Goal: Task Accomplishment & Management: Manage account settings

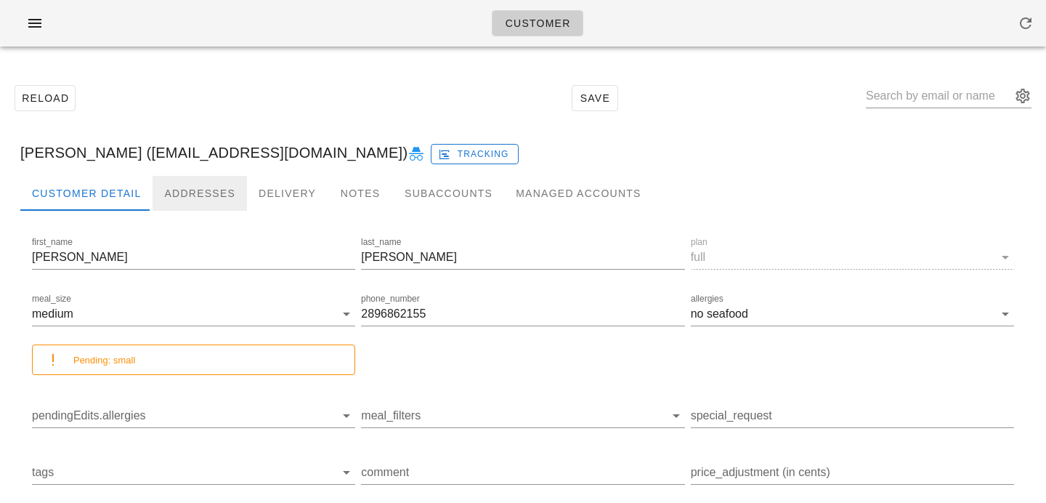
click at [190, 188] on div "Addresses" at bounding box center [200, 193] width 94 height 35
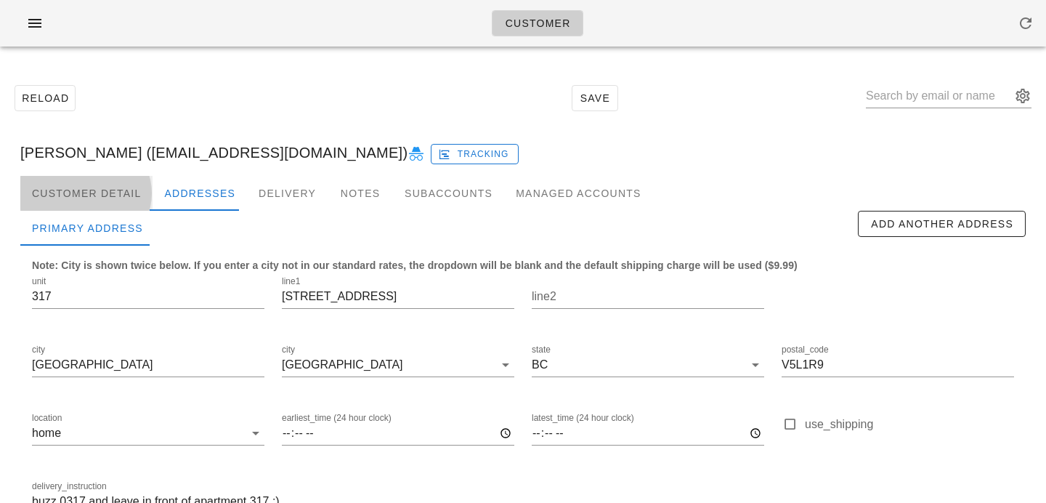
click at [106, 197] on div "Customer Detail" at bounding box center [86, 193] width 132 height 35
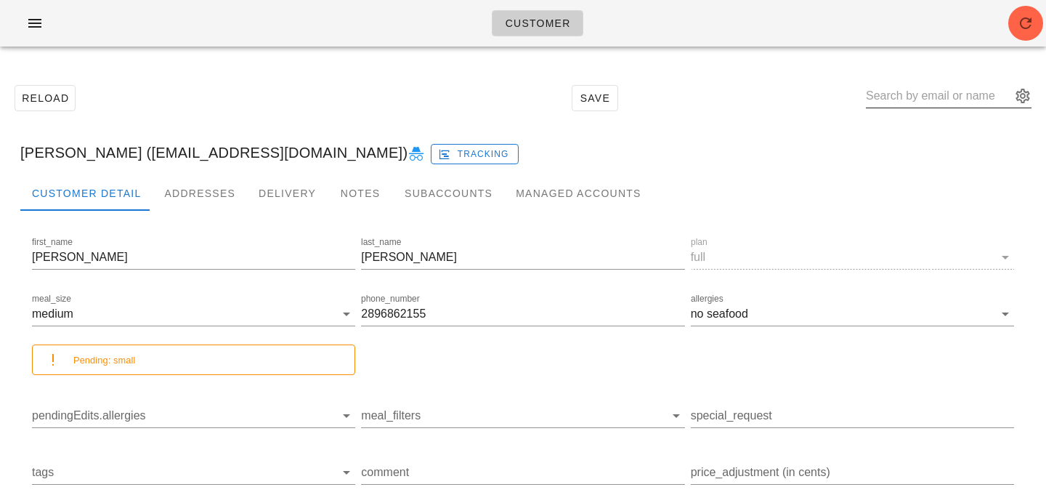
click at [906, 96] on input "text" at bounding box center [938, 95] width 145 height 23
paste input "[EMAIL_ADDRESS][DOMAIN_NAME]"
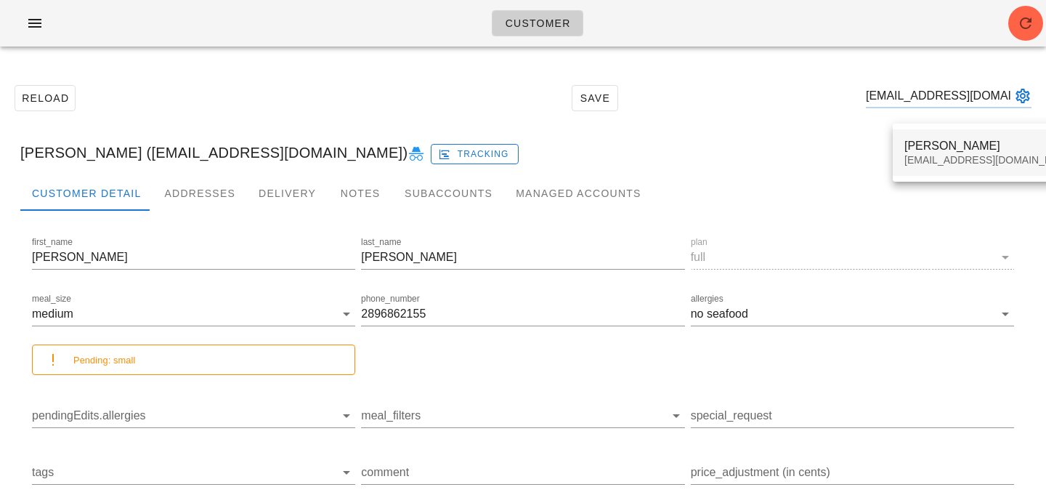
type input "[EMAIL_ADDRESS][DOMAIN_NAME]"
click at [925, 139] on div "Sherry Elasoff" at bounding box center [990, 146] width 172 height 14
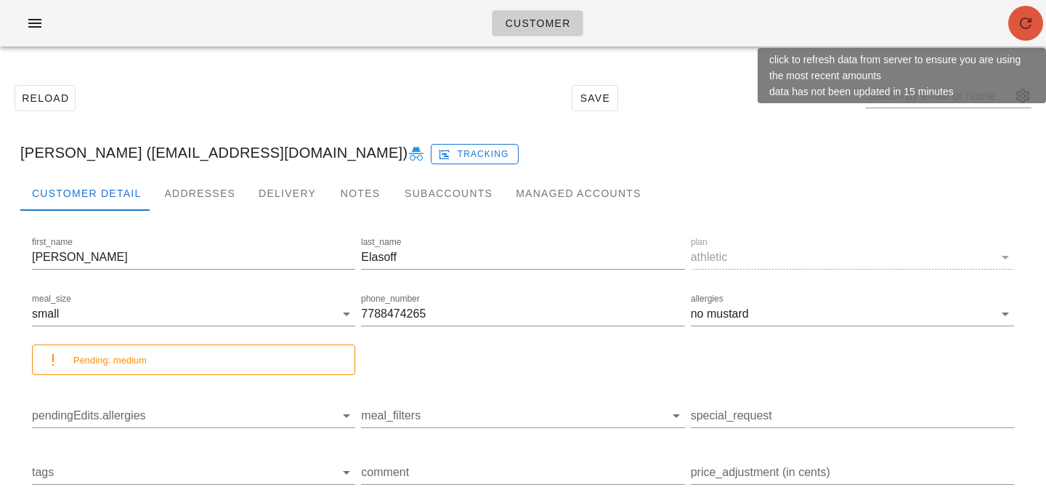
click at [1031, 19] on icon "button" at bounding box center [1025, 23] width 17 height 17
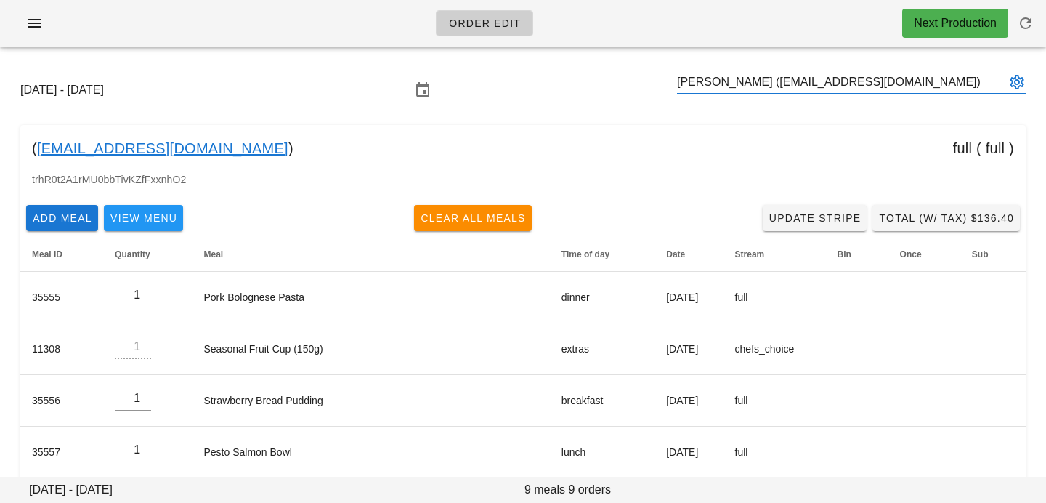
type input "Ali Mroz (hello@alimrozdigital.com)"
paste input "richfairs@gmail.com"
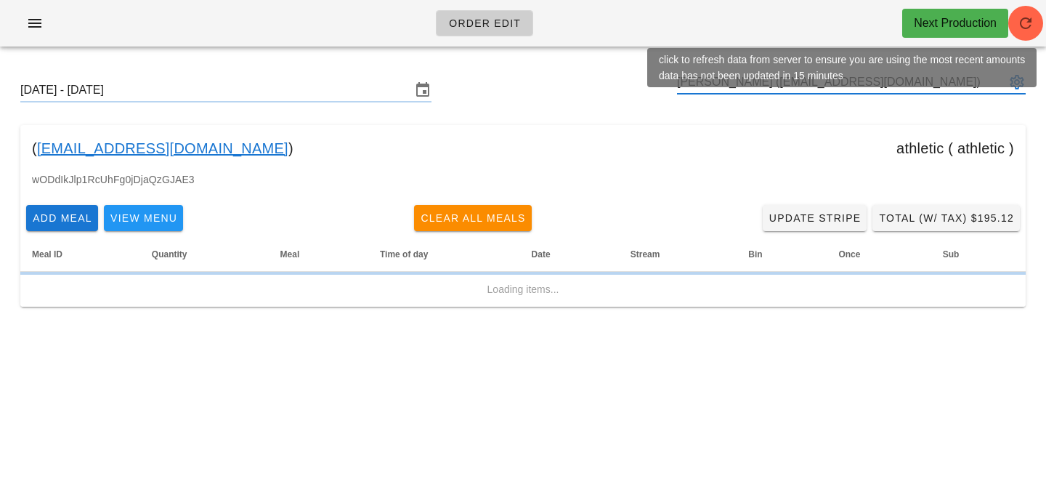
type input "Sherry Elasoff (richfairs@gmail.com)"
click at [1037, 27] on span "button" at bounding box center [1025, 23] width 35 height 17
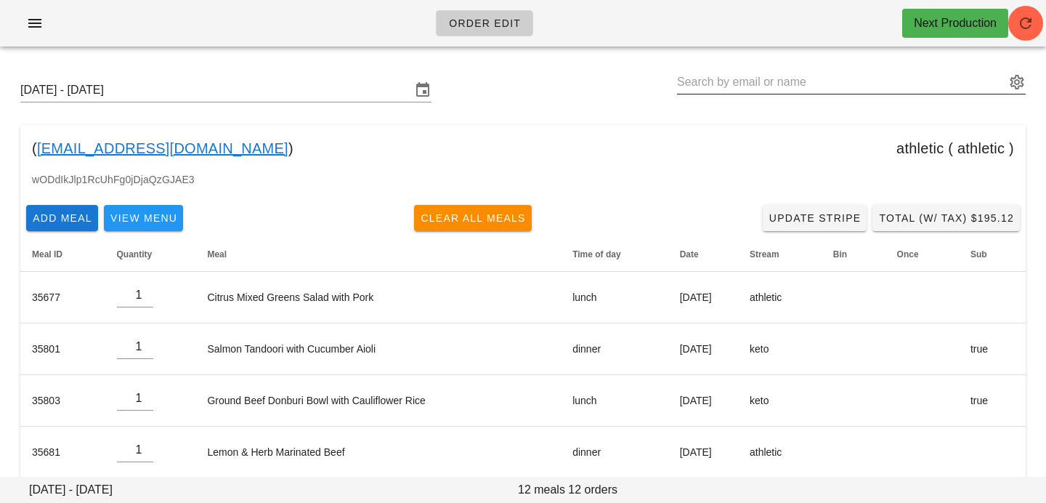
click at [806, 73] on input "text" at bounding box center [841, 81] width 328 height 23
paste input "marymccall@outlook.com"
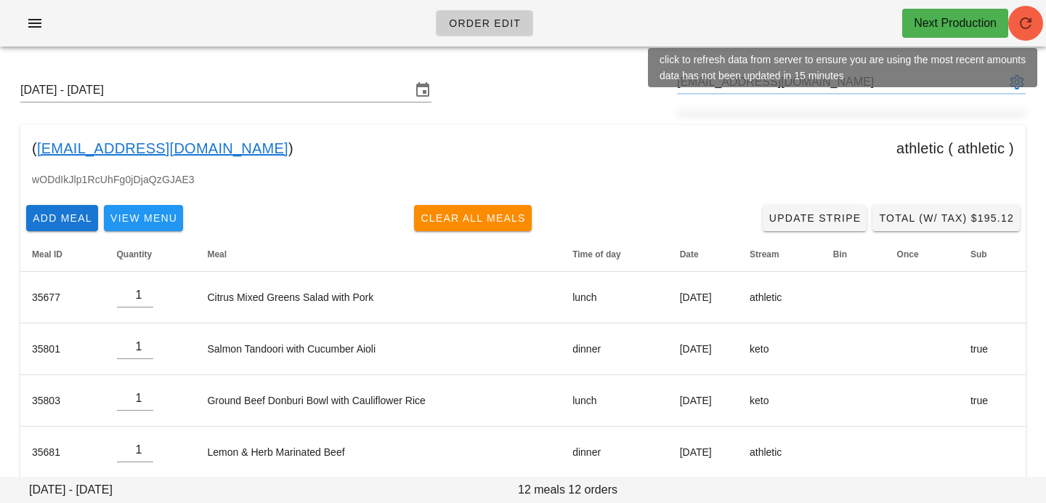
type input "marymccall@outlook.com"
click at [1033, 29] on icon "button" at bounding box center [1025, 23] width 17 height 17
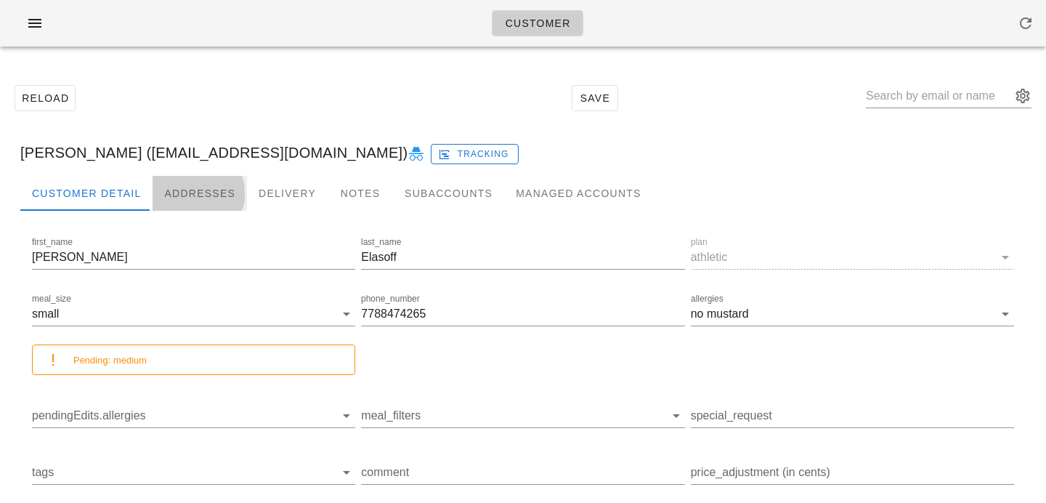
click at [181, 199] on div "Addresses" at bounding box center [200, 193] width 94 height 35
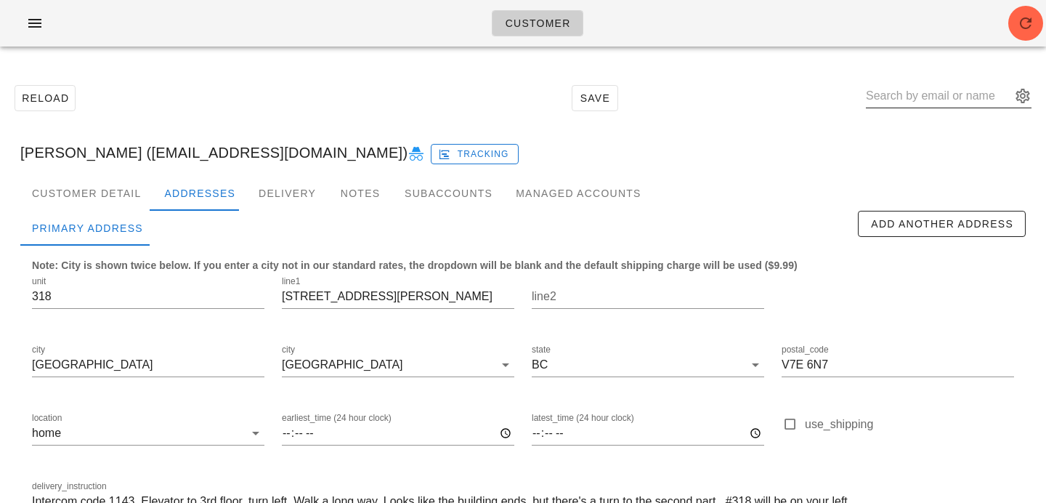
click at [910, 95] on input "text" at bounding box center [938, 95] width 145 height 23
paste input "marymccall@outlook.com"
type input "marymccall@outlook.com"
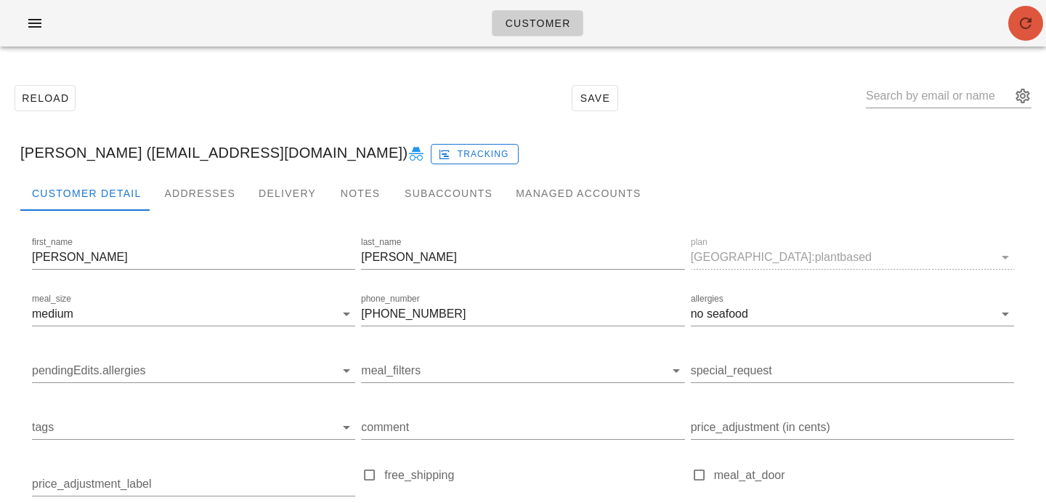
click at [1020, 31] on icon "button" at bounding box center [1025, 23] width 17 height 17
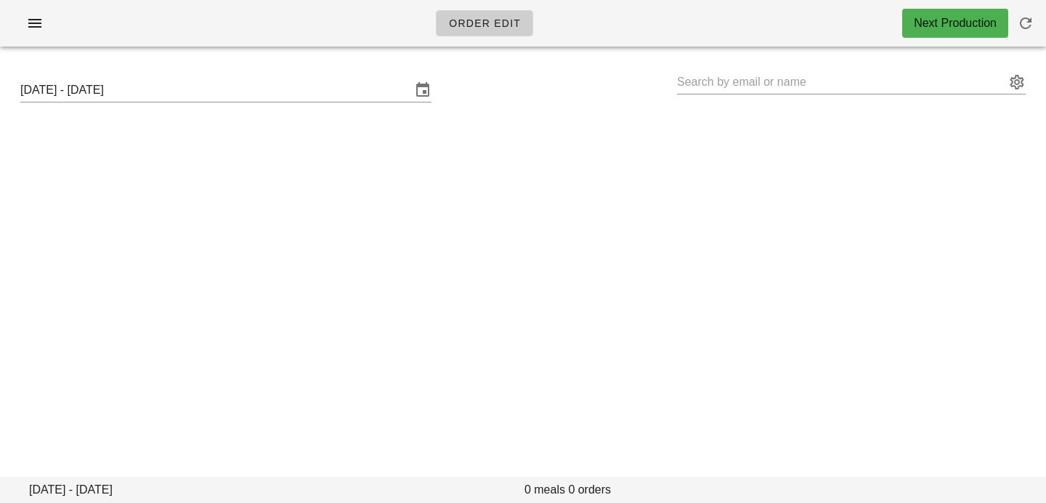
type input "[PERSON_NAME] ([EMAIL_ADDRESS][DOMAIN_NAME])"
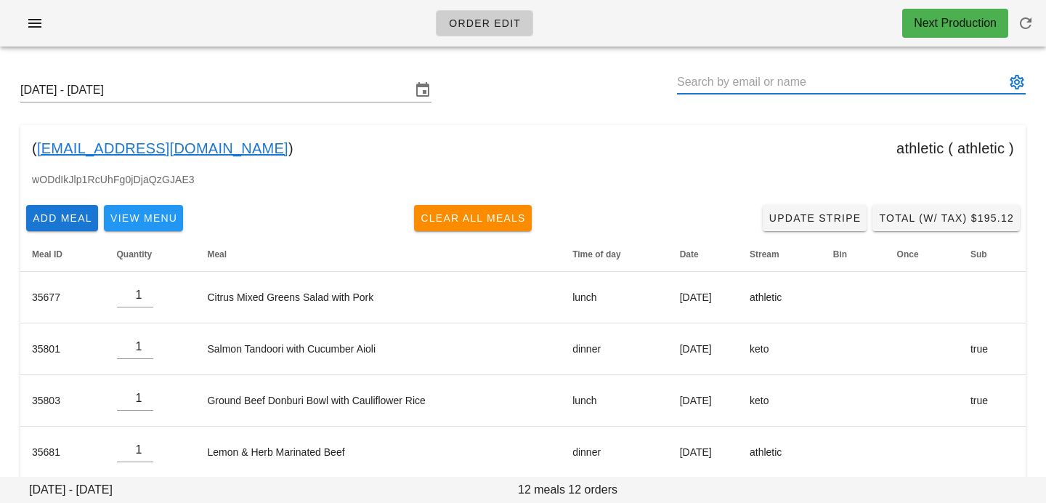
click at [766, 81] on input "text" at bounding box center [841, 81] width 328 height 23
paste input "[EMAIL_ADDRESS][DOMAIN_NAME]"
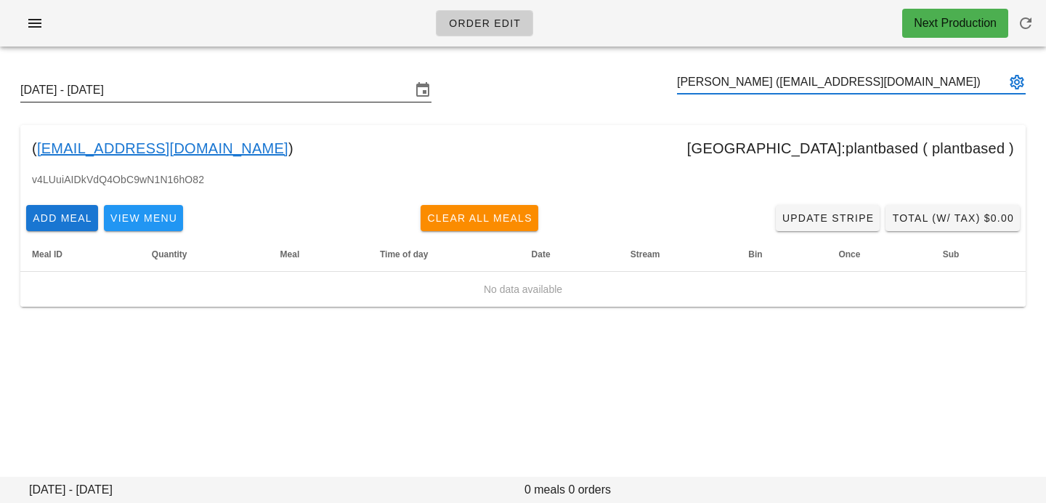
type input "[PERSON_NAME] ([EMAIL_ADDRESS][DOMAIN_NAME])"
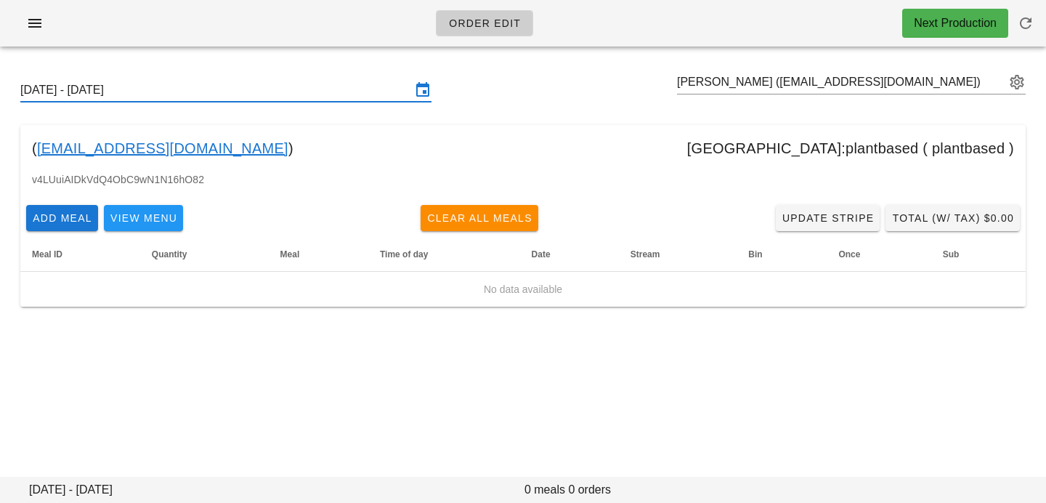
click at [327, 83] on input "[DATE] - [DATE]" at bounding box center [215, 89] width 391 height 23
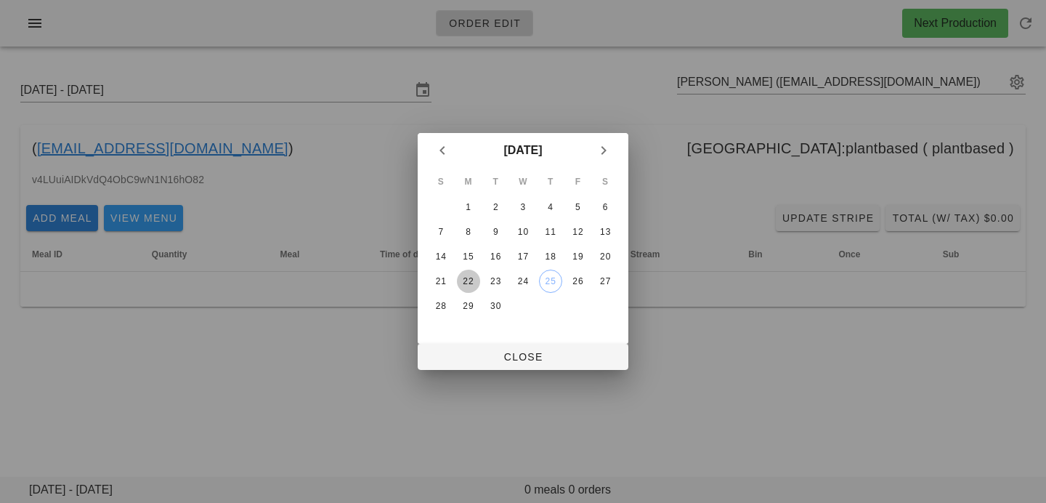
click at [468, 276] on div "22" at bounding box center [468, 281] width 23 height 10
click at [479, 354] on span "Close" at bounding box center [522, 357] width 187 height 12
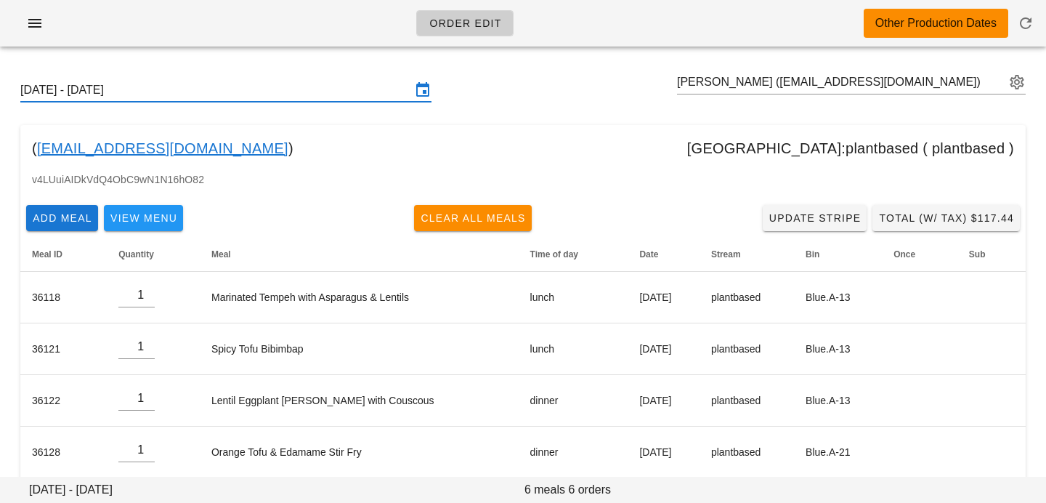
click at [320, 93] on input "Sunday September 21 - Saturday September 27" at bounding box center [215, 89] width 391 height 23
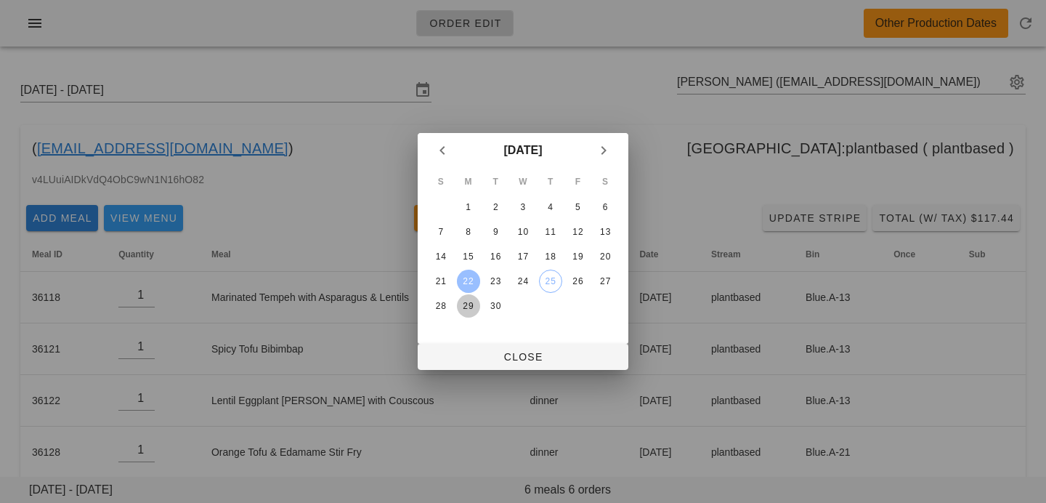
click at [475, 304] on div "29" at bounding box center [468, 306] width 23 height 10
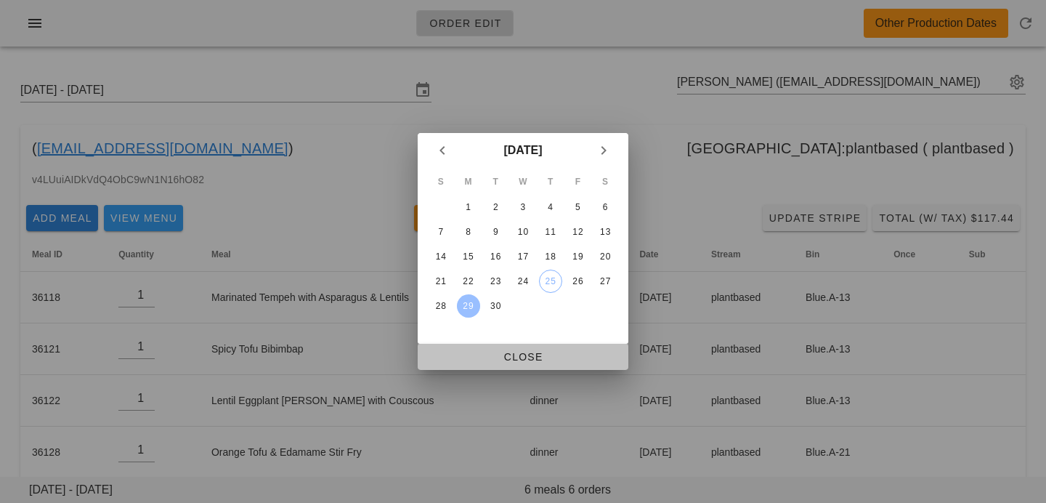
click at [478, 351] on span "Close" at bounding box center [522, 357] width 187 height 12
type input "Sunday September 28 - Saturday October 4"
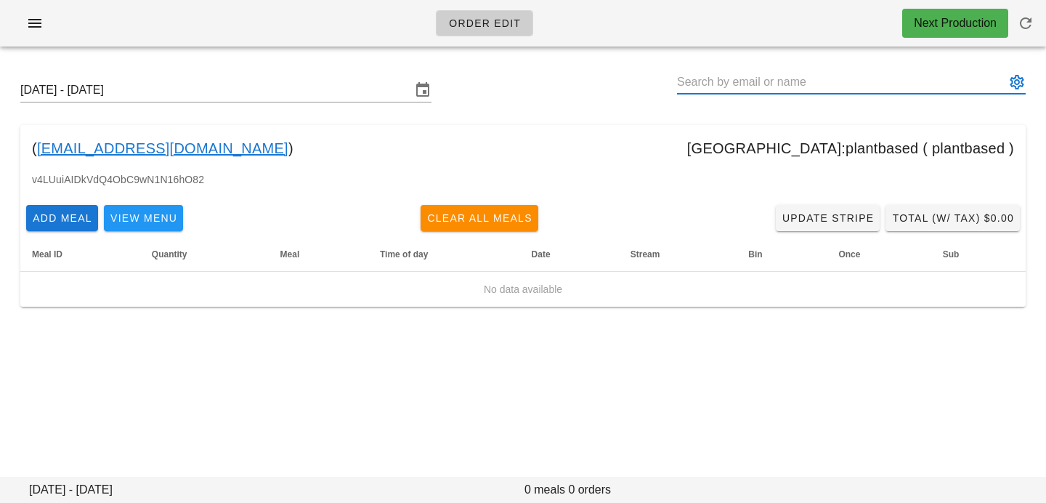
click at [736, 73] on input "text" at bounding box center [841, 81] width 328 height 23
paste input "faraazj@gmail.com"
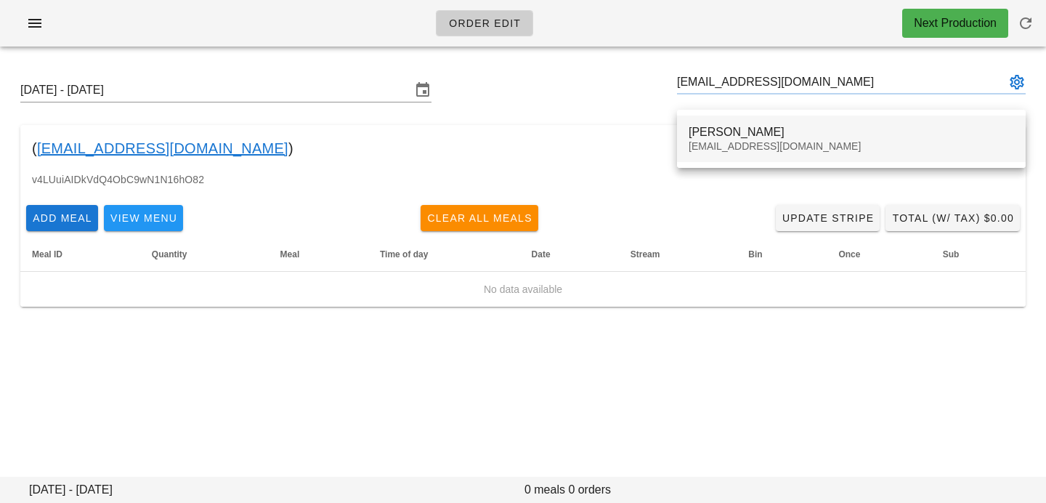
type input "Faraaz Jamal (faraazj@gmail.com)"
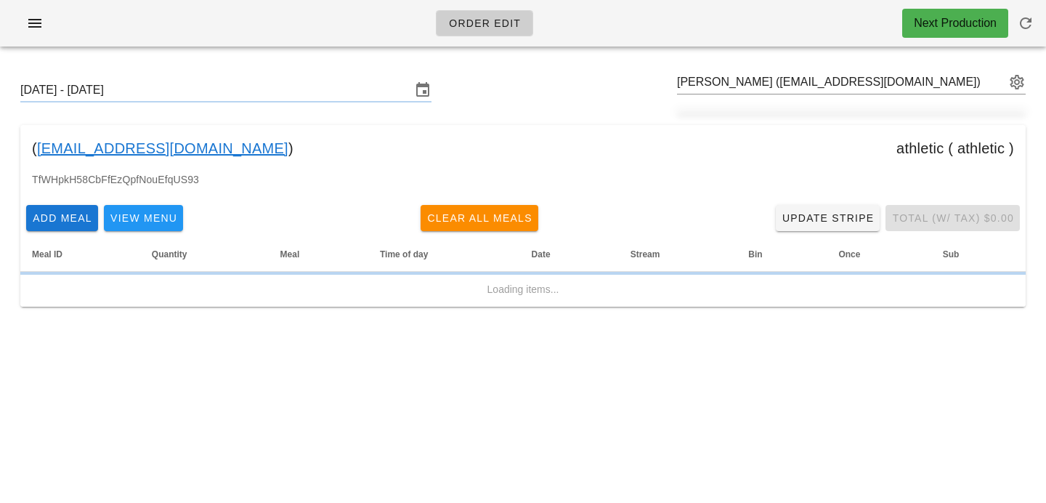
click at [759, 150] on div "( faraazj@gmail.com ) athletic ( athletic )" at bounding box center [522, 148] width 1005 height 46
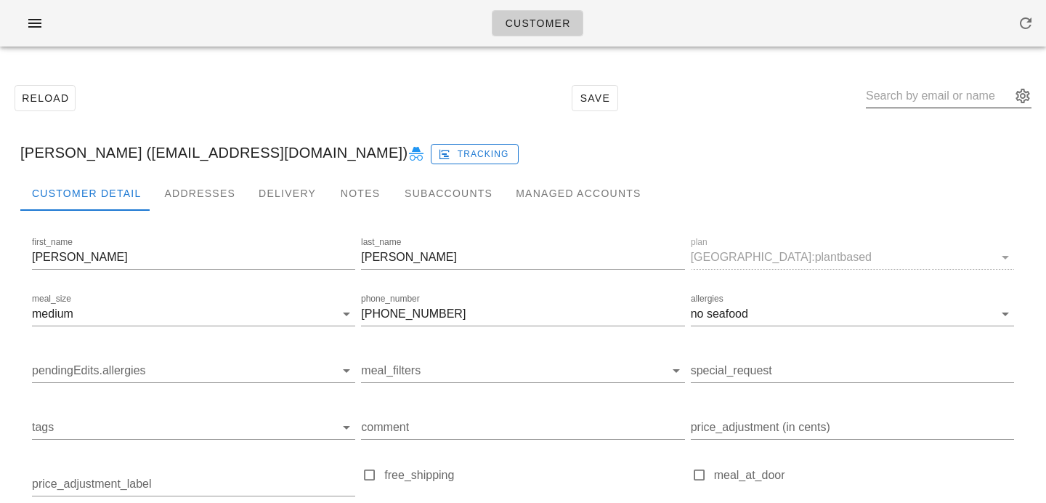
click at [909, 105] on input "text" at bounding box center [938, 95] width 145 height 23
paste input "[EMAIL_ADDRESS][DOMAIN_NAME]"
type input "[EMAIL_ADDRESS][DOMAIN_NAME]"
click at [950, 150] on link "Main Account" at bounding box center [980, 152] width 89 height 23
click at [951, 98] on input "text" at bounding box center [938, 95] width 145 height 23
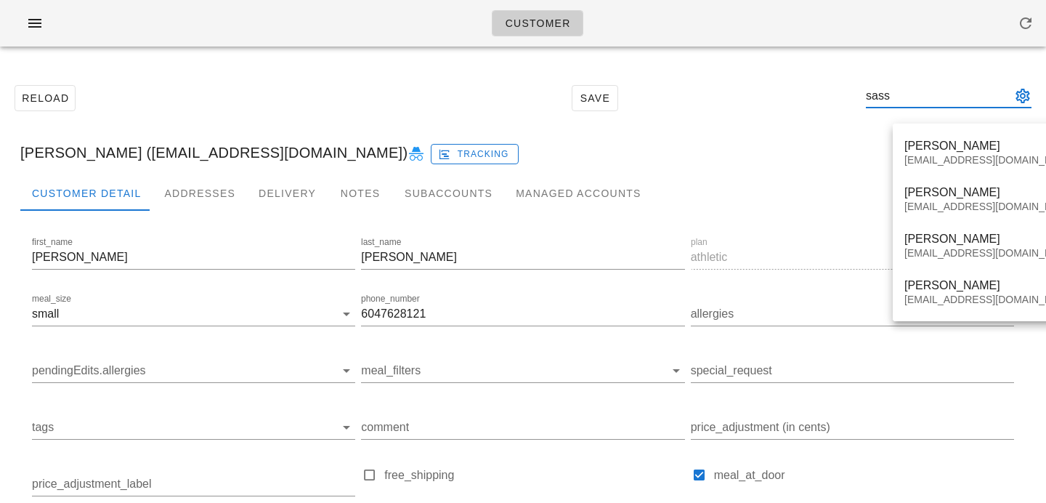
type input "sassa"
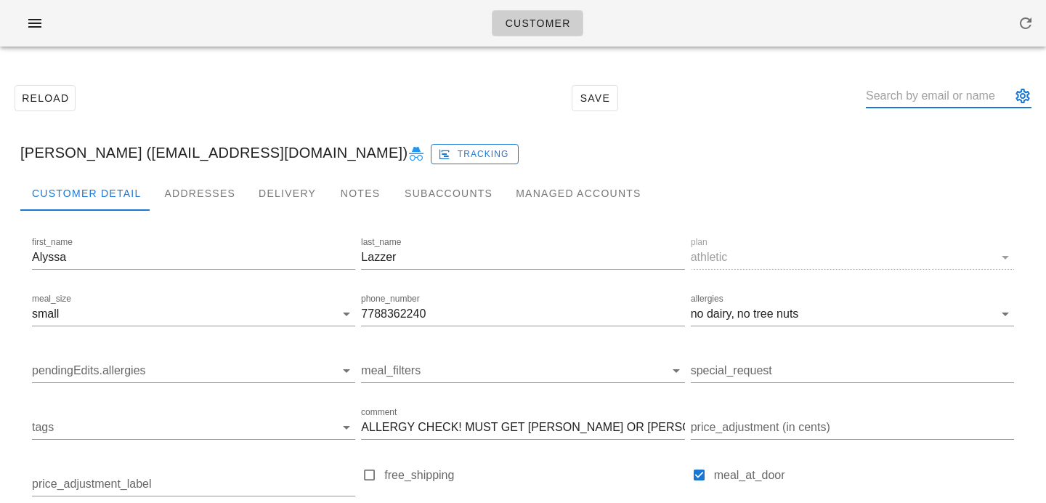
click at [915, 105] on input "text" at bounding box center [938, 95] width 145 height 23
paste input "benmwells@gmail.com"
type input "benmwells@gmail.com"
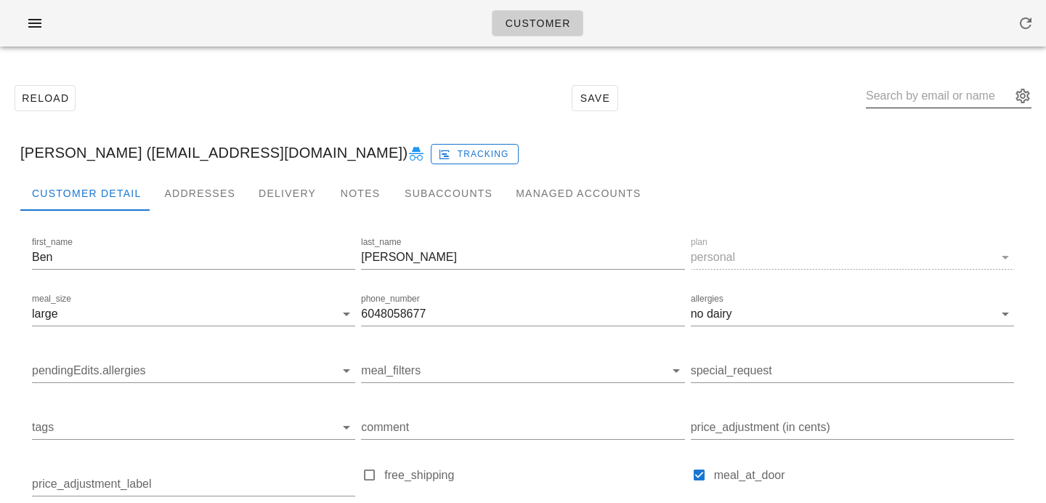
click at [901, 92] on input "text" at bounding box center [938, 95] width 145 height 23
paste input "Nicky.king@live.com"
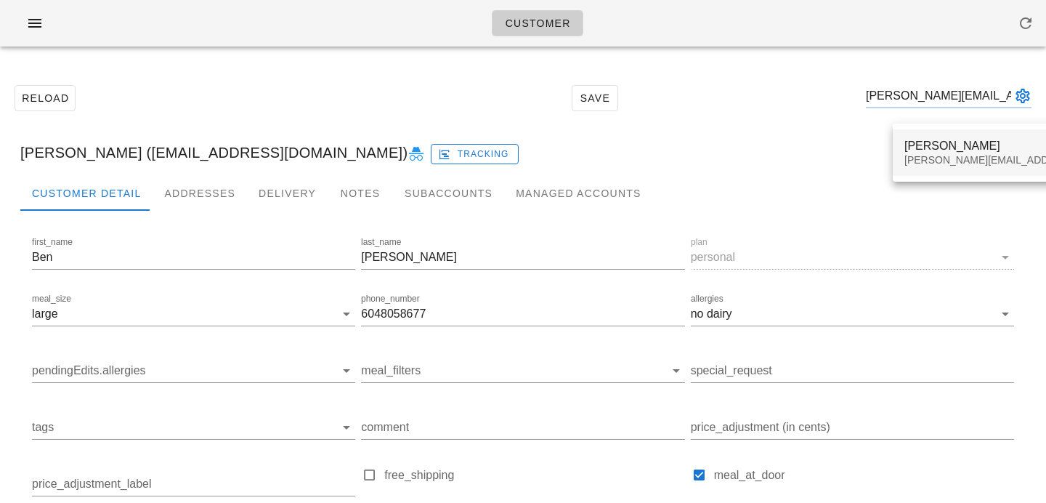
type input "Nicky.king@live.com"
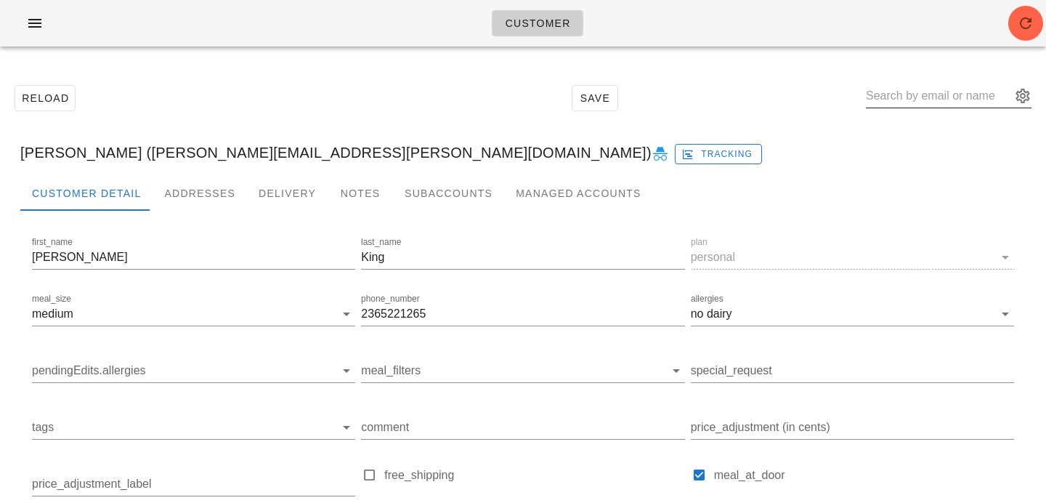
click at [904, 88] on input "text" at bounding box center [938, 95] width 145 height 23
paste input "nicolenouch@gmail.com"
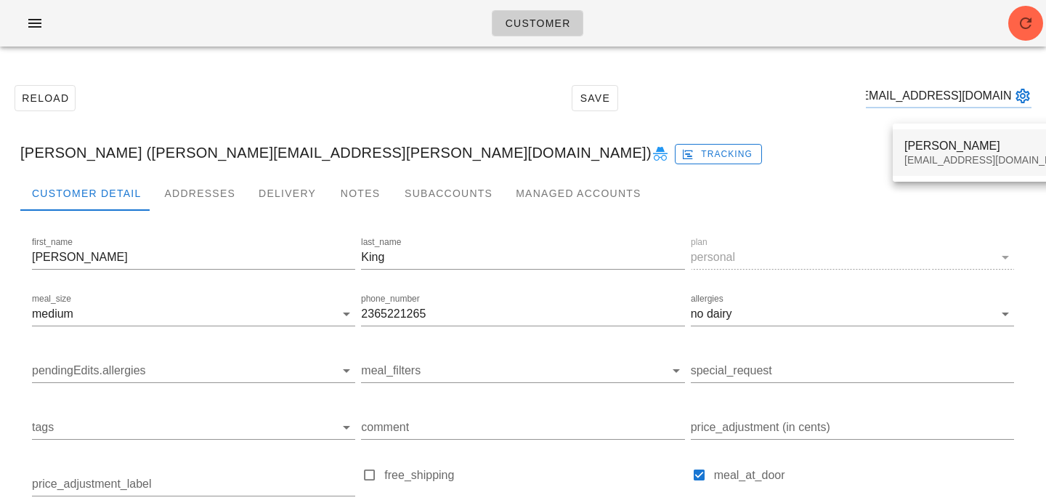
type input "nicolenouch@gmail.com"
click at [916, 148] on div "Nicole Nouch" at bounding box center [990, 146] width 172 height 14
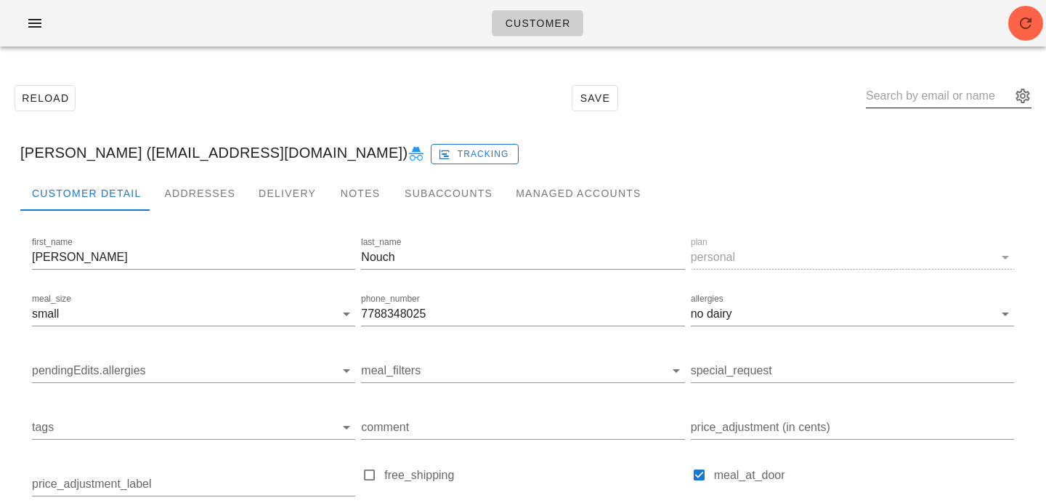
click at [904, 100] on input "text" at bounding box center [938, 95] width 145 height 23
paste input "samantha.haberl@gmail.com"
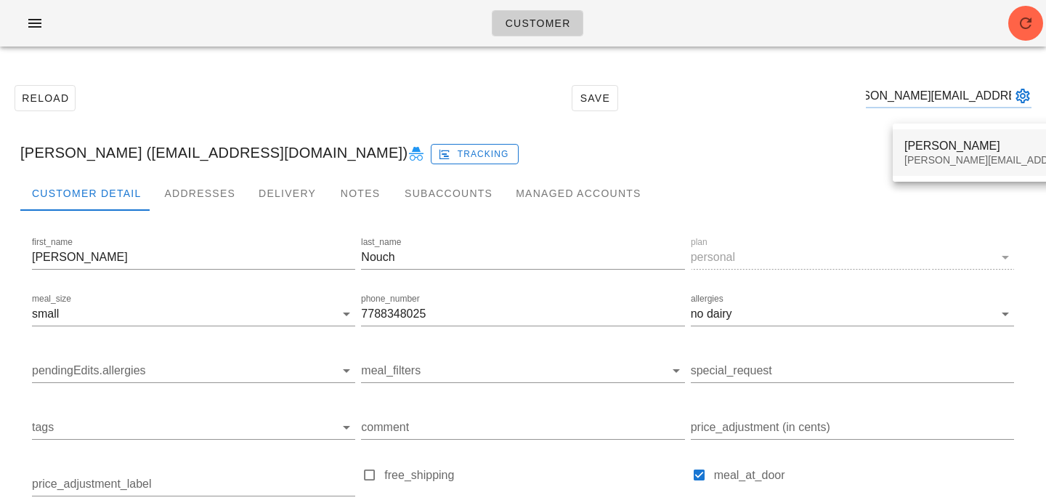
type input "samantha.haberl@gmail.com"
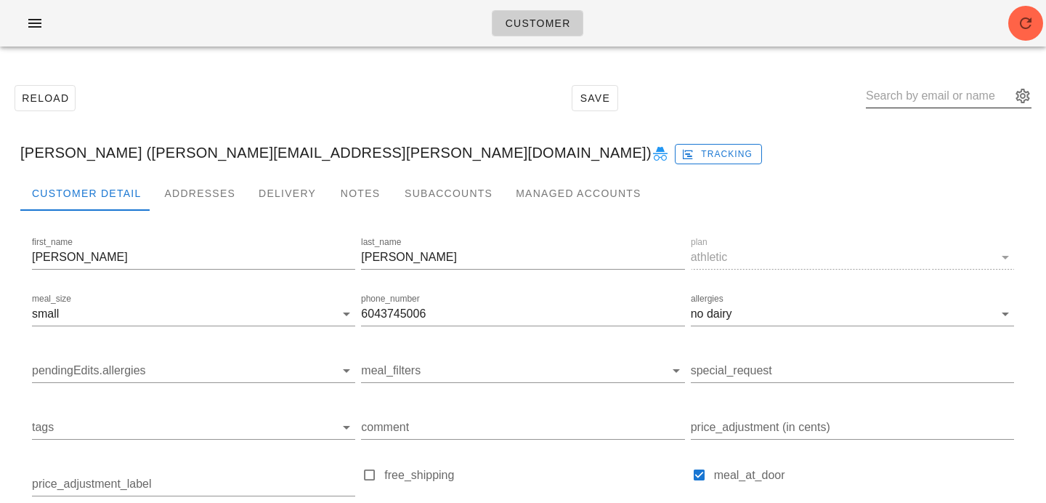
click at [904, 97] on input "text" at bounding box center [938, 95] width 145 height 23
paste input "satheendransneha@gmail.com"
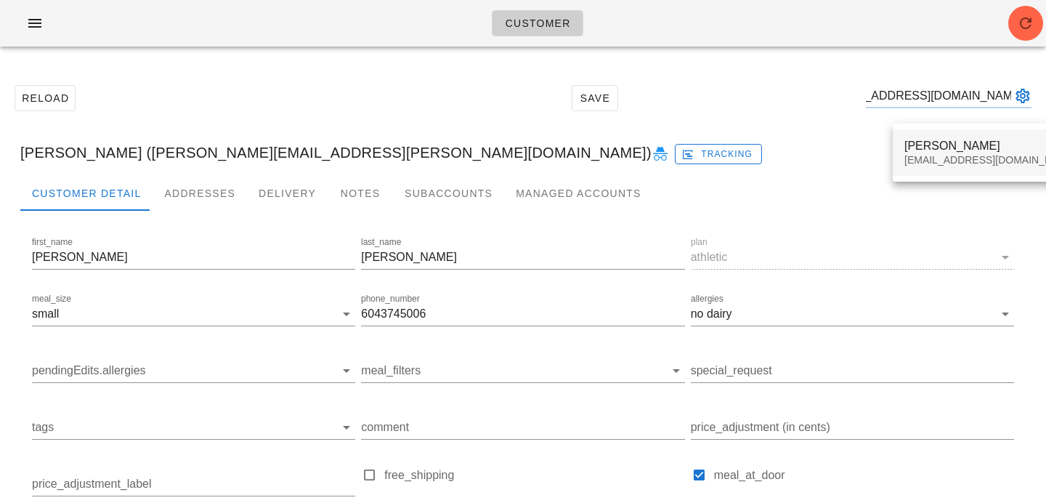
type input "satheendransneha@gmail.com"
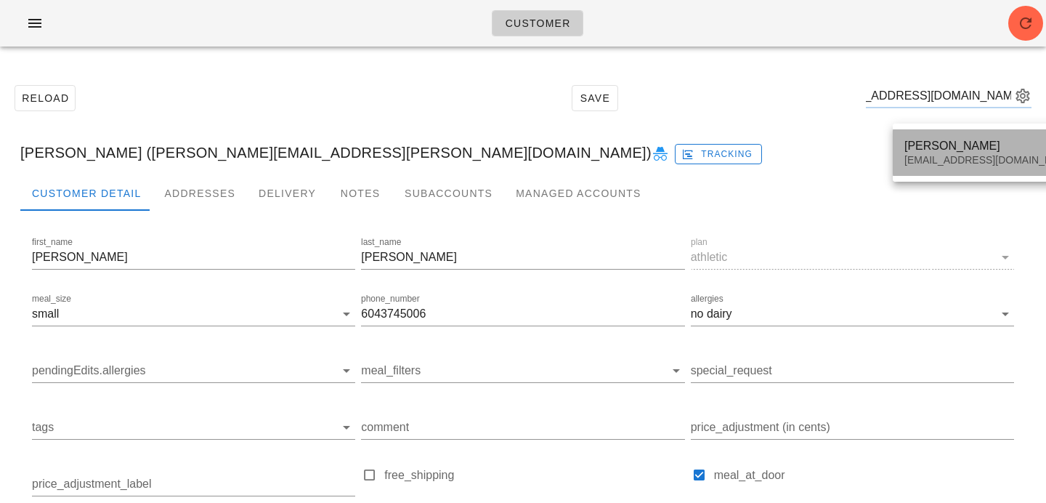
click at [922, 167] on div "Sneha Satheendran satheendransneha@gmail.com" at bounding box center [990, 152] width 172 height 45
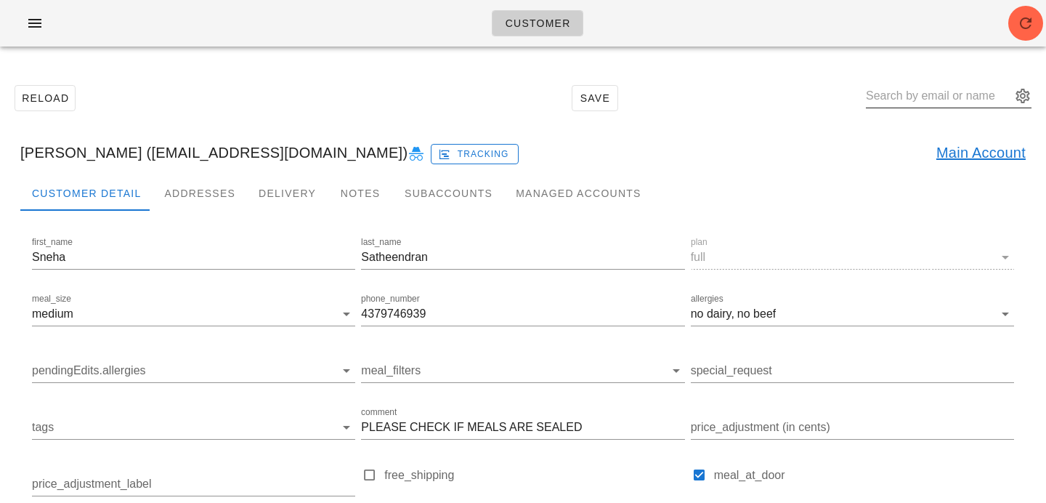
click at [926, 98] on input "text" at bounding box center [938, 95] width 145 height 23
paste input "oliviasivell@gmail.com"
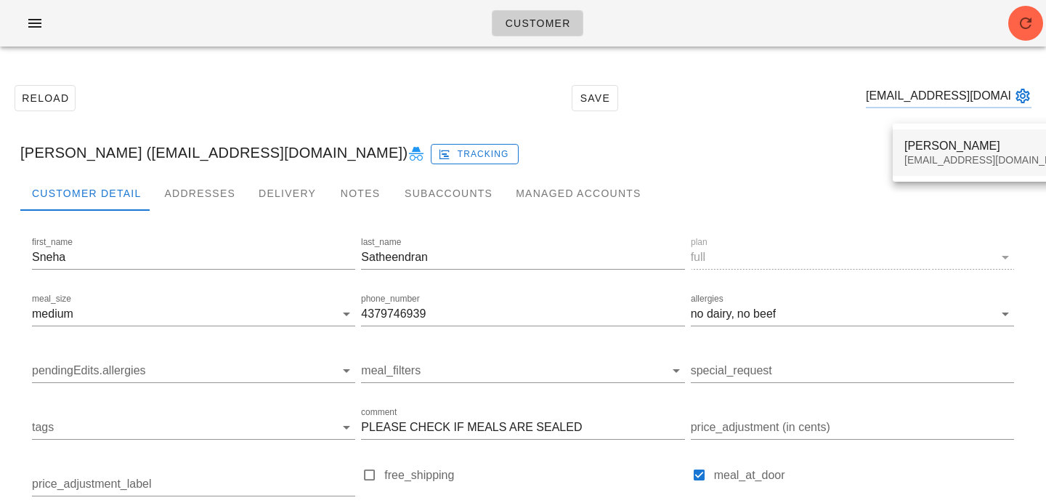
type input "oliviasivell@gmail.com"
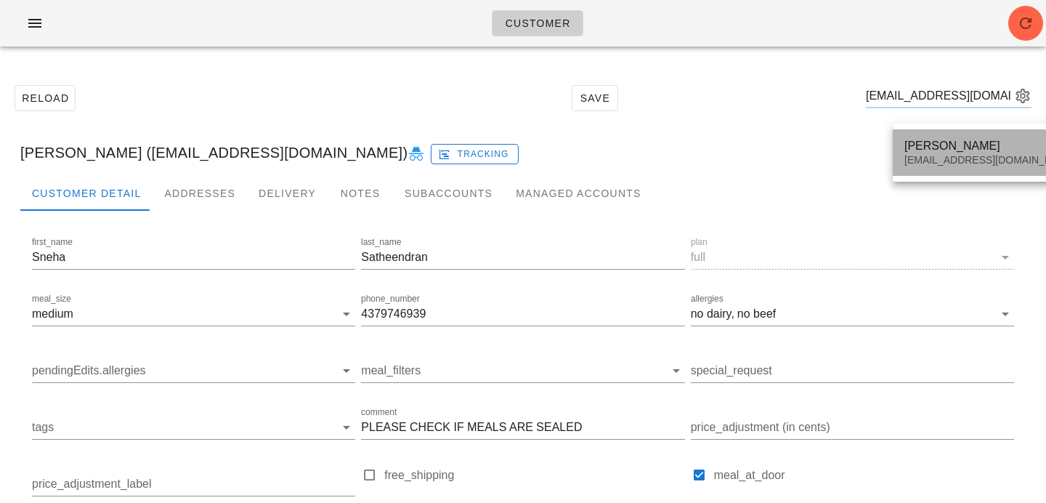
click at [974, 162] on div "oliviasivell@gmail.com" at bounding box center [990, 160] width 172 height 12
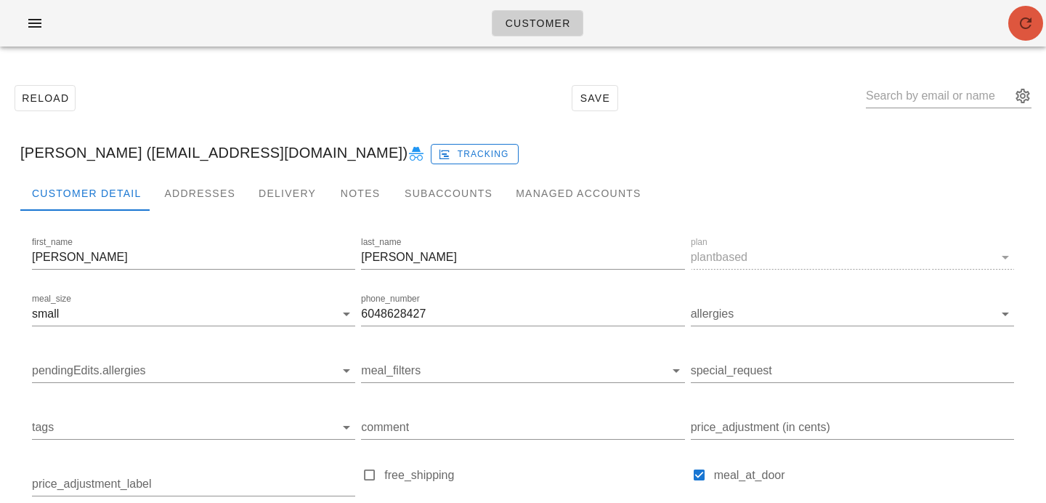
click at [1030, 23] on icon "button" at bounding box center [1025, 23] width 17 height 17
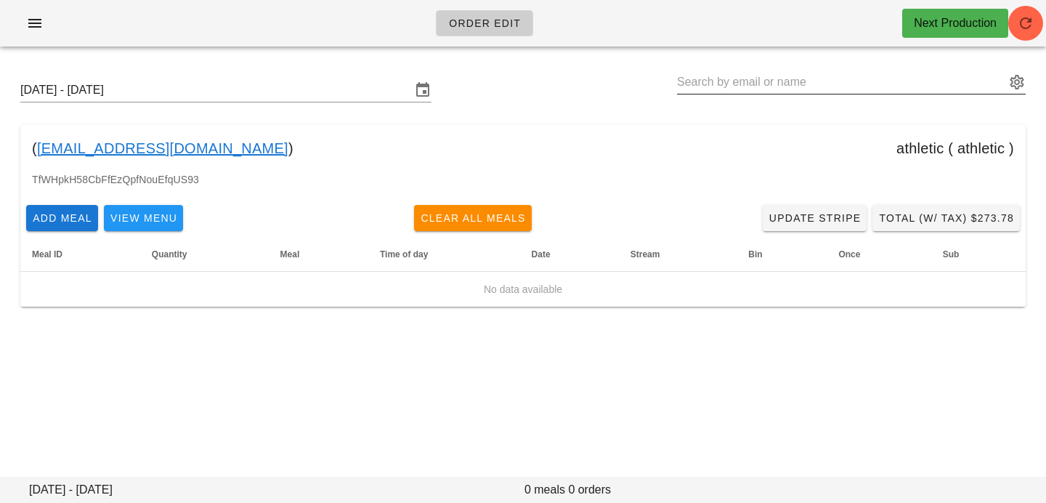
drag, startPoint x: 0, startPoint y: 0, endPoint x: 725, endPoint y: 84, distance: 729.6
click at [725, 83] on input "text" at bounding box center [841, 81] width 328 height 23
paste input "[EMAIL_ADDRESS][DOMAIN_NAME]"
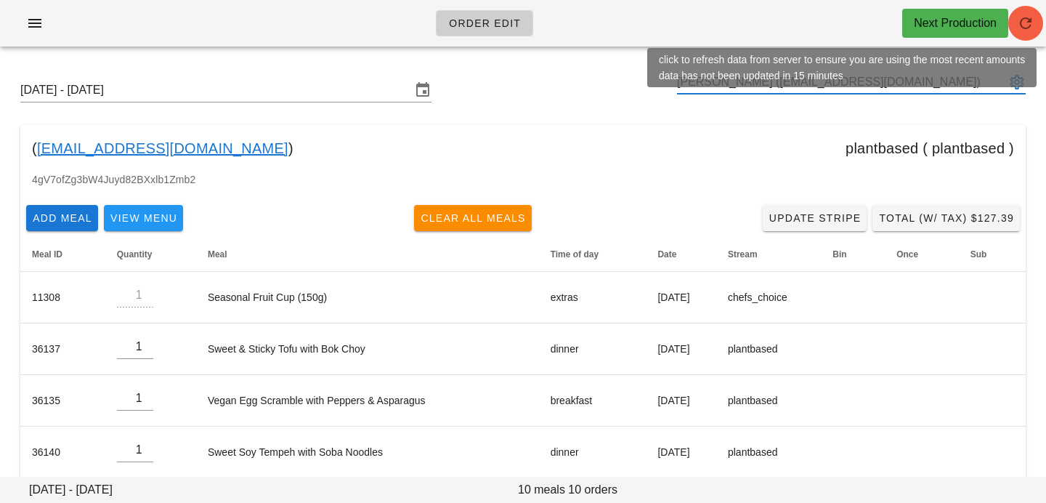
type input "[PERSON_NAME] ([EMAIL_ADDRESS][DOMAIN_NAME])"
click at [1031, 37] on button "button" at bounding box center [1025, 23] width 35 height 35
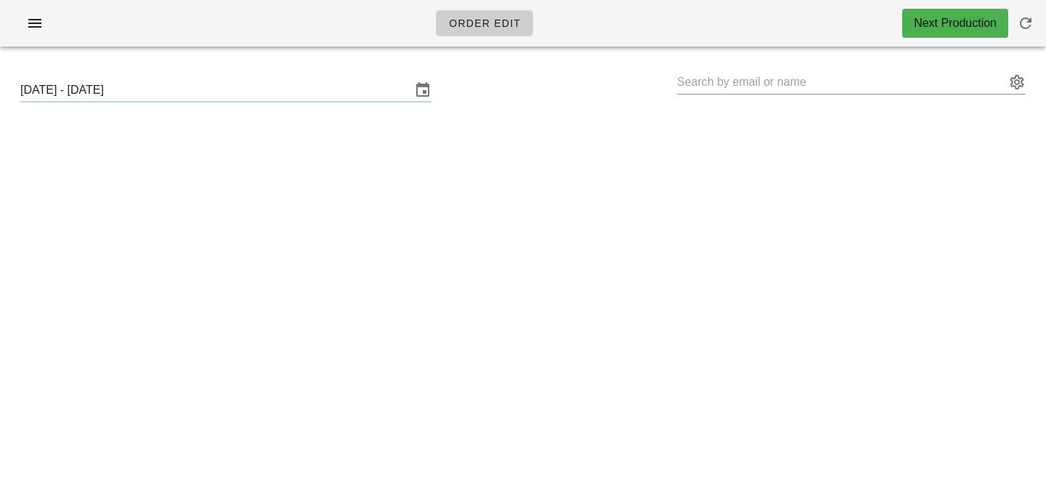
type input "[PERSON_NAME] ([EMAIL_ADDRESS][DOMAIN_NAME])"
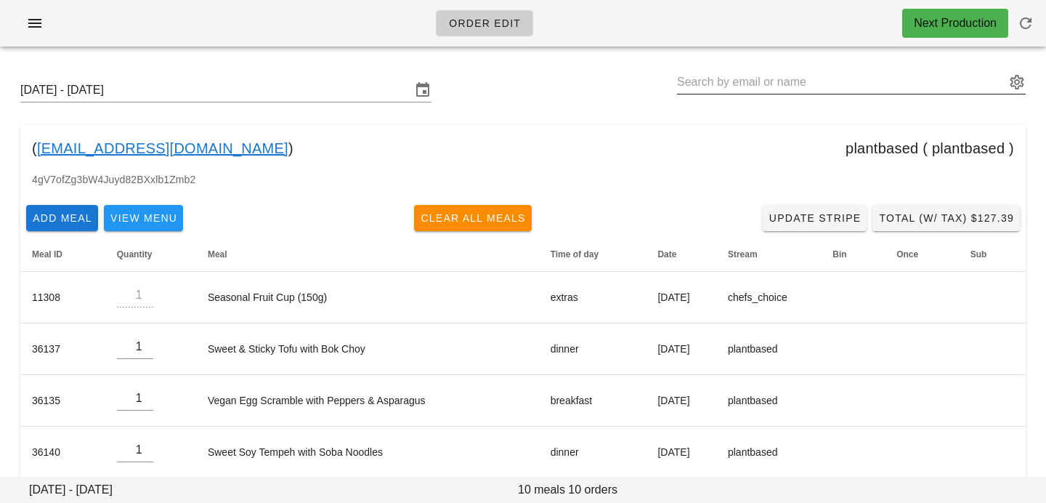
click at [770, 73] on input "text" at bounding box center [841, 81] width 328 height 23
paste input "[PERSON_NAME][EMAIL_ADDRESS][PERSON_NAME][DOMAIN_NAME]"
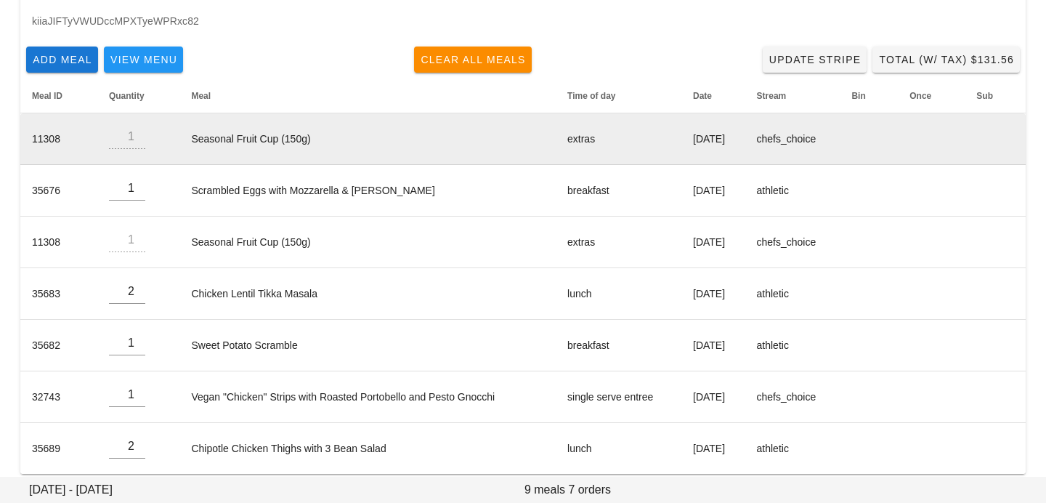
scroll to position [173, 0]
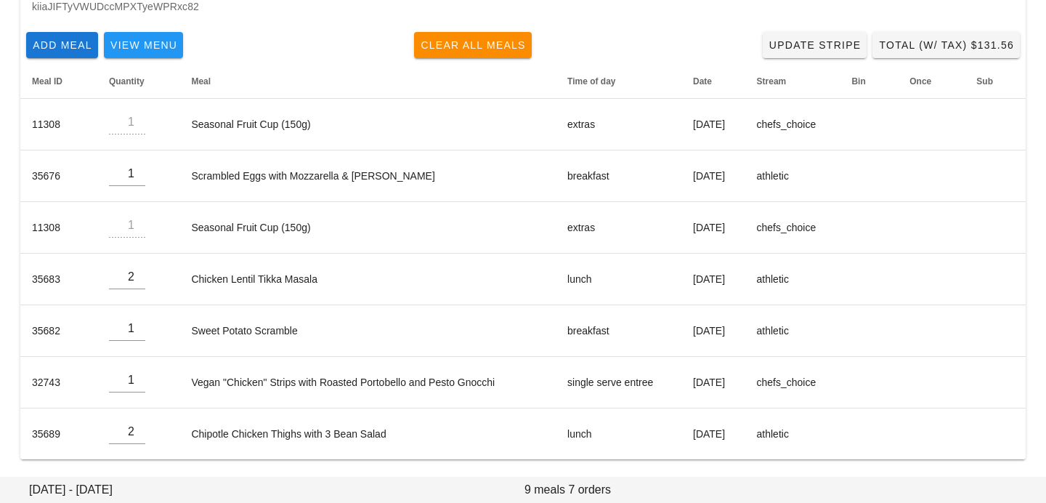
type input "[PERSON_NAME] ([PERSON_NAME][EMAIL_ADDRESS][PERSON_NAME][DOMAIN_NAME])"
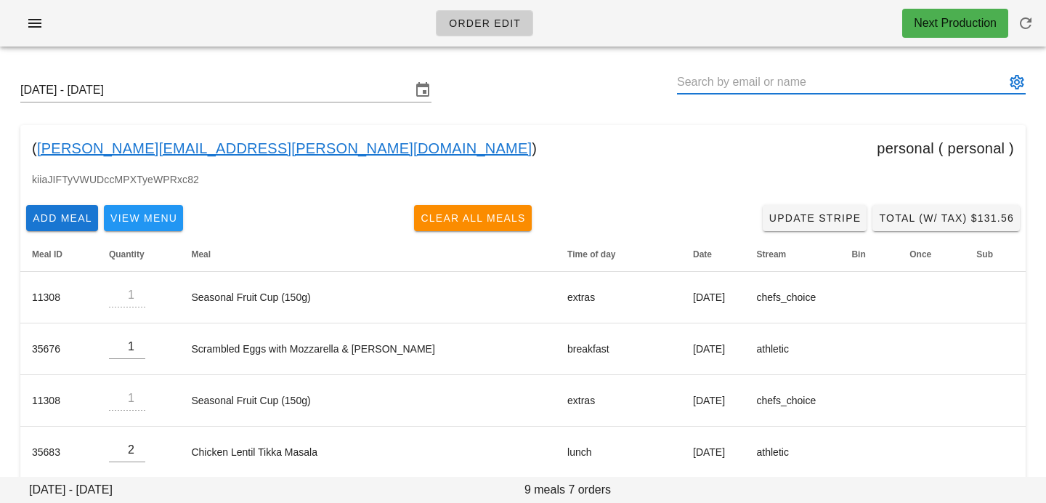
click at [930, 81] on input "text" at bounding box center [841, 81] width 328 height 23
paste input "[EMAIL_ADDRESS][DOMAIN_NAME]"
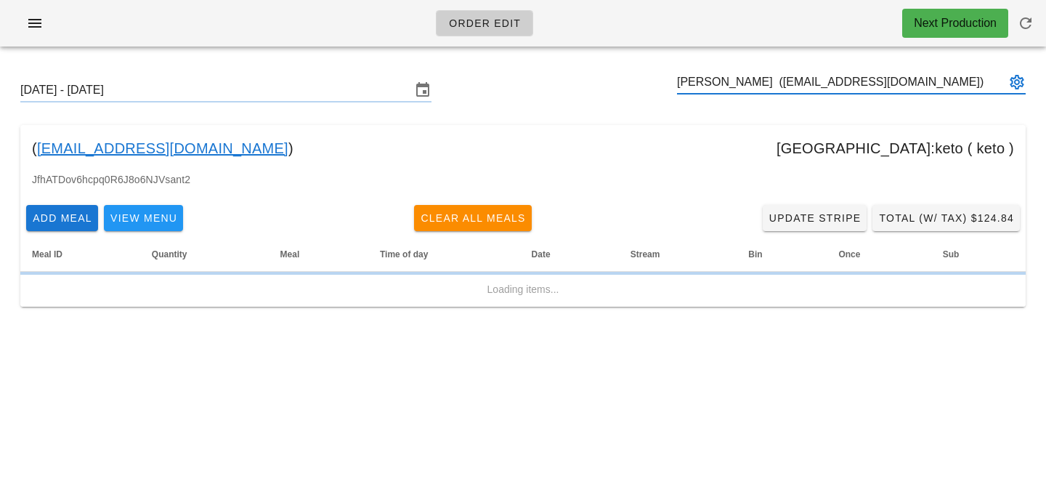
type input "[PERSON_NAME] ([EMAIL_ADDRESS][DOMAIN_NAME])"
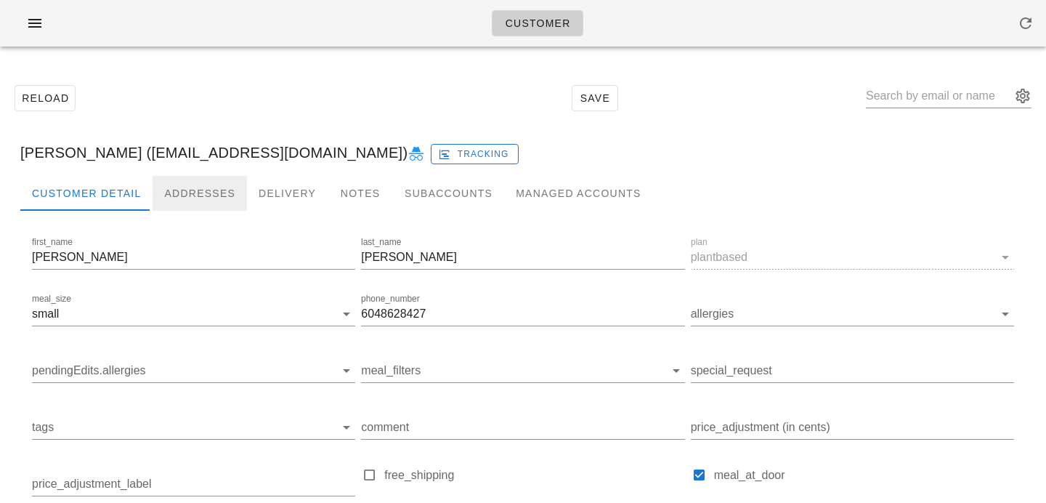
click at [211, 192] on div "Addresses" at bounding box center [200, 193] width 94 height 35
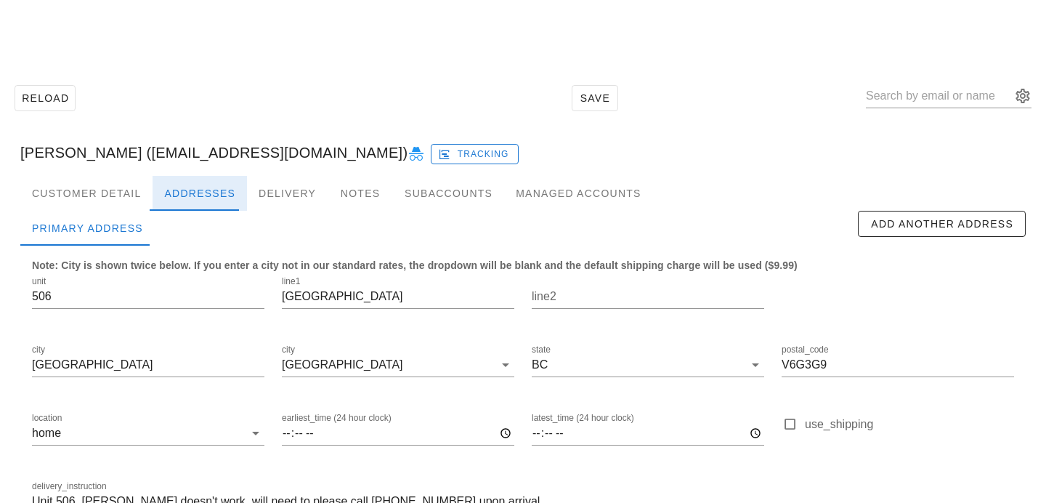
scroll to position [96, 0]
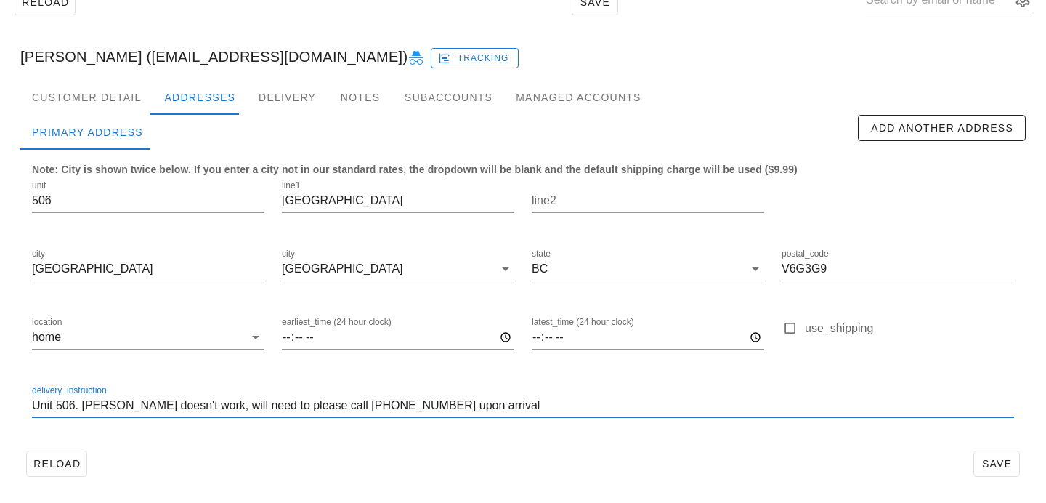
click at [477, 404] on input "Unit 506. Buzzer doesn't work, will need to please call 604 862 8427 upon arriv…" at bounding box center [523, 405] width 982 height 23
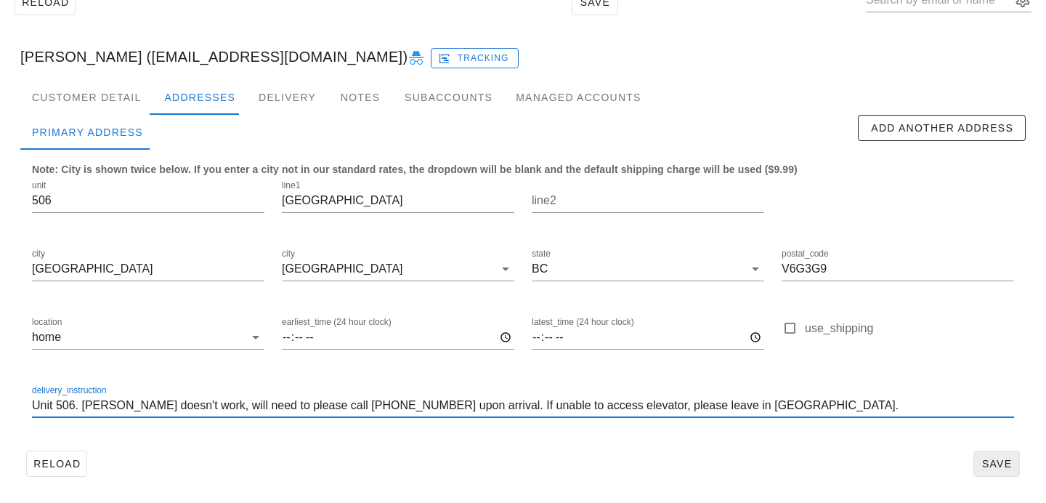
type input "Unit 506. Buzzer doesn't work, will need to please call 604 862 8427 upon arriv…"
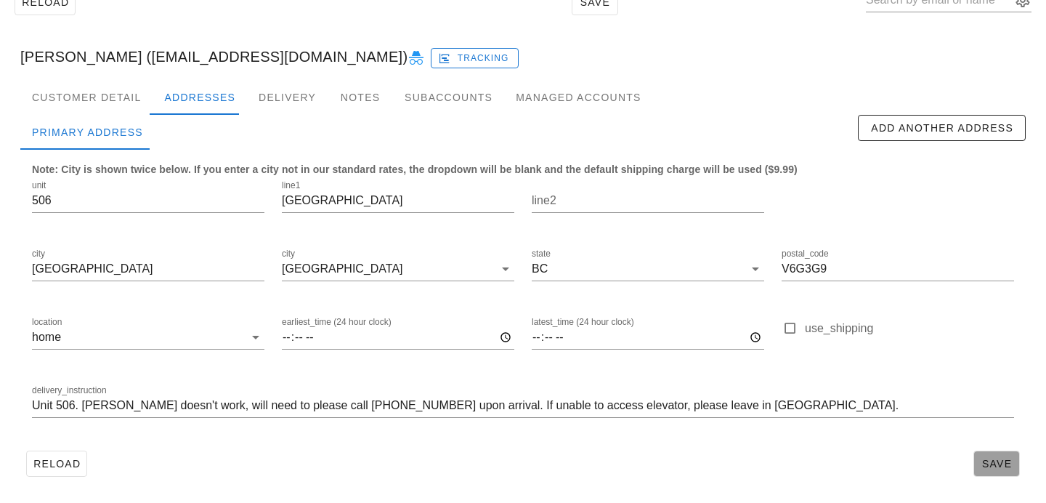
click at [994, 467] on span "Save" at bounding box center [996, 464] width 33 height 12
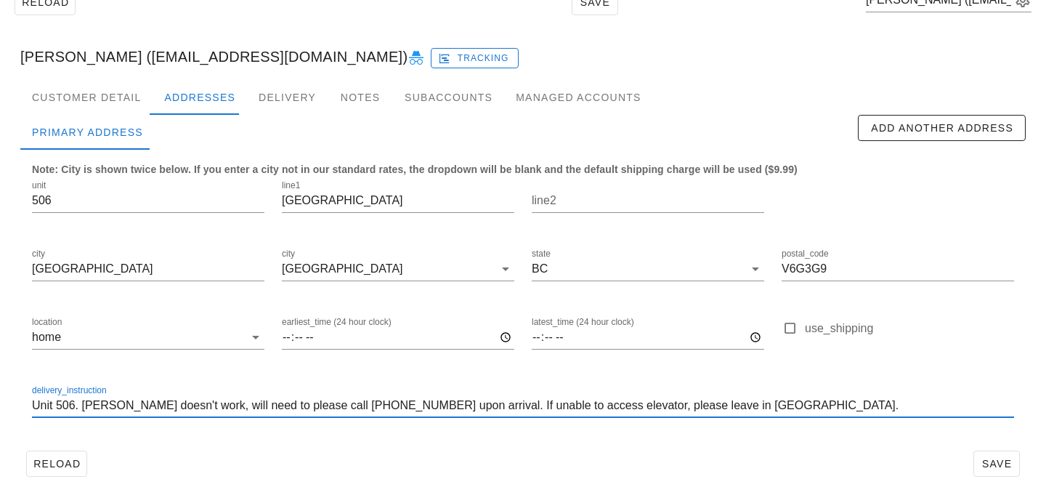
drag, startPoint x: 731, startPoint y: 407, endPoint x: 429, endPoint y: 378, distance: 303.5
click at [429, 378] on div "delivery_instruction Unit 506. Buzzer doesn't work, will need to please call 60…" at bounding box center [522, 407] width 999 height 68
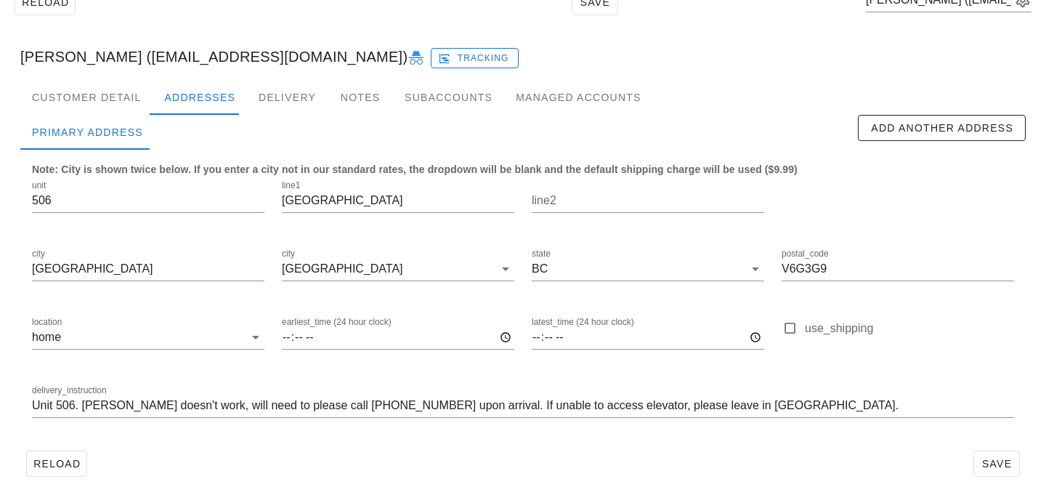
click at [328, 463] on div "Reload Save" at bounding box center [522, 463] width 1005 height 38
click at [991, 463] on span "Save" at bounding box center [996, 464] width 33 height 12
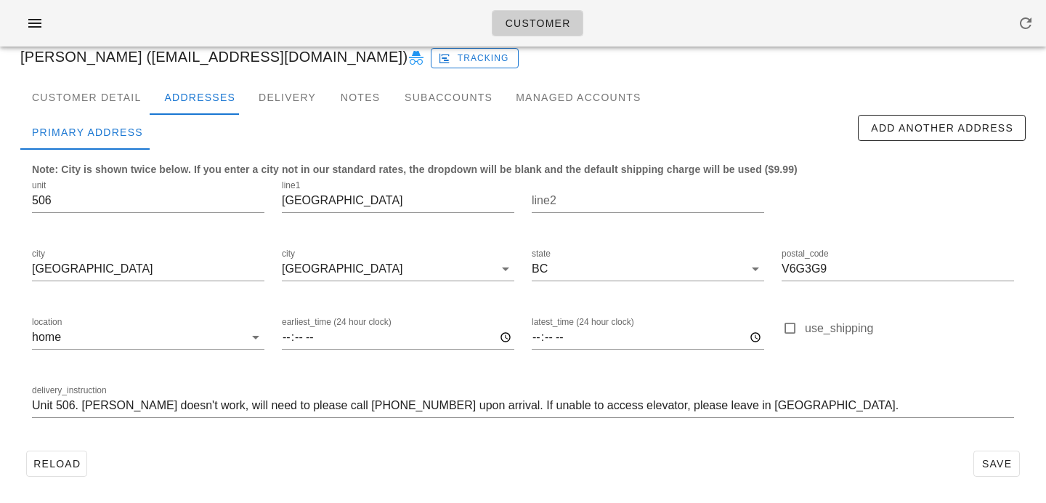
scroll to position [0, 0]
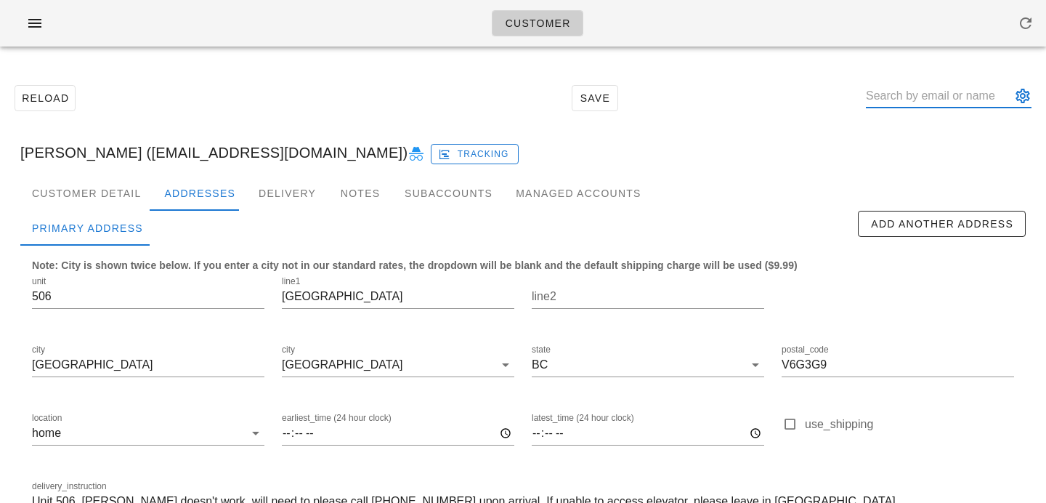
click at [907, 100] on input "text" at bounding box center [938, 95] width 145 height 23
paste input "sanjana.mehta.sm1@gmail.com"
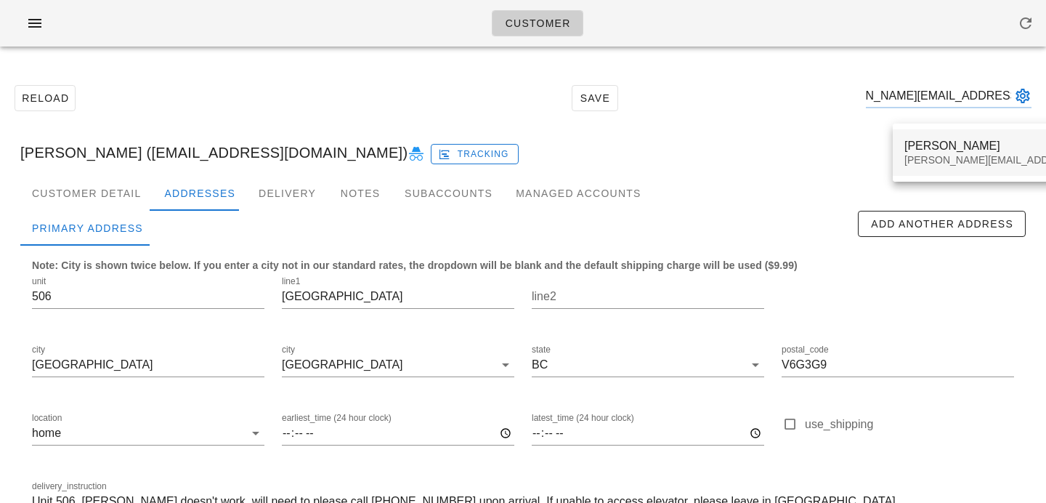
type input "sanjana.mehta.sm1@gmail.com"
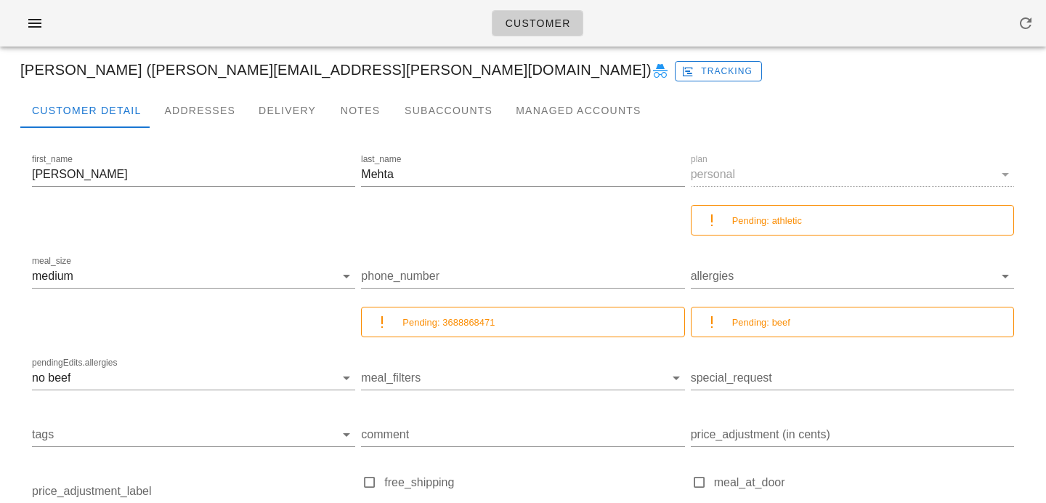
scroll to position [79, 0]
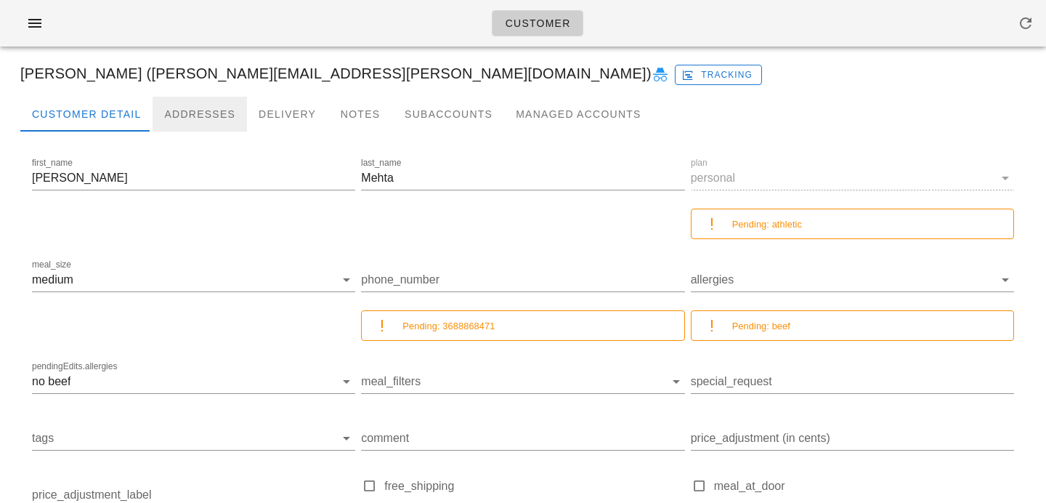
click at [205, 111] on div "Addresses" at bounding box center [200, 114] width 94 height 35
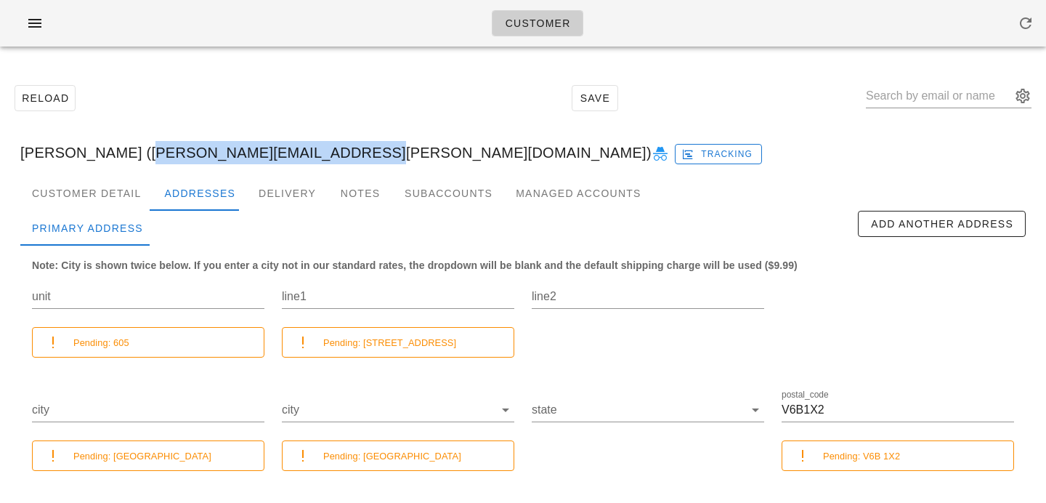
drag, startPoint x: 130, startPoint y: 154, endPoint x: 333, endPoint y: 155, distance: 203.4
click at [334, 155] on div "Sanjana Mehta (sanjana.mehta.sm1@gmail.com) Tracking" at bounding box center [523, 152] width 1028 height 46
copy div "sanjana.mehta.sm1@gmail.com"
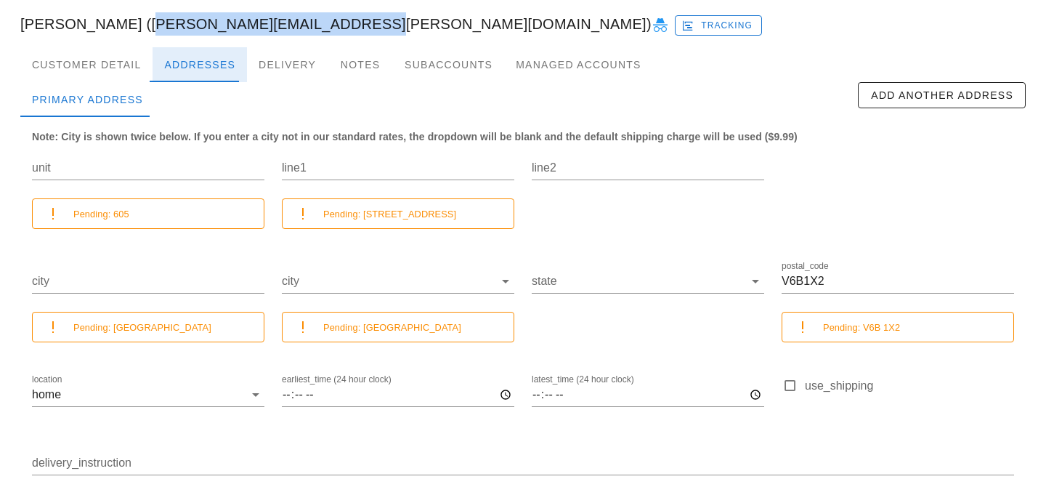
scroll to position [186, 0]
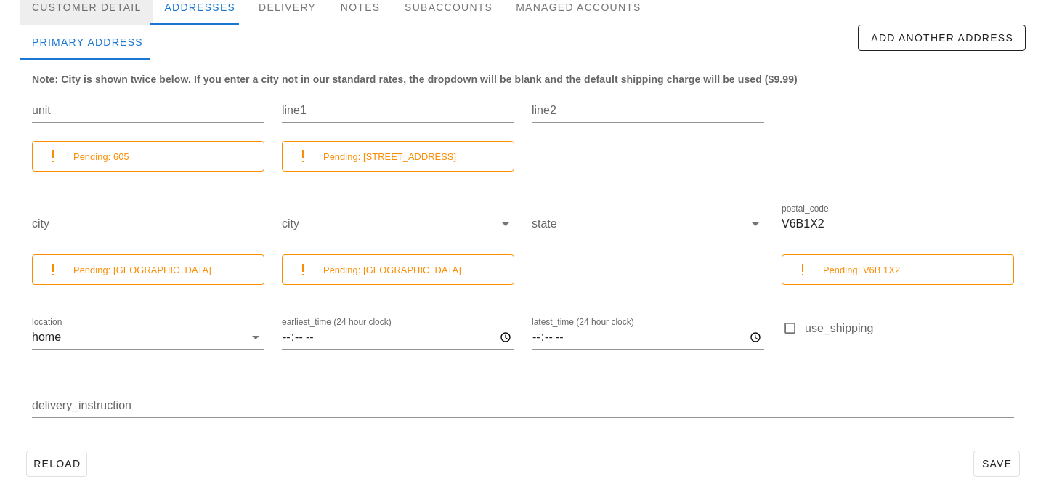
click at [103, 20] on div "Customer Detail" at bounding box center [86, 7] width 132 height 35
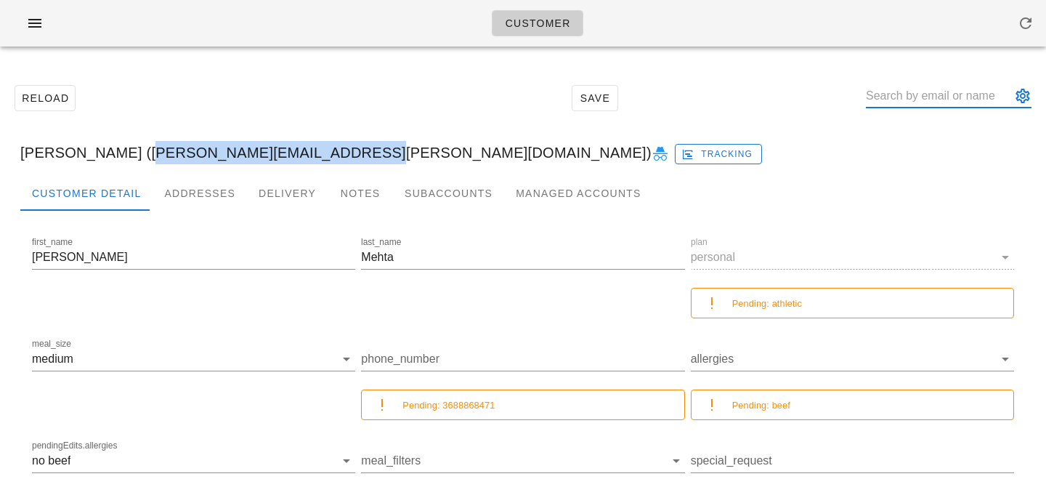
click at [925, 105] on input "text" at bounding box center [938, 95] width 145 height 23
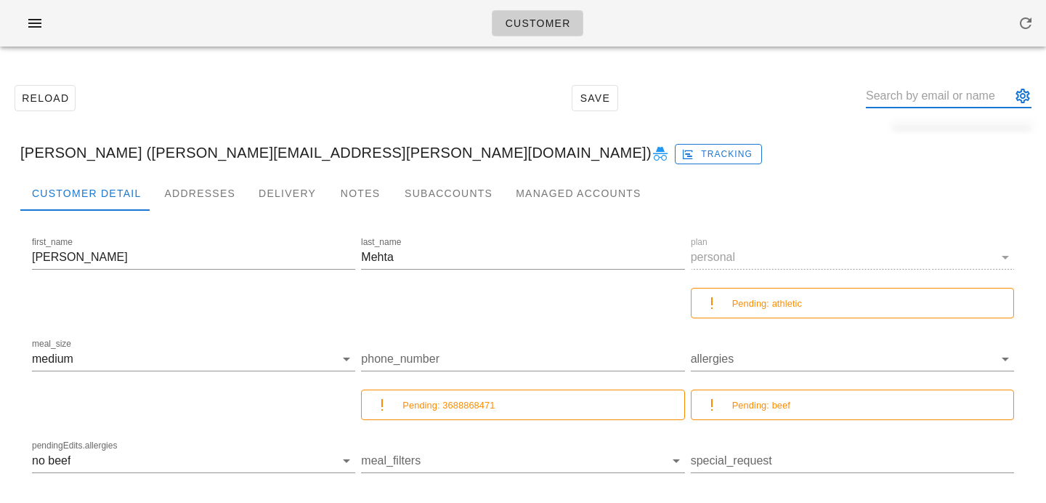
paste input "riad.rasheed@gmail.com"
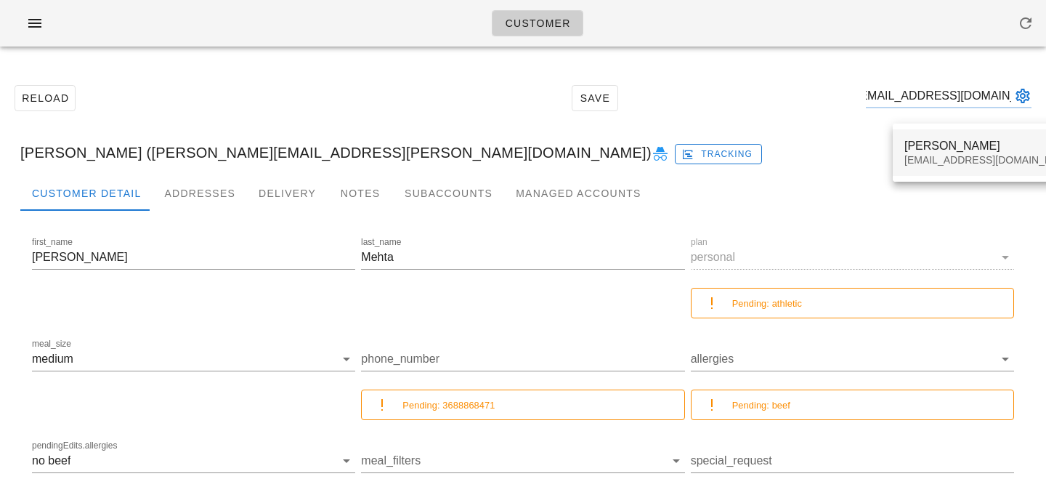
type input "riad.rasheed@gmail.com"
click at [923, 147] on div "Riad Rasheed" at bounding box center [990, 146] width 172 height 14
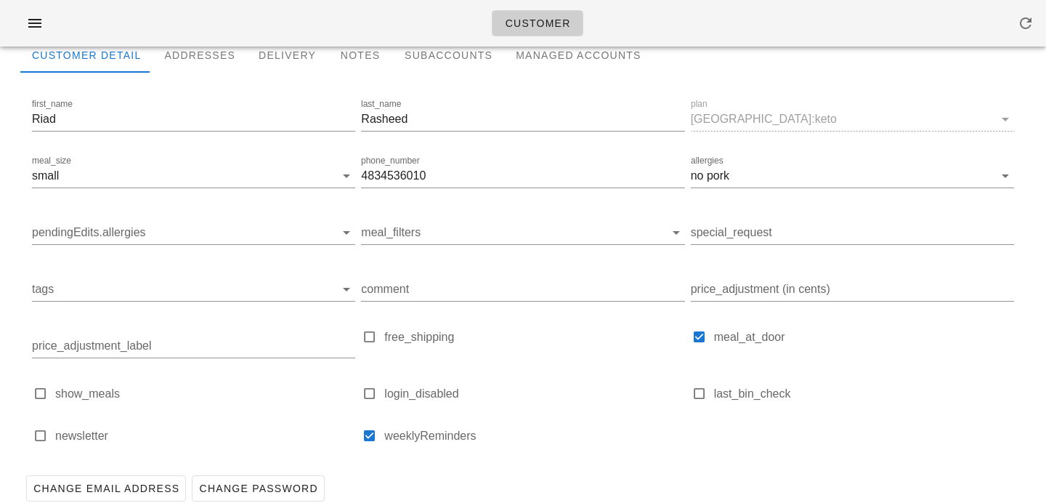
scroll to position [44, 0]
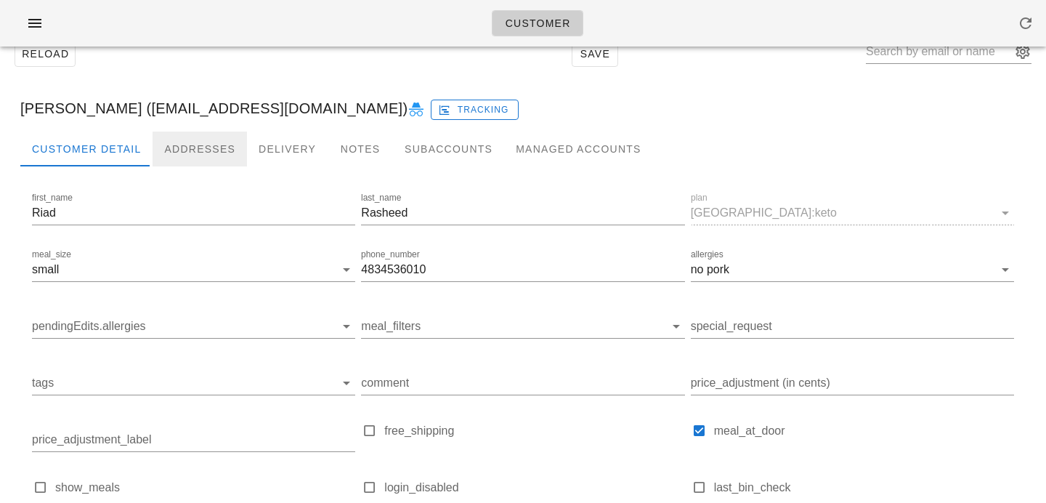
click at [208, 153] on div "Addresses" at bounding box center [200, 148] width 94 height 35
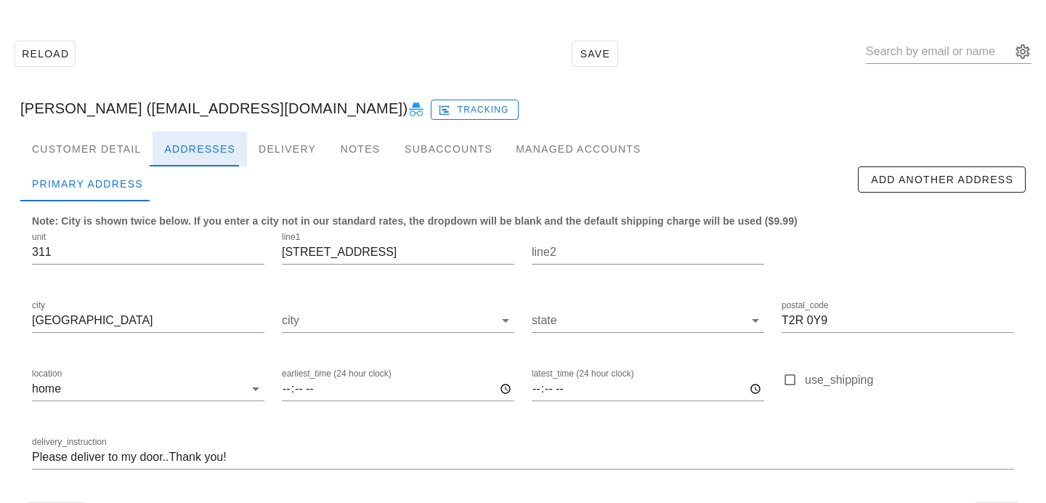
scroll to position [96, 0]
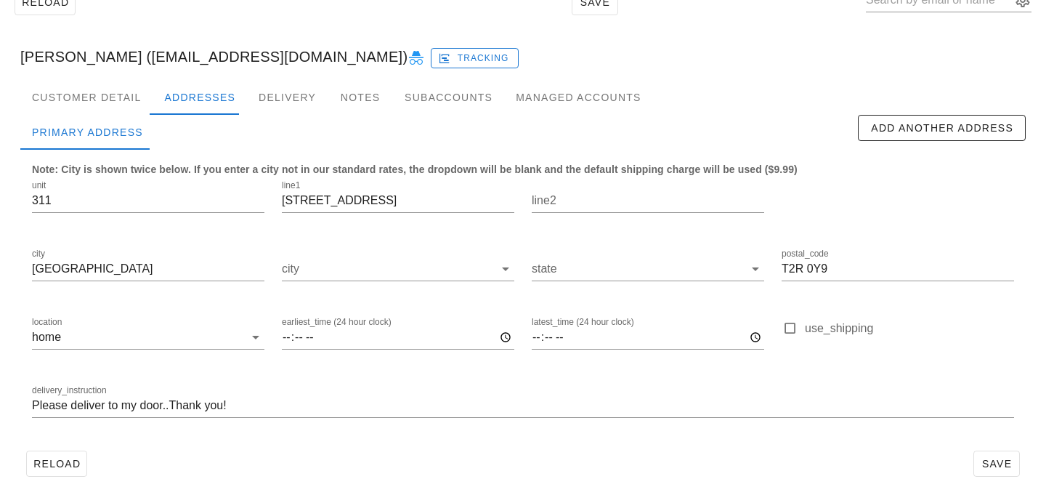
scroll to position [94, 0]
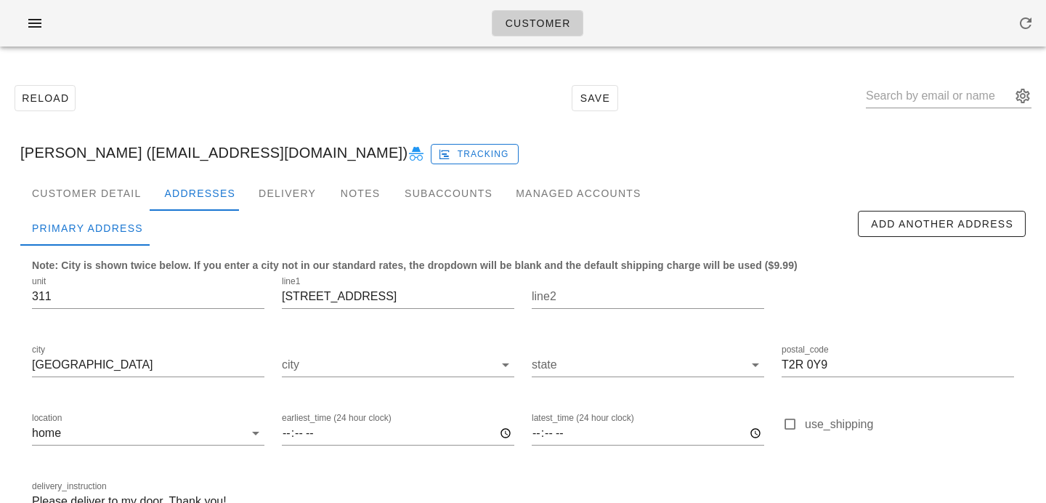
type input "Please deliver to my door..Thank you!"
click at [138, 184] on div "Customer Detail" at bounding box center [86, 193] width 132 height 35
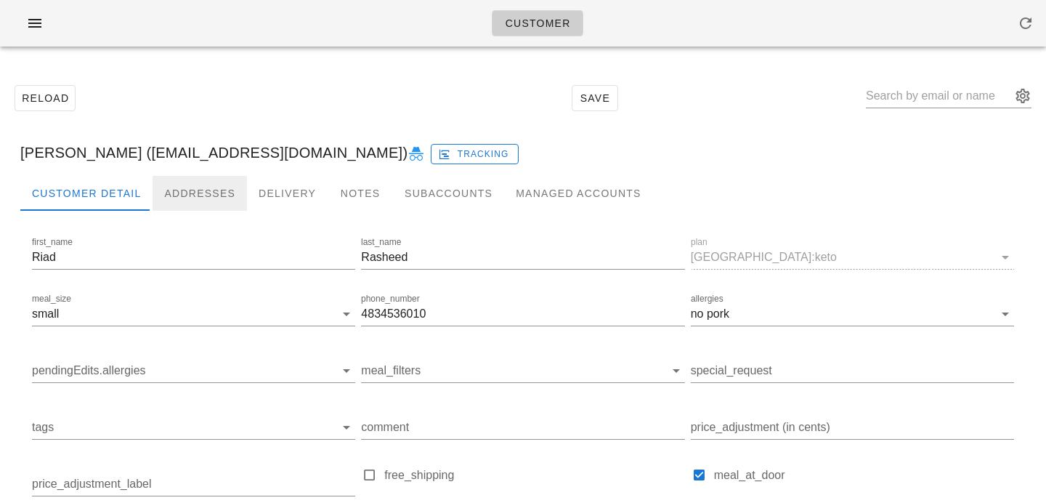
click at [169, 184] on div "Addresses" at bounding box center [200, 193] width 94 height 35
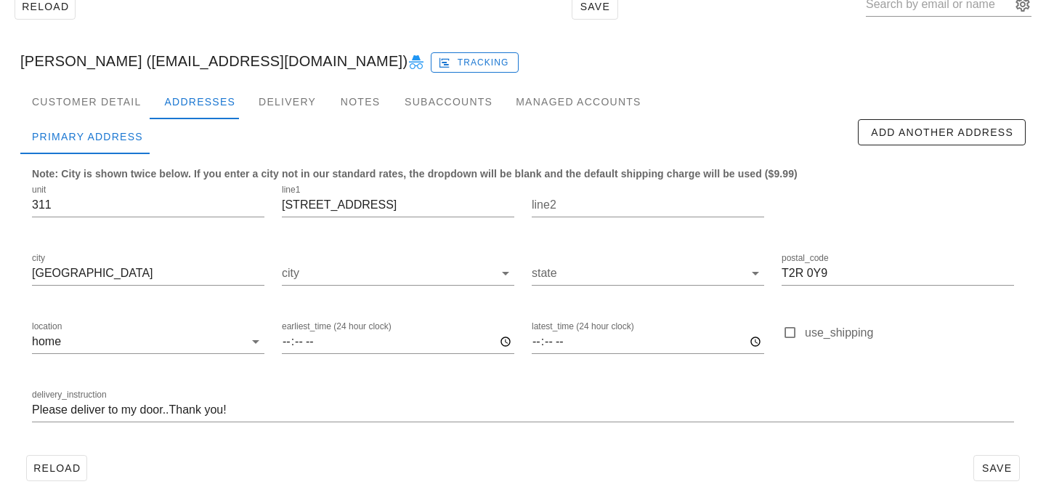
scroll to position [96, 0]
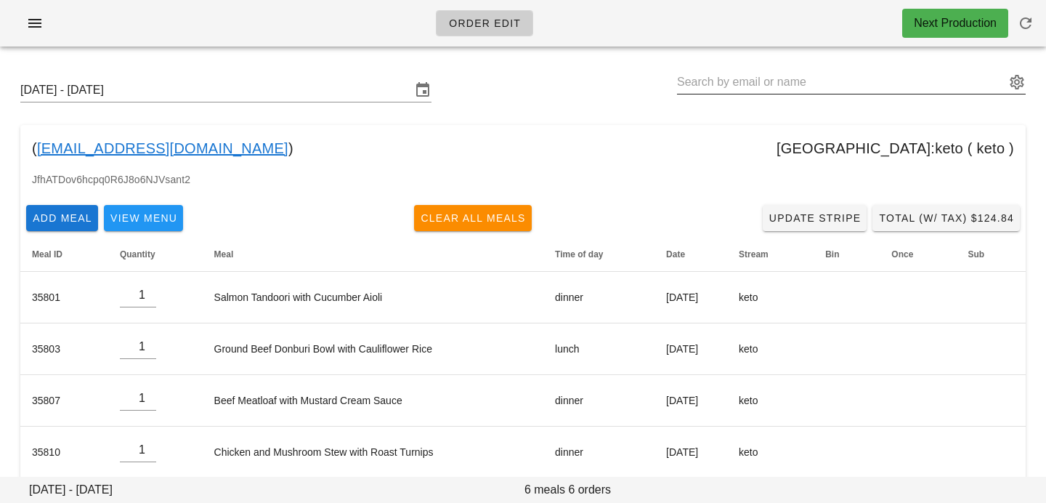
click at [802, 89] on input "text" at bounding box center [841, 81] width 328 height 23
paste input "[EMAIL_ADDRESS][DOMAIN_NAME]"
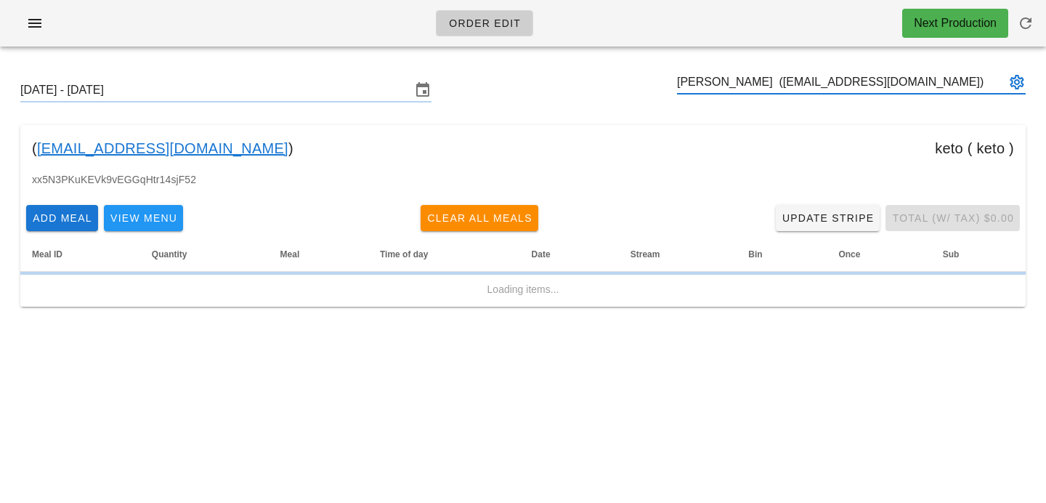
type input "[PERSON_NAME] ([EMAIL_ADDRESS][DOMAIN_NAME])"
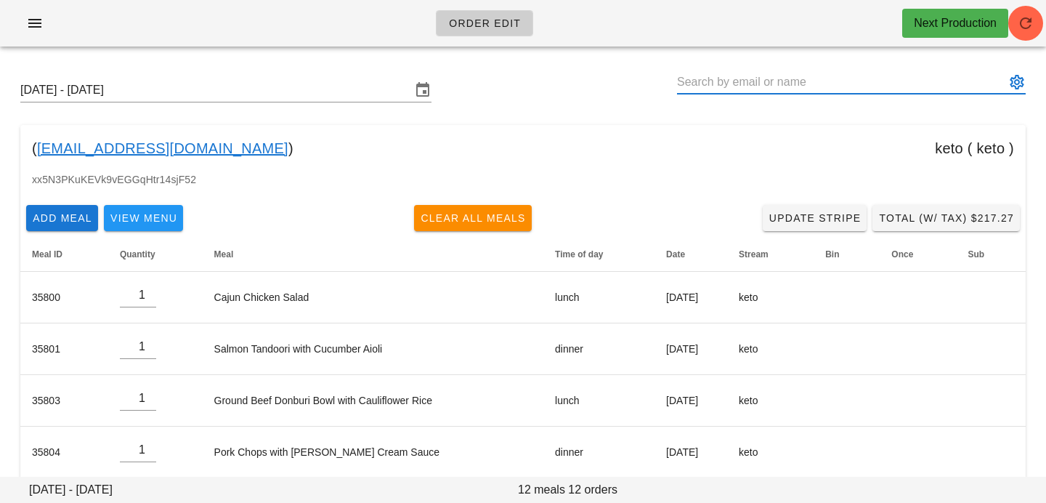
paste input "[EMAIL_ADDRESS][DOMAIN_NAME]"
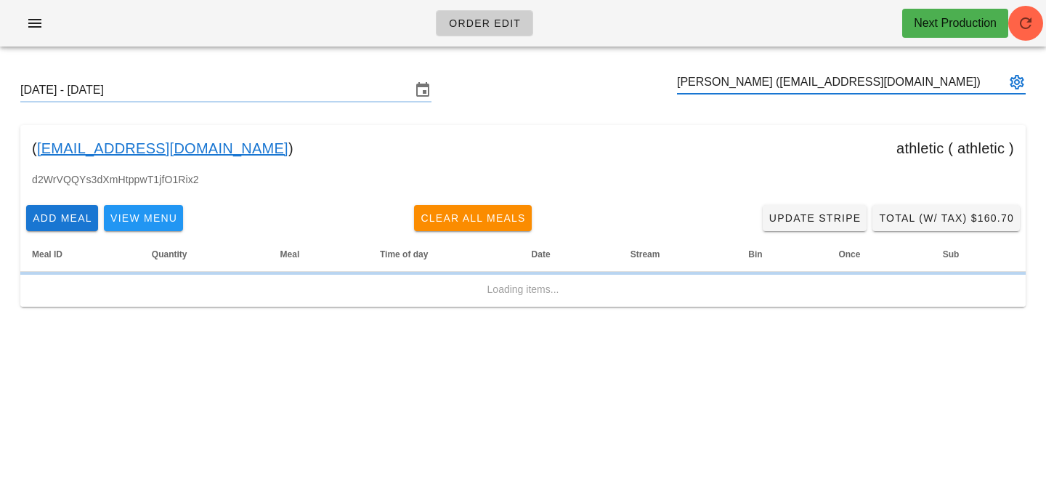
type input "[PERSON_NAME] ([EMAIL_ADDRESS][DOMAIN_NAME])"
click at [1002, 22] on div "Next Production" at bounding box center [955, 23] width 106 height 29
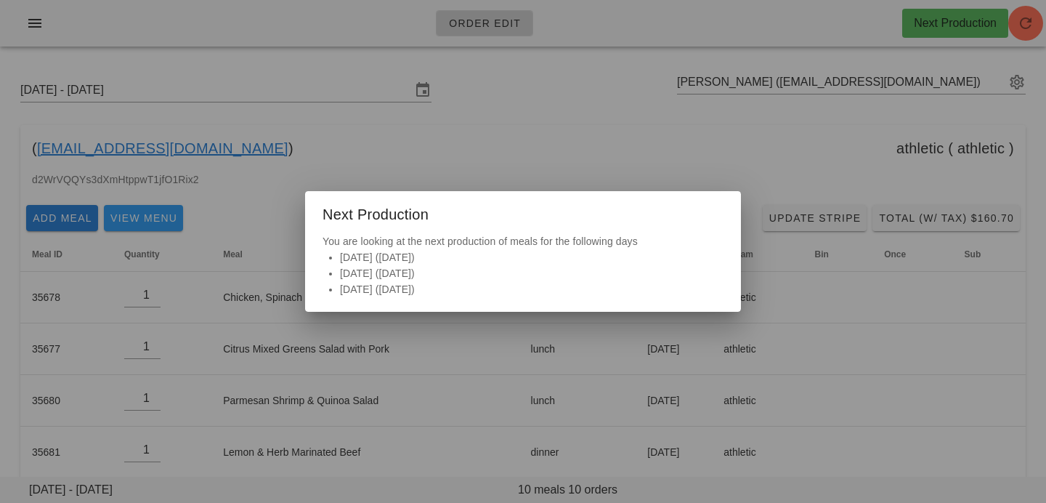
click at [693, 120] on div at bounding box center [523, 251] width 1046 height 503
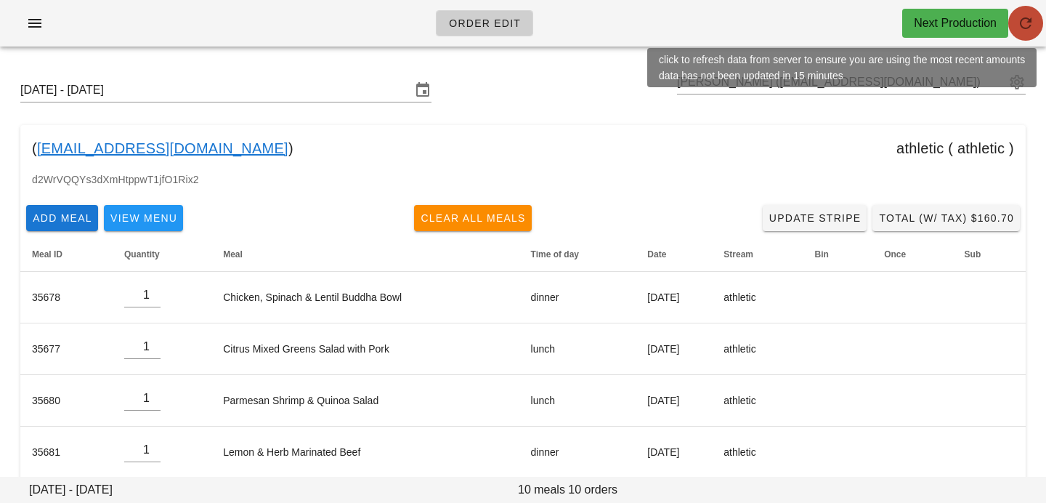
click at [1020, 20] on icon "button" at bounding box center [1025, 23] width 17 height 17
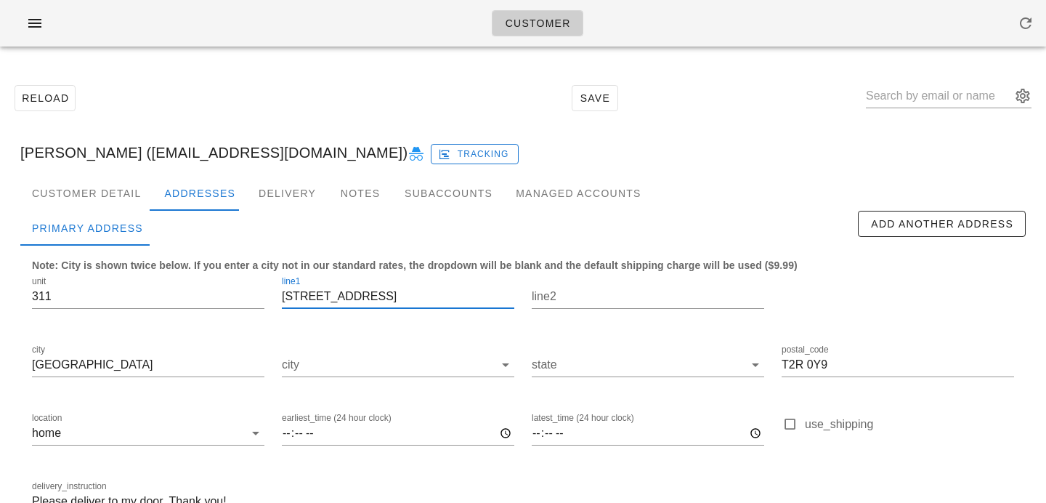
drag, startPoint x: 427, startPoint y: 304, endPoint x: 217, endPoint y: 267, distance: 213.3
click at [217, 267] on div "unit 311 line1 303 13 Avenue SW line2 city Calgary city state postal_code T2R 0…" at bounding box center [522, 400] width 999 height 273
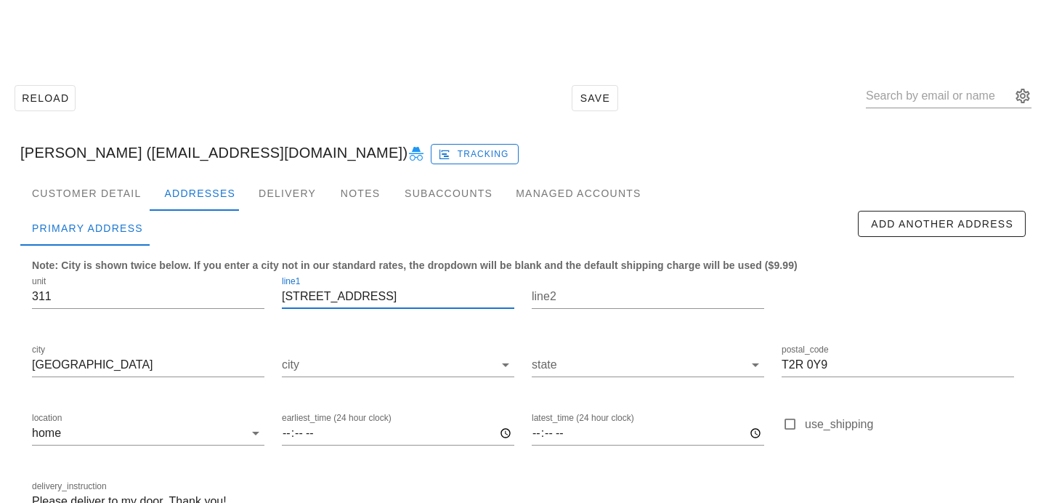
scroll to position [96, 0]
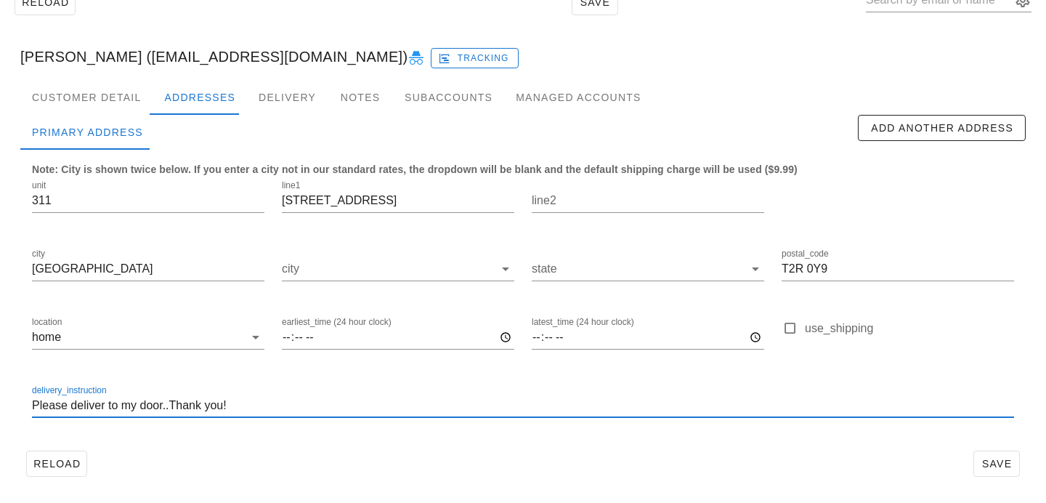
click at [34, 407] on input "Please deliver to my door..Thank you!" at bounding box center [523, 405] width 982 height 23
type input "Unit 311. Please deliver to my door..Thank you!"
click at [984, 466] on span "Save" at bounding box center [996, 464] width 33 height 12
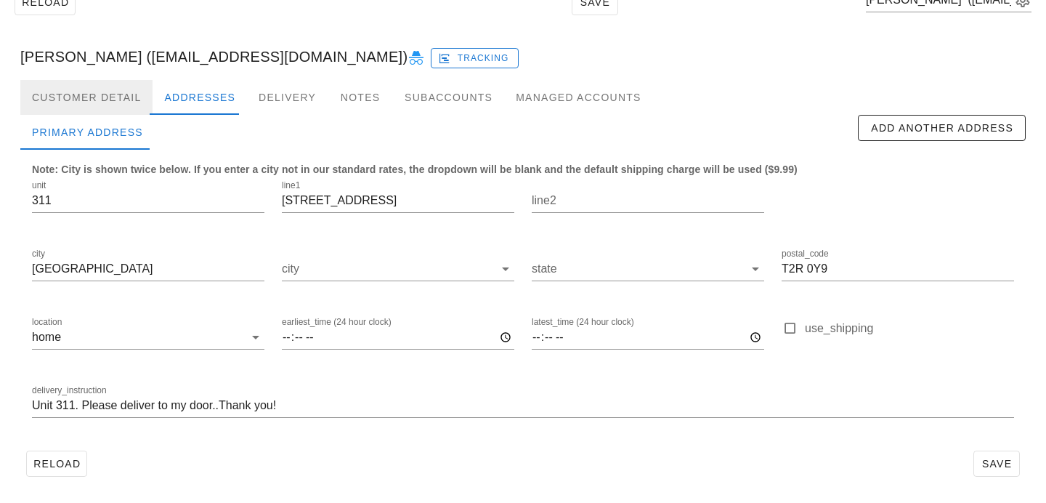
click at [109, 97] on div "Customer Detail" at bounding box center [86, 97] width 132 height 35
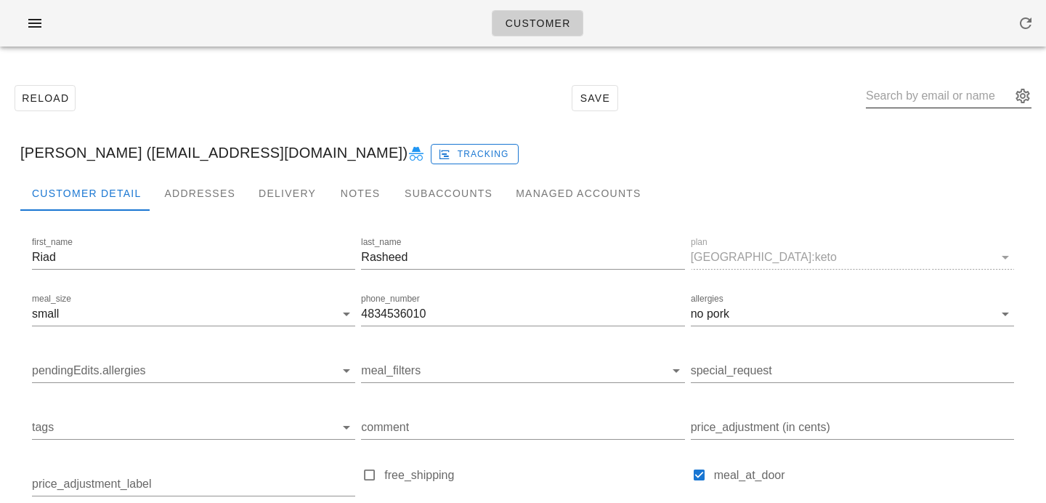
click at [959, 103] on input "text" at bounding box center [938, 95] width 145 height 23
paste input "schaufeletyler@gmail.com"
type input "schaufeletyler@gmail.com"
click at [172, 200] on div "Addresses" at bounding box center [200, 193] width 94 height 35
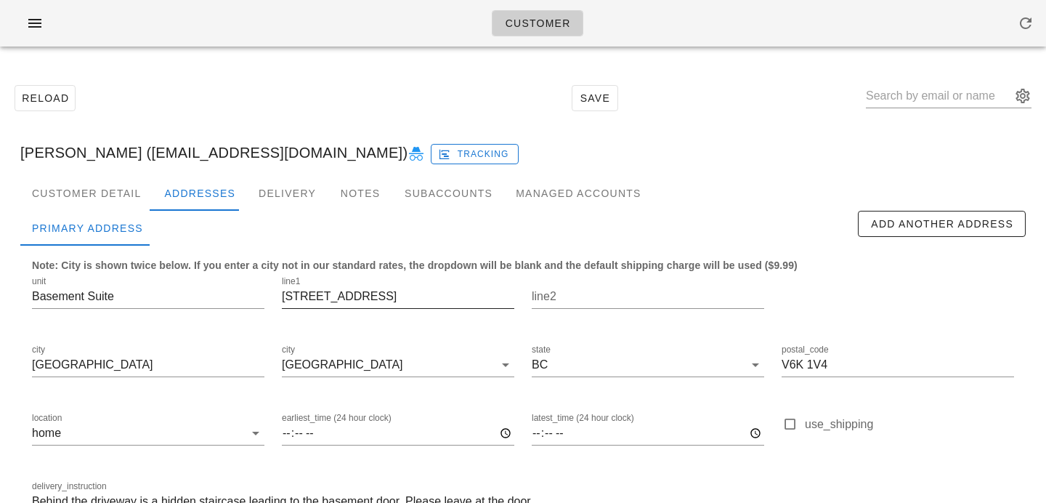
click at [317, 294] on input "[STREET_ADDRESS]" at bounding box center [398, 296] width 232 height 23
type input "[STREET_ADDRESS]"
drag, startPoint x: 147, startPoint y: 300, endPoint x: 0, endPoint y: 292, distance: 147.7
click at [0, 292] on div "Reload Save [PERSON_NAME] ([EMAIL_ADDRESS][DOMAIN_NAME]) Tracking Customer Deta…" at bounding box center [523, 328] width 1046 height 540
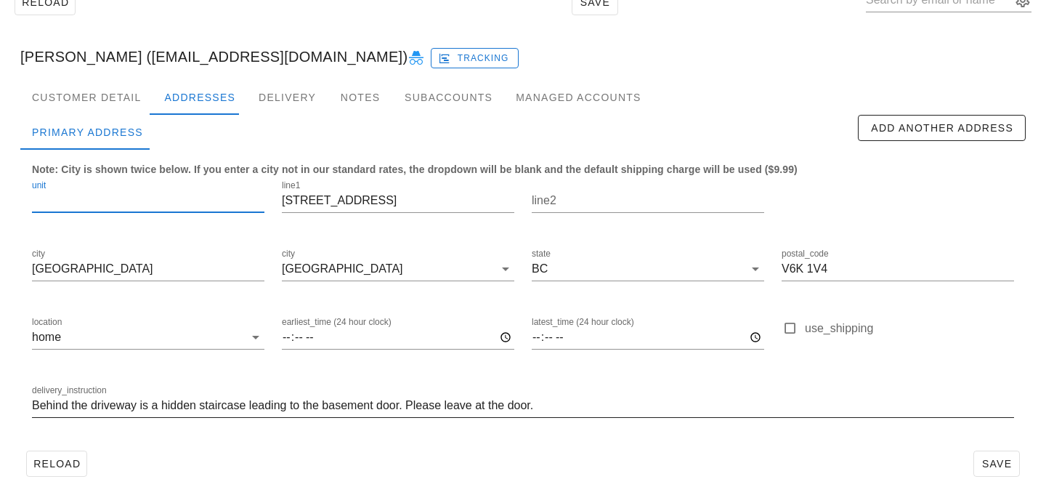
click at [35, 403] on input "Behind the driveway is a hidden staircase leading to the basement door. Please …" at bounding box center [523, 405] width 982 height 23
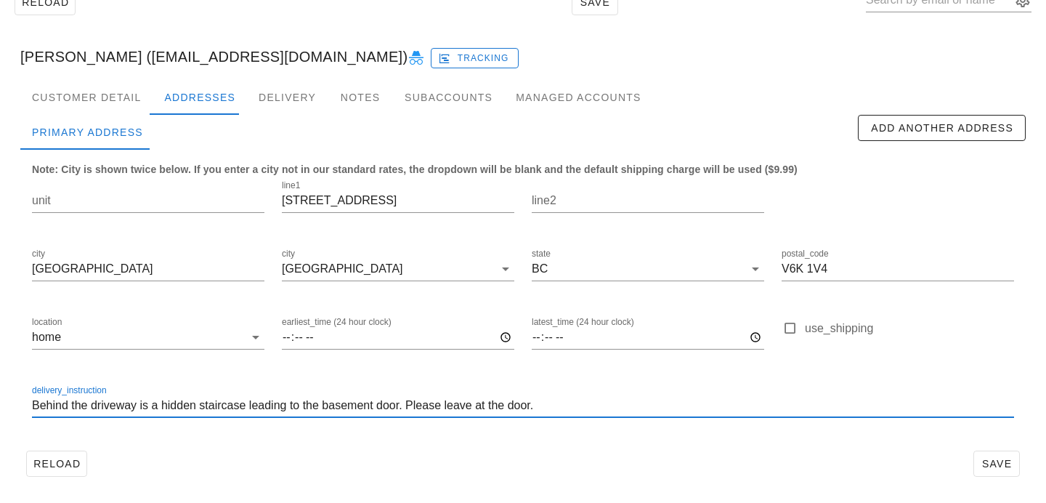
paste input "Basement Suite"
type input "Basement Suite. Behind the driveway is a hidden staircase leading to the baseme…"
click at [1000, 468] on span "Save" at bounding box center [996, 464] width 33 height 12
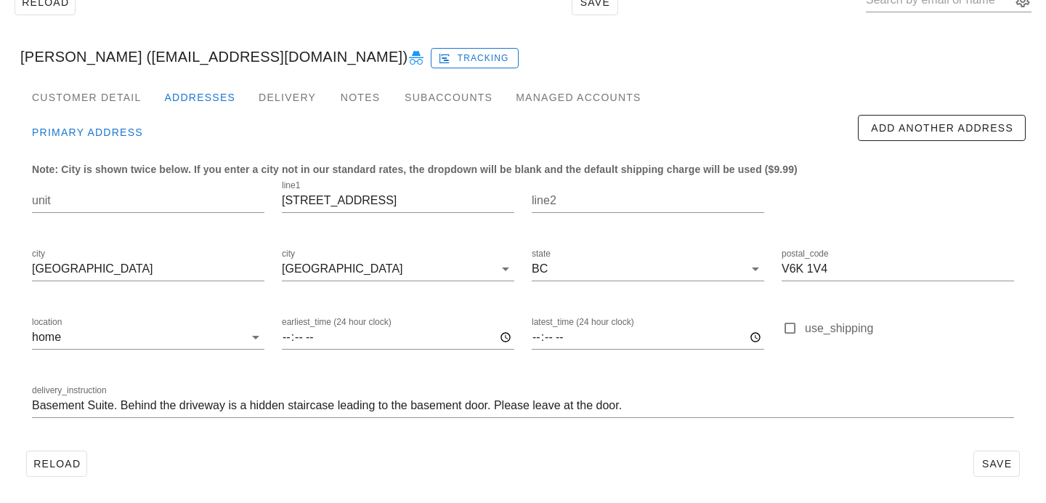
type input "[PERSON_NAME] ([EMAIL_ADDRESS][DOMAIN_NAME])"
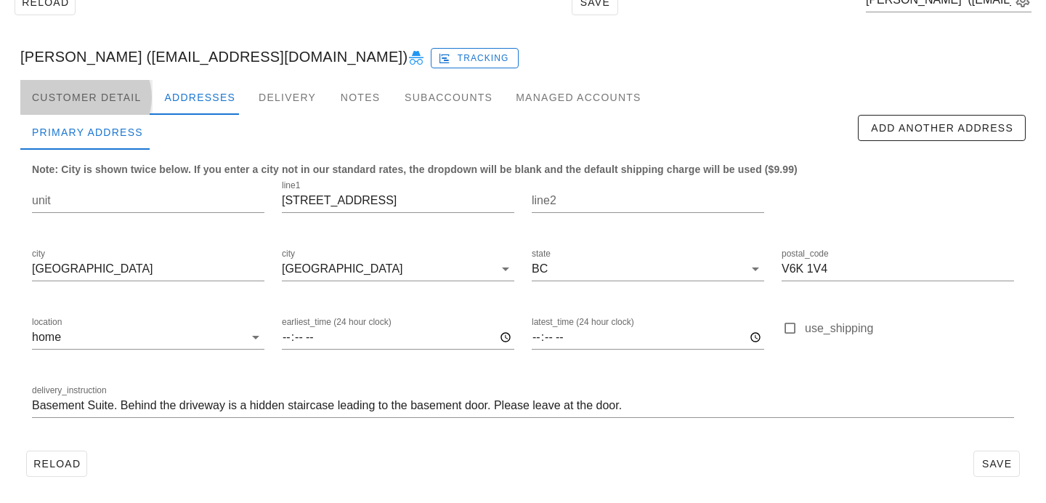
click at [133, 95] on div "Customer Detail" at bounding box center [86, 97] width 132 height 35
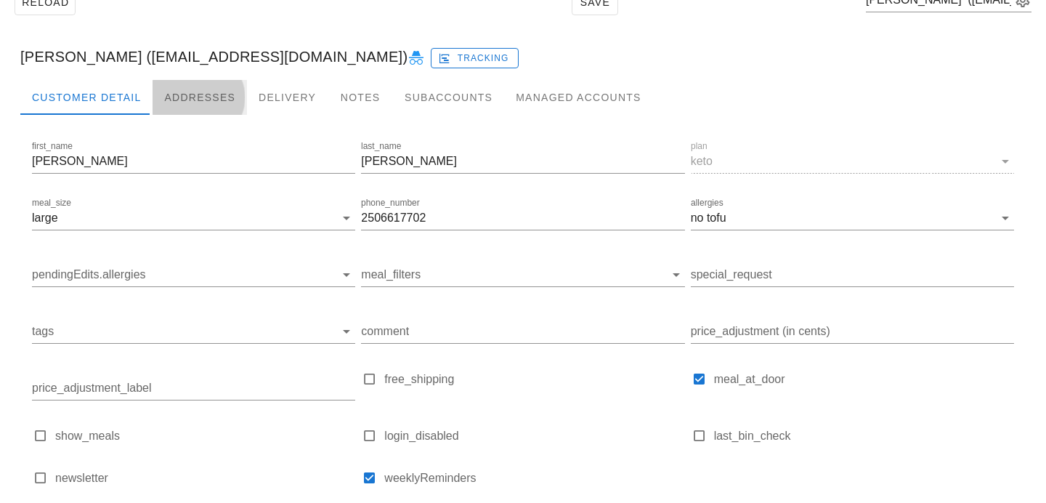
click at [208, 105] on div "Addresses" at bounding box center [200, 97] width 94 height 35
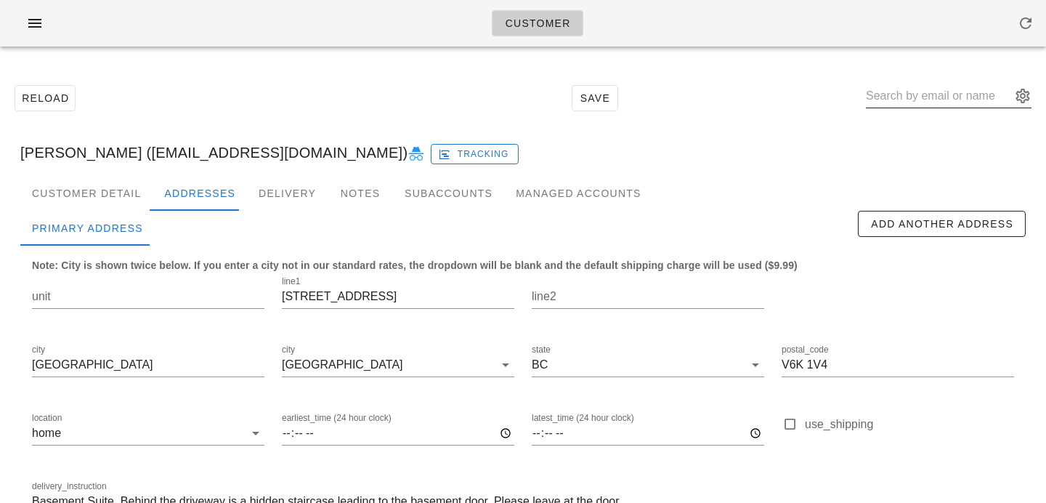
click at [943, 102] on input "text" at bounding box center [938, 95] width 145 height 23
paste input "kollhj@gmail.com"
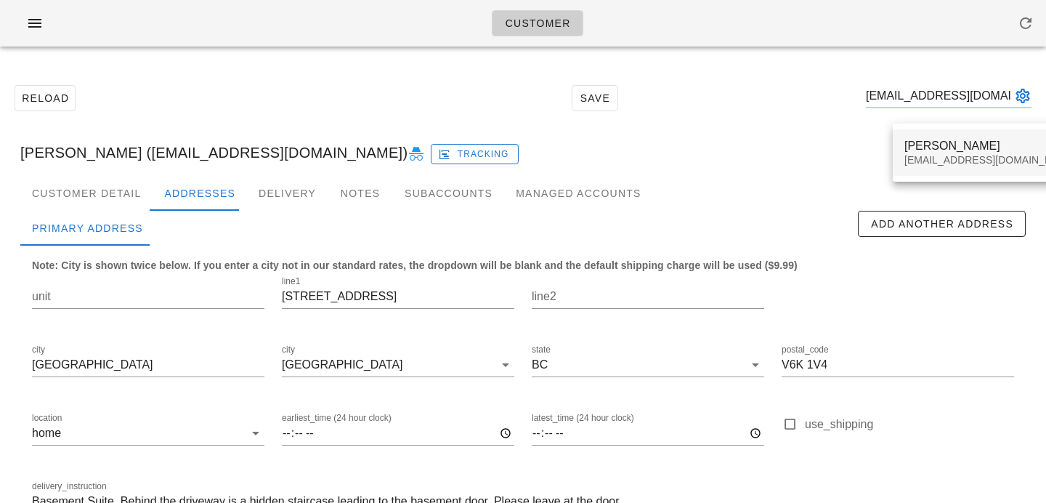
type input "kollhj@gmail.com"
click at [918, 158] on div "kollhj@gmail.com" at bounding box center [990, 160] width 172 height 12
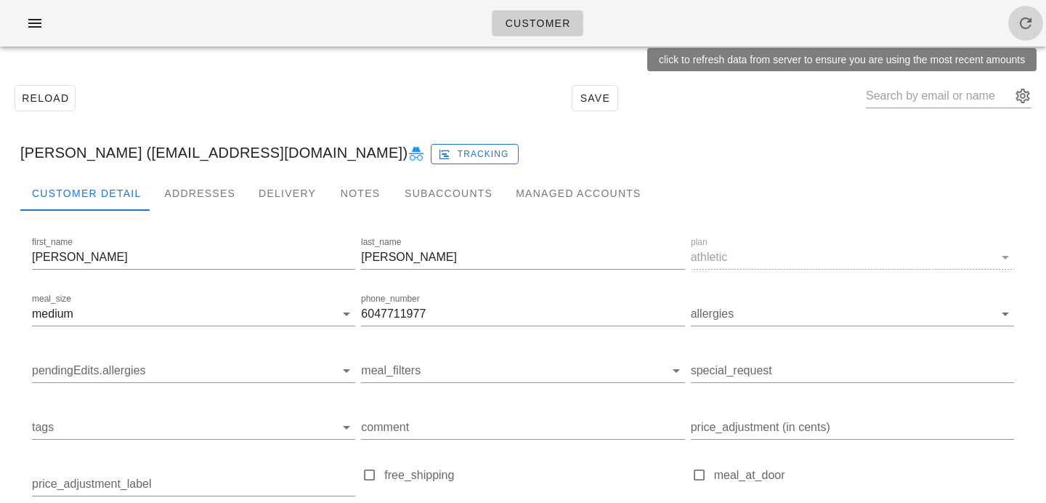
click at [1020, 19] on icon "button" at bounding box center [1025, 23] width 17 height 17
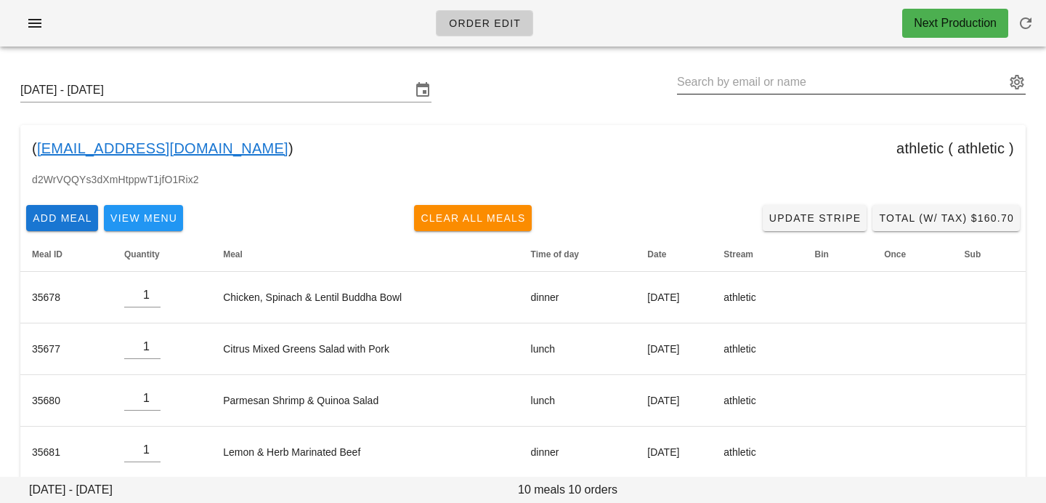
click at [726, 86] on input "text" at bounding box center [841, 81] width 328 height 23
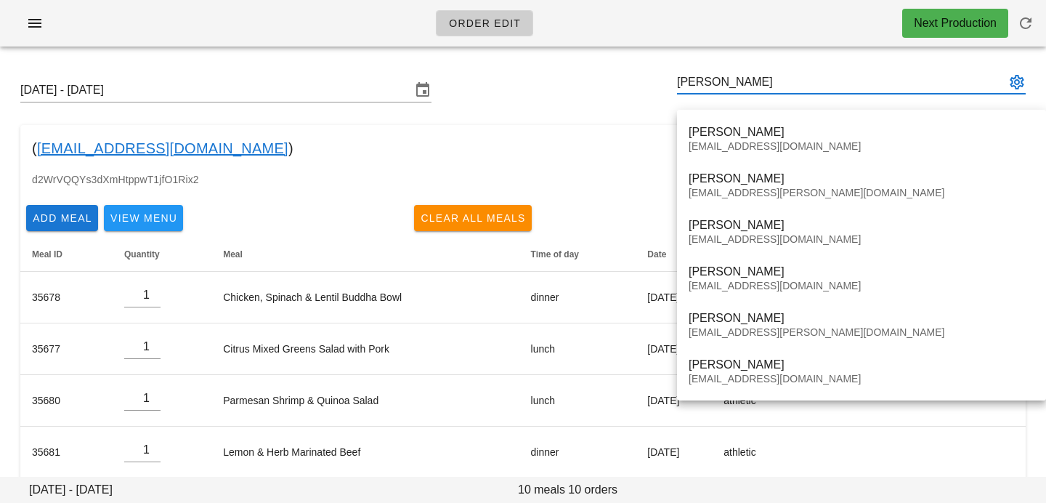
type input "[PERSON_NAME]"
type input "k"
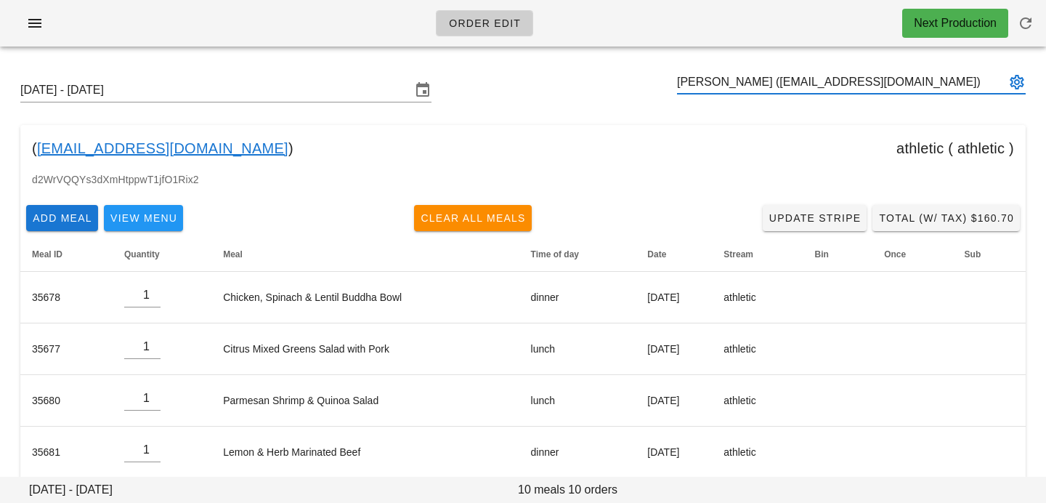
type input "[PERSON_NAME] ([EMAIL_ADDRESS][DOMAIN_NAME])"
click at [886, 79] on input "text" at bounding box center [841, 81] width 328 height 23
paste input "[EMAIL_ADDRESS][DOMAIN_NAME]"
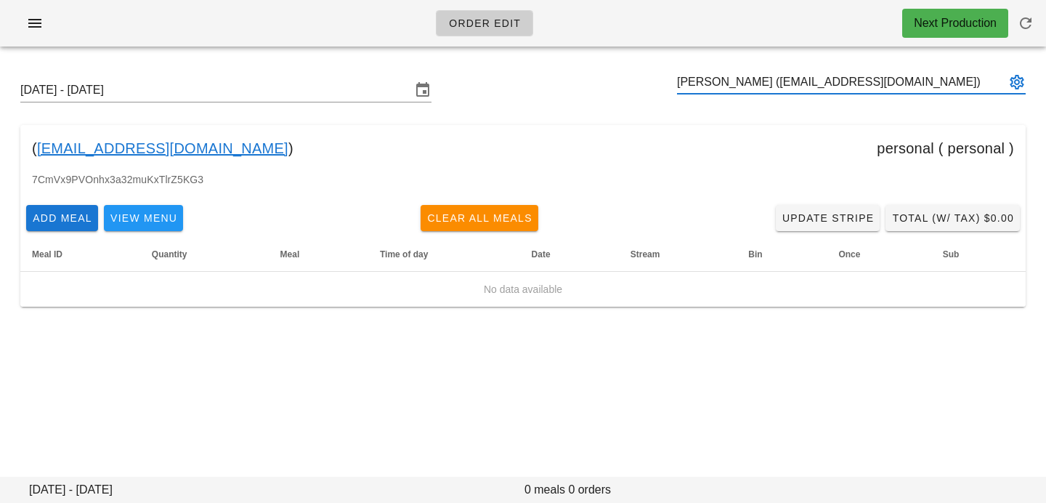
type input "[PERSON_NAME] ([EMAIL_ADDRESS][DOMAIN_NAME])"
paste input "[EMAIL_ADDRESS][DOMAIN_NAME]"
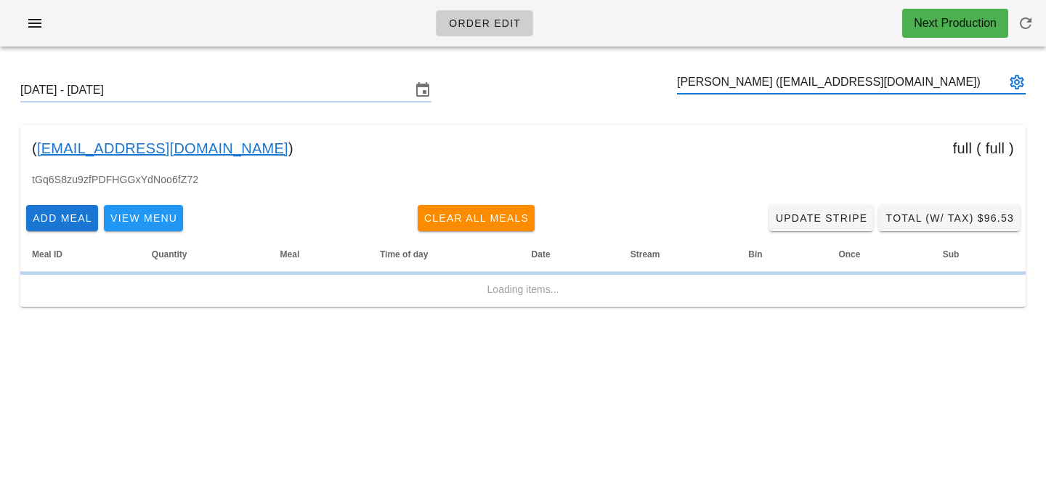
type input "[PERSON_NAME] ([EMAIL_ADDRESS][DOMAIN_NAME])"
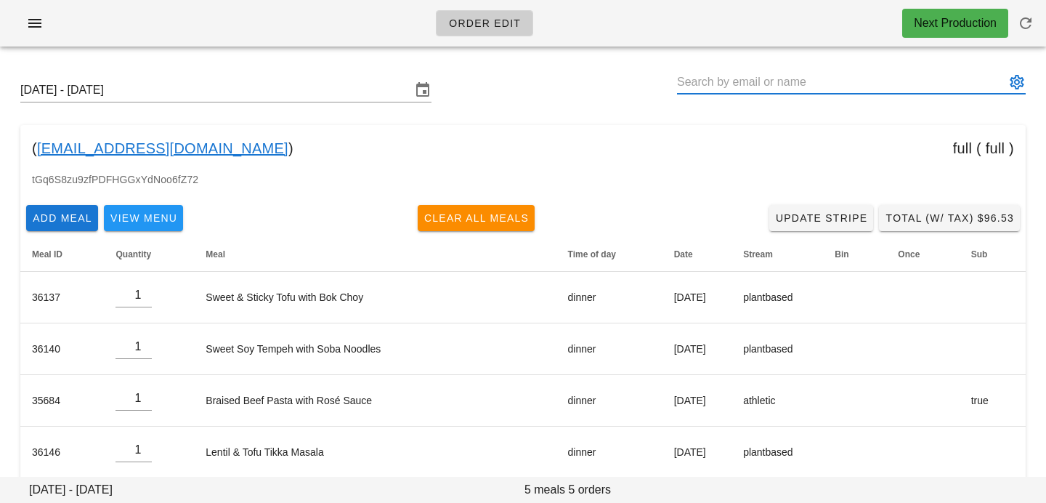
scroll to position [70, 0]
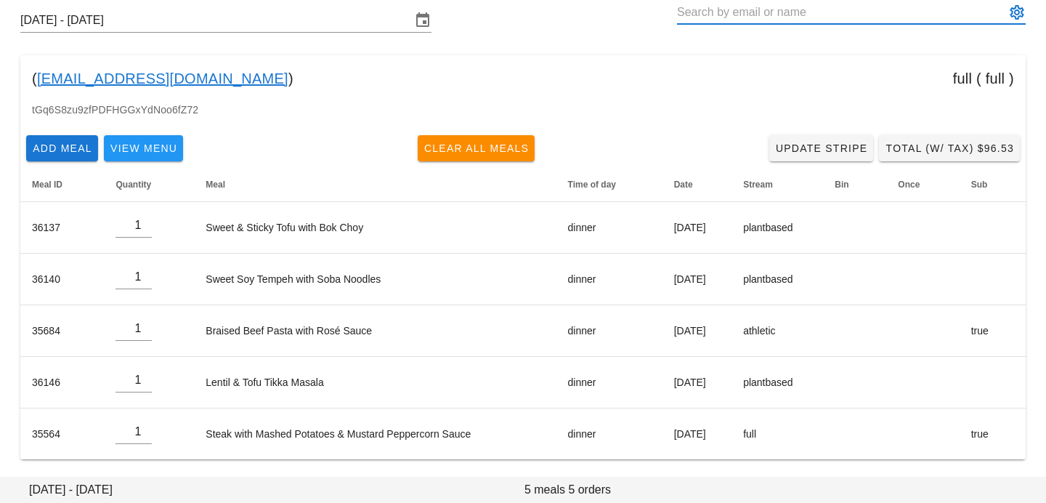
paste input "[EMAIL_ADDRESS][DOMAIN_NAME]"
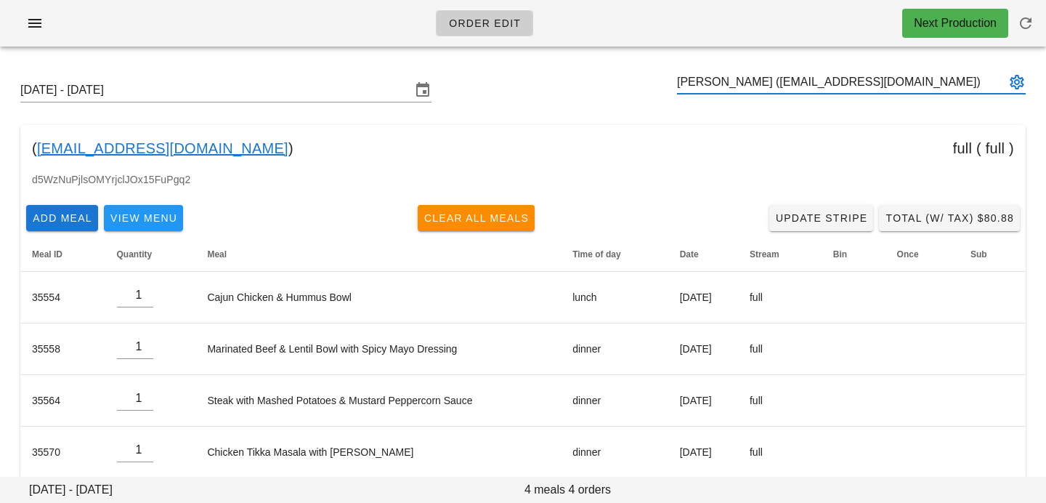
scroll to position [18, 0]
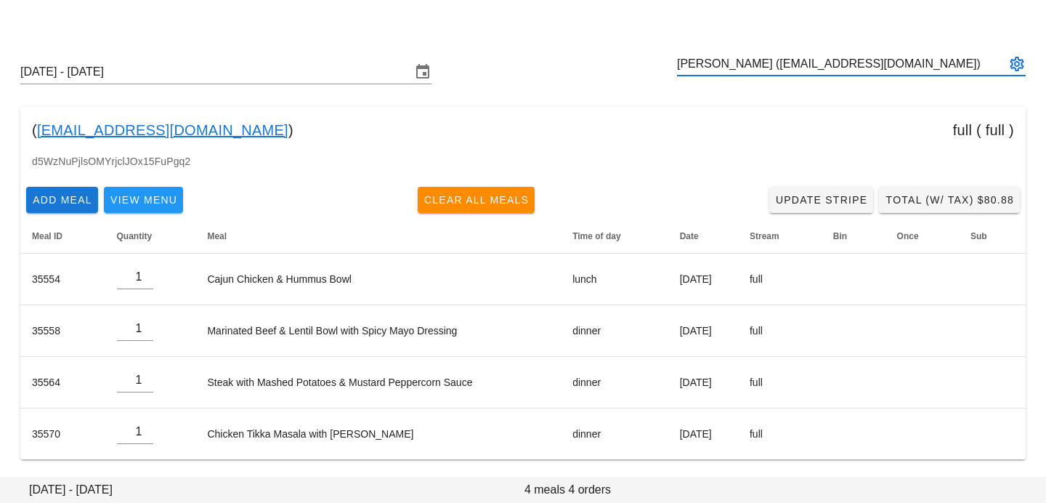
type input "[PERSON_NAME] ([EMAIL_ADDRESS][DOMAIN_NAME])"
paste input "[EMAIL_ADDRESS][DOMAIN_NAME]"
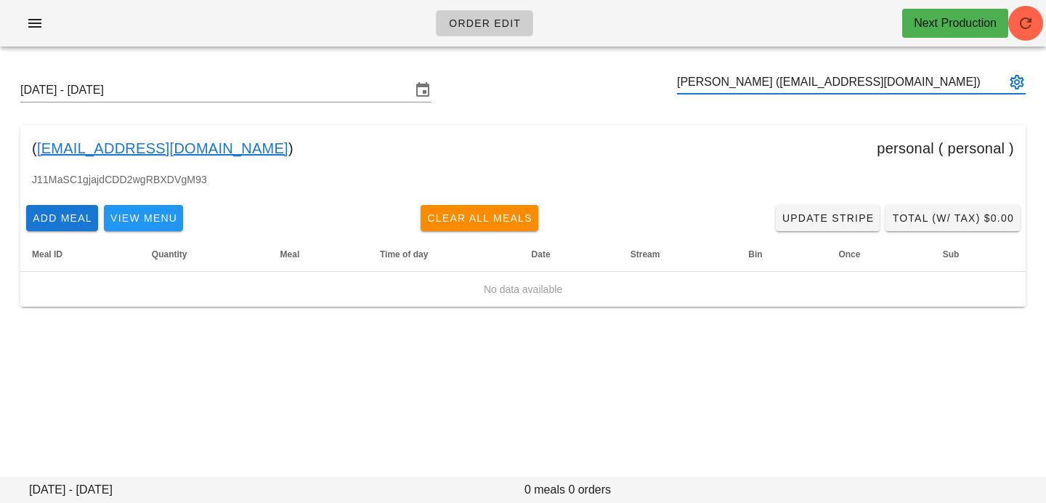
type input "[PERSON_NAME] ([EMAIL_ADDRESS][DOMAIN_NAME])"
click at [1013, 37] on div "Order Edit Next Production" at bounding box center [523, 23] width 1046 height 46
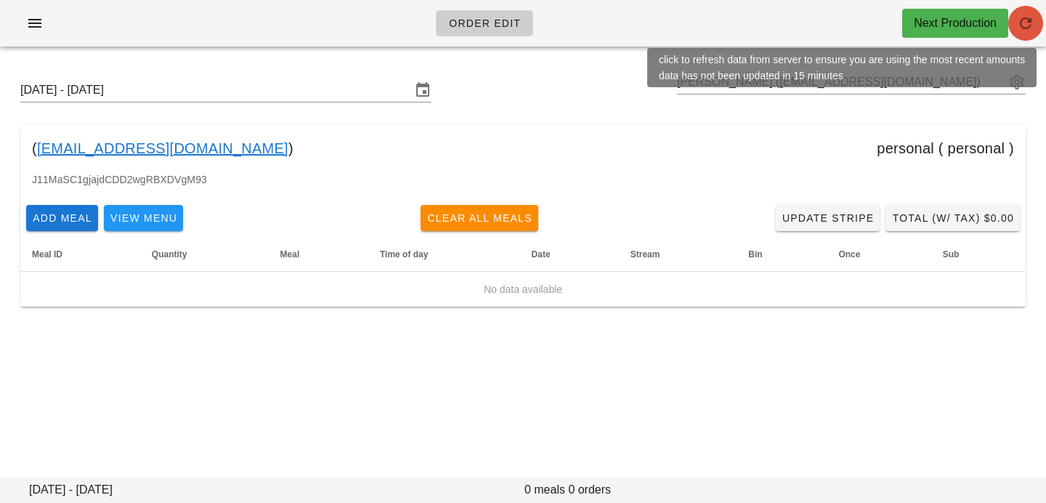
click at [1029, 25] on icon "button" at bounding box center [1025, 23] width 17 height 17
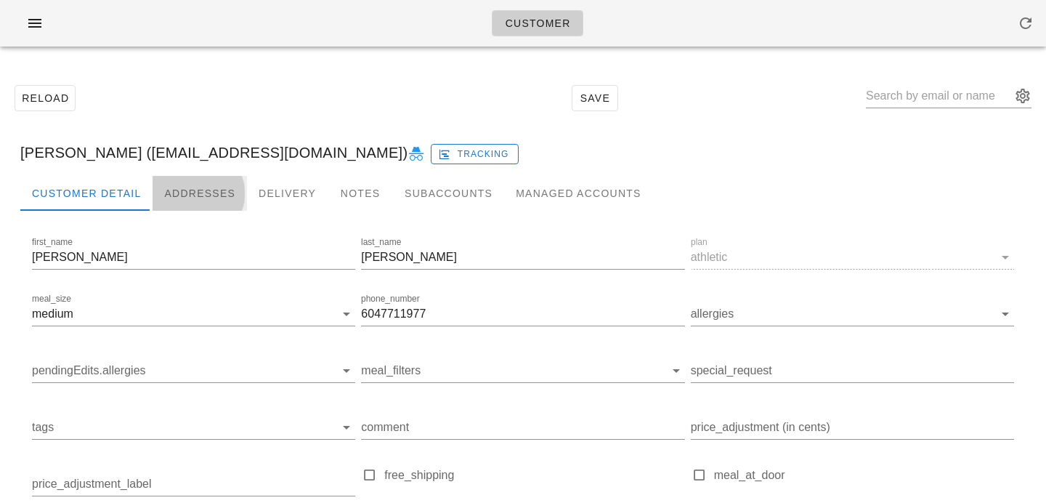
click at [201, 190] on div "Addresses" at bounding box center [200, 193] width 94 height 35
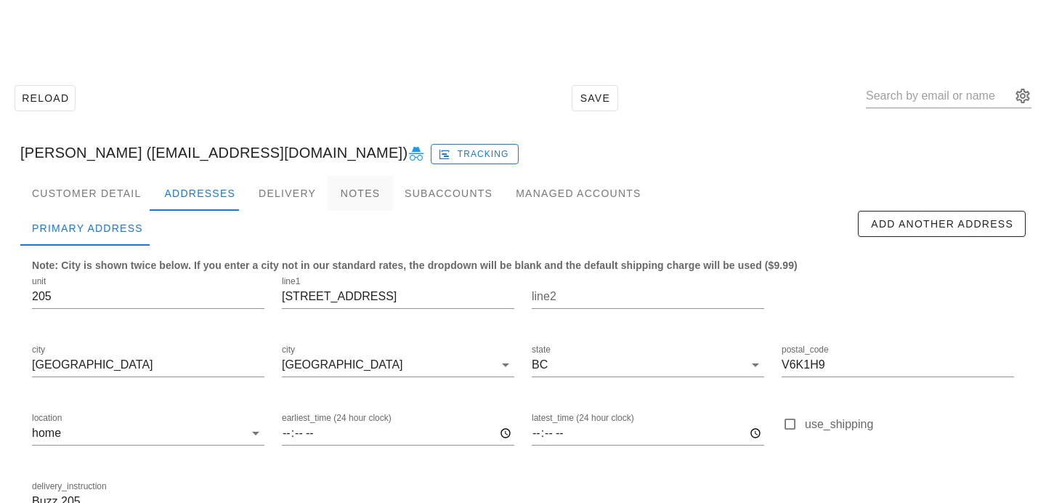
scroll to position [96, 0]
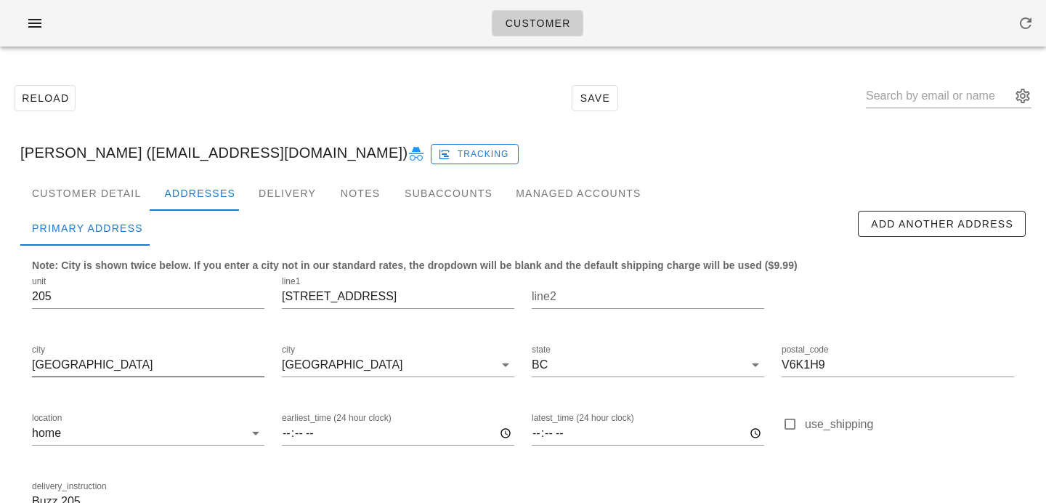
scroll to position [96, 0]
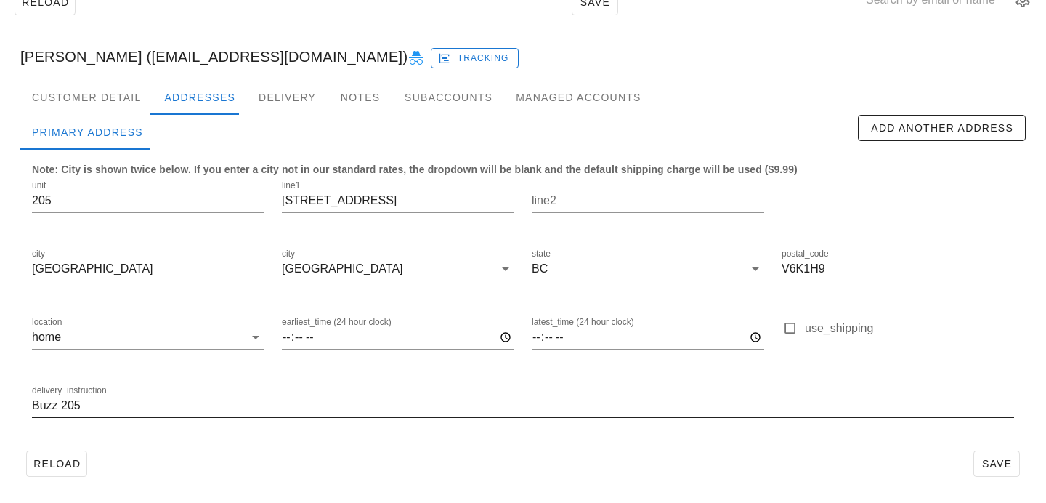
click at [31, 407] on div "delivery_instruction Buzz 205" at bounding box center [522, 407] width 999 height 68
click at [32, 408] on input "Buzz 205" at bounding box center [523, 405] width 982 height 23
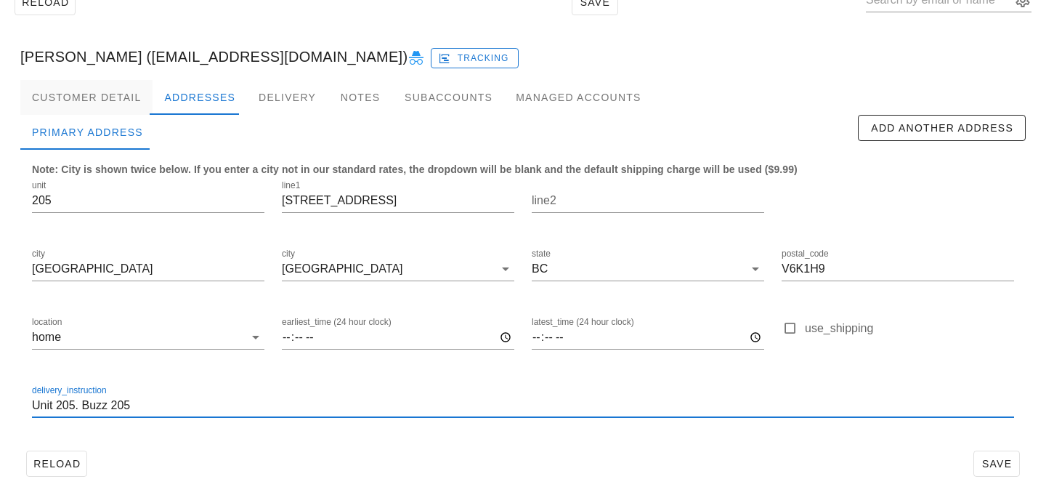
type input "Unit 205. Buzz 205"
click at [61, 97] on div "Customer Detail" at bounding box center [86, 97] width 132 height 35
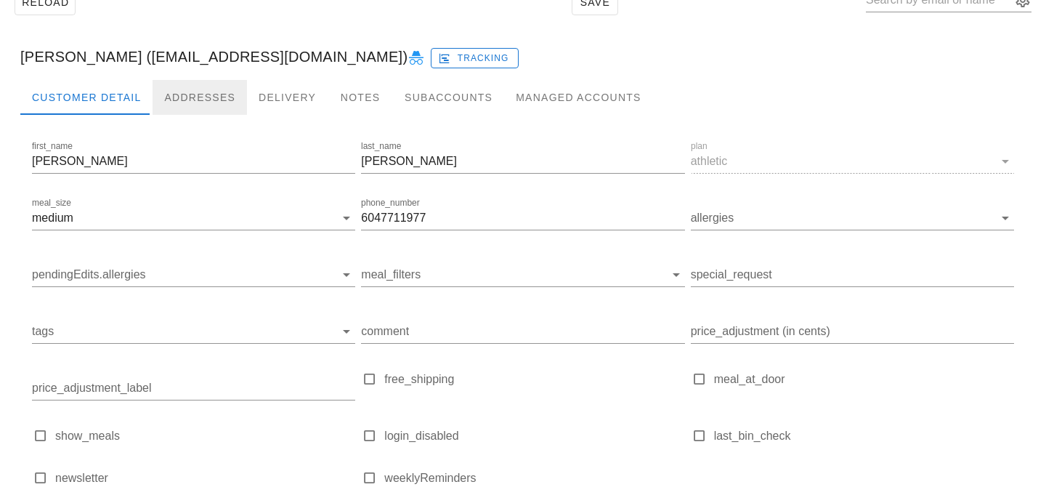
click at [203, 94] on div "Addresses" at bounding box center [200, 97] width 94 height 35
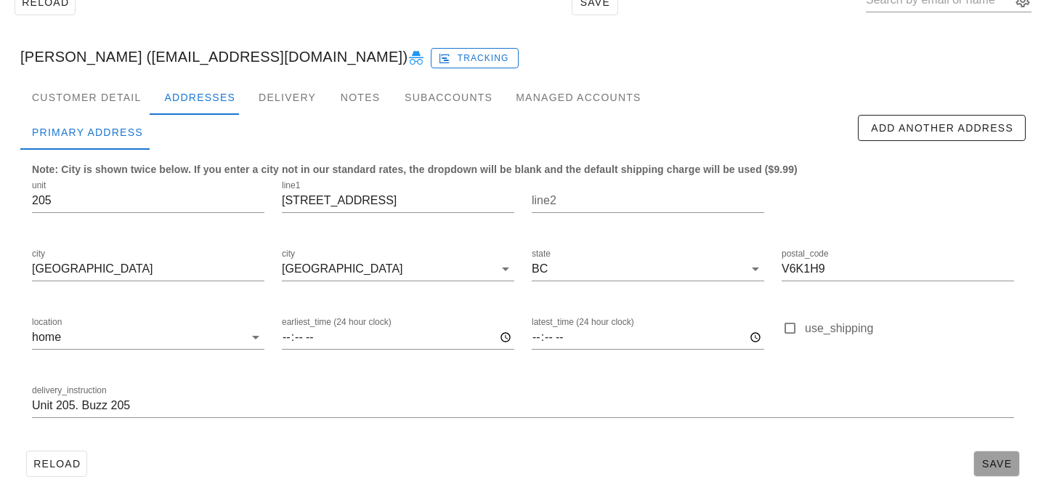
click at [991, 466] on span "Save" at bounding box center [996, 464] width 33 height 12
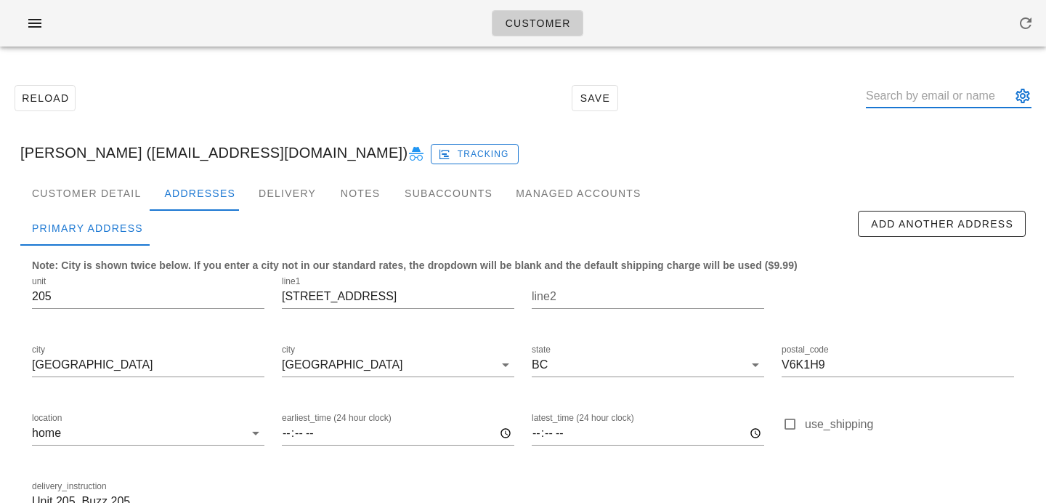
click at [915, 104] on input "text" at bounding box center [938, 95] width 145 height 23
paste input "Mrmackb64@gmail.com"
type input "Mrmackb64@gmail.com"
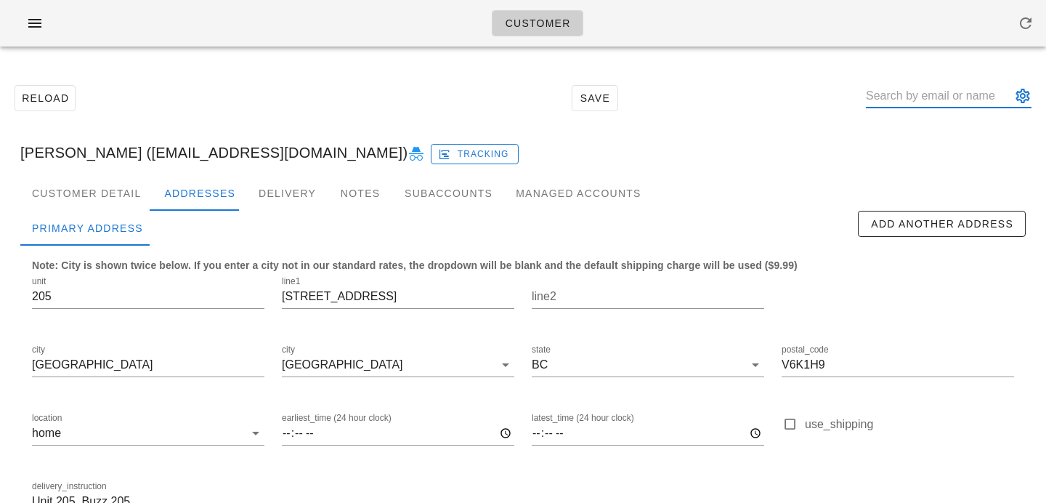
paste input "shananewmail@gmail.com"
type input "shananewmail@gmail.com"
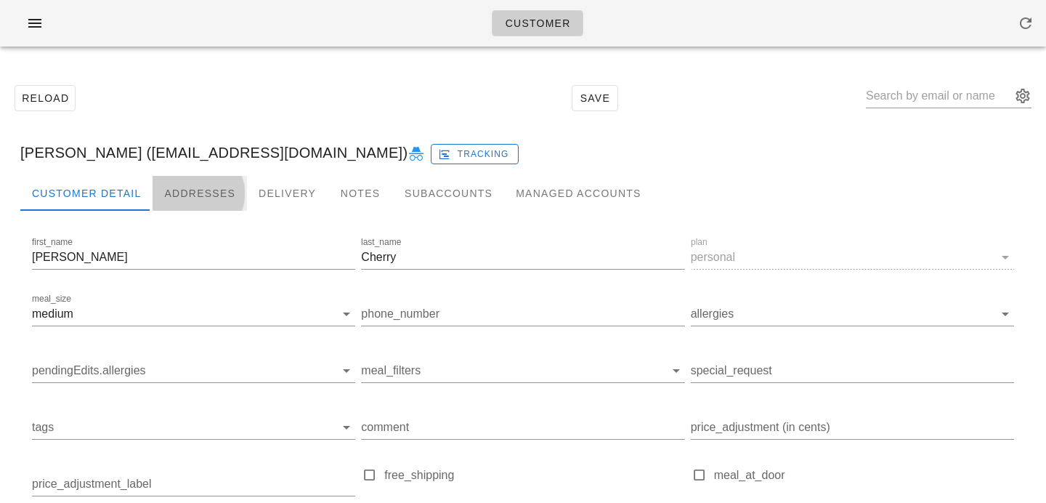
click at [162, 185] on div "Addresses" at bounding box center [200, 193] width 94 height 35
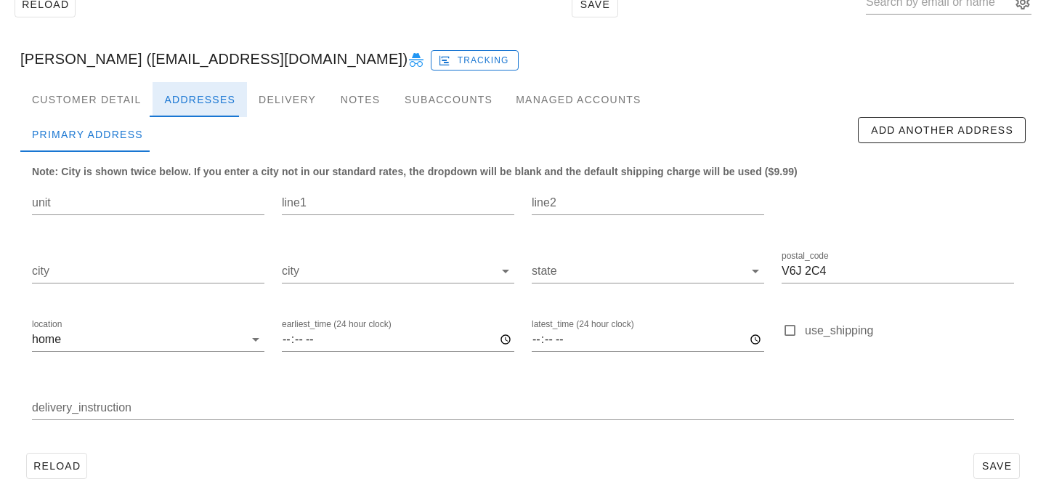
scroll to position [96, 0]
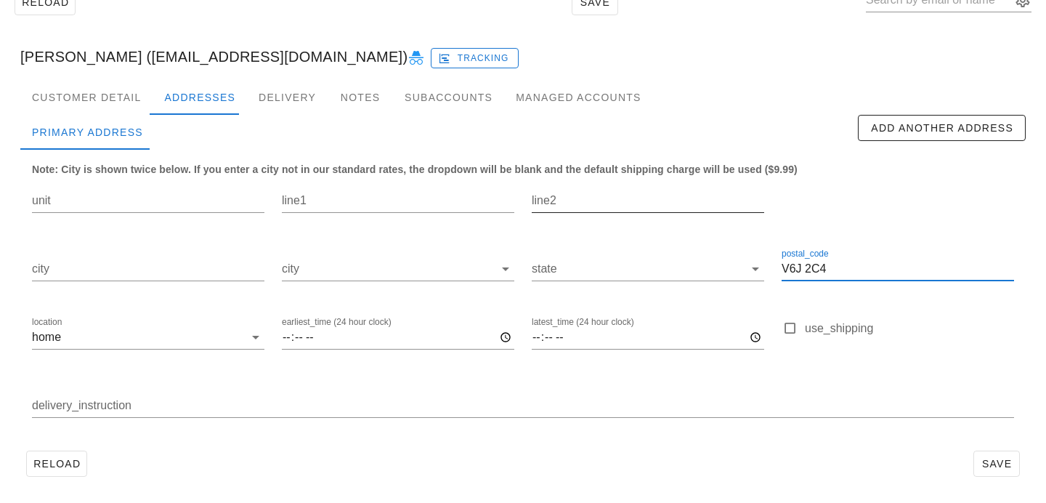
drag, startPoint x: 858, startPoint y: 278, endPoint x: 654, endPoint y: 227, distance: 210.3
click at [656, 228] on div "unit line1 line2 city city state postal_code V6J 2C4 location home earliest_tim…" at bounding box center [522, 305] width 999 height 273
click at [129, 137] on div "Primary Address" at bounding box center [87, 132] width 134 height 35
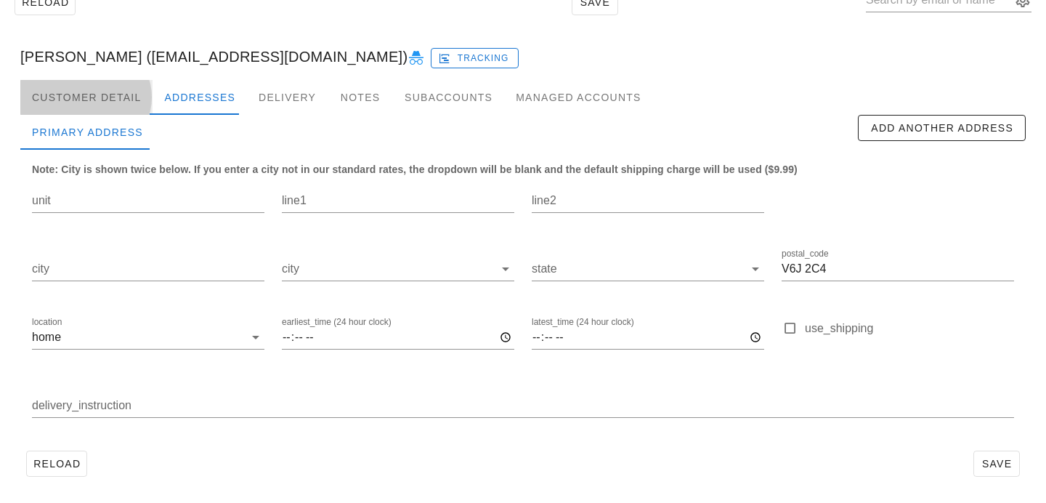
click at [128, 93] on div "Customer Detail" at bounding box center [86, 97] width 132 height 35
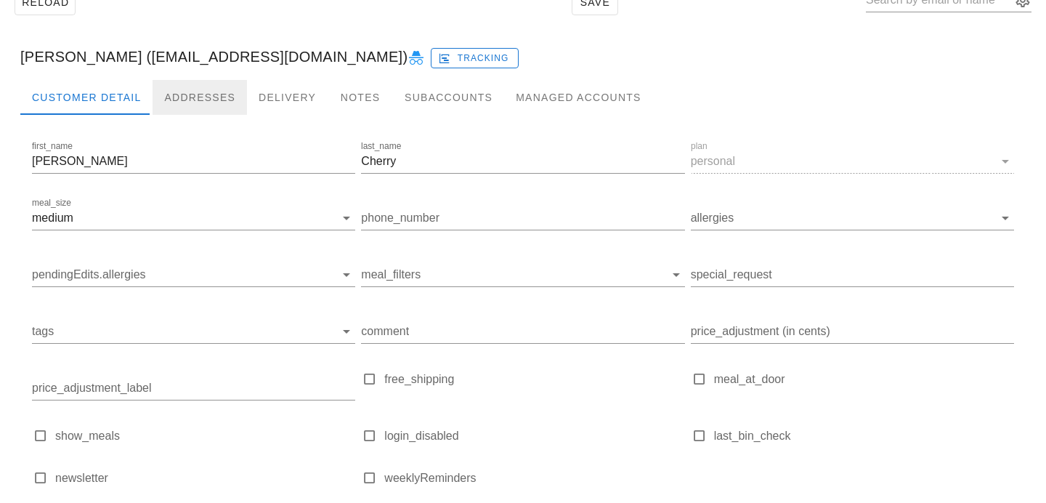
click at [196, 104] on div "Addresses" at bounding box center [200, 97] width 94 height 35
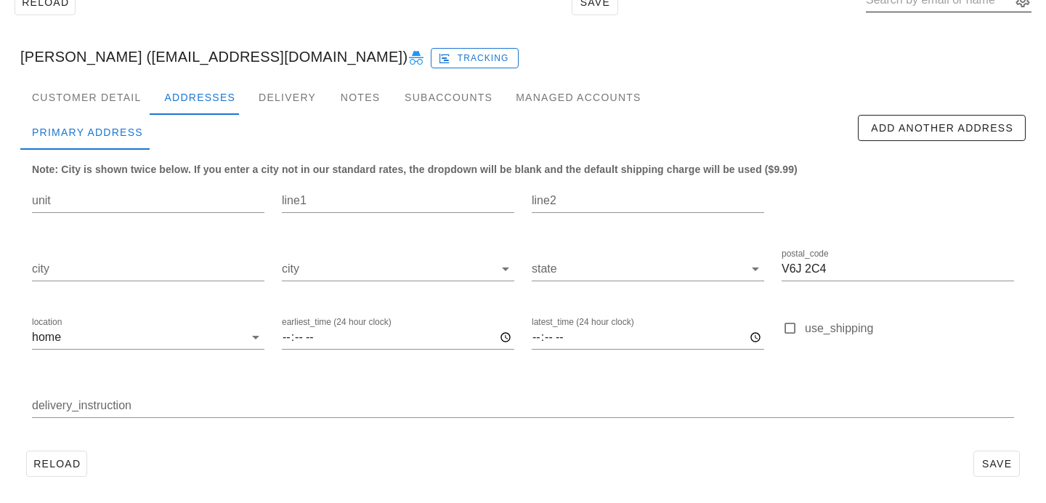
click at [907, 5] on input "text" at bounding box center [938, -1] width 145 height 23
paste input "[EMAIL_ADDRESS][DOMAIN_NAME]"
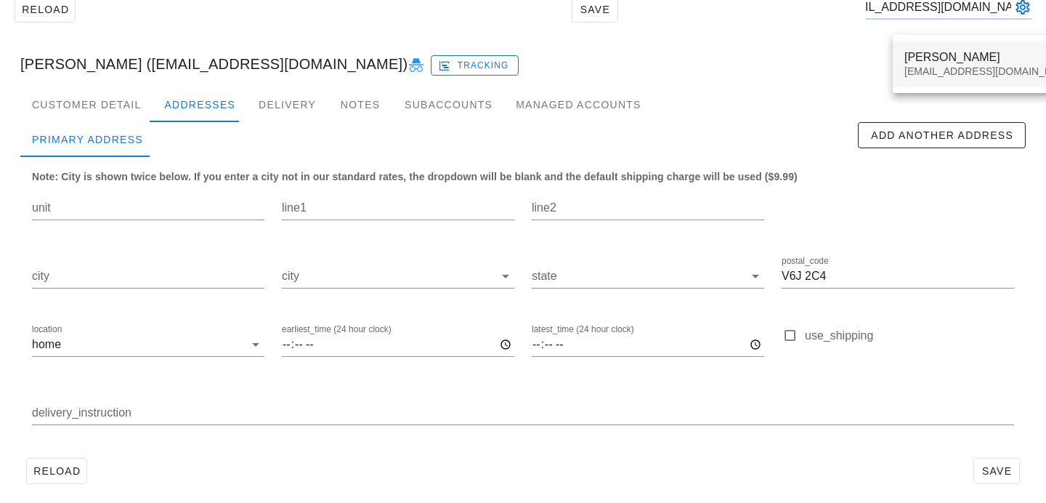
type input "[EMAIL_ADDRESS][DOMAIN_NAME]"
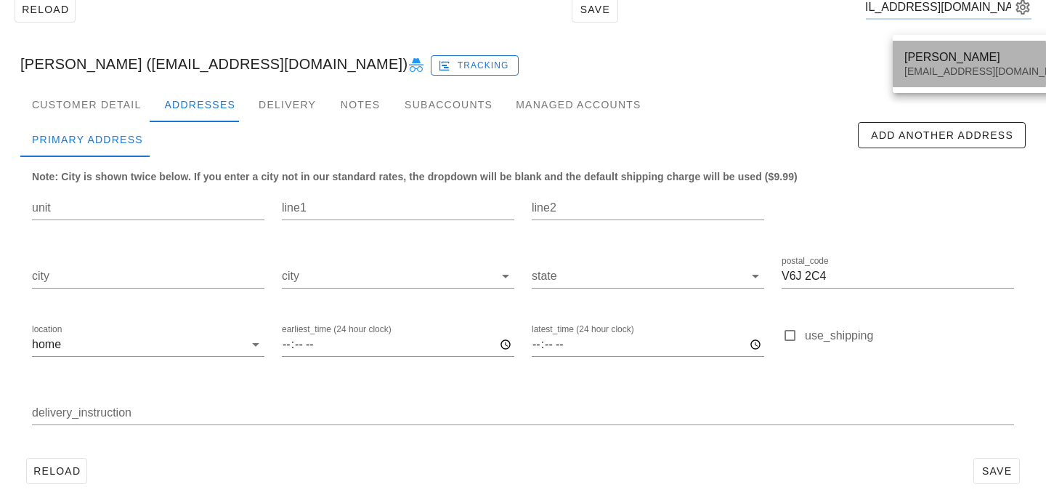
click at [917, 71] on div "[EMAIL_ADDRESS][DOMAIN_NAME]" at bounding box center [990, 71] width 172 height 12
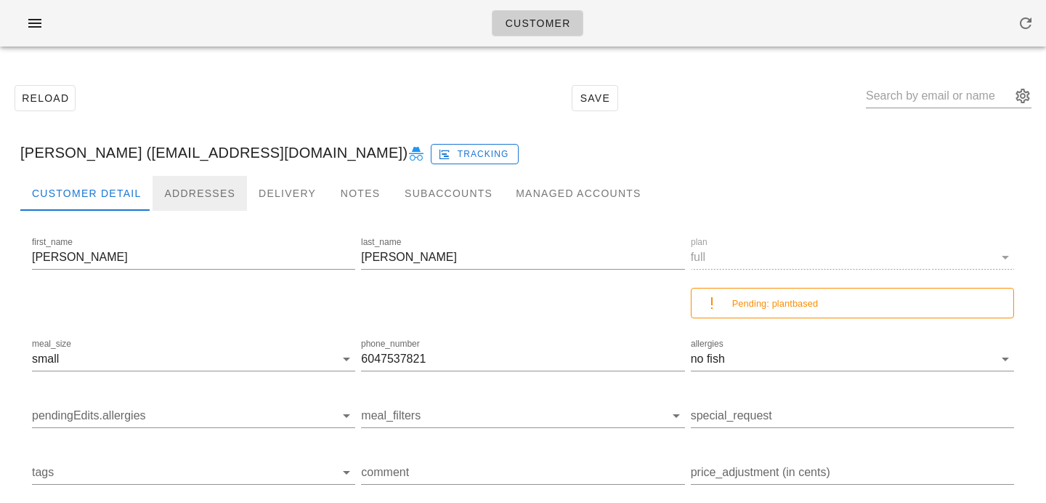
click at [219, 184] on div "Addresses" at bounding box center [200, 193] width 94 height 35
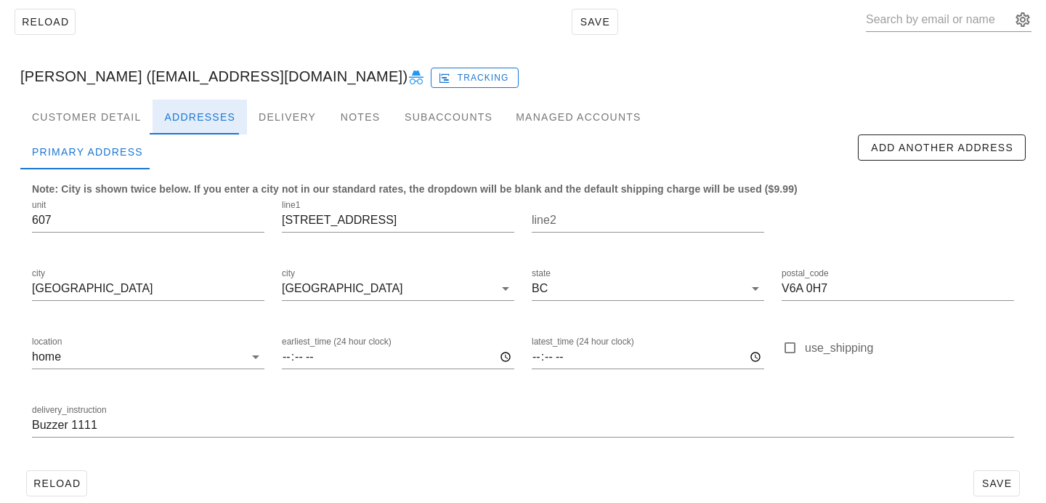
scroll to position [96, 0]
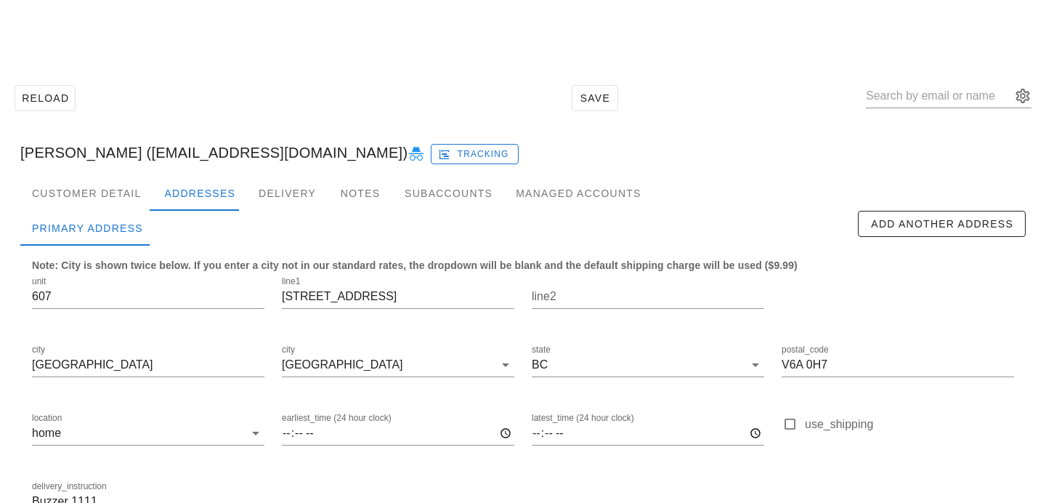
scroll to position [96, 0]
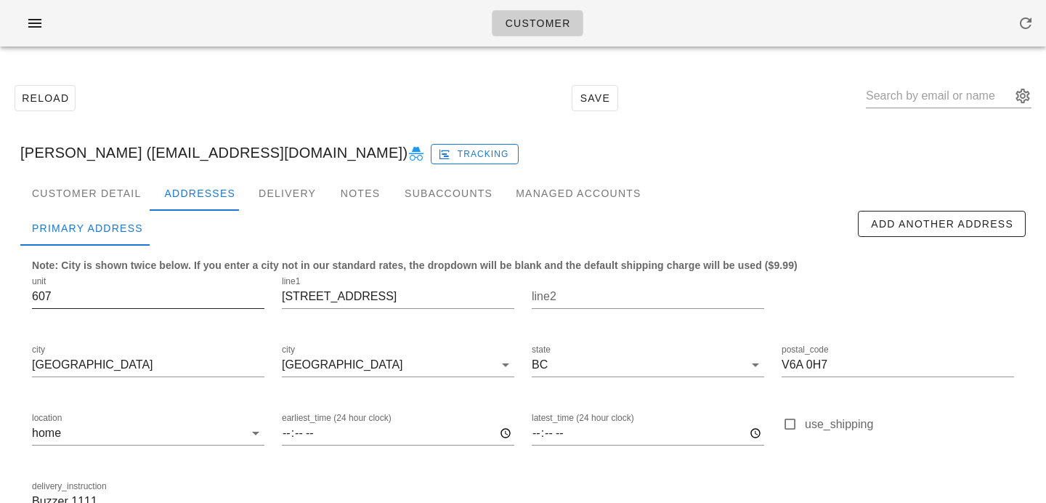
scroll to position [96, 0]
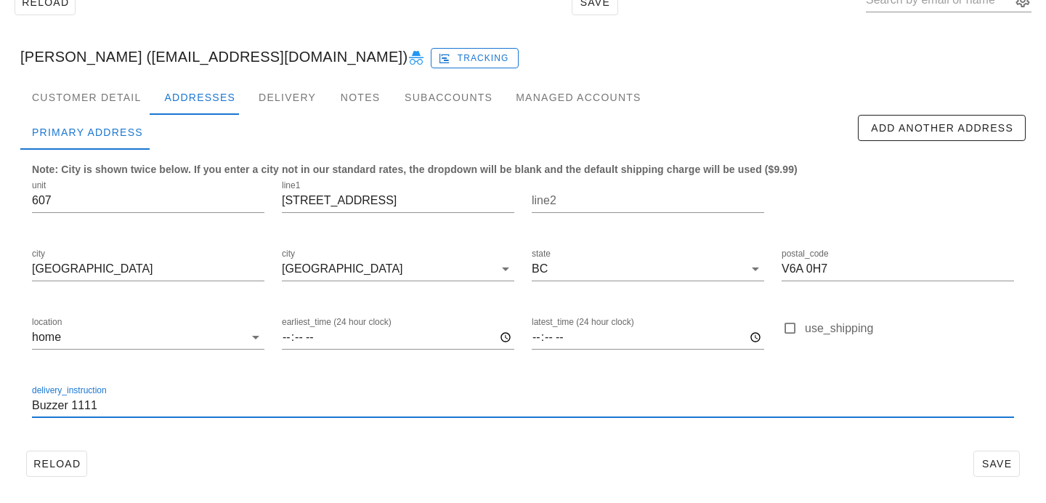
click at [33, 402] on input "Buzzer 1111" at bounding box center [523, 405] width 982 height 23
type input "Unit 607. Buzzer 1111"
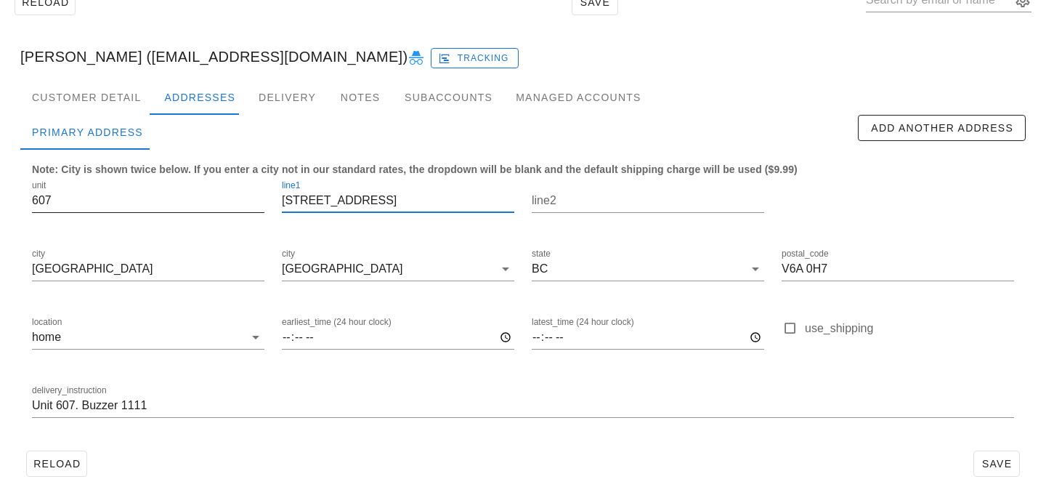
scroll to position [1, 0]
drag, startPoint x: 304, startPoint y: 200, endPoint x: 222, endPoint y: 199, distance: 82.1
click at [227, 200] on div "unit 607 line1 [STREET_ADDRESS] postal_code V6A 0H7 location home earliest_time…" at bounding box center [522, 305] width 999 height 273
type input "[STREET_ADDRESS]"
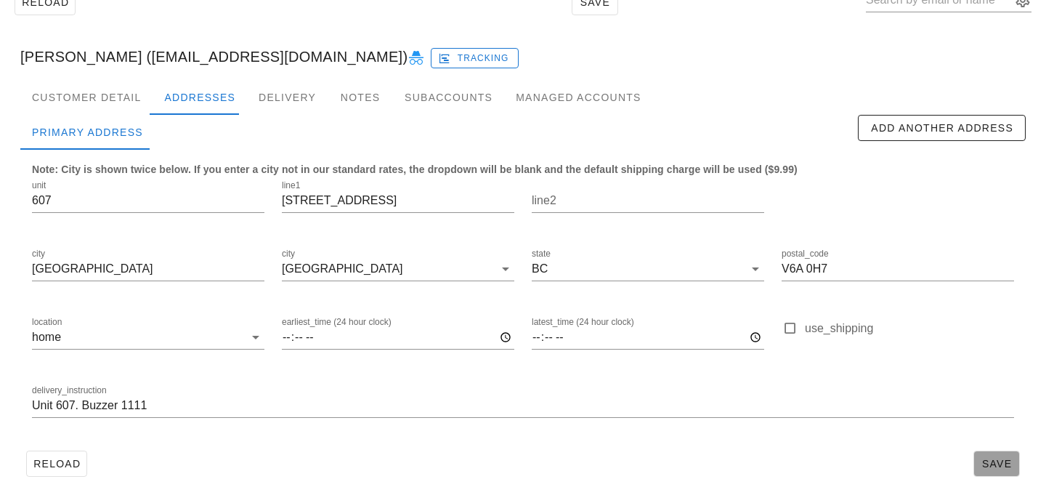
click at [991, 458] on span "Save" at bounding box center [996, 464] width 33 height 12
click at [105, 102] on div "Customer Detail" at bounding box center [86, 97] width 132 height 35
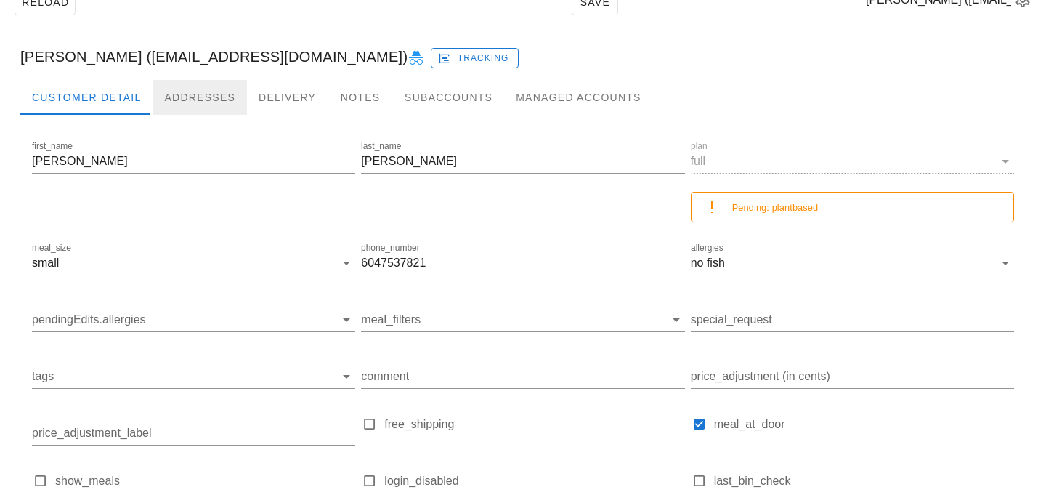
click at [206, 102] on div "Addresses" at bounding box center [200, 97] width 94 height 35
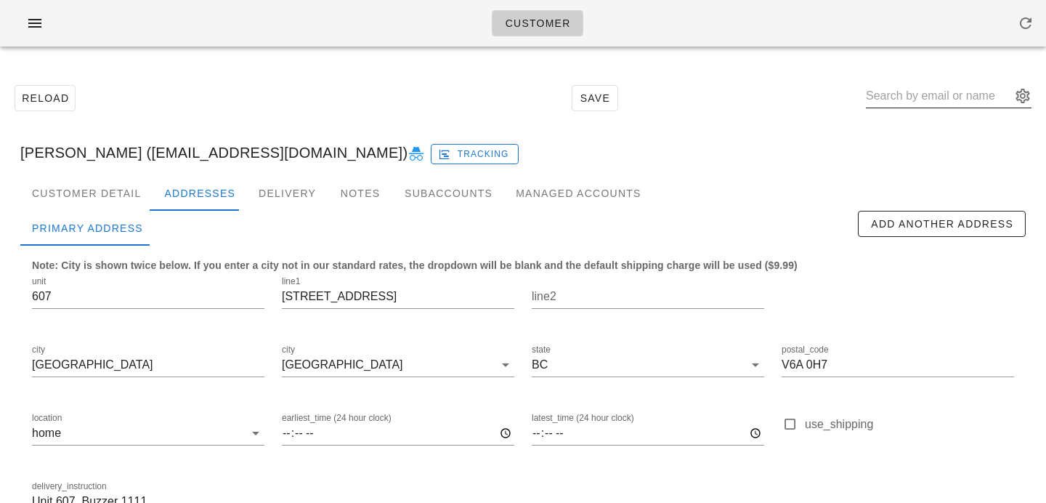
click at [918, 92] on input "text" at bounding box center [938, 95] width 145 height 23
paste input "[EMAIL_ADDRESS][DOMAIN_NAME]"
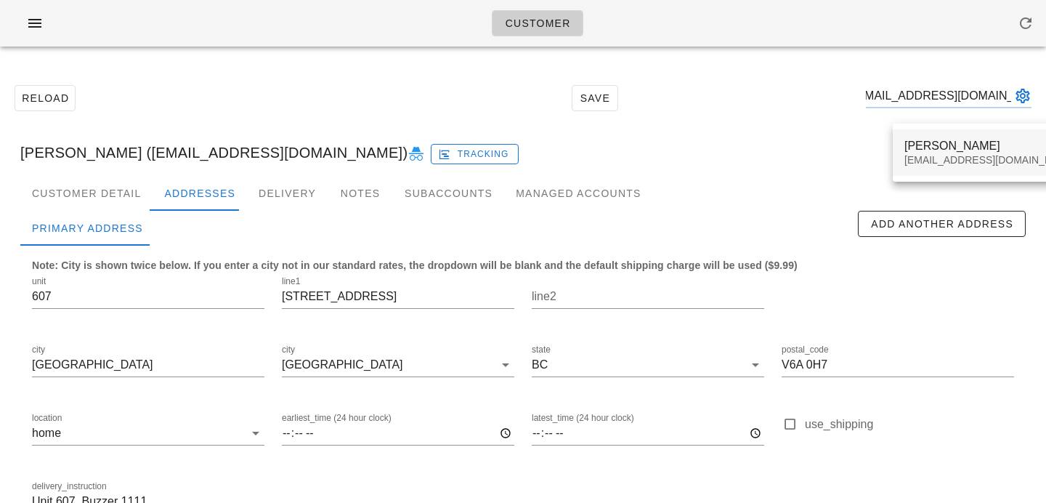
type input "[EMAIL_ADDRESS][DOMAIN_NAME]"
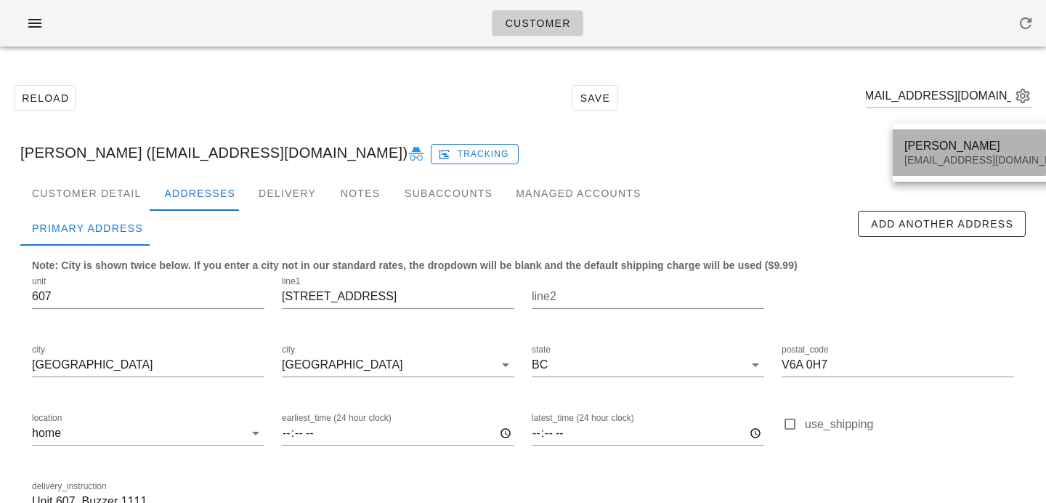
click at [925, 147] on div "[PERSON_NAME]" at bounding box center [990, 146] width 172 height 14
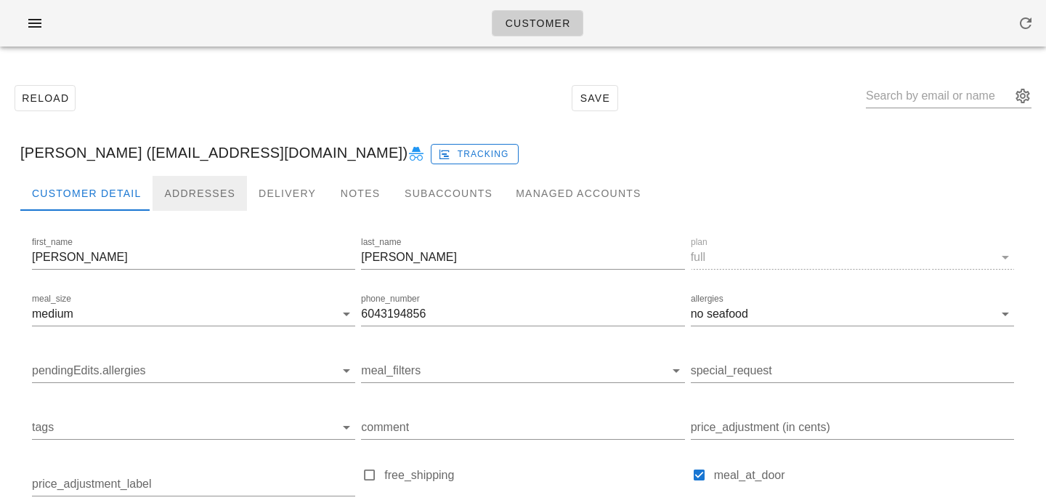
click at [212, 183] on div "Addresses" at bounding box center [200, 193] width 94 height 35
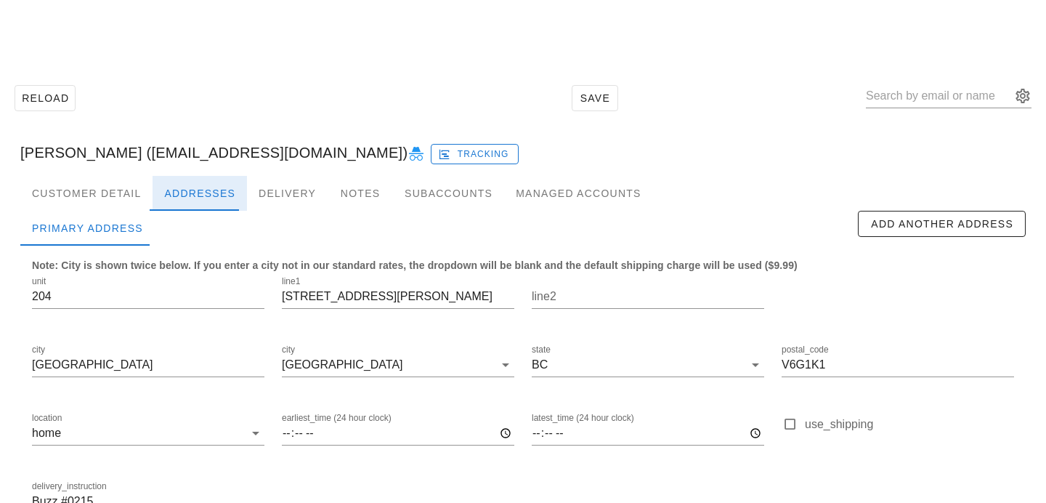
scroll to position [96, 0]
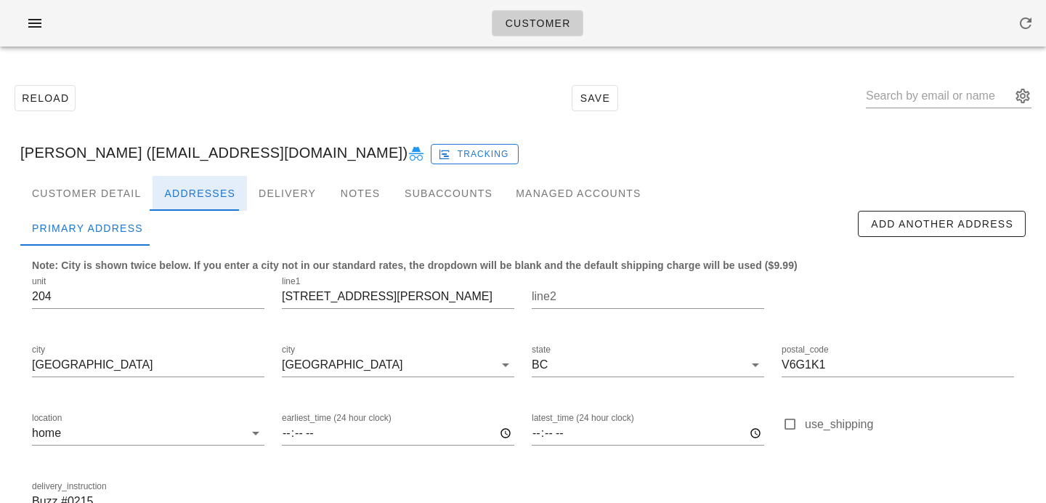
scroll to position [96, 0]
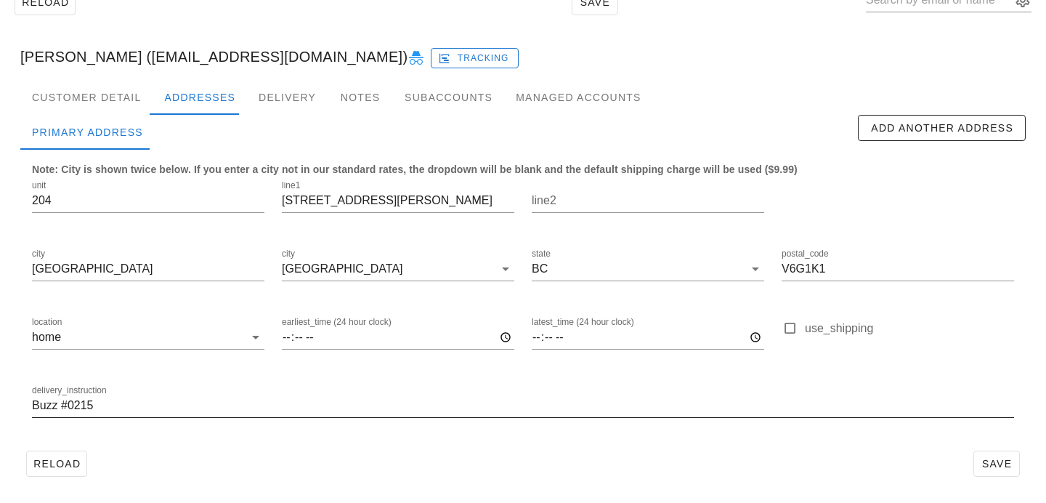
click at [35, 405] on input "Buzz #0215" at bounding box center [523, 405] width 982 height 23
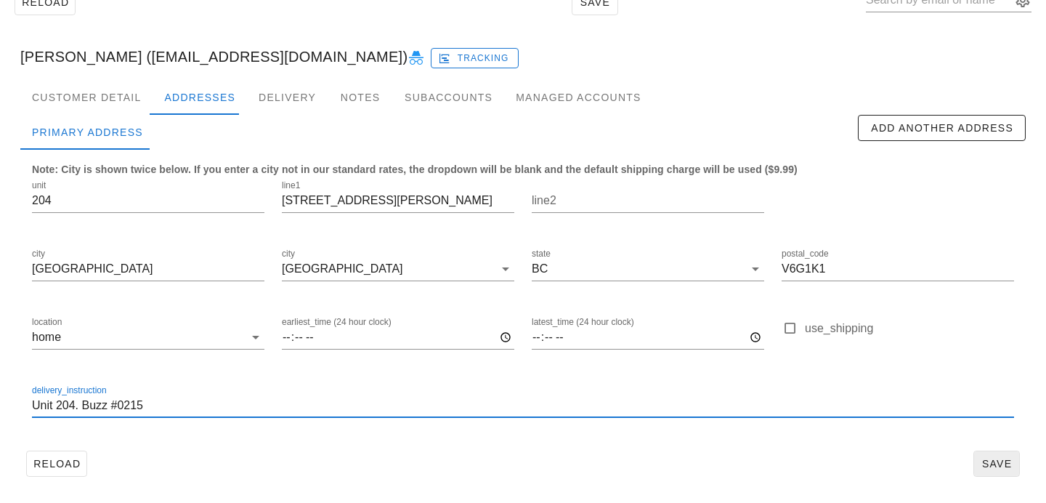
type input "Unit 204. Buzz #0215"
click at [1007, 455] on button "Save" at bounding box center [996, 463] width 46 height 26
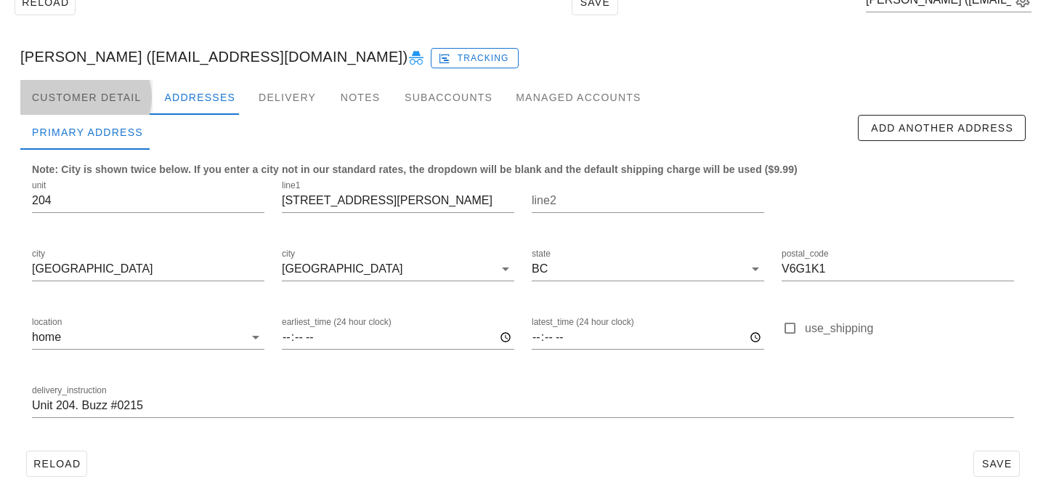
click at [116, 89] on div "Customer Detail" at bounding box center [86, 97] width 132 height 35
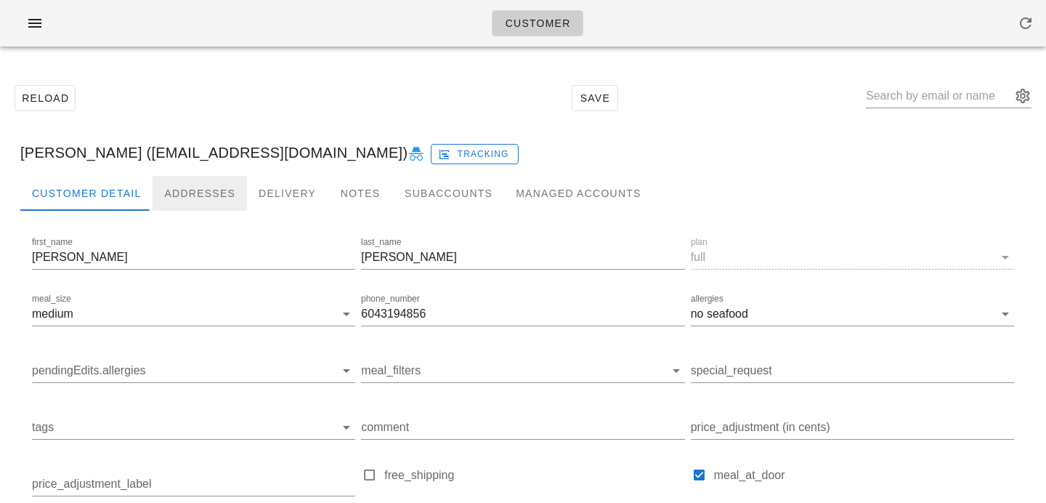
click at [202, 203] on div "Addresses" at bounding box center [200, 193] width 94 height 35
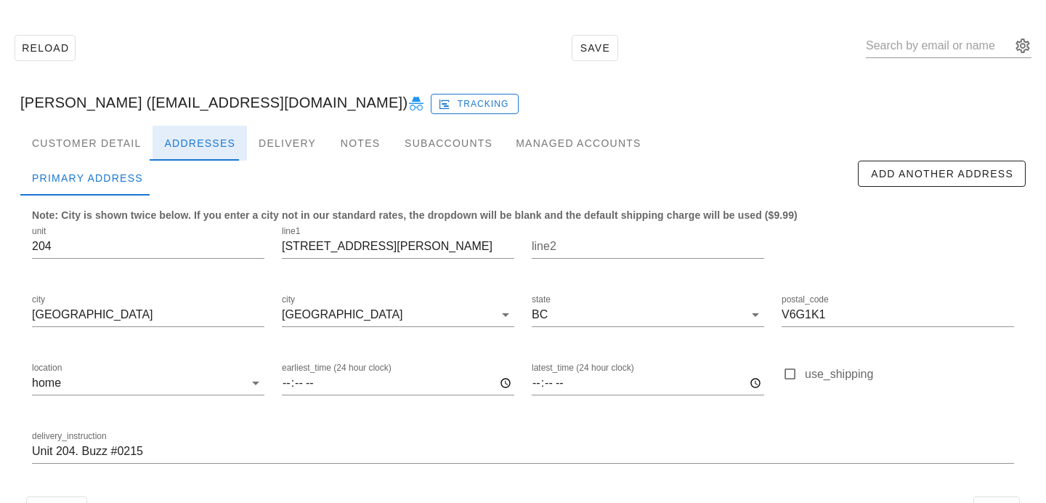
scroll to position [96, 0]
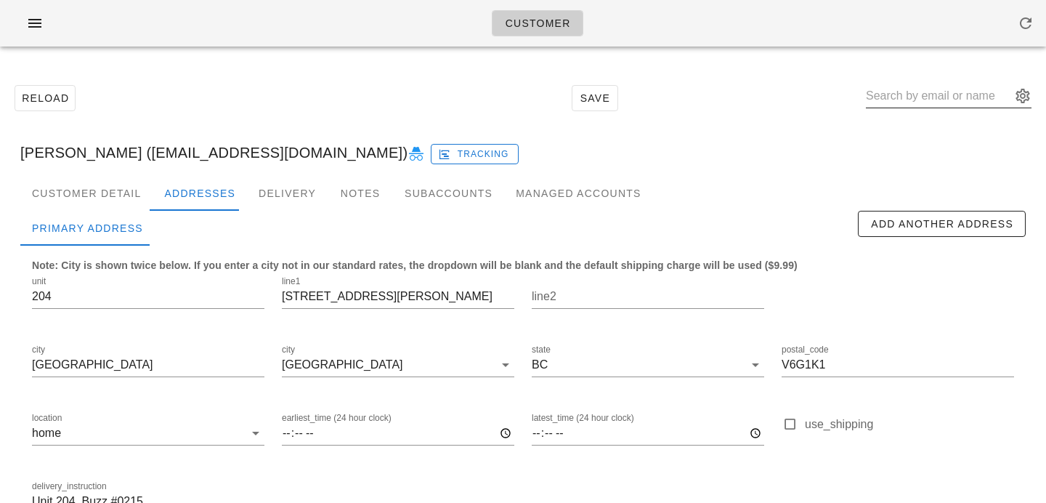
click at [912, 86] on input "text" at bounding box center [938, 95] width 145 height 23
paste input "[EMAIL_ADDRESS][DOMAIN_NAME]"
type input "[EMAIL_ADDRESS][DOMAIN_NAME]"
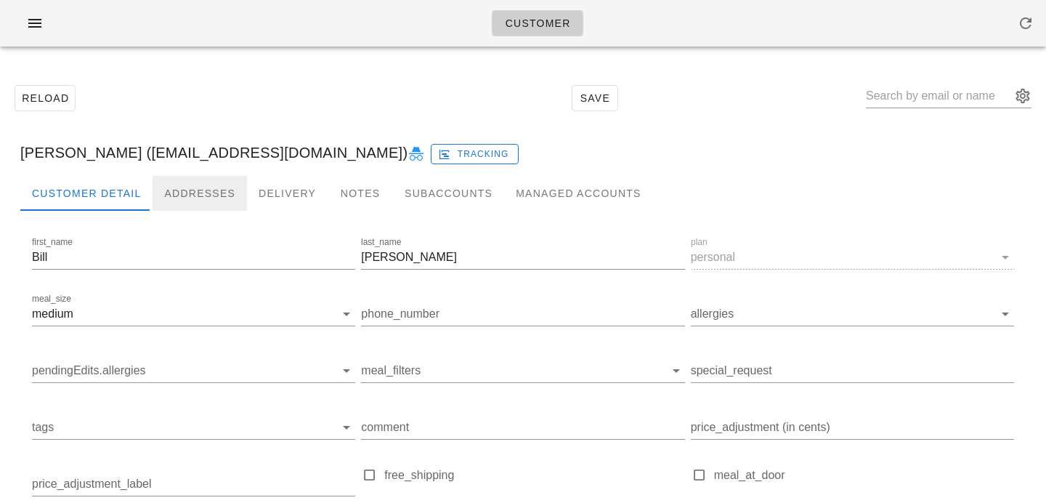
click at [179, 194] on div "Addresses" at bounding box center [200, 193] width 94 height 35
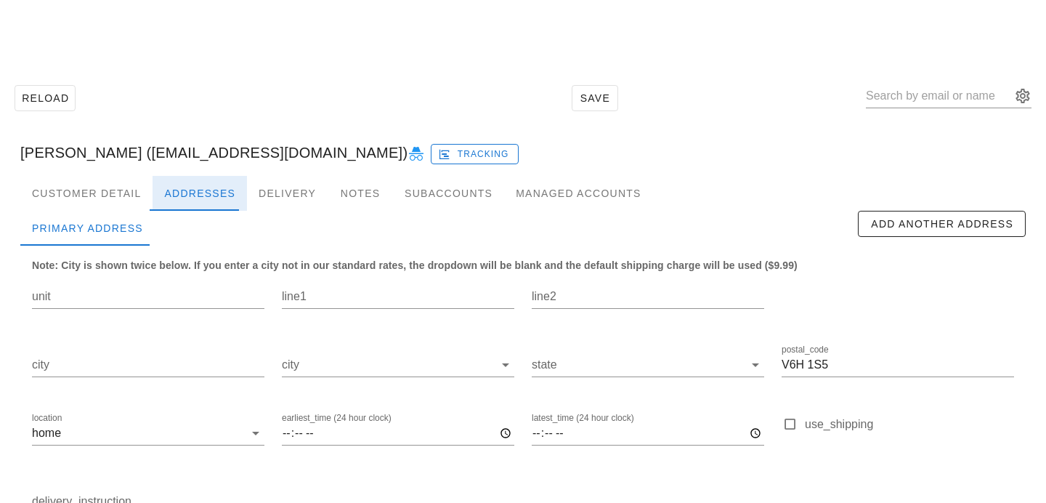
scroll to position [96, 0]
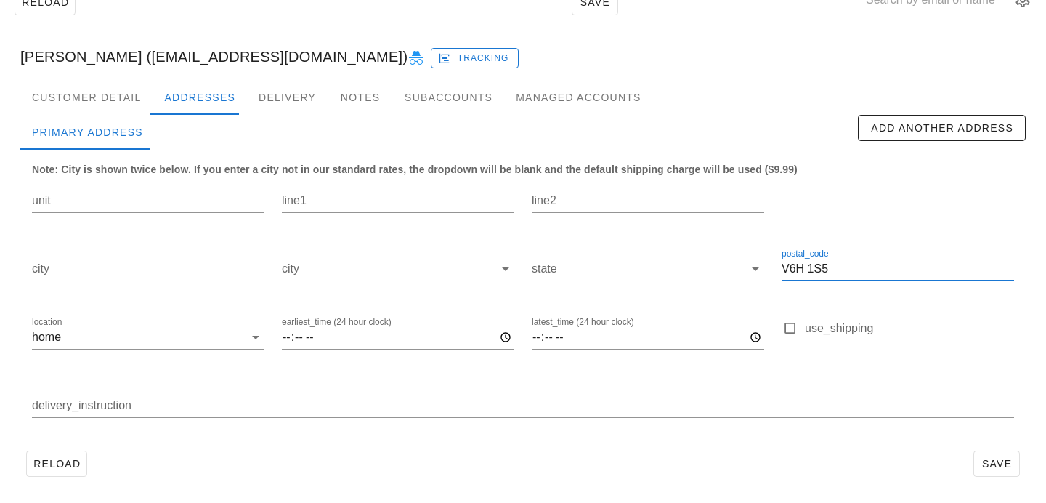
drag, startPoint x: 853, startPoint y: 267, endPoint x: 644, endPoint y: 234, distance: 211.1
click at [652, 234] on div "unit line1 line2 city city state postal_code V6H 1S5 location home earliest_tim…" at bounding box center [522, 305] width 999 height 273
click at [121, 111] on div "Customer Detail" at bounding box center [86, 97] width 132 height 35
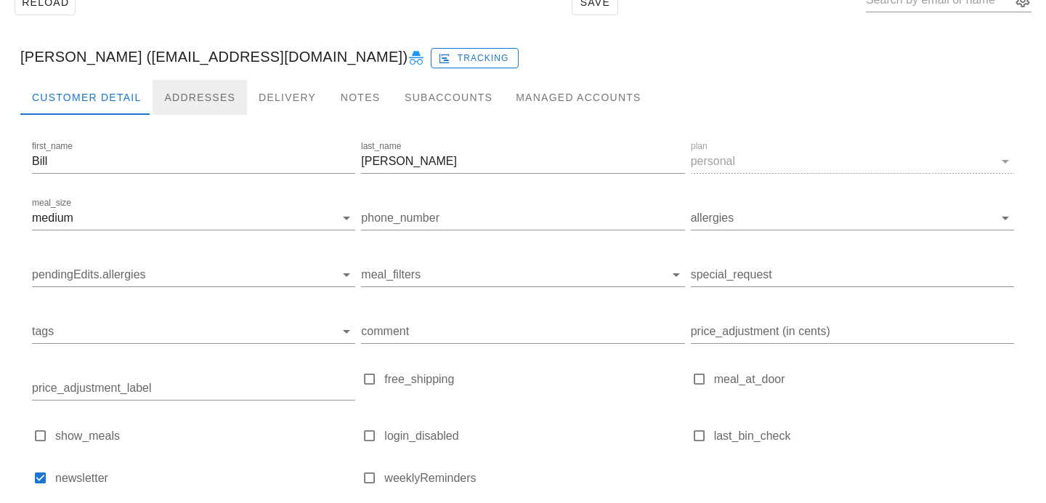
click at [182, 101] on div "Addresses" at bounding box center [200, 97] width 94 height 35
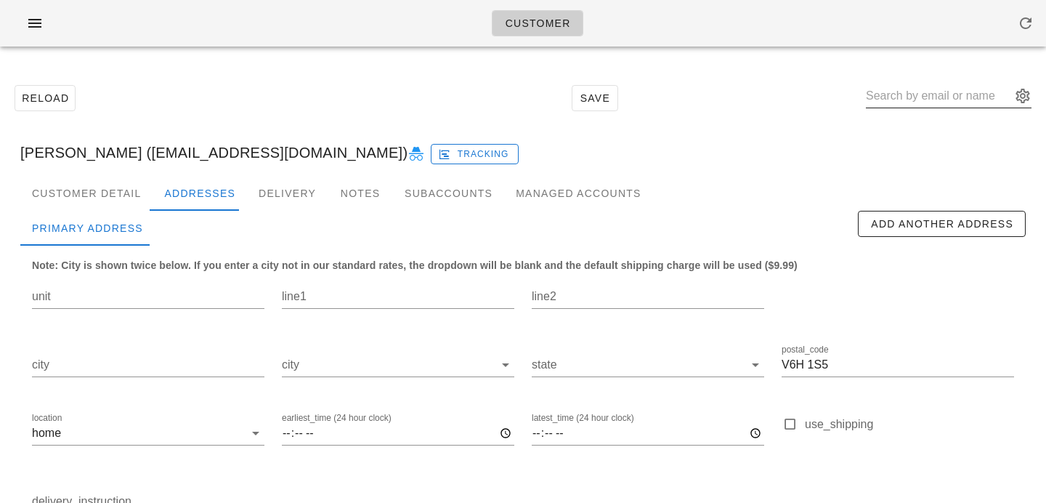
click at [925, 94] on input "text" at bounding box center [938, 95] width 145 height 23
paste input "c.bullalayao1990@gmail.com"
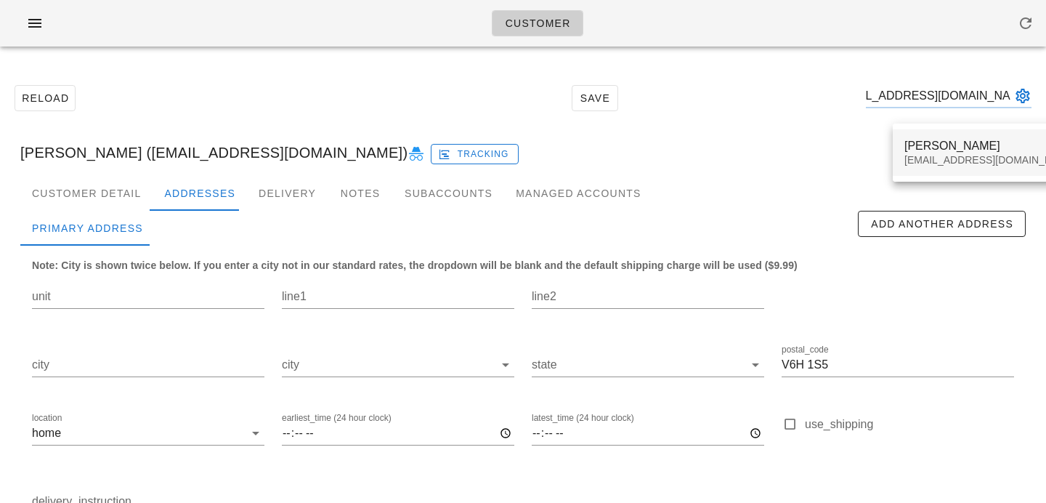
type input "c.bullalayao1990@gmail.com"
click at [928, 150] on div "Carmela Bul-lalayao" at bounding box center [990, 146] width 172 height 14
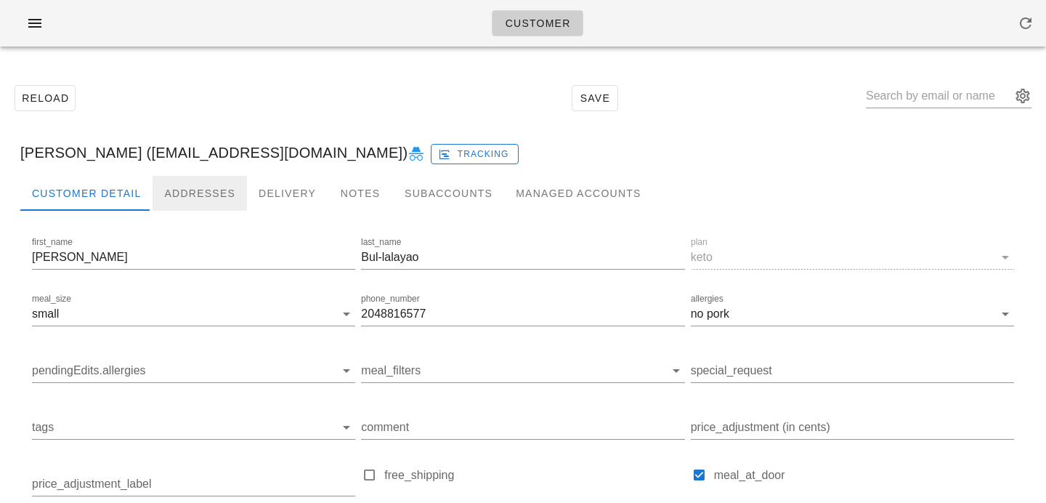
click at [205, 184] on div "Addresses" at bounding box center [200, 193] width 94 height 35
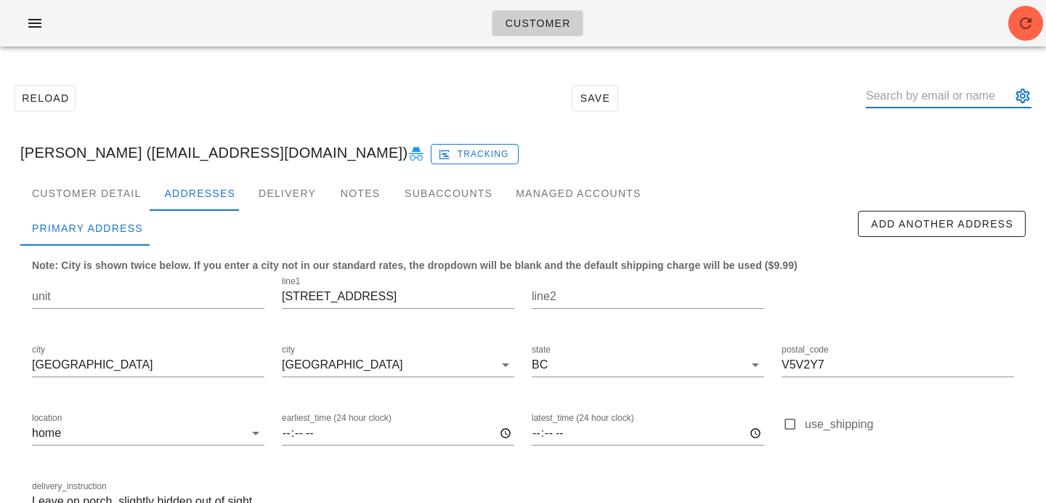
click at [944, 91] on input "text" at bounding box center [938, 95] width 145 height 23
paste input "zoeneillstclair@gmail.com"
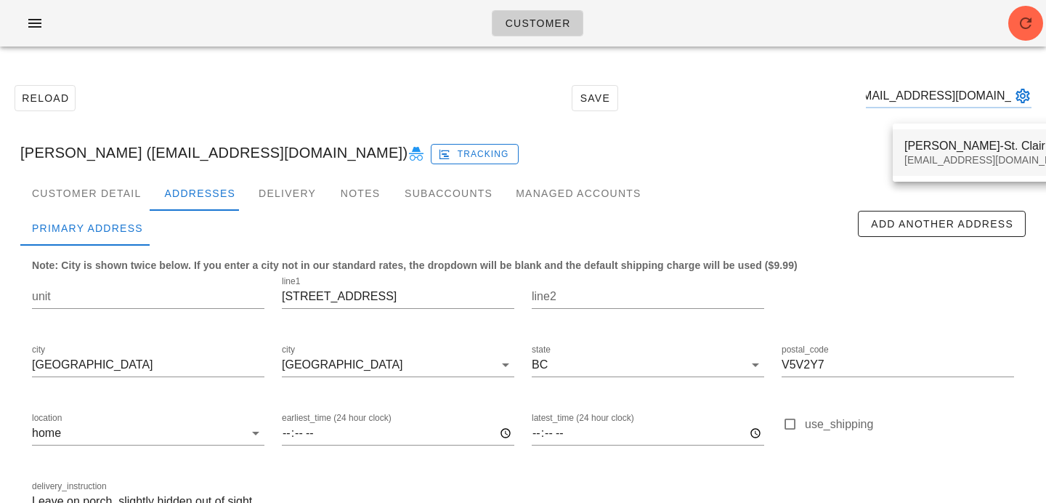
type input "zoeneillstclair@gmail.com"
click at [944, 150] on div "Zoe Neill-St. Clair" at bounding box center [990, 146] width 172 height 14
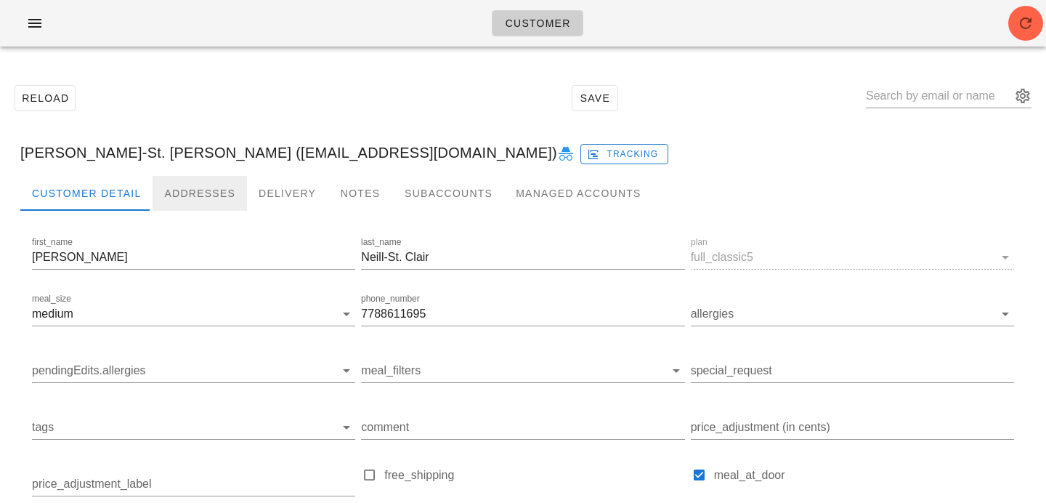
click at [193, 183] on div "Addresses" at bounding box center [200, 193] width 94 height 35
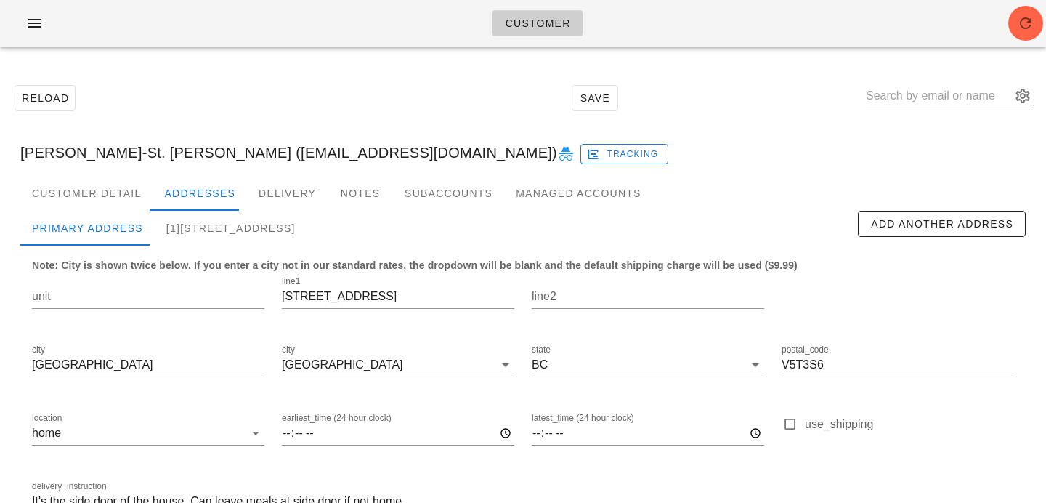
click at [911, 80] on div at bounding box center [949, 100] width 166 height 48
click at [912, 104] on input "text" at bounding box center [938, 95] width 145 height 23
paste input "angiesimpson66@gmail.com"
type input "angiesimpson66@gmail.com"
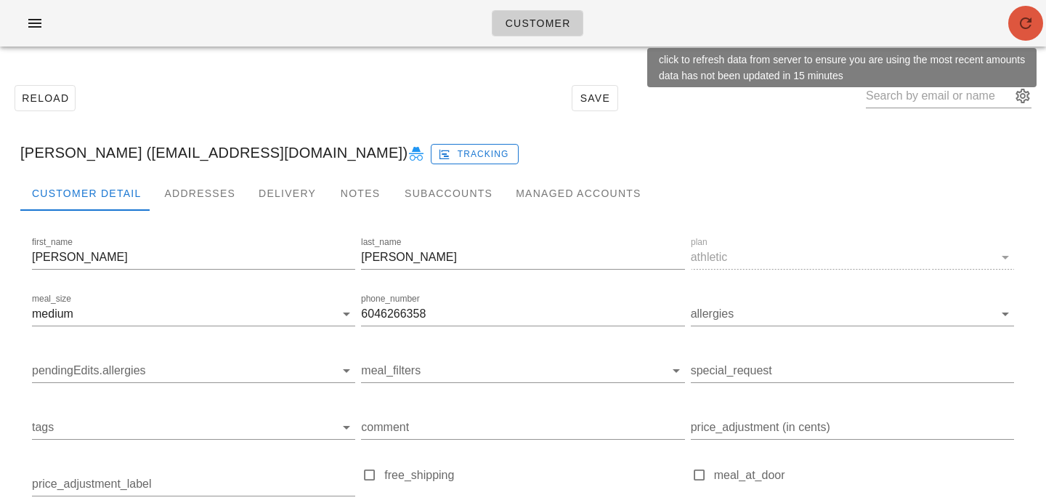
click at [1025, 25] on icon "button" at bounding box center [1025, 23] width 17 height 17
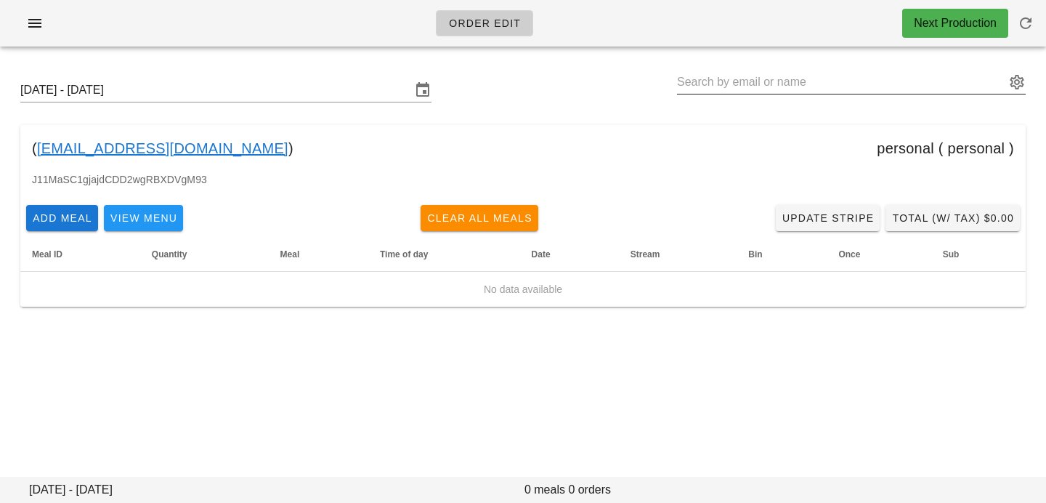
click at [761, 73] on input "text" at bounding box center [841, 81] width 328 height 23
paste input "[EMAIL_ADDRESS][DOMAIN_NAME]"
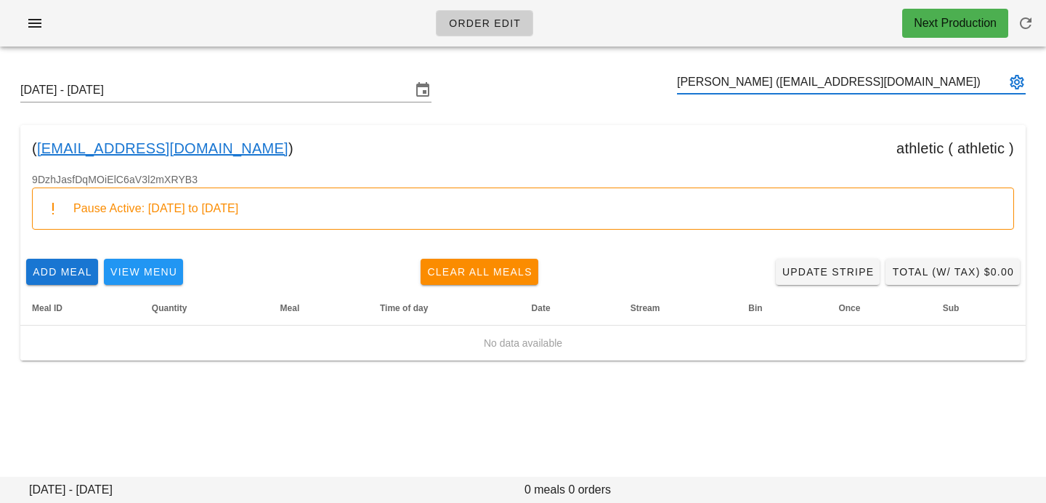
type input "[PERSON_NAME] ([EMAIL_ADDRESS][DOMAIN_NAME])"
paste input "[EMAIL_ADDRESS][DOMAIN_NAME]"
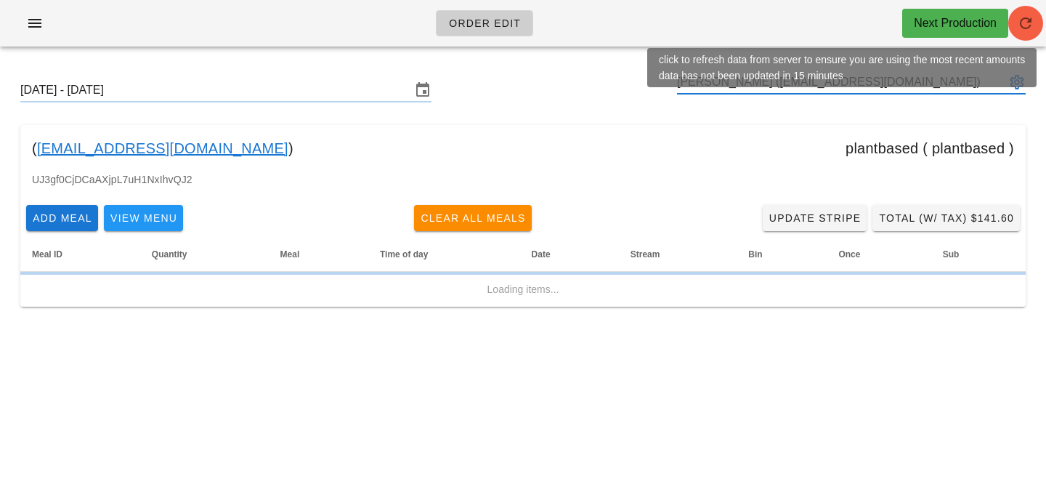
type input "[PERSON_NAME] ([EMAIL_ADDRESS][DOMAIN_NAME])"
click at [1028, 22] on icon "button" at bounding box center [1025, 23] width 17 height 17
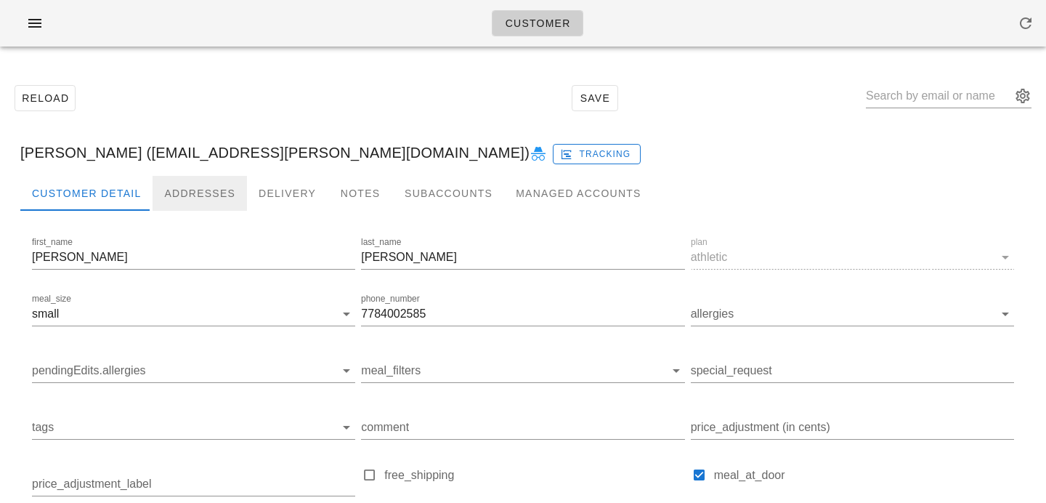
click at [211, 191] on div "Addresses" at bounding box center [200, 193] width 94 height 35
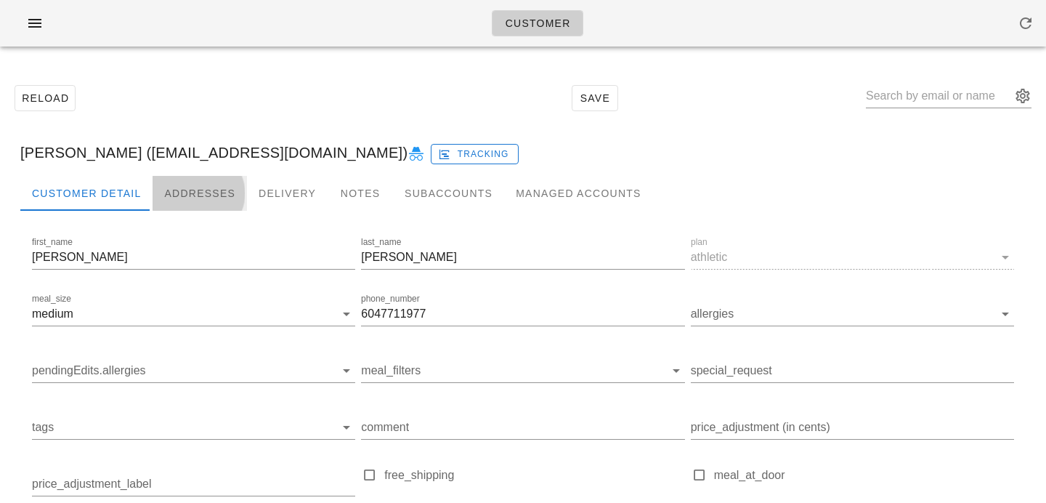
click at [211, 192] on div "Addresses" at bounding box center [200, 193] width 94 height 35
click at [180, 198] on div "Addresses" at bounding box center [200, 193] width 94 height 35
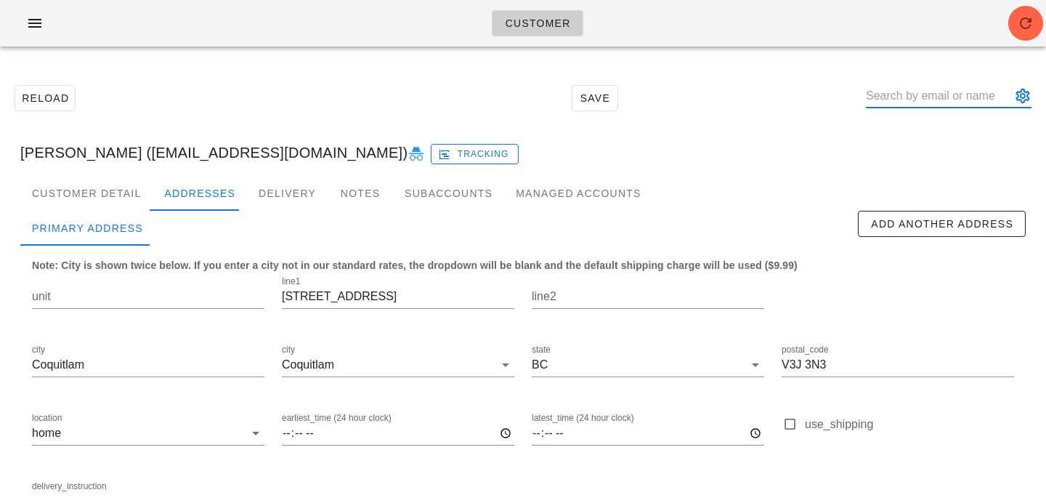
click at [916, 86] on input "text" at bounding box center [938, 95] width 145 height 23
paste input "[EMAIL_ADDRESS][DOMAIN_NAME]"
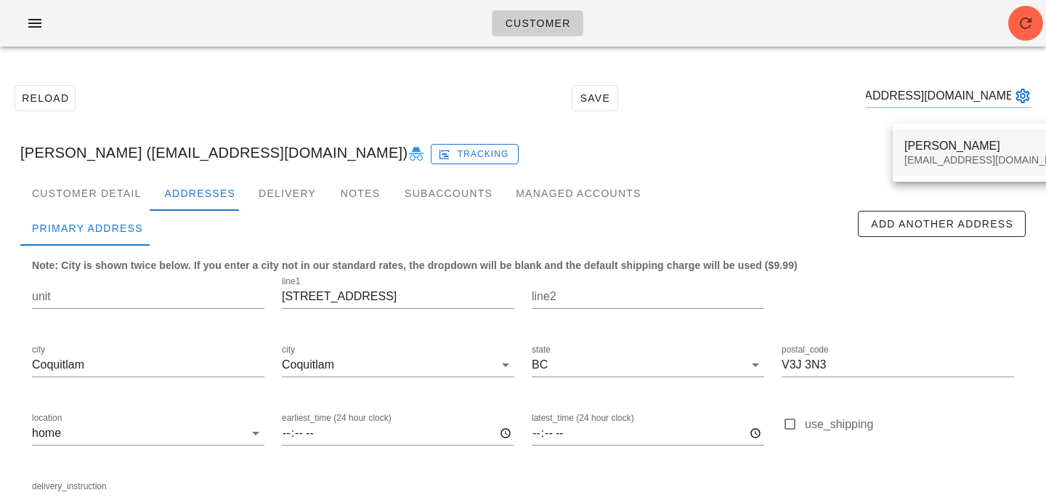
type input "[EMAIL_ADDRESS][DOMAIN_NAME]"
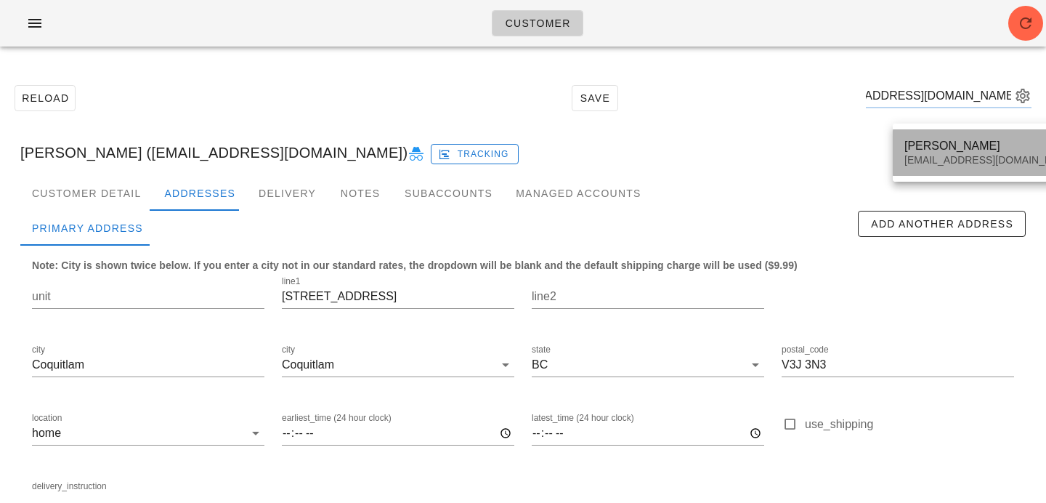
click at [949, 162] on div "[EMAIL_ADDRESS][DOMAIN_NAME]" at bounding box center [990, 160] width 172 height 12
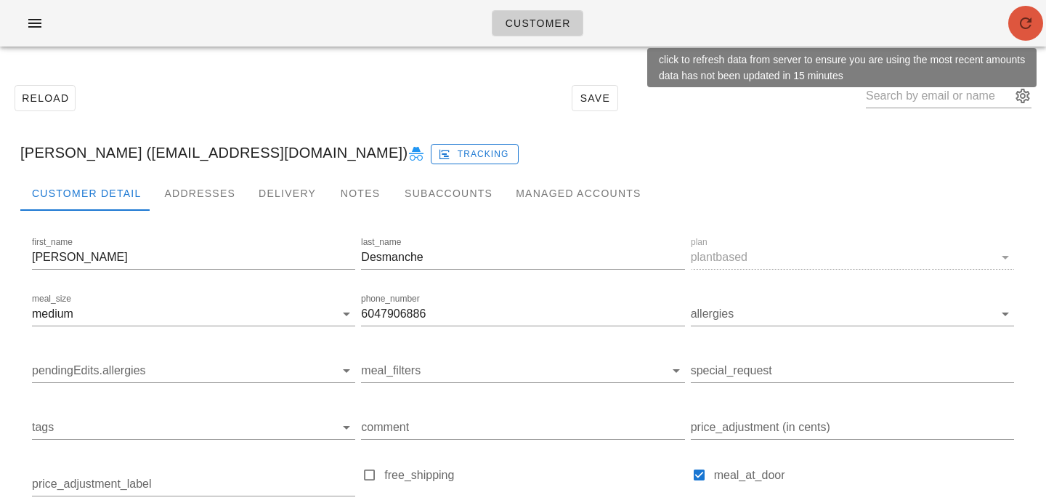
click at [1019, 31] on icon "button" at bounding box center [1025, 23] width 17 height 17
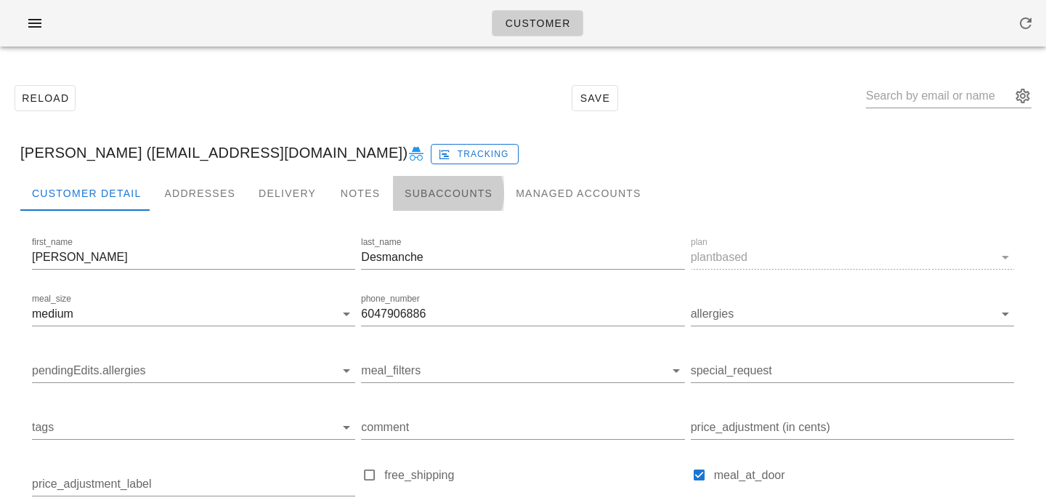
click at [452, 208] on div "Subaccounts" at bounding box center [448, 193] width 111 height 35
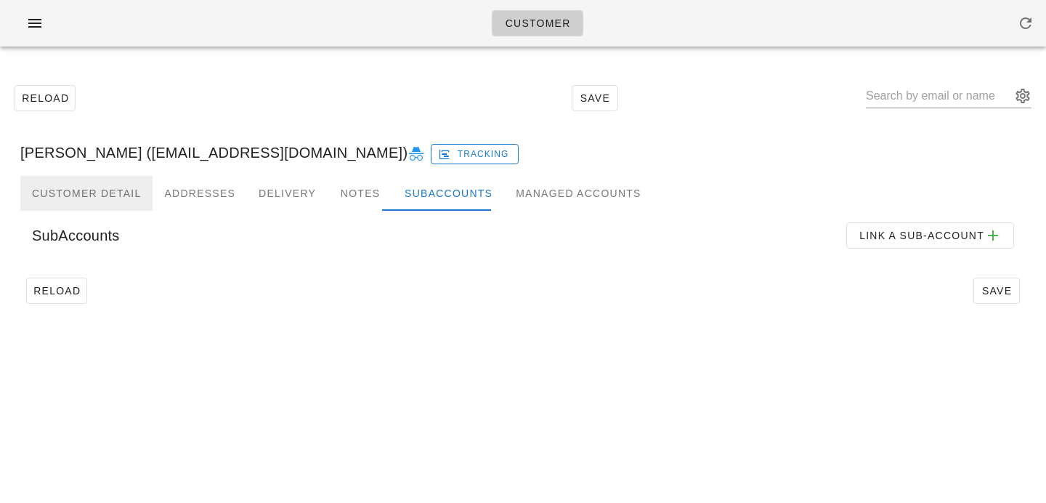
click at [110, 184] on div "Customer Detail" at bounding box center [86, 193] width 132 height 35
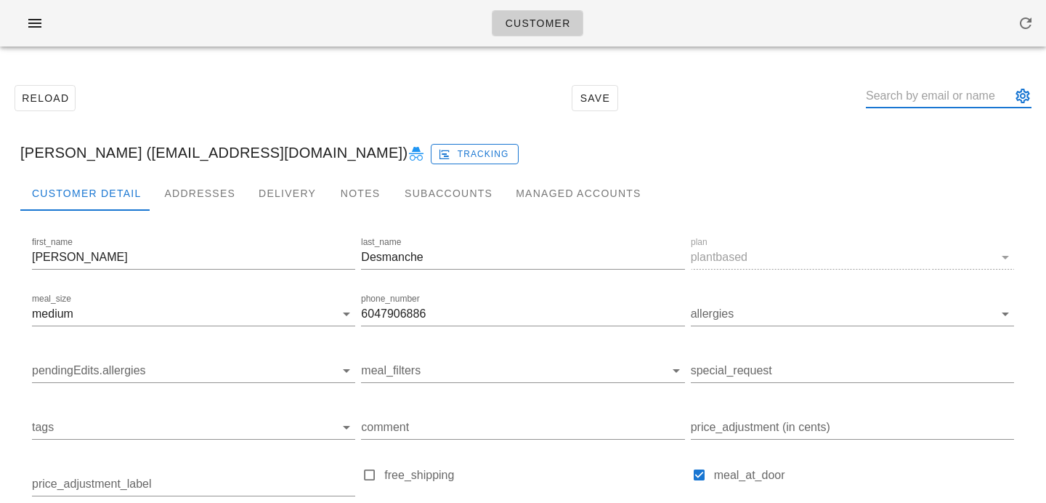
click at [957, 89] on input "text" at bounding box center [938, 95] width 145 height 23
paste input "Nikola McDermott"
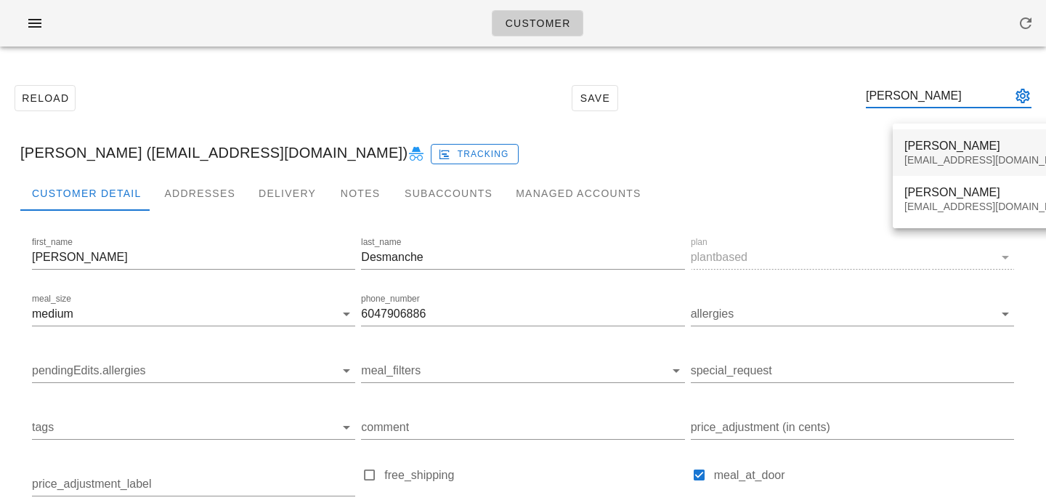
type input "Nikola McDermott"
click at [930, 168] on div "Nikola McDermott influencer8@fedfedfed.com" at bounding box center [990, 152] width 172 height 45
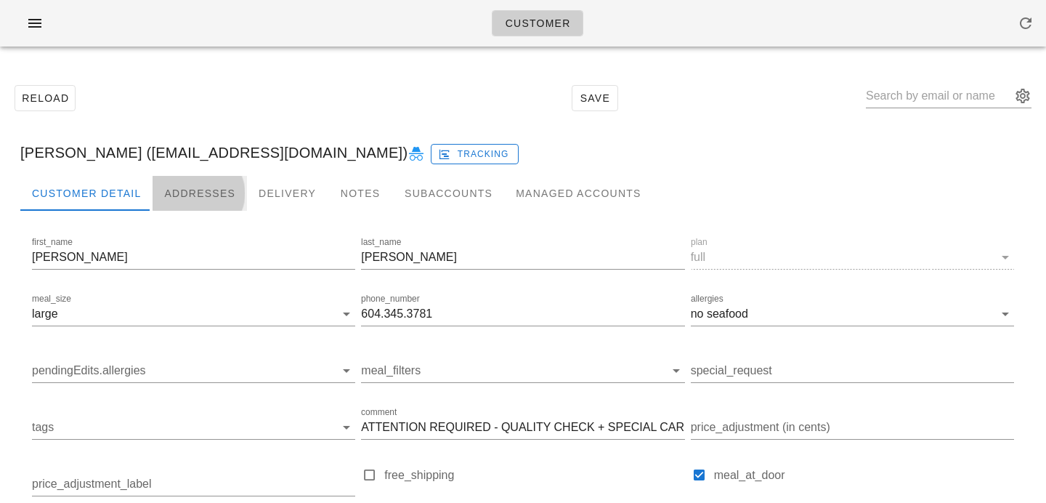
click at [211, 198] on div "Addresses" at bounding box center [200, 193] width 94 height 35
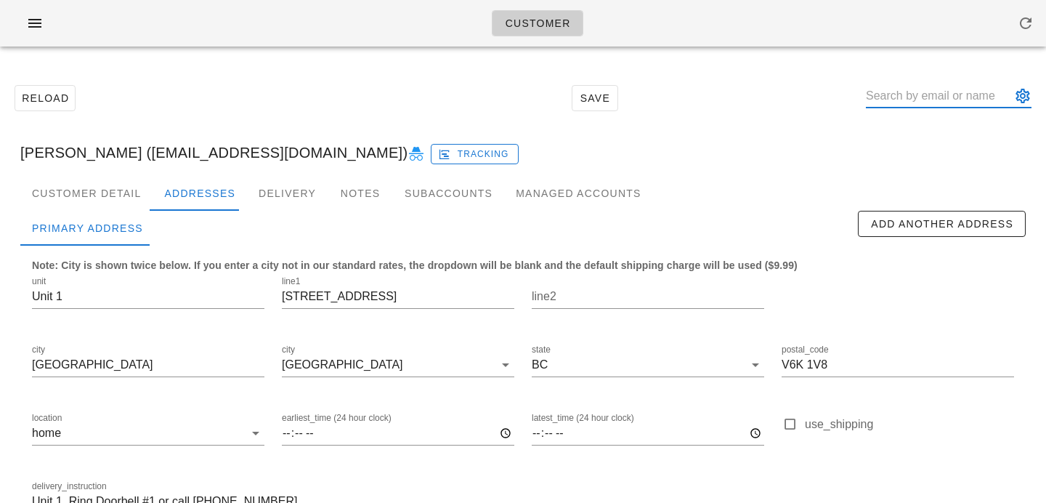
click at [939, 106] on div at bounding box center [949, 95] width 166 height 23
paste input "Nikola McDermott"
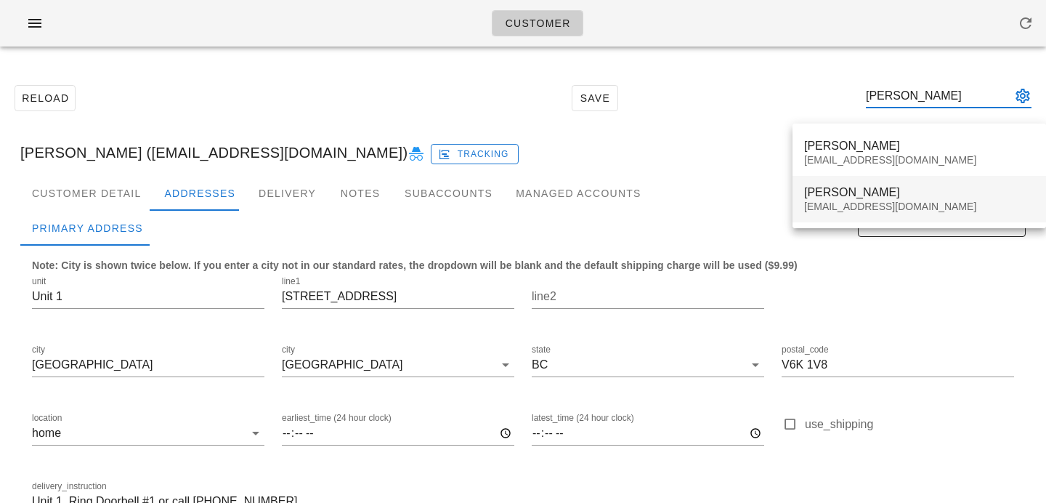
type input "Nikola McDermott"
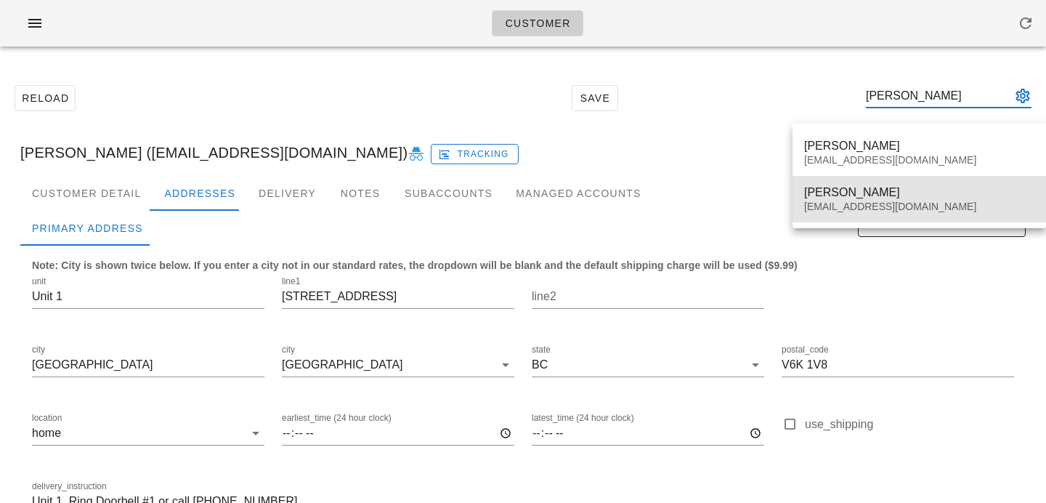
click at [918, 218] on div "Nikola McDermott influencer1@fedfedfed.com" at bounding box center [919, 198] width 230 height 45
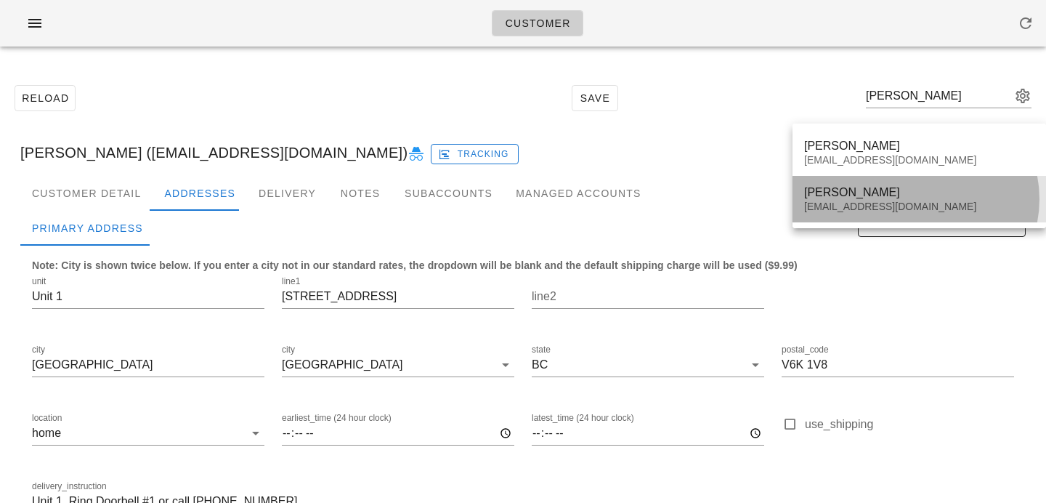
click at [835, 190] on div "Nikola McDermott" at bounding box center [919, 192] width 230 height 14
click at [812, 196] on div "Nikola McDermott" at bounding box center [919, 192] width 230 height 14
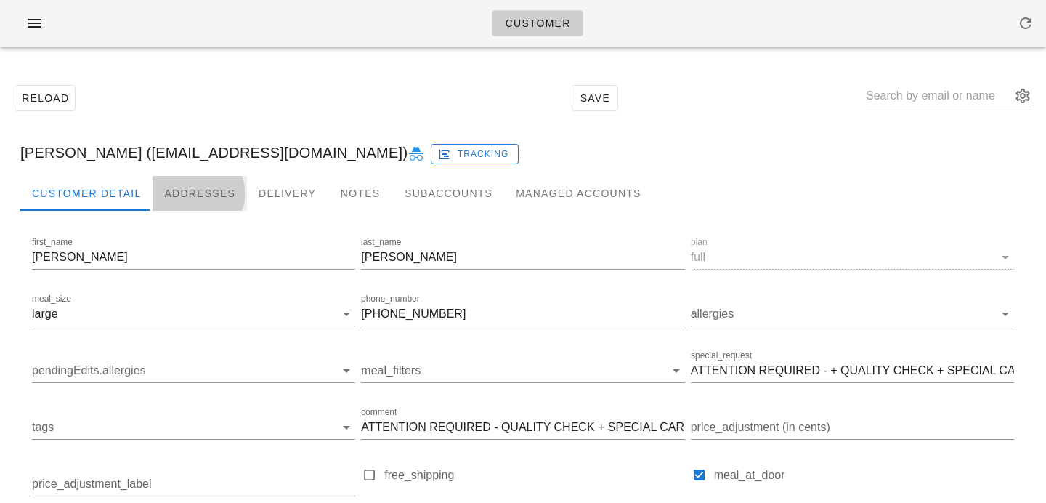
click at [176, 186] on div "Addresses" at bounding box center [200, 193] width 94 height 35
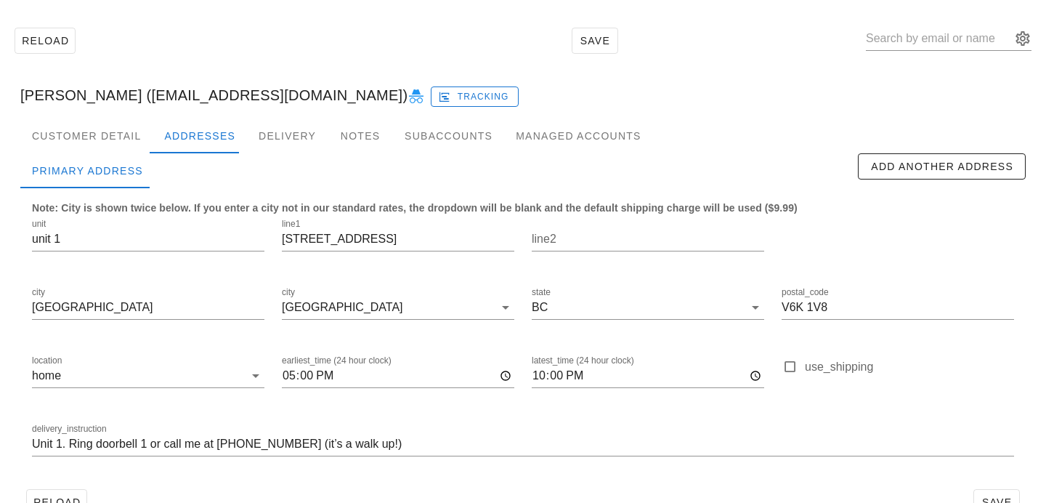
scroll to position [96, 0]
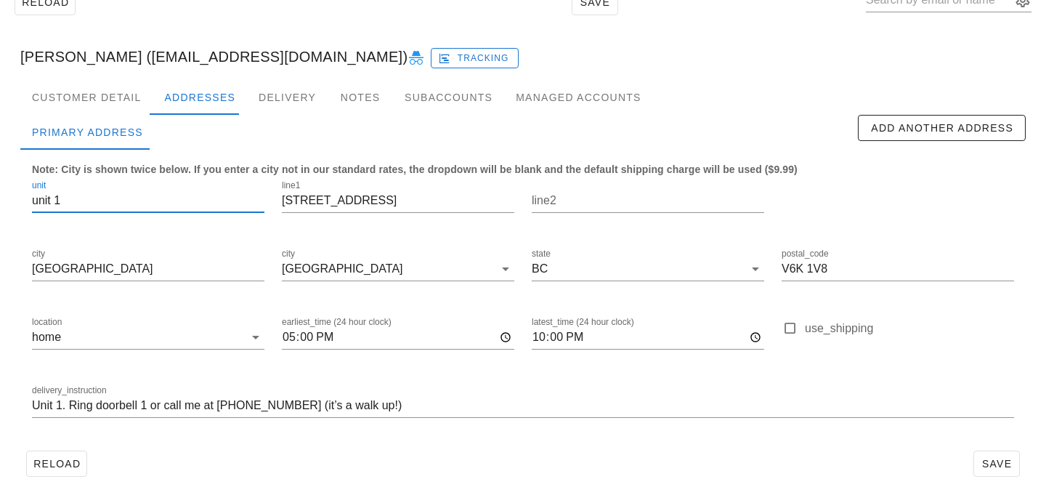
drag, startPoint x: 55, startPoint y: 198, endPoint x: 0, endPoint y: 188, distance: 56.1
click at [0, 189] on div "Reload Save Nikola McDermott (influencer1@fedfedfed.com) Tracking Customer Deta…" at bounding box center [523, 232] width 1046 height 540
type input "1"
drag, startPoint x: 835, startPoint y: 275, endPoint x: 669, endPoint y: 269, distance: 165.7
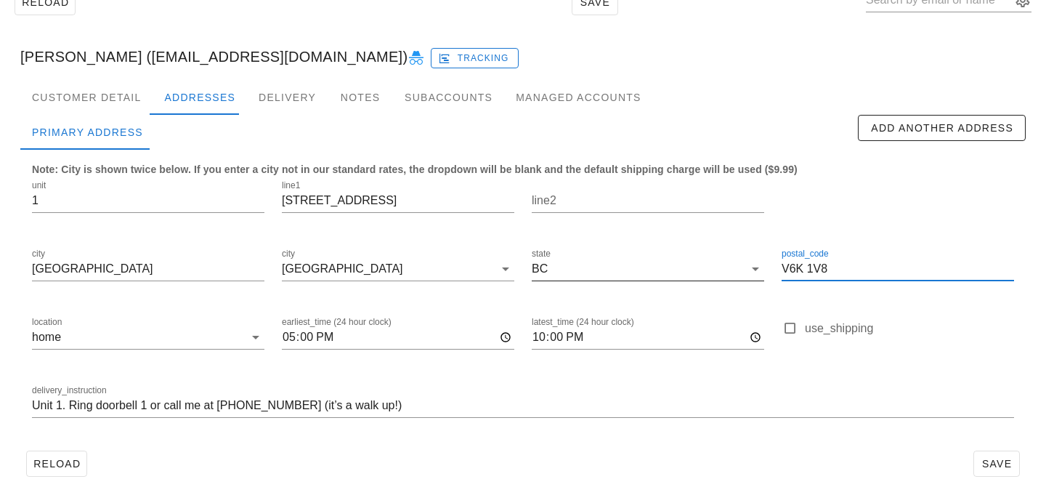
click at [670, 269] on div "unit 1 line1 2292 West 6th Avenue line2 city Vancouver city Vancouver state BC …" at bounding box center [522, 305] width 999 height 273
paste input "X3"
type input "V6K 1X3"
click at [799, 429] on div at bounding box center [523, 428] width 982 height 10
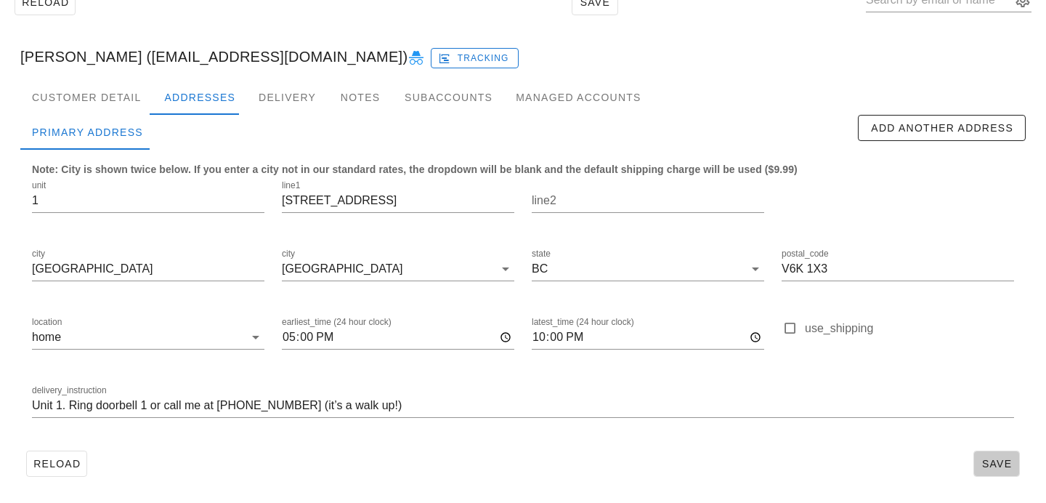
click at [1018, 466] on button "Save" at bounding box center [996, 463] width 46 height 26
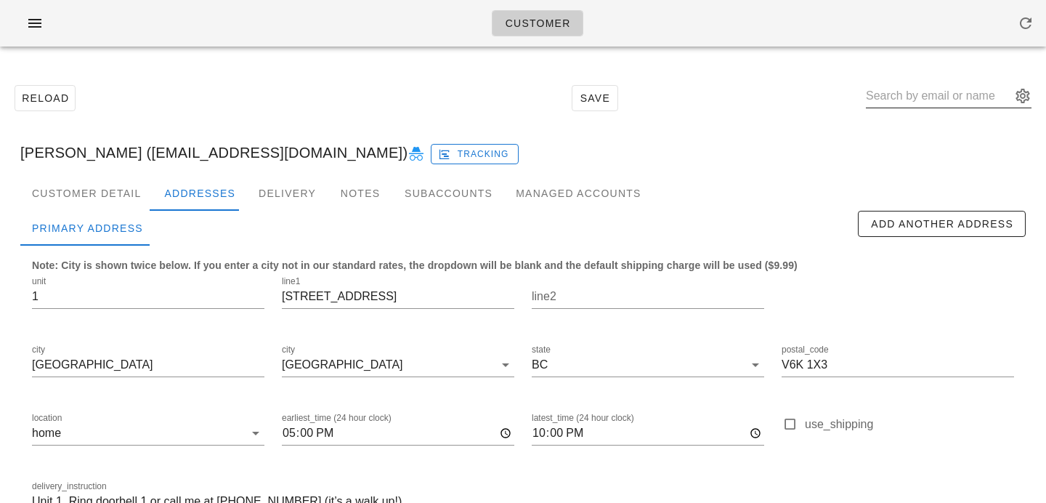
click at [924, 99] on input "text" at bounding box center [938, 95] width 145 height 23
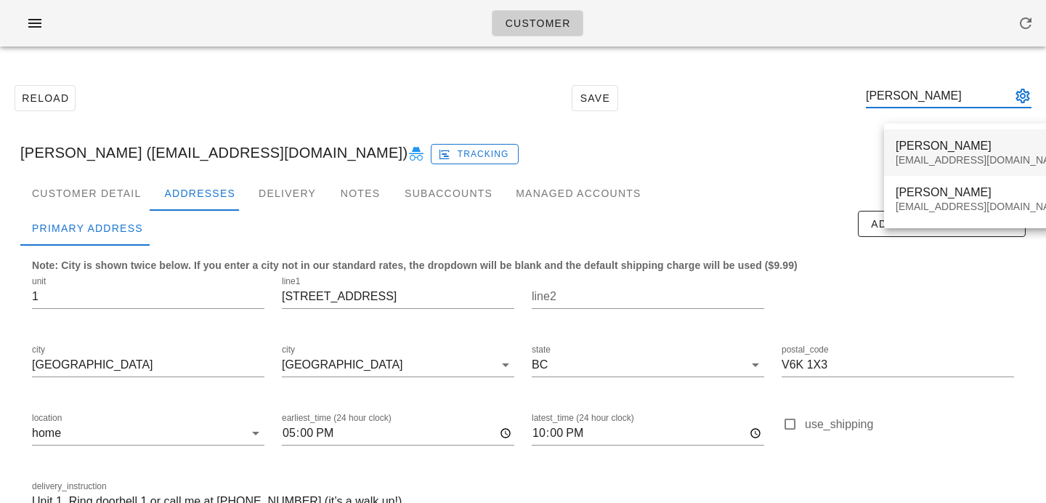
type input "nikola mc"
click at [945, 157] on div "[EMAIL_ADDRESS][DOMAIN_NAME]" at bounding box center [982, 160] width 172 height 12
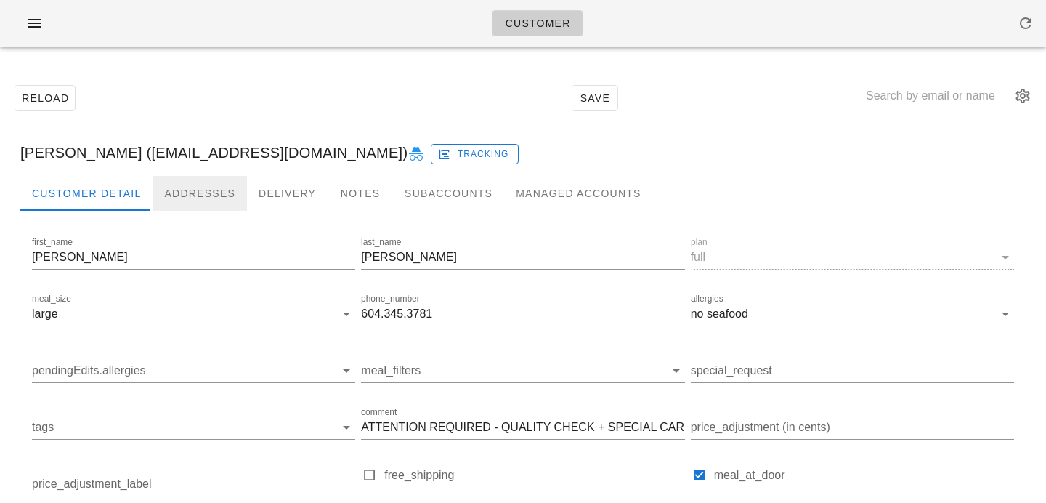
click at [210, 198] on div "Addresses" at bounding box center [200, 193] width 94 height 35
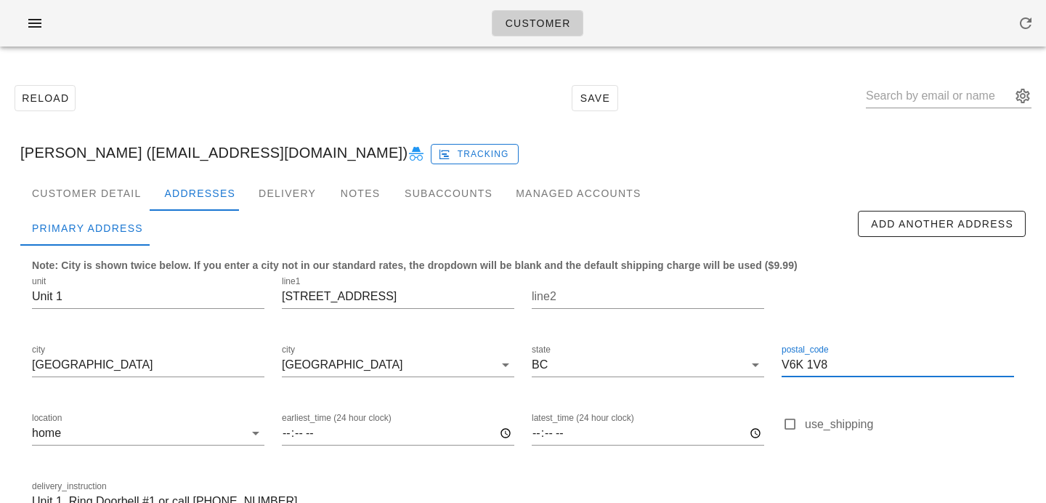
drag, startPoint x: 784, startPoint y: 363, endPoint x: 901, endPoint y: 360, distance: 117.7
click at [901, 361] on input "V6K 1V8" at bounding box center [898, 364] width 232 height 23
paste input "X3"
type input "V6K 1X3"
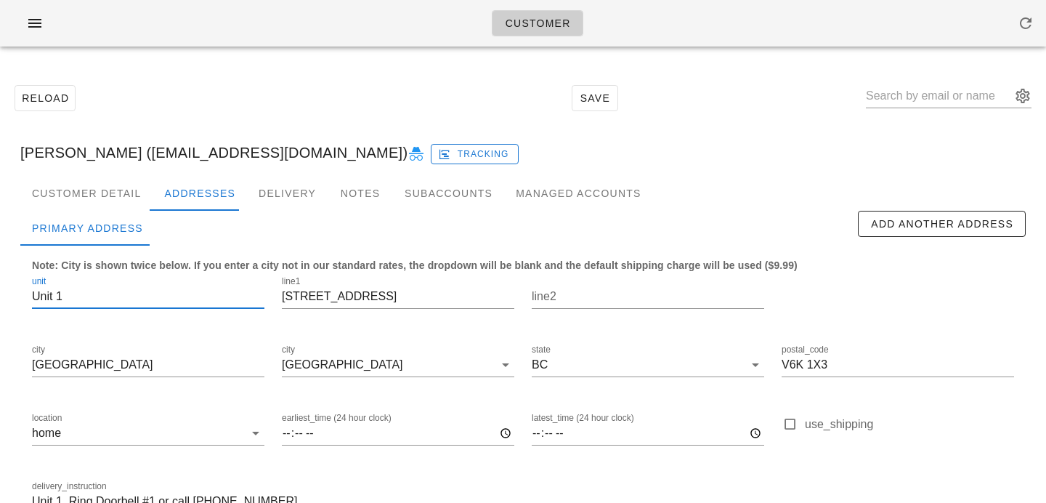
drag, startPoint x: 58, startPoint y: 296, endPoint x: 0, endPoint y: 296, distance: 58.1
click at [0, 296] on div "Reload Save Nikola McDermott (influencer8@fedfedfed.com) Tracking Customer Deta…" at bounding box center [523, 328] width 1046 height 540
type input "1"
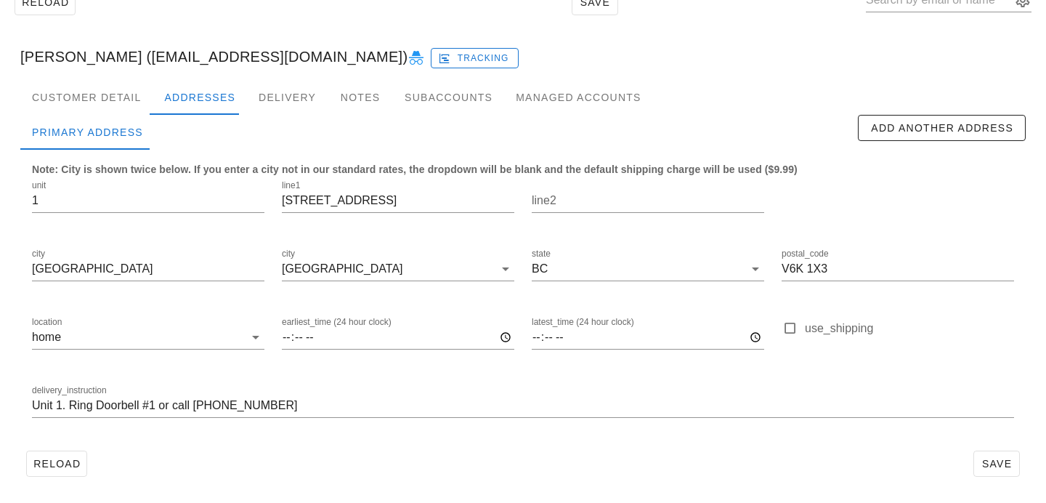
click at [421, 438] on div "delivery_instruction Unit 1. Ring Doorbell #1 or call 604.345.3781" at bounding box center [522, 407] width 999 height 68
click at [1002, 451] on button "Save" at bounding box center [996, 463] width 46 height 26
click at [476, 423] on div at bounding box center [523, 428] width 982 height 10
type input "Nikola McDermott (influencer8@fedfedfed.com)"
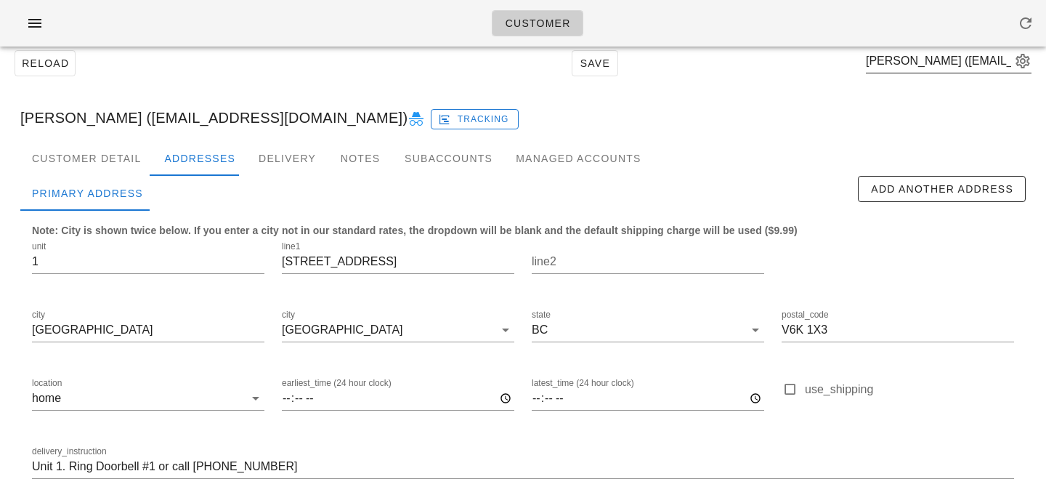
scroll to position [0, 0]
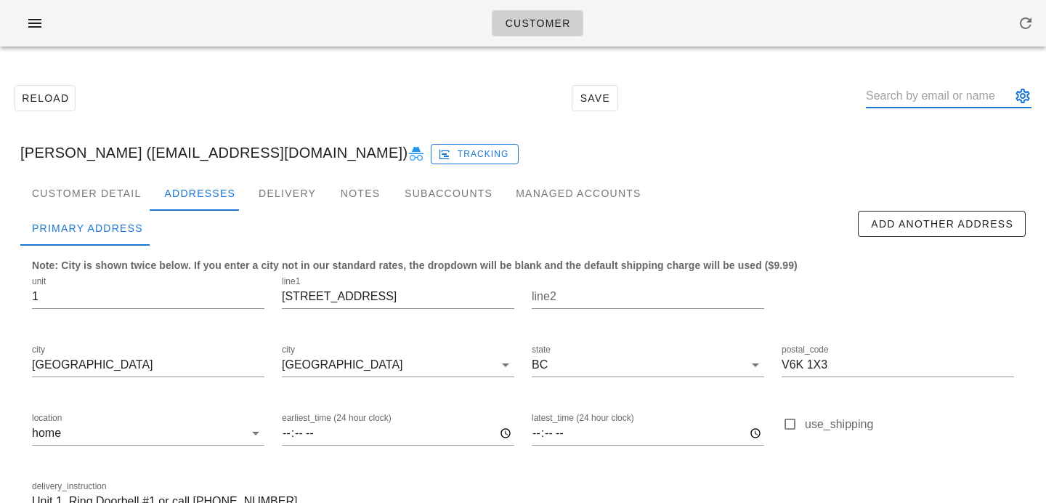
click at [919, 90] on input "text" at bounding box center [938, 95] width 145 height 23
paste input "Nadeem Pourmokhtari"
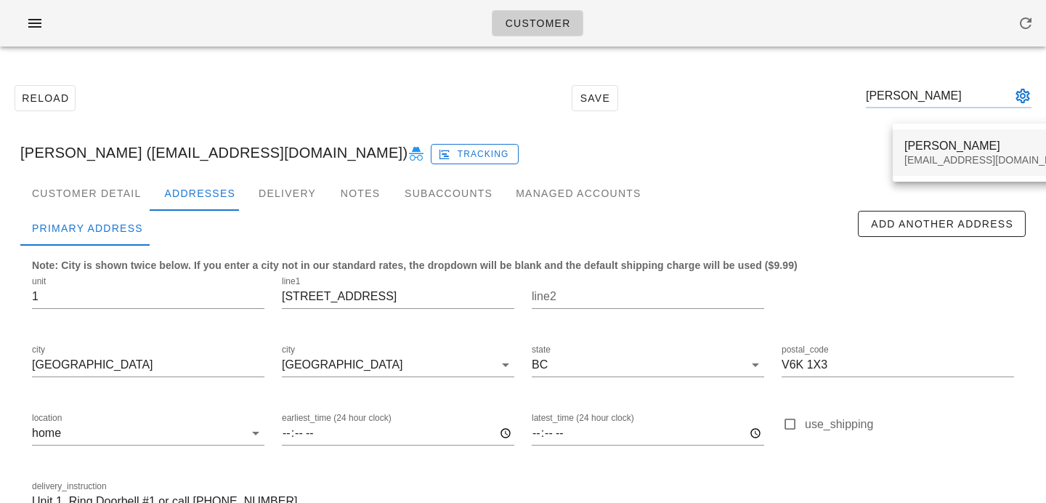
type input "Nadeem Pourmokhtari"
click at [922, 148] on div "Nadeem Pourmokhtari" at bounding box center [990, 146] width 172 height 14
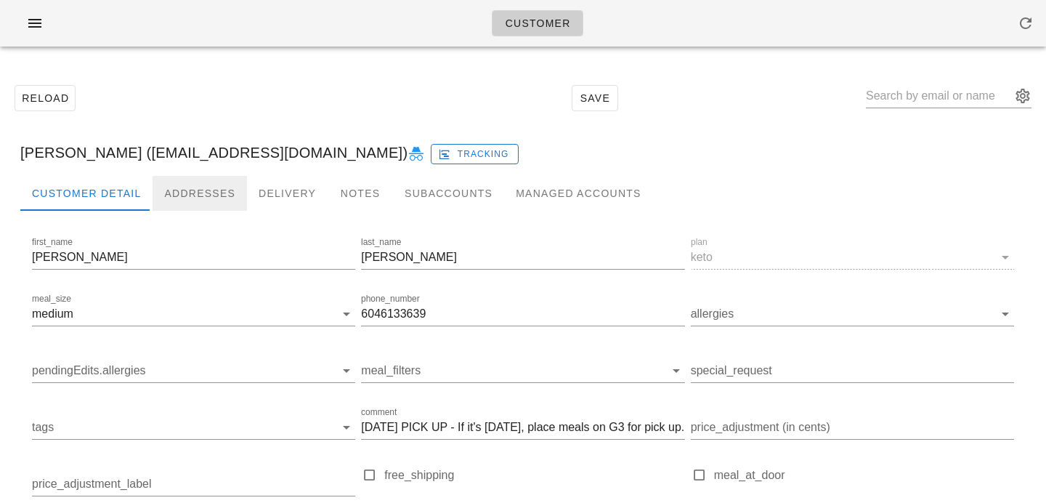
click at [213, 196] on div "Addresses" at bounding box center [200, 193] width 94 height 35
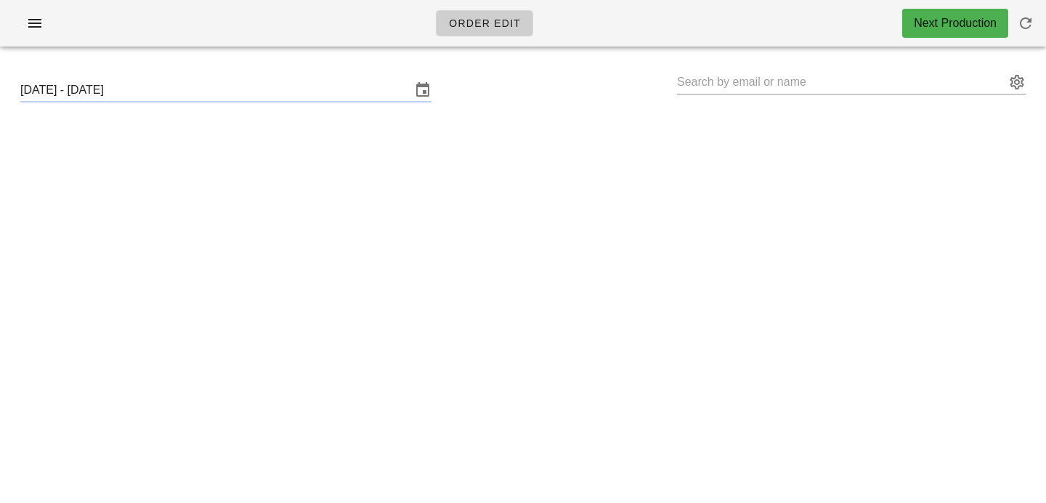
type input "[PERSON_NAME] ([EMAIL_ADDRESS][DOMAIN_NAME])"
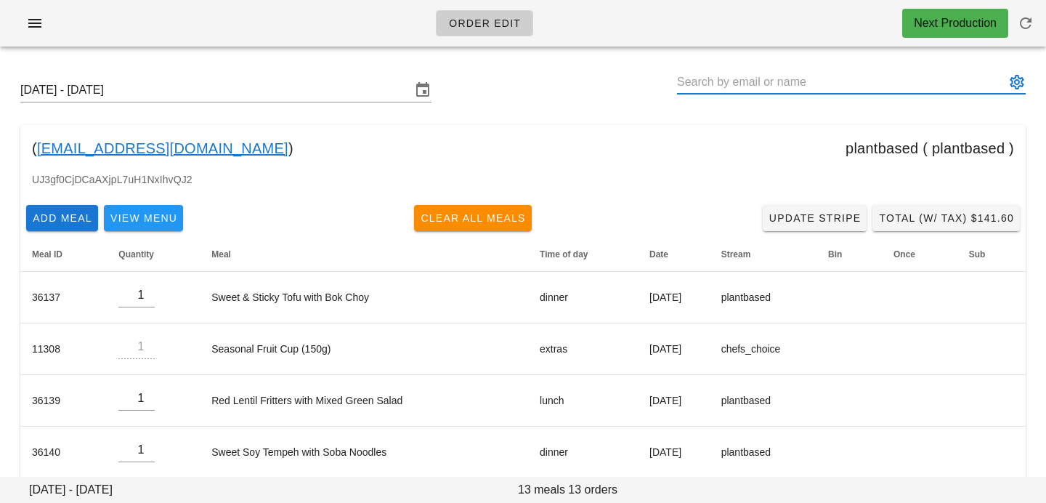
click at [858, 89] on input "text" at bounding box center [841, 81] width 328 height 23
paste input "Nadeem Pourmokhtari"
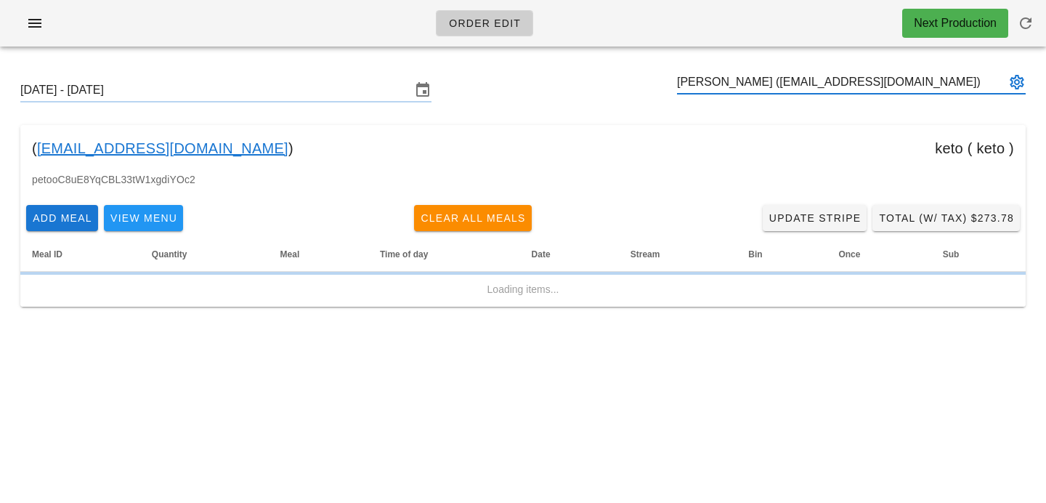
type input "[PERSON_NAME] ([EMAIL_ADDRESS][DOMAIN_NAME])"
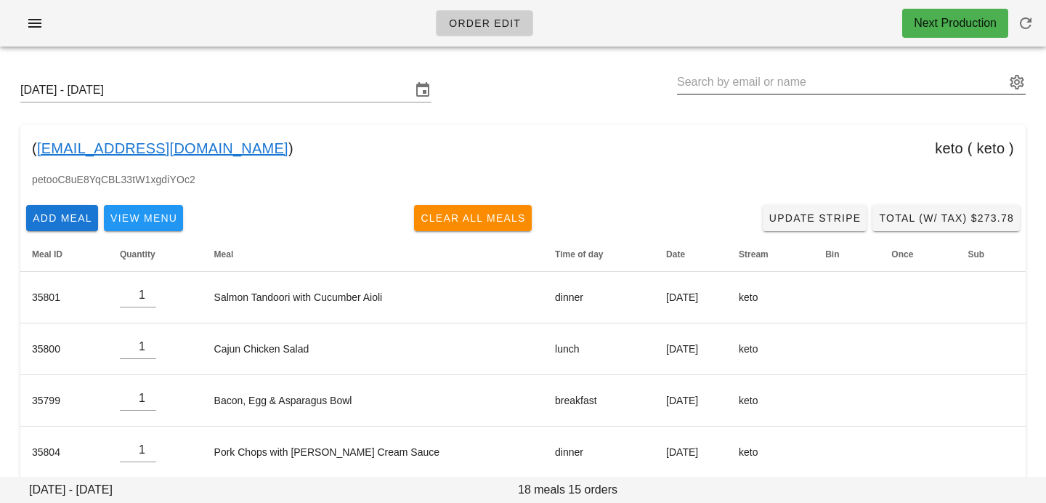
click at [827, 85] on input "text" at bounding box center [841, 81] width 328 height 23
paste input "[PERSON_NAME]"
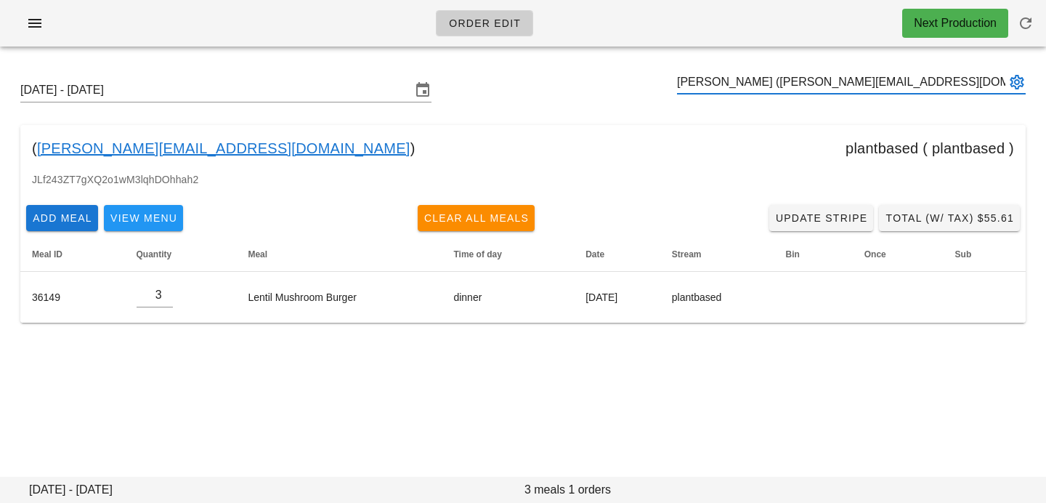
type input "[PERSON_NAME] ([PERSON_NAME][EMAIL_ADDRESS][DOMAIN_NAME])"
paste input "[PERSON_NAME]"
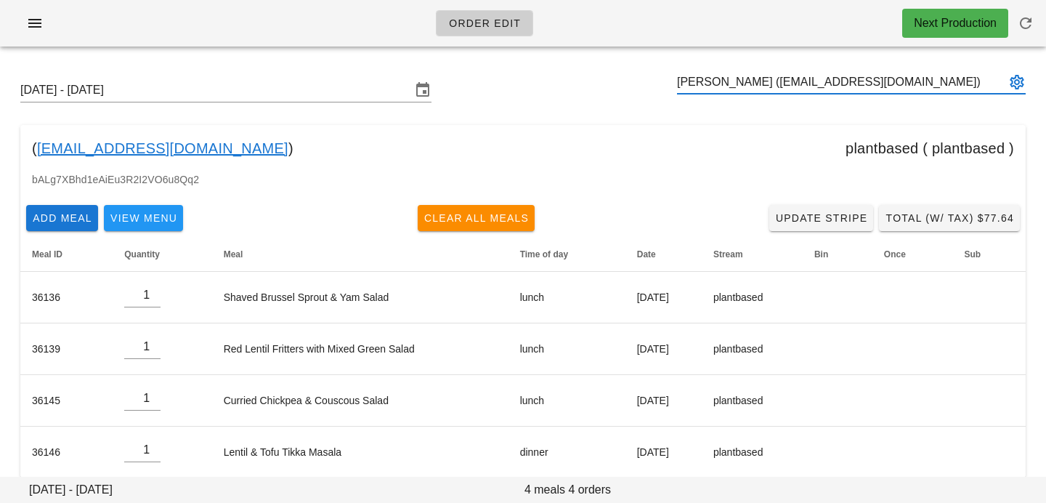
type input "[PERSON_NAME] ([EMAIL_ADDRESS][DOMAIN_NAME])"
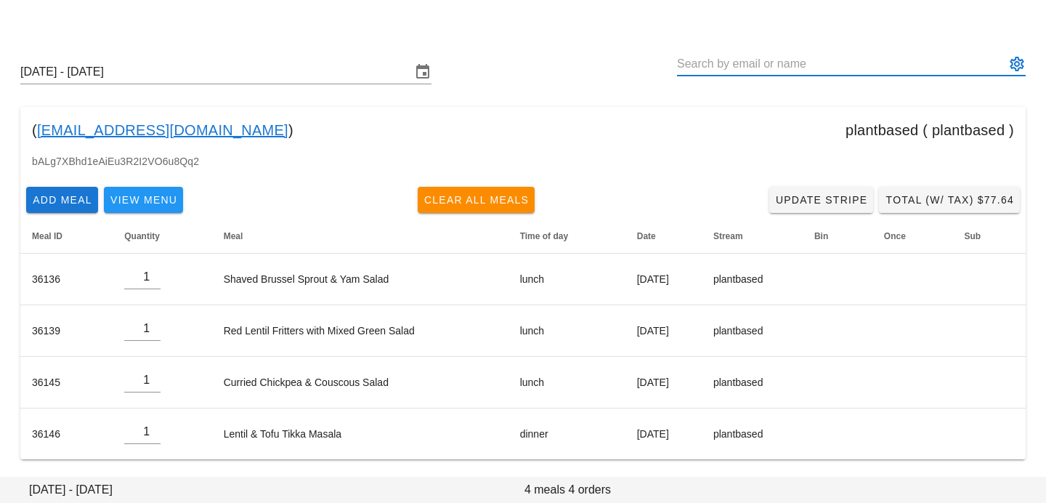
click at [869, 61] on input "text" at bounding box center [841, 63] width 328 height 23
paste input "[PERSON_NAME]. [PERSON_NAME]"
click at [739, 64] on input "[PERSON_NAME]. [PERSON_NAME]" at bounding box center [841, 63] width 328 height 23
click at [795, 74] on input "[PERSON_NAME]. [PERSON_NAME]" at bounding box center [841, 63] width 328 height 23
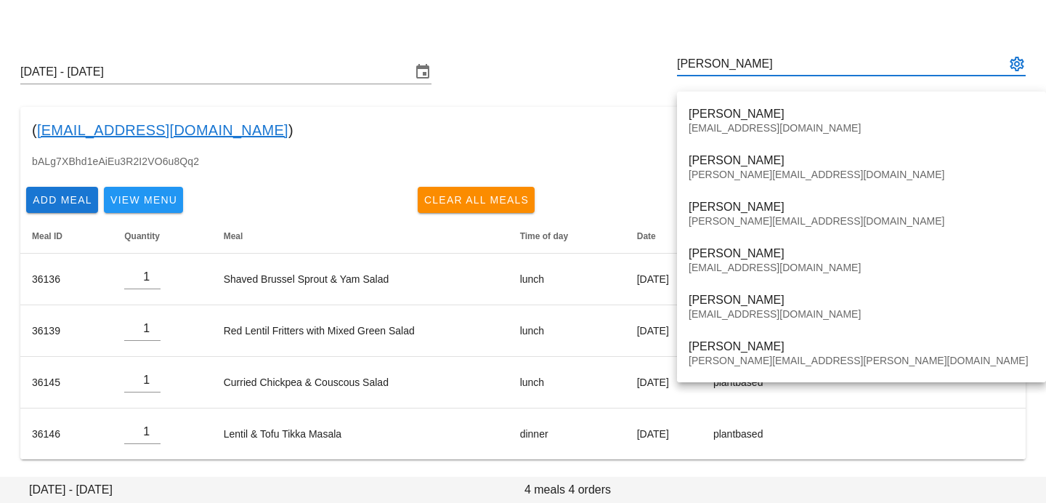
type input "[PERSON_NAME]"
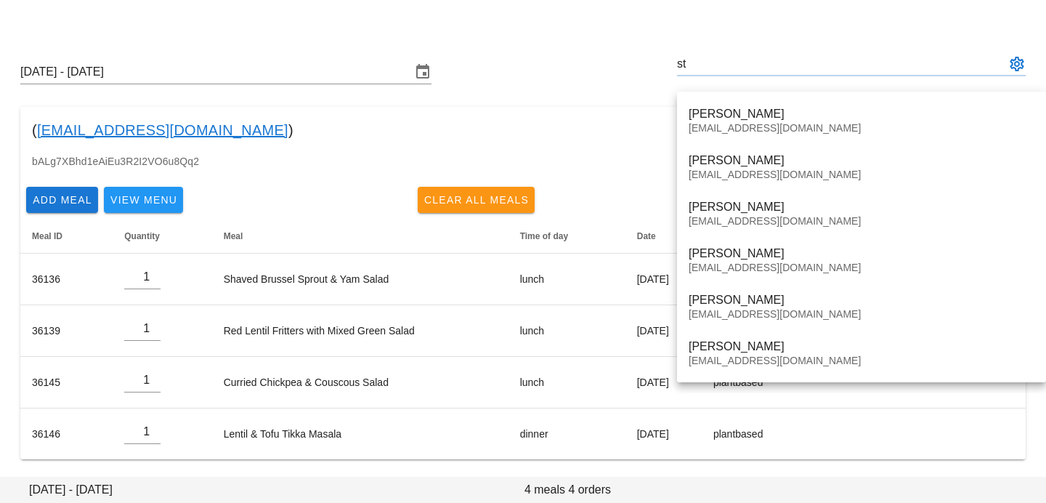
type input "s"
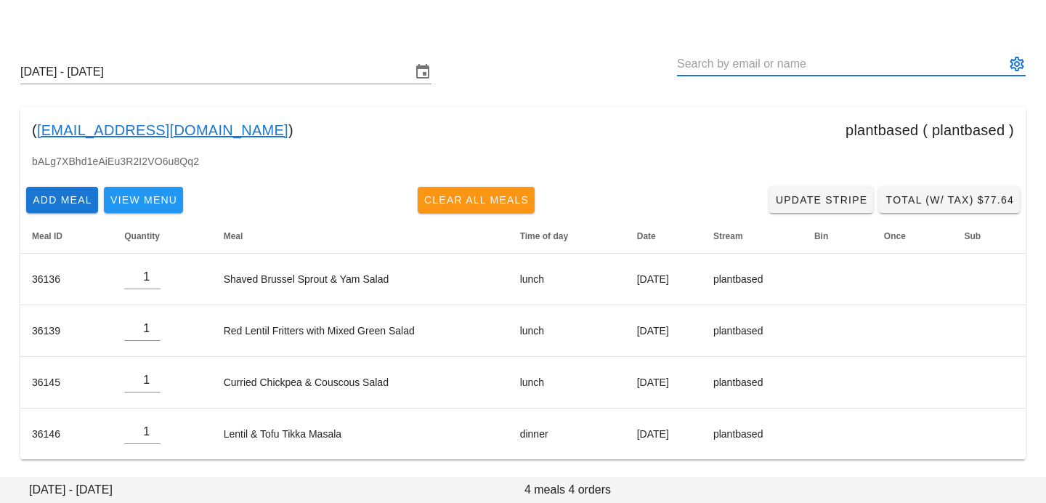
paste input "[PERSON_NAME]. [PERSON_NAME]"
drag, startPoint x: 737, startPoint y: 64, endPoint x: 830, endPoint y: 62, distance: 93.0
click at [830, 62] on input "[PERSON_NAME]. [PERSON_NAME]" at bounding box center [841, 63] width 328 height 23
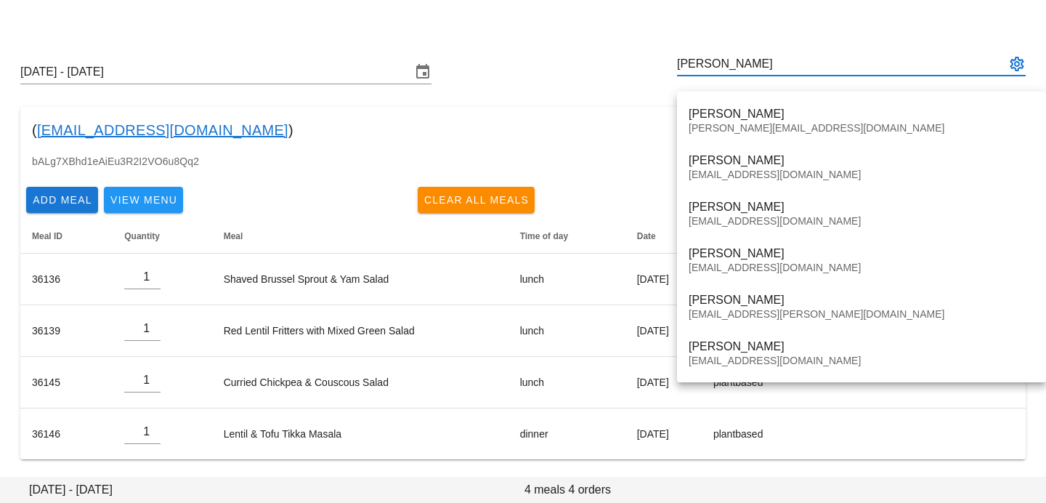
type input "[PERSON_NAME]"
paste input "[PERSON_NAME]"
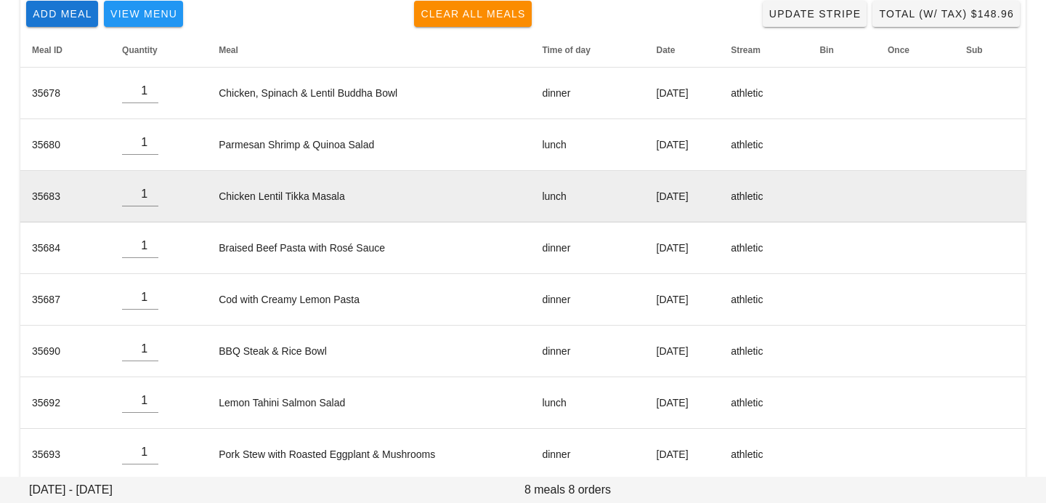
scroll to position [224, 0]
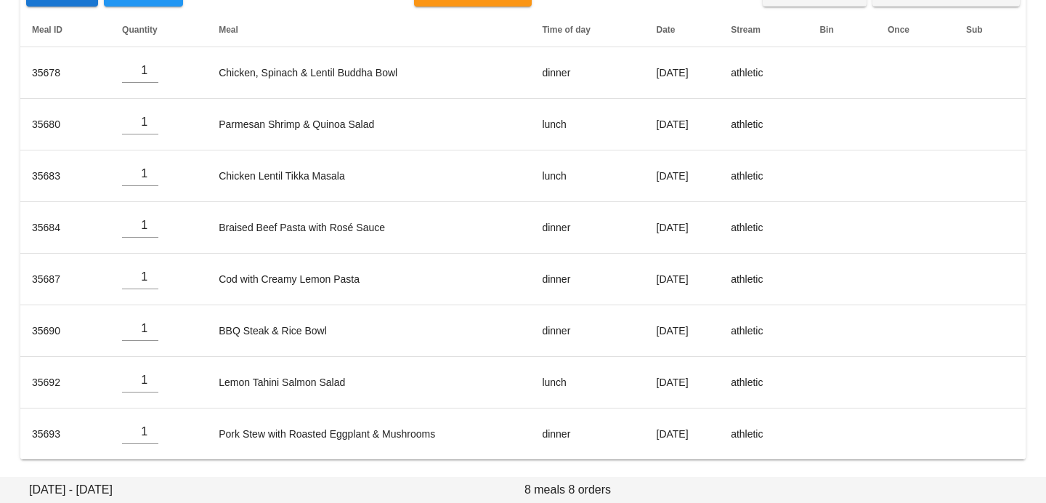
type input "[PERSON_NAME] ([EMAIL_ADDRESS][DOMAIN_NAME])"
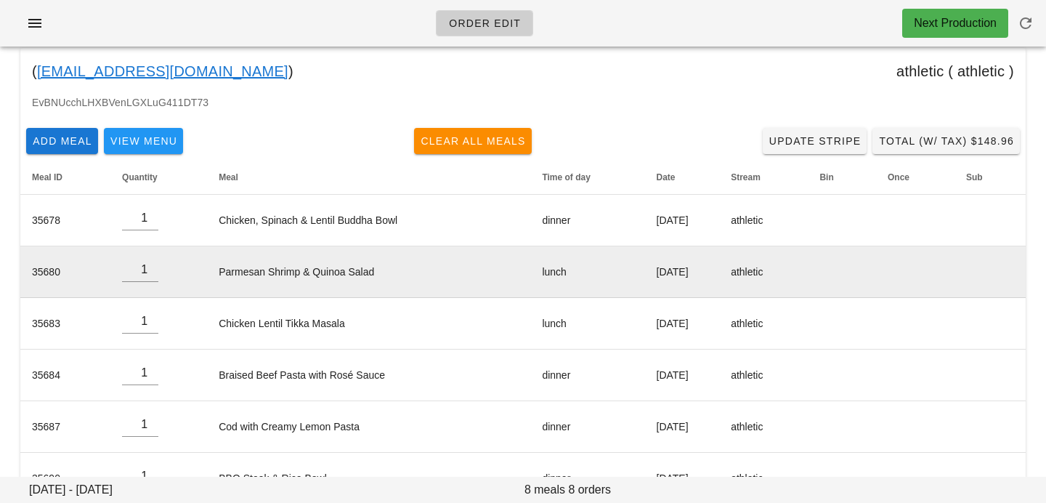
scroll to position [0, 0]
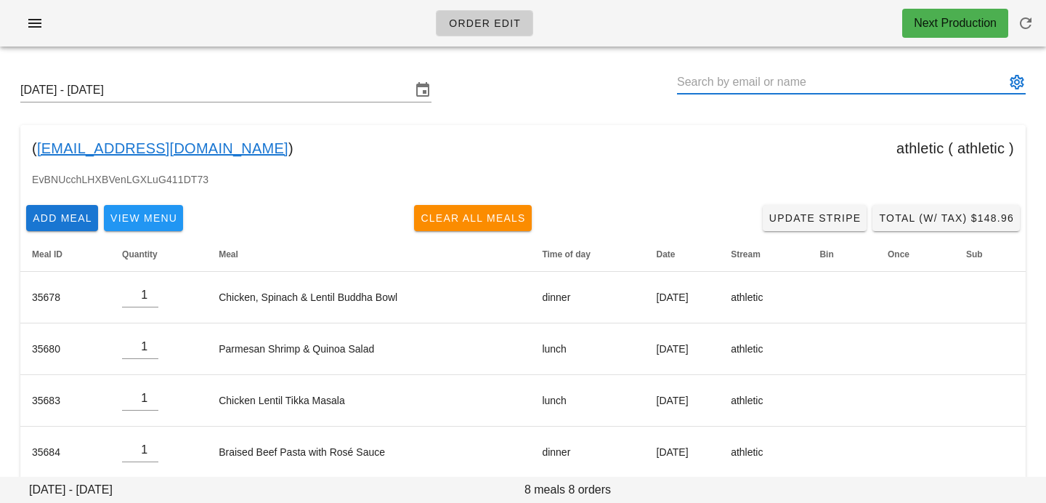
paste input "Chloe Johnson"
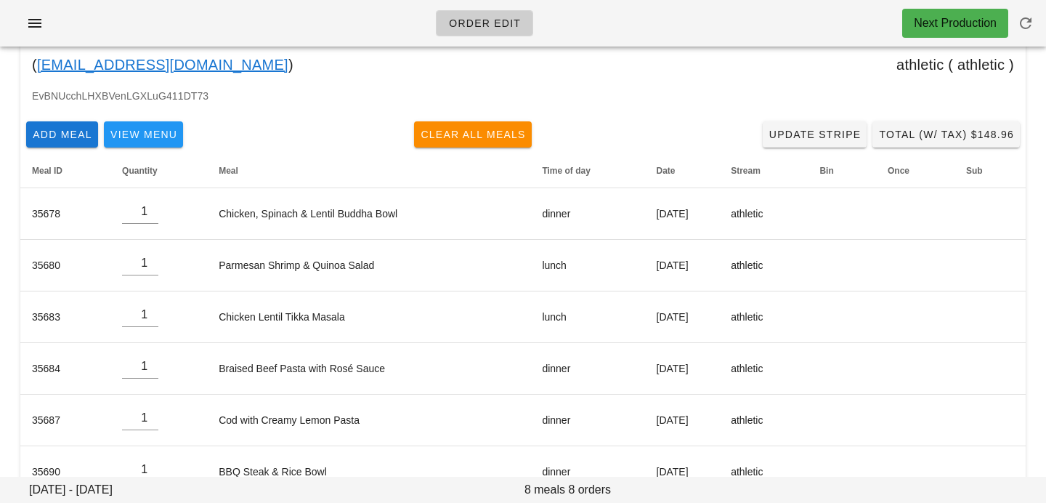
scroll to position [224, 0]
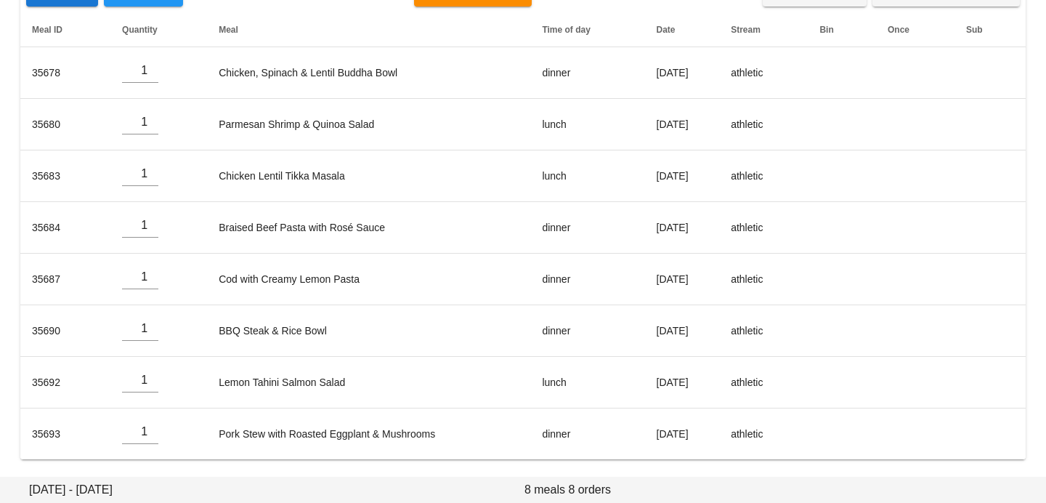
type input "Chloe Johnson (johnsonch26@gmail.com)"
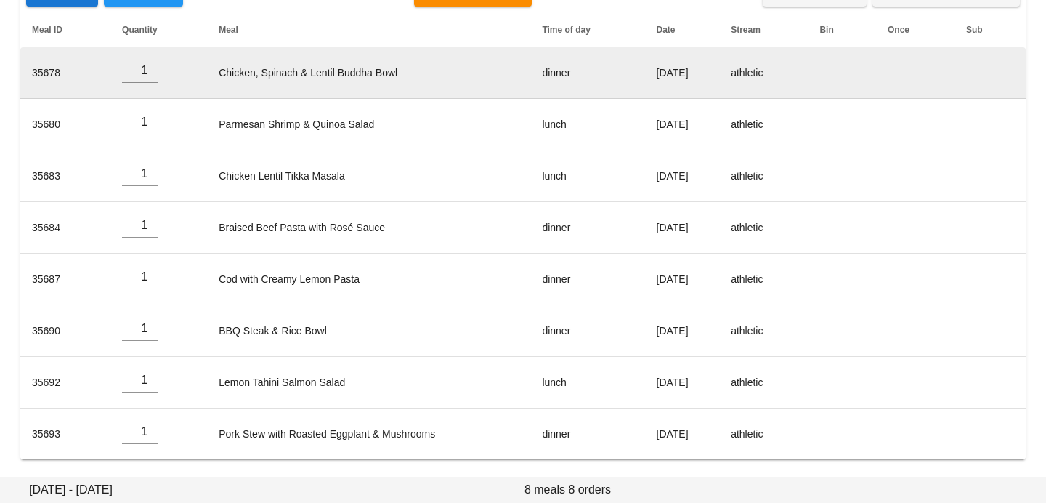
scroll to position [0, 0]
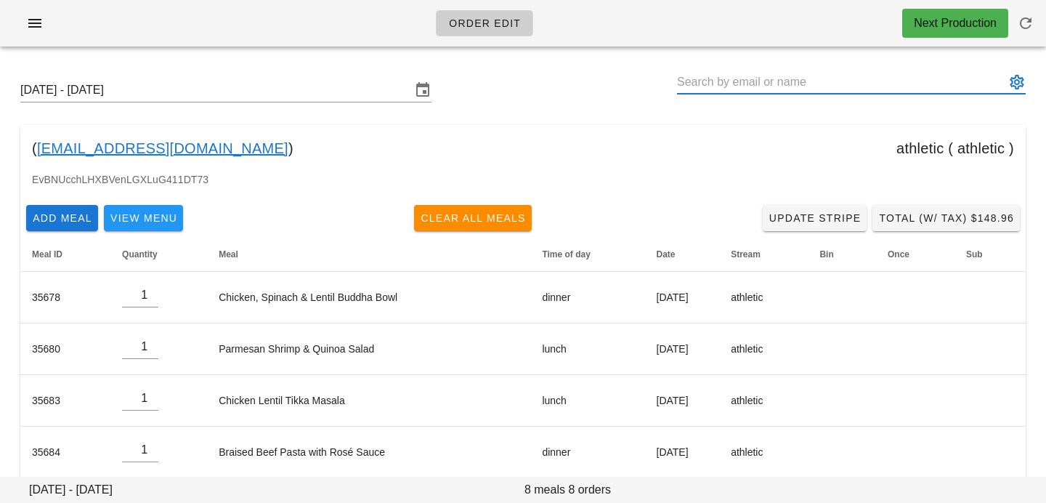
paste input "Stephanie St. John * *"
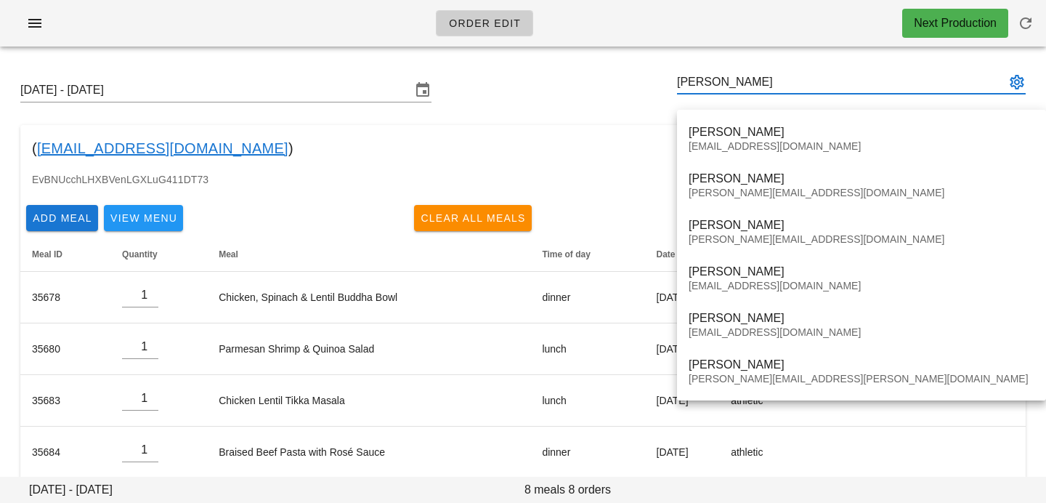
type input "Stephani"
drag, startPoint x: 758, startPoint y: 85, endPoint x: 618, endPoint y: 81, distance: 140.2
click at [625, 81] on div "Sunday September 28 - Saturday October 4 Stephani" at bounding box center [523, 90] width 1028 height 46
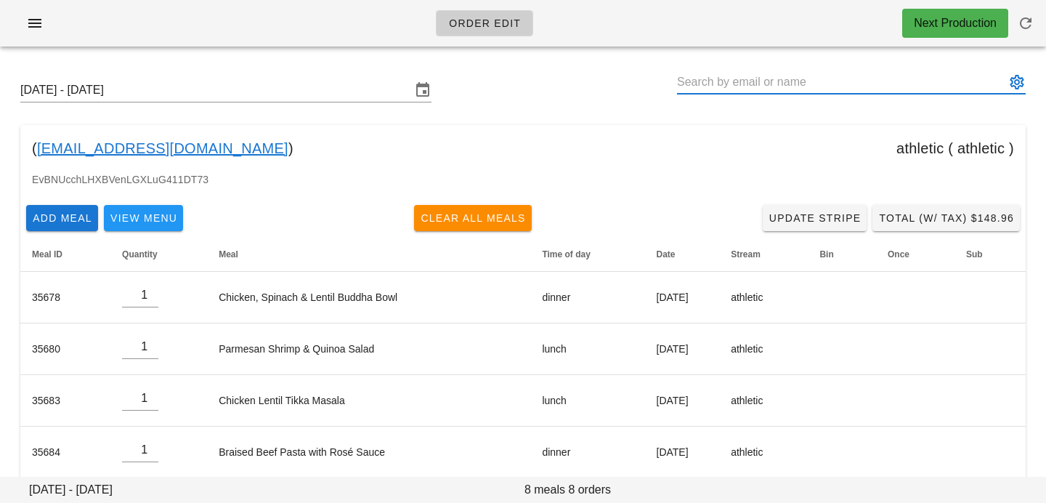
paste input "THOMAS NG"
type input "THOMAS NG (thomasqng@gmail.com)"
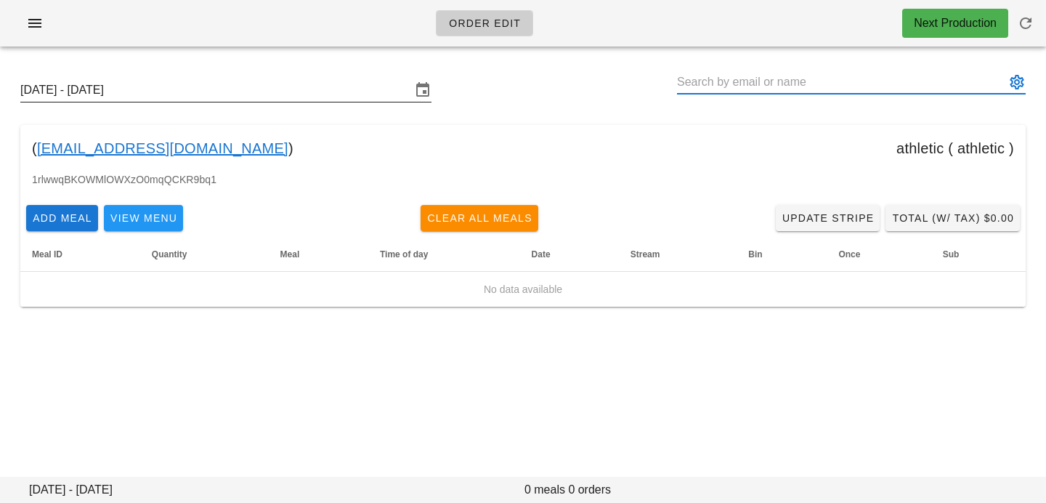
click at [286, 81] on input "Sunday September 28 - Saturday October 4" at bounding box center [215, 89] width 391 height 23
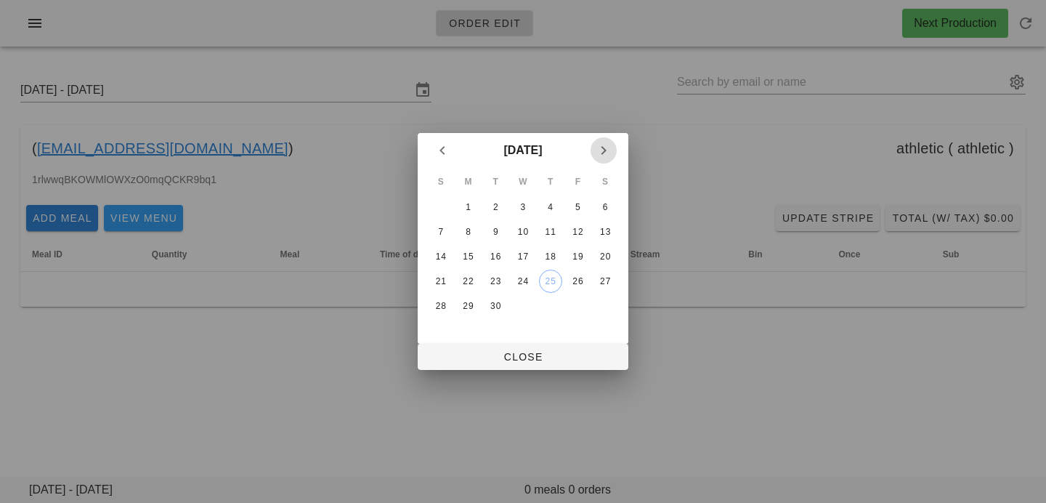
click at [605, 149] on icon "Next month" at bounding box center [603, 150] width 17 height 17
click at [477, 230] on div "6" at bounding box center [468, 232] width 23 height 10
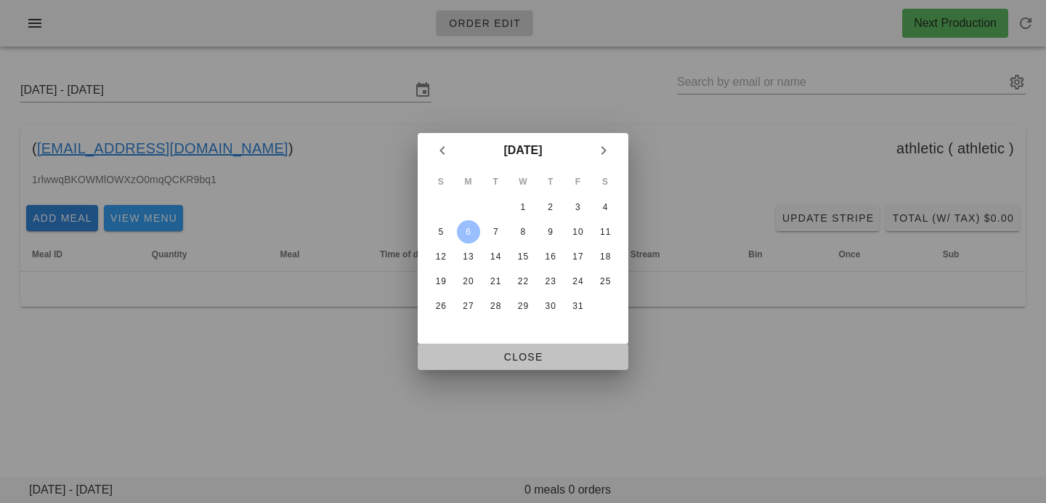
click at [487, 357] on span "Close" at bounding box center [522, 357] width 187 height 12
type input "Sunday October 5 - Saturday October 11"
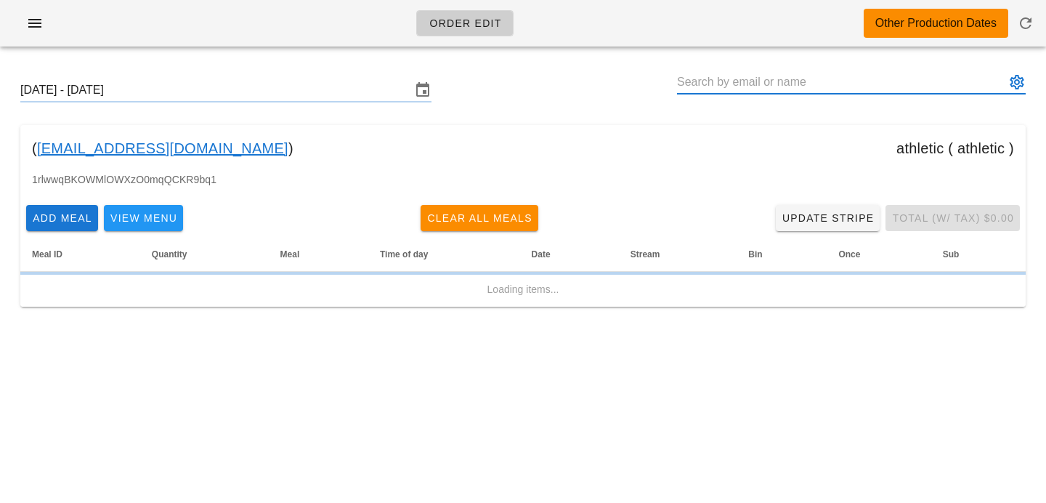
click at [763, 85] on input "text" at bounding box center [841, 81] width 328 height 23
paste input "Simon Wong"
type input "Simon Wong"
click at [360, 96] on input "Sunday October 5 - Saturday October 11" at bounding box center [215, 89] width 391 height 23
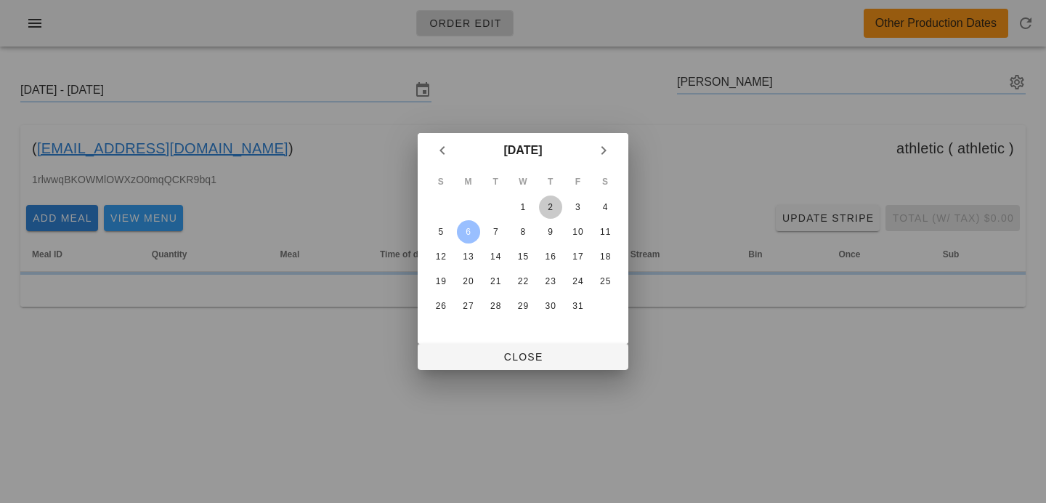
click at [551, 211] on div "2" at bounding box center [550, 207] width 23 height 10
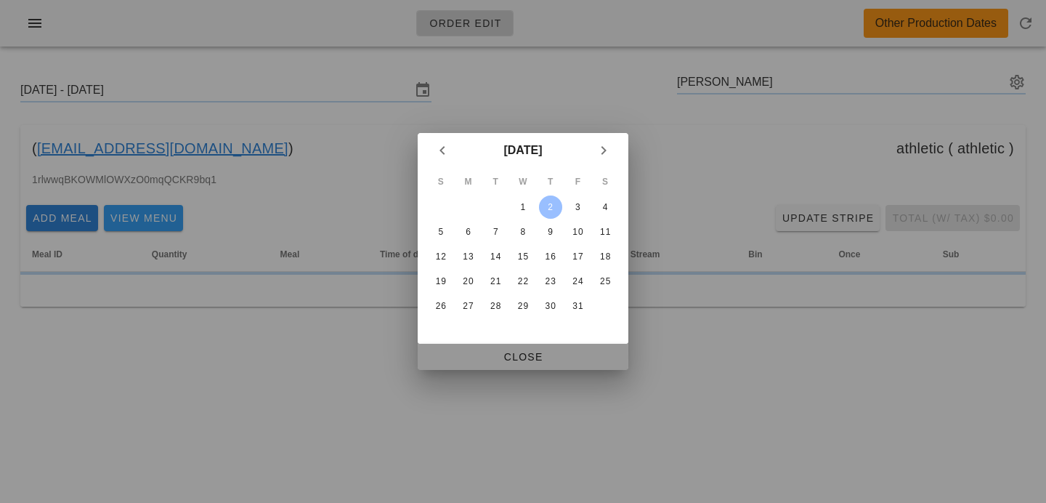
click at [532, 360] on span "Close" at bounding box center [522, 357] width 187 height 12
type input "Sunday September 28 - Saturday October 4"
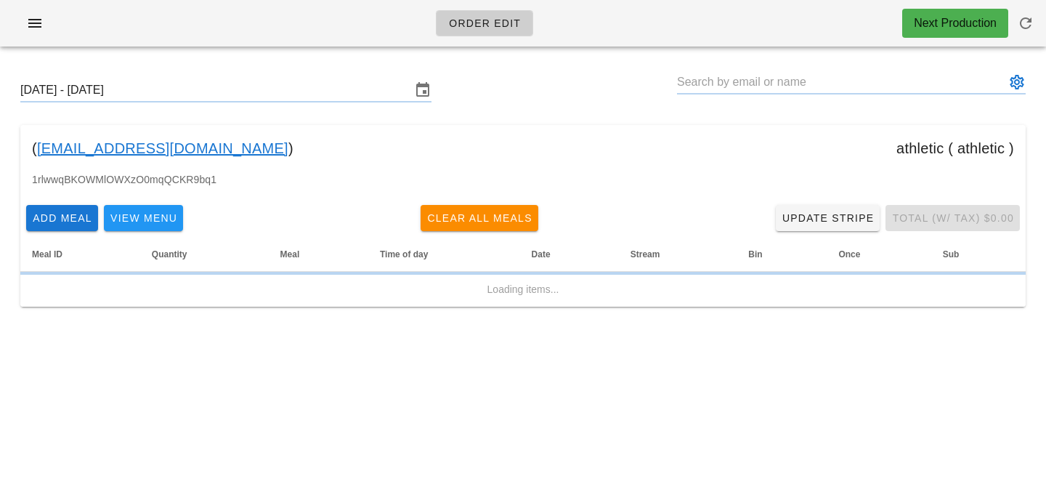
click at [758, 89] on input "text" at bounding box center [841, 81] width 328 height 23
paste input "Simon Wong"
type input "Simon Wong"
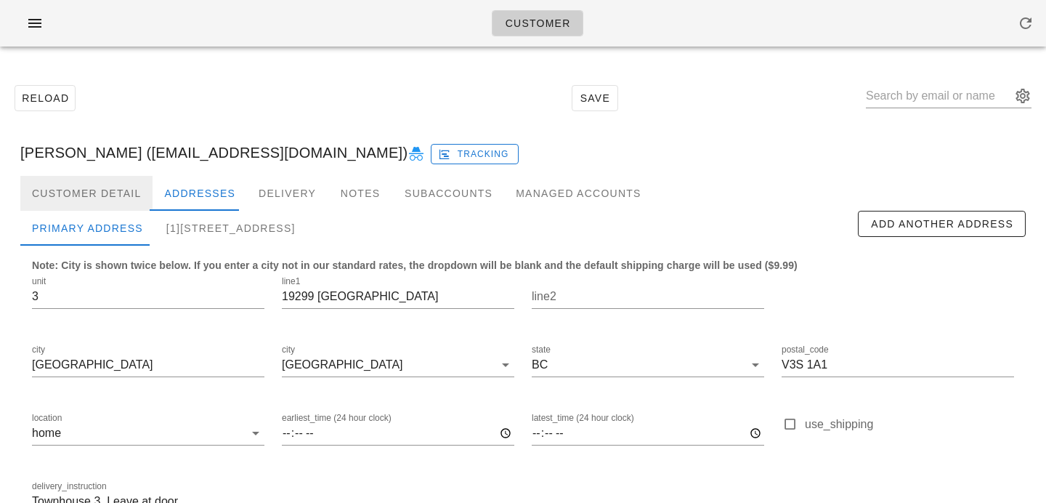
click at [113, 190] on div "Customer Detail" at bounding box center [86, 193] width 132 height 35
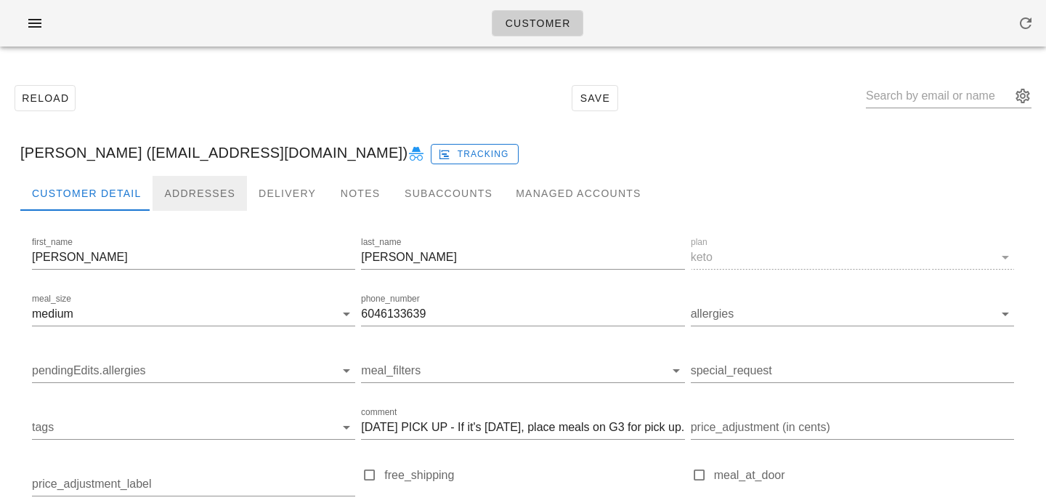
click at [178, 189] on div "Addresses" at bounding box center [200, 193] width 94 height 35
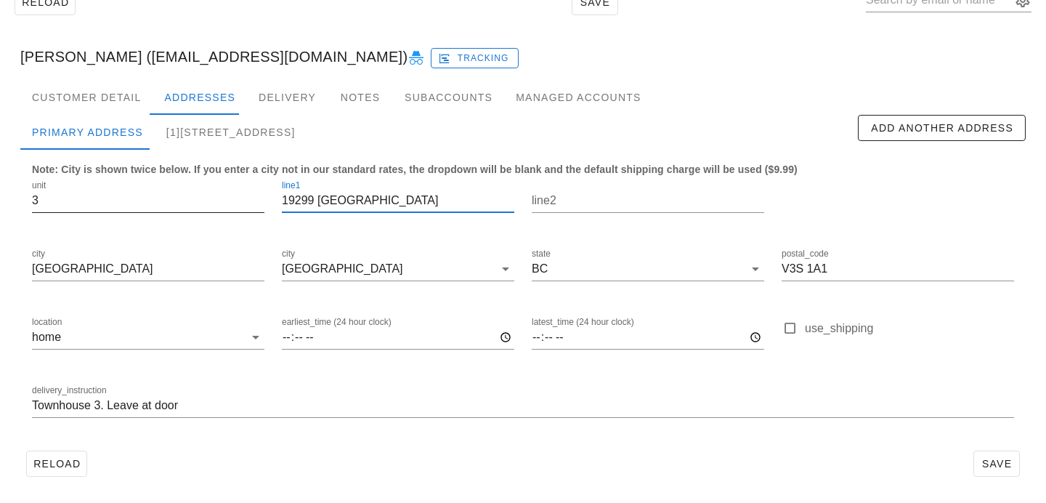
drag, startPoint x: 363, startPoint y: 200, endPoint x: 113, endPoint y: 191, distance: 250.8
click at [118, 192] on div "unit 3 line1 19299 54 Ave line2 city Surrey city Surrey state BC postal_code V3…" at bounding box center [522, 305] width 999 height 273
paste input "64 Avenu"
type input "19299 64 Avenue"
click at [257, 450] on div "Reload Save" at bounding box center [522, 463] width 1005 height 38
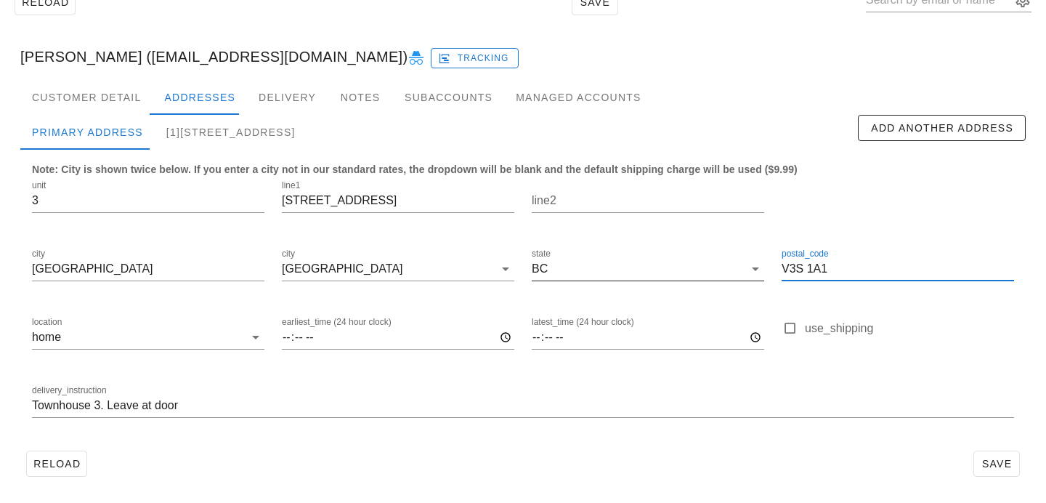
drag, startPoint x: 845, startPoint y: 271, endPoint x: 593, endPoint y: 264, distance: 252.1
click at [599, 264] on div "unit 3 line1 19299 64 Avenue line2 city Surrey city Surrey state BC postal_code…" at bounding box center [522, 305] width 999 height 273
paste input "4N 6T"
type input "V4N 6T1"
click at [779, 455] on div "Reload Save" at bounding box center [522, 463] width 1005 height 38
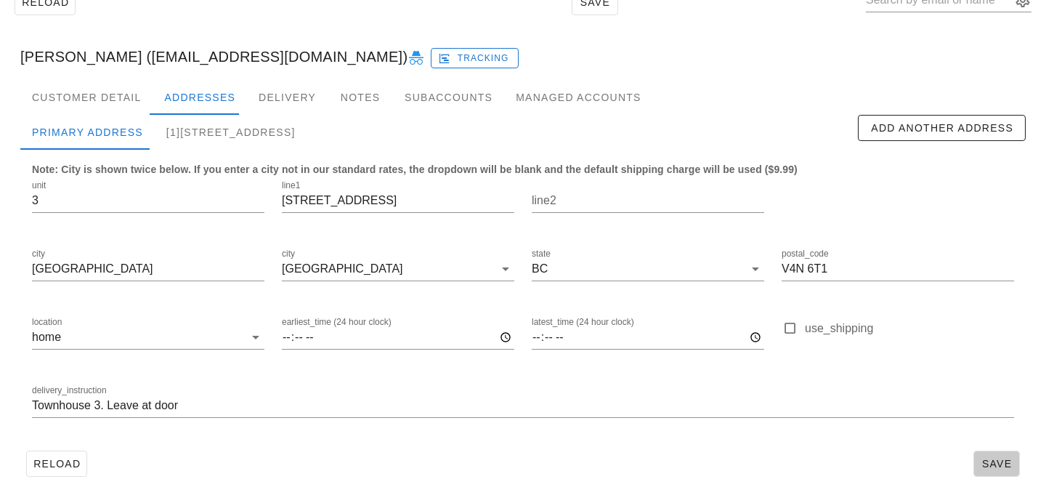
click at [979, 457] on button "Save" at bounding box center [996, 463] width 46 height 26
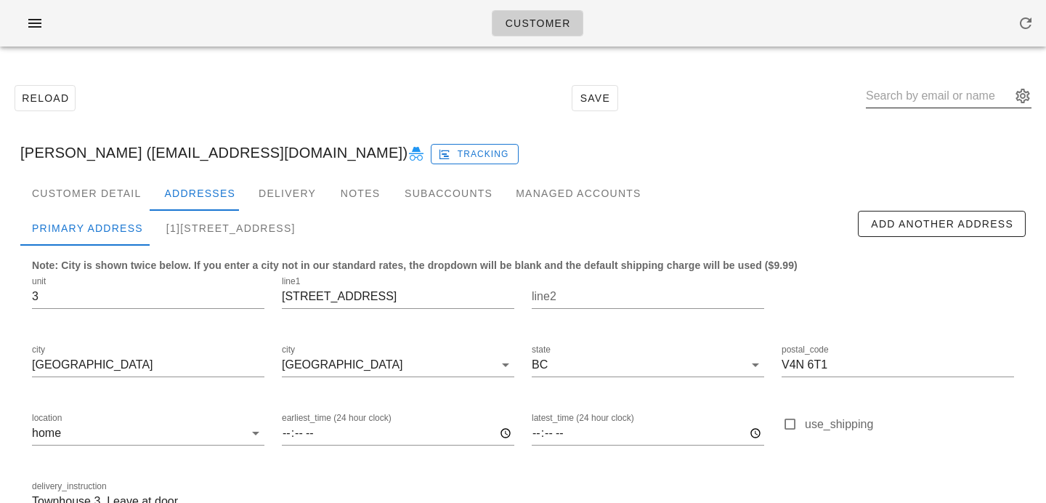
click at [914, 102] on input "text" at bounding box center [938, 95] width 145 height 23
paste input "Tina Liu"
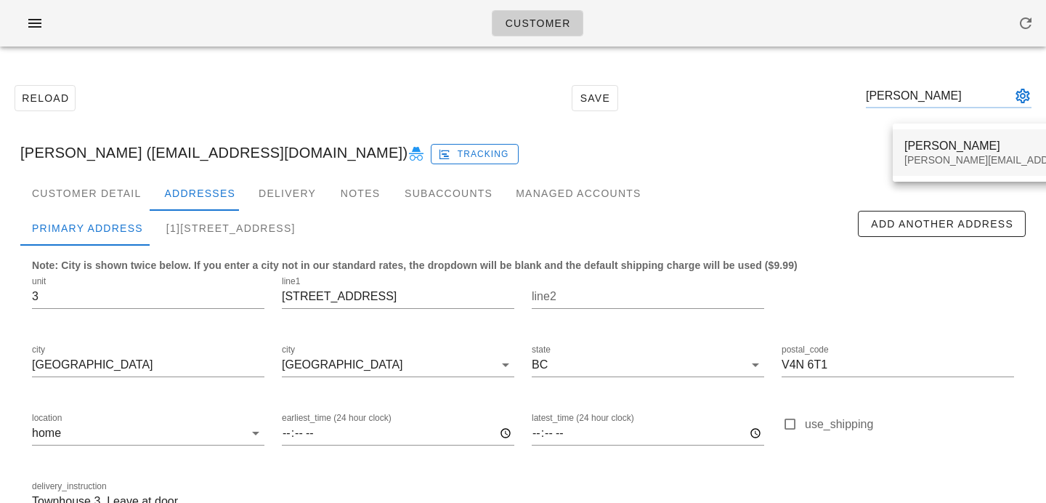
type input "Tina Liu"
click at [916, 150] on div "Tina Liu" at bounding box center [1032, 146] width 256 height 14
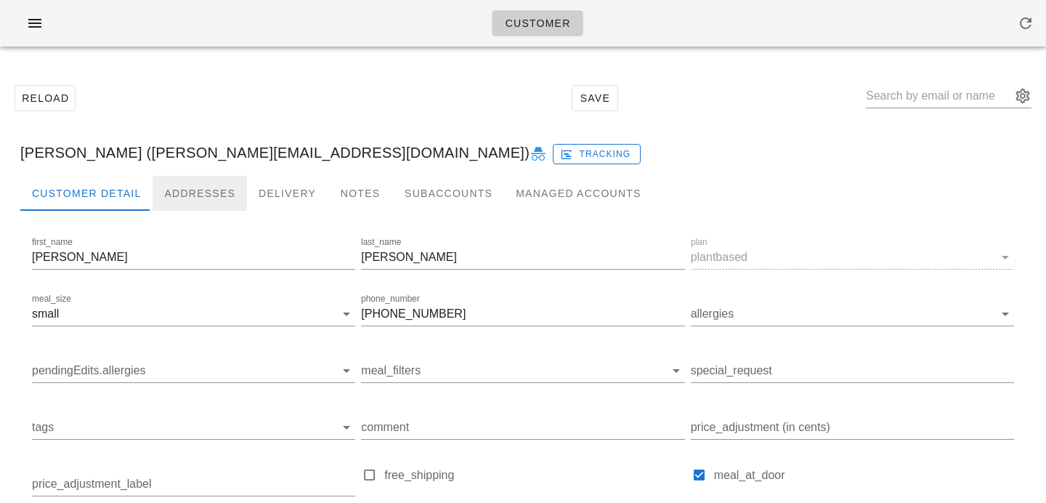
click at [195, 192] on div "Addresses" at bounding box center [200, 193] width 94 height 35
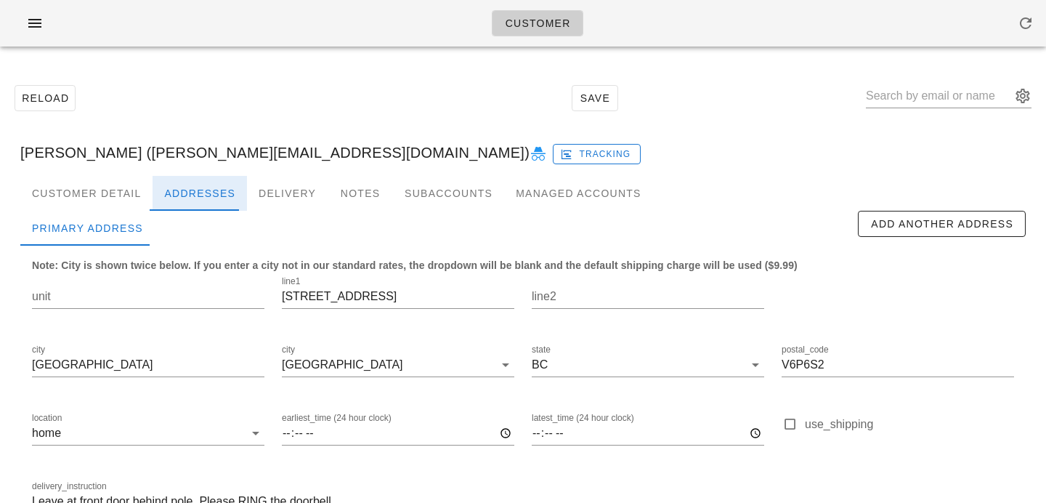
scroll to position [96, 0]
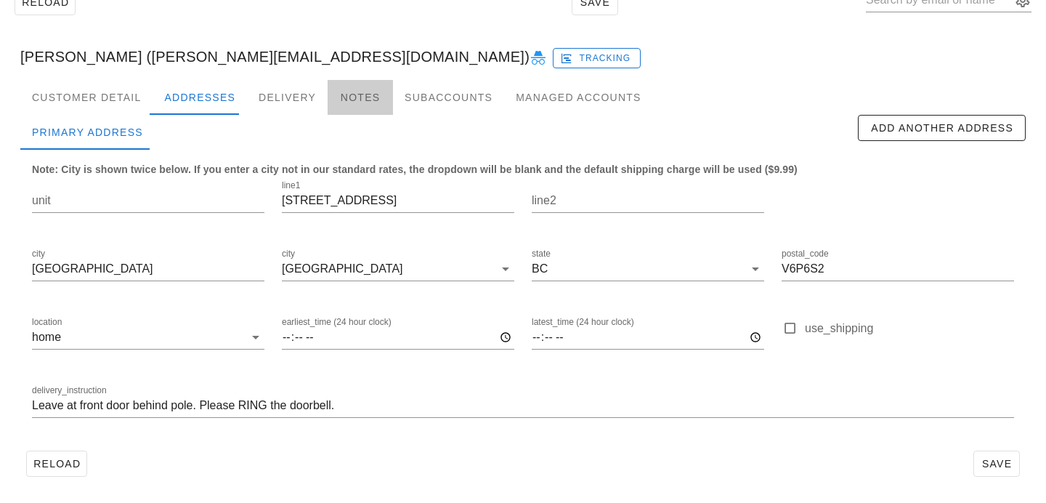
click at [347, 95] on div "Notes" at bounding box center [360, 97] width 65 height 35
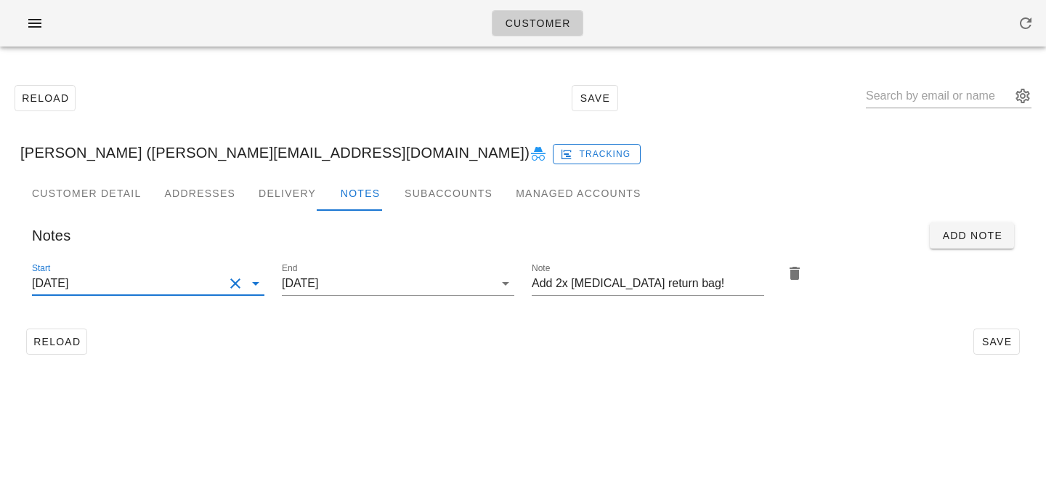
click at [174, 280] on input "2025-06-04" at bounding box center [128, 283] width 192 height 23
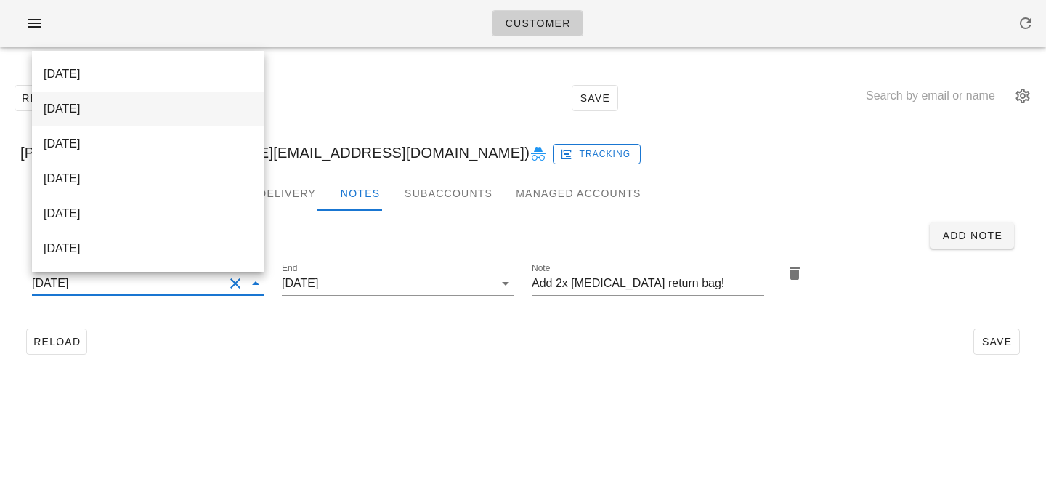
click at [252, 102] on div "2025-10-01" at bounding box center [148, 109] width 209 height 14
type input "2025-10-01"
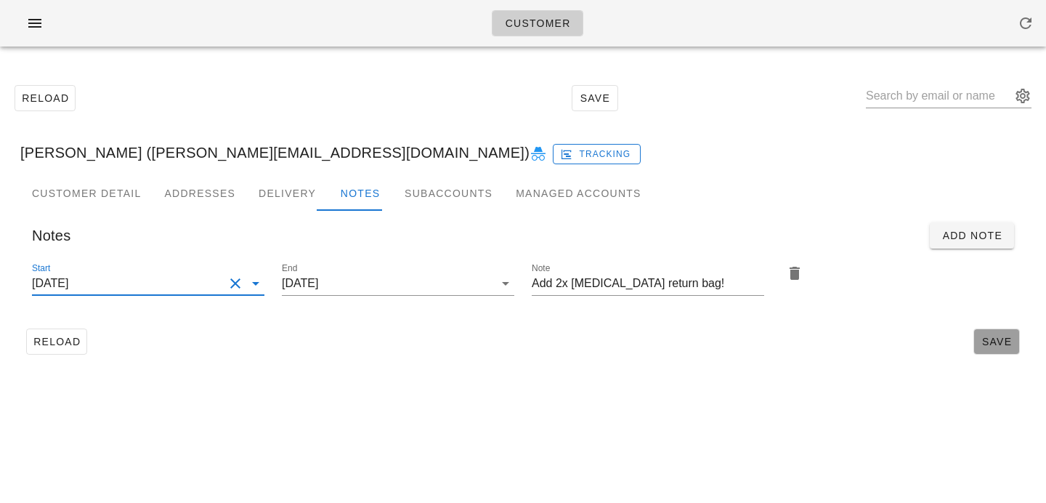
click at [983, 341] on span "Save" at bounding box center [996, 342] width 33 height 12
click at [832, 386] on div "Customer Reload Save Tina Liu (tina.liu1026@gmail.com) Tracking Customer Detail…" at bounding box center [523, 251] width 1046 height 503
click at [962, 94] on input "text" at bounding box center [938, 95] width 145 height 23
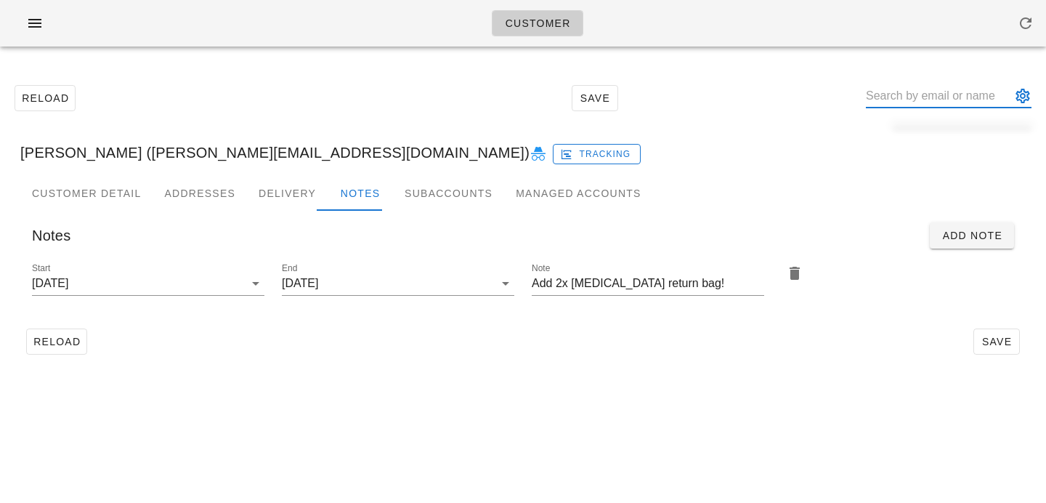
paste input "Danielle Bradley"
type input "Danielle Bradley"
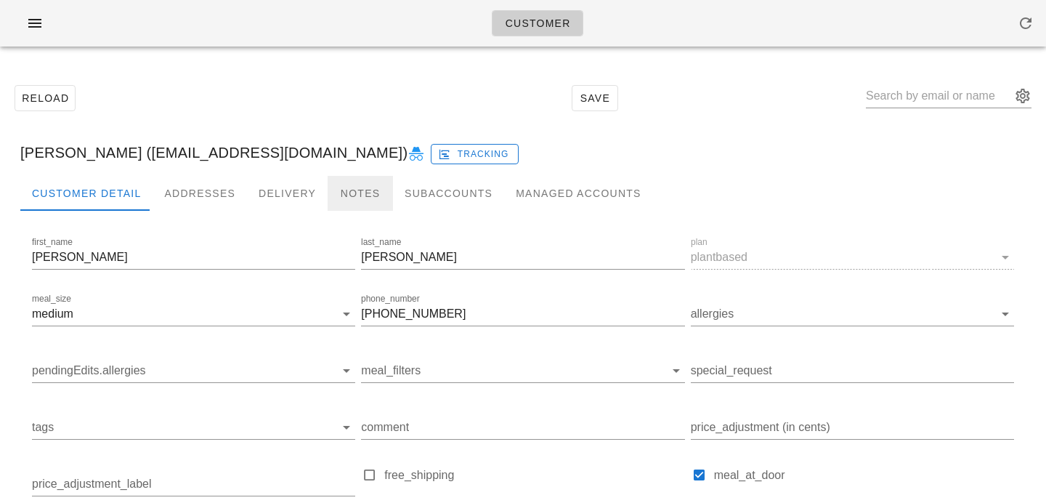
click at [367, 190] on div "Notes" at bounding box center [360, 193] width 65 height 35
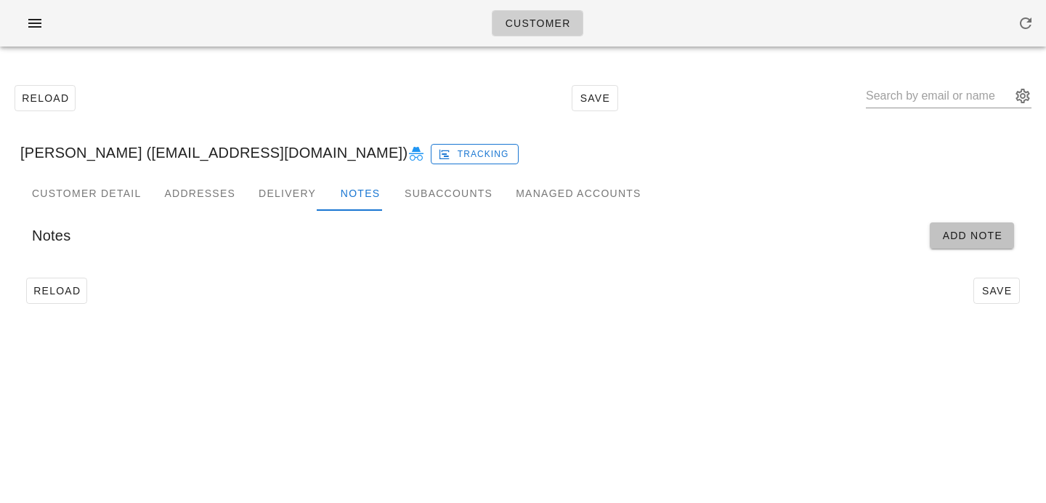
click at [988, 243] on button "Add Note" at bounding box center [972, 235] width 84 height 26
type input "Danielle Bradley (daniellembradley@gmail.com)"
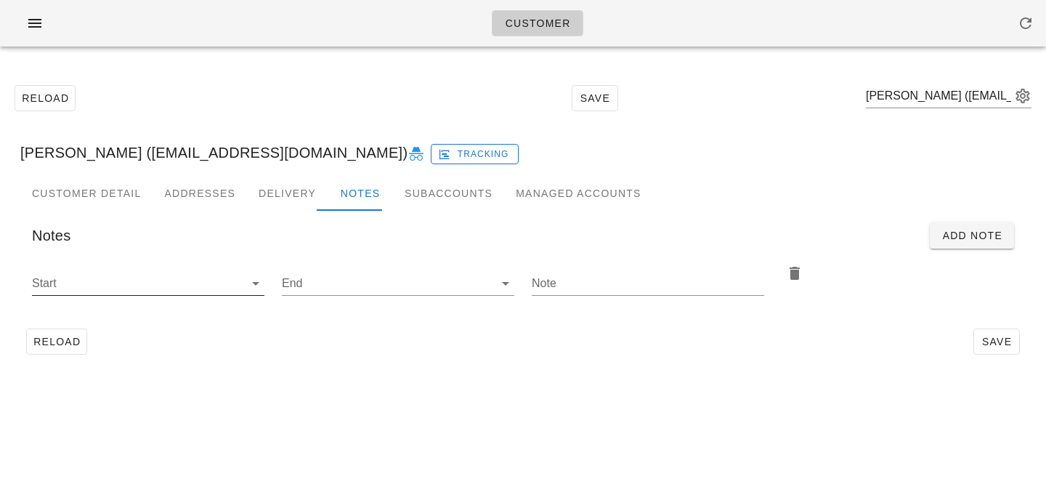
click at [244, 291] on div at bounding box center [254, 283] width 20 height 17
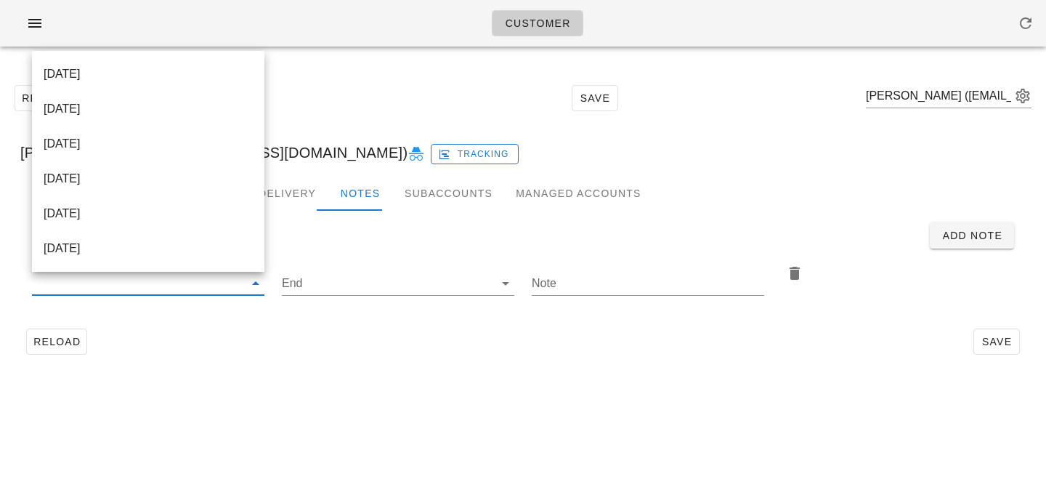
click at [202, 84] on div "2025-09-28" at bounding box center [148, 73] width 209 height 31
type input "2025-09-28"
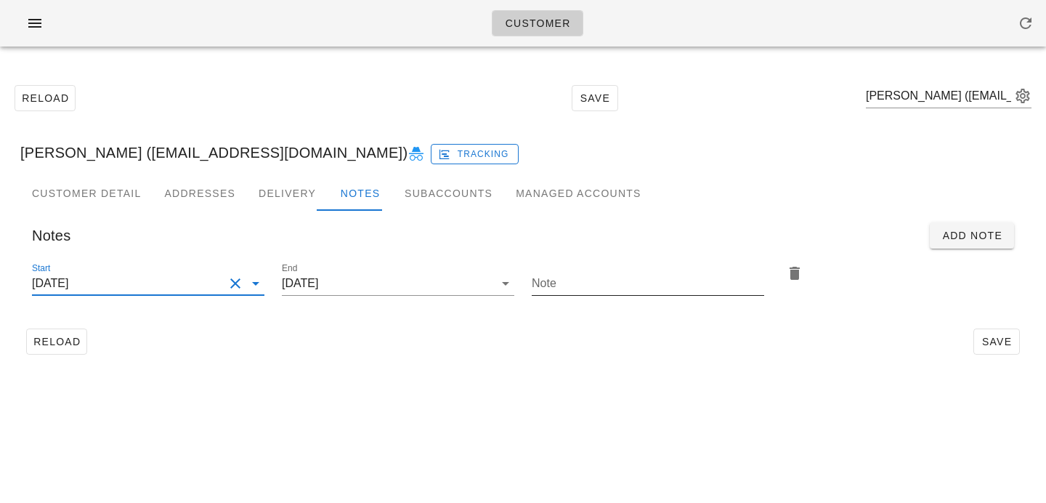
click at [589, 282] on input "Note" at bounding box center [648, 283] width 232 height 23
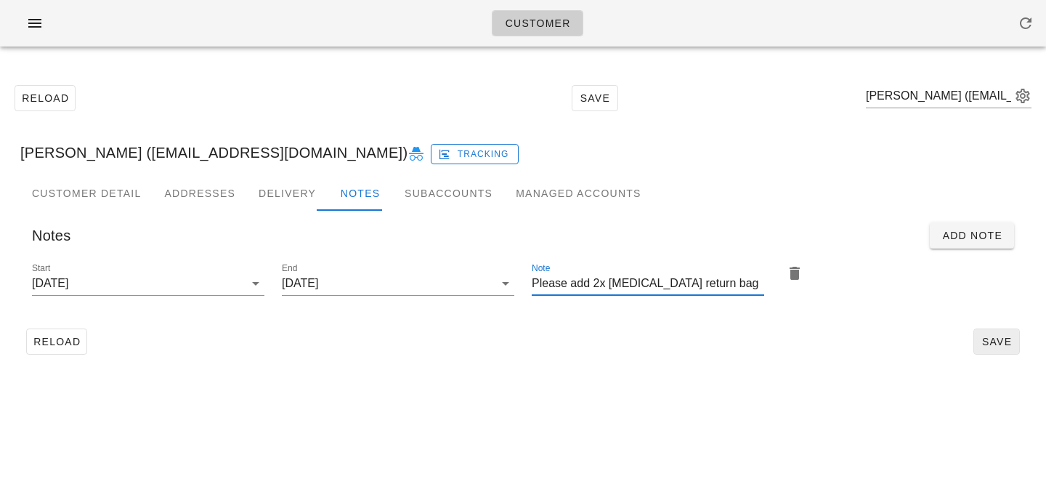
type input "Please add 2x ice pack return bag"
click at [1000, 332] on button "Save" at bounding box center [996, 341] width 46 height 26
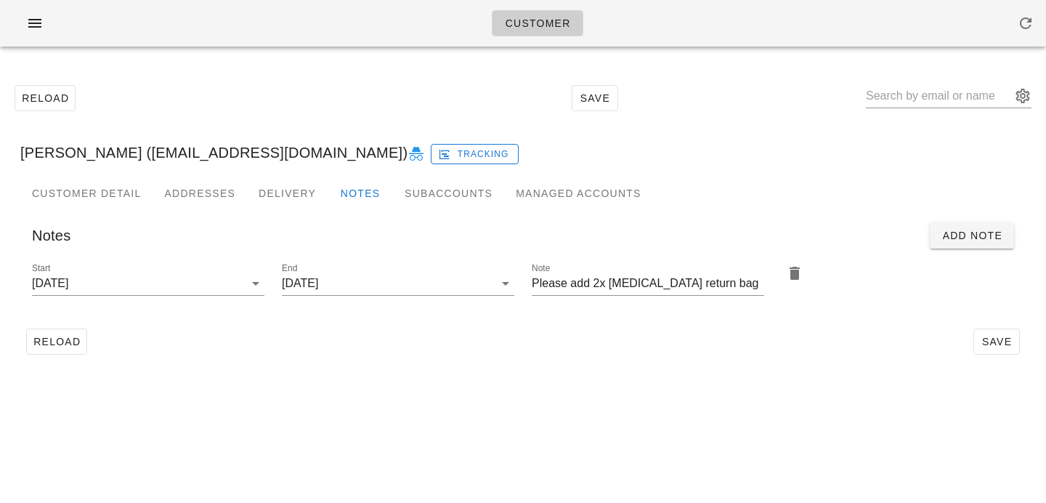
type input "Danielle Bradley (daniellembradley@gmail.com)"
click at [924, 94] on input "text" at bounding box center [938, 95] width 145 height 23
paste input "Chloe Johnson"
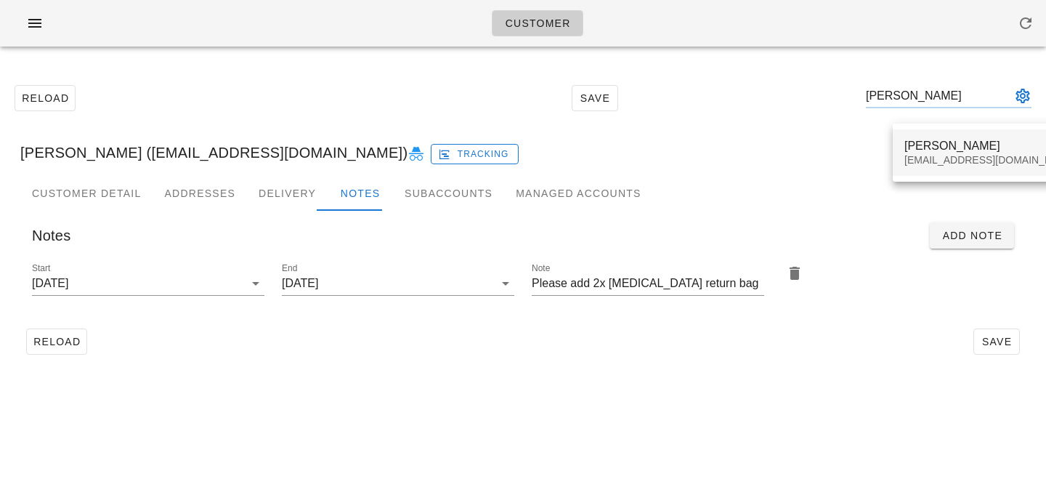
type input "Chloe Johnson"
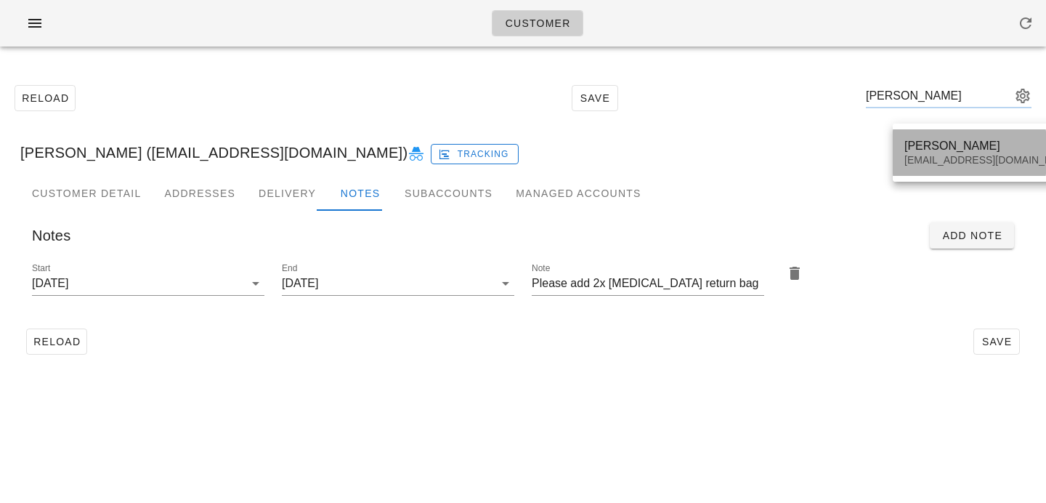
click at [922, 153] on div "Chloe Johnson johnsonch26@gmail.com" at bounding box center [990, 152] width 172 height 45
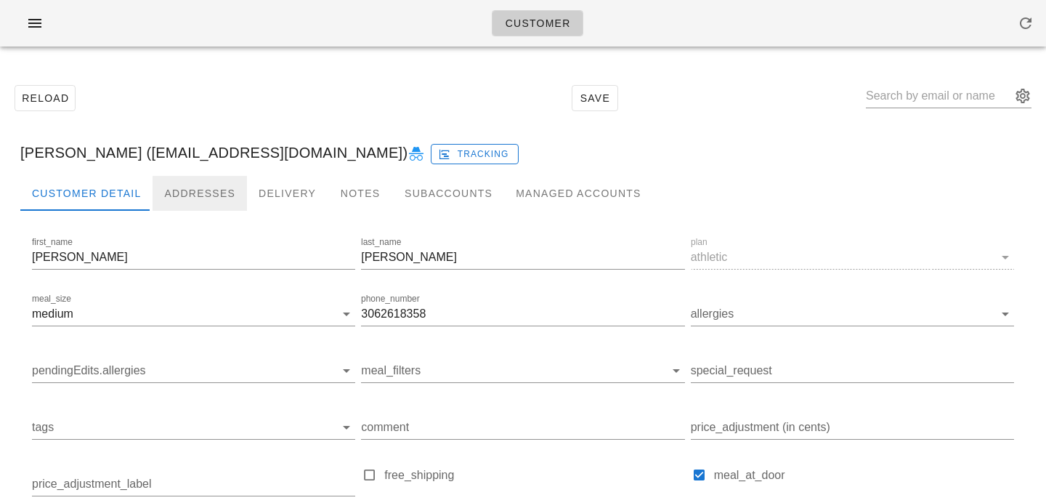
click at [228, 190] on div "Addresses" at bounding box center [200, 193] width 94 height 35
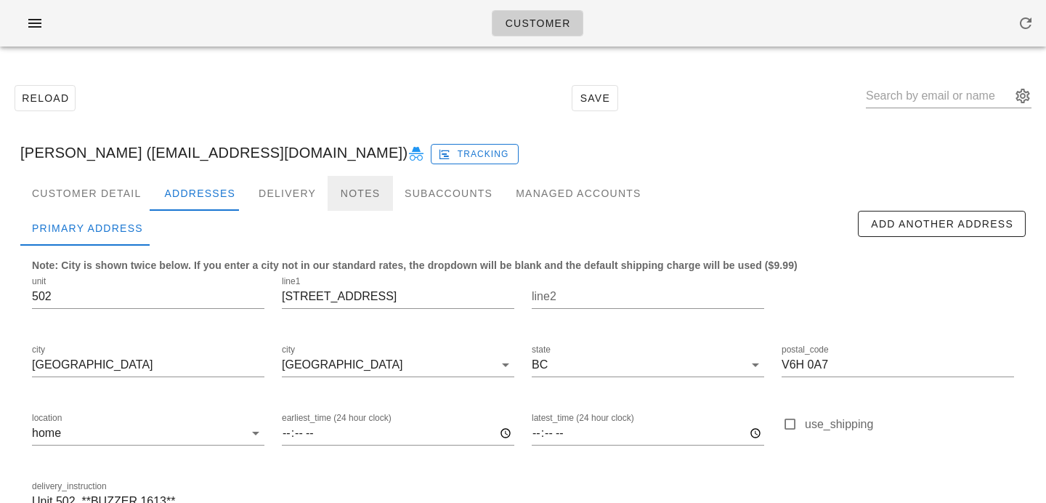
click at [360, 193] on div "Notes" at bounding box center [360, 193] width 65 height 35
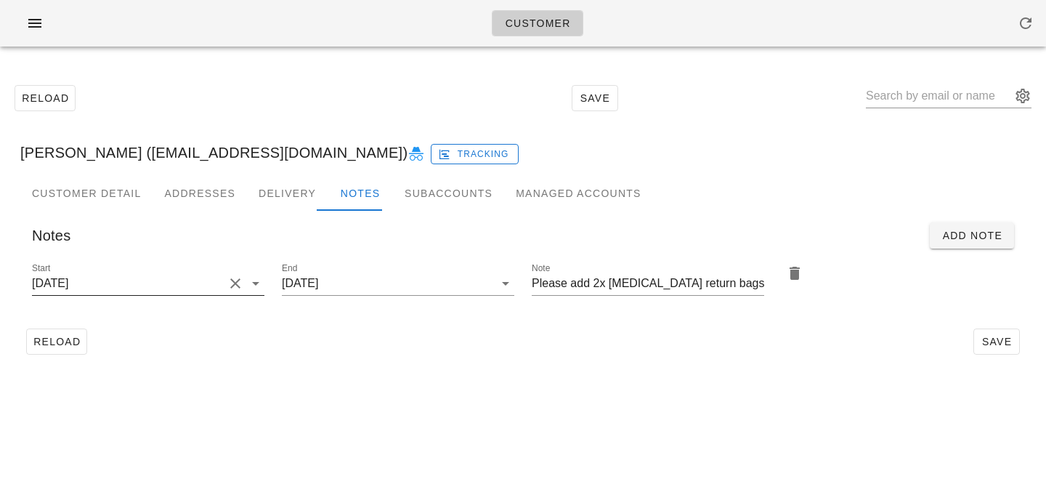
click at [229, 284] on button "Clear Start" at bounding box center [235, 283] width 17 height 17
click at [229, 284] on input "Start" at bounding box center [136, 283] width 209 height 23
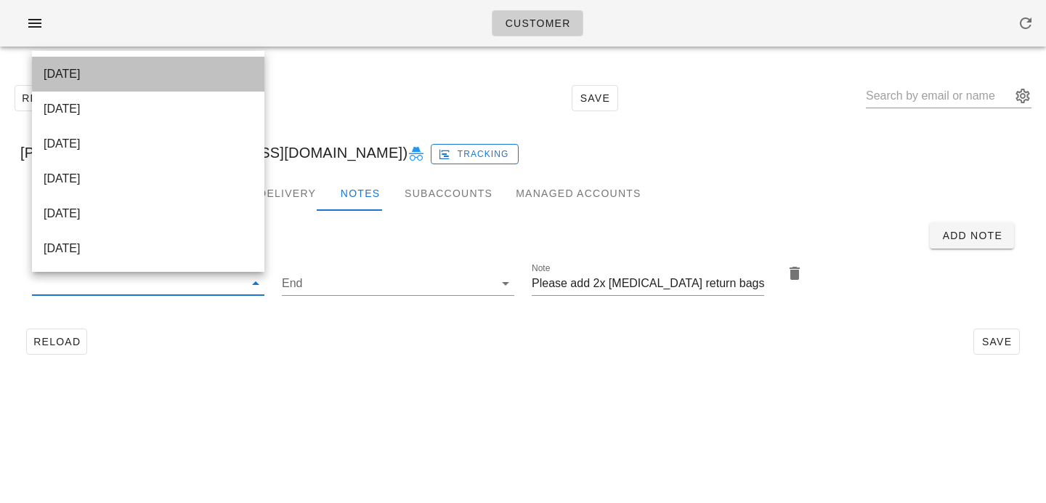
click at [248, 73] on div "2025-09-28" at bounding box center [148, 74] width 209 height 14
type input "2025-09-28"
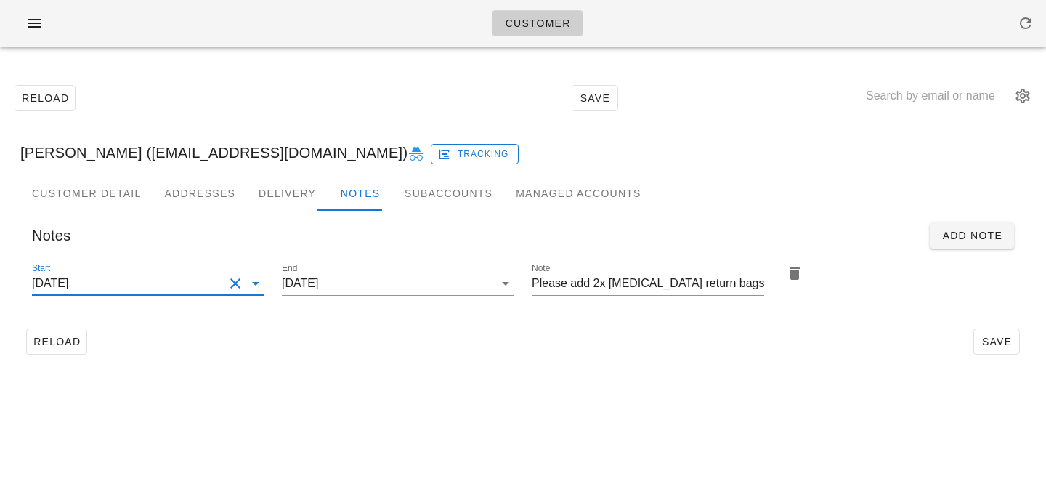
click at [445, 486] on div "Customer Reload Save Chloe Johnson (johnsonch26@gmail.com) Tracking Customer De…" at bounding box center [523, 251] width 1046 height 503
click at [988, 339] on span "Save" at bounding box center [996, 342] width 33 height 12
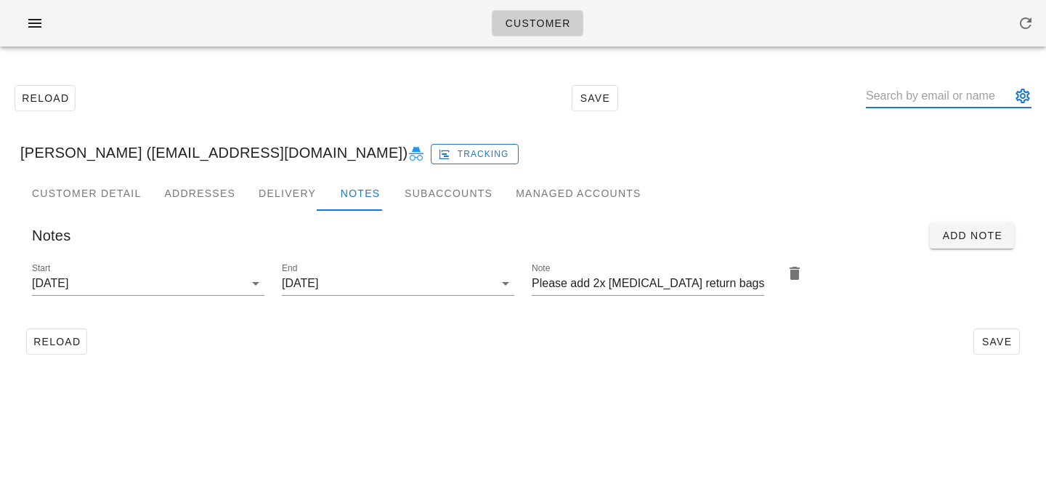
click at [918, 99] on input "text" at bounding box center [938, 95] width 145 height 23
paste input "THOMAS NG"
type input "THOMAS NG"
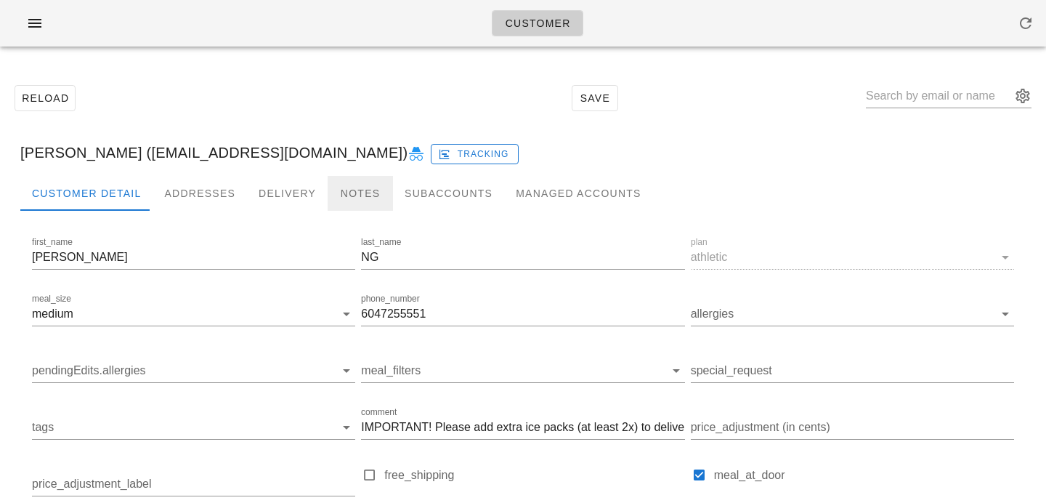
click at [365, 195] on div "Notes" at bounding box center [360, 193] width 65 height 35
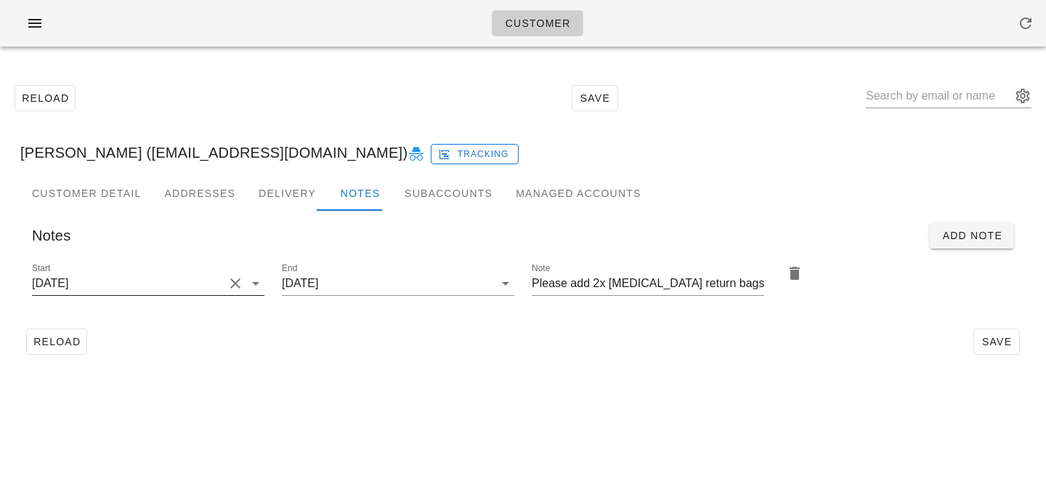
click at [184, 285] on input "2025-09-21" at bounding box center [128, 283] width 192 height 23
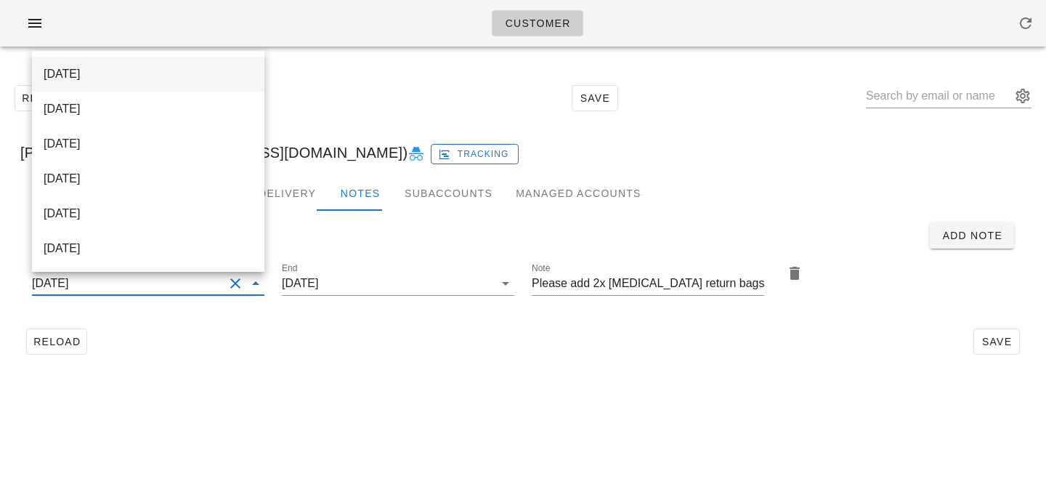
click at [197, 62] on div "2025-09-28" at bounding box center [148, 73] width 209 height 31
type input "2025-09-28"
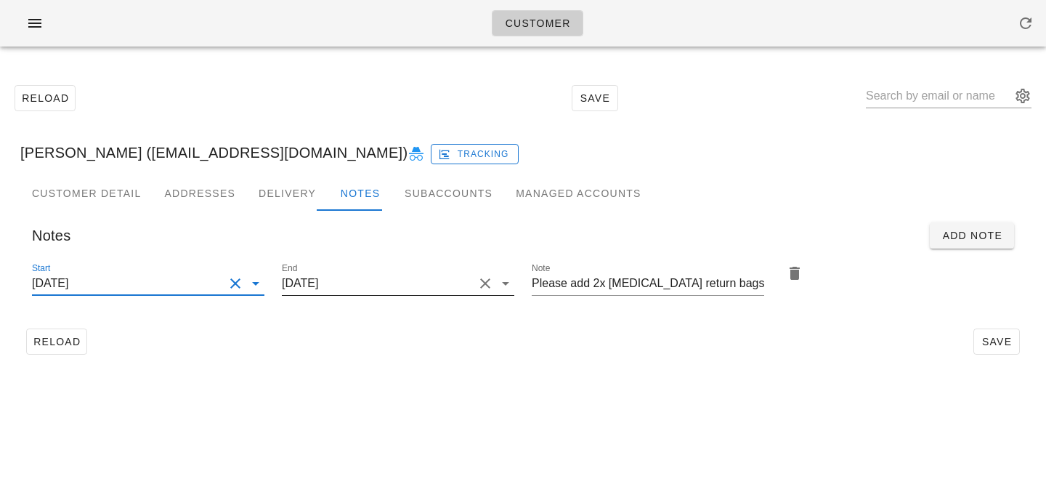
click at [370, 279] on input "2025-09-28" at bounding box center [378, 283] width 192 height 23
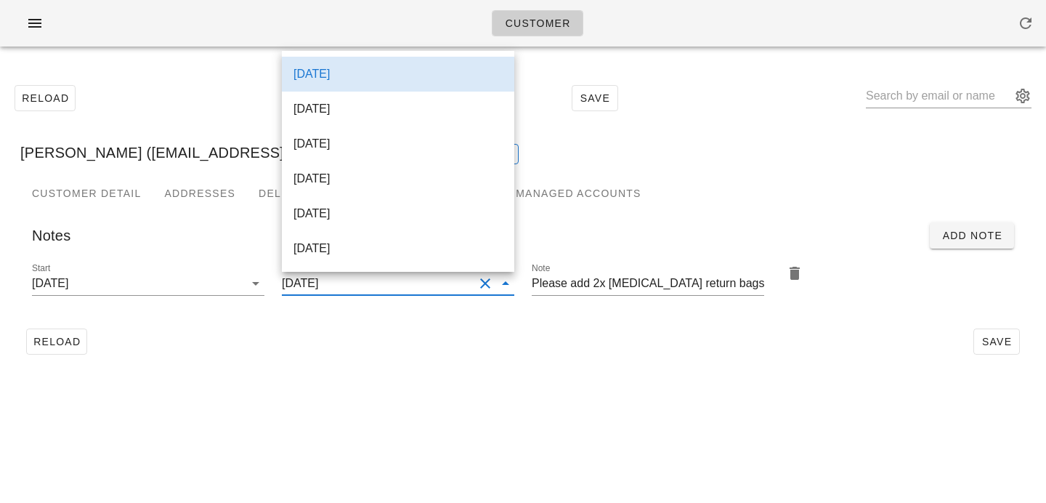
click at [377, 254] on div "2025-10-15" at bounding box center [397, 248] width 209 height 14
type input "2025-10-15"
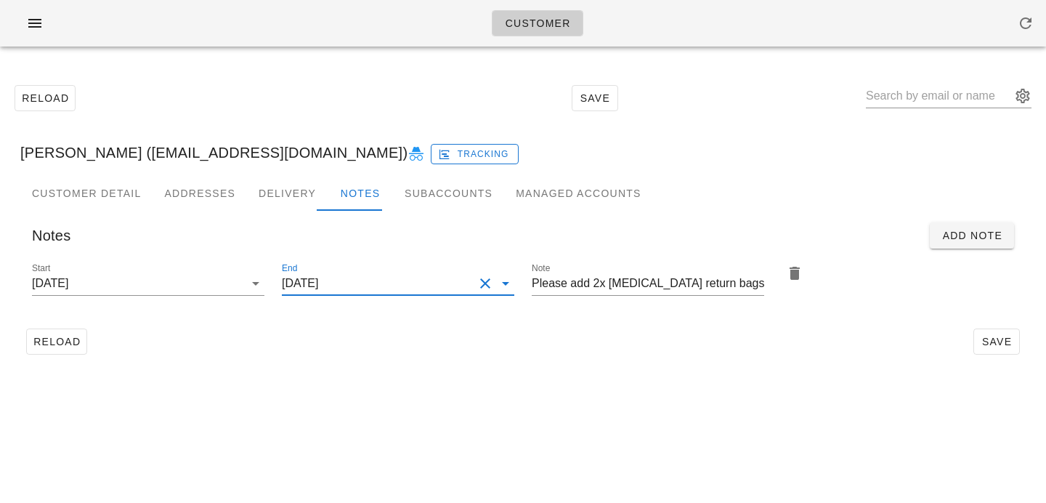
click at [410, 326] on div "Reload Save" at bounding box center [522, 341] width 1005 height 38
click at [988, 342] on span "Save" at bounding box center [996, 342] width 33 height 12
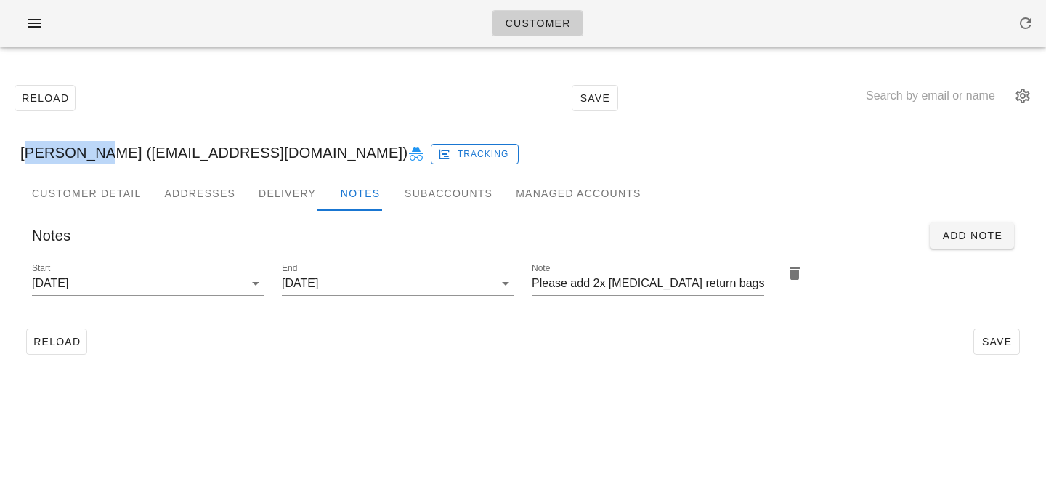
drag, startPoint x: 110, startPoint y: 153, endPoint x: 0, endPoint y: 149, distance: 110.5
click at [0, 150] on div "Reload Save THOMAS NG (thomasqng@gmail.com) Tracking Customer Detail Addresses …" at bounding box center [523, 219] width 1046 height 322
copy div "THOMAS NG"
click at [910, 101] on input "text" at bounding box center [938, 95] width 145 height 23
paste input "Simon Wong"
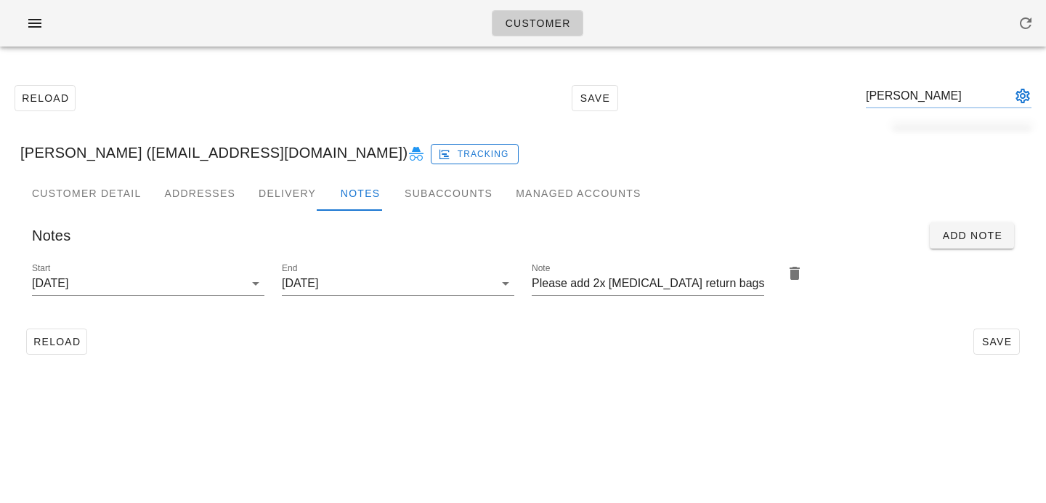
type input "Simon Wong"
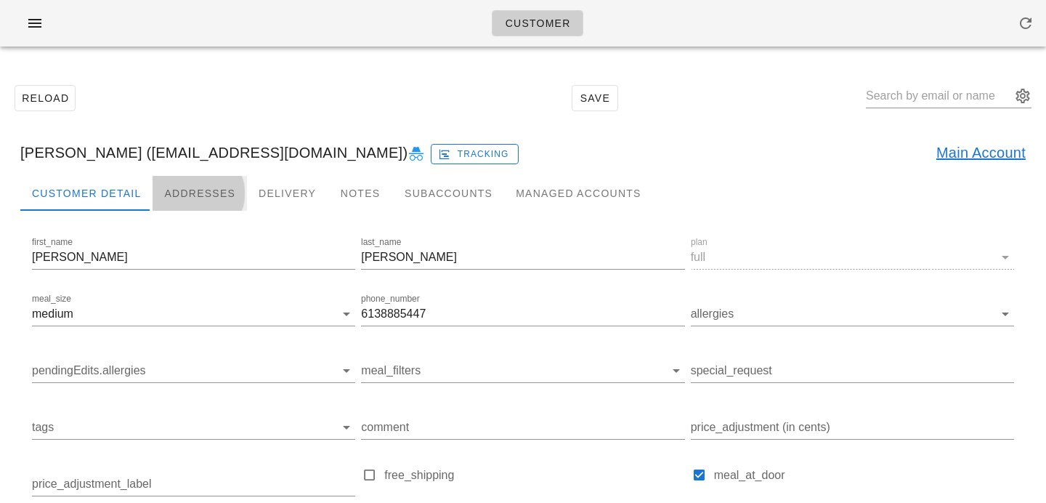
click at [208, 191] on div "Addresses" at bounding box center [200, 193] width 94 height 35
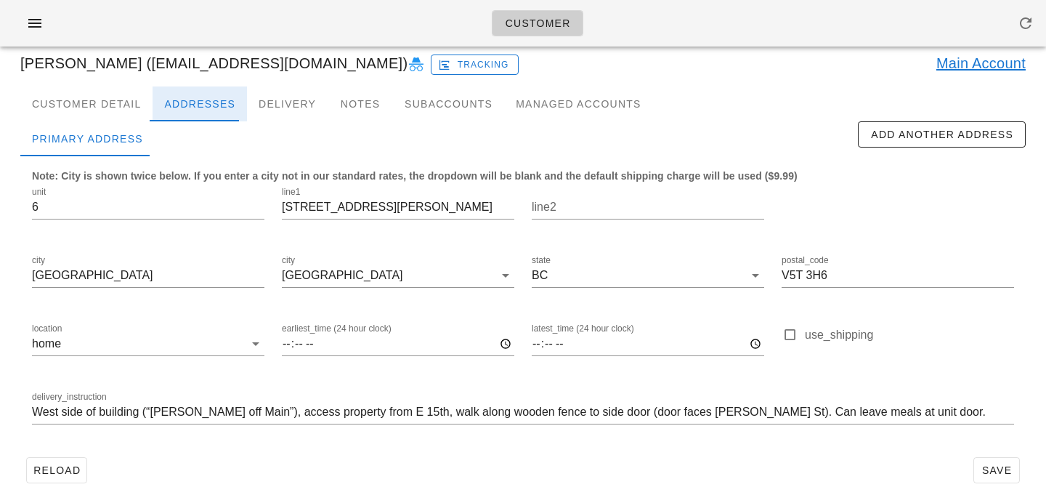
scroll to position [96, 0]
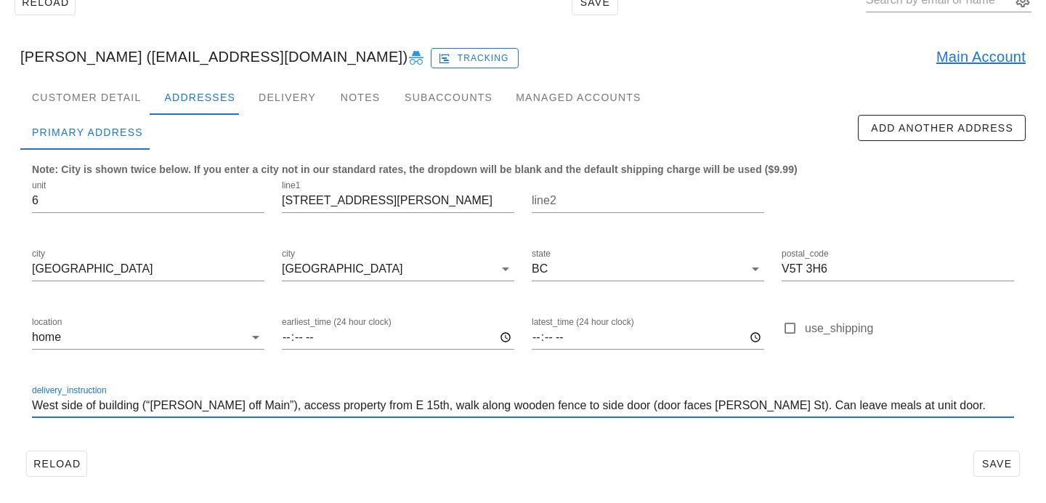
click at [34, 407] on input "West side of building (“Maxwell off Main”), access property from E 15th, walk a…" at bounding box center [523, 405] width 982 height 23
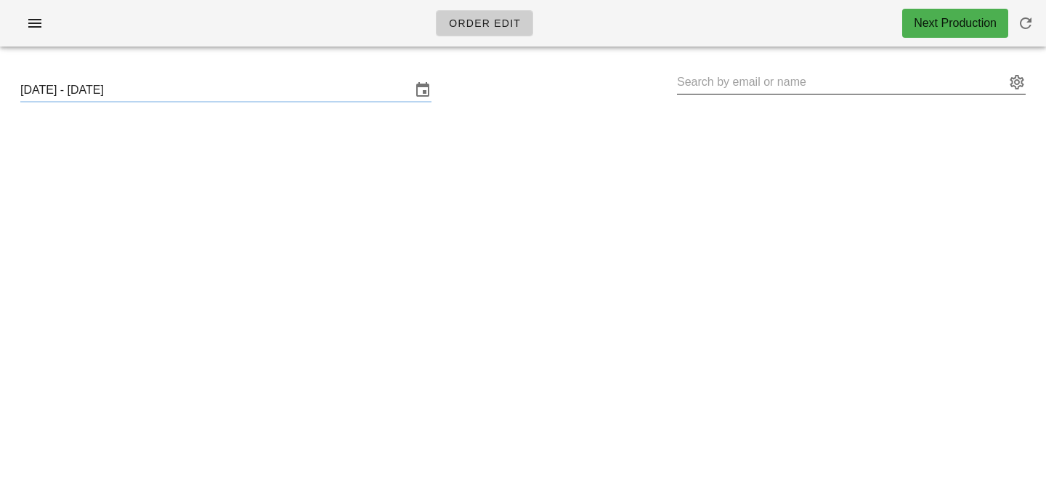
click at [774, 81] on input "text" at bounding box center [841, 81] width 328 height 23
paste input "[PERSON_NAME]"
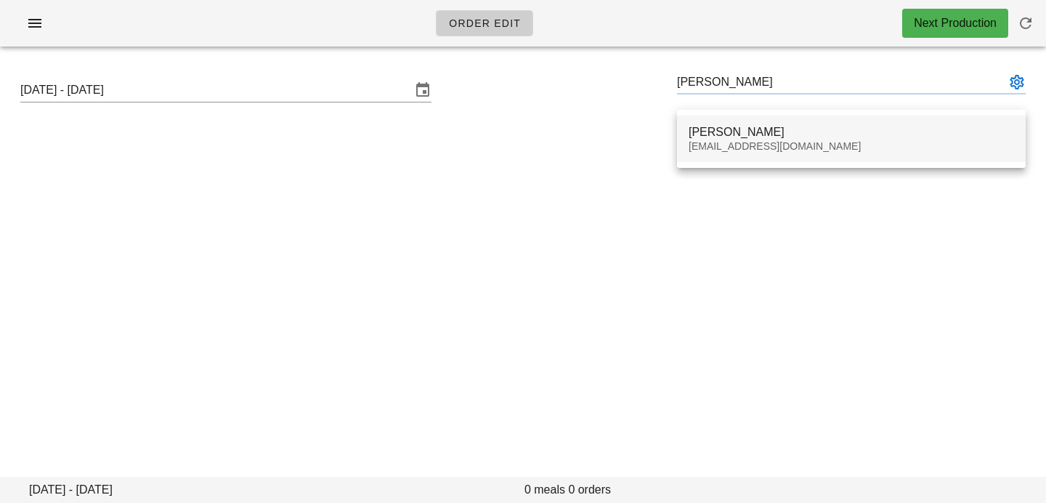
type input "[PERSON_NAME]"
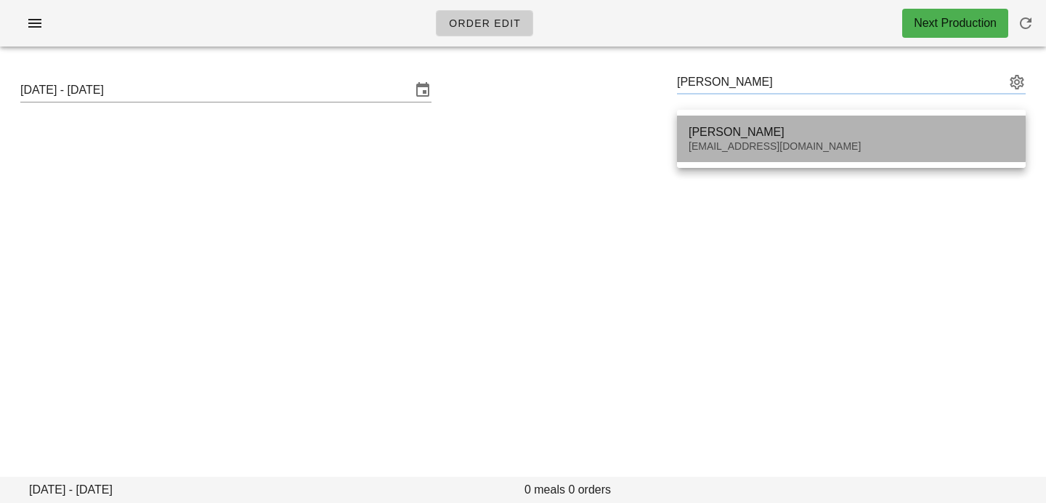
click at [733, 139] on div "THOMAS NG thomasqng@gmail.com" at bounding box center [851, 138] width 325 height 45
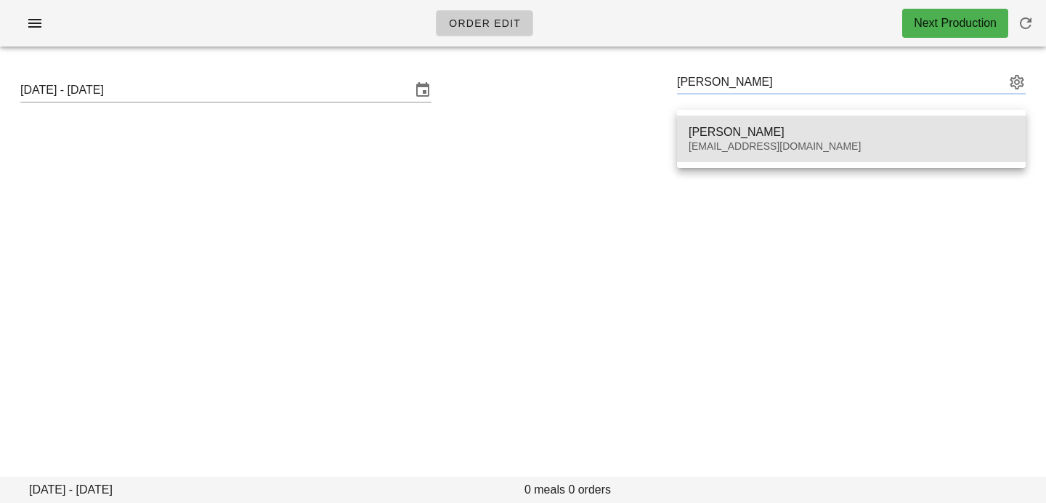
click at [723, 154] on div "THOMAS NG thomasqng@gmail.com" at bounding box center [851, 138] width 325 height 45
click at [722, 138] on div "[PERSON_NAME]" at bounding box center [851, 132] width 325 height 14
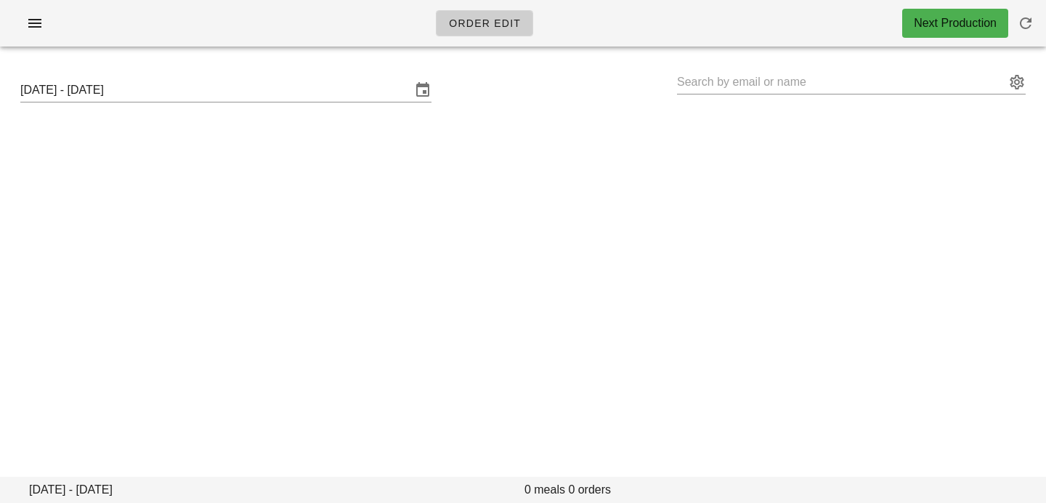
type input "[PERSON_NAME] ([EMAIL_ADDRESS][DOMAIN_NAME])"
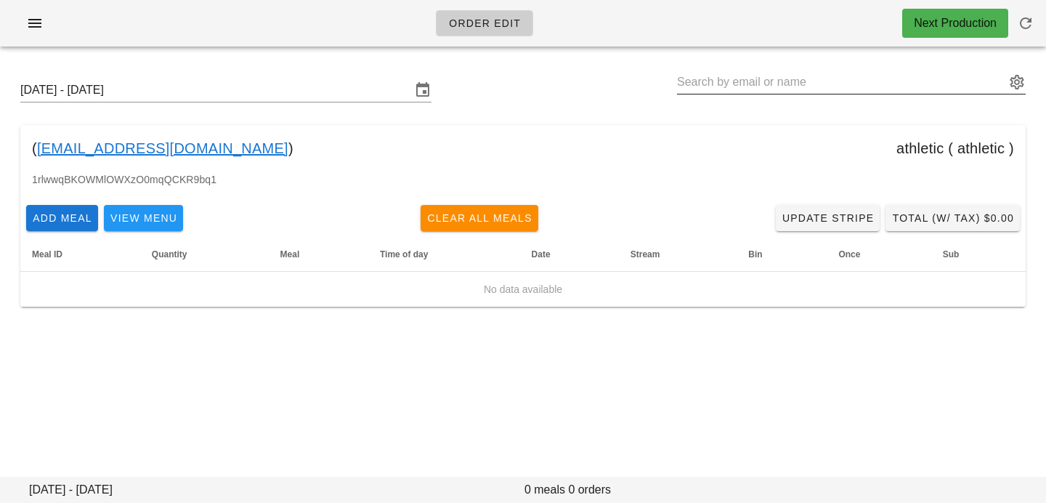
click at [712, 80] on input "text" at bounding box center [841, 81] width 328 height 23
paste input "Simon Wong"
type input "Simon Wong"
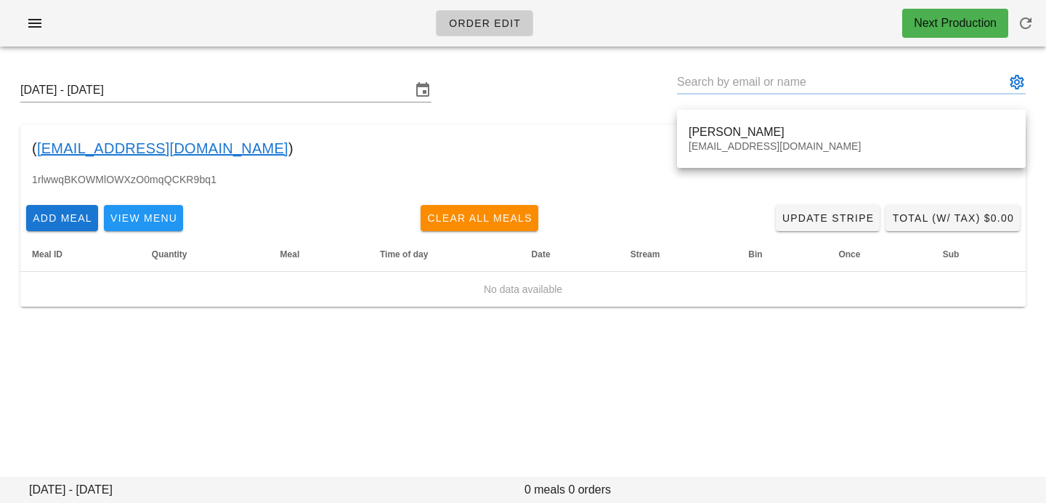
type input "Simon Wong (swong@uwaterloo.ca)"
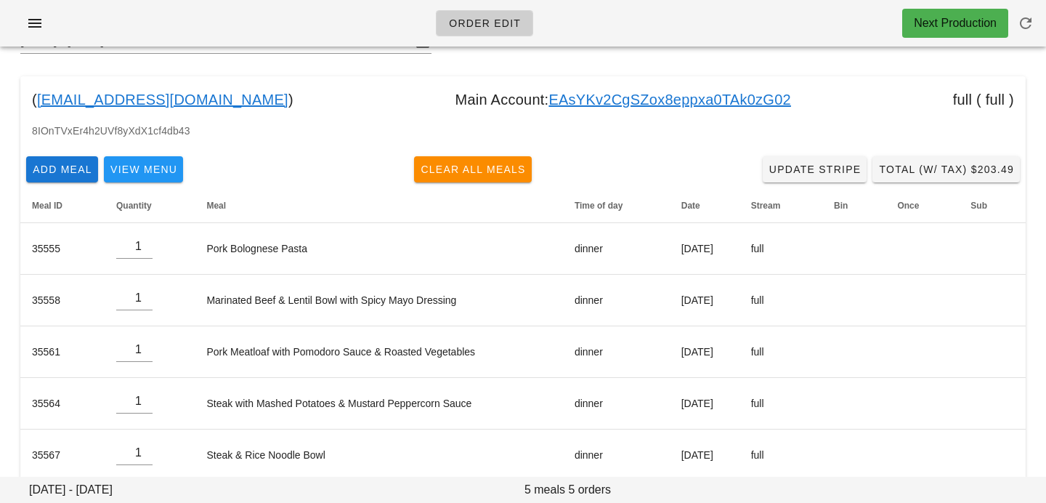
scroll to position [70, 0]
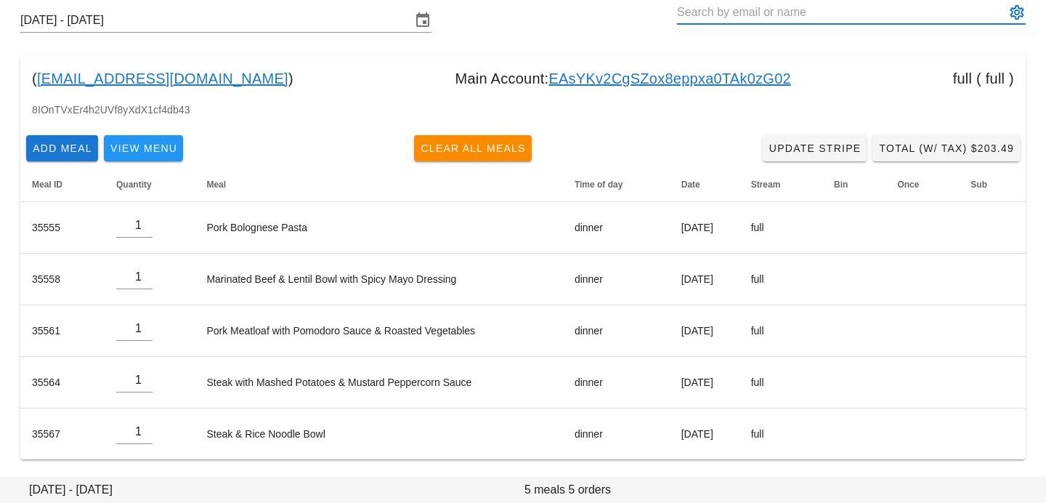
click at [729, 12] on input "text" at bounding box center [841, 12] width 328 height 23
paste input "Philippe Lalonde"
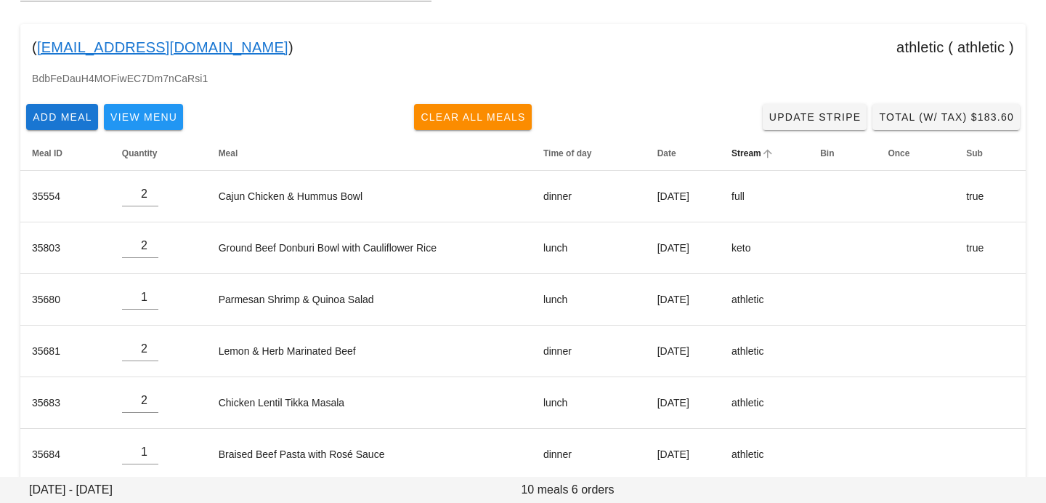
scroll to position [121, 0]
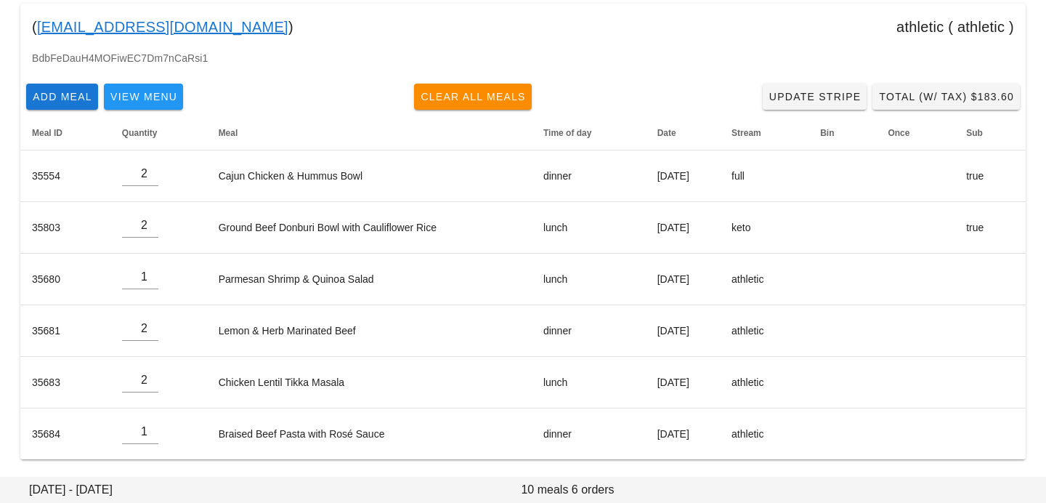
type input "Philippe Lalonde (philasophie2011@gmail.com)"
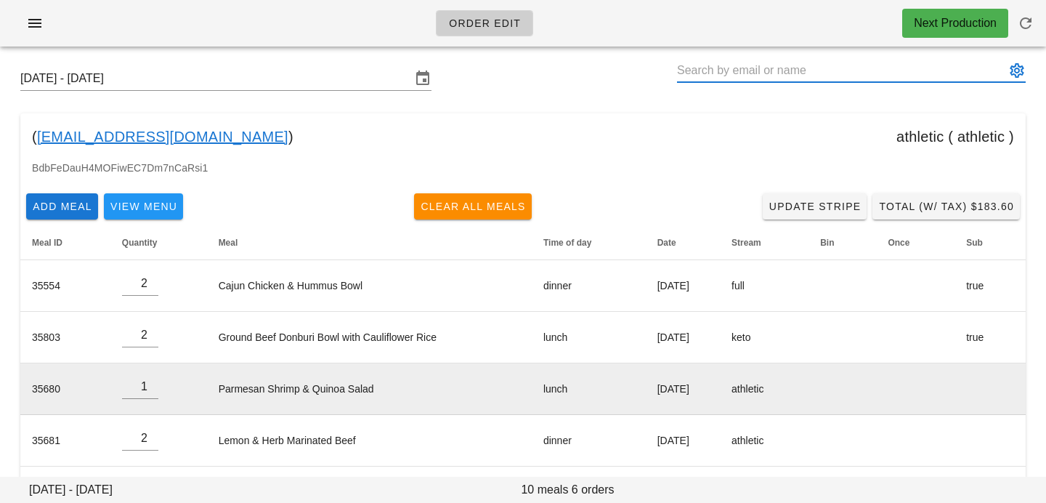
scroll to position [0, 0]
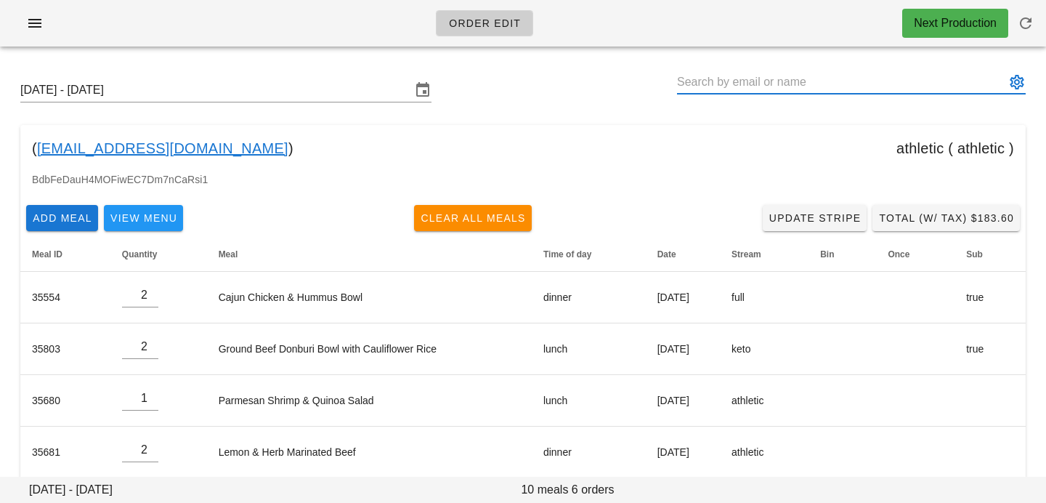
paste input "Rachel Germain"
type input "Rachel Germain (rgermain@zoology.ubc.ca)"
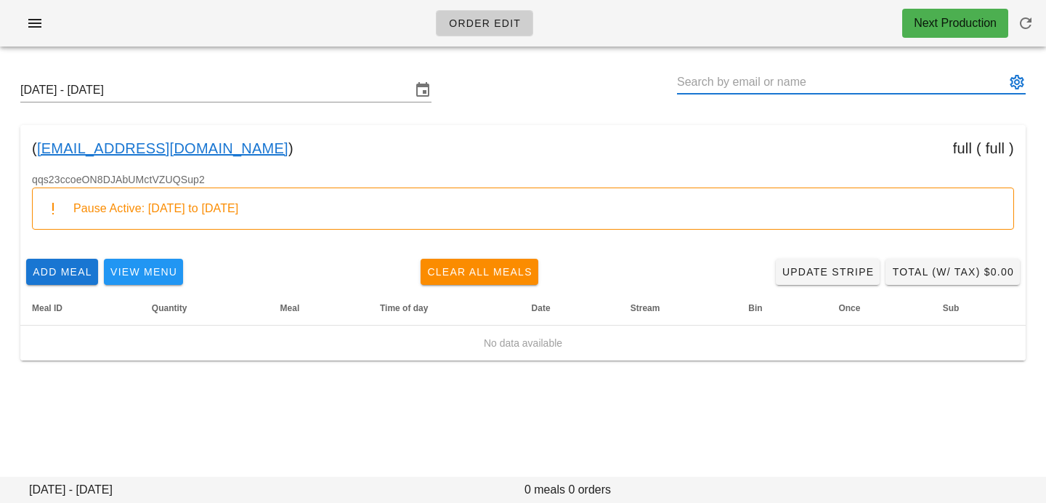
paste input "Michael Miller"
type input "Michael Miller (michaelmiller89@me.com)"
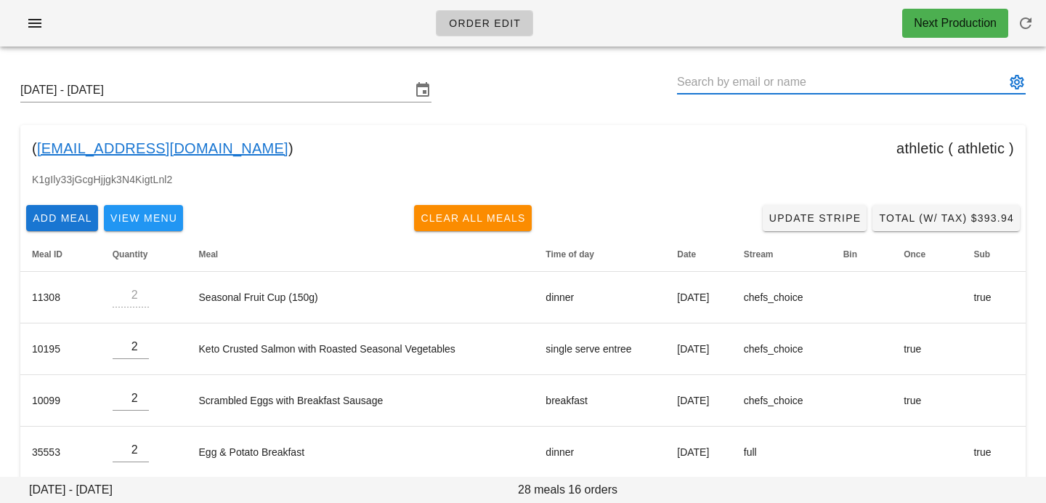
paste input "mark77skoog@gmail.com"
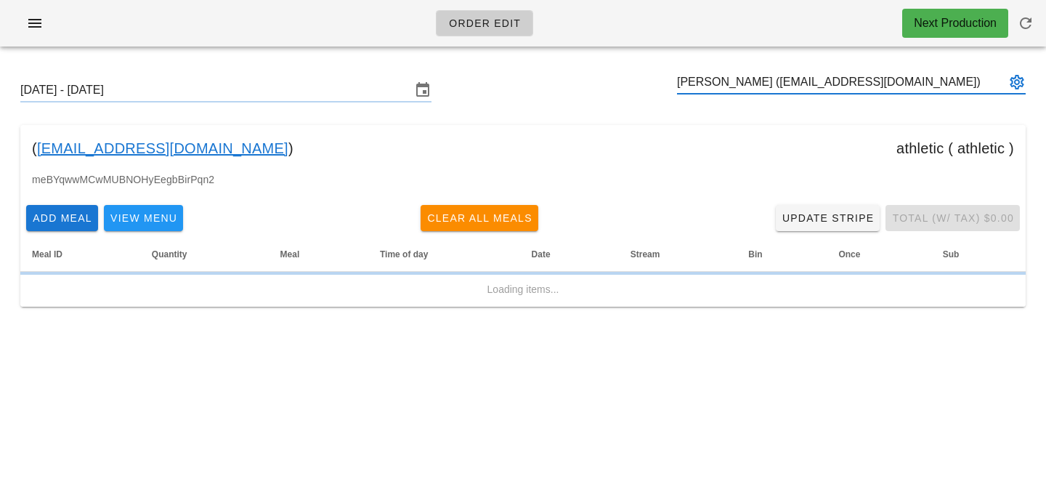
type input "Mark Skoog (Mark77skoog@gmail.com)"
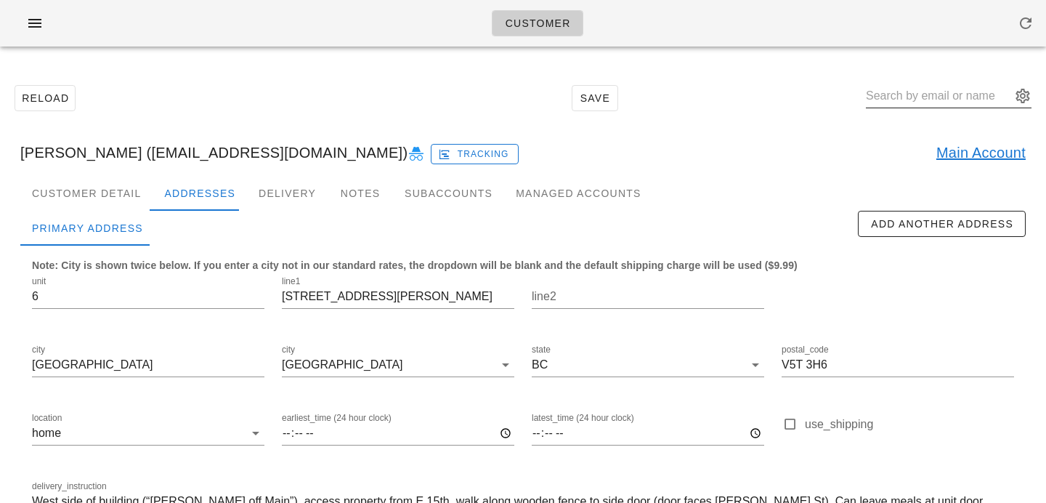
click at [965, 89] on input "text" at bounding box center [938, 95] width 145 height 23
click at [334, 192] on div "Notes" at bounding box center [360, 193] width 65 height 35
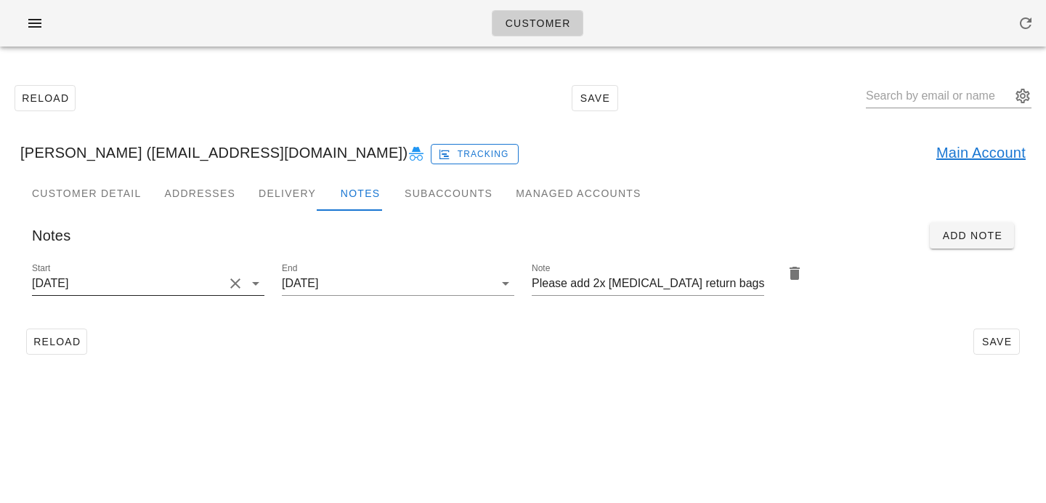
click at [236, 276] on button "Clear Start" at bounding box center [235, 283] width 17 height 17
click at [236, 276] on input "Start" at bounding box center [136, 283] width 209 height 23
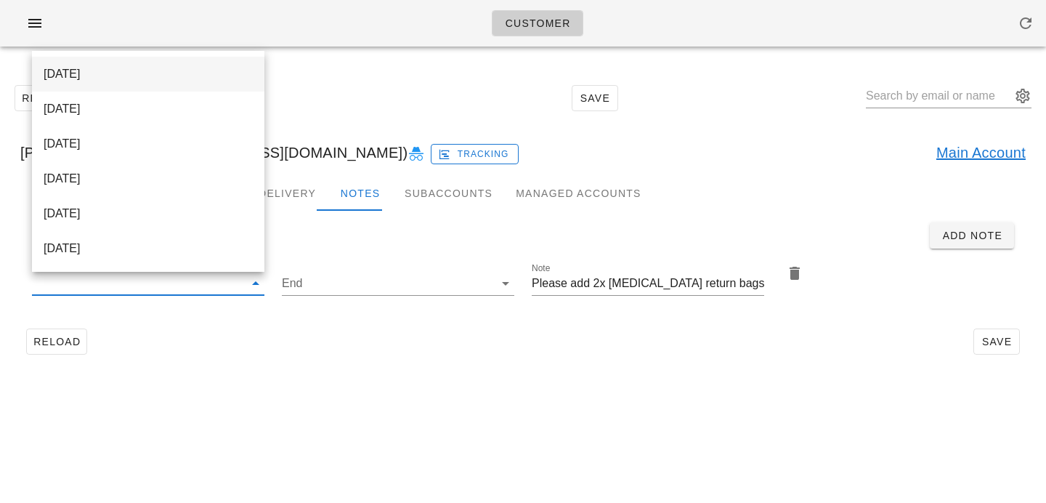
click at [233, 78] on div "[DATE]" at bounding box center [148, 74] width 209 height 14
type input "[DATE]"
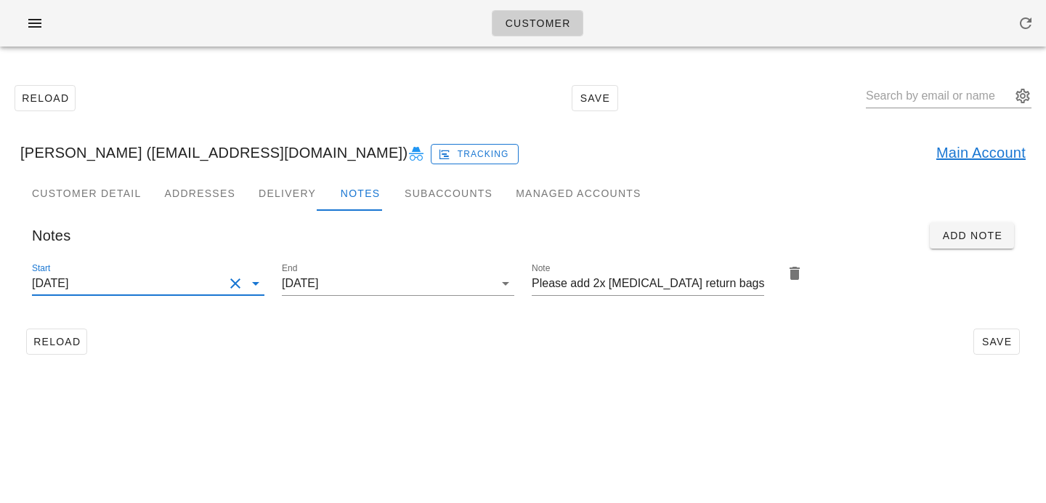
click at [423, 397] on div "Customer Reload Save Simon Wong (swong@uwaterloo.ca) Tracking Main Account Cust…" at bounding box center [523, 251] width 1046 height 503
click at [994, 348] on button "Save" at bounding box center [996, 341] width 46 height 26
click at [633, 383] on div "Customer Reload Save Simon Wong (swong@uwaterloo.ca) Tracking Main Account Cust…" at bounding box center [523, 251] width 1046 height 503
click at [603, 401] on div "Customer Reload Save Simon Wong (swong@uwaterloo.ca) Tracking Main Account Cust…" at bounding box center [523, 251] width 1046 height 503
click at [1006, 354] on div "Reload Save" at bounding box center [522, 341] width 1005 height 38
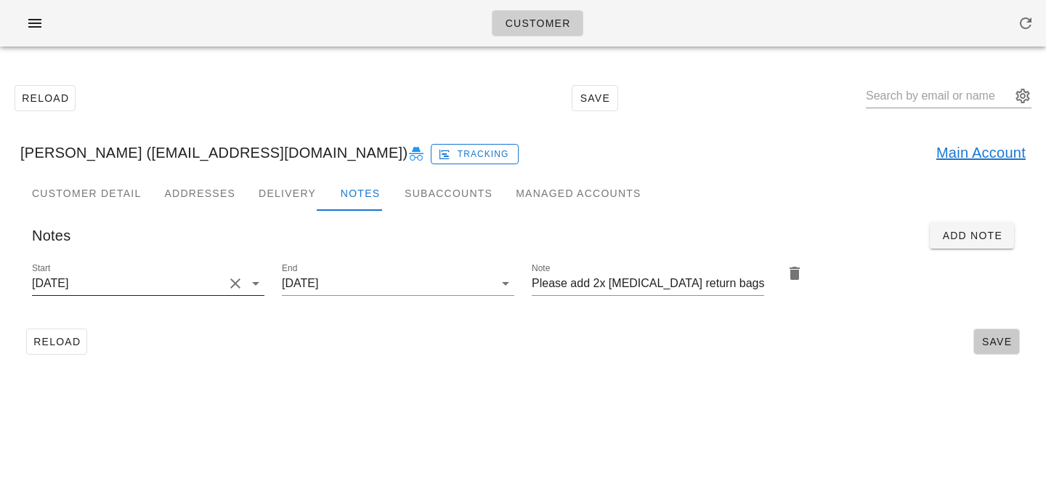
click at [994, 338] on span "Save" at bounding box center [996, 342] width 33 height 12
click at [904, 90] on input "text" at bounding box center [938, 95] width 145 height 23
paste input "Philippe Lalonde"
type input "Philippe Lalonde"
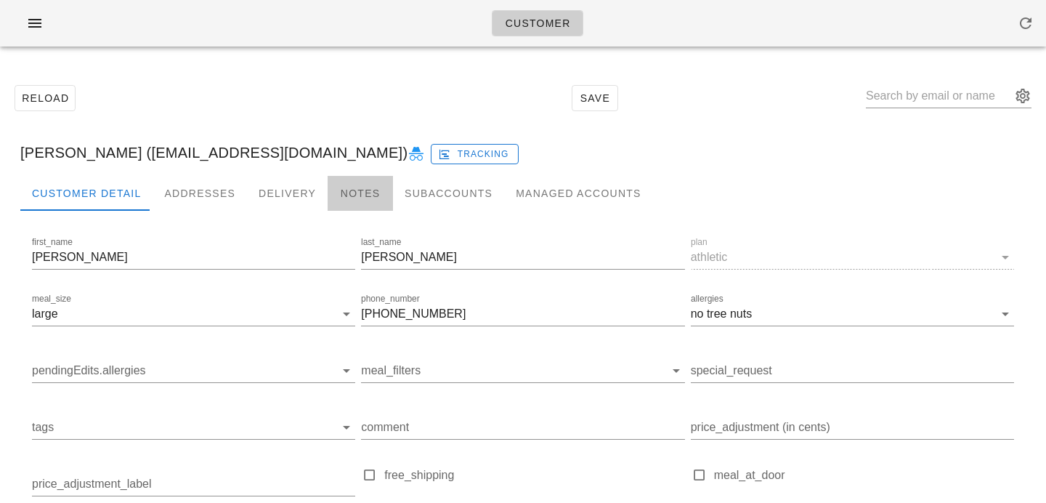
click at [341, 206] on div "Notes" at bounding box center [360, 193] width 65 height 35
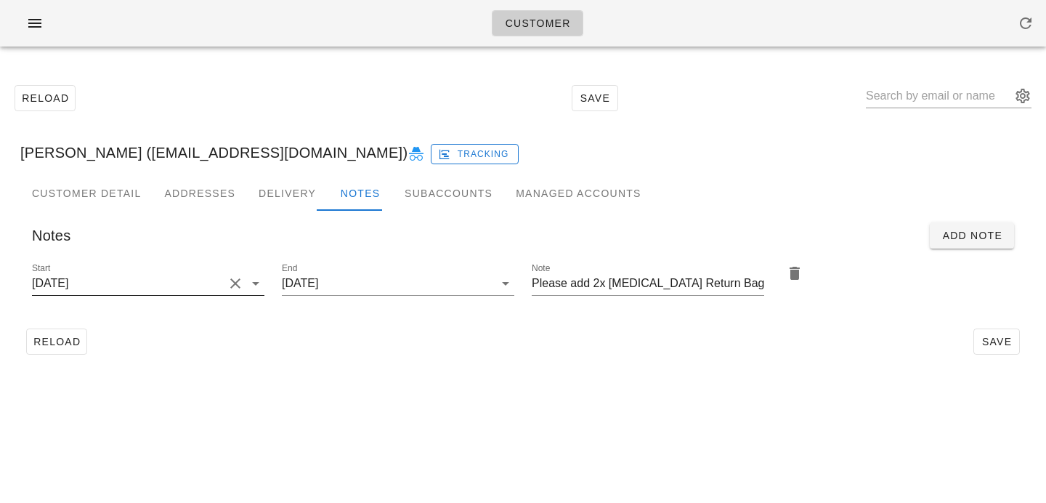
click at [227, 291] on button "Clear Start" at bounding box center [235, 283] width 17 height 17
click at [915, 98] on input "text" at bounding box center [938, 95] width 145 height 23
click at [240, 285] on button "Clear Start" at bounding box center [235, 283] width 17 height 17
click at [237, 283] on input "Start" at bounding box center [136, 283] width 209 height 23
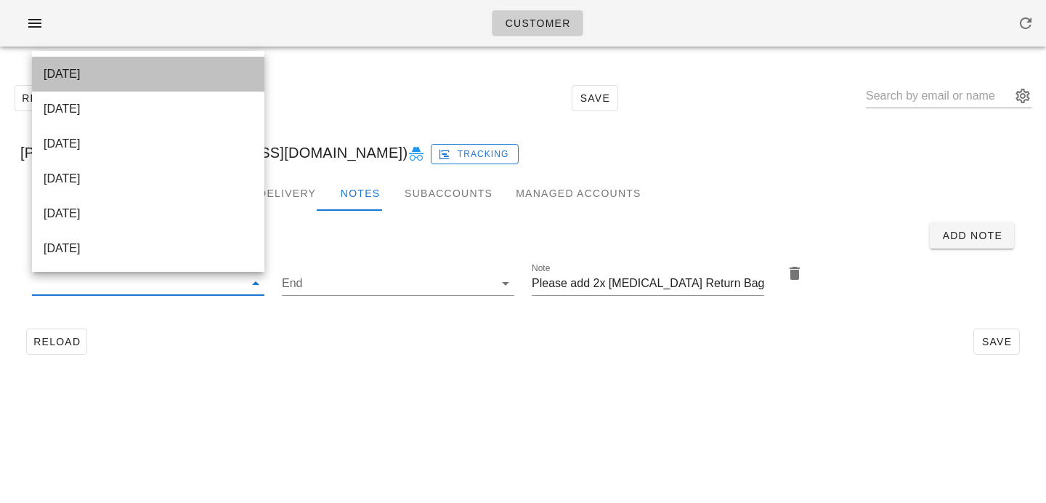
click at [214, 77] on div "[DATE]" at bounding box center [148, 74] width 209 height 14
type input "[DATE]"
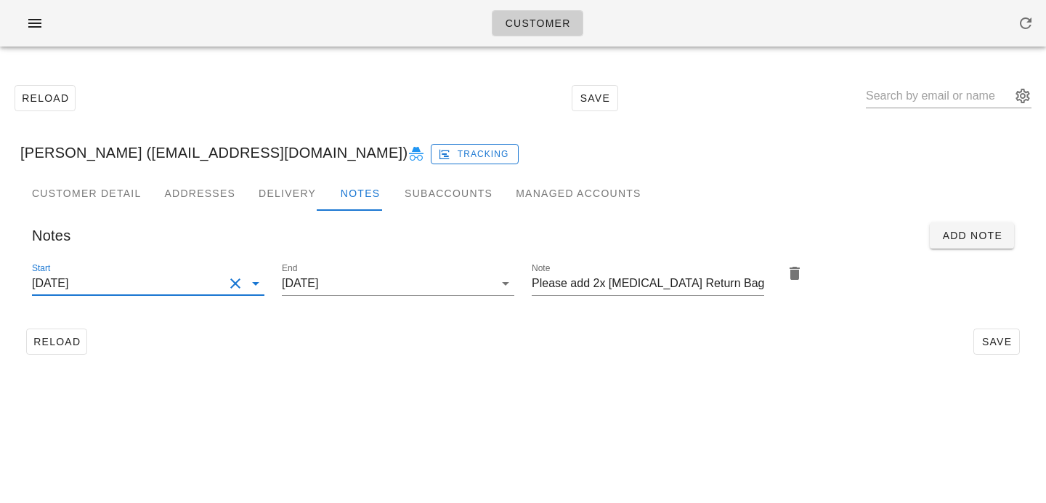
click at [504, 326] on div "Reload Save" at bounding box center [522, 341] width 1005 height 38
click at [1010, 342] on span "Save" at bounding box center [996, 342] width 33 height 12
click at [898, 96] on input "text" at bounding box center [938, 95] width 145 height 23
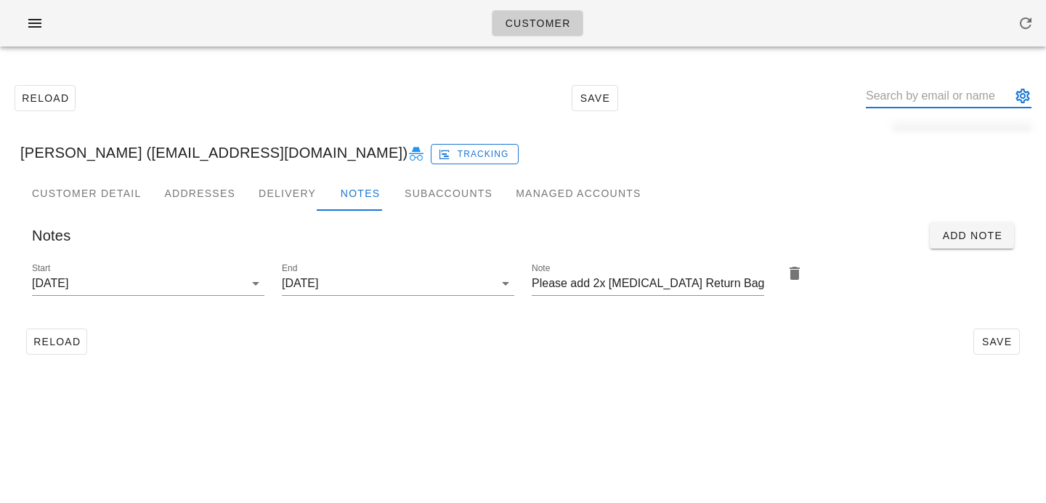
paste input "[PERSON_NAME]"
type input "[PERSON_NAME]"
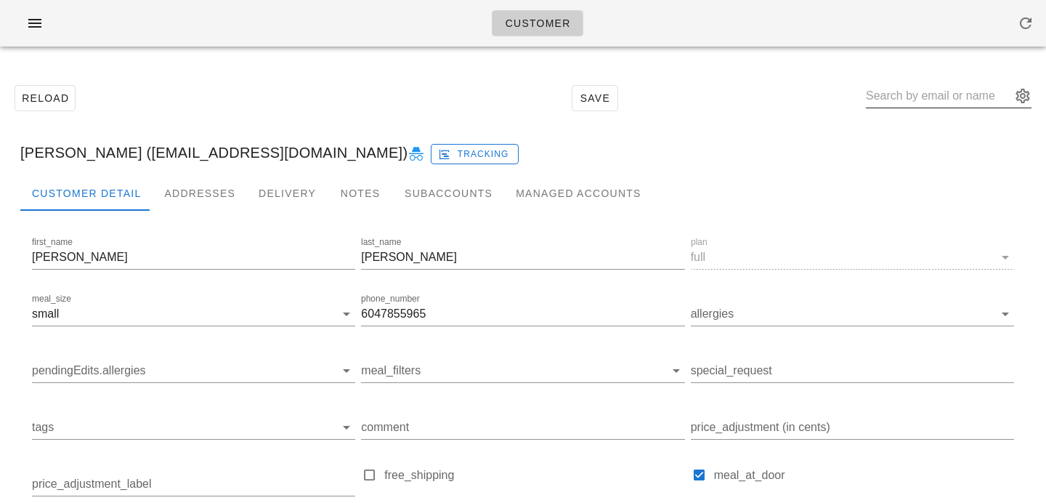
click at [936, 86] on input "text" at bounding box center [938, 95] width 145 height 23
paste input "Michael Miller"
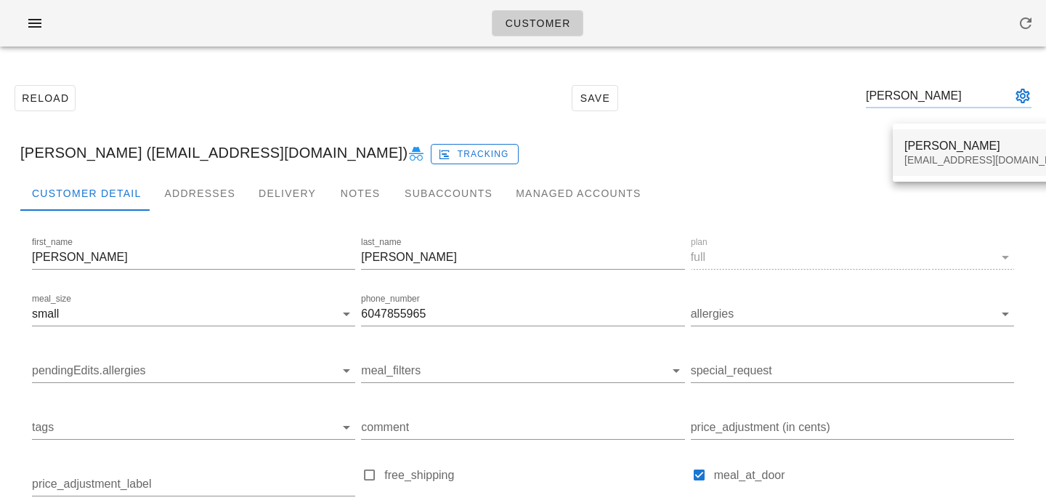
type input "Michael Miller"
click at [934, 148] on div "Michael Miller" at bounding box center [990, 146] width 172 height 14
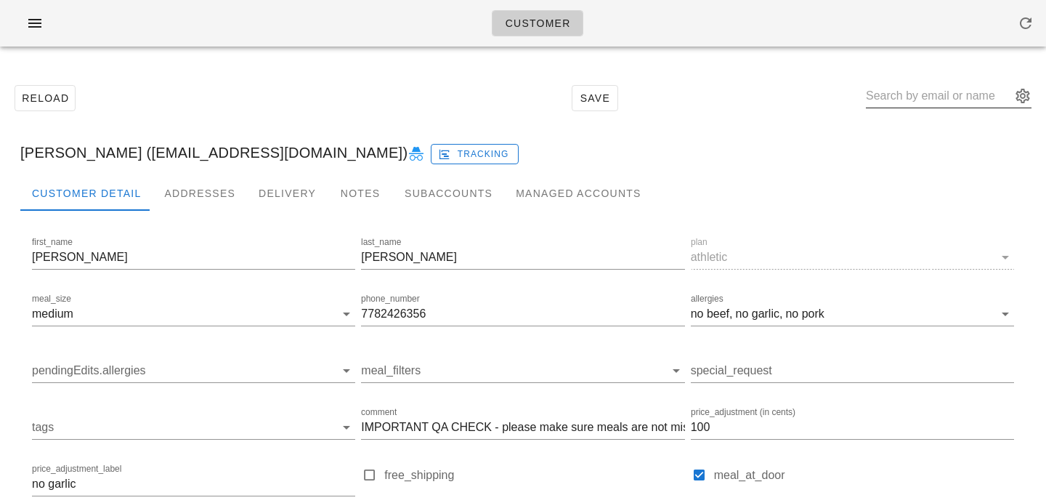
click at [930, 85] on input "text" at bounding box center [938, 95] width 145 height 23
paste input "mark77skoog@gmail.com"
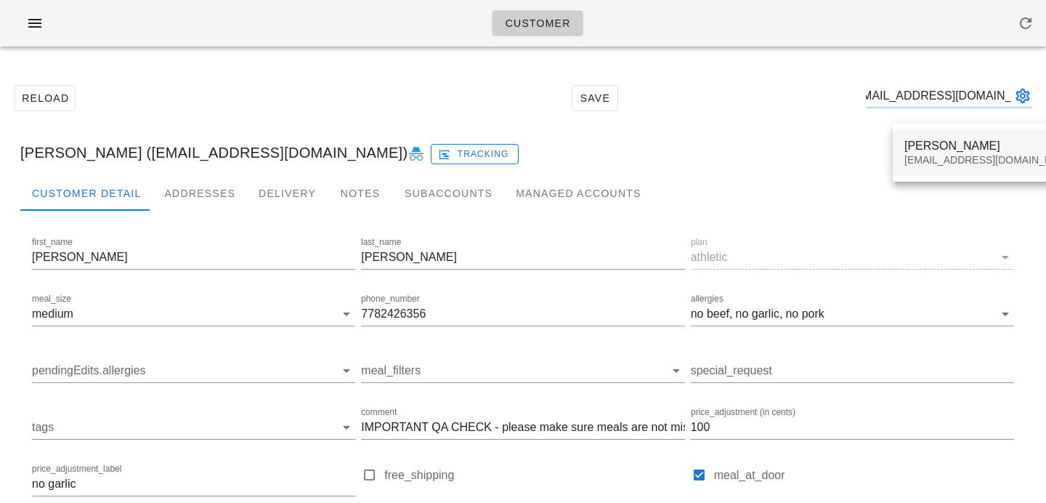
type input "mark77skoog@gmail.com"
click at [913, 155] on div "Mark77skoog@gmail.com" at bounding box center [990, 160] width 172 height 12
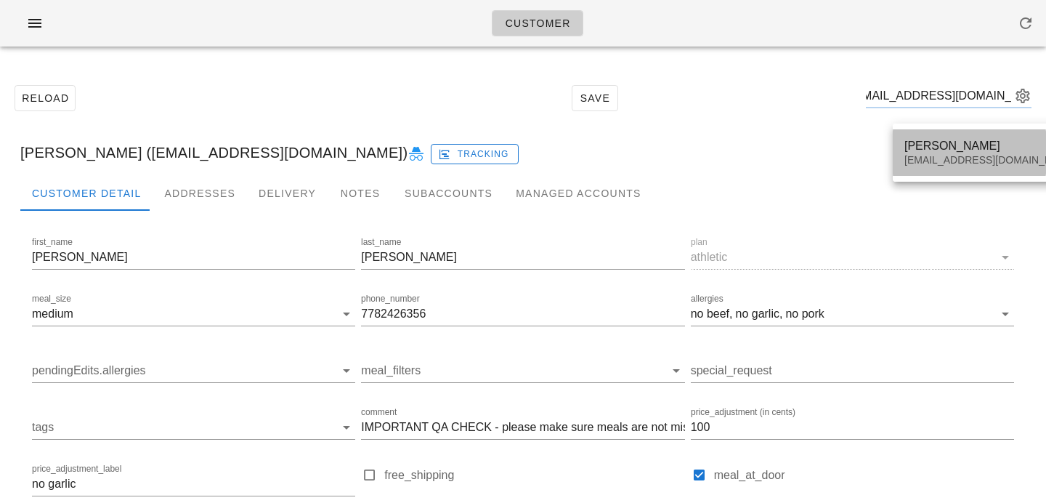
scroll to position [0, 0]
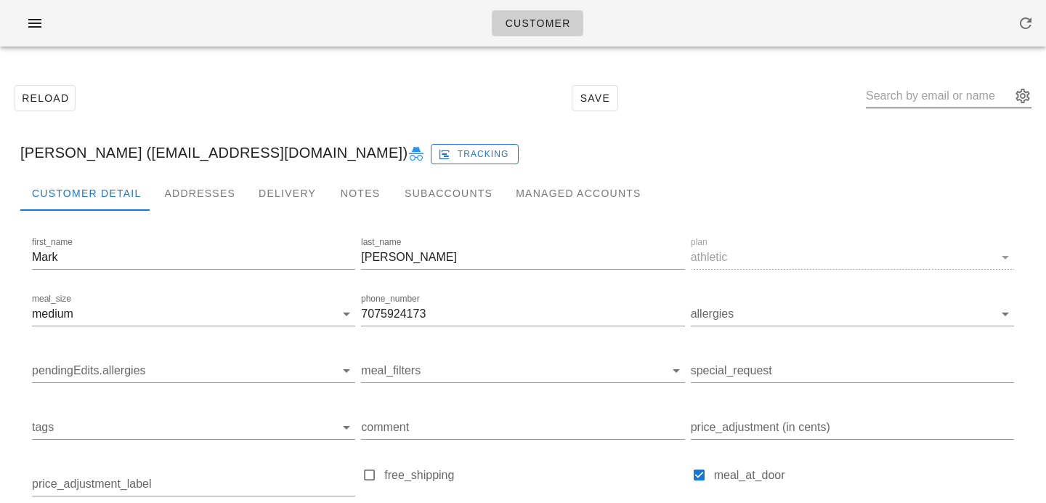
click at [927, 102] on input "text" at bounding box center [938, 95] width 145 height 23
paste input "beca.desmanche33@gmail.com"
type input "beca.desmanche33@gmail.com"
click at [204, 195] on div "Addresses" at bounding box center [200, 193] width 94 height 35
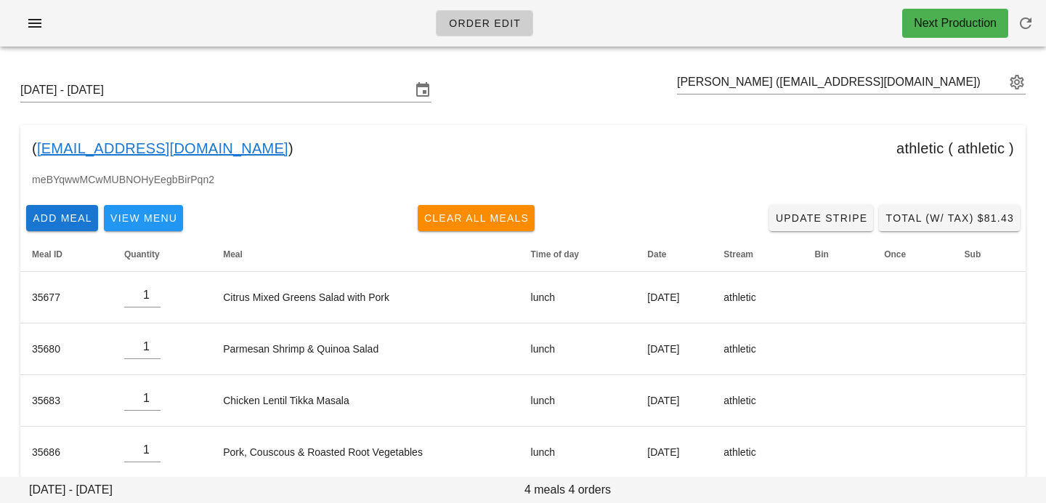
scroll to position [18, 0]
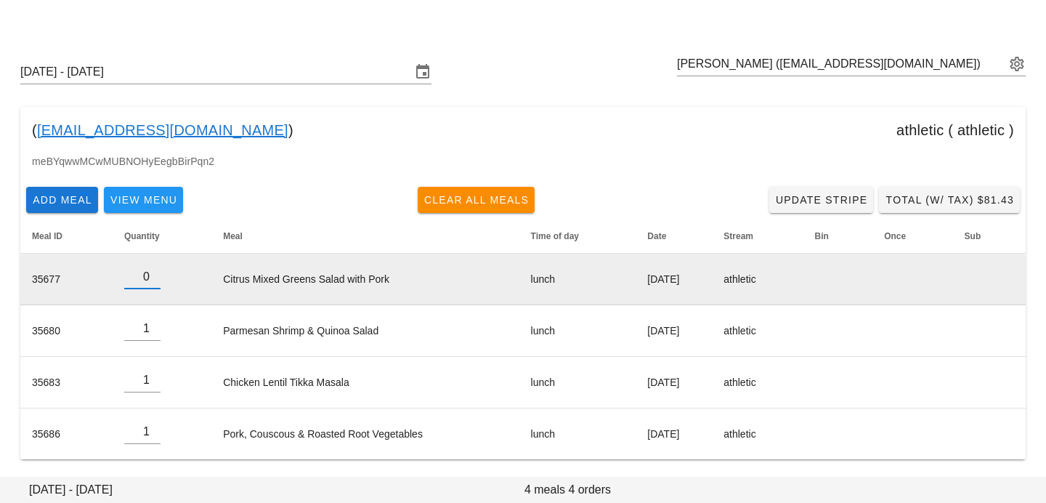
type input "0"
click at [153, 281] on input "0" at bounding box center [142, 276] width 36 height 23
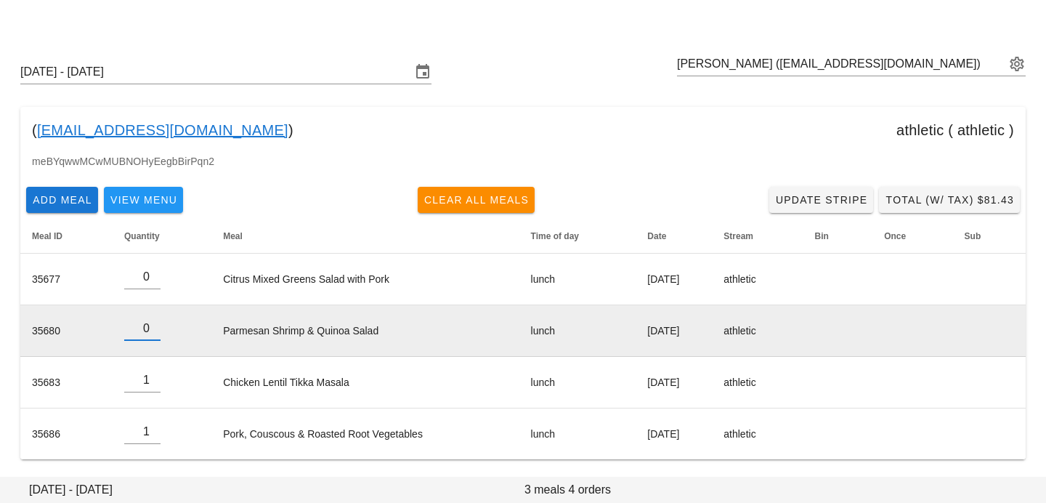
type input "0"
click at [148, 335] on input "0" at bounding box center [142, 328] width 36 height 23
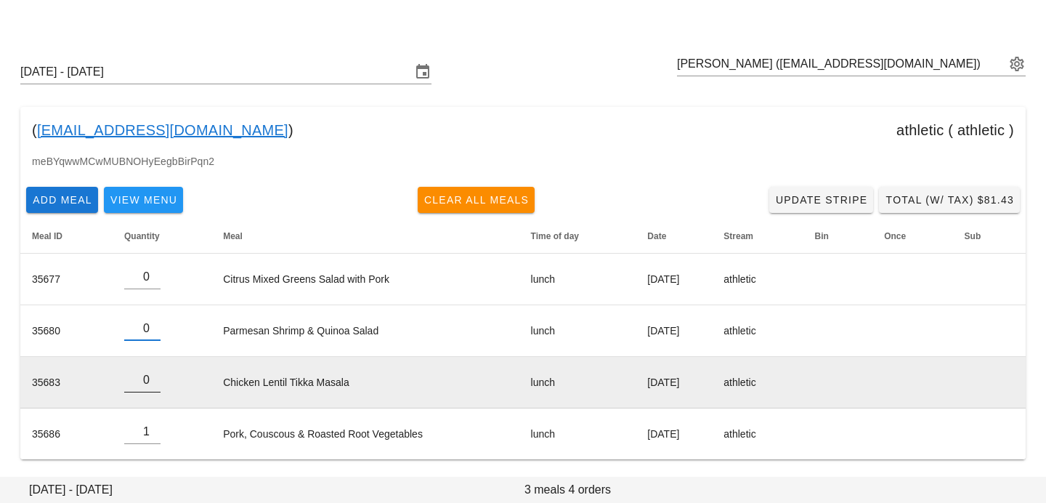
type input "0"
click at [153, 383] on input "0" at bounding box center [142, 379] width 36 height 23
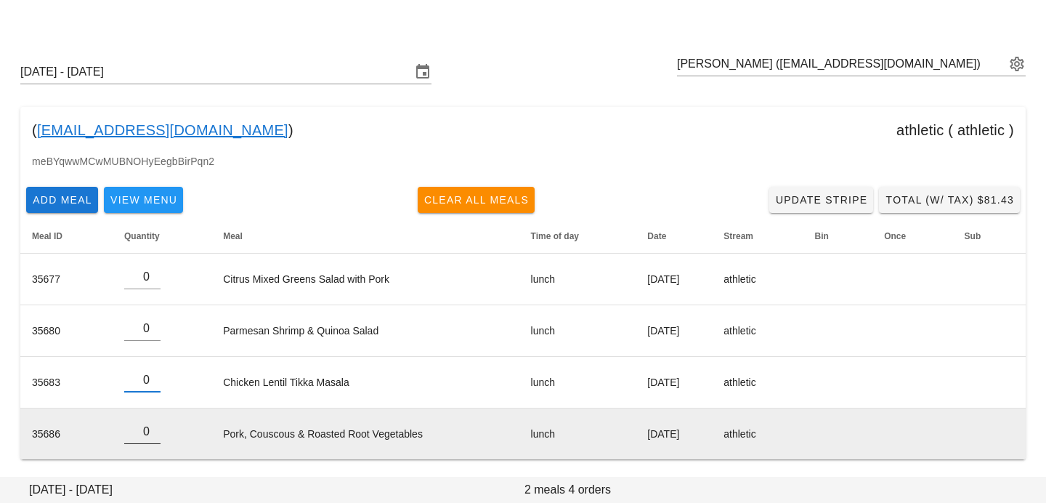
type input "0"
click at [153, 435] on input "0" at bounding box center [142, 431] width 36 height 23
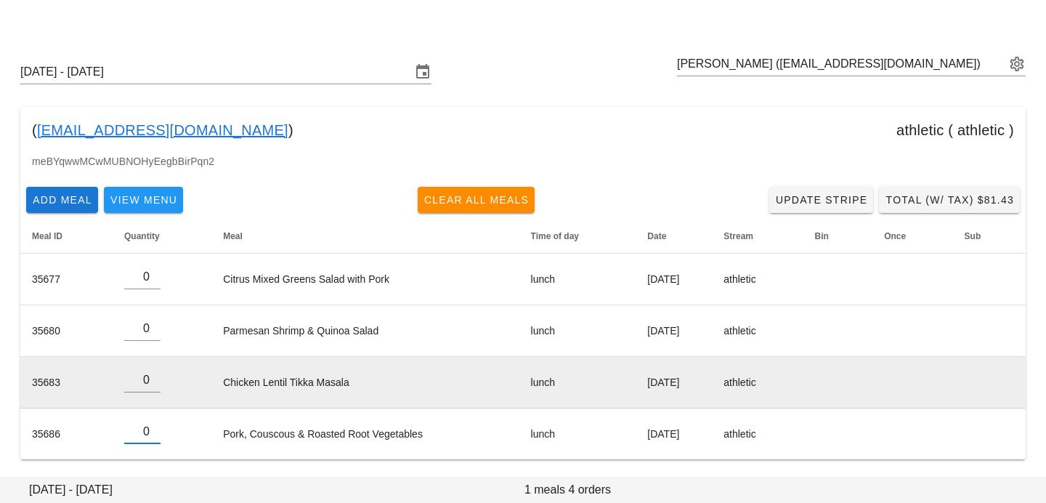
click at [285, 378] on td "Chicken Lentil Tikka Masala" at bounding box center [364, 383] width 307 height 52
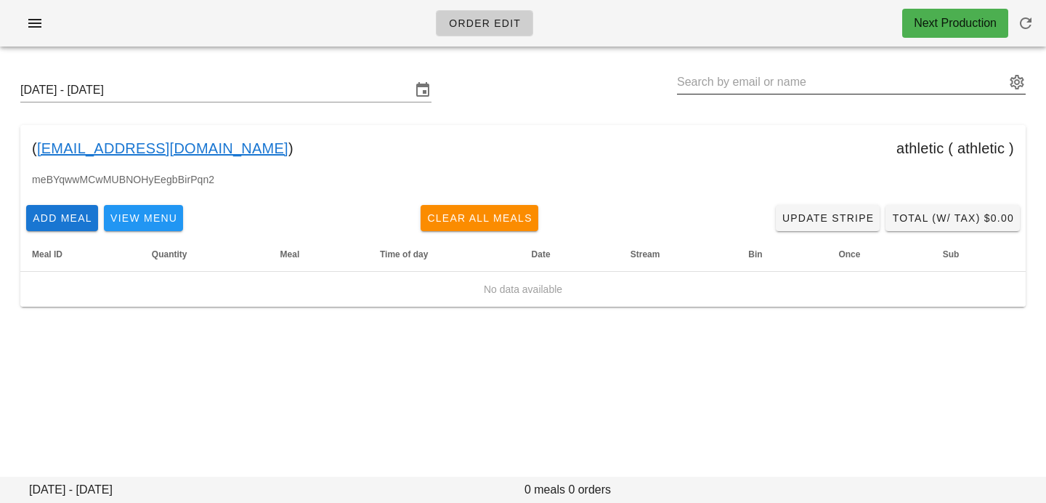
click at [747, 83] on input "text" at bounding box center [841, 81] width 328 height 23
paste input "[EMAIL_ADDRESS][DOMAIN_NAME]"
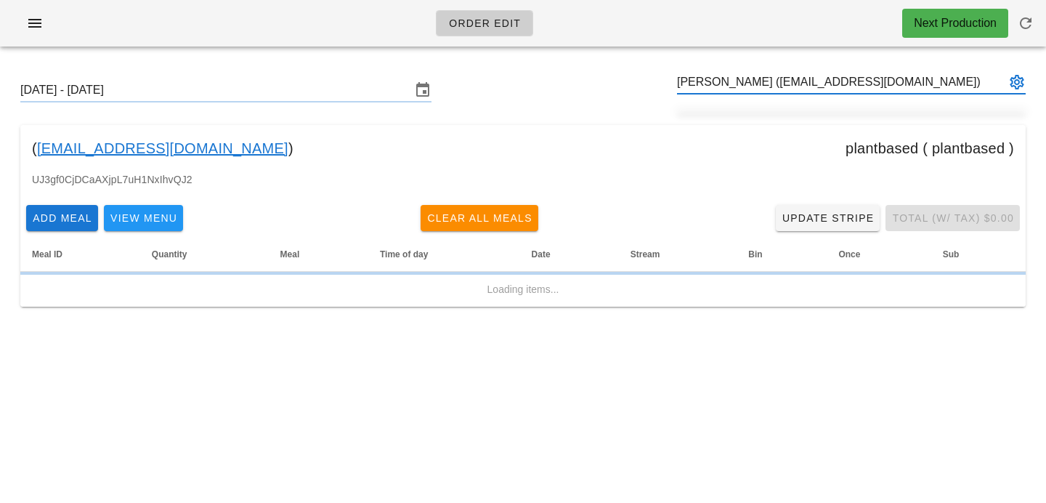
type input "[PERSON_NAME] ([EMAIL_ADDRESS][DOMAIN_NAME])"
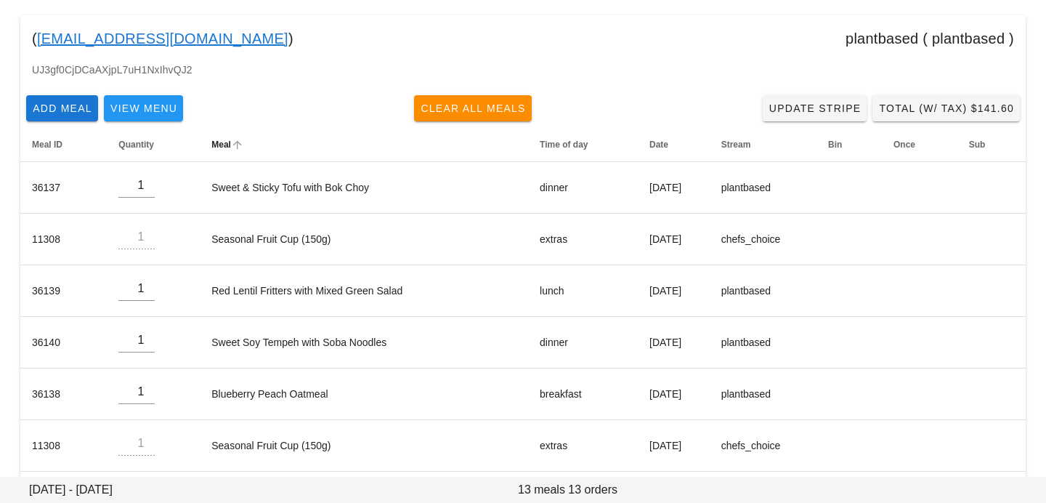
scroll to position [139, 0]
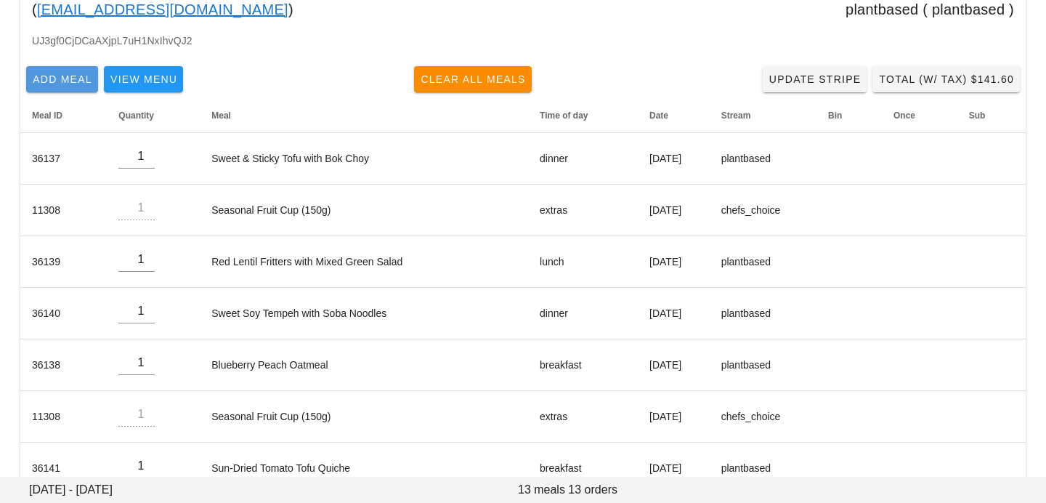
click at [70, 81] on span "Add Meal" at bounding box center [62, 79] width 60 height 12
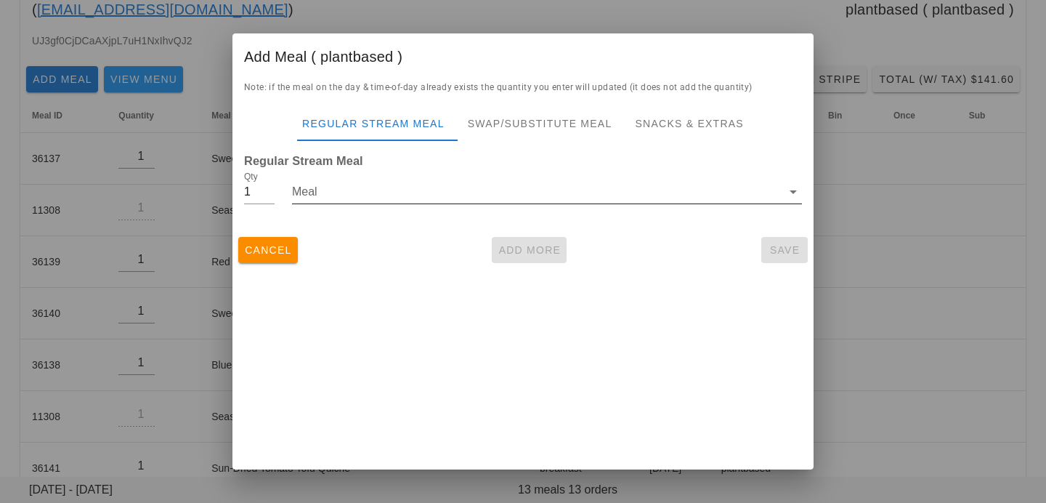
click at [333, 192] on input "Meal" at bounding box center [537, 191] width 490 height 23
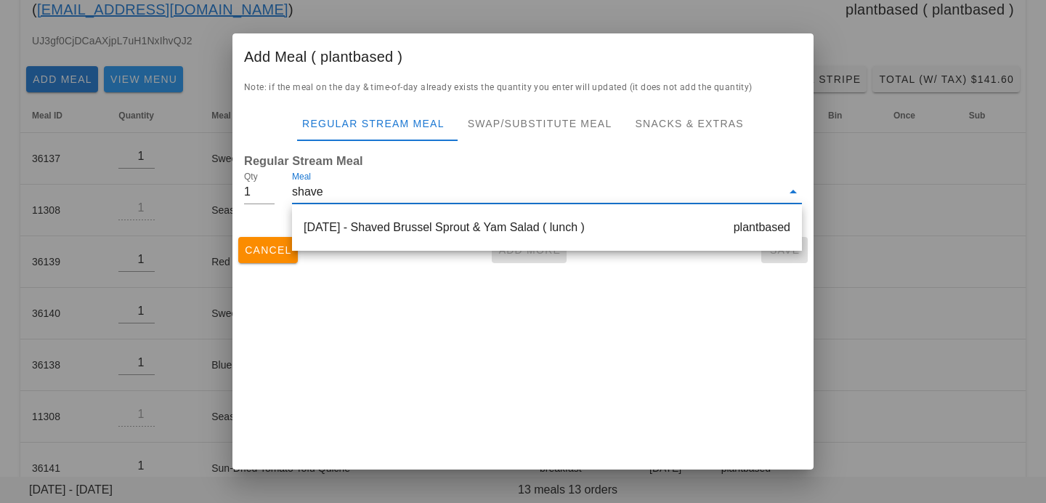
type input "shaved"
click at [409, 235] on div "[DATE] - Shaved Brussel Sprout & Yam Salad ( lunch ) plantbased" at bounding box center [547, 227] width 510 height 35
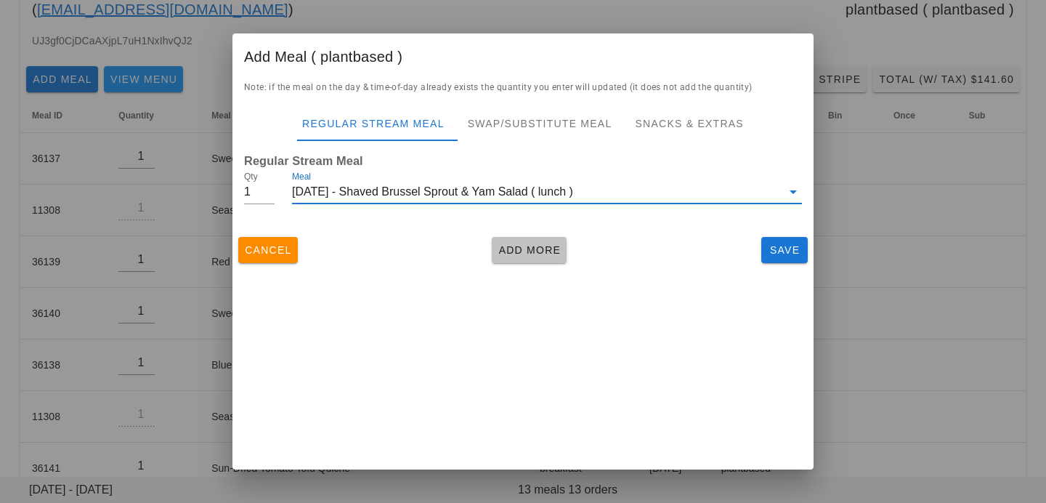
click at [534, 250] on span "Add More" at bounding box center [529, 250] width 63 height 12
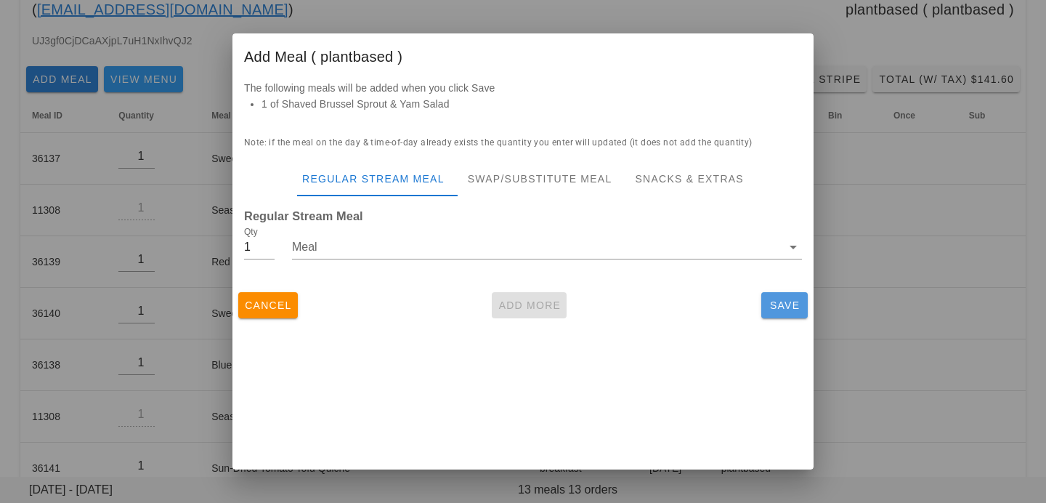
click at [777, 301] on span "Save" at bounding box center [784, 305] width 35 height 12
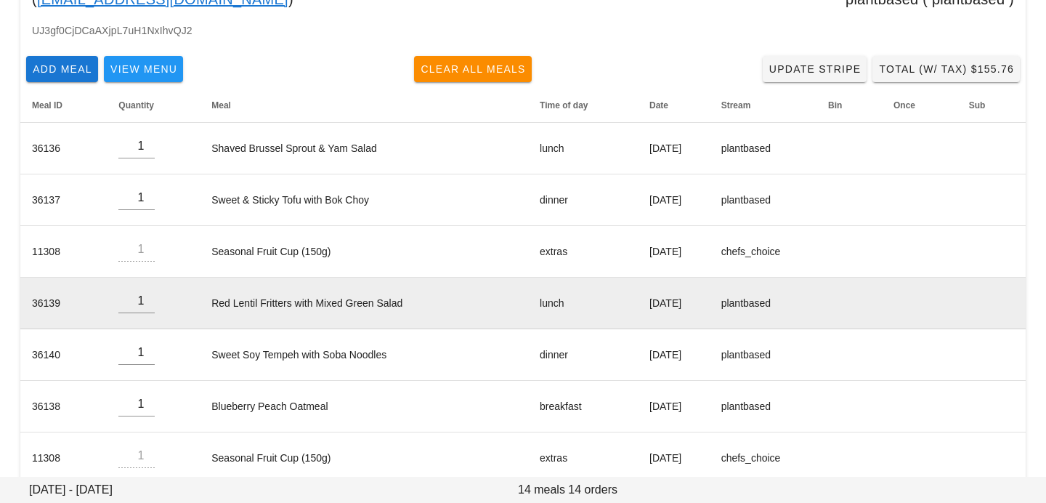
scroll to position [150, 0]
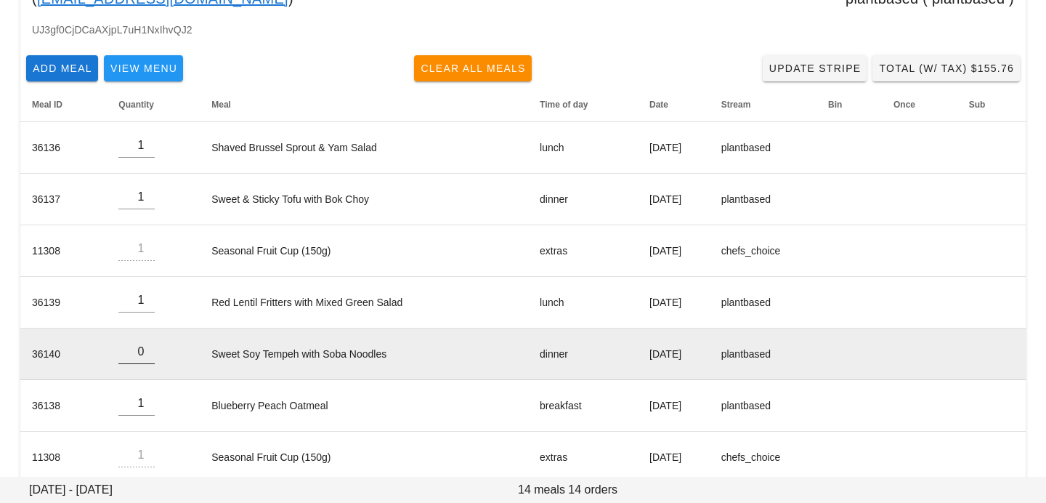
type input "0"
click at [145, 356] on input "0" at bounding box center [136, 351] width 36 height 23
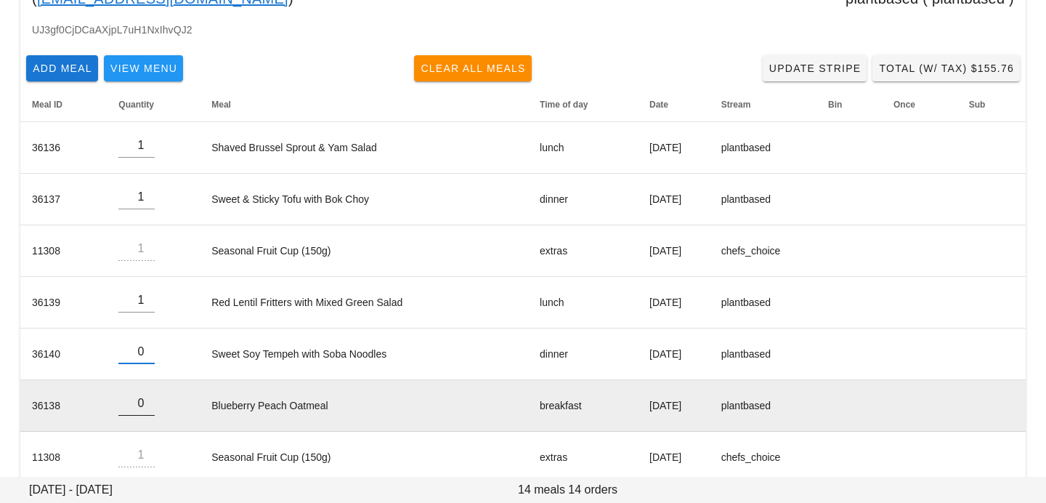
type input "0"
click at [142, 405] on input "0" at bounding box center [136, 402] width 36 height 23
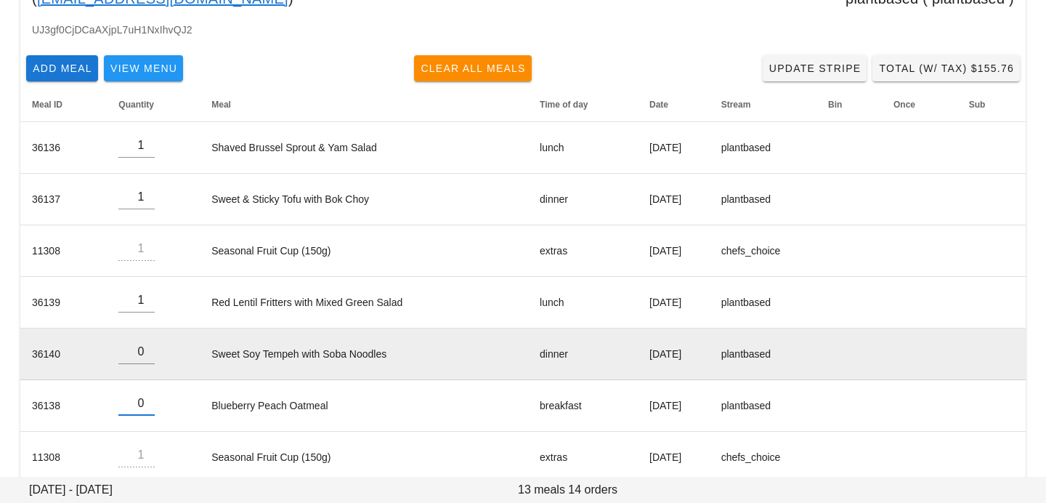
click at [285, 372] on td "Sweet Soy Tempeh with Soba Noodles" at bounding box center [364, 354] width 328 height 52
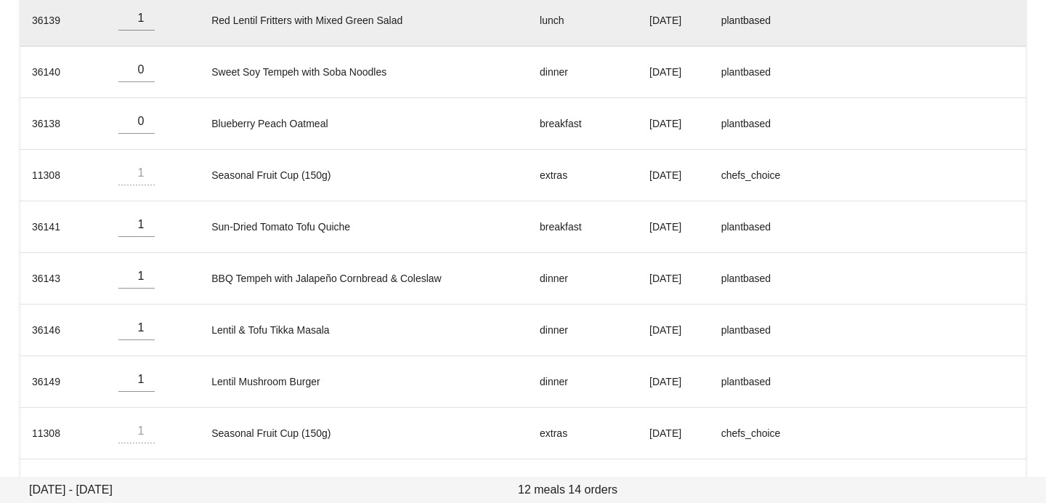
scroll to position [433, 0]
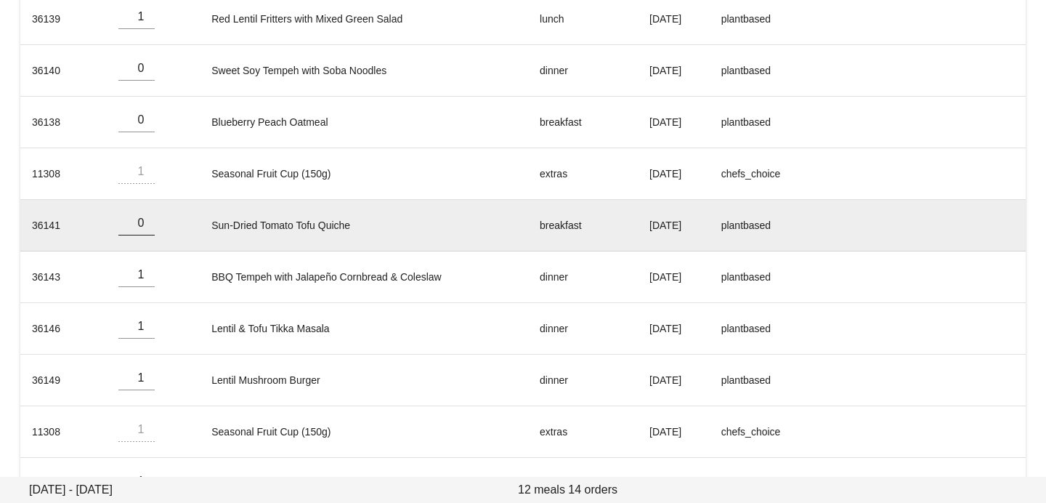
type input "0"
click at [143, 227] on input "0" at bounding box center [136, 222] width 36 height 23
click at [304, 227] on td "Sun-Dried Tomato Tofu Quiche" at bounding box center [364, 226] width 328 height 52
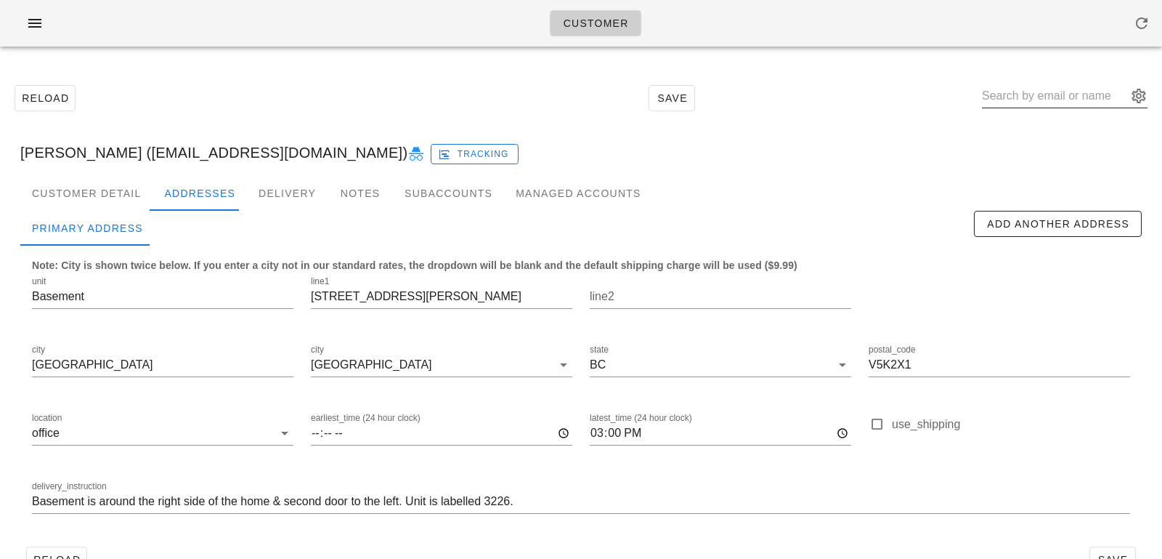
click at [1023, 105] on input "text" at bounding box center [1054, 95] width 145 height 23
paste input "[EMAIL_ADDRESS][DOMAIN_NAME]"
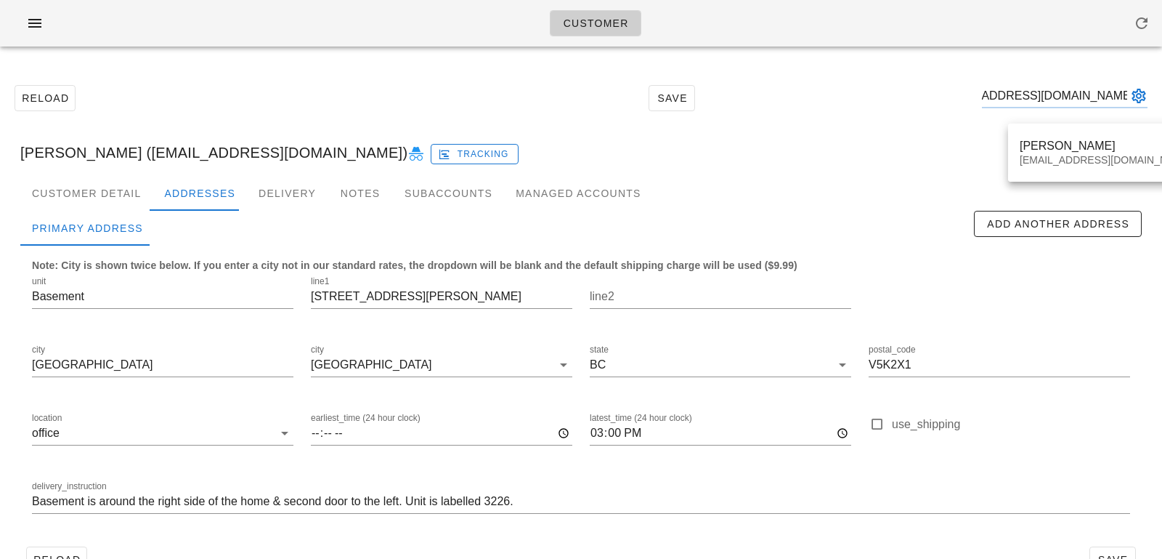
type input "[EMAIL_ADDRESS][DOMAIN_NAME]"
click at [1045, 179] on div "[PERSON_NAME] [EMAIL_ADDRESS][DOMAIN_NAME]" at bounding box center [1105, 152] width 195 height 58
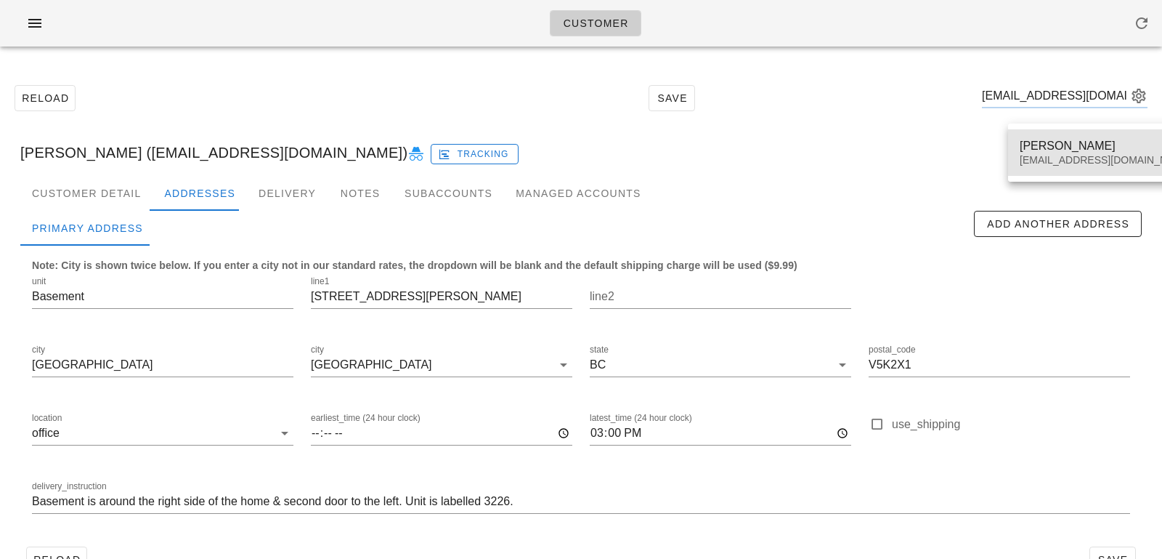
click at [1041, 169] on div "[PERSON_NAME] [EMAIL_ADDRESS][DOMAIN_NAME]" at bounding box center [1106, 152] width 172 height 45
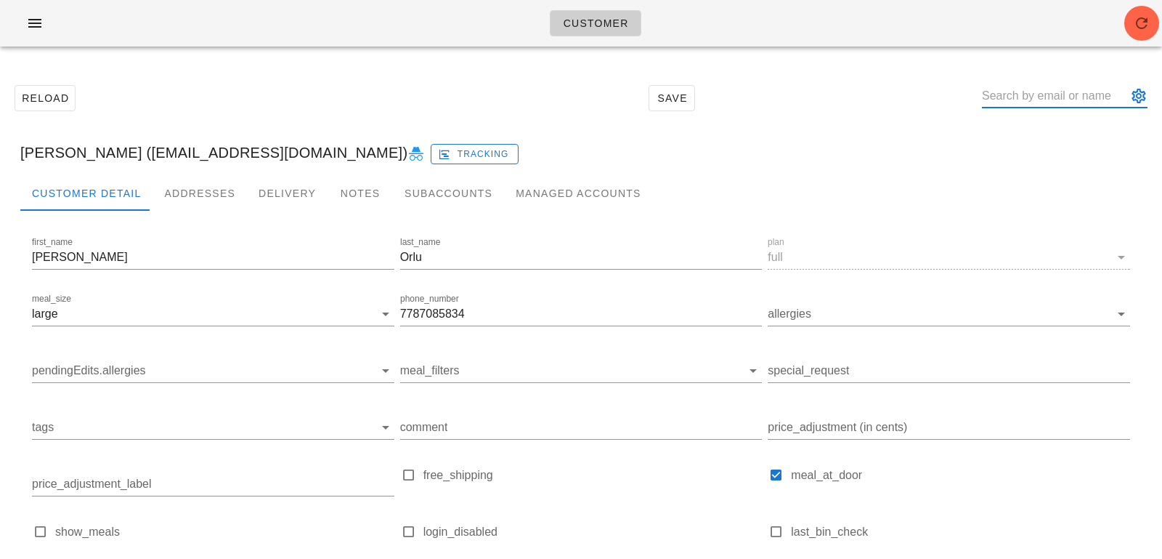
click at [1020, 100] on input "text" at bounding box center [1054, 95] width 145 height 23
paste input "[EMAIL_ADDRESS][DOMAIN_NAME]"
type input "[EMAIL_ADDRESS][DOMAIN_NAME]"
click at [1045, 36] on button "button" at bounding box center [1141, 23] width 35 height 35
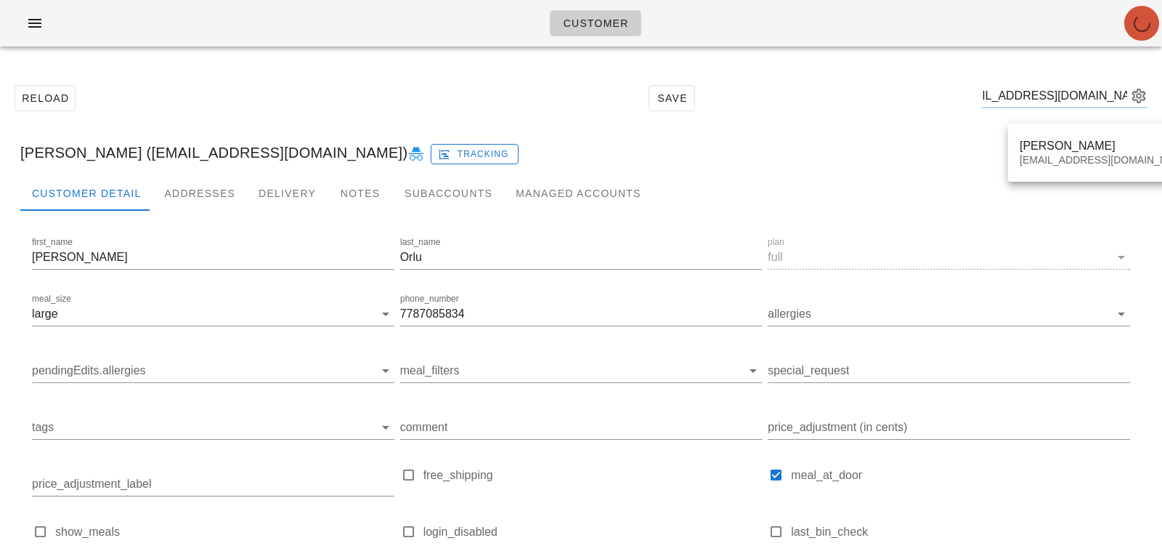
scroll to position [0, 0]
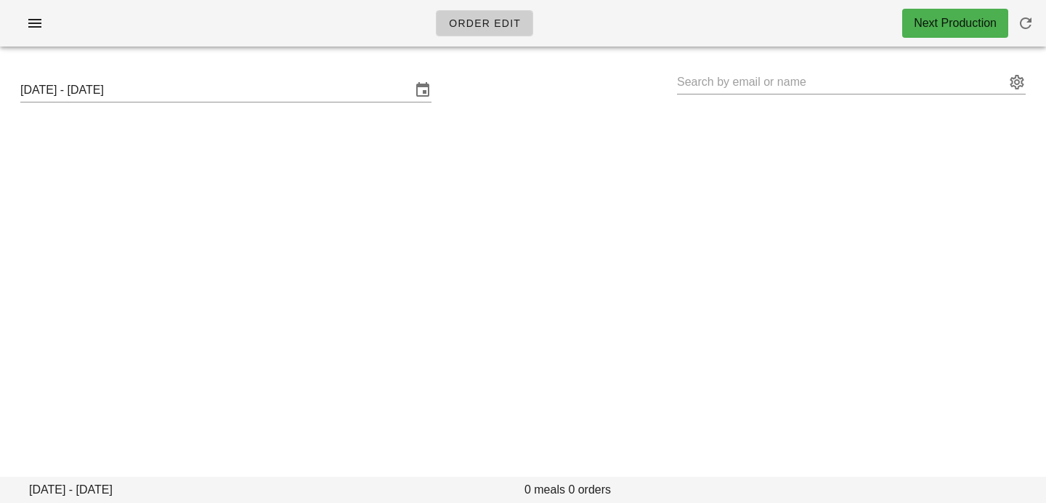
type input "[PERSON_NAME] ([EMAIL_ADDRESS][DOMAIN_NAME])"
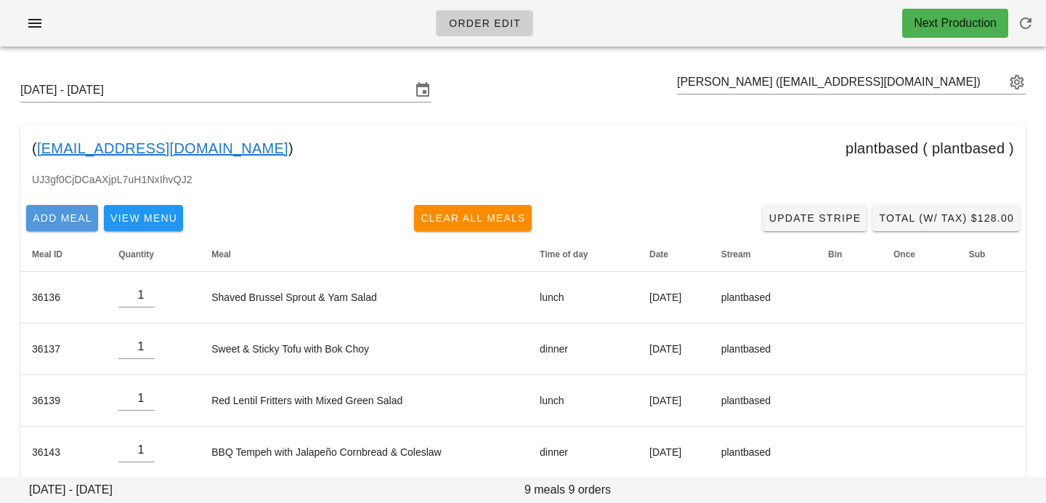
click at [84, 212] on span "Add Meal" at bounding box center [62, 218] width 60 height 12
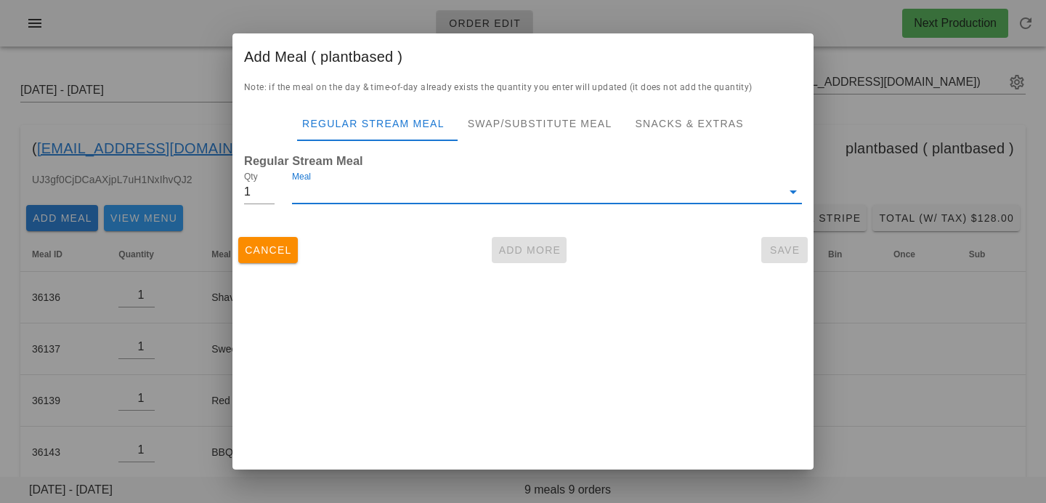
click at [334, 191] on input "Meal" at bounding box center [537, 191] width 490 height 23
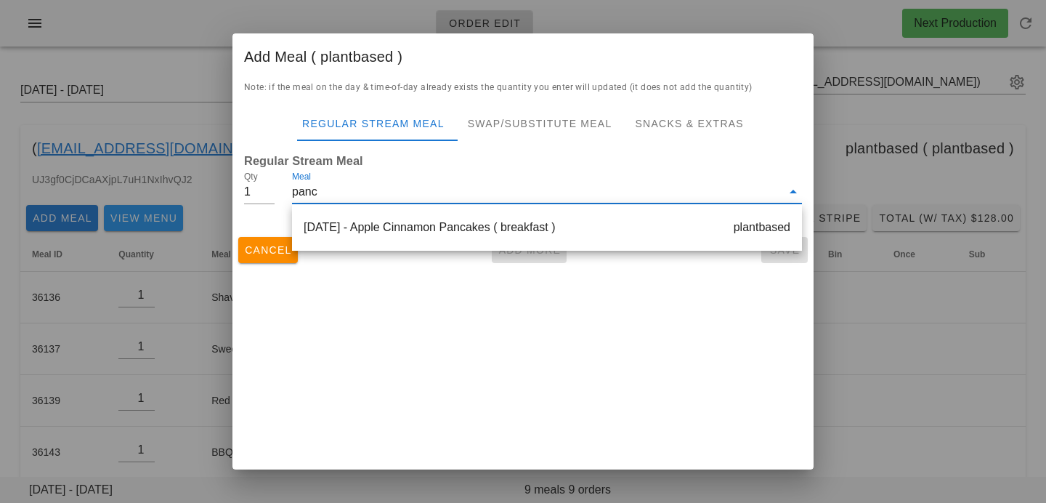
type input "panca"
click at [452, 243] on div "[DATE] - Apple Cinnamon Pancakes ( breakfast ) plantbased" at bounding box center [547, 227] width 510 height 35
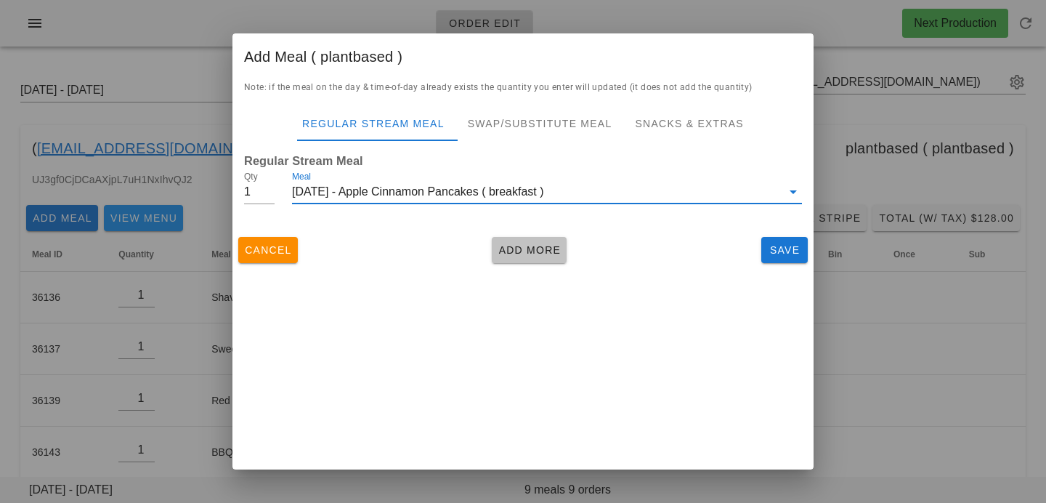
click at [520, 254] on span "Add More" at bounding box center [529, 250] width 63 height 12
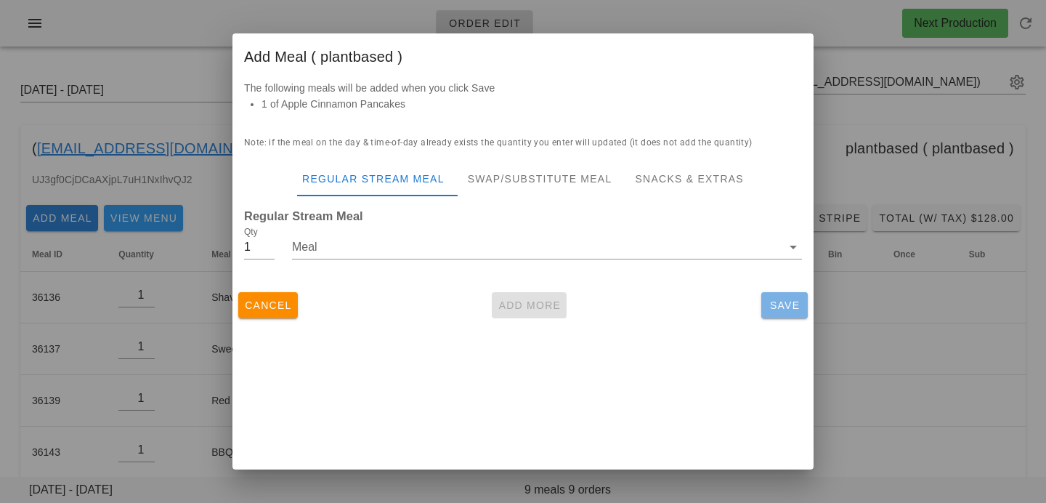
click at [771, 301] on span "Save" at bounding box center [784, 305] width 35 height 12
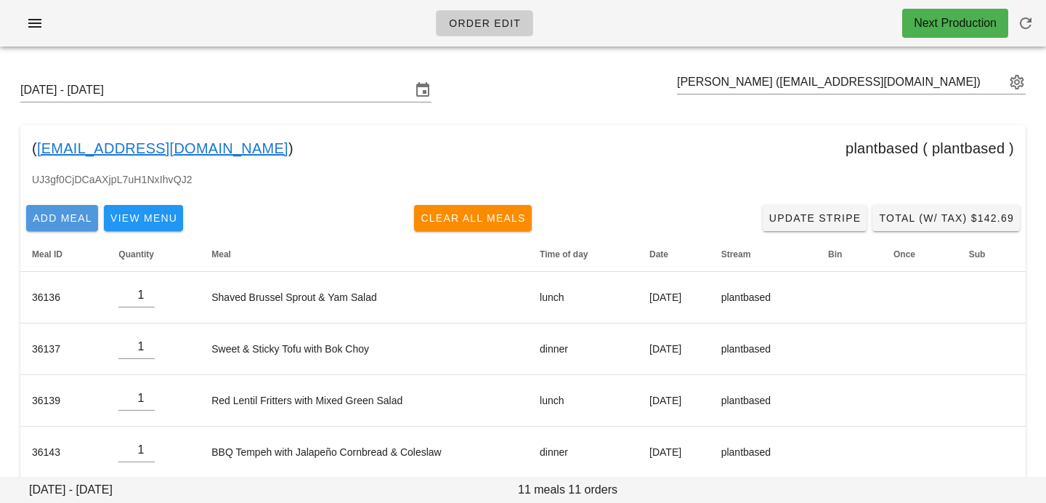
click at [80, 216] on span "Add Meal" at bounding box center [62, 218] width 60 height 12
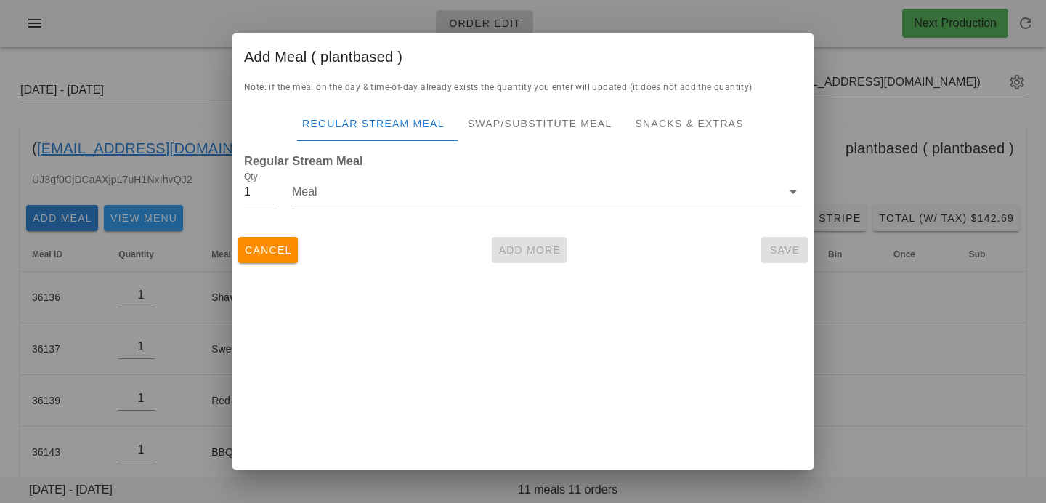
click at [351, 196] on input "Meal" at bounding box center [537, 191] width 490 height 23
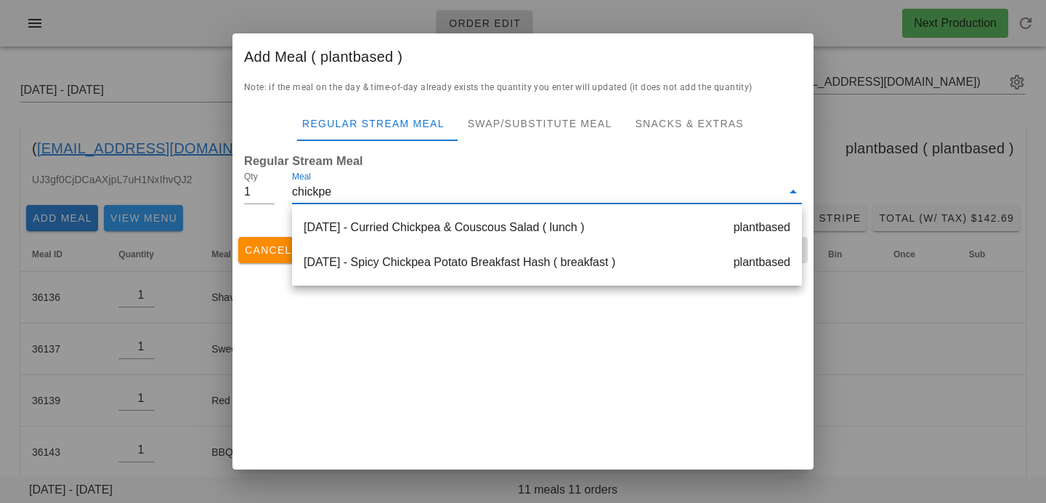
type input "chickpea"
click at [460, 269] on div "[DATE] - Spicy Chickpea Potato Breakfast Hash ( breakfast ) plantbased" at bounding box center [547, 262] width 510 height 35
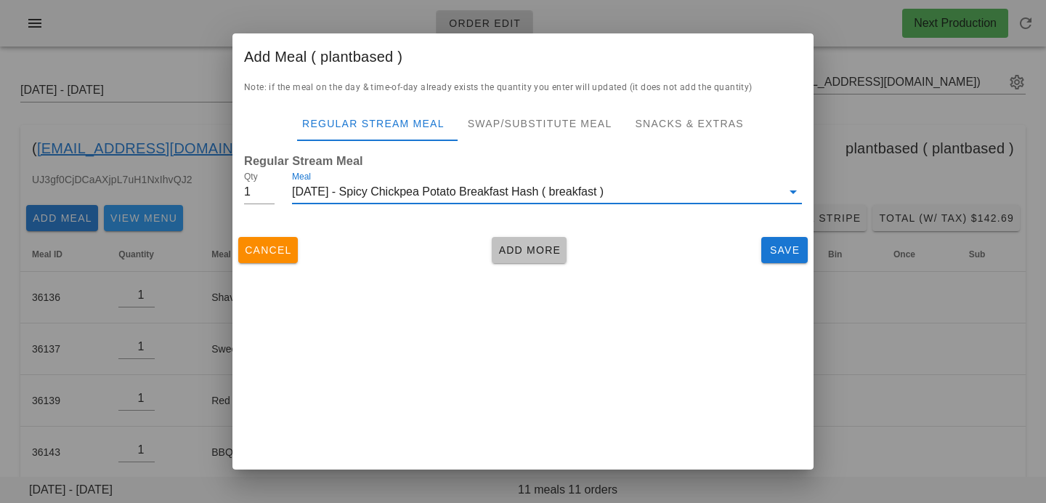
click at [532, 252] on span "Add More" at bounding box center [529, 250] width 63 height 12
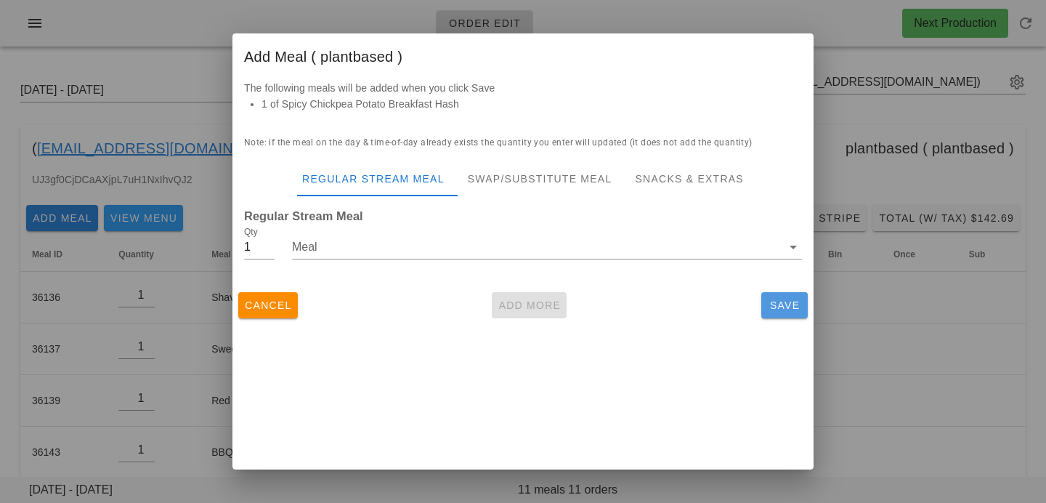
click at [789, 317] on button "Save" at bounding box center [784, 305] width 46 height 26
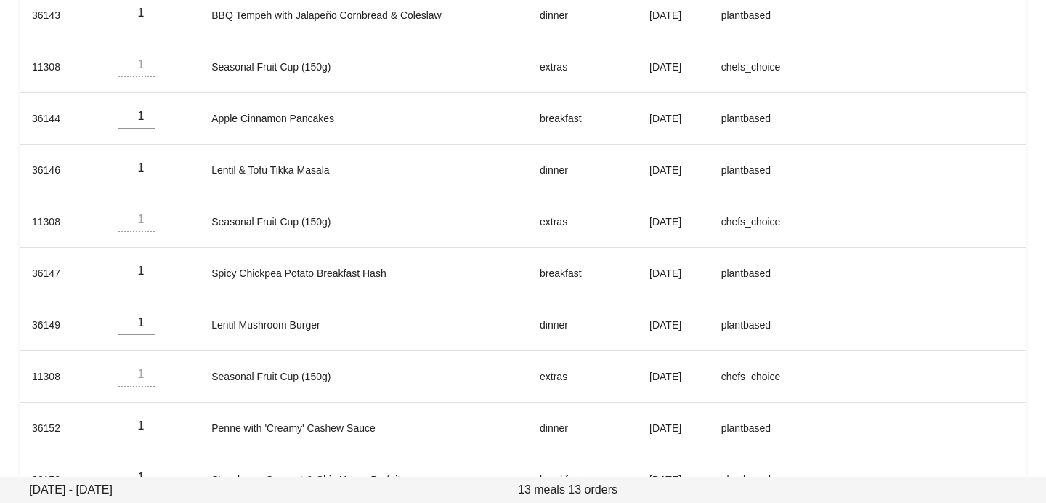
scroll to position [482, 0]
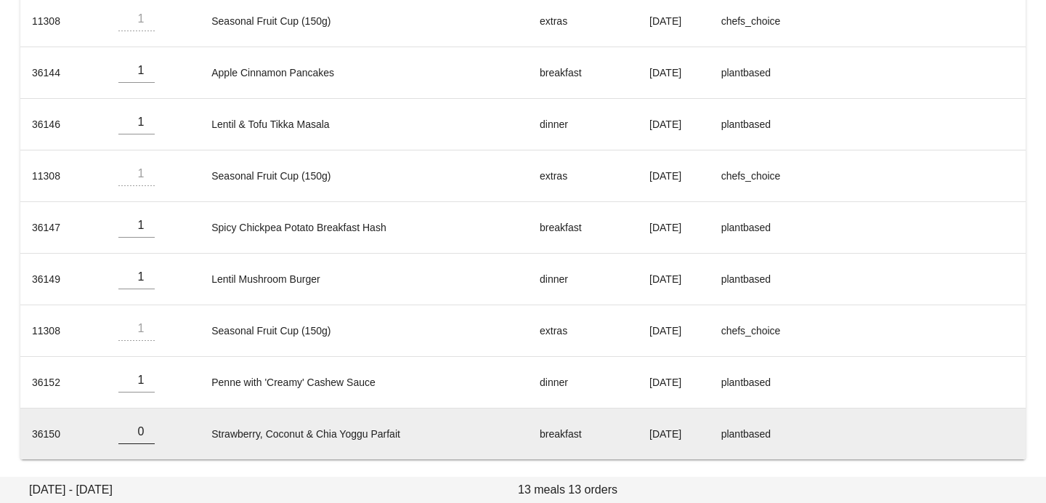
type input "0"
click at [144, 437] on input "0" at bounding box center [136, 431] width 36 height 23
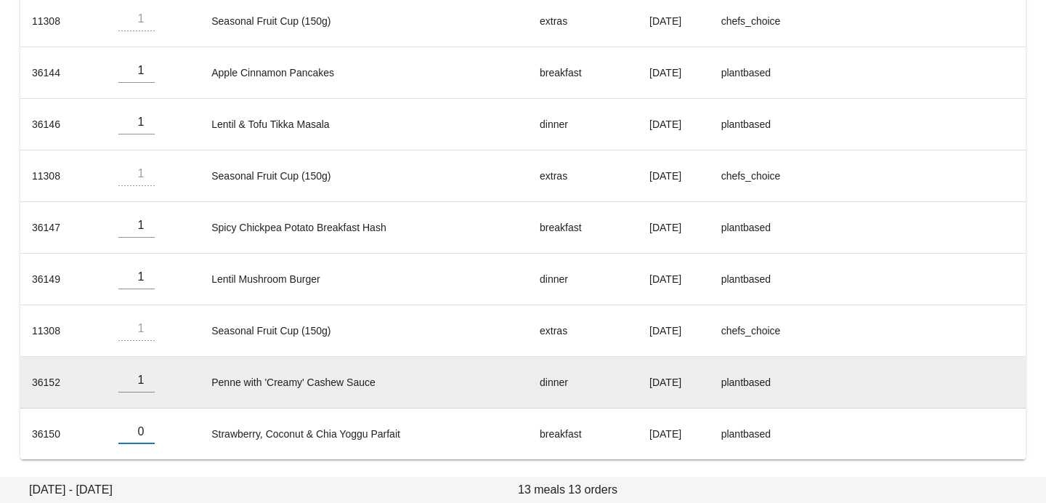
click at [270, 370] on td "Penne with 'Creamy' Cashew Sauce" at bounding box center [364, 383] width 328 height 52
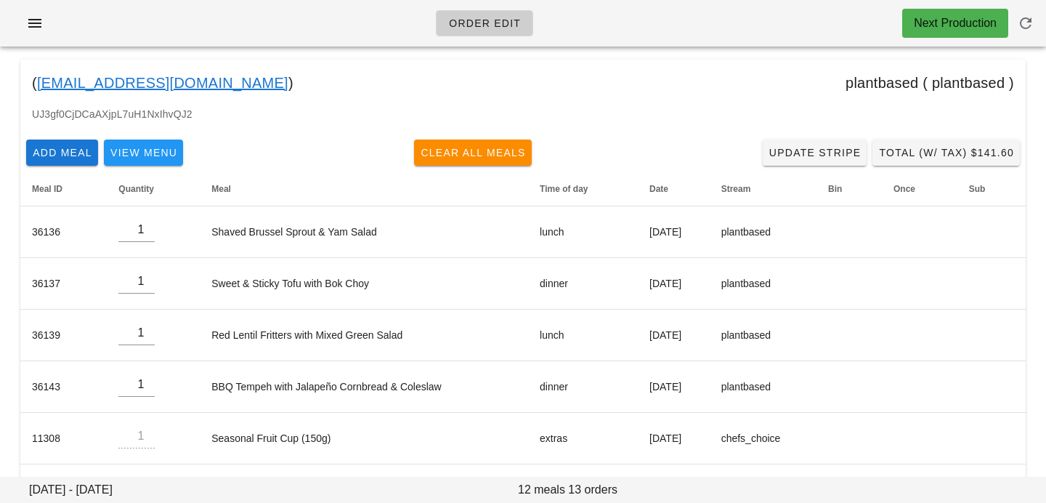
scroll to position [0, 0]
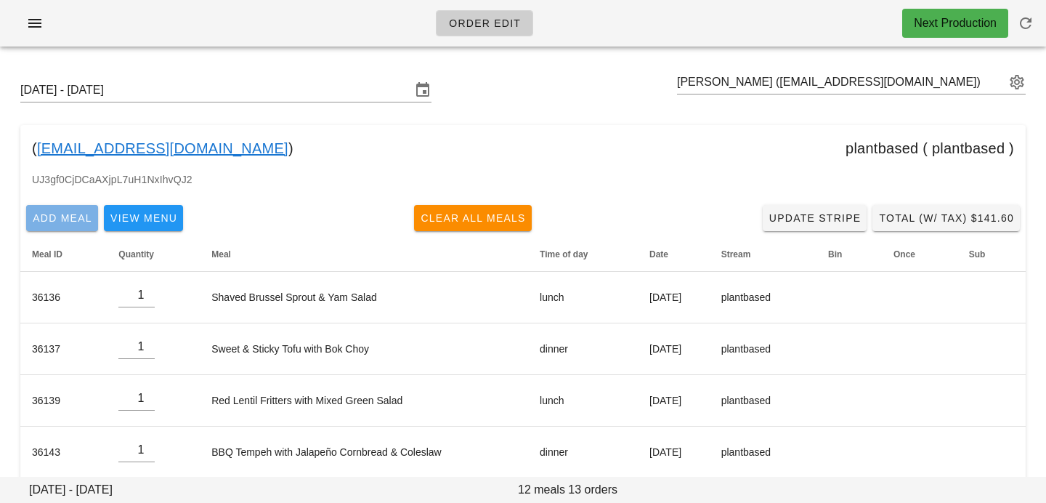
click at [70, 209] on button "Add Meal" at bounding box center [62, 218] width 72 height 26
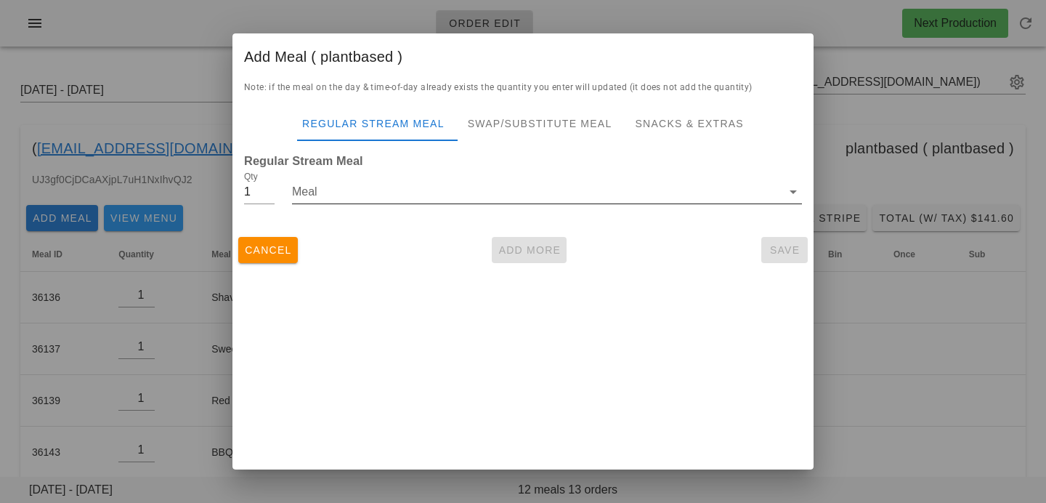
click at [363, 188] on input "Meal" at bounding box center [537, 191] width 490 height 23
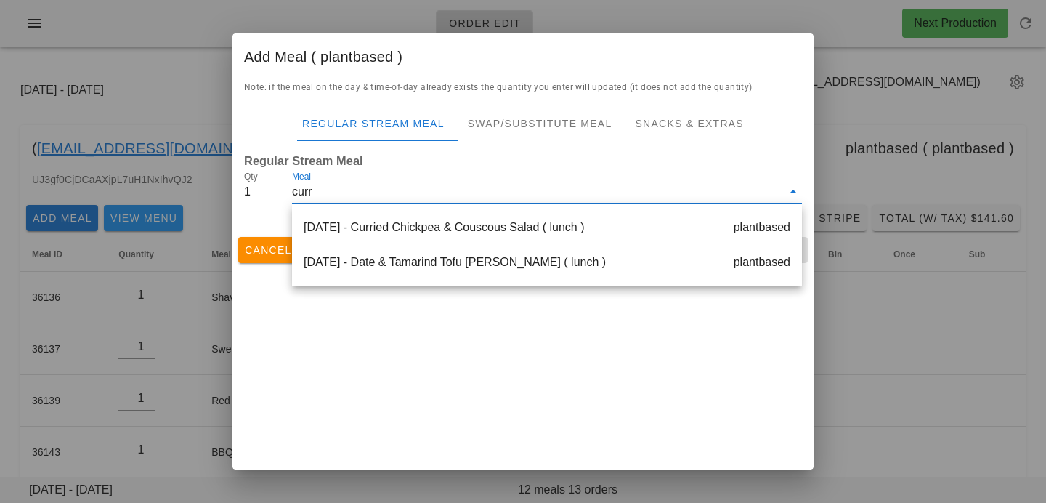
type input "[PERSON_NAME]"
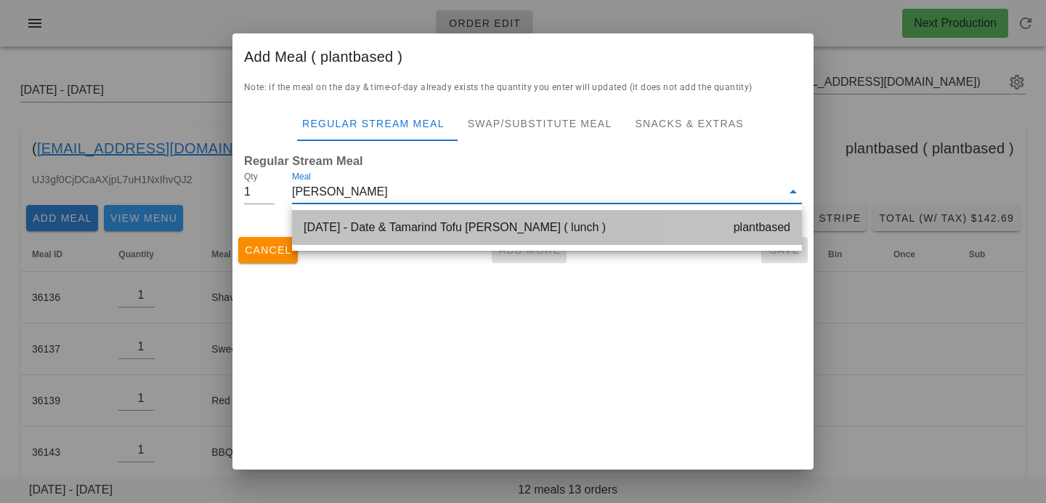
click at [489, 230] on div "[DATE] - Date & Tamarind Tofu [PERSON_NAME] ( lunch ) plantbased" at bounding box center [547, 227] width 510 height 35
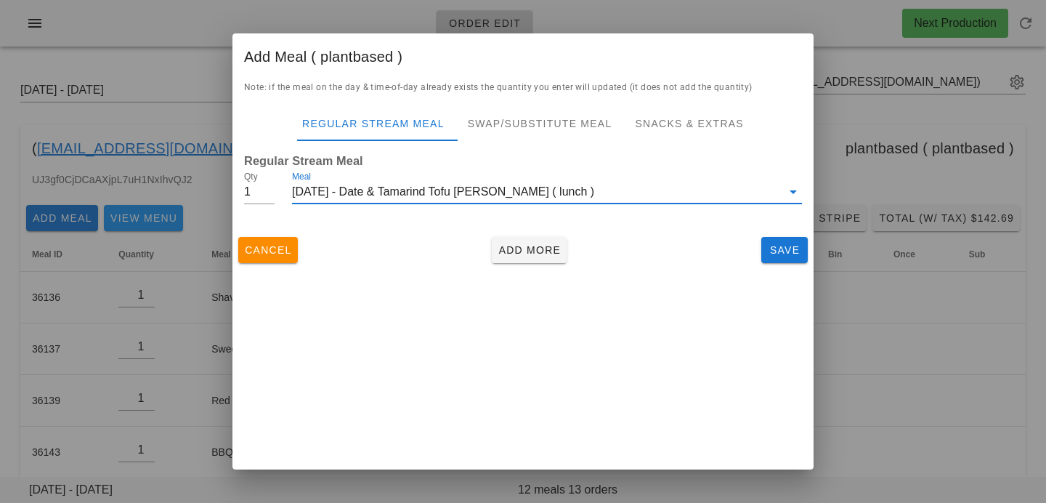
click at [510, 277] on div "Add Meal ( plantbased ) Note: if the meal on the day & time-of-day already exis…" at bounding box center [522, 251] width 581 height 436
click at [779, 258] on button "Save" at bounding box center [784, 250] width 46 height 26
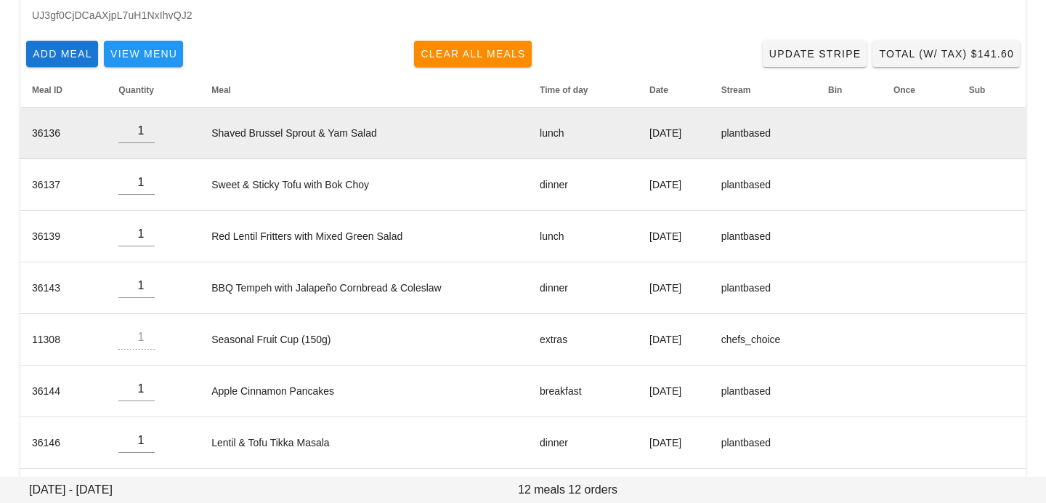
scroll to position [162, 0]
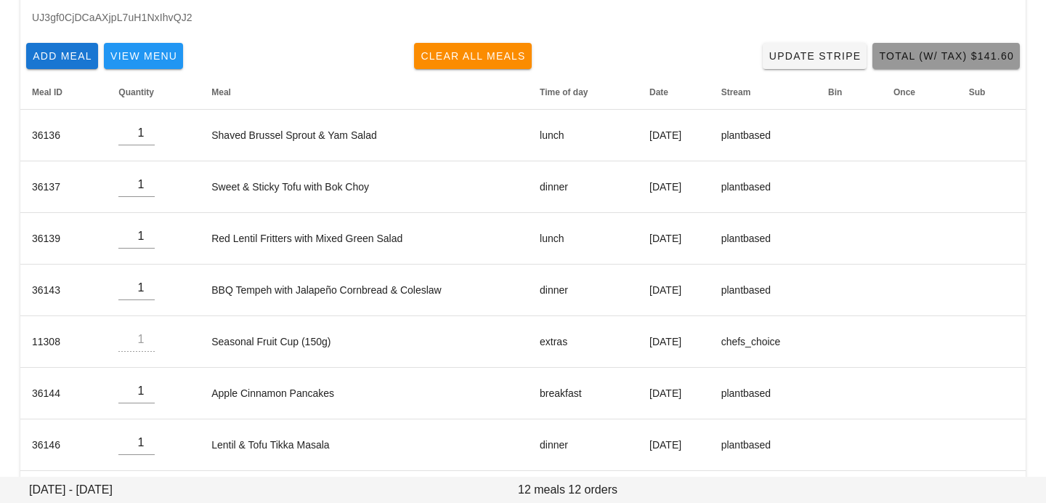
click at [979, 65] on button "Total (w/ Tax) $141.60" at bounding box center [945, 56] width 147 height 26
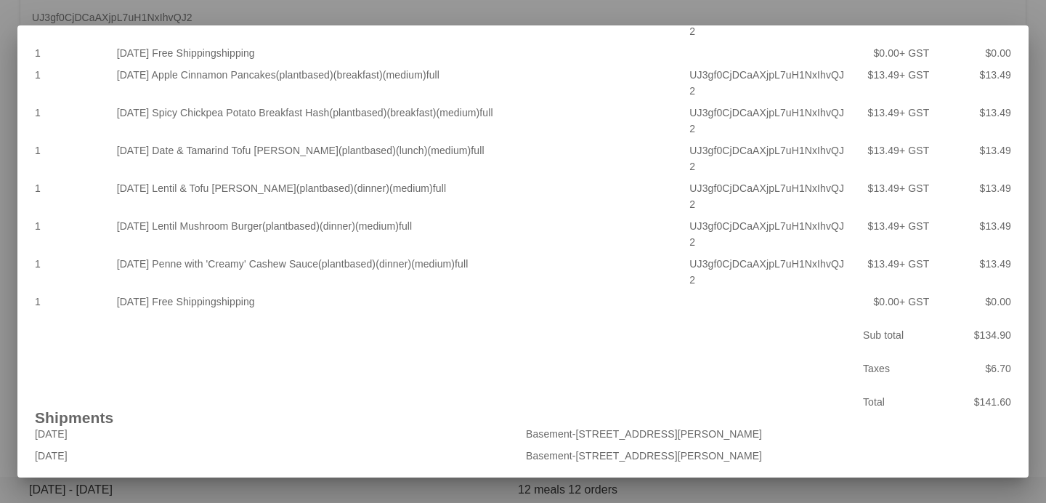
scroll to position [0, 0]
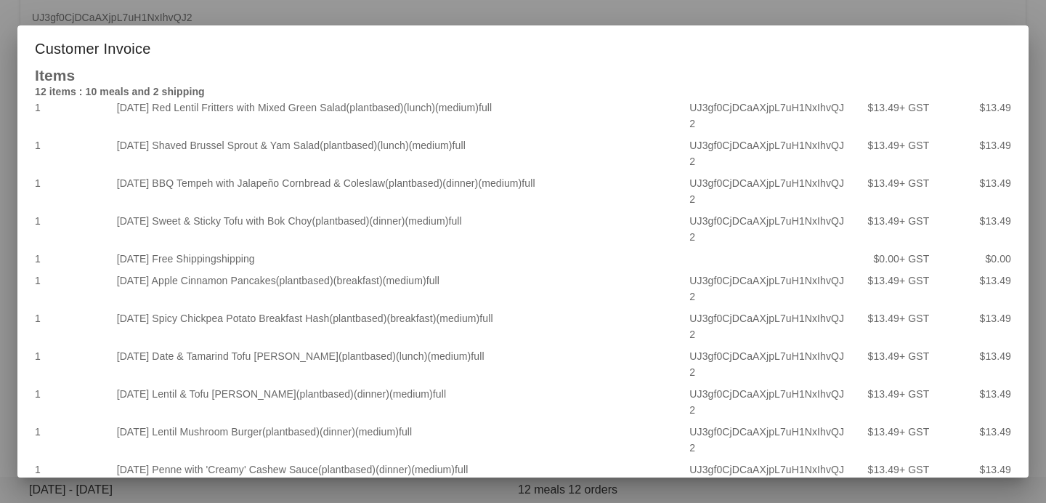
click at [656, 15] on div at bounding box center [523, 251] width 1046 height 503
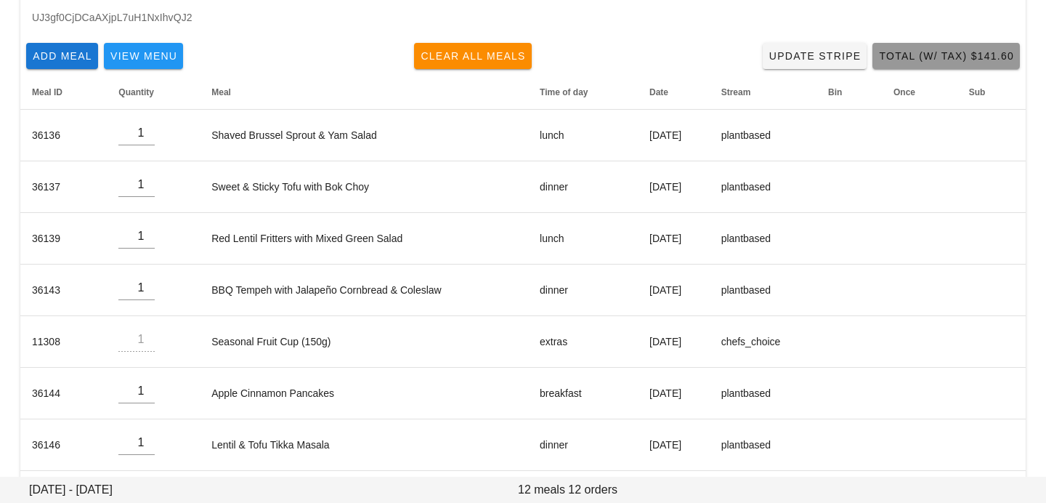
click at [917, 63] on button "Total (w/ Tax) $141.60" at bounding box center [945, 56] width 147 height 26
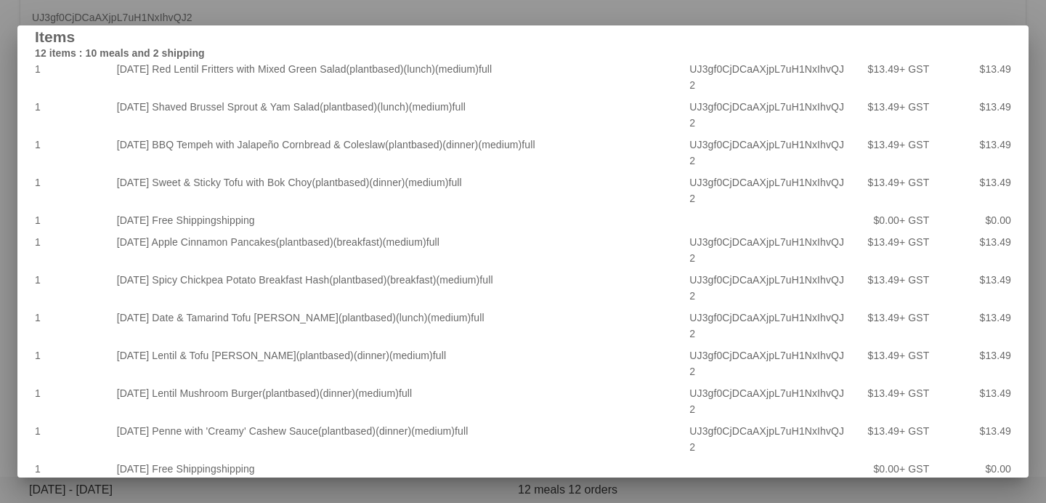
scroll to position [206, 0]
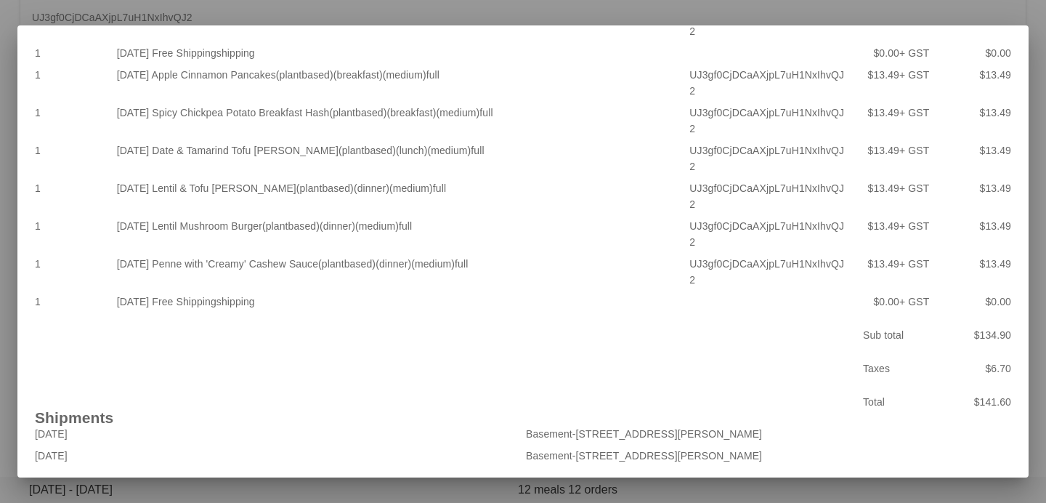
click at [513, 486] on div at bounding box center [523, 251] width 1046 height 503
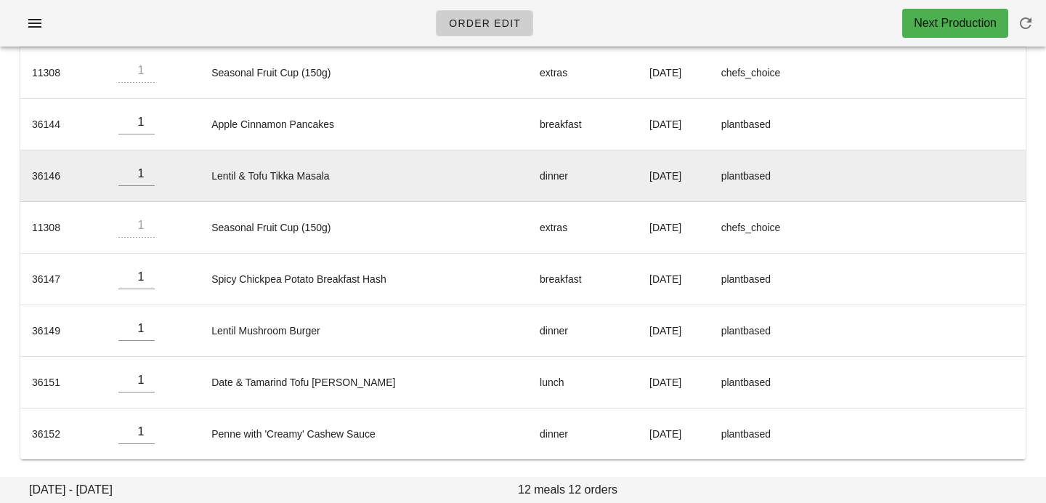
scroll to position [0, 0]
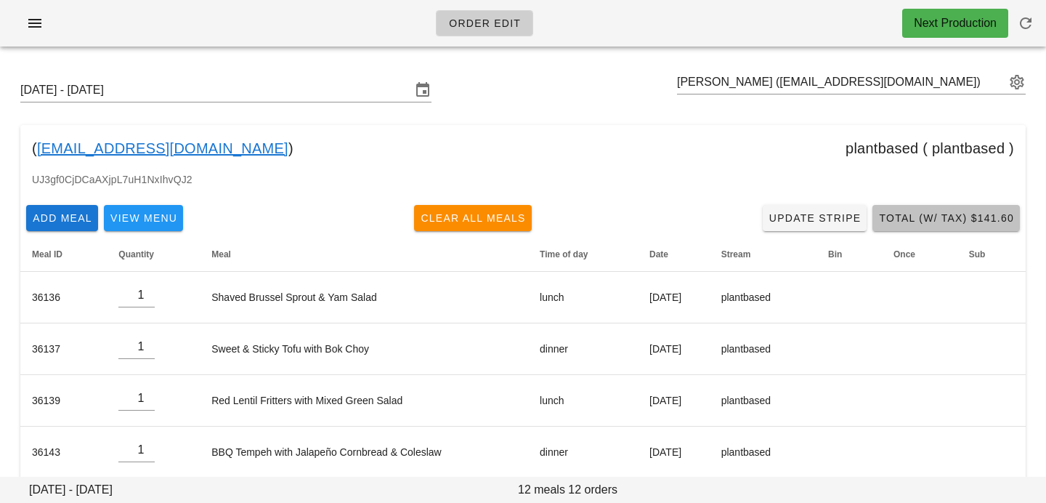
click at [927, 216] on span "Total (w/ Tax) $141.60" at bounding box center [946, 218] width 136 height 12
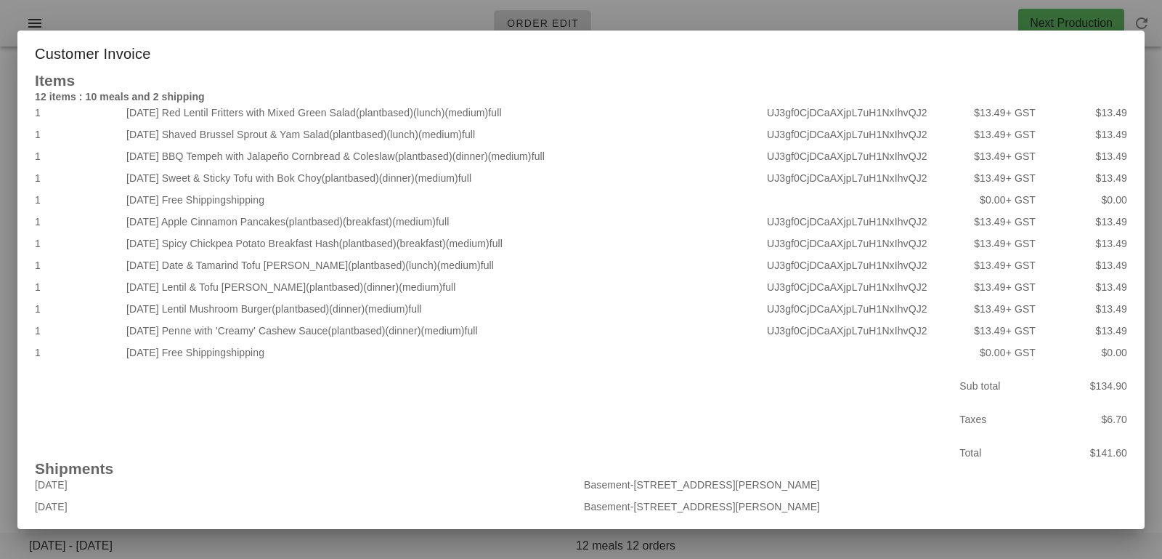
click at [434, 502] on div at bounding box center [581, 279] width 1162 height 559
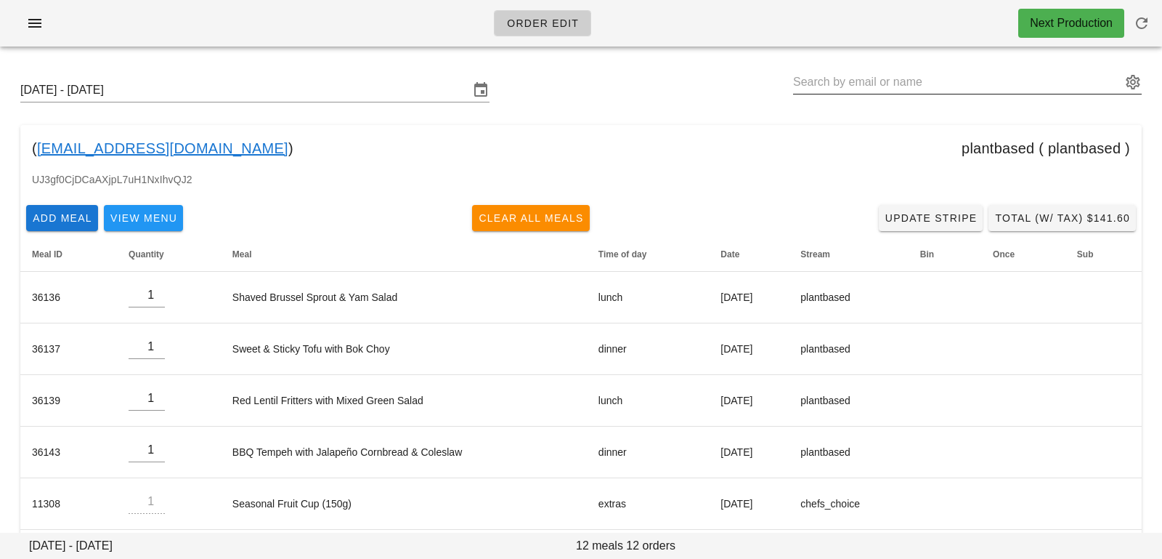
click at [843, 85] on input "text" at bounding box center [957, 81] width 328 height 23
paste input "sparklingbabe@protonmail.com"
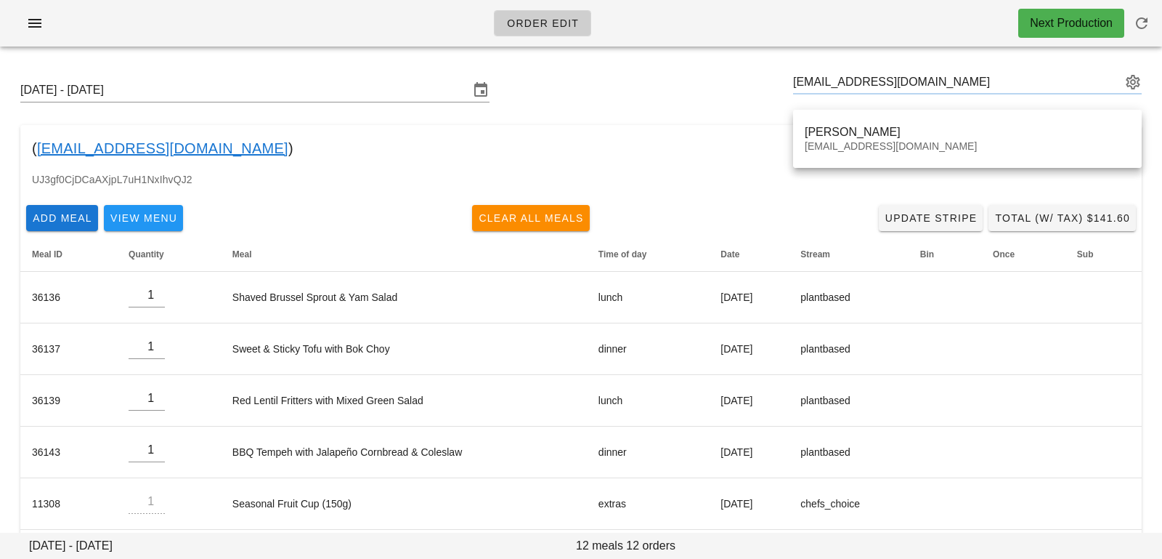
type input "Sonia Orlu (sparklingbabe@protonmail.com)"
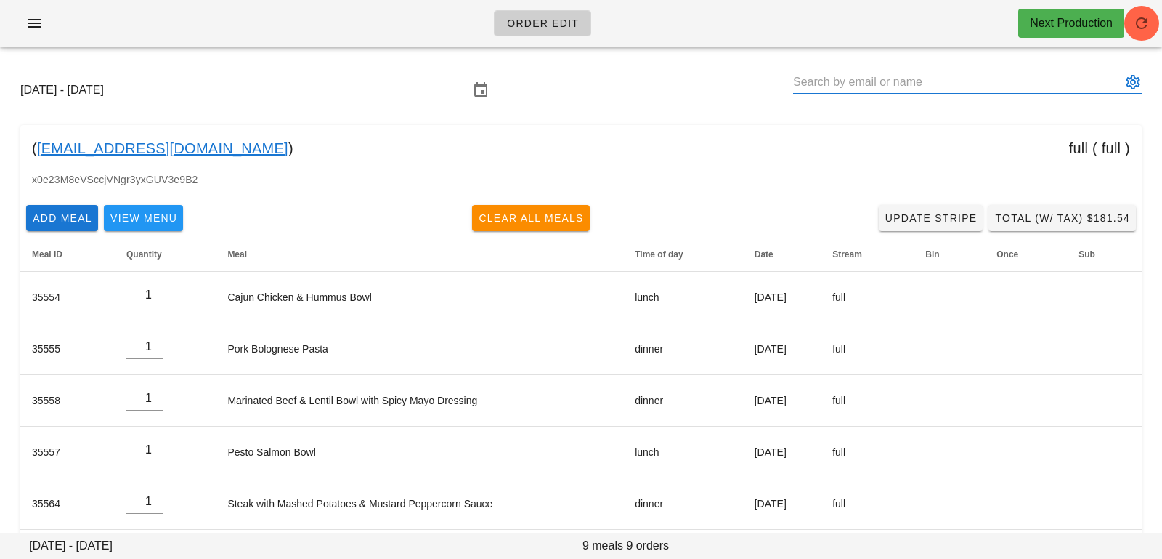
paste input "[EMAIL_ADDRESS][DOMAIN_NAME]"
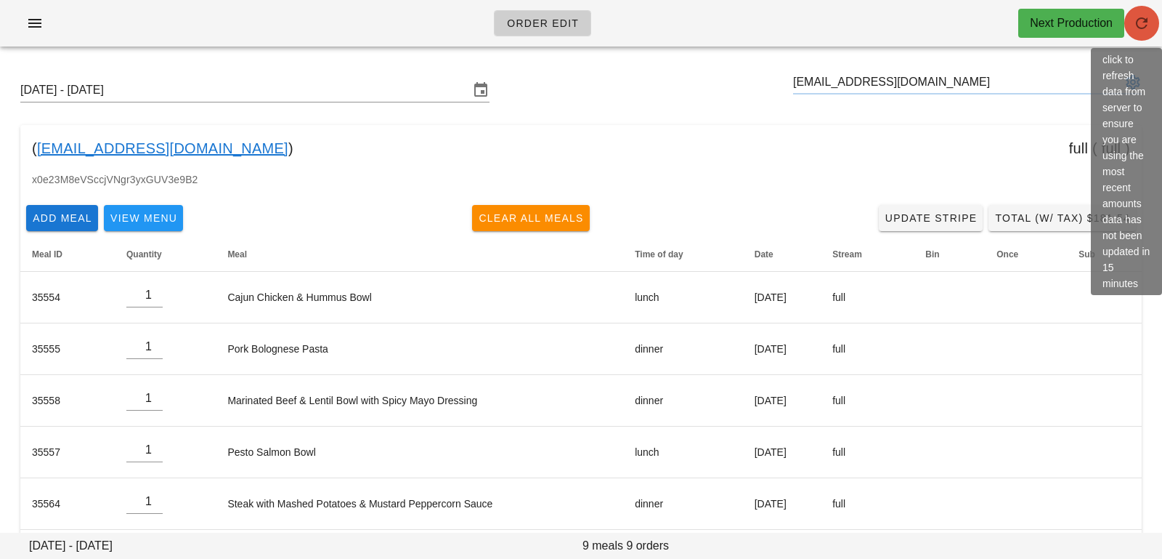
click at [1045, 20] on span "button" at bounding box center [1141, 23] width 35 height 17
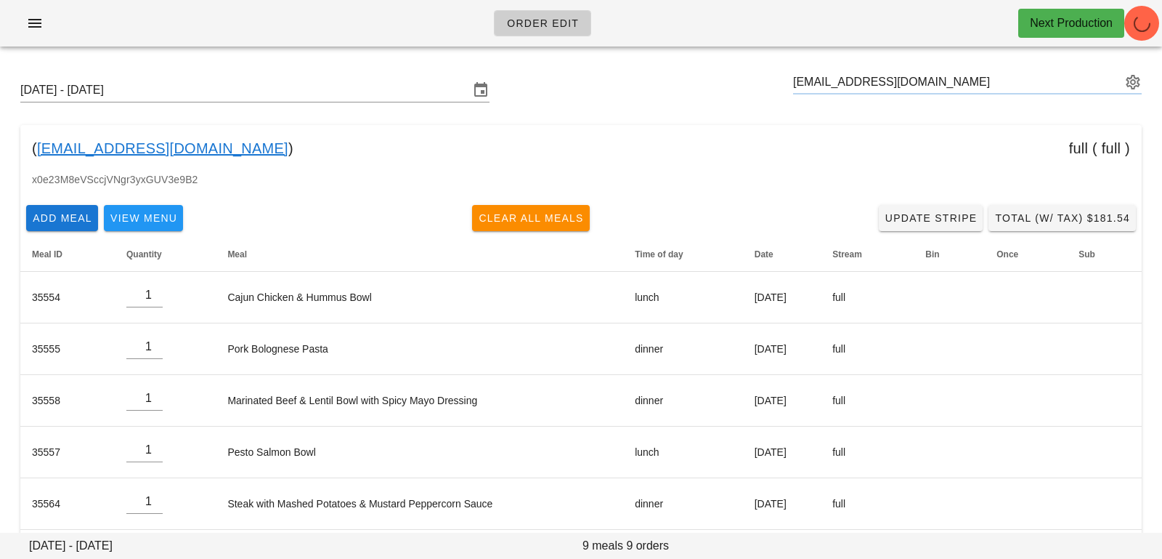
type input "[PERSON_NAME] ([EMAIL_ADDRESS][DOMAIN_NAME])"
click at [975, 85] on input "text" at bounding box center [957, 81] width 328 height 23
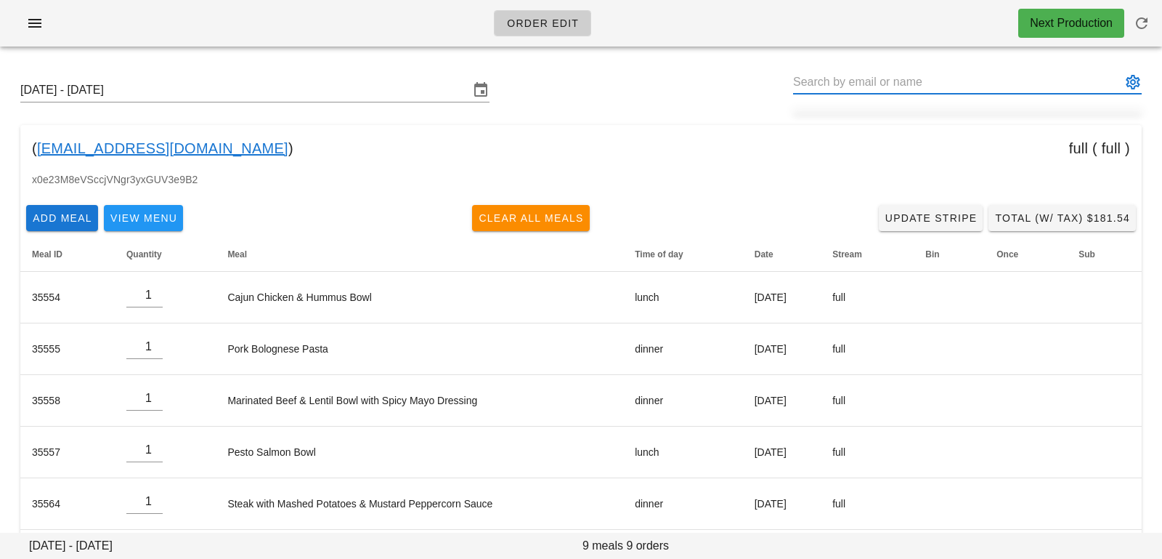
paste input "[EMAIL_ADDRESS][DOMAIN_NAME]"
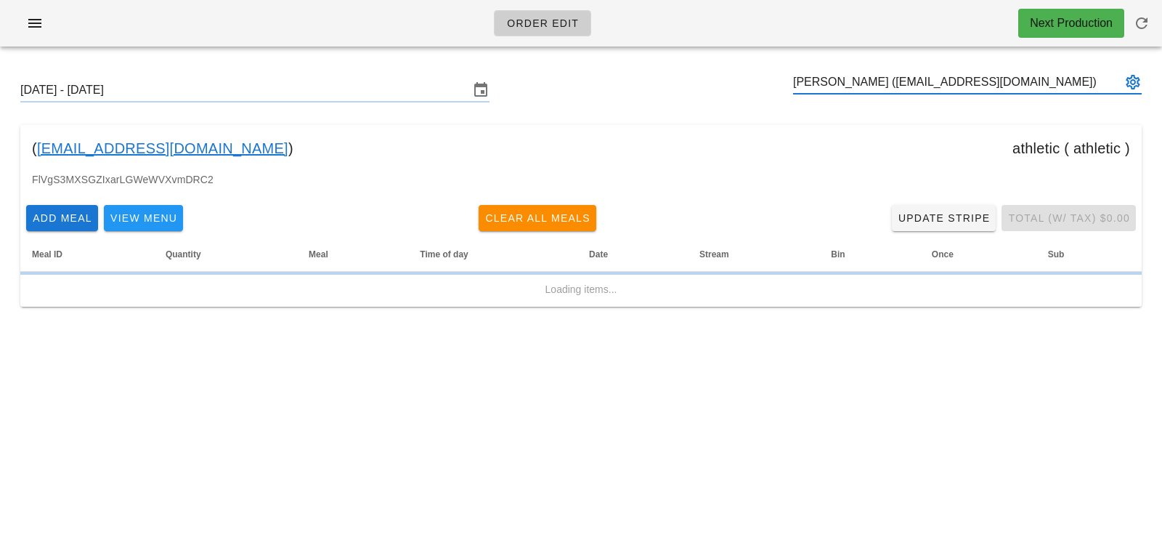
type input "[PERSON_NAME] ([EMAIL_ADDRESS][DOMAIN_NAME])"
click at [851, 143] on div "( [EMAIL_ADDRESS][DOMAIN_NAME] ) athletic ( athletic )" at bounding box center [580, 148] width 1121 height 46
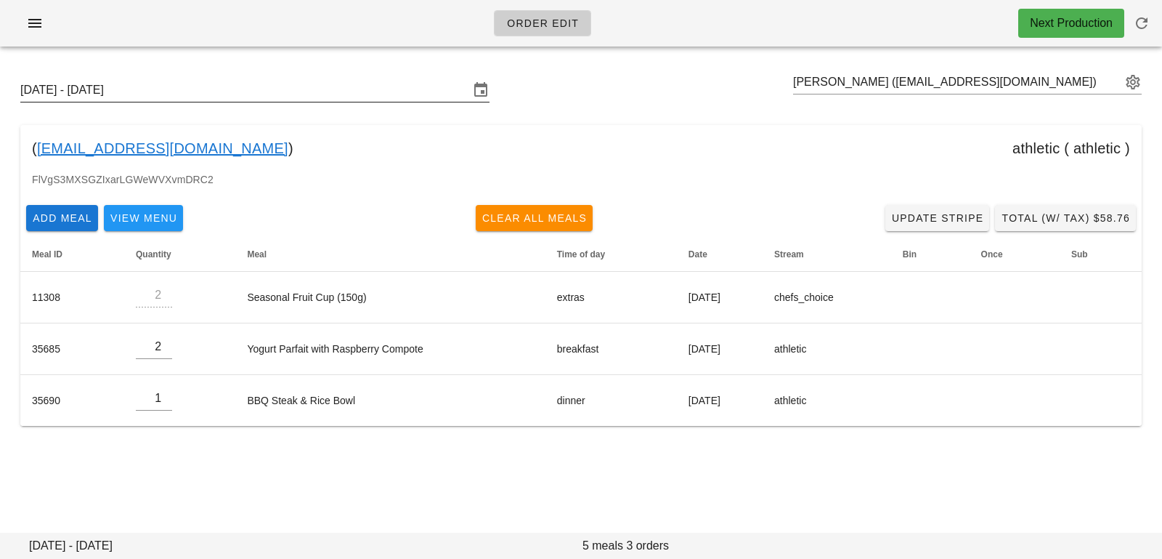
click at [310, 88] on input "[DATE] - [DATE]" at bounding box center [244, 89] width 449 height 23
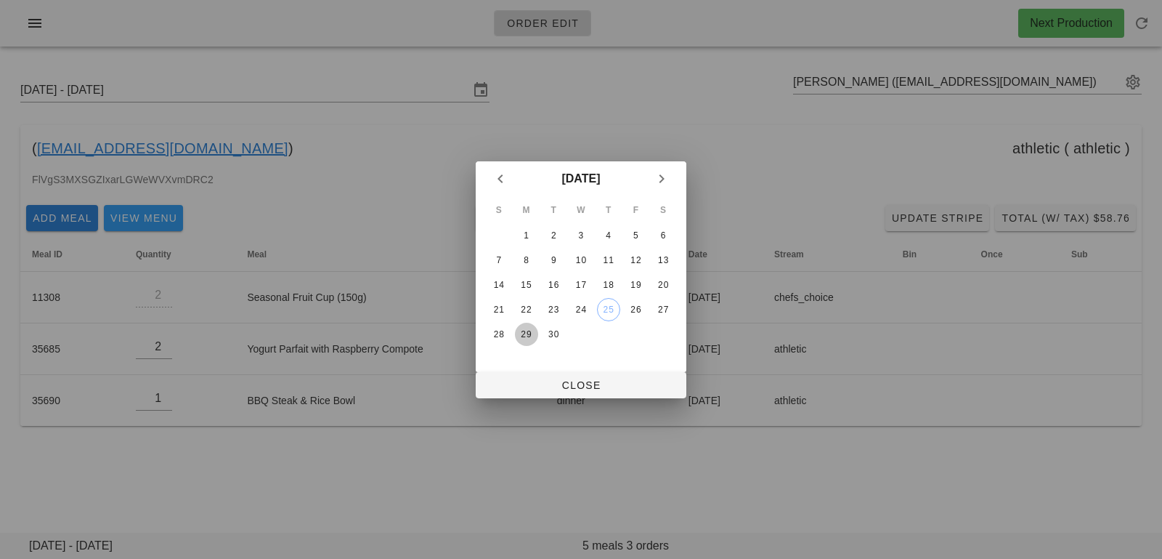
click at [519, 333] on div "29" at bounding box center [526, 334] width 23 height 10
click at [546, 388] on span "Close" at bounding box center [580, 385] width 187 height 12
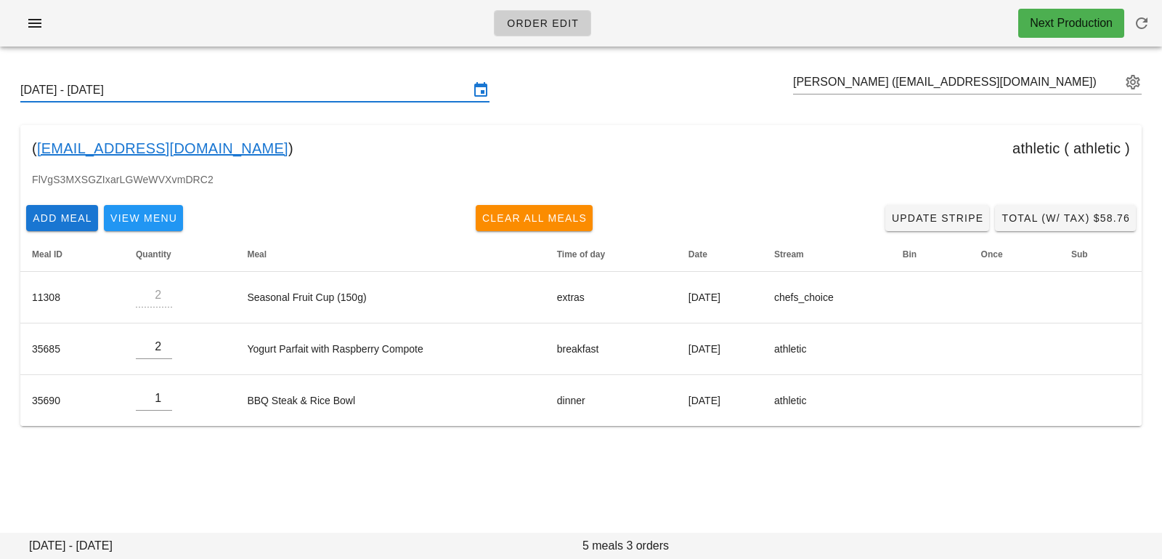
click at [416, 86] on input "[DATE] - [DATE]" at bounding box center [244, 89] width 449 height 23
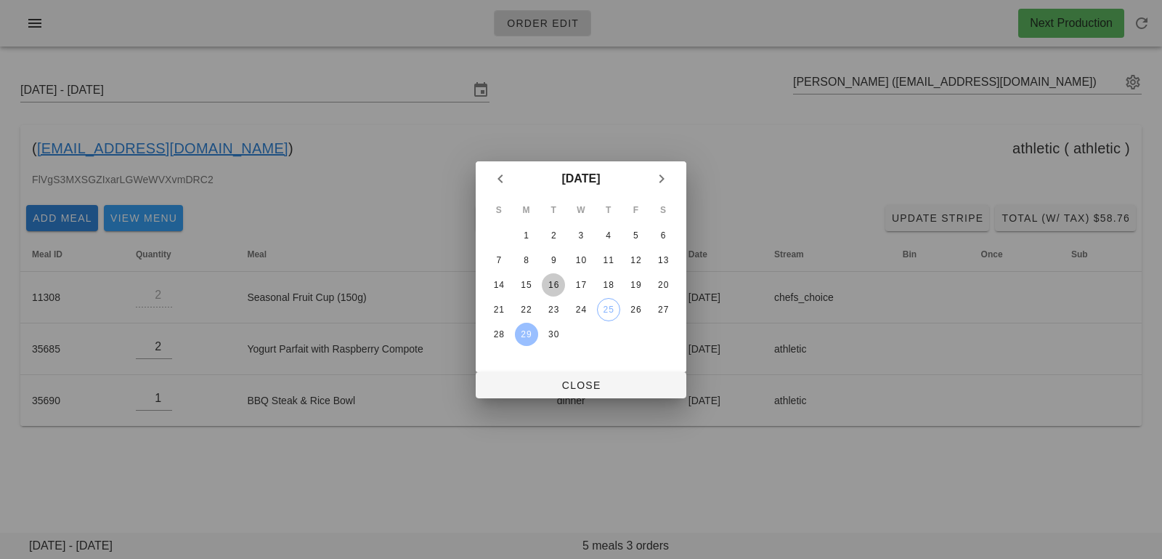
click at [544, 283] on div "16" at bounding box center [553, 285] width 23 height 10
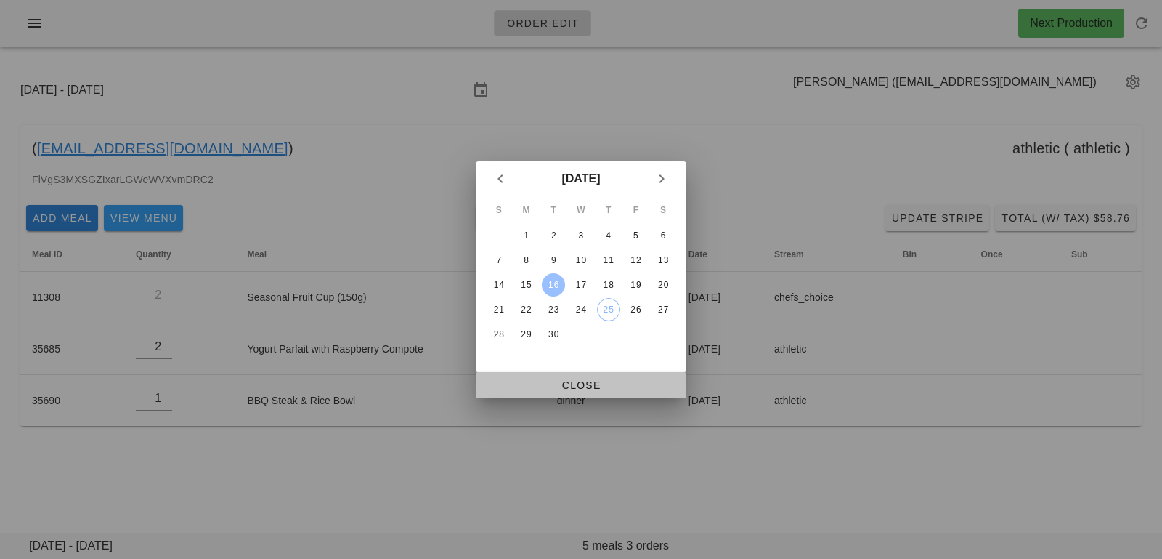
click at [549, 390] on span "Close" at bounding box center [580, 385] width 187 height 12
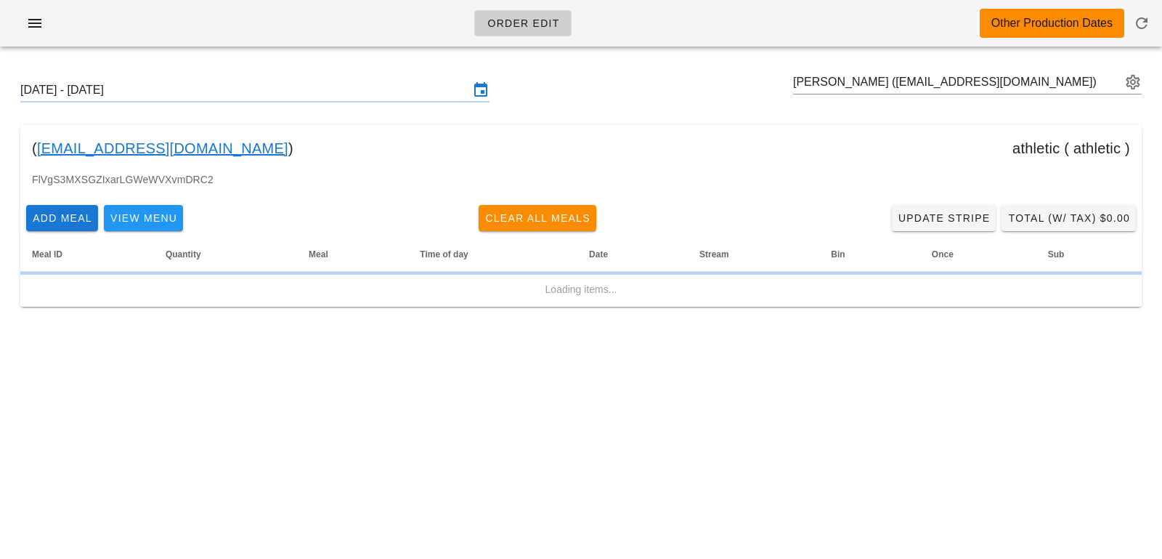
click at [449, 95] on input "[DATE] - [DATE]" at bounding box center [244, 89] width 449 height 23
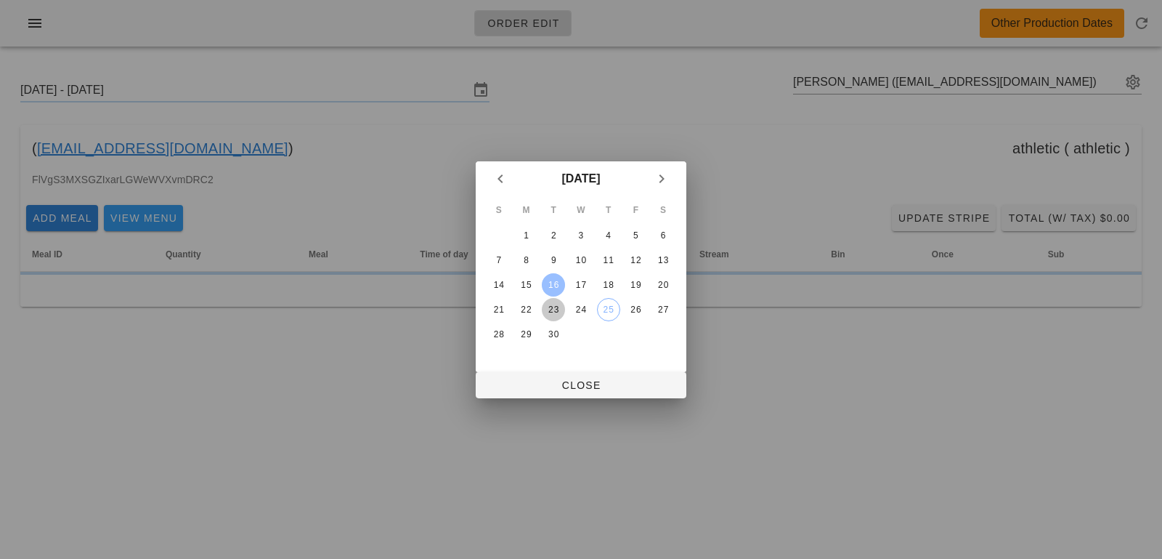
click at [552, 307] on div "23" at bounding box center [553, 309] width 23 height 10
click at [551, 386] on span "Close" at bounding box center [580, 385] width 187 height 12
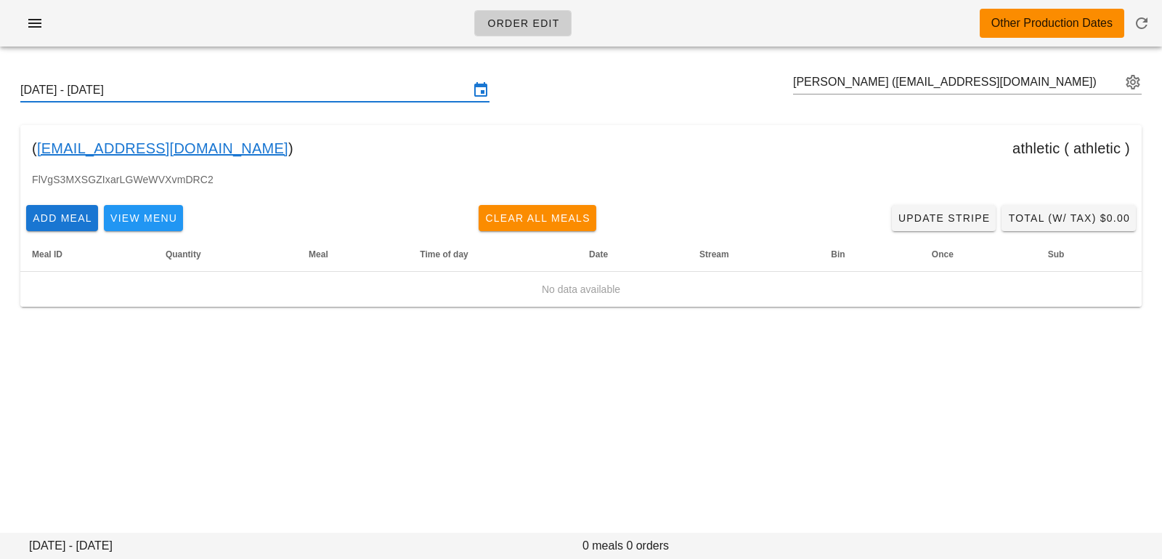
click at [405, 92] on input "[DATE] - [DATE]" at bounding box center [244, 89] width 449 height 23
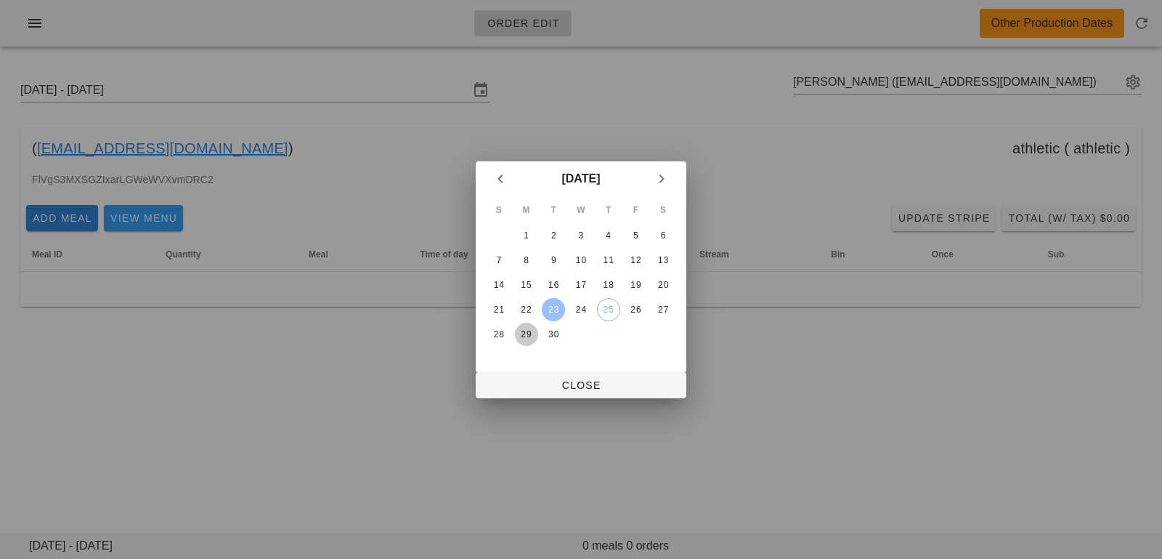
click at [530, 336] on div "29" at bounding box center [526, 334] width 23 height 10
click at [545, 385] on span "Close" at bounding box center [580, 385] width 187 height 12
type input "[DATE] - [DATE]"
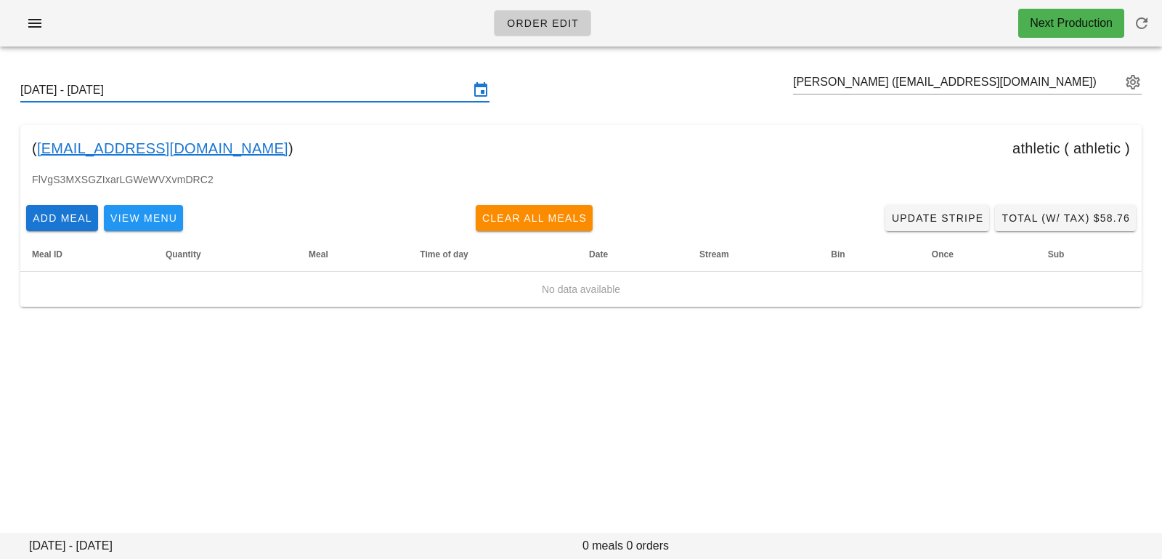
click at [312, 97] on input "[DATE] - [DATE]" at bounding box center [244, 89] width 449 height 23
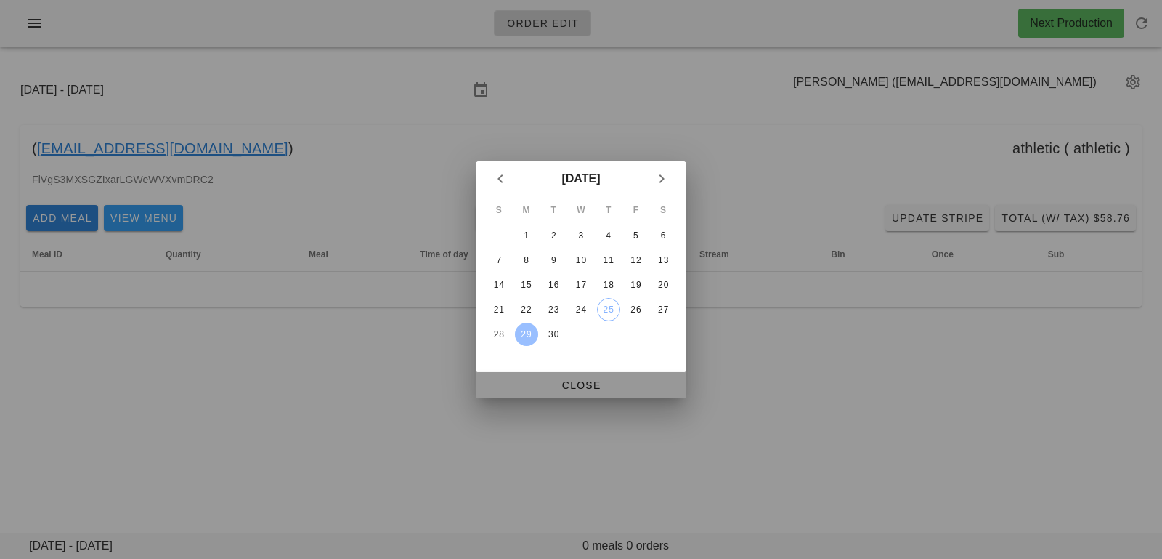
click at [523, 394] on button "Close" at bounding box center [581, 385] width 211 height 26
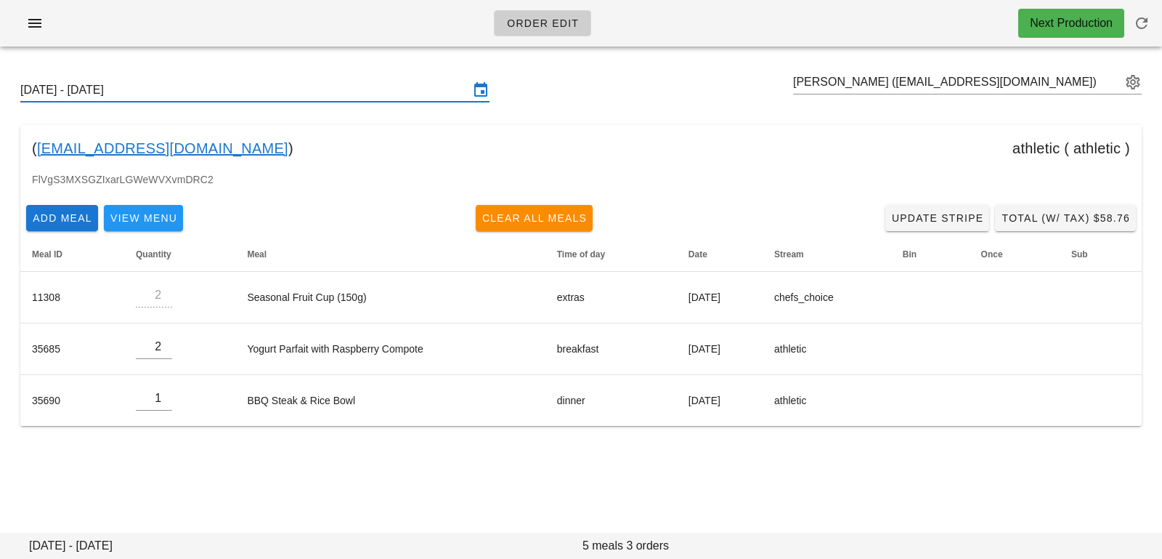
click at [415, 89] on input "[DATE] - [DATE]" at bounding box center [244, 89] width 449 height 23
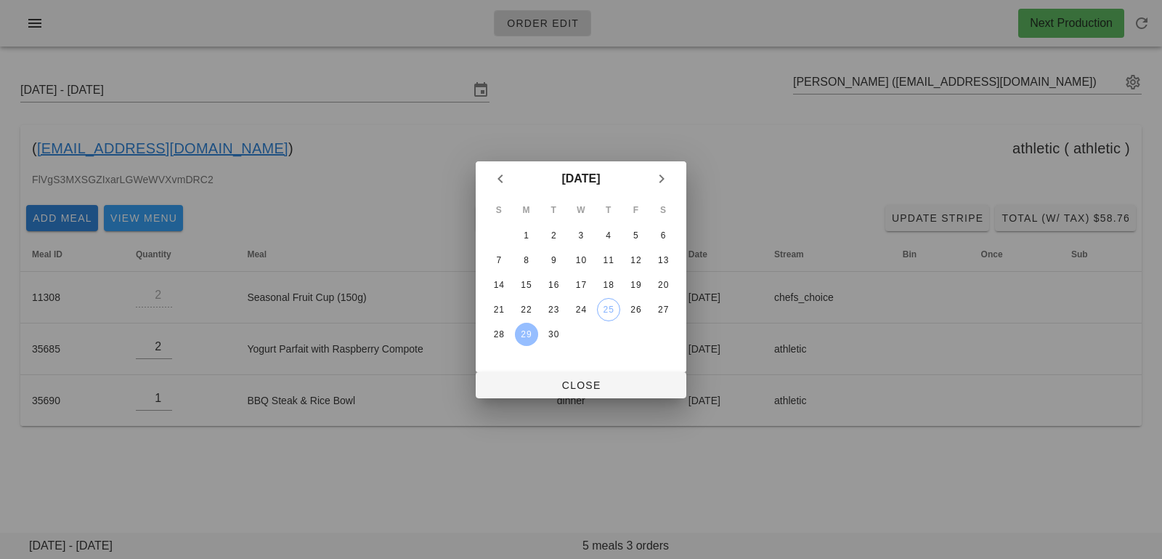
click at [530, 340] on button "29" at bounding box center [526, 333] width 23 height 23
click at [531, 393] on button "Close" at bounding box center [581, 385] width 211 height 26
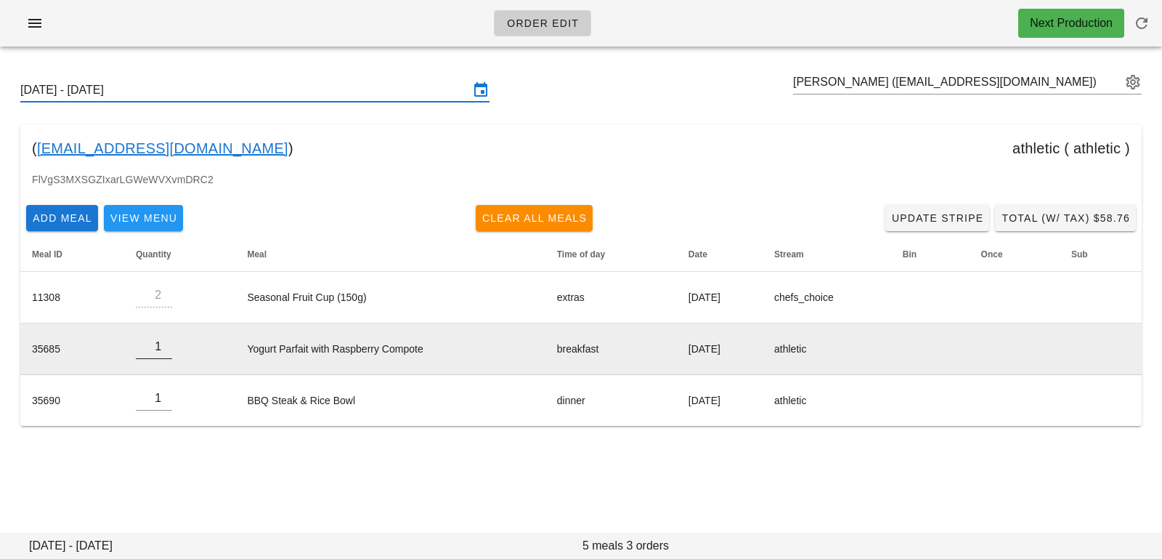
click at [163, 349] on input "1" at bounding box center [154, 346] width 36 height 23
type input "0"
click at [163, 349] on input "0" at bounding box center [154, 346] width 36 height 23
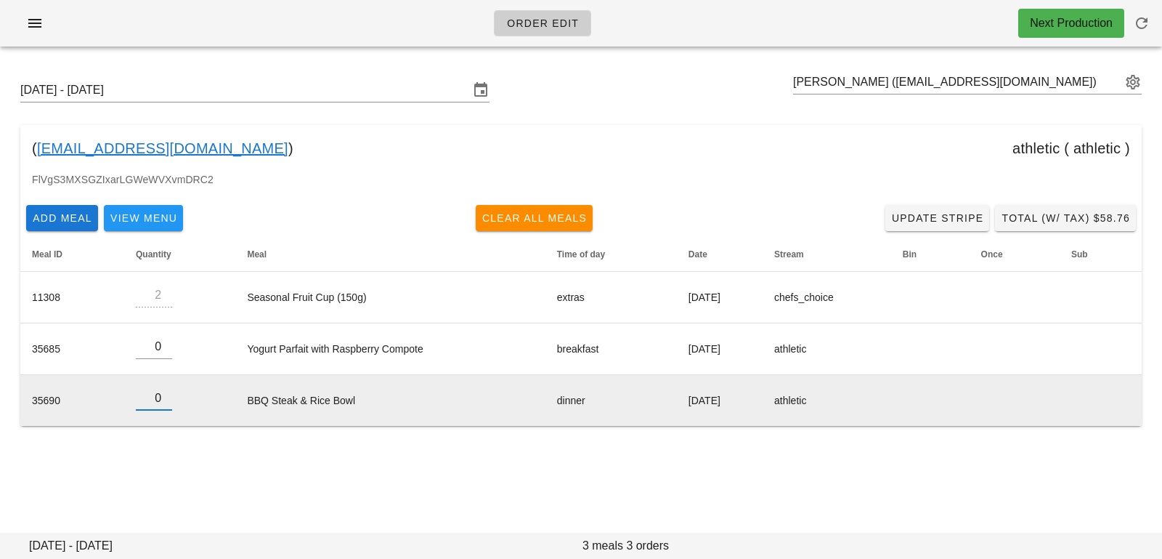
type input "0"
click at [163, 402] on input "0" at bounding box center [154, 397] width 36 height 23
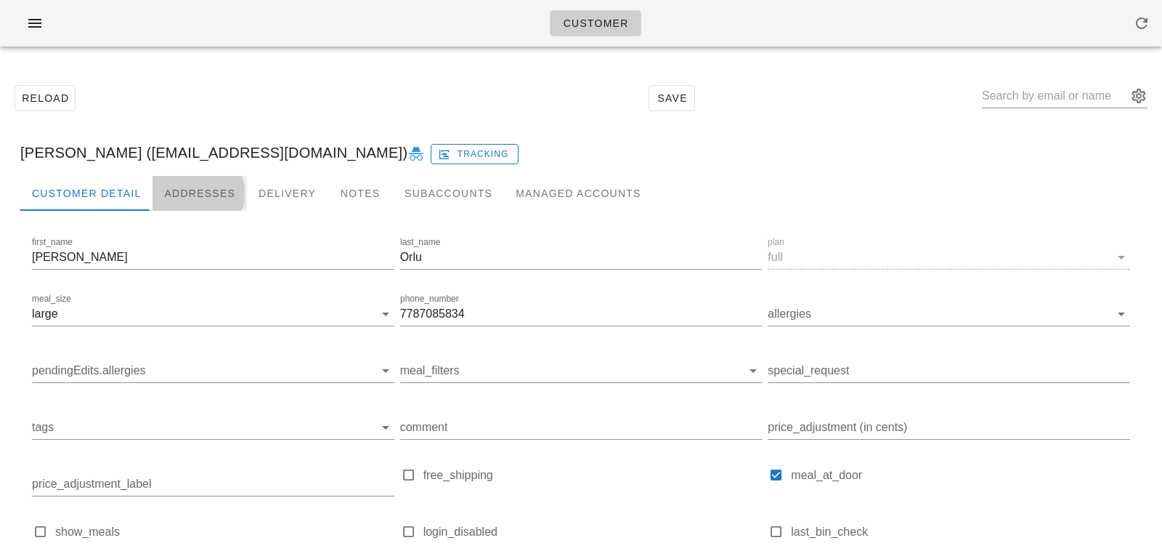
click at [204, 201] on div "Addresses" at bounding box center [200, 193] width 94 height 35
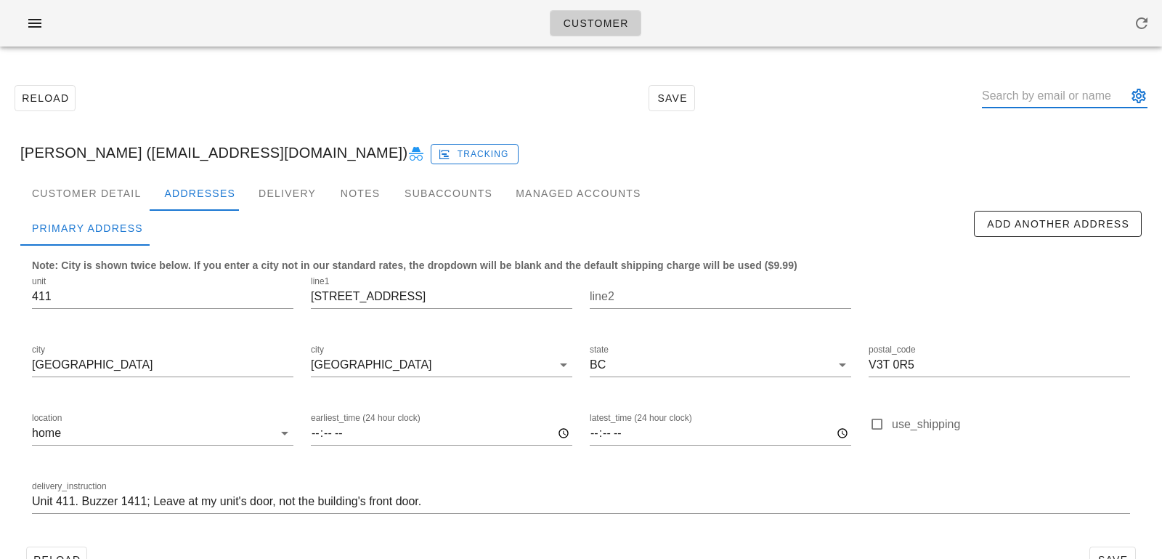
click at [1020, 87] on input "text" at bounding box center [1054, 95] width 145 height 23
paste input "[EMAIL_ADDRESS][DOMAIN_NAME]"
type input "[EMAIL_ADDRESS][DOMAIN_NAME]"
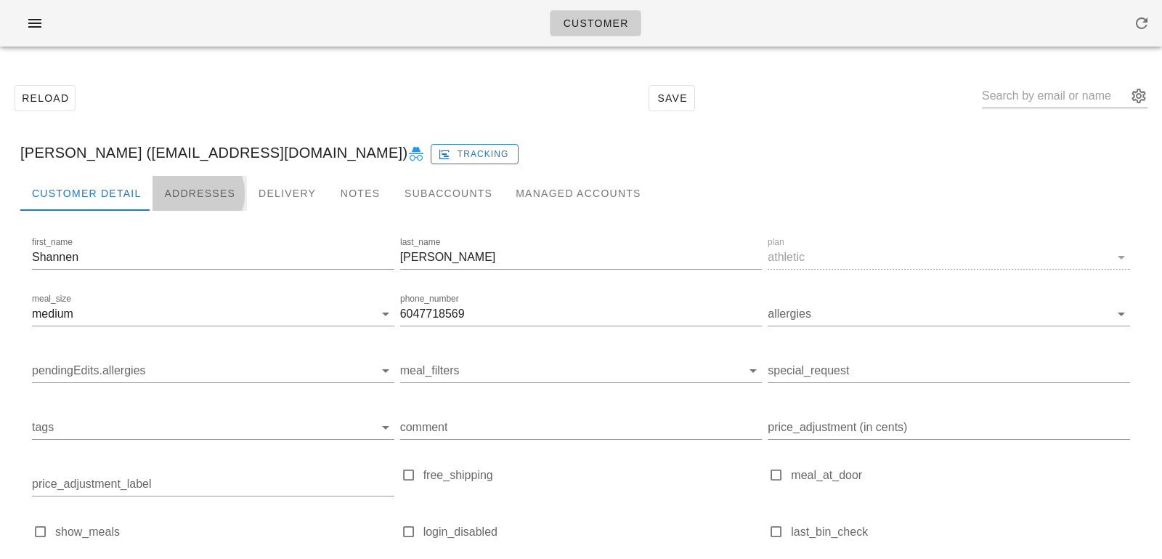
click at [216, 185] on div "Addresses" at bounding box center [200, 193] width 94 height 35
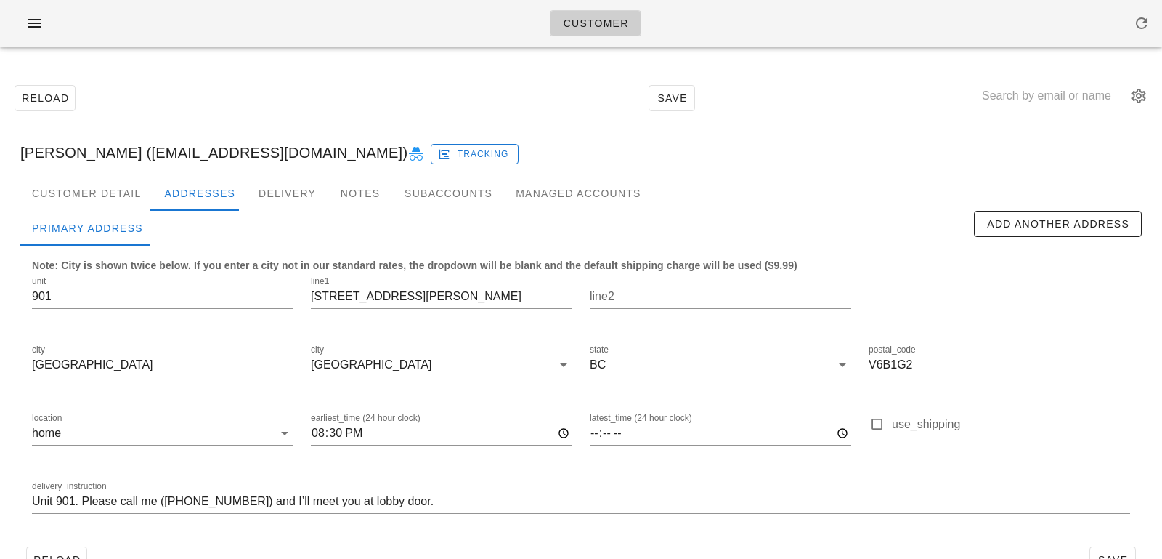
click at [407, 150] on icon at bounding box center [415, 153] width 17 height 17
click at [1134, 17] on icon "button" at bounding box center [1141, 23] width 17 height 17
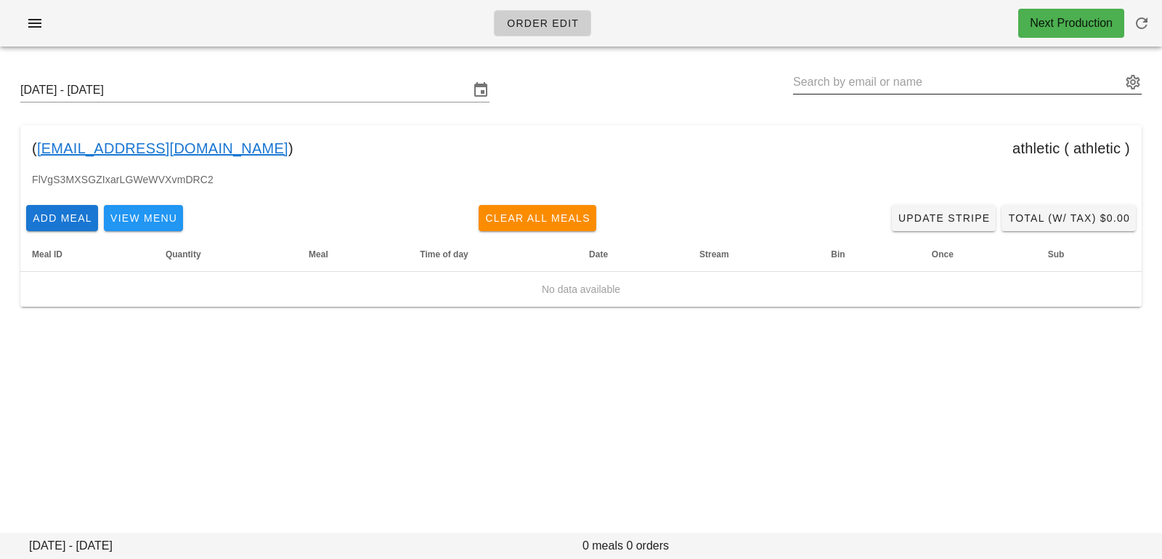
click at [900, 81] on input "text" at bounding box center [957, 81] width 328 height 23
paste input "[PERSON_NAME][EMAIL_ADDRESS][DOMAIN_NAME]"
type input "[PERSON_NAME][EMAIL_ADDRESS][DOMAIN_NAME]"
click at [406, 82] on input "[DATE] - [DATE]" at bounding box center [244, 89] width 449 height 23
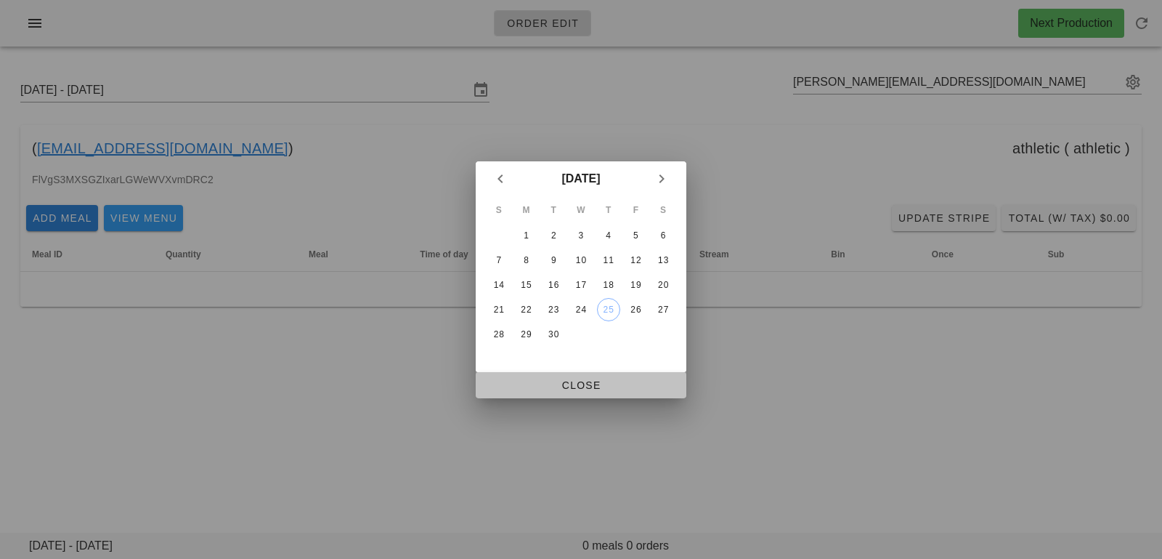
click at [633, 384] on span "Close" at bounding box center [580, 385] width 187 height 12
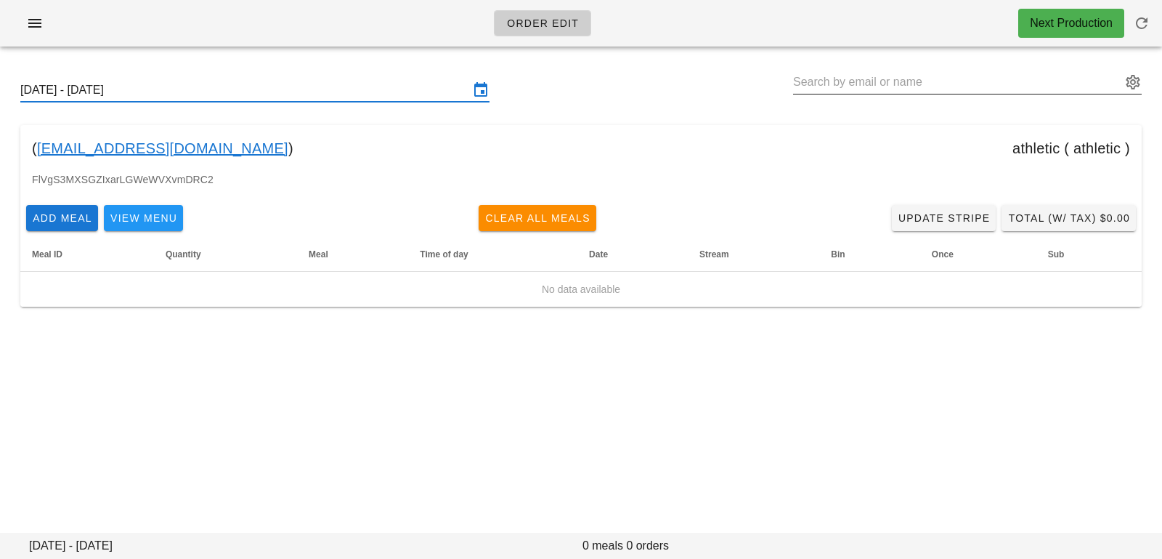
click at [858, 80] on input "text" at bounding box center [957, 81] width 328 height 23
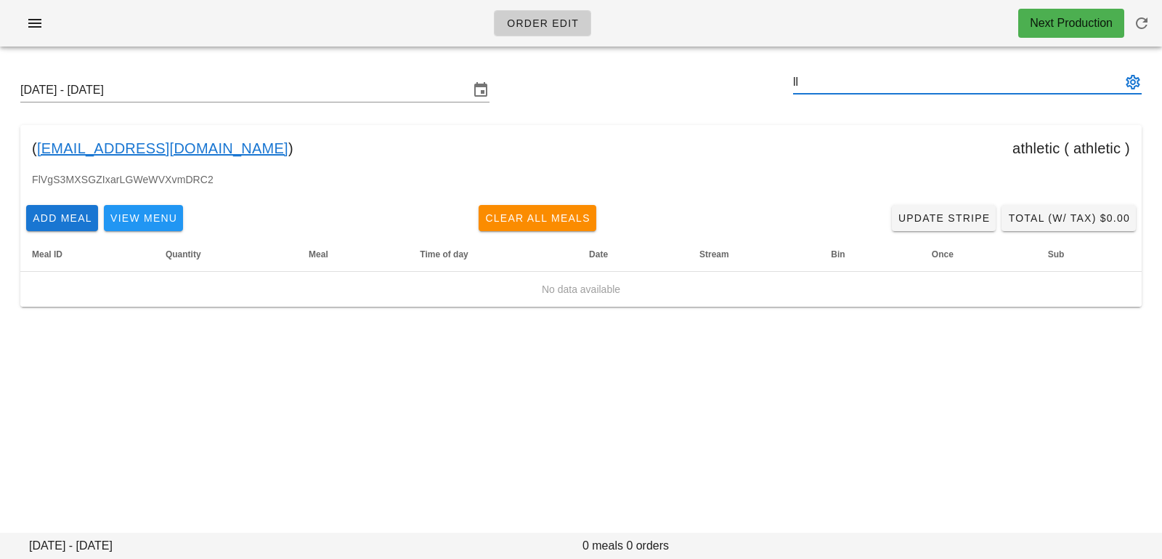
type input "l"
paste input "[EMAIL_ADDRESS][DOMAIN_NAME]"
type input "[EMAIL_ADDRESS][DOMAIN_NAME]"
click at [1153, 35] on button "button" at bounding box center [1141, 23] width 35 height 35
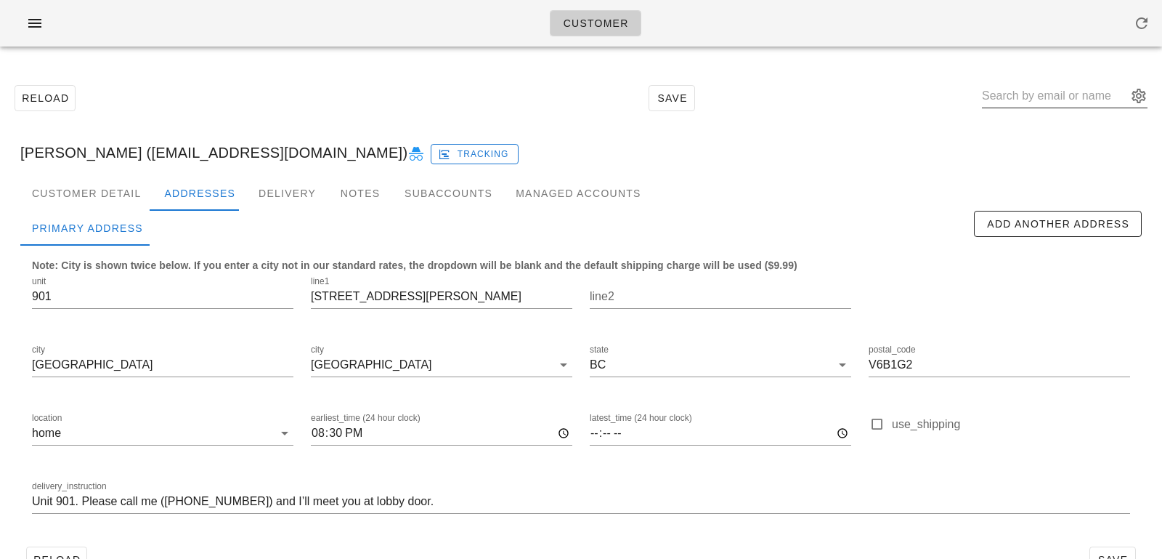
click at [1034, 89] on input "text" at bounding box center [1054, 95] width 145 height 23
paste input "[EMAIL_ADDRESS][DOMAIN_NAME]"
type input "[EMAIL_ADDRESS][DOMAIN_NAME]"
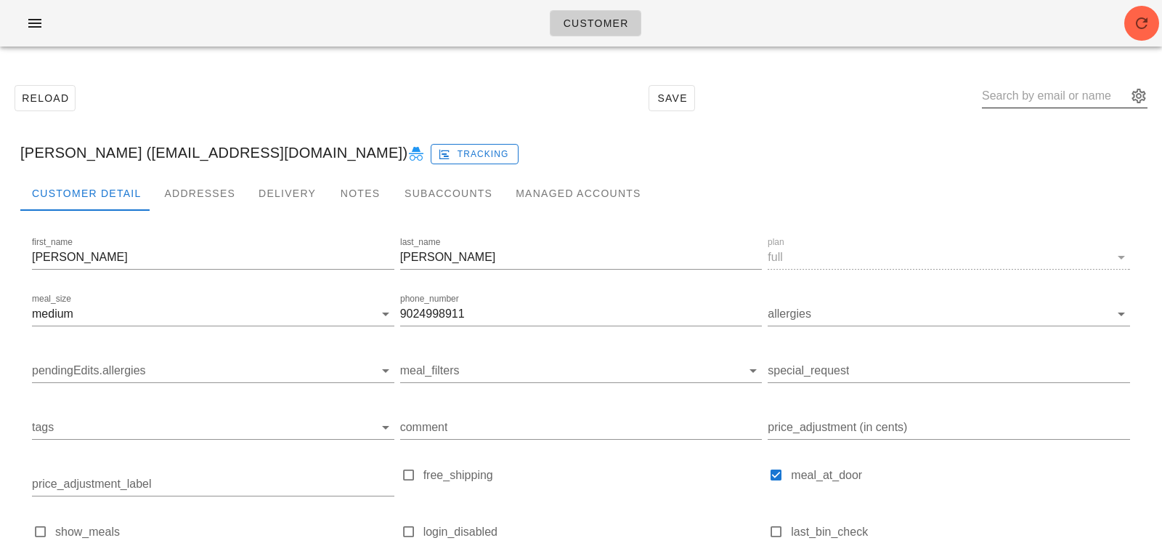
click at [1014, 92] on input "text" at bounding box center [1054, 95] width 145 height 23
paste input "[EMAIL_ADDRESS][DOMAIN_NAME]"
type input "[PERSON_NAME] ([EMAIL_ADDRESS][DOMAIN_NAME])"
click at [221, 187] on div "Addresses" at bounding box center [200, 193] width 94 height 35
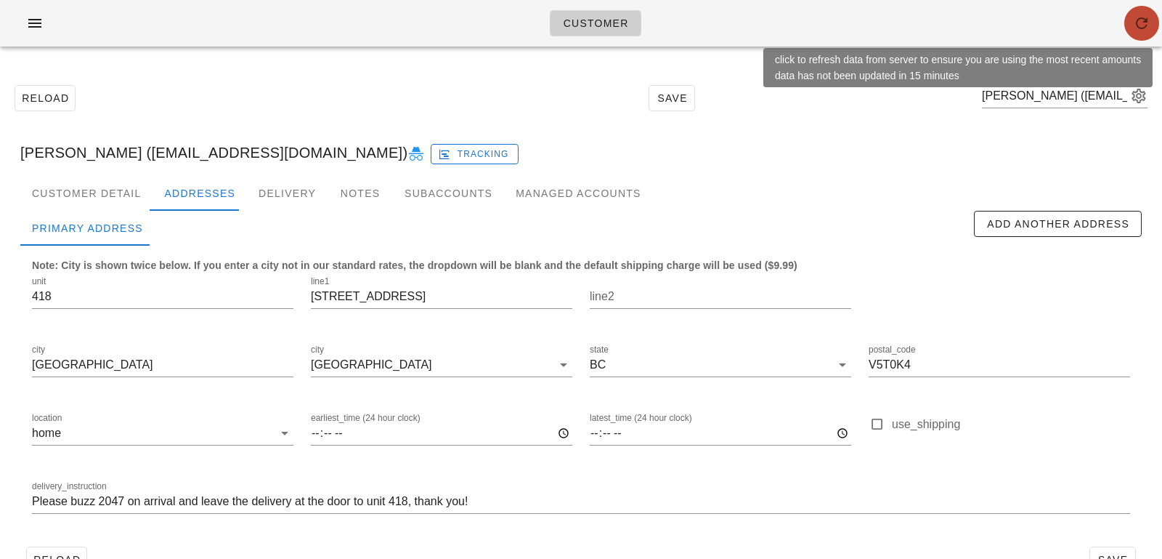
click at [1140, 31] on icon "button" at bounding box center [1141, 23] width 17 height 17
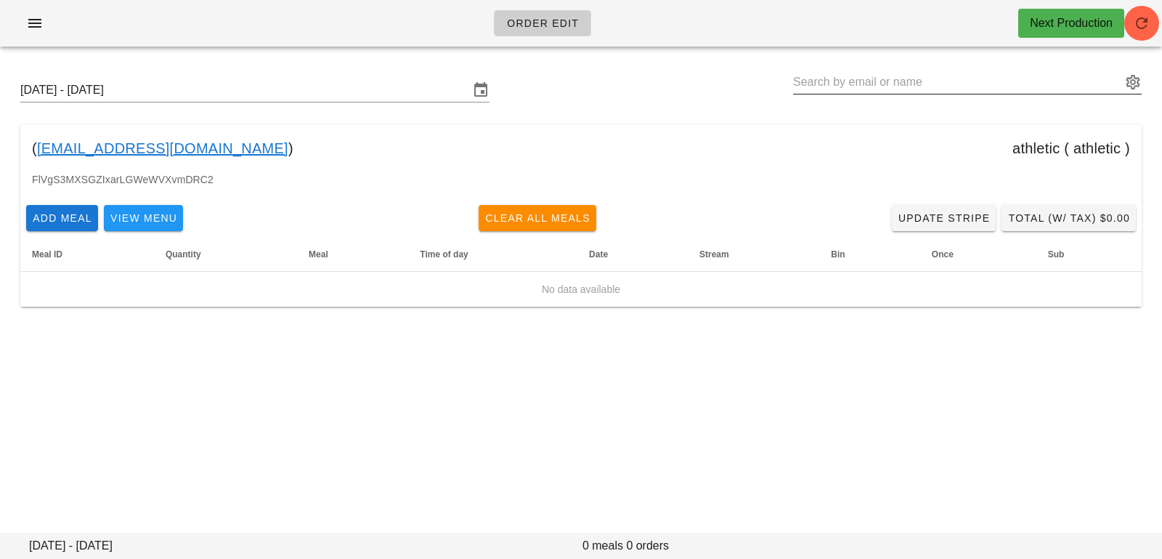
click at [858, 92] on input "text" at bounding box center [957, 81] width 328 height 23
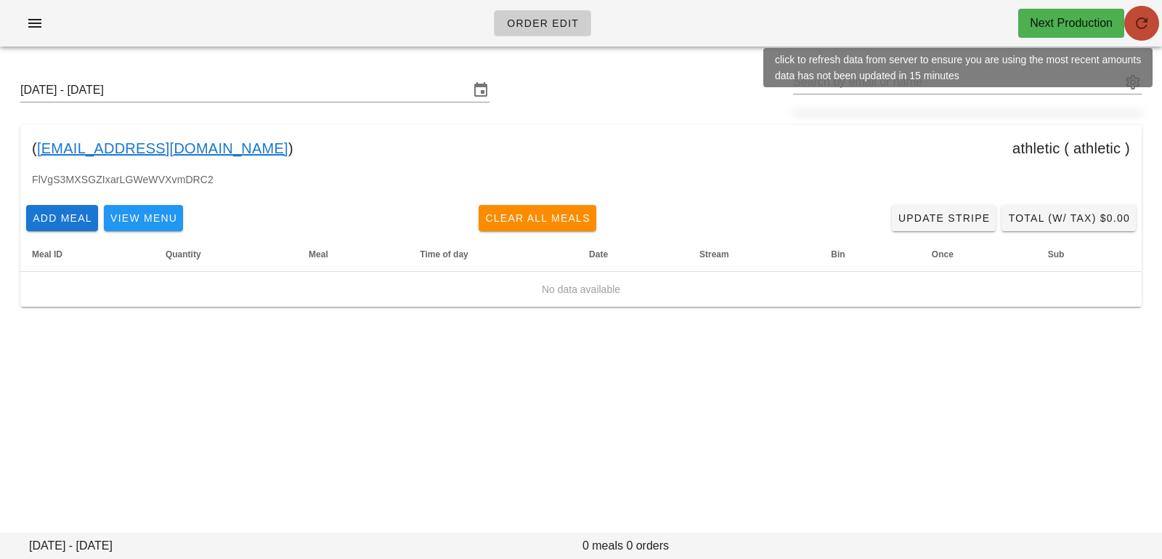
click at [1127, 14] on button "button" at bounding box center [1141, 23] width 35 height 35
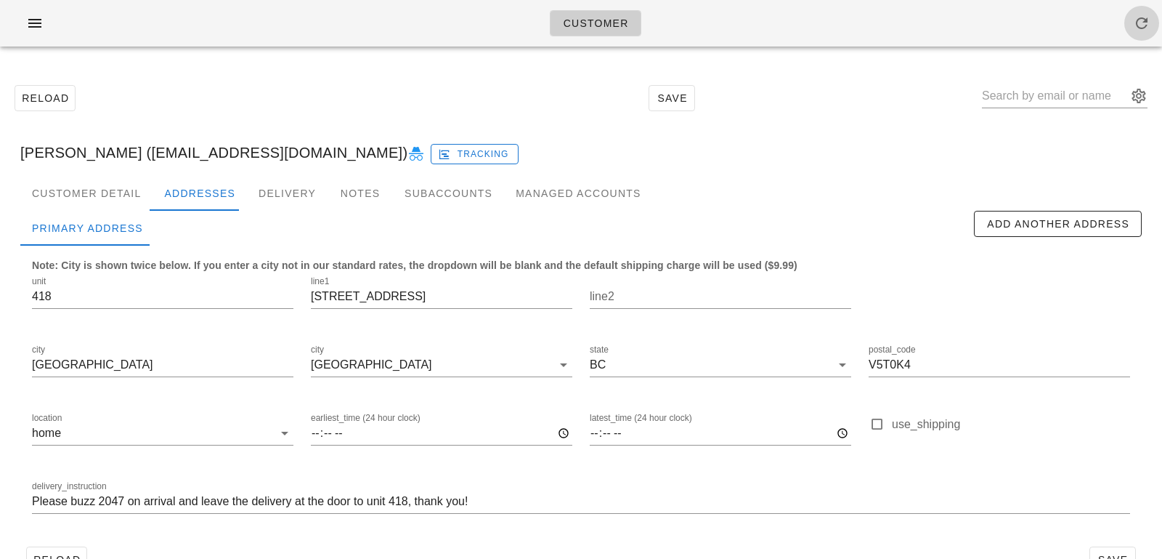
click at [1137, 23] on icon "button" at bounding box center [1141, 23] width 17 height 17
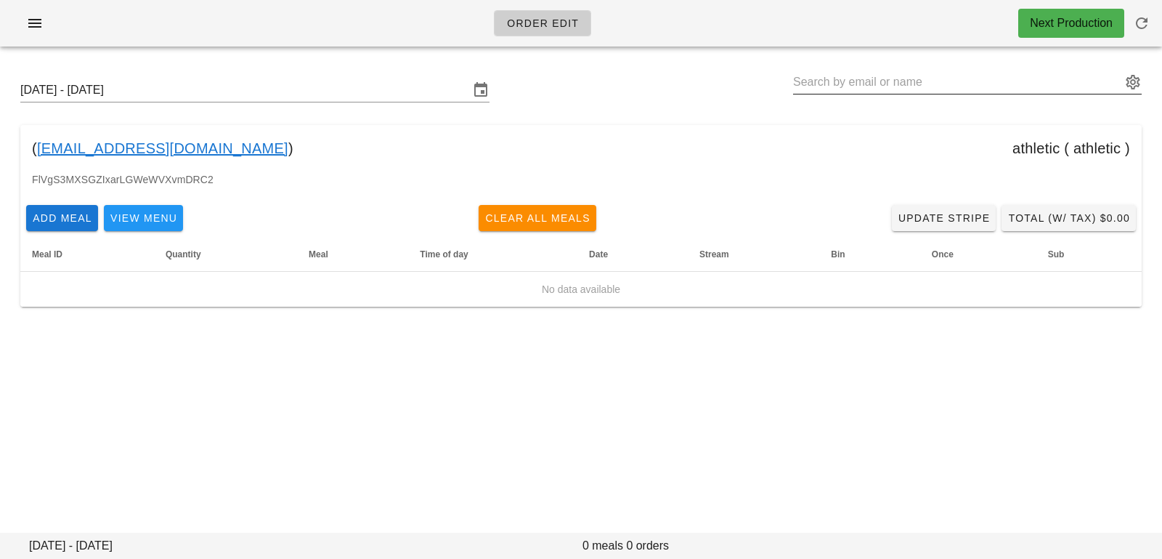
click at [876, 78] on input "text" at bounding box center [957, 81] width 328 height 23
paste input "[PERSON_NAME]"
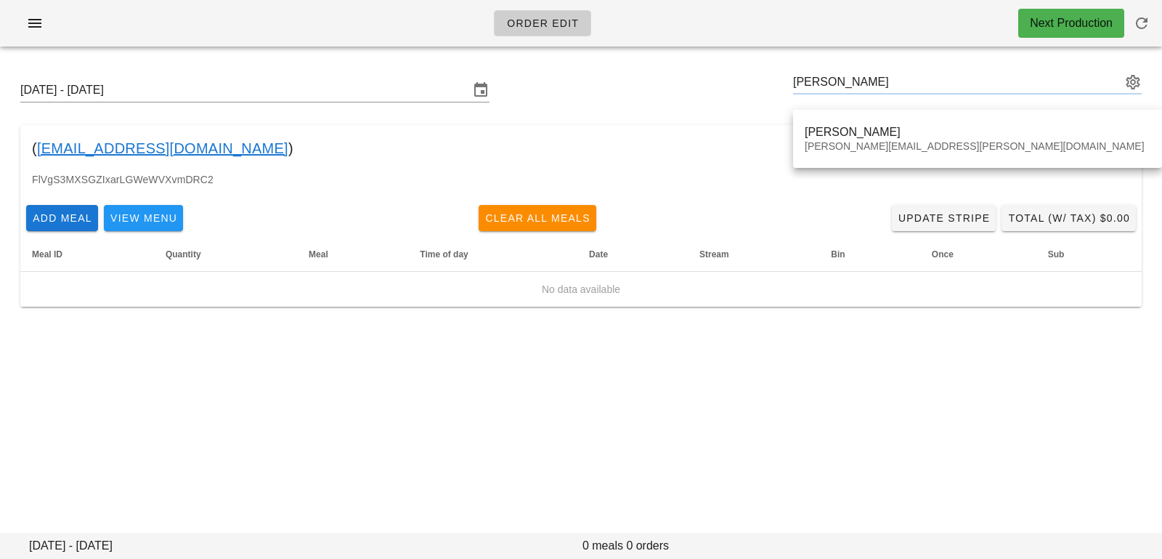
type input "[PERSON_NAME] ([PERSON_NAME][EMAIL_ADDRESS][PERSON_NAME][DOMAIN_NAME])"
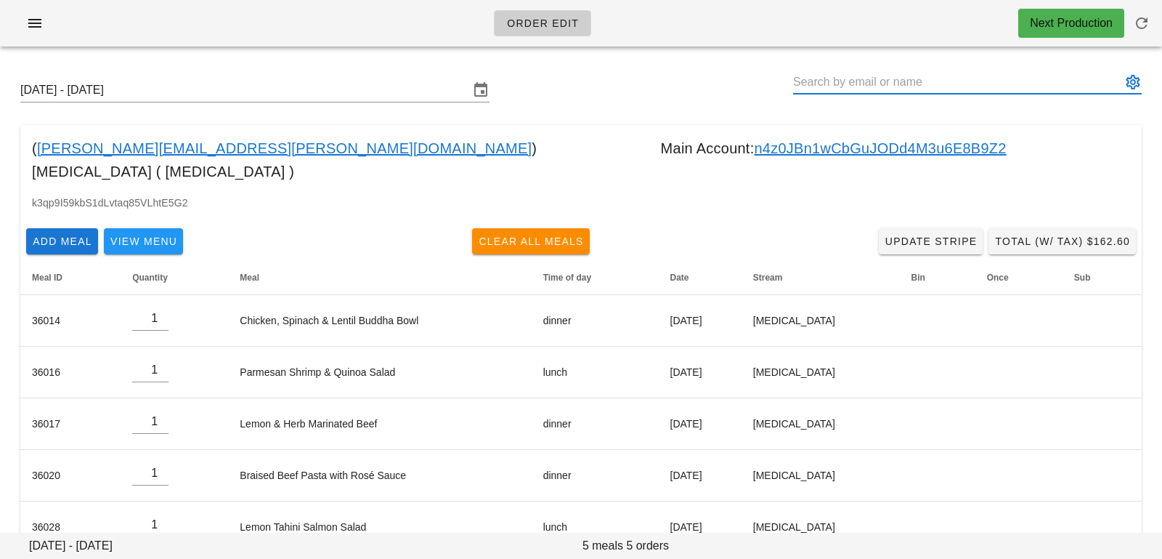
click at [978, 86] on input "text" at bounding box center [957, 81] width 328 height 23
paste input "[PERSON_NAME]"
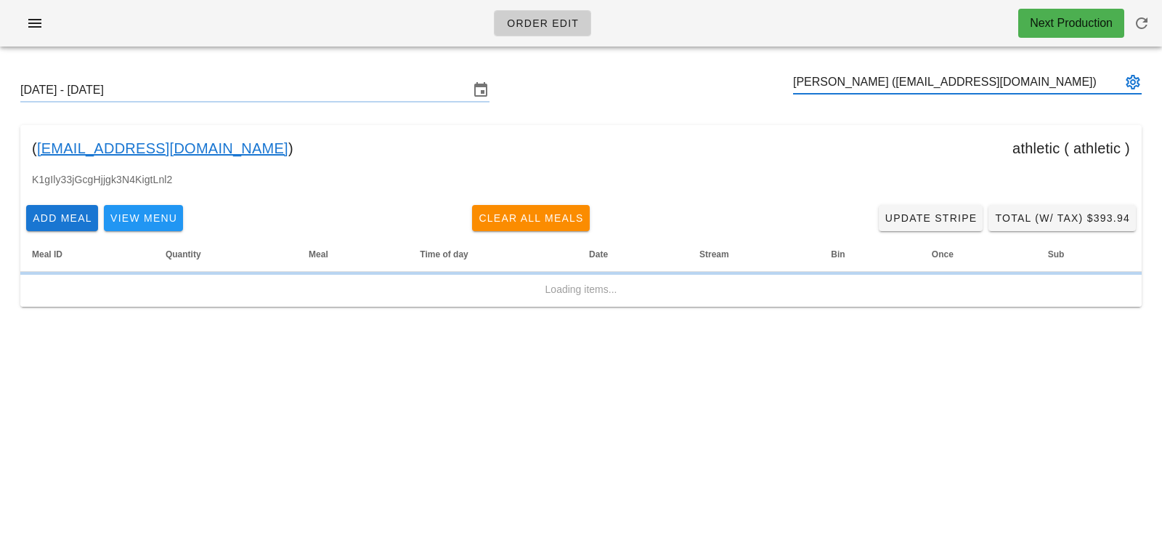
type input "[PERSON_NAME] ([EMAIL_ADDRESS][DOMAIN_NAME])"
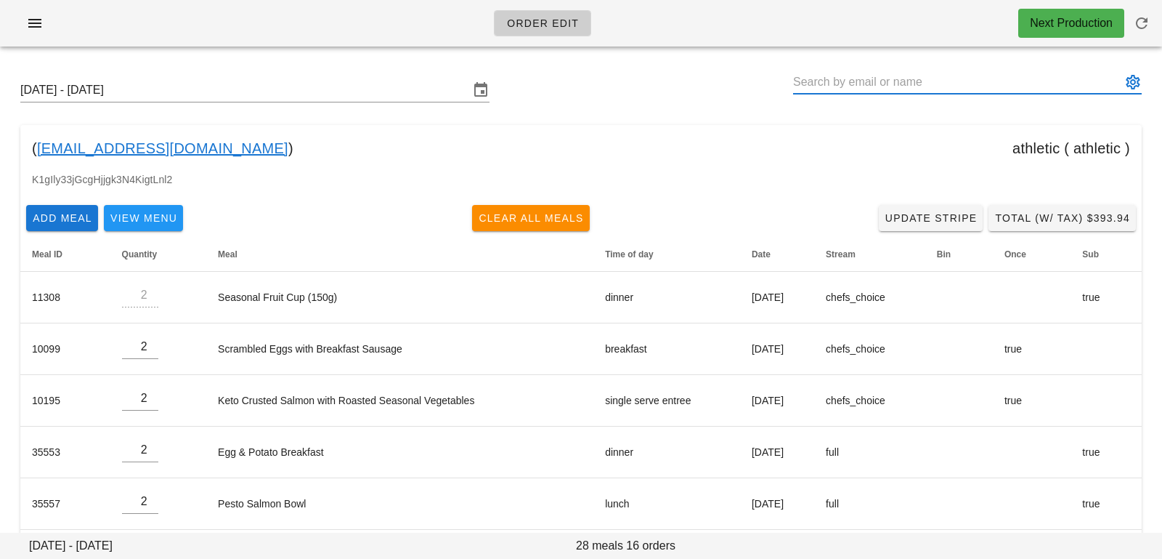
paste input "[PERSON_NAME]"
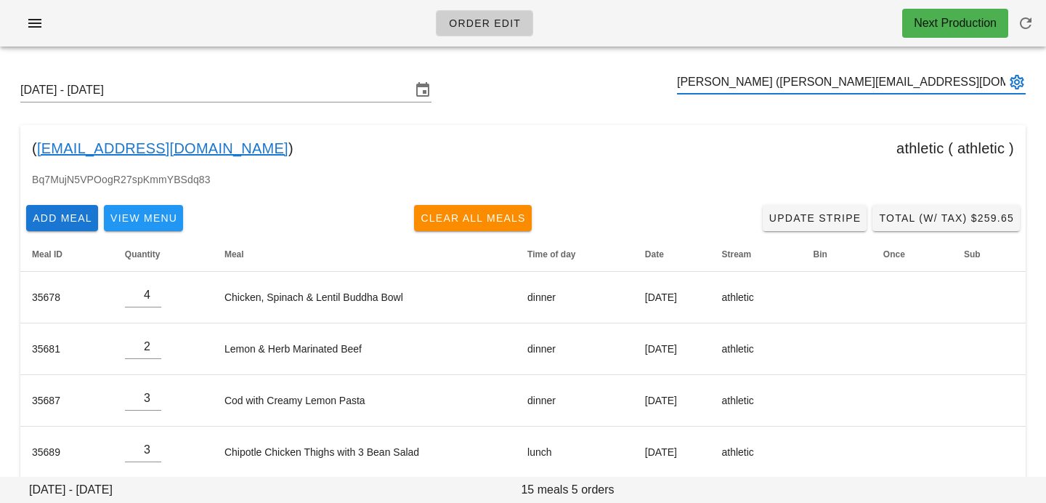
type input "[PERSON_NAME] ([PERSON_NAME][EMAIL_ADDRESS][DOMAIN_NAME])"
click at [587, 126] on div "( monaghan.lth@gmail.com ) athletic ( athletic )" at bounding box center [522, 148] width 1005 height 46
click at [726, 82] on input "text" at bounding box center [841, 81] width 328 height 23
paste input "[PERSON_NAME]"
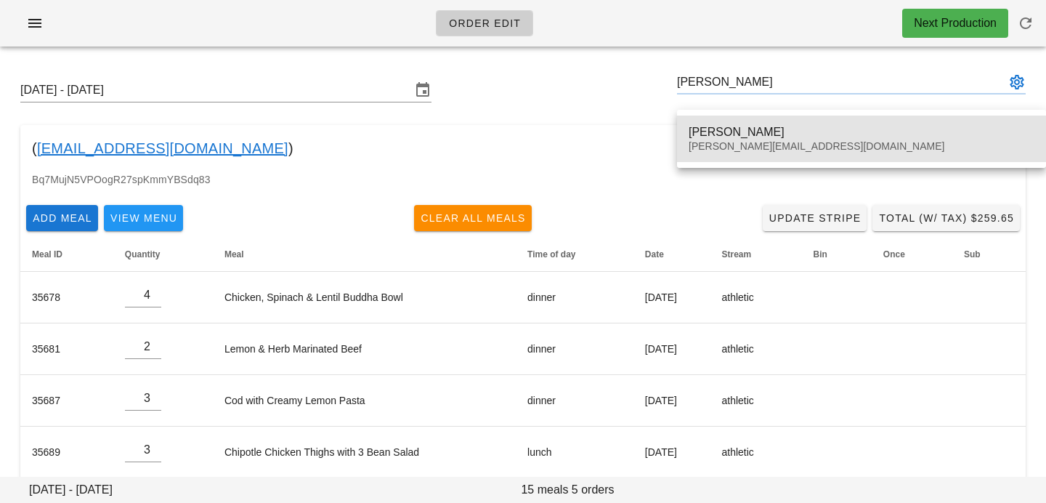
click at [714, 134] on div "[PERSON_NAME]" at bounding box center [862, 132] width 346 height 14
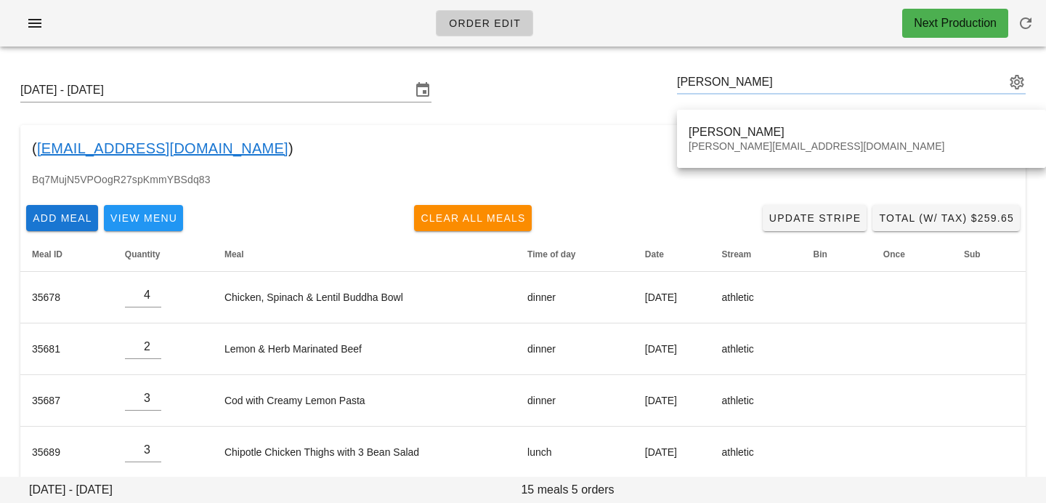
type input "[PERSON_NAME] ([PERSON_NAME][EMAIL_ADDRESS][DOMAIN_NAME])"
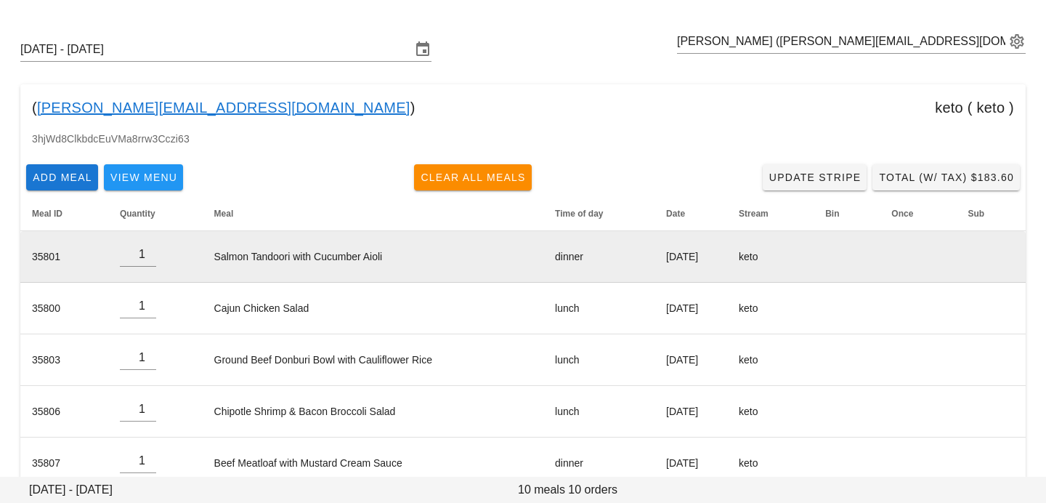
scroll to position [43, 0]
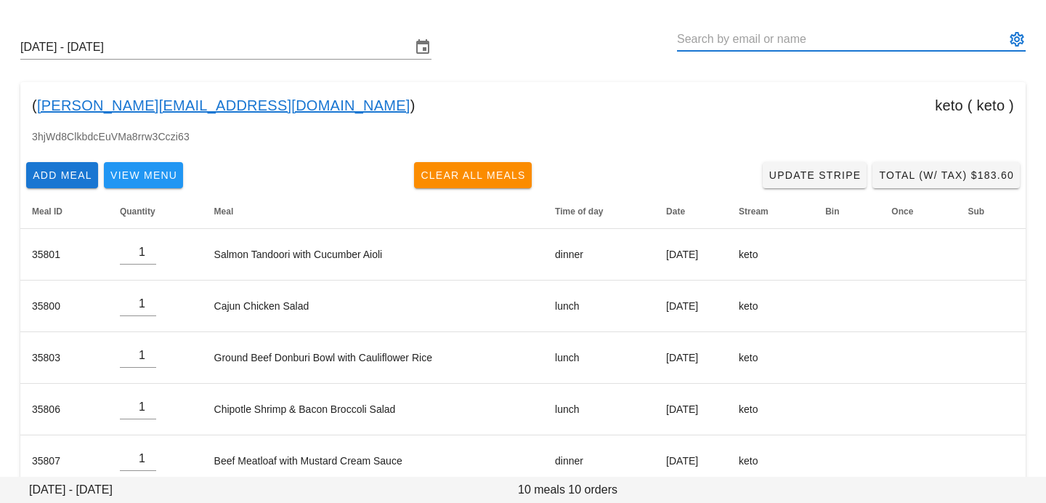
click at [723, 48] on input "text" at bounding box center [841, 39] width 328 height 23
paste input "[PERSON_NAME]"
type input "[PERSON_NAME] ([PERSON_NAME][EMAIL_ADDRESS][DOMAIN_NAME])"
paste input "[PERSON_NAME]"
type input "[PERSON_NAME] ([EMAIL_ADDRESS][DOMAIN_NAME])"
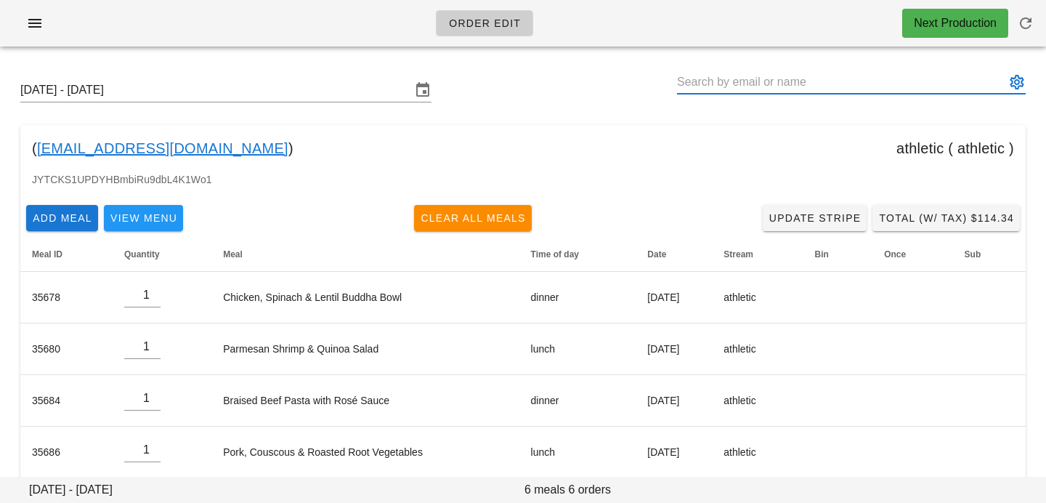
paste input "[EMAIL_ADDRESS][DOMAIN_NAME]"
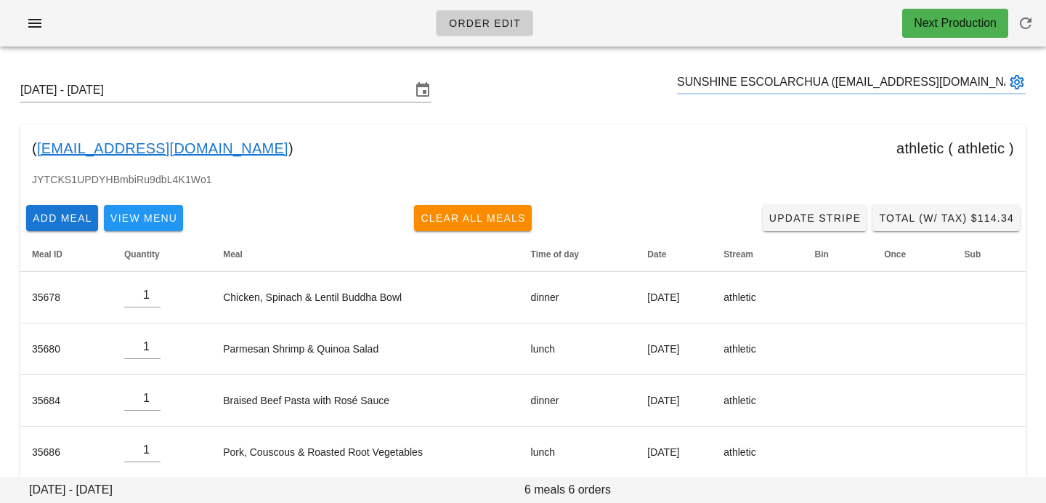
type input "SUNSHINE ESCOLARCHUA ([EMAIL_ADDRESS][DOMAIN_NAME])"
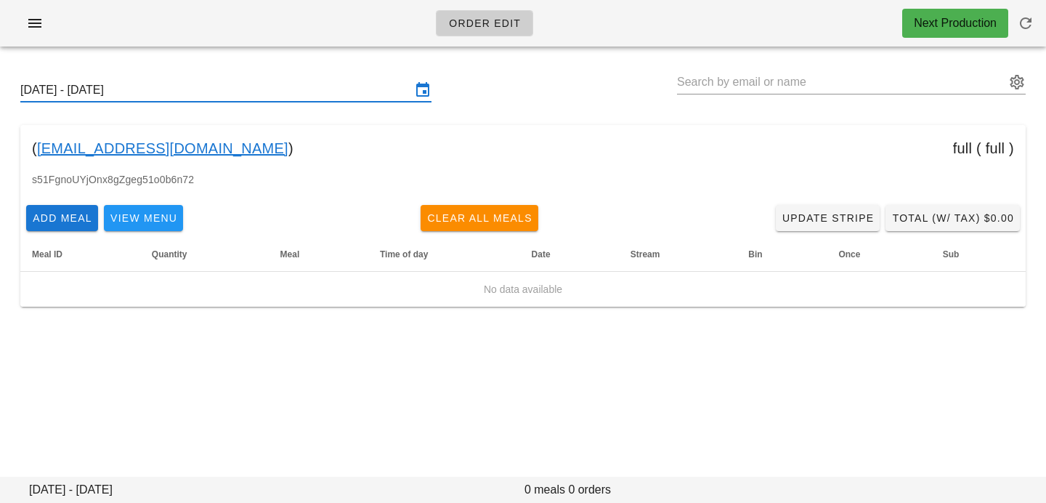
click at [289, 89] on input "Sunday September 28 - Saturday October 4" at bounding box center [215, 89] width 391 height 23
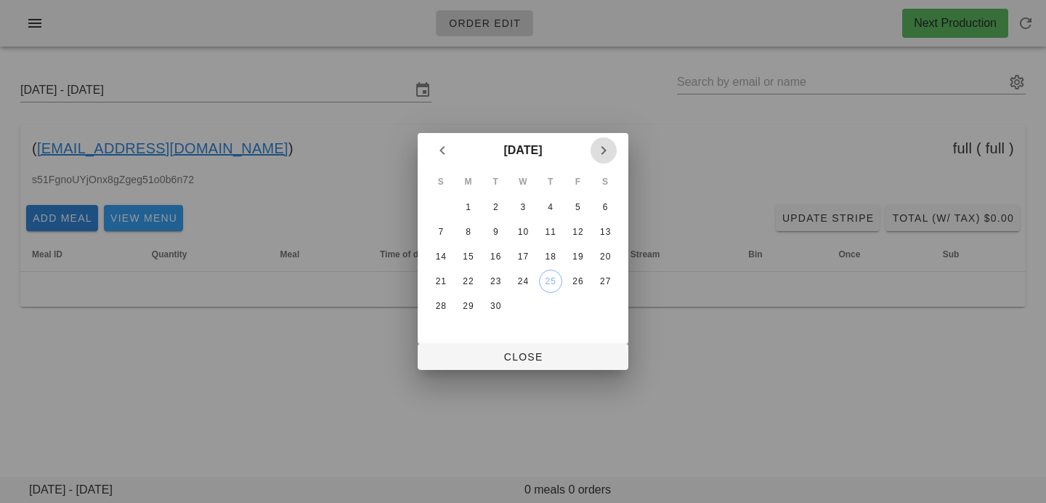
click at [596, 148] on icon "Next month" at bounding box center [603, 150] width 17 height 17
click at [469, 234] on div "6" at bounding box center [468, 232] width 23 height 10
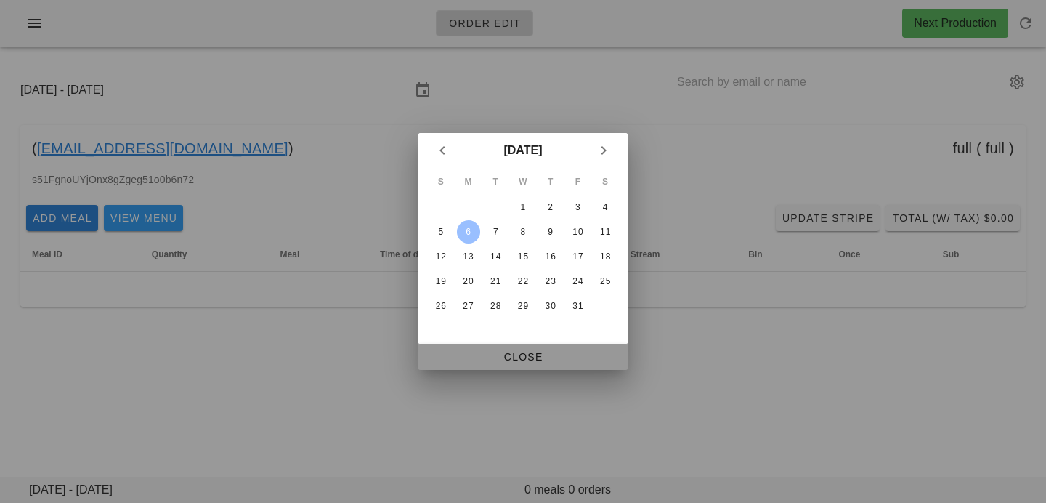
click at [489, 351] on span "Close" at bounding box center [522, 357] width 187 height 12
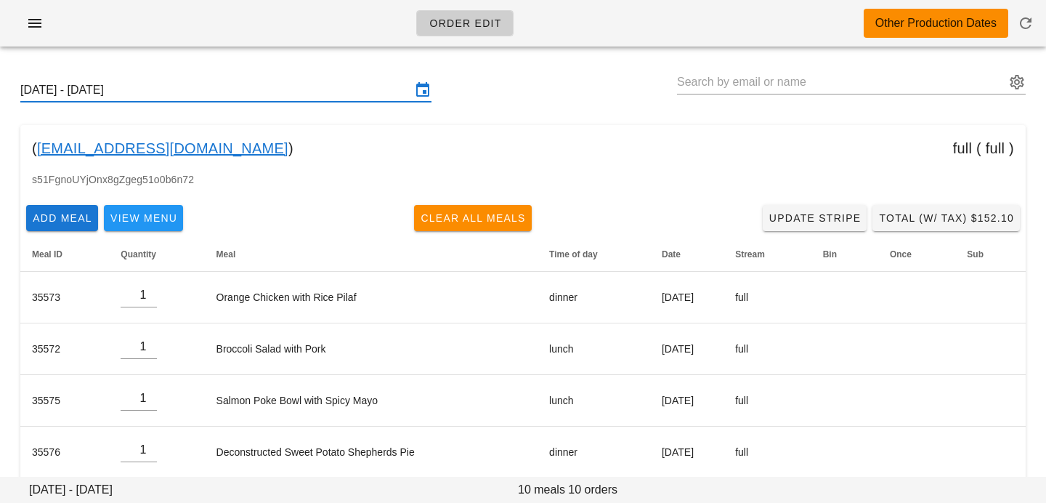
click at [345, 88] on input "Sunday October 5 - Saturday October 11" at bounding box center [215, 89] width 391 height 23
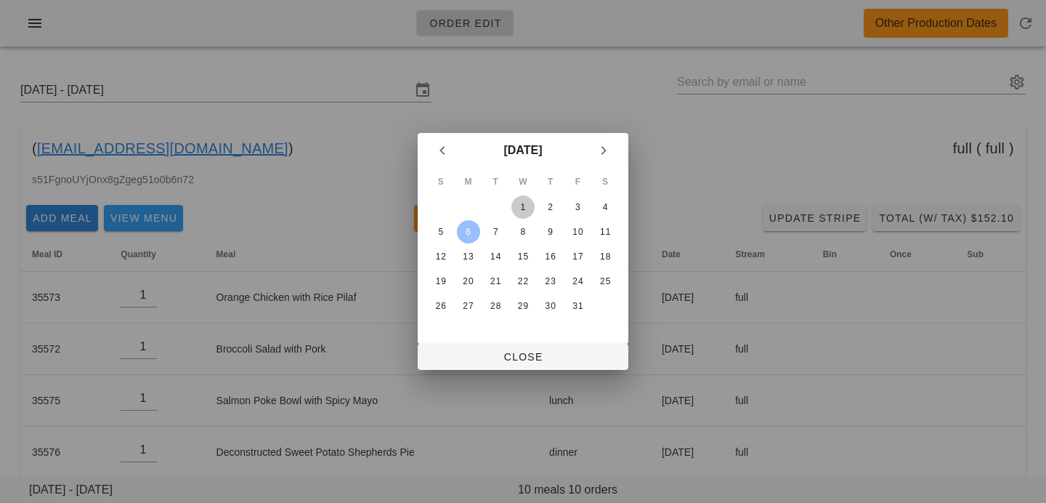
click at [525, 206] on div "1" at bounding box center [522, 207] width 23 height 10
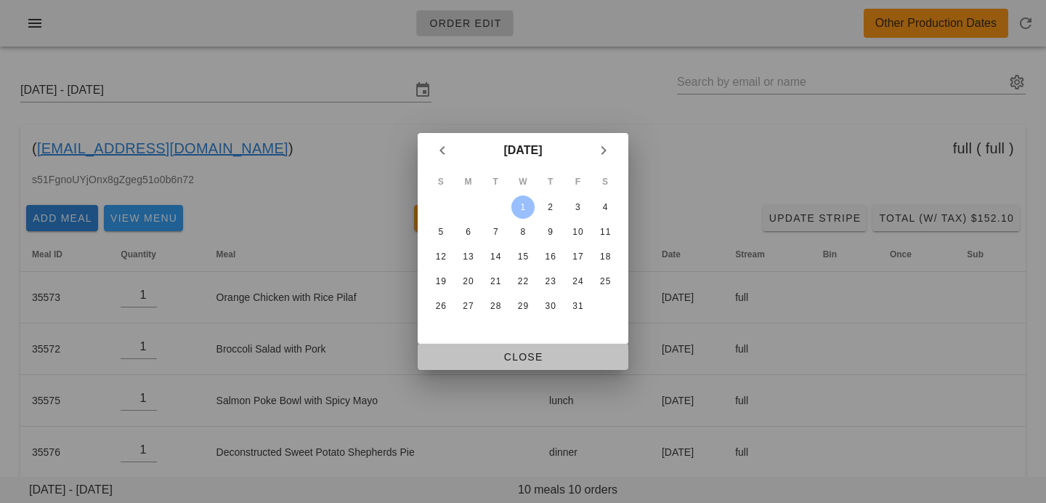
click at [521, 352] on span "Close" at bounding box center [522, 357] width 187 height 12
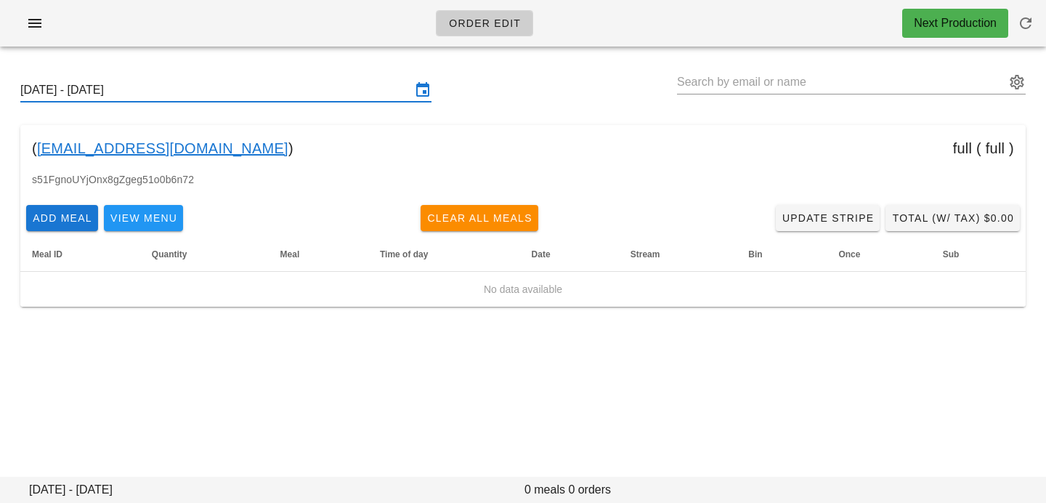
click at [354, 97] on input "Sunday September 28 - Saturday October 4" at bounding box center [215, 89] width 391 height 23
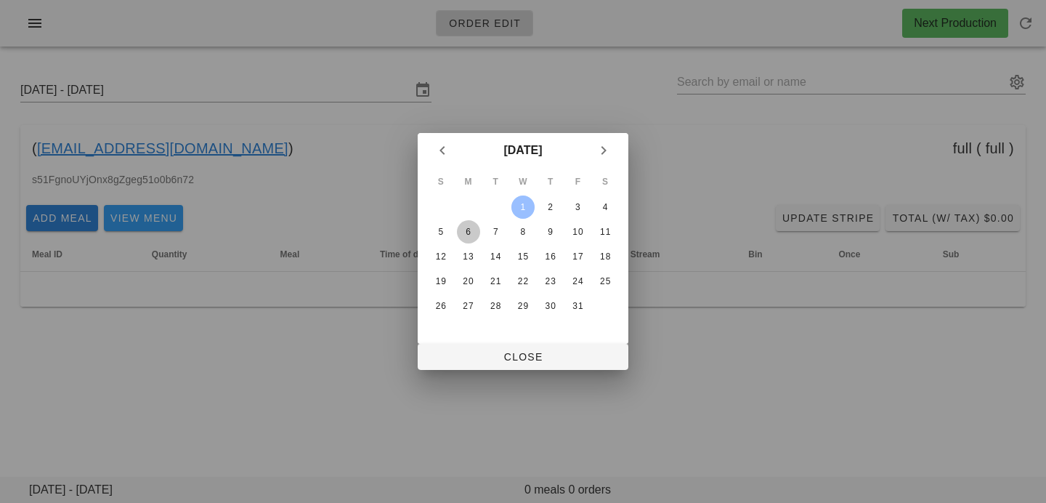
click at [462, 238] on button "6" at bounding box center [468, 231] width 23 height 23
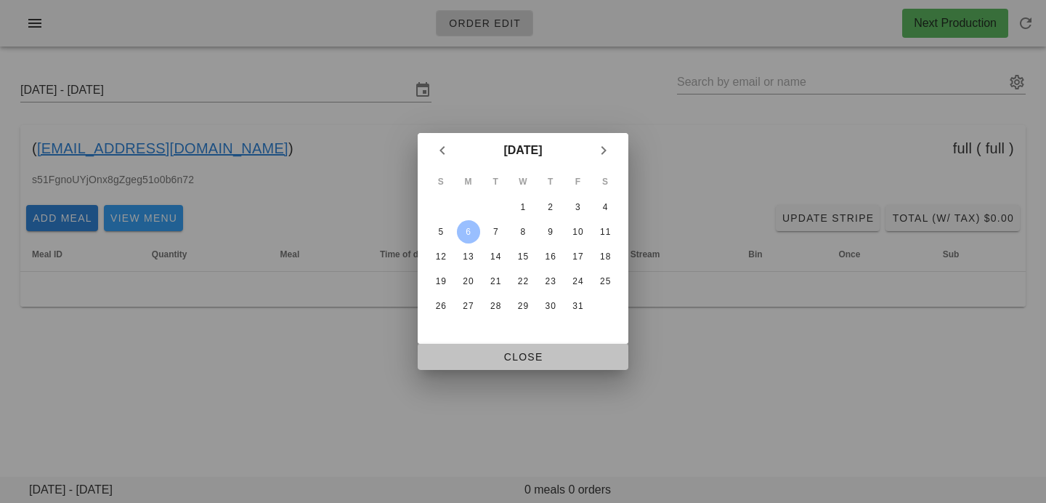
click at [471, 352] on span "Close" at bounding box center [522, 357] width 187 height 12
type input "Sunday October 5 - Saturday October 11"
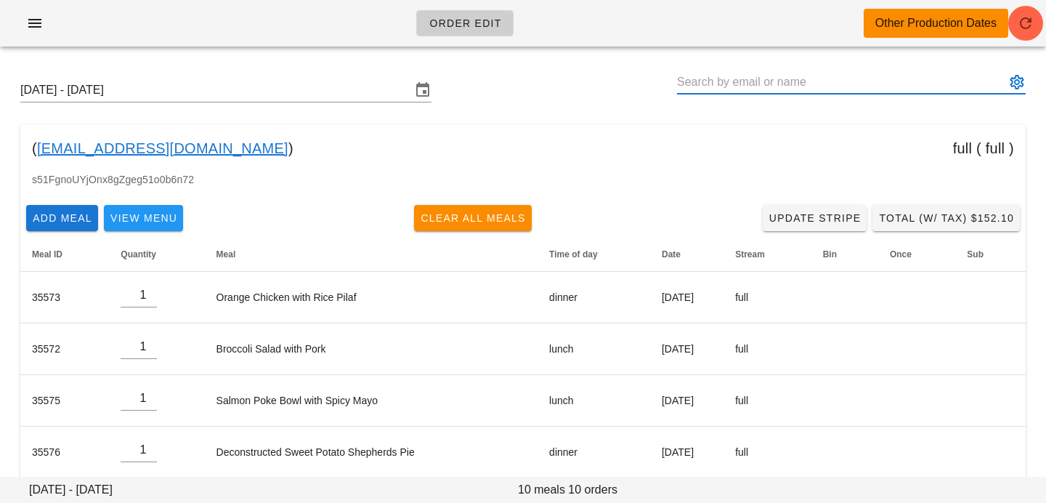
click at [855, 73] on input "text" at bounding box center [841, 81] width 328 height 23
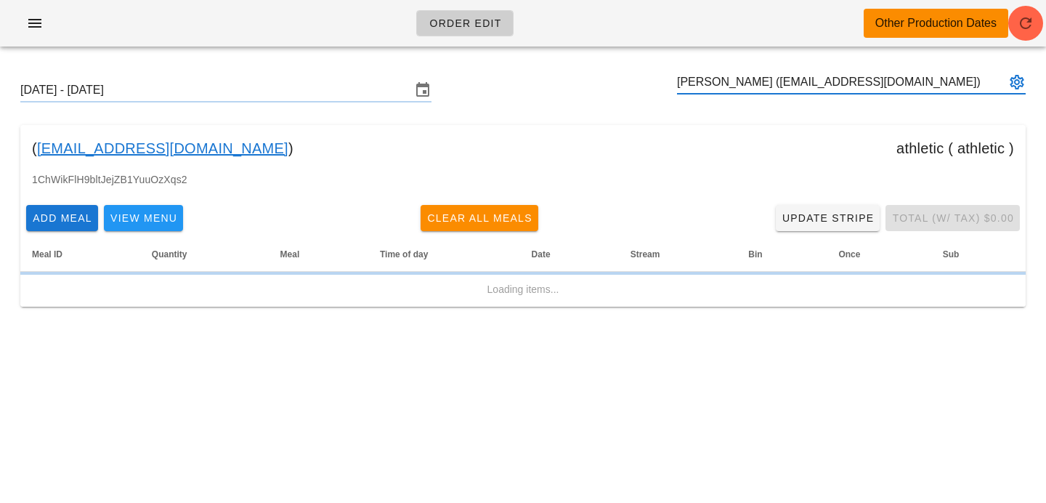
type input "Nikolas Oliveira (okin3_@hotmail.com)"
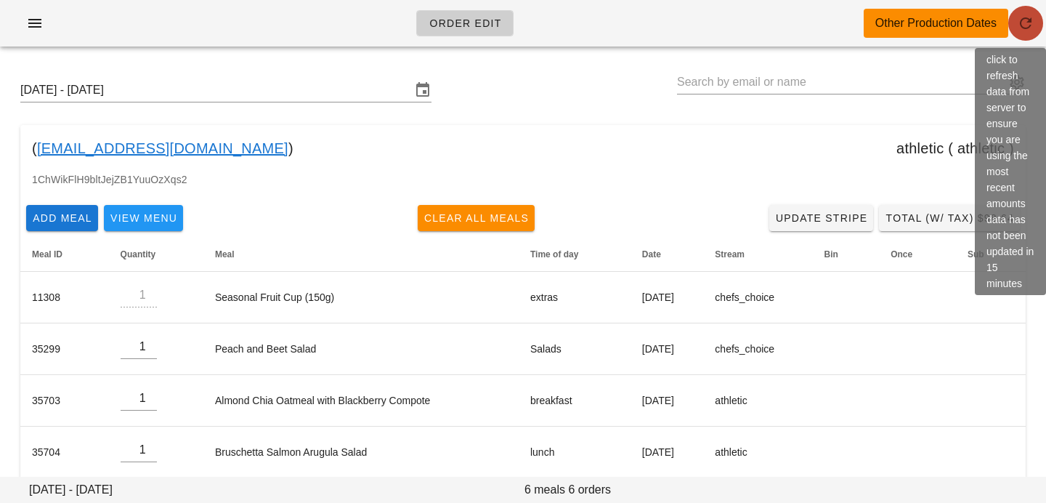
click at [1026, 25] on icon "button" at bounding box center [1025, 23] width 17 height 17
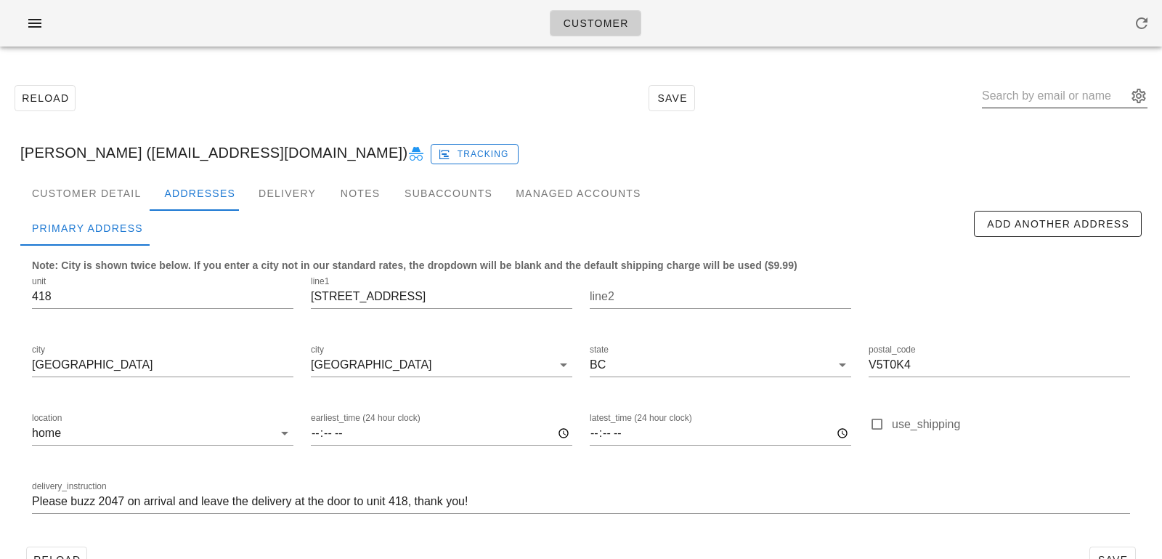
click at [1051, 105] on input "text" at bounding box center [1054, 95] width 145 height 23
paste input "[PERSON_NAME]"
type input "[PERSON_NAME]"
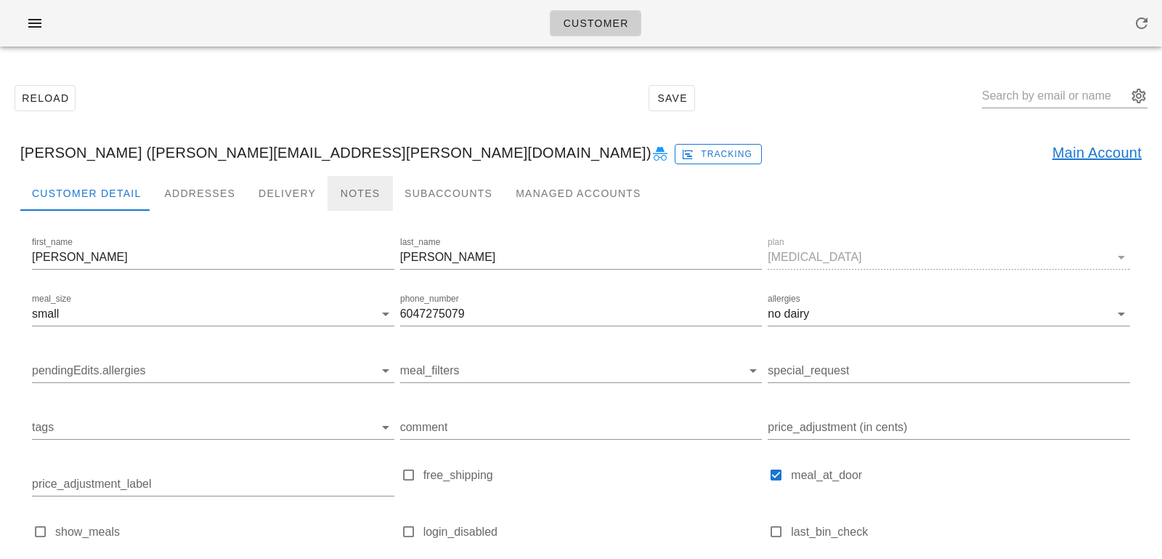
click at [357, 200] on div "Notes" at bounding box center [360, 193] width 65 height 35
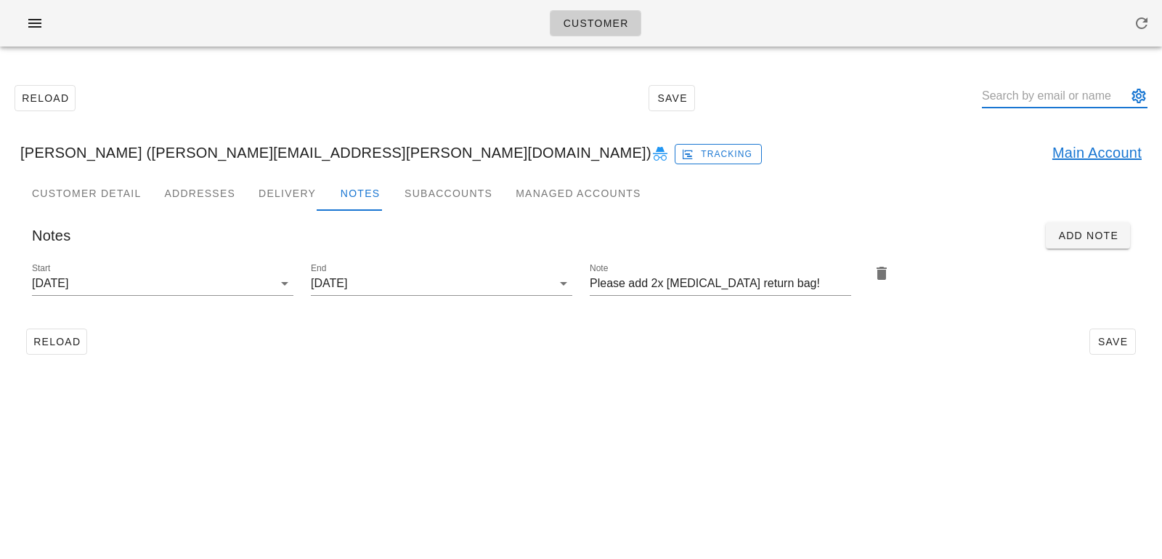
click at [1023, 94] on input "text" at bounding box center [1054, 95] width 145 height 23
paste input "[PERSON_NAME]"
type input "[PERSON_NAME]"
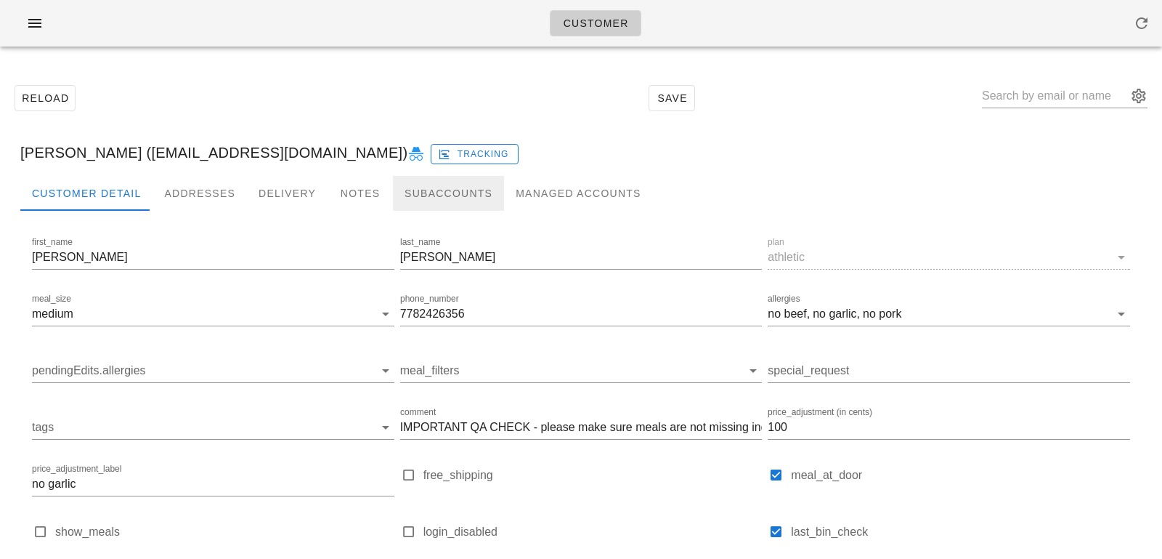
click at [410, 198] on div "Subaccounts" at bounding box center [448, 193] width 111 height 35
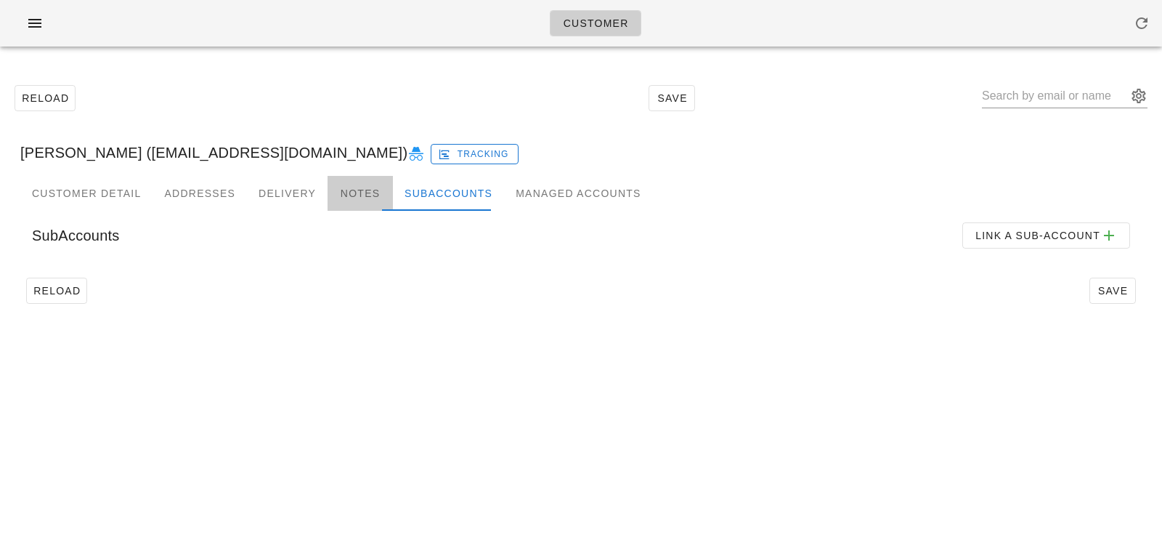
click at [354, 197] on div "Notes" at bounding box center [360, 193] width 65 height 35
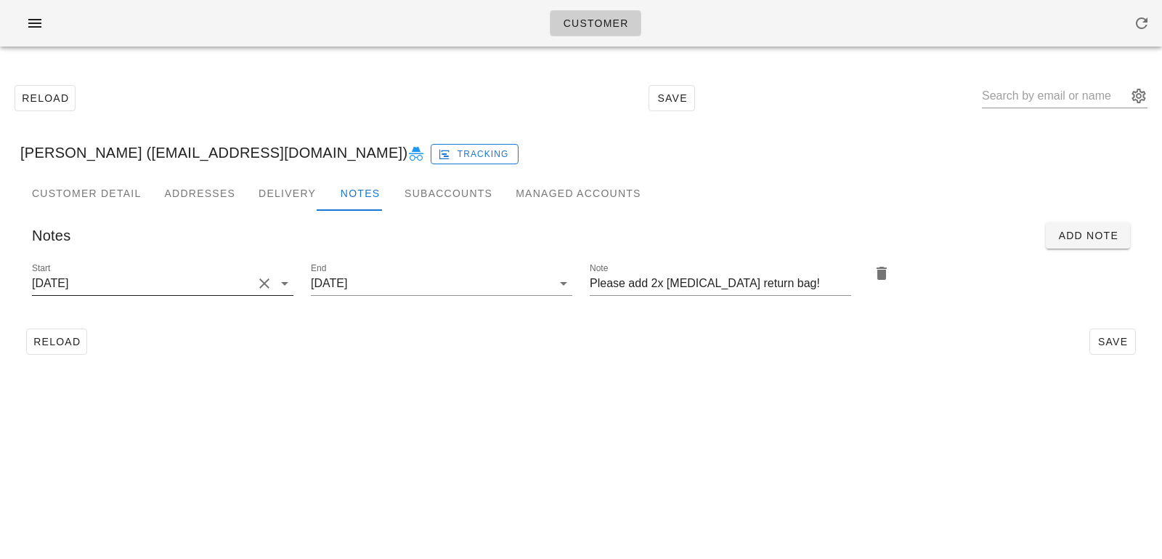
click at [260, 280] on button "Clear Start" at bounding box center [264, 283] width 17 height 17
click at [260, 280] on input "Start" at bounding box center [151, 283] width 238 height 23
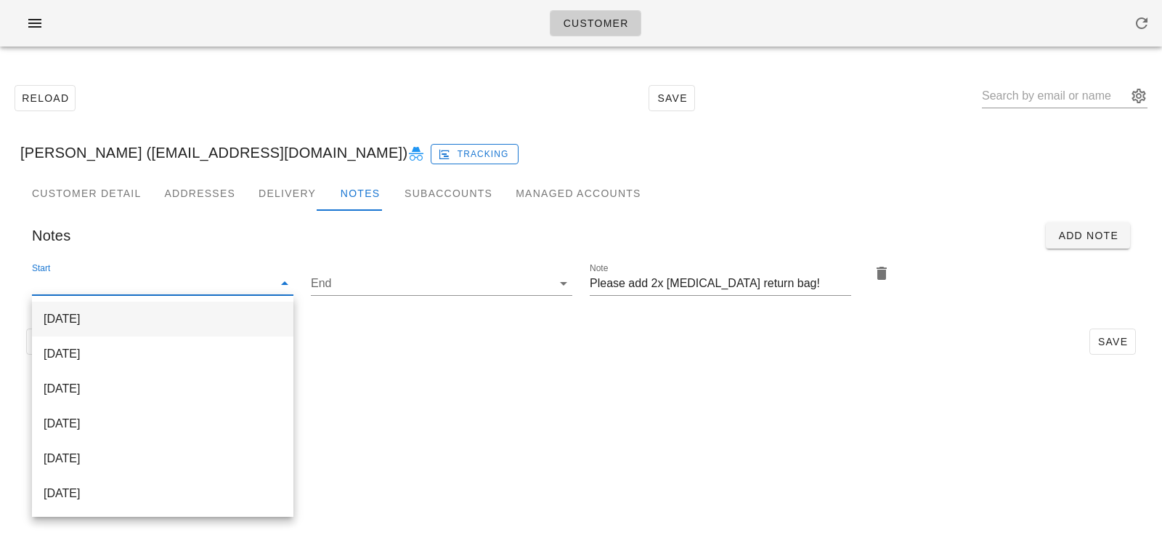
click at [259, 317] on div "[DATE]" at bounding box center [163, 319] width 238 height 14
type input "[DATE]"
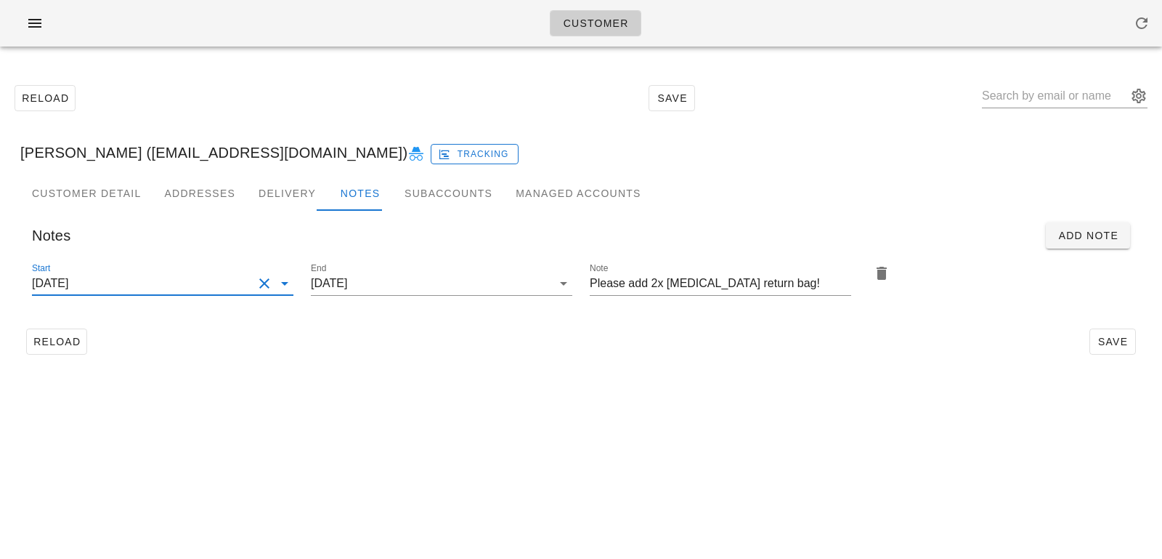
click at [278, 325] on div "Reload Save" at bounding box center [580, 341] width 1121 height 38
click at [1093, 336] on button "Save" at bounding box center [1112, 341] width 46 height 26
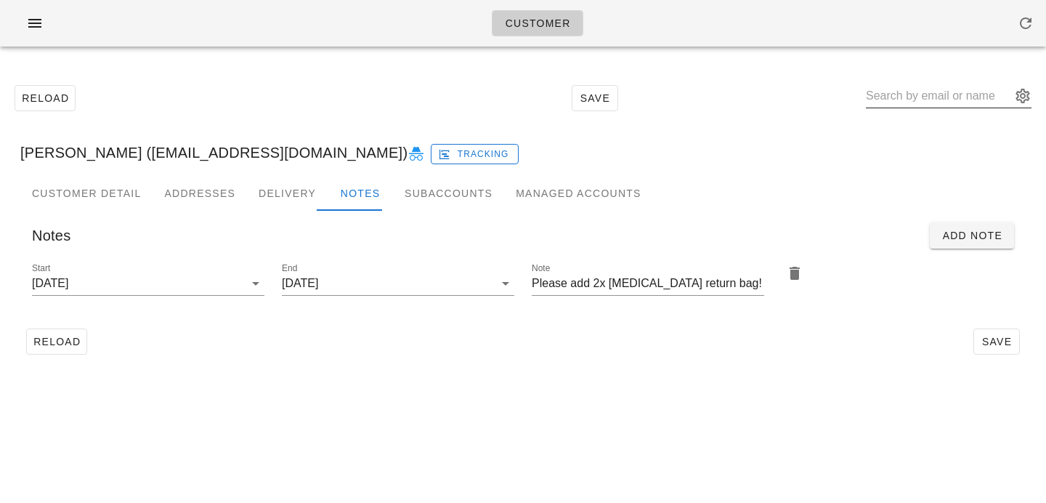
click at [967, 99] on input "text" at bounding box center [938, 95] width 145 height 23
paste input "[PERSON_NAME]"
type input "[PERSON_NAME]"
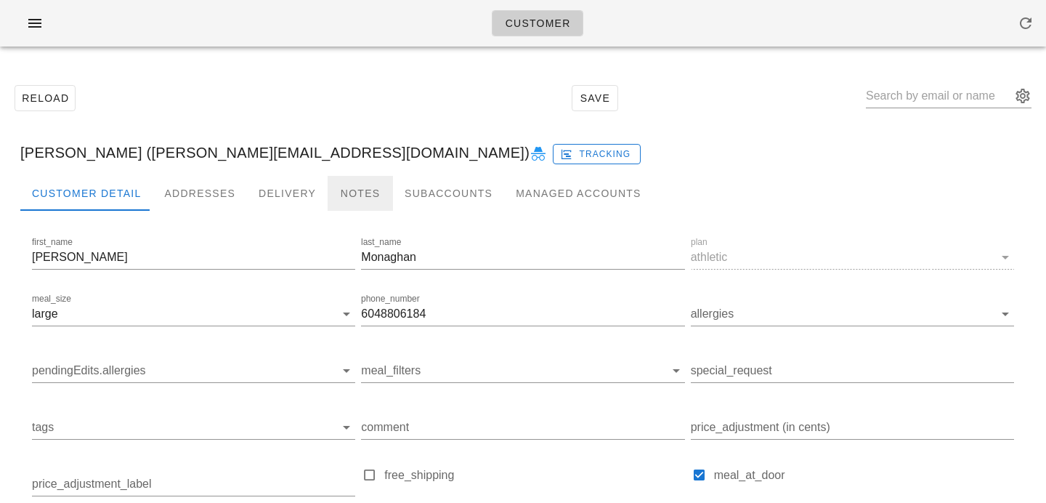
click at [367, 182] on div "Notes" at bounding box center [360, 193] width 65 height 35
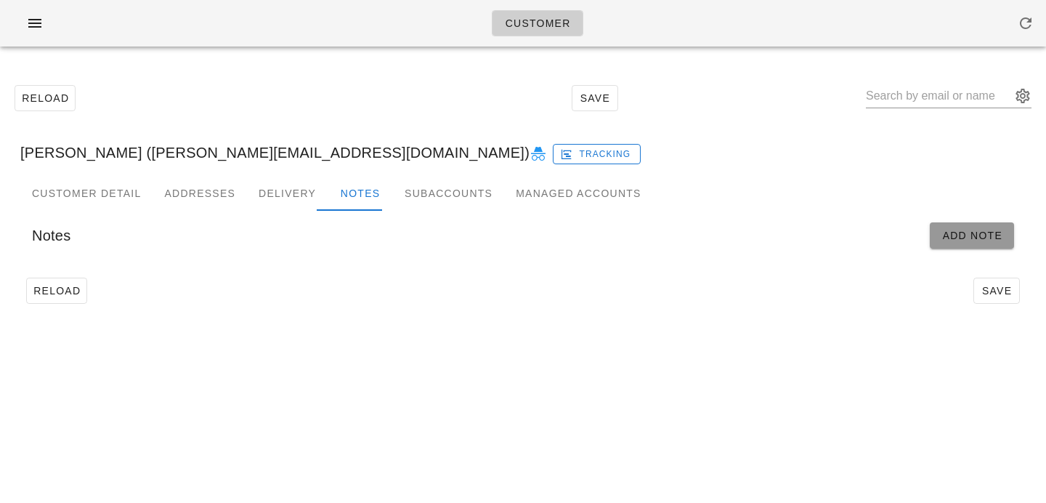
click at [960, 241] on span "Add Note" at bounding box center [971, 236] width 61 height 12
type input "[PERSON_NAME] ([PERSON_NAME][EMAIL_ADDRESS][DOMAIN_NAME])"
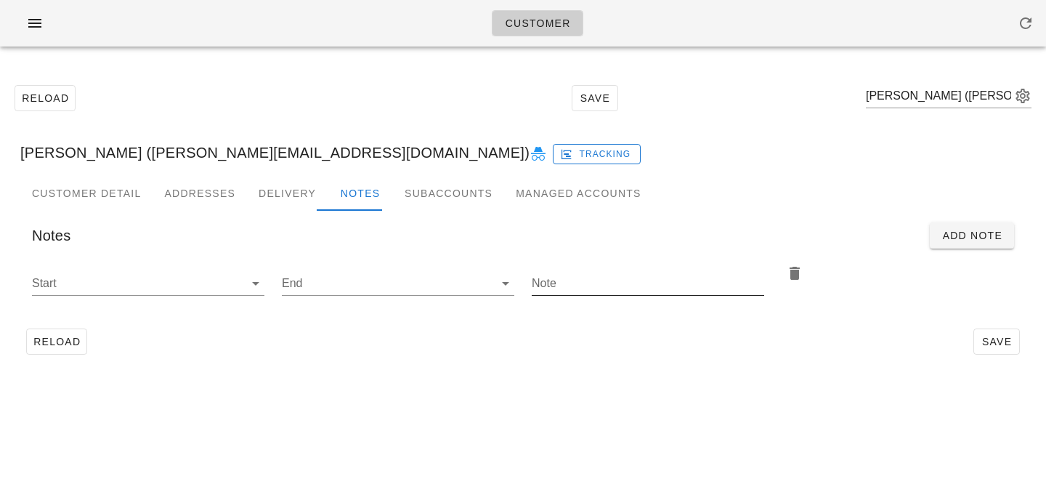
click at [584, 283] on input "Note" at bounding box center [648, 283] width 232 height 23
type input "Please add 2x [MEDICAL_DATA] return bag"
click at [192, 290] on input "Start" at bounding box center [136, 283] width 209 height 23
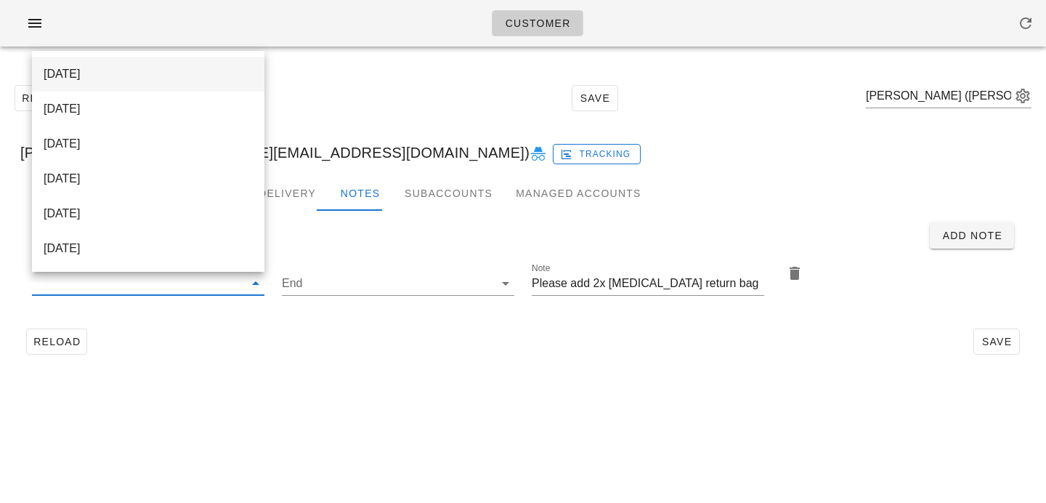
click at [186, 81] on div "[DATE]" at bounding box center [148, 73] width 209 height 31
type input "[DATE]"
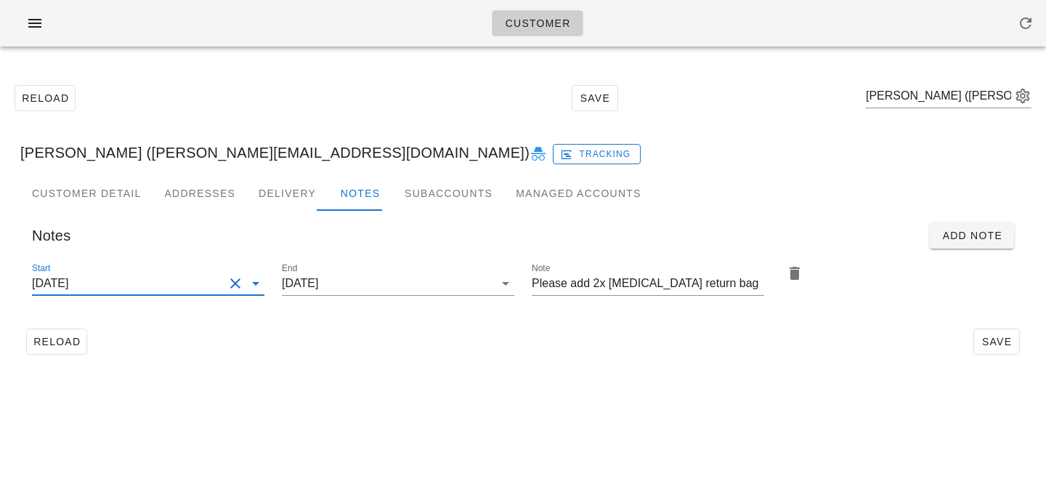
click at [409, 370] on div "Customer Detail Addresses Delivery Notes Subaccounts Managed Accounts first_nam…" at bounding box center [523, 274] width 1028 height 196
click at [1021, 322] on div "Reload Save" at bounding box center [522, 341] width 1005 height 38
click at [996, 342] on span "Save" at bounding box center [996, 342] width 33 height 12
click at [913, 102] on input "text" at bounding box center [938, 95] width 145 height 23
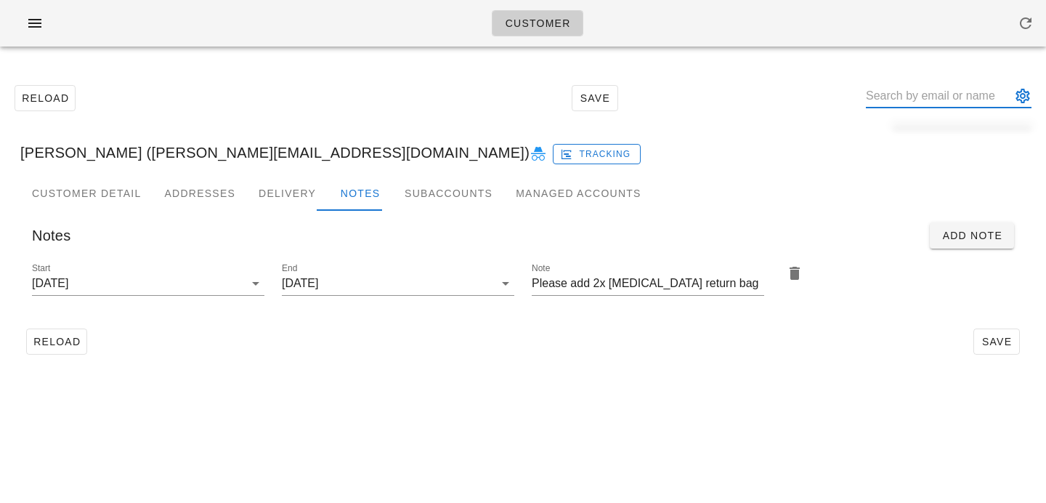
paste input "[PERSON_NAME]"
type input "[PERSON_NAME]"
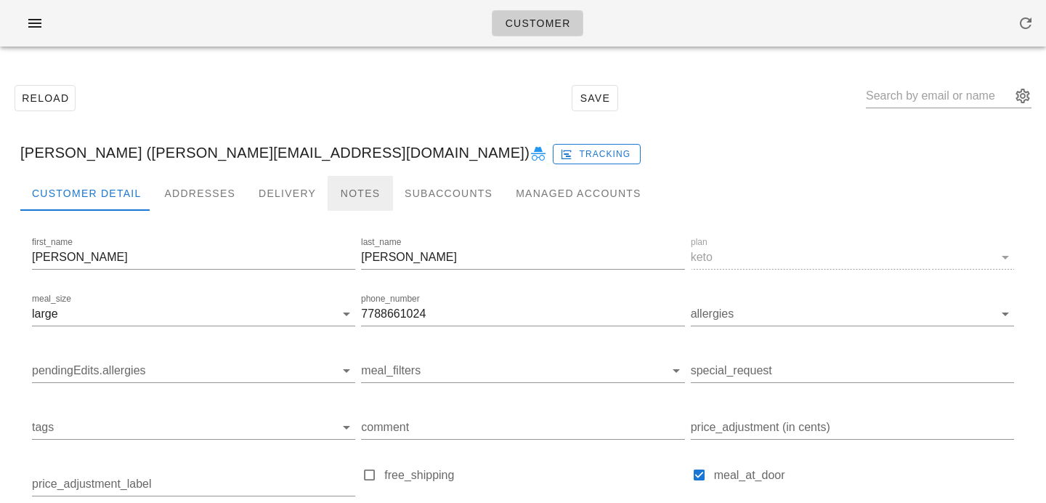
click at [372, 200] on div "Notes" at bounding box center [360, 193] width 65 height 35
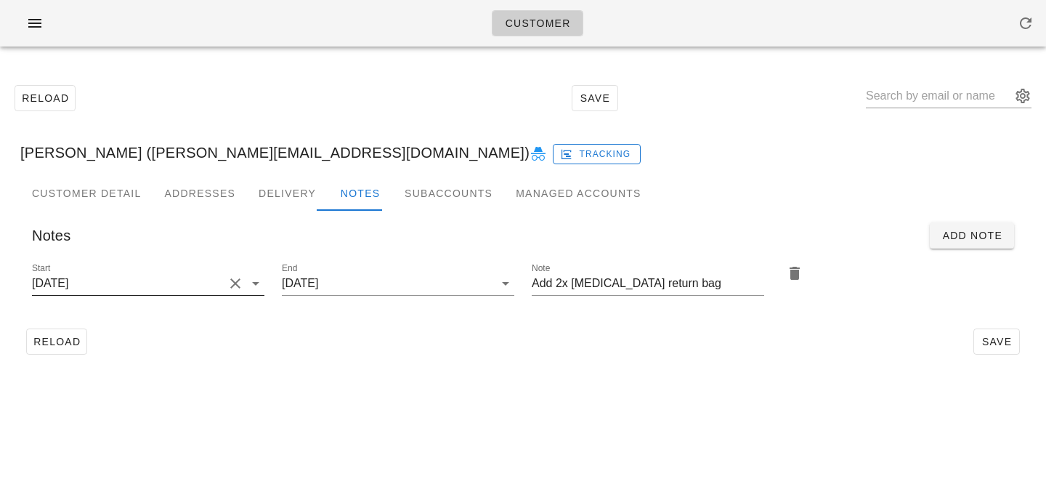
click at [237, 282] on button "Clear Start" at bounding box center [235, 283] width 17 height 17
click at [237, 282] on input "Start" at bounding box center [136, 283] width 209 height 23
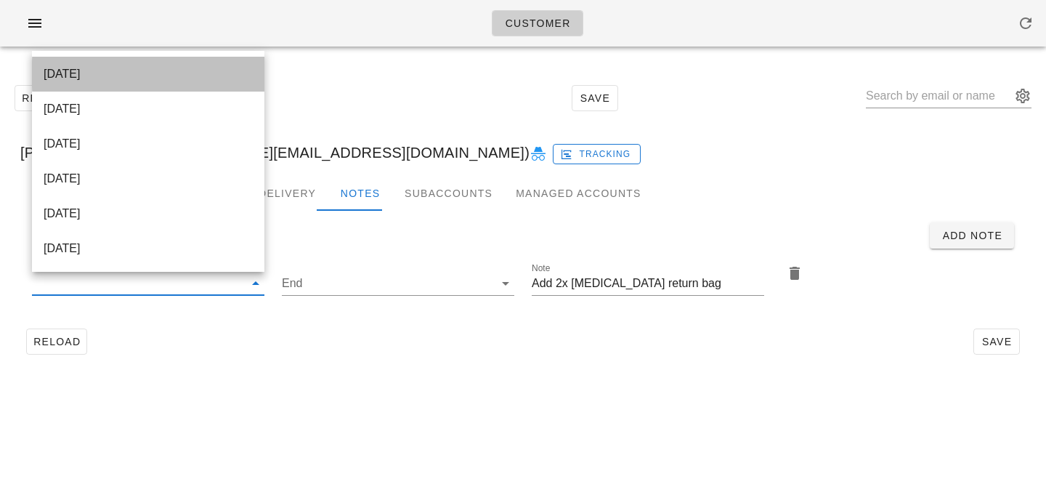
click at [220, 76] on div "[DATE]" at bounding box center [148, 74] width 209 height 14
type input "[DATE]"
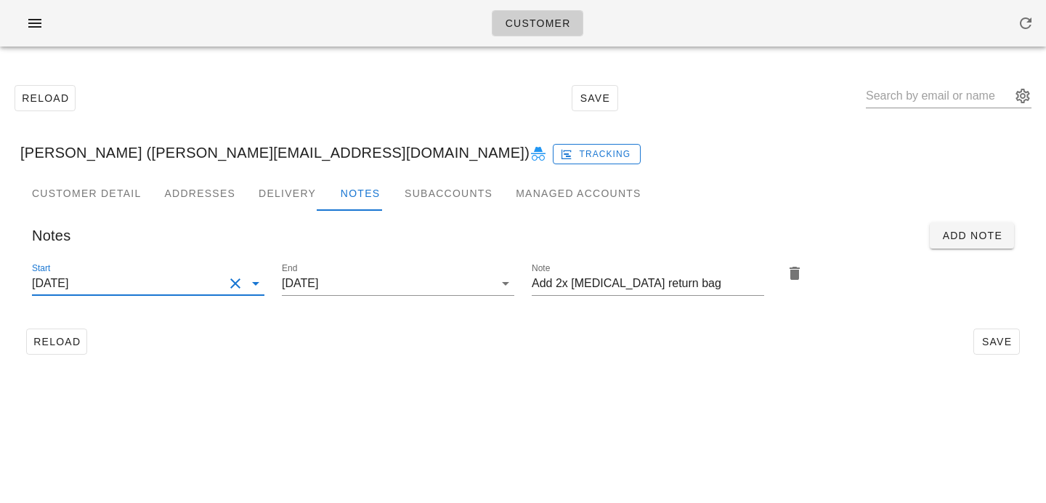
click at [537, 447] on div "Customer Reload Save [PERSON_NAME] ([PERSON_NAME][EMAIL_ADDRESS][DOMAIN_NAME]) …" at bounding box center [523, 251] width 1046 height 503
click at [1013, 335] on button "Save" at bounding box center [996, 341] width 46 height 26
click at [383, 390] on div "Customer Reload Save [PERSON_NAME] ([PERSON_NAME][EMAIL_ADDRESS][DOMAIN_NAME]) …" at bounding box center [523, 251] width 1046 height 503
click at [907, 95] on input "text" at bounding box center [938, 95] width 145 height 23
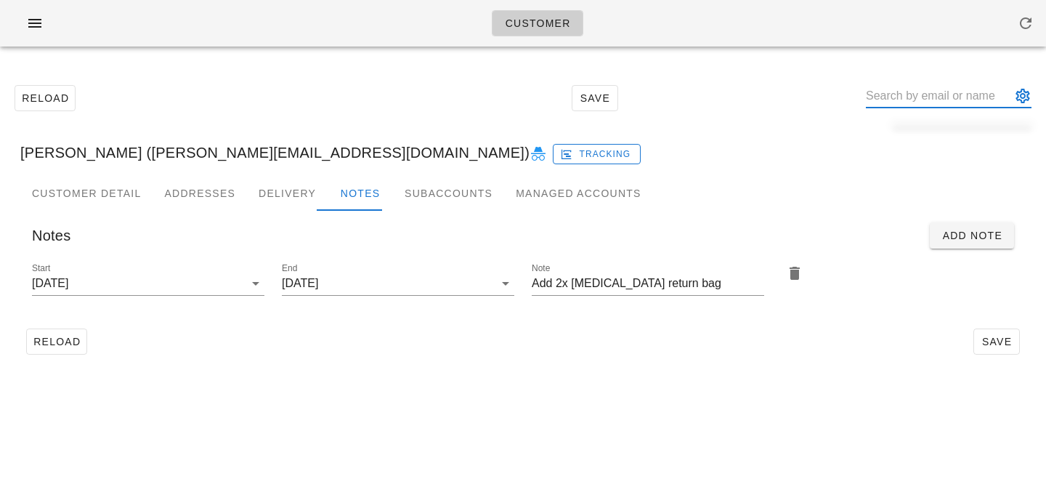
paste input "[PERSON_NAME]"
type input "[PERSON_NAME]"
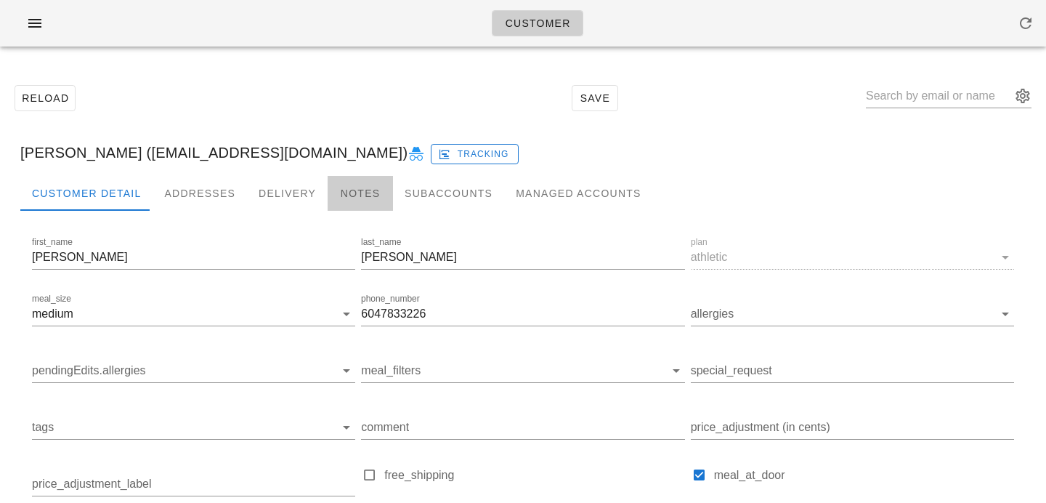
click at [354, 192] on div "Notes" at bounding box center [360, 193] width 65 height 35
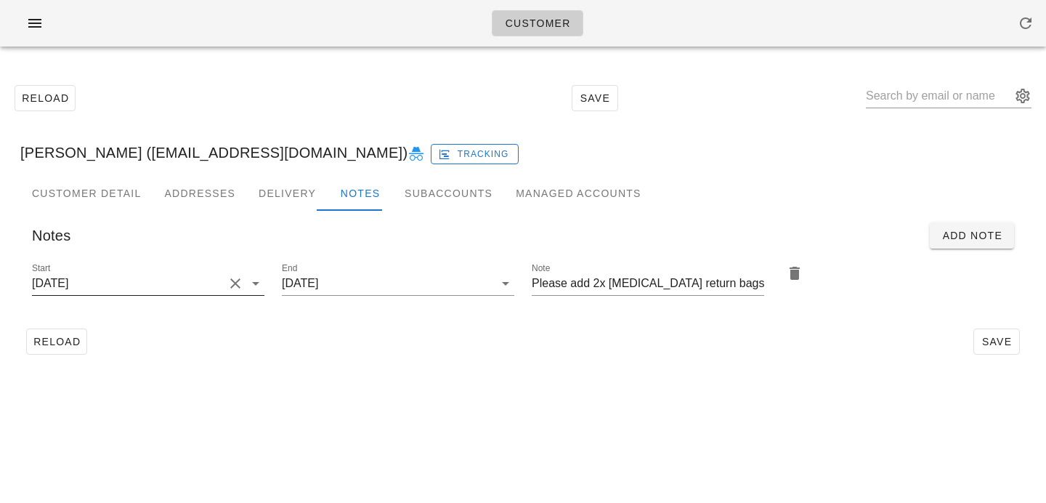
click at [238, 283] on button "Clear Start" at bounding box center [235, 283] width 17 height 17
click at [238, 283] on input "Start" at bounding box center [136, 283] width 209 height 23
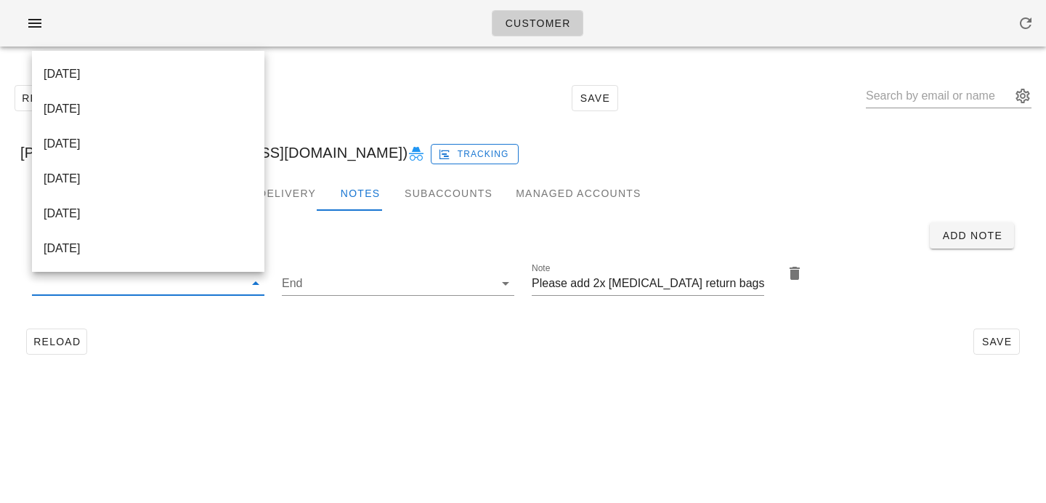
click at [203, 71] on div "[DATE]" at bounding box center [148, 74] width 209 height 14
type input "[DATE]"
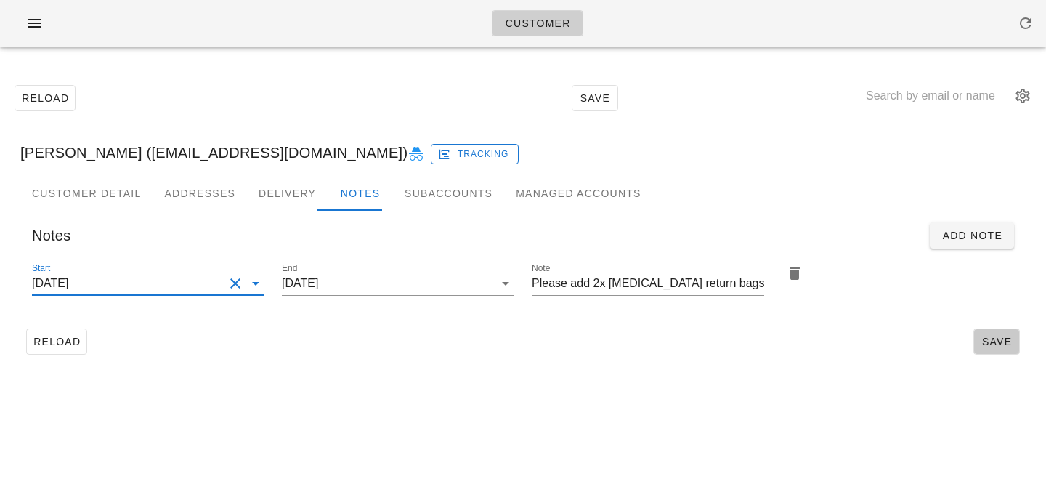
click at [984, 338] on span "Save" at bounding box center [996, 342] width 33 height 12
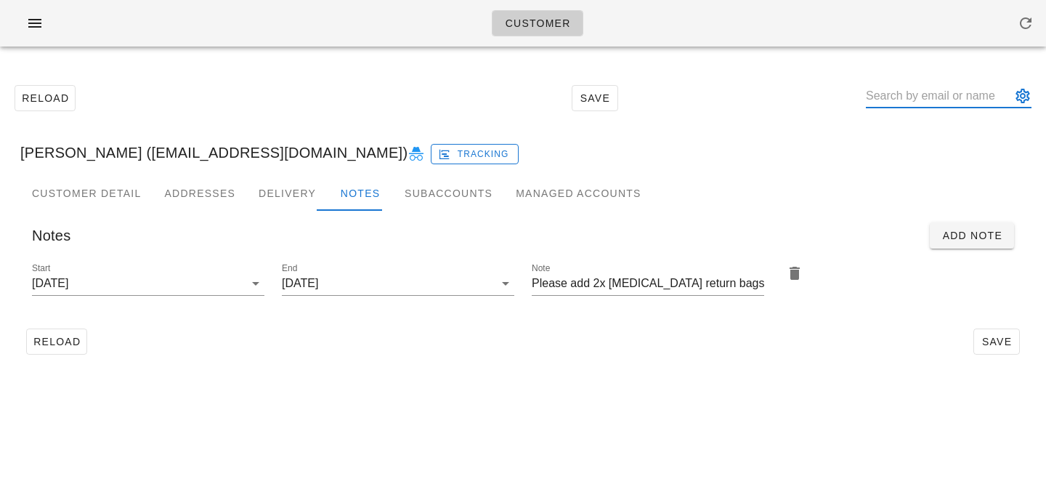
click at [920, 102] on input "text" at bounding box center [938, 95] width 145 height 23
paste input "[EMAIL_ADDRESS][DOMAIN_NAME]"
type input "[EMAIL_ADDRESS][DOMAIN_NAME]"
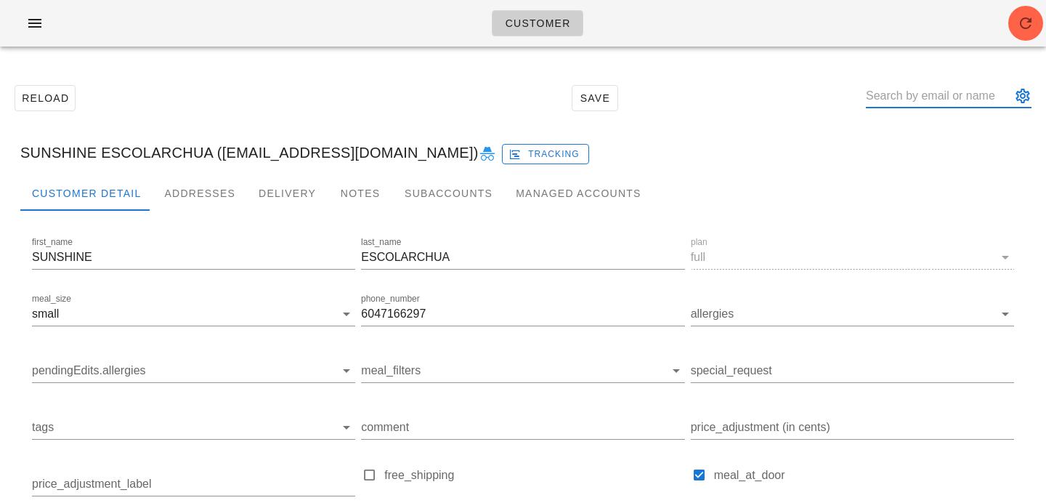
click at [931, 103] on input "text" at bounding box center [938, 95] width 145 height 23
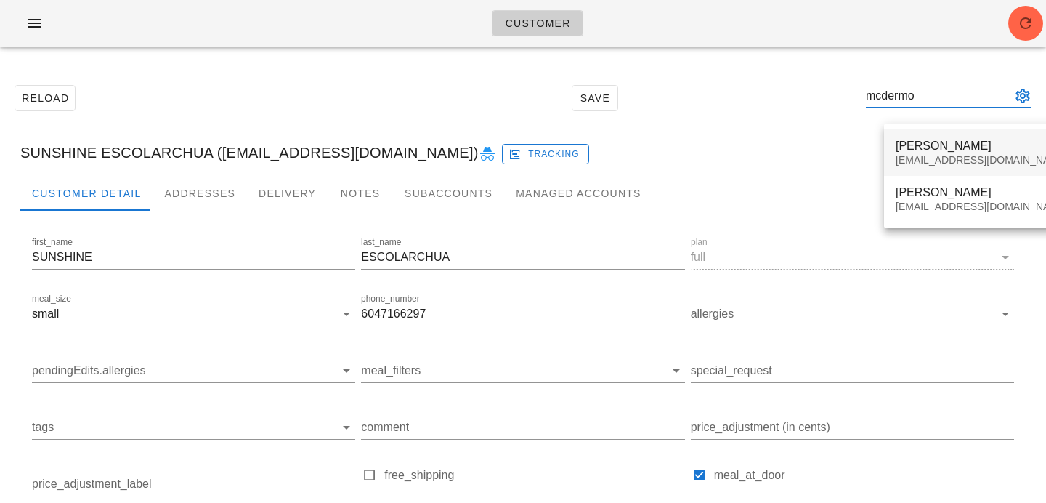
type input "mcdermo"
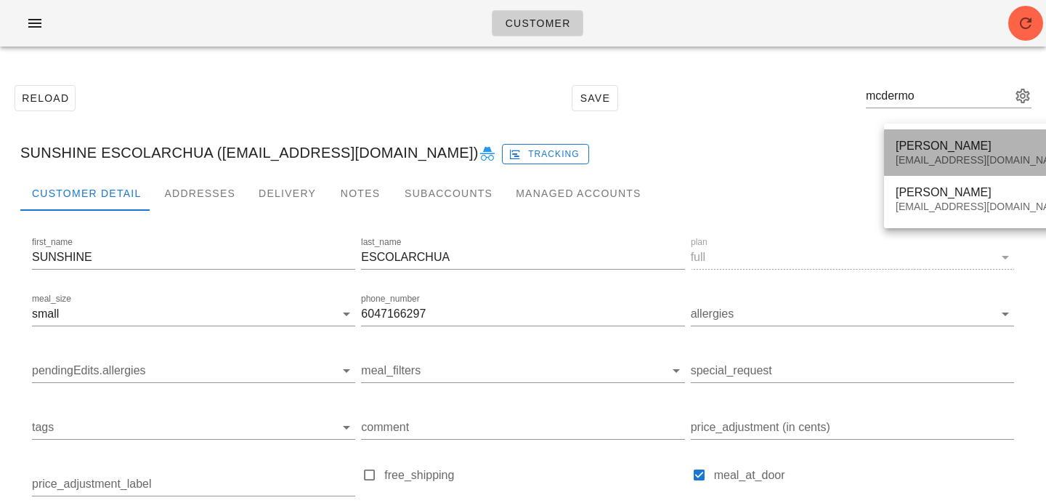
click at [934, 134] on div "[PERSON_NAME] [EMAIL_ADDRESS][DOMAIN_NAME]" at bounding box center [982, 152] width 172 height 45
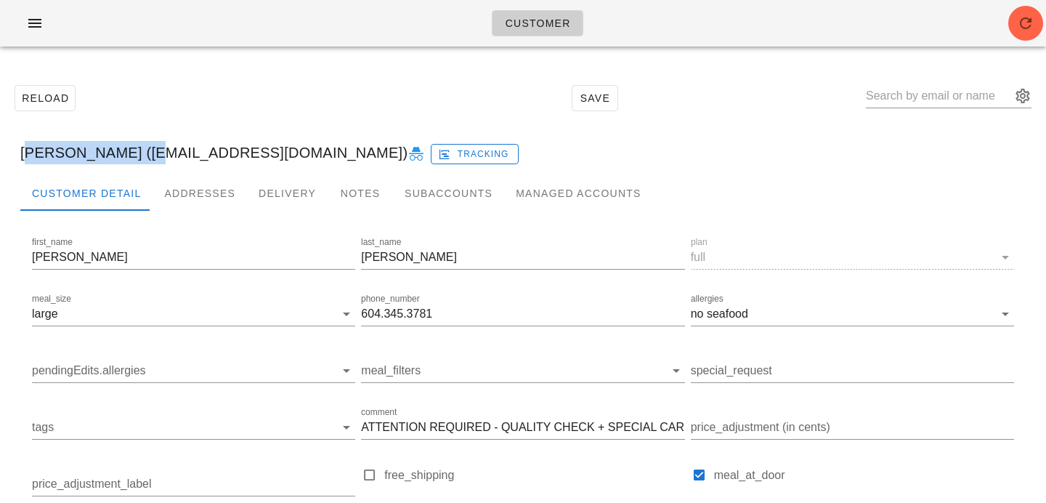
drag, startPoint x: 145, startPoint y: 153, endPoint x: 14, endPoint y: 153, distance: 131.5
click at [14, 153] on div "[PERSON_NAME] ([EMAIL_ADDRESS][DOMAIN_NAME]) Tracking" at bounding box center [523, 152] width 1028 height 46
copy div "[PERSON_NAME]"
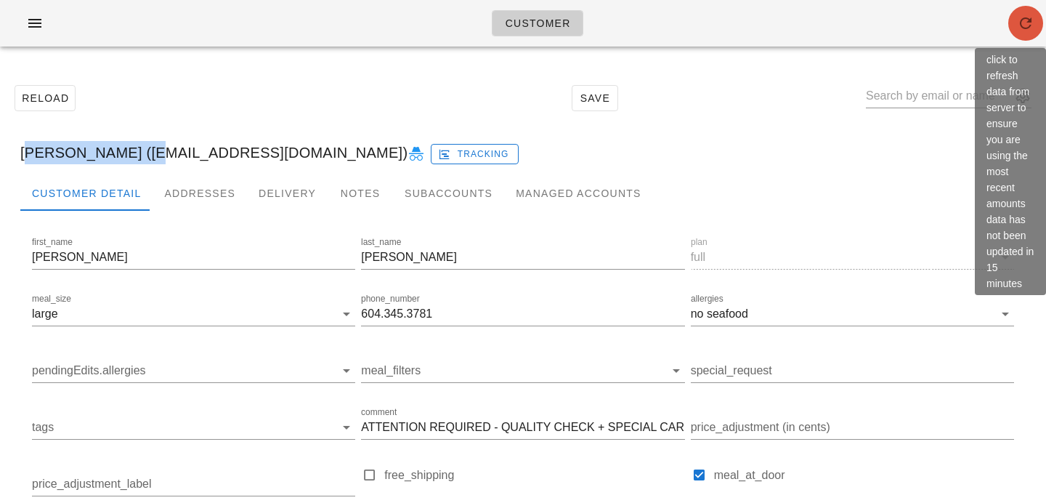
click at [1015, 19] on span "button" at bounding box center [1025, 23] width 35 height 17
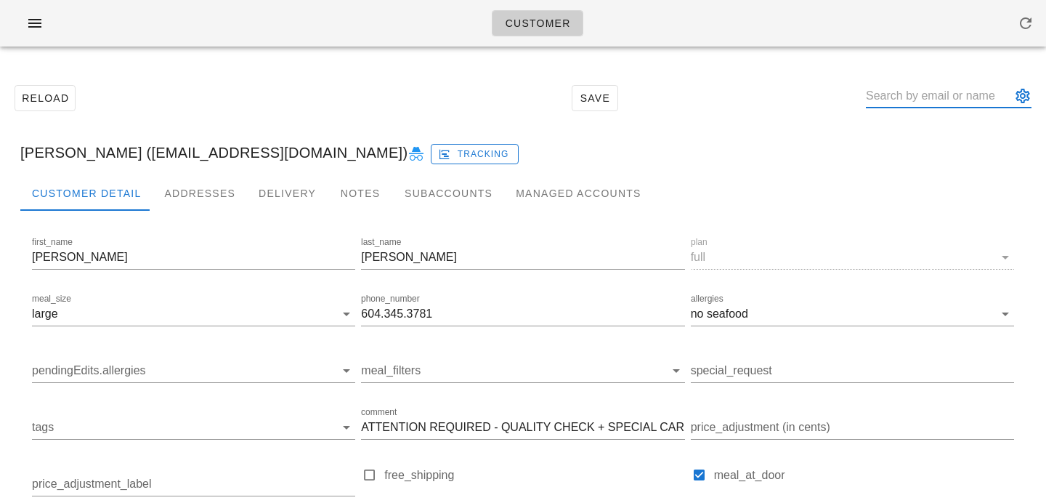
click at [908, 95] on input "text" at bounding box center [938, 95] width 145 height 23
paste input "Heidi Lam"
type input "Heidi Lam"
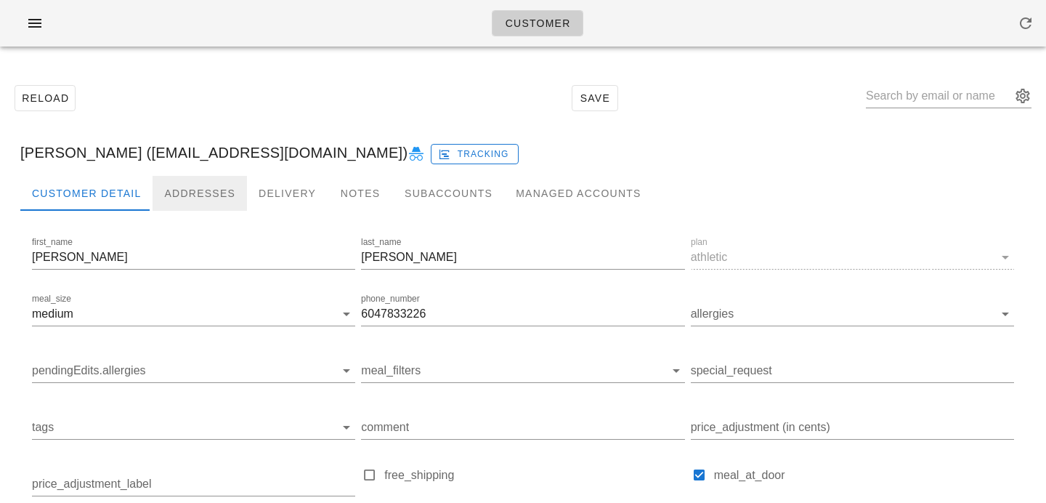
click at [226, 194] on div "Addresses" at bounding box center [200, 193] width 94 height 35
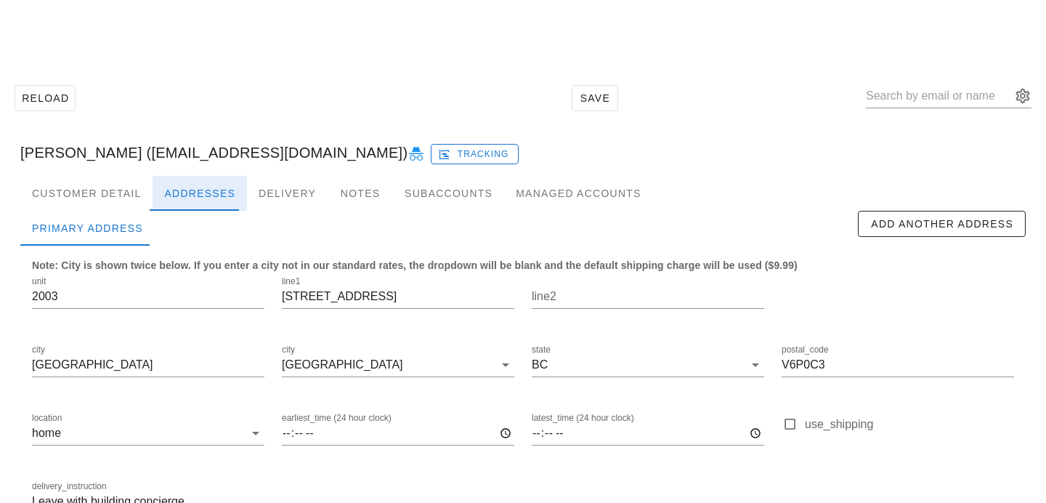
scroll to position [96, 0]
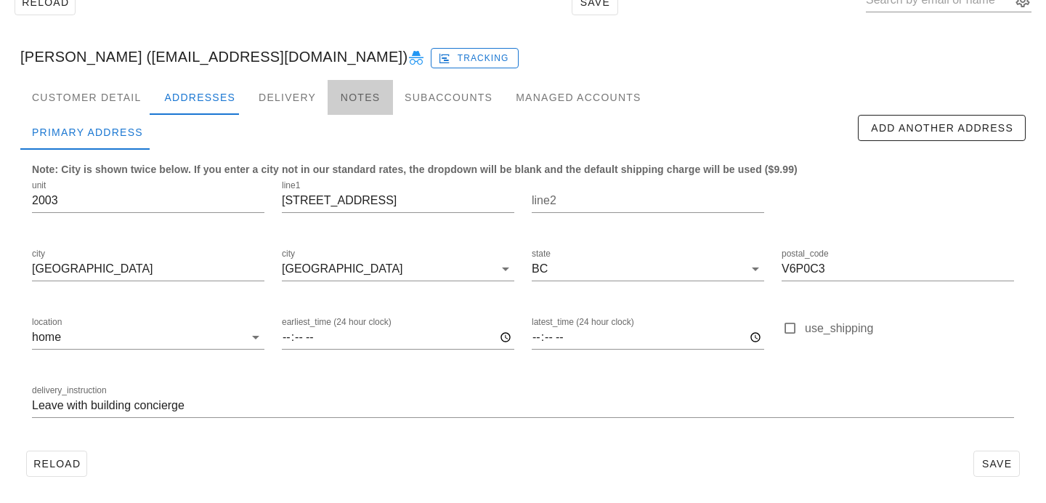
click at [336, 102] on div "Notes" at bounding box center [360, 97] width 65 height 35
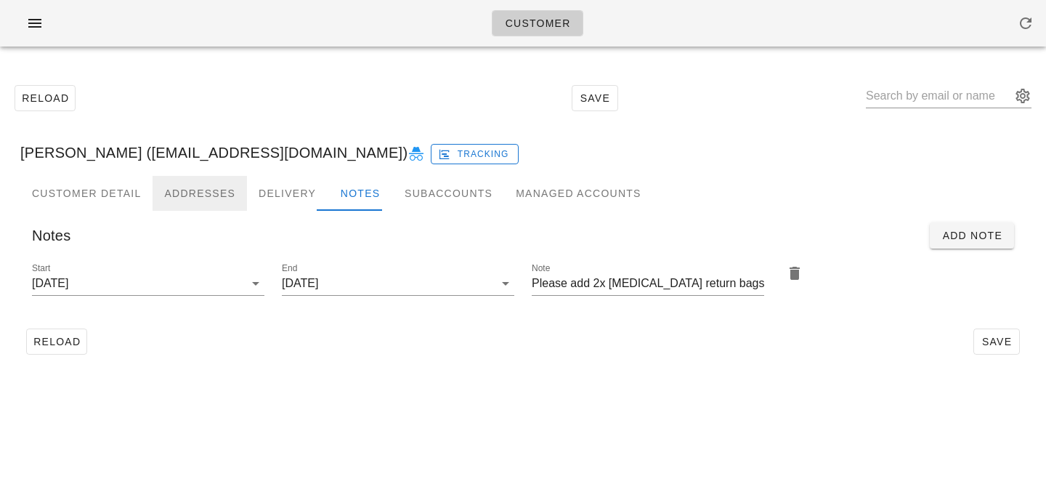
click at [210, 190] on div "Addresses" at bounding box center [200, 193] width 94 height 35
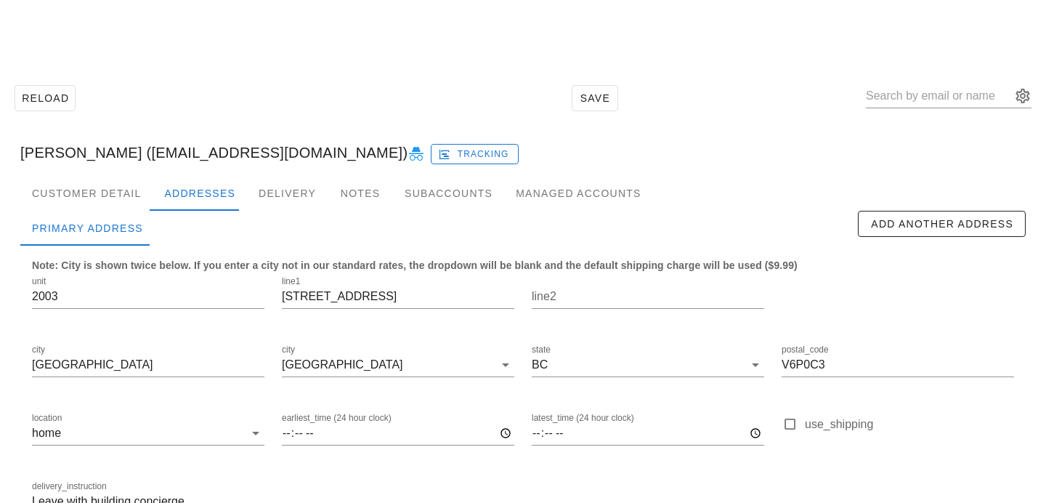
scroll to position [96, 0]
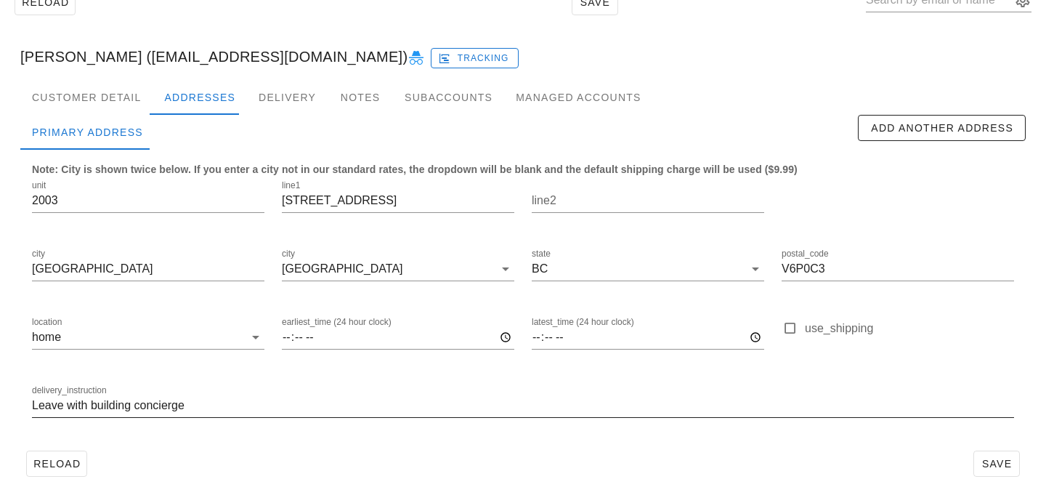
click at [32, 405] on input "Leave with building concierge" at bounding box center [523, 405] width 982 height 23
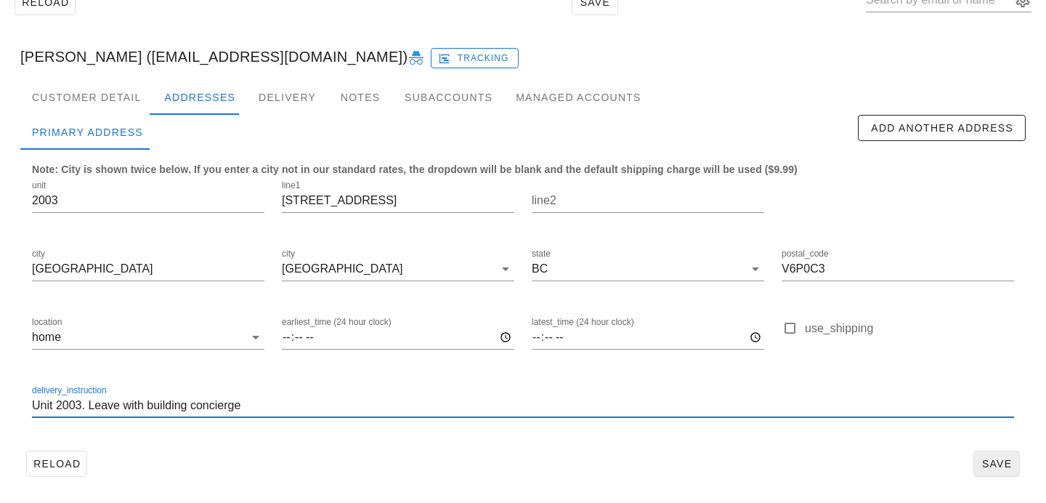
type input "Unit 2003. Leave with building concierge"
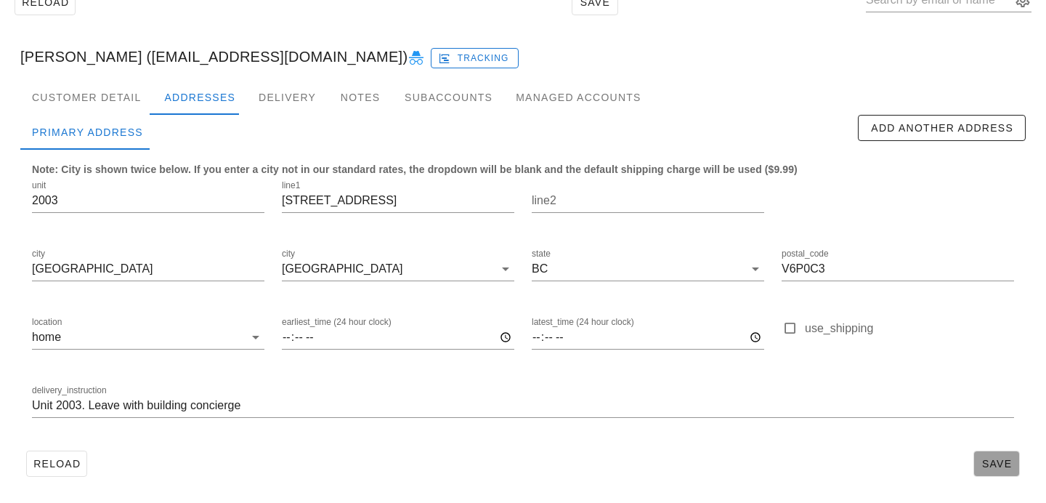
click at [985, 460] on span "Save" at bounding box center [996, 464] width 33 height 12
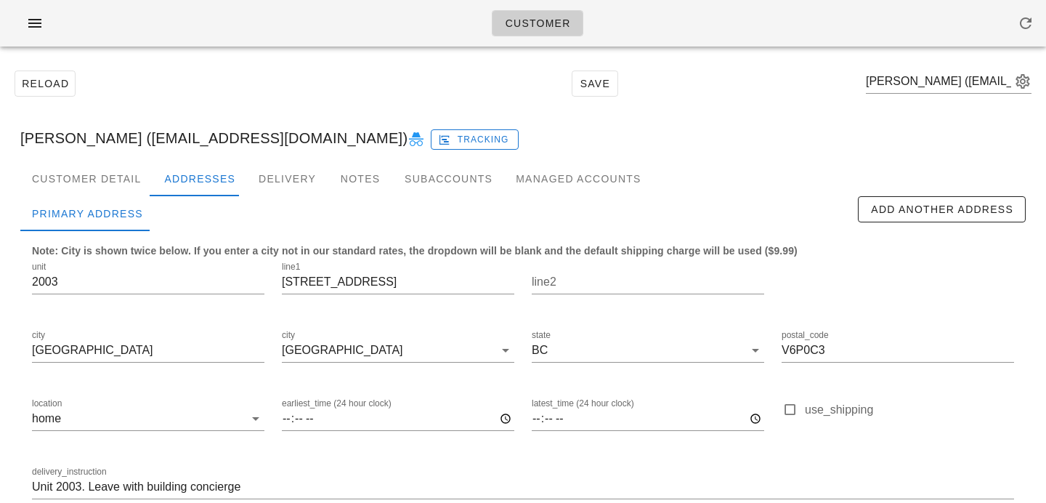
scroll to position [0, 0]
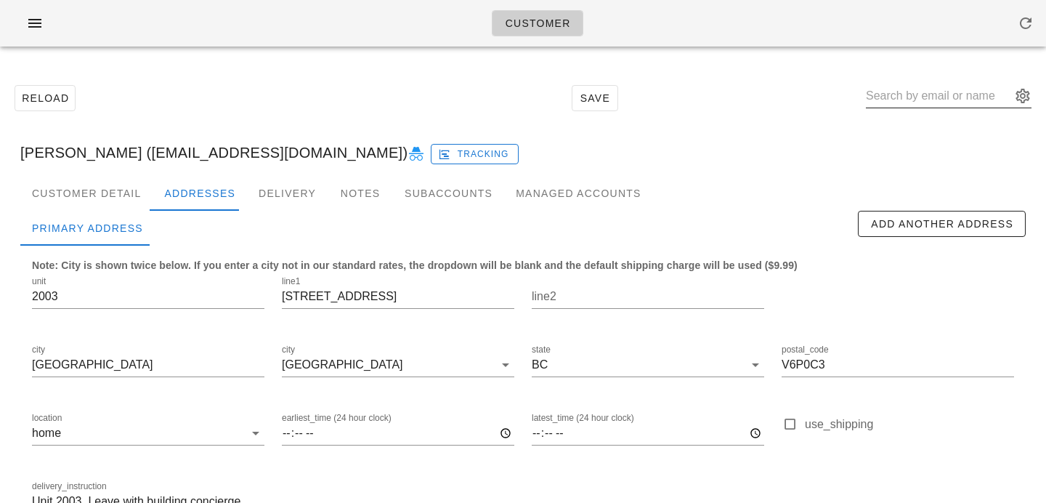
click at [902, 96] on input "text" at bounding box center [938, 95] width 145 height 23
paste input "[PERSON_NAME]"
type input "[PERSON_NAME]"
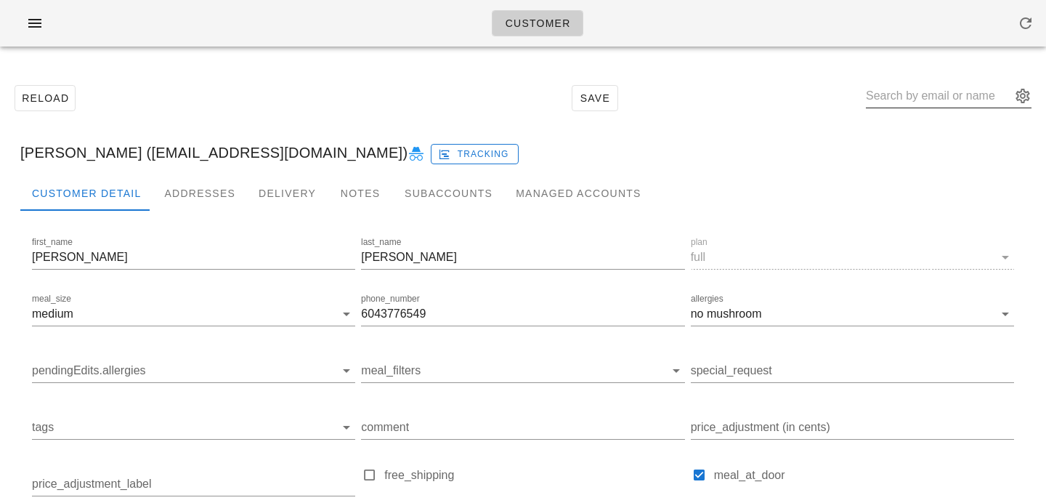
click at [912, 105] on input "text" at bounding box center [938, 95] width 145 height 23
paste input "[PERSON_NAME]"
type input "[PERSON_NAME]"
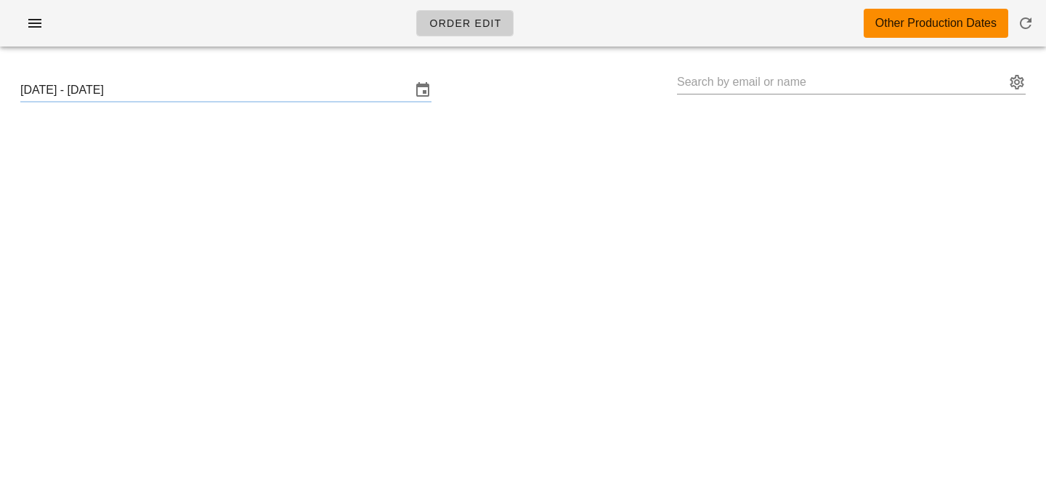
type input "[PERSON_NAME] ([EMAIL_ADDRESS][DOMAIN_NAME])"
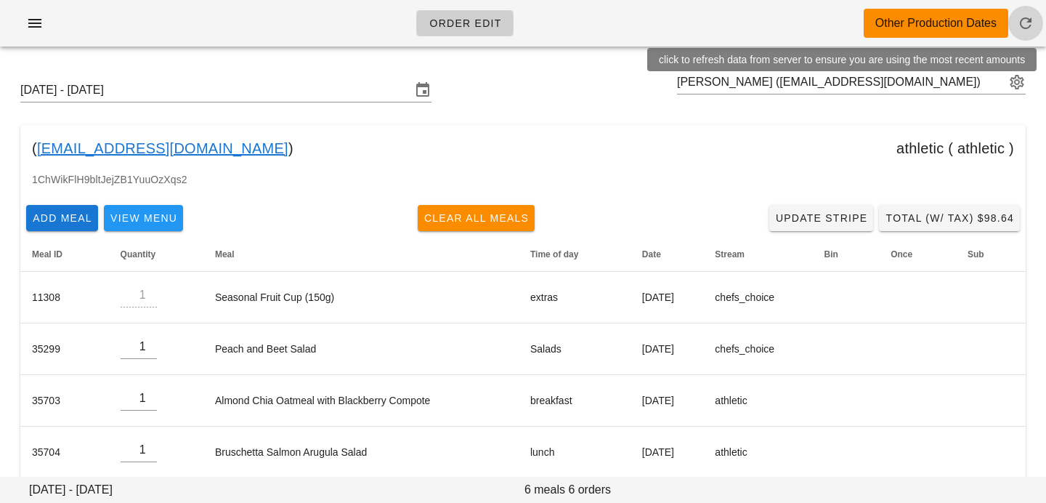
click at [1032, 23] on icon "button" at bounding box center [1025, 23] width 17 height 17
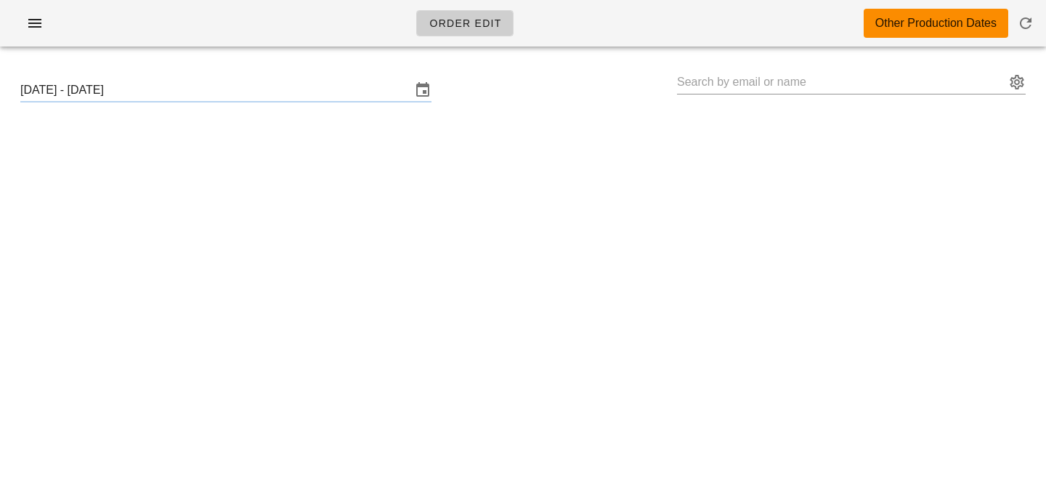
type input "[PERSON_NAME] ([EMAIL_ADDRESS][DOMAIN_NAME])"
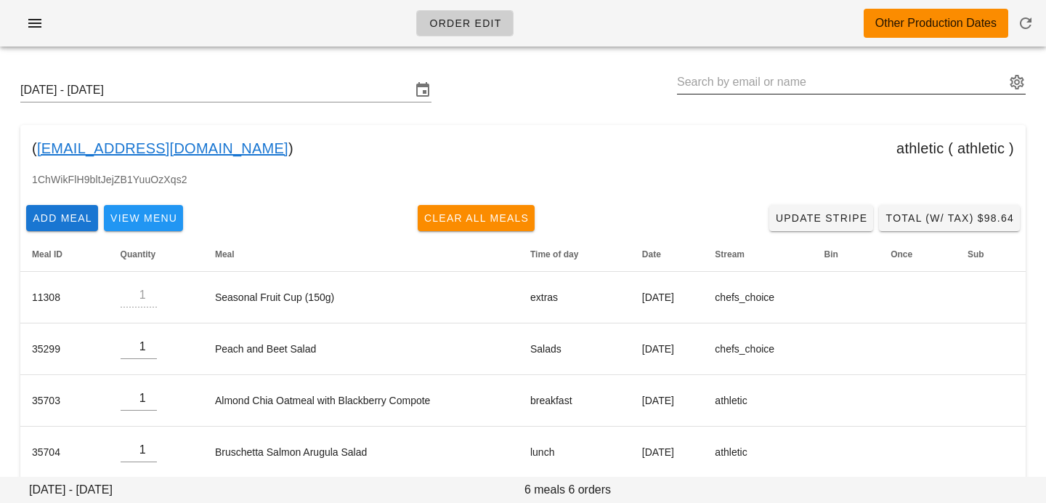
click at [764, 87] on input "text" at bounding box center [841, 81] width 328 height 23
paste input "[PERSON_NAME]"
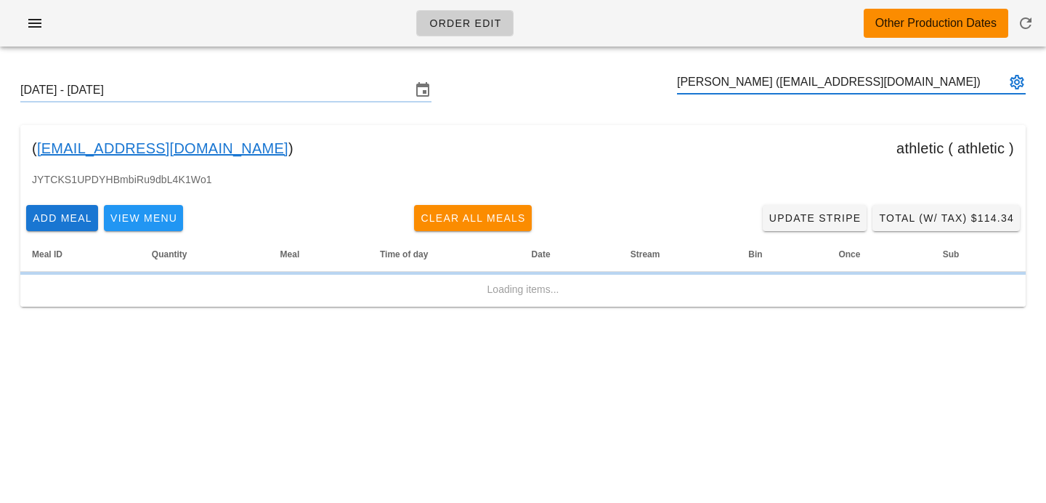
type input "[PERSON_NAME] ([EMAIL_ADDRESS][DOMAIN_NAME])"
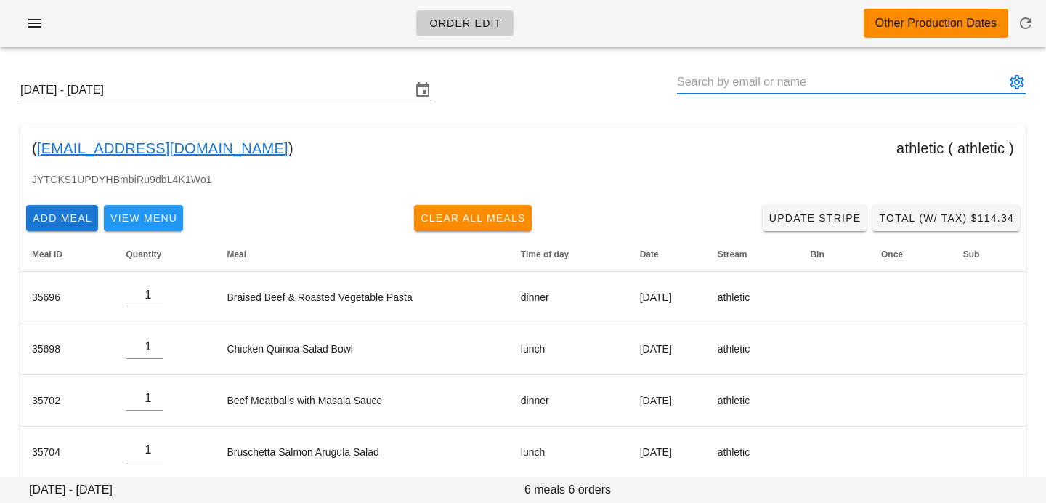
paste input "[PERSON_NAME]"
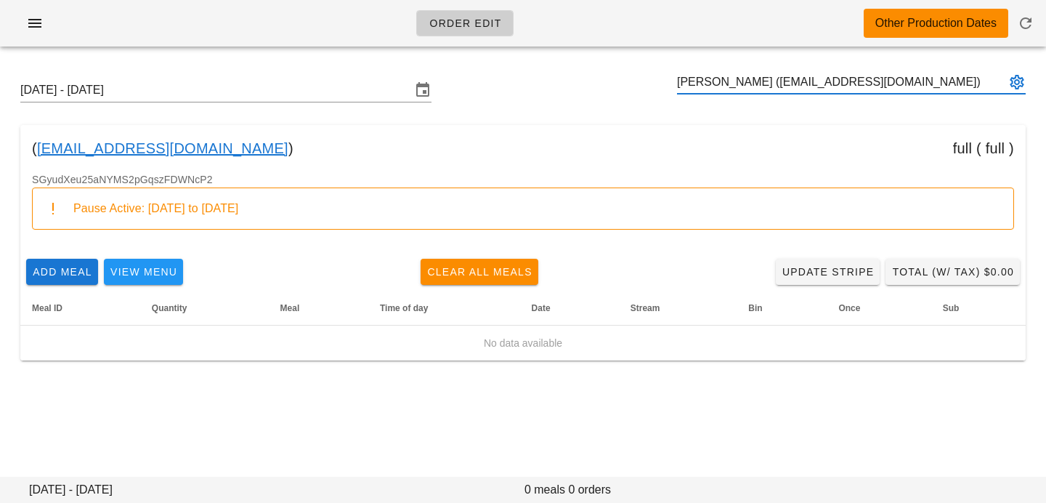
type input "[PERSON_NAME] ([EMAIL_ADDRESS][DOMAIN_NAME])"
click at [252, 92] on input "[DATE] - [DATE]" at bounding box center [215, 89] width 391 height 23
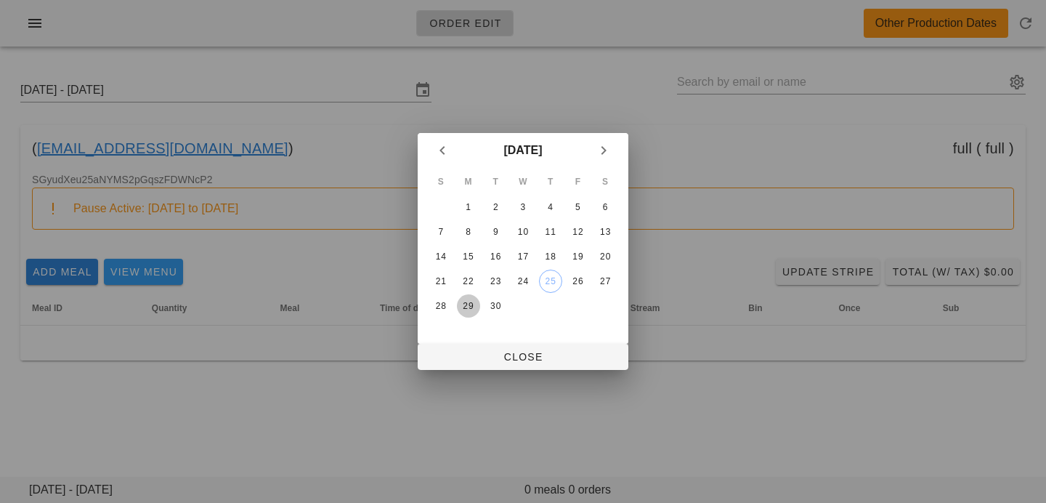
click at [470, 305] on div "29" at bounding box center [468, 306] width 23 height 10
click at [479, 359] on span "Close" at bounding box center [522, 357] width 187 height 12
type input "[DATE] - [DATE]"
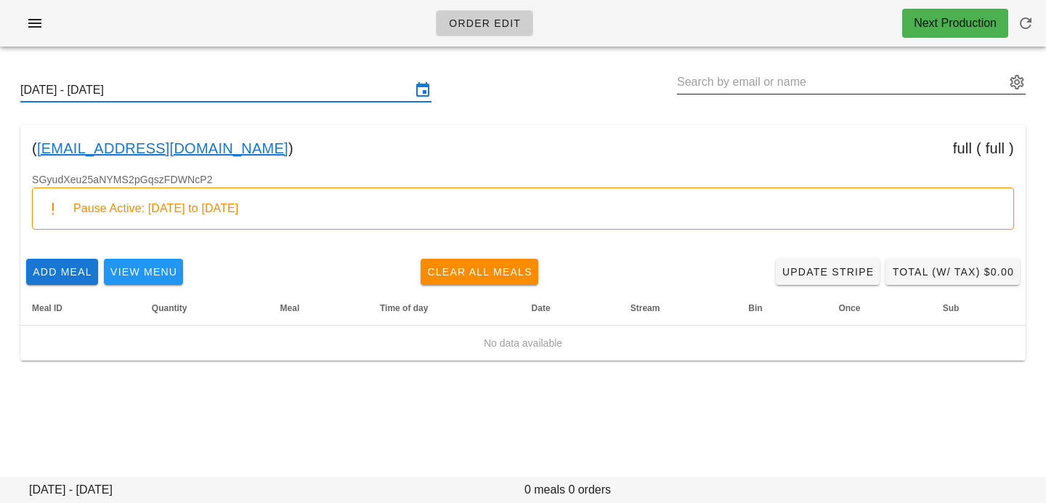
click at [790, 86] on input "text" at bounding box center [841, 81] width 328 height 23
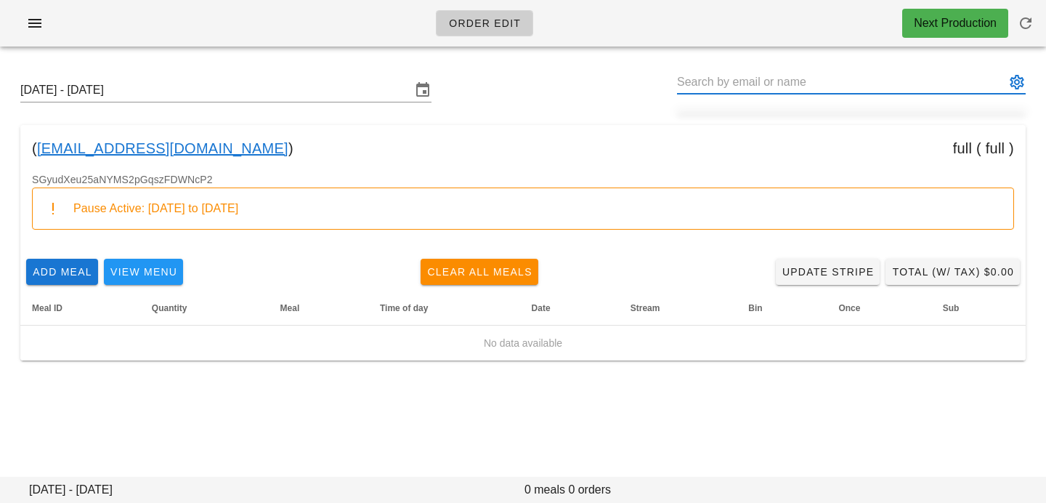
paste input "[PERSON_NAME]"
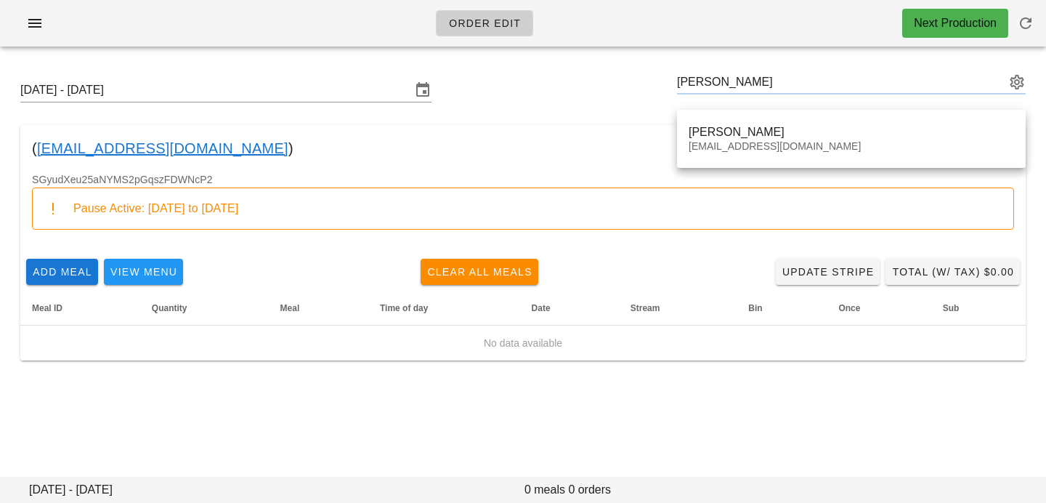
type input "[PERSON_NAME] ([EMAIL_ADDRESS][DOMAIN_NAME])"
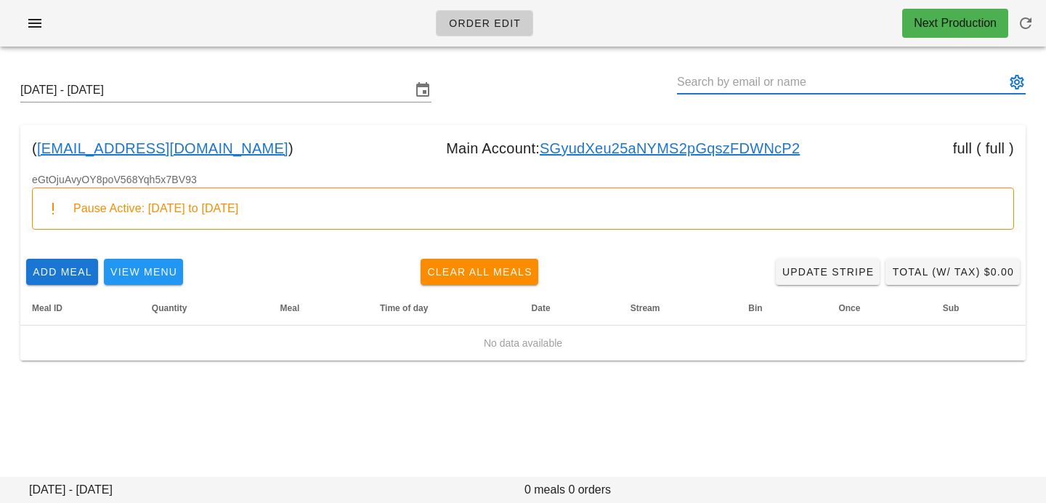
click at [705, 142] on link "SGyudXeu25aNYMS2pGqszFDWNcP2" at bounding box center [670, 148] width 260 height 23
click at [856, 78] on input "text" at bounding box center [841, 81] width 328 height 23
paste input "[PERSON_NAME]"
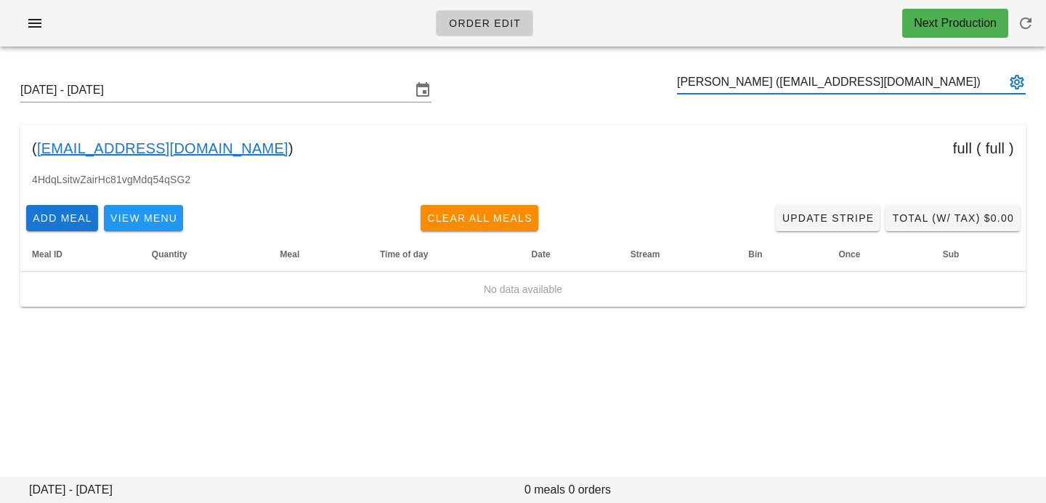
type input "[PERSON_NAME] ([EMAIL_ADDRESS][DOMAIN_NAME])"
click at [216, 97] on input "[DATE] - [DATE]" at bounding box center [215, 89] width 391 height 23
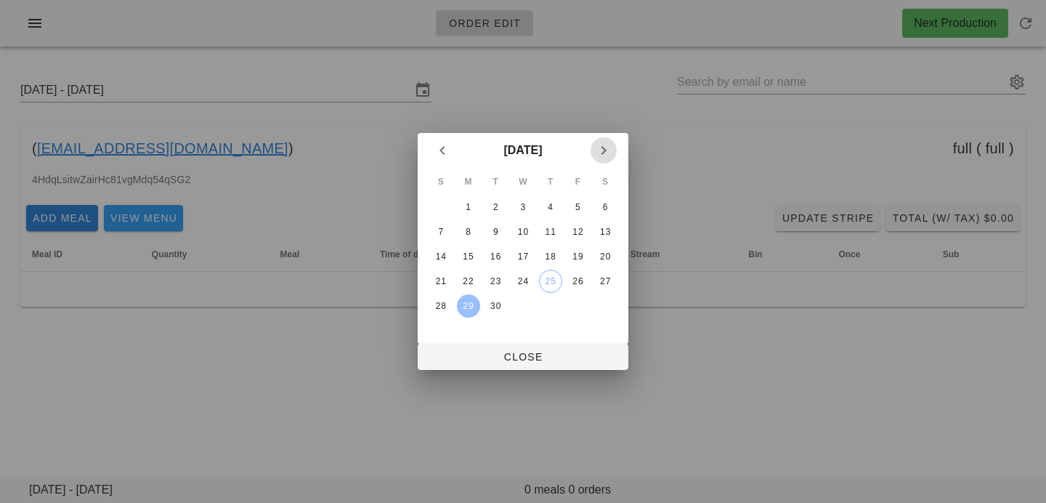
click at [596, 153] on icon "Next month" at bounding box center [603, 150] width 17 height 17
click at [467, 233] on div "6" at bounding box center [468, 232] width 23 height 10
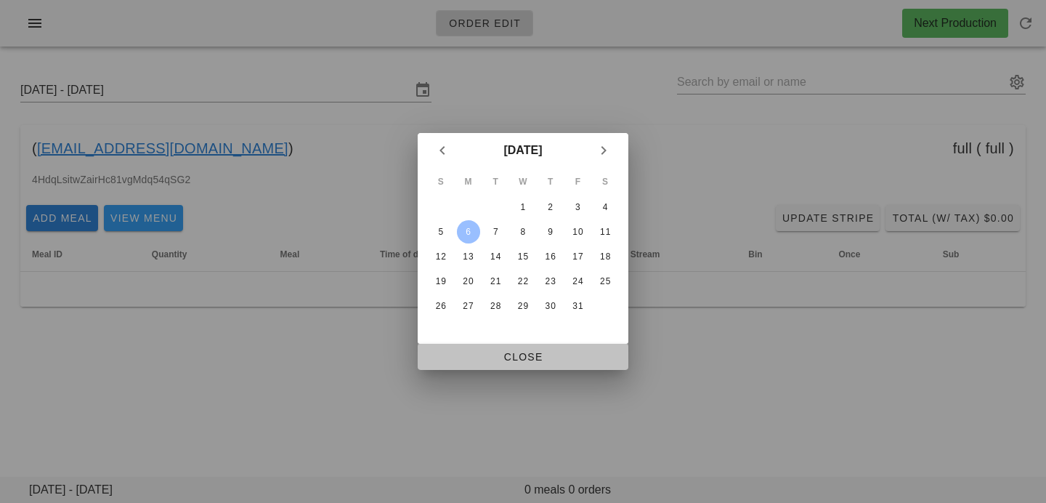
click at [490, 357] on span "Close" at bounding box center [522, 357] width 187 height 12
type input "Sunday October 5 - Saturday October 11"
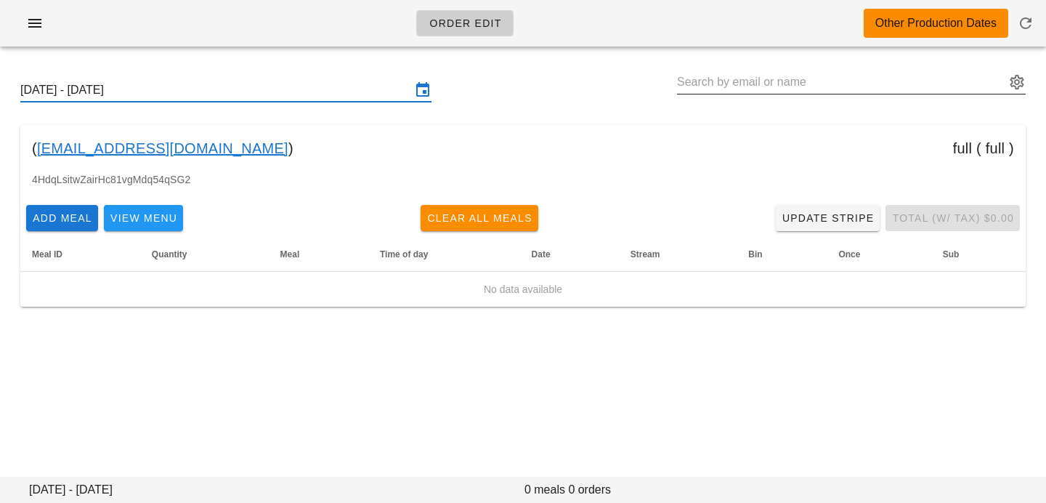
click at [725, 79] on input "text" at bounding box center [841, 81] width 328 height 23
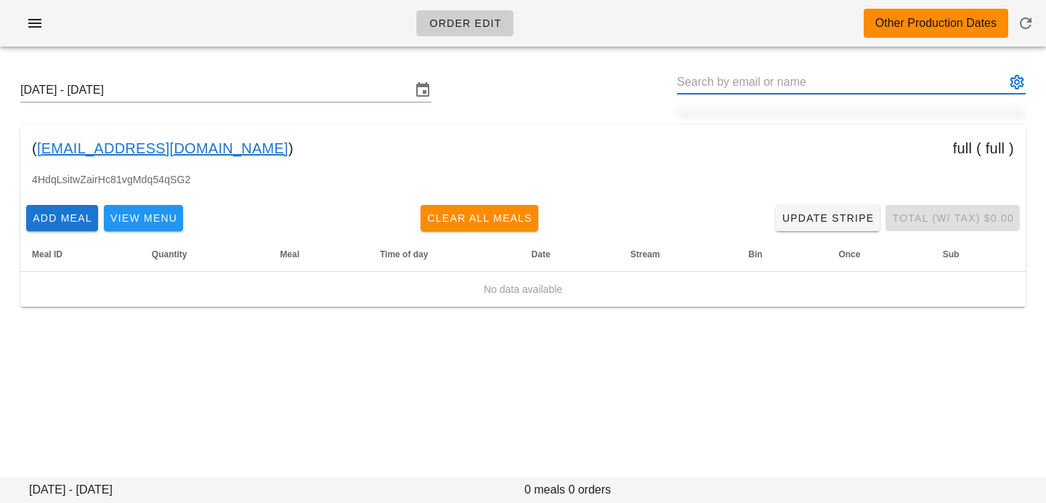
paste input "[PERSON_NAME]"
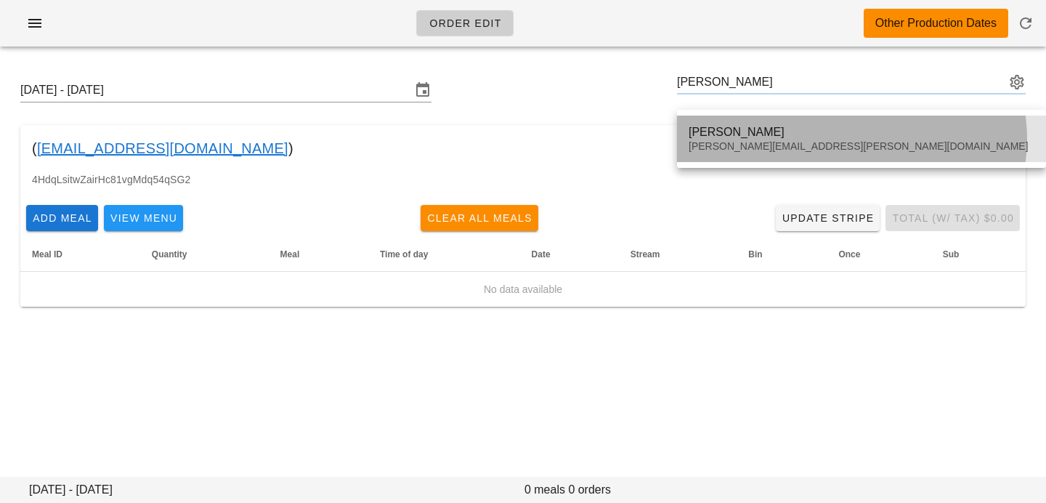
click at [726, 137] on div "[PERSON_NAME]" at bounding box center [862, 132] width 346 height 14
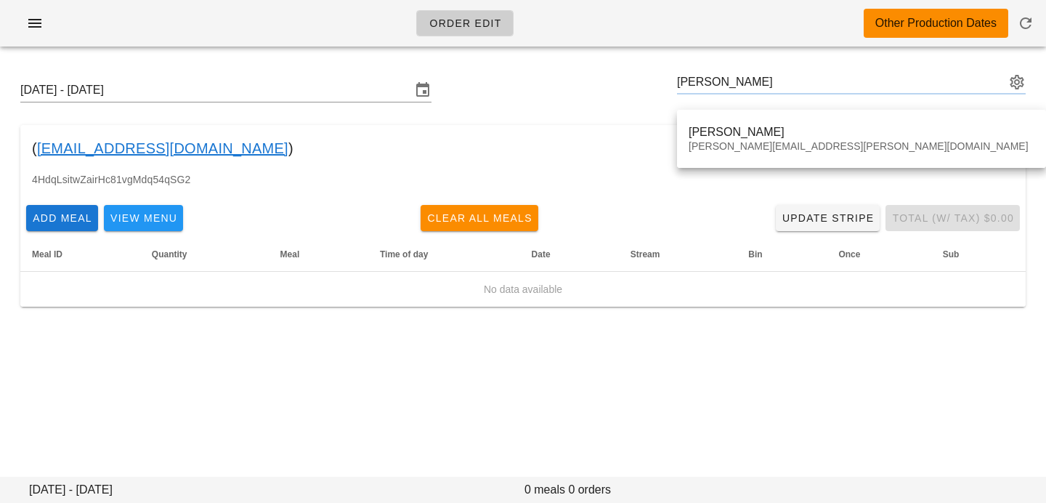
type input "[PERSON_NAME] ([PERSON_NAME][EMAIL_ADDRESS][PERSON_NAME][DOMAIN_NAME])"
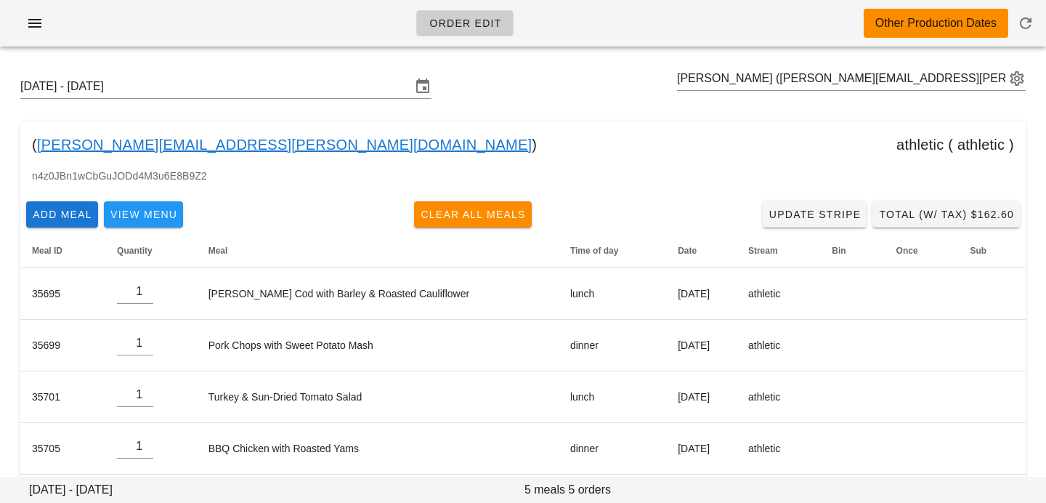
scroll to position [70, 0]
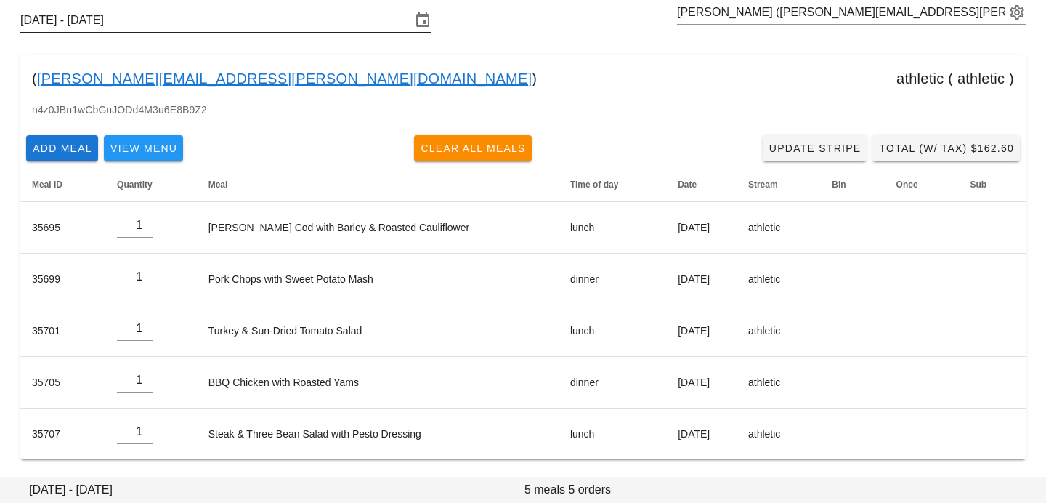
click at [337, 19] on input "Sunday October 5 - Saturday October 11" at bounding box center [215, 20] width 391 height 23
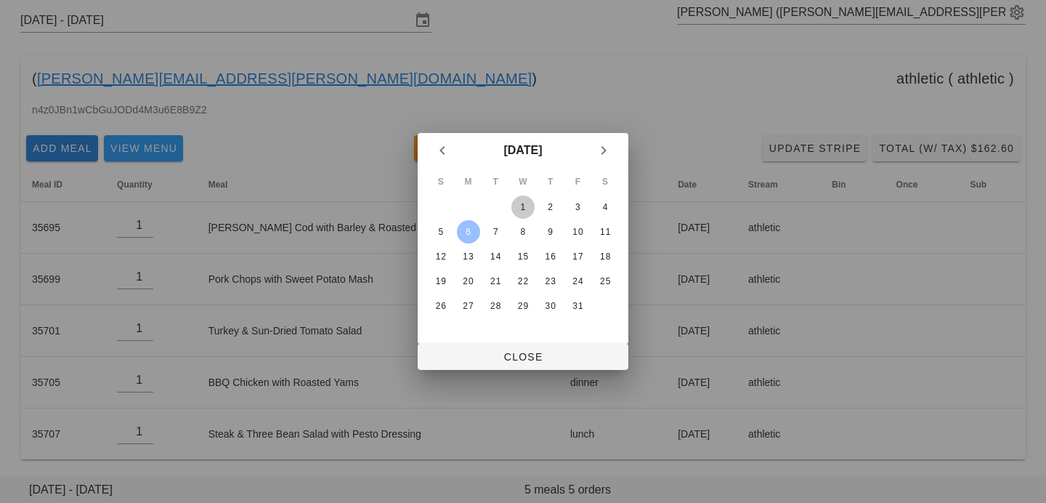
click at [521, 199] on button "1" at bounding box center [522, 206] width 23 height 23
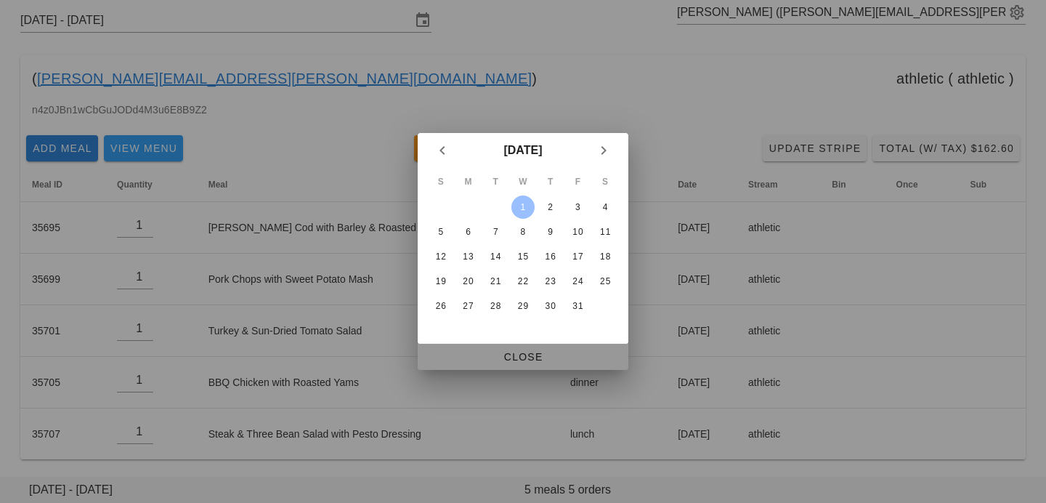
click at [517, 366] on button "Close" at bounding box center [523, 357] width 211 height 26
type input "Sunday September 28 - Saturday October 4"
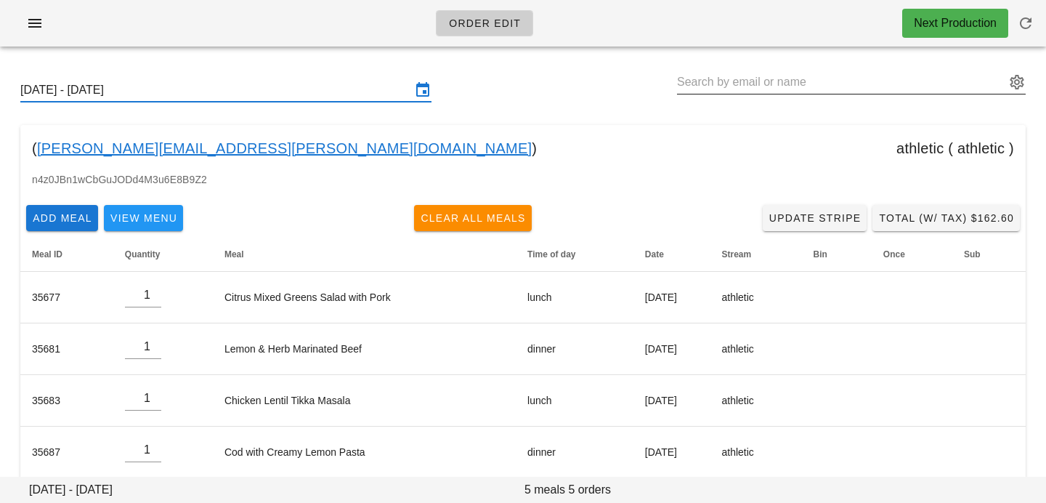
click at [723, 72] on input "text" at bounding box center [841, 81] width 328 height 23
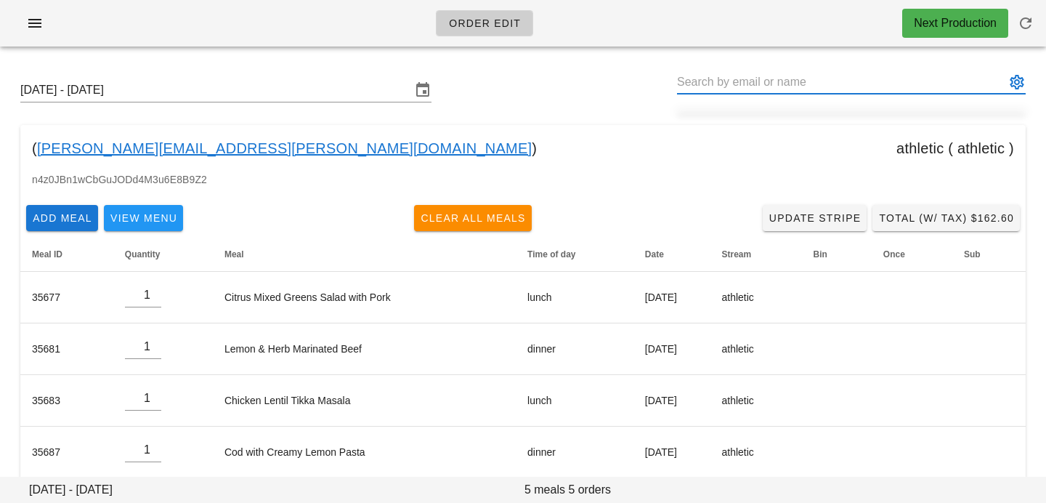
paste input "[PERSON_NAME]"
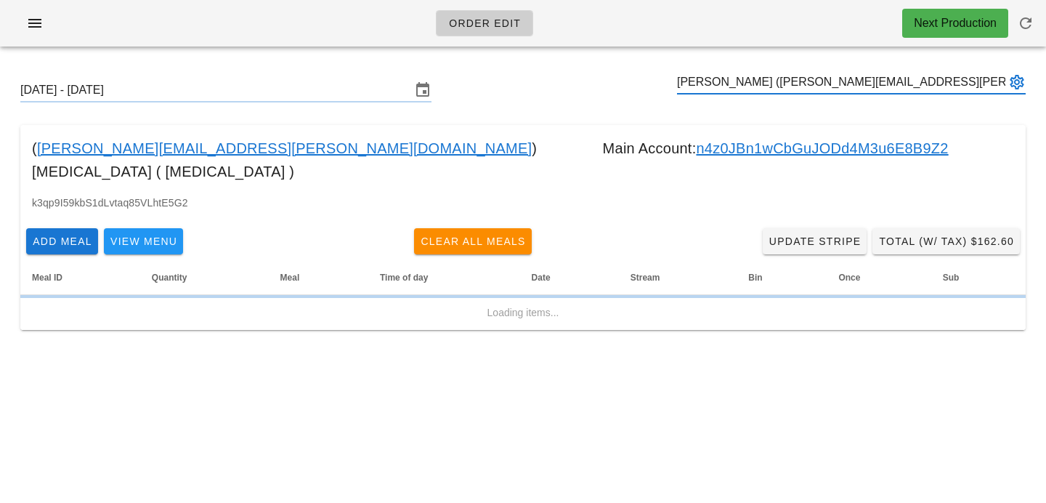
type input "[PERSON_NAME] ([PERSON_NAME][EMAIL_ADDRESS][PERSON_NAME][DOMAIN_NAME])"
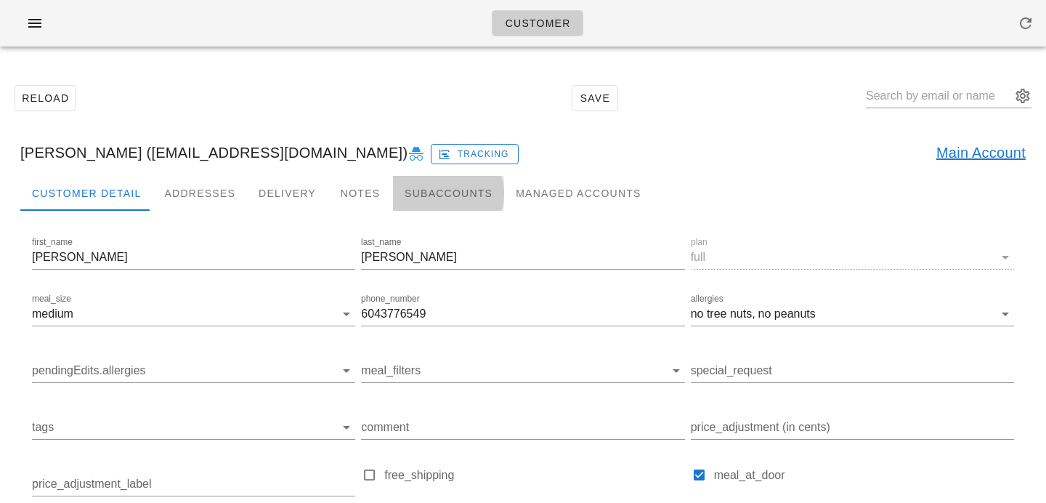
click at [463, 181] on div "Subaccounts" at bounding box center [448, 193] width 111 height 35
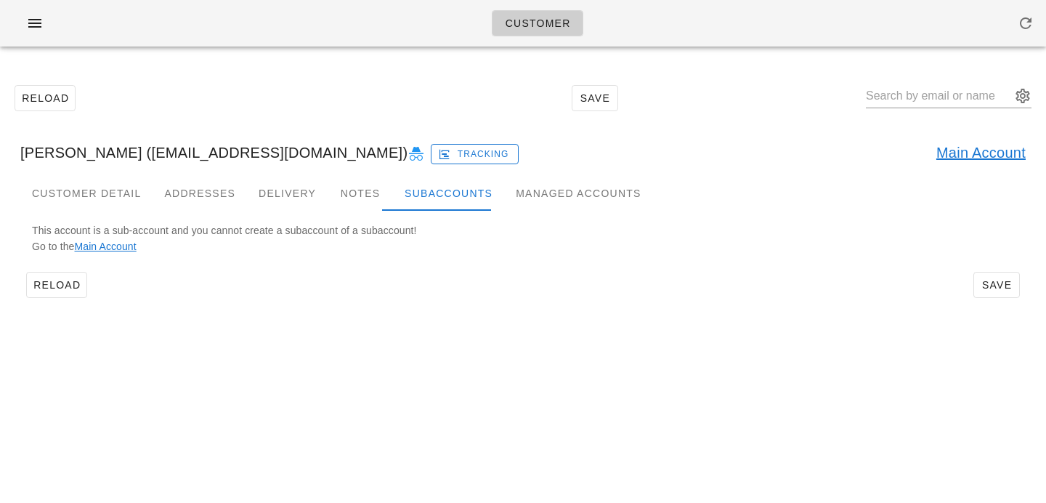
click at [943, 155] on link "Main Account" at bounding box center [980, 152] width 89 height 23
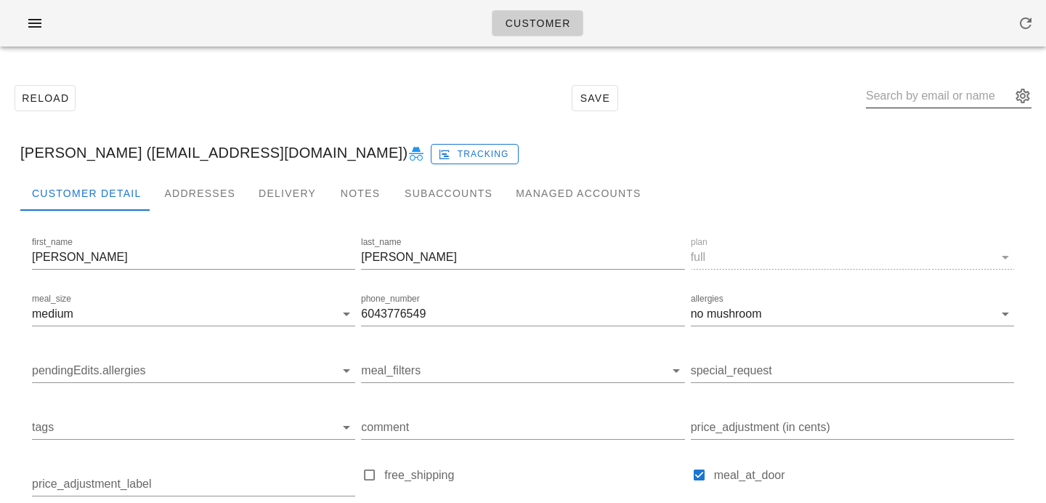
click at [910, 102] on input "text" at bounding box center [938, 95] width 145 height 23
paste input "Mert Gezgin"
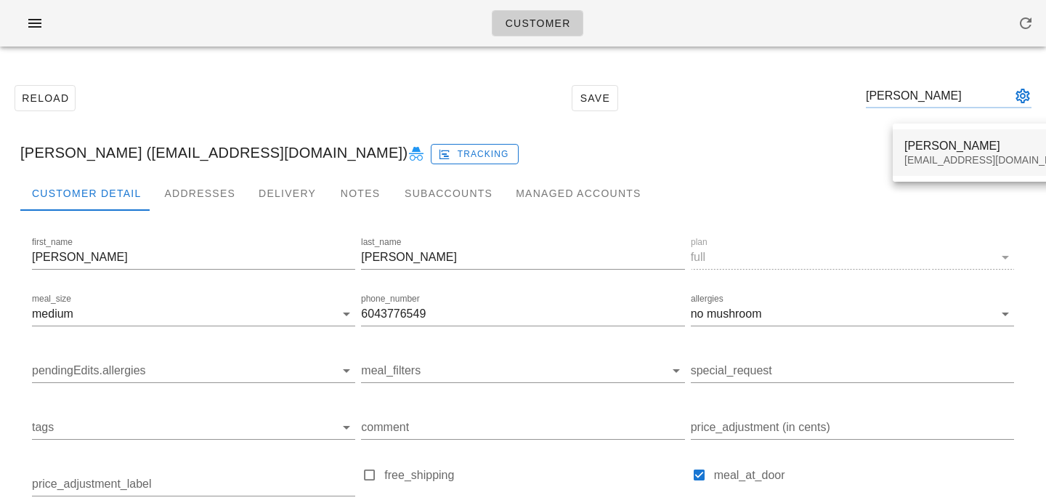
type input "Mert Gezgin"
click at [925, 157] on div "hazzilhar@gmail.com" at bounding box center [990, 160] width 172 height 12
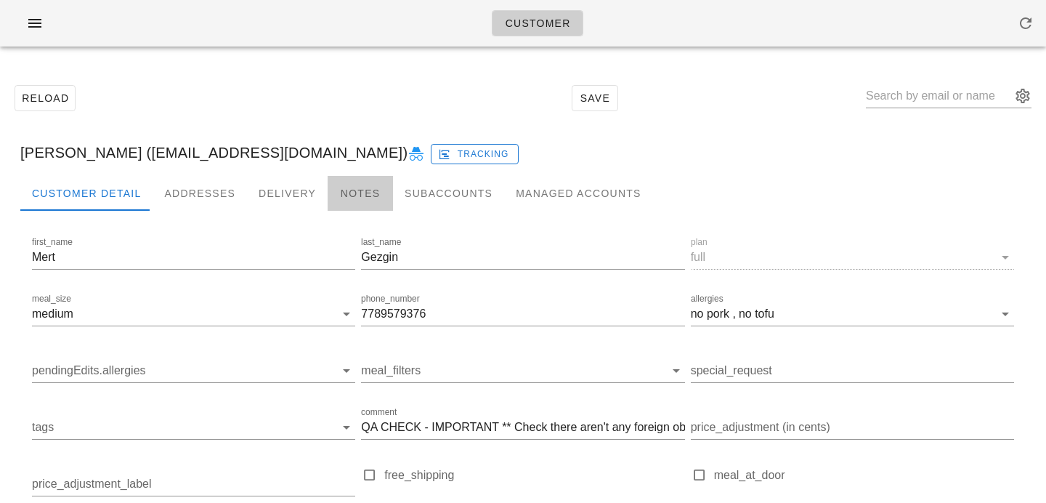
click at [335, 206] on div "Notes" at bounding box center [360, 193] width 65 height 35
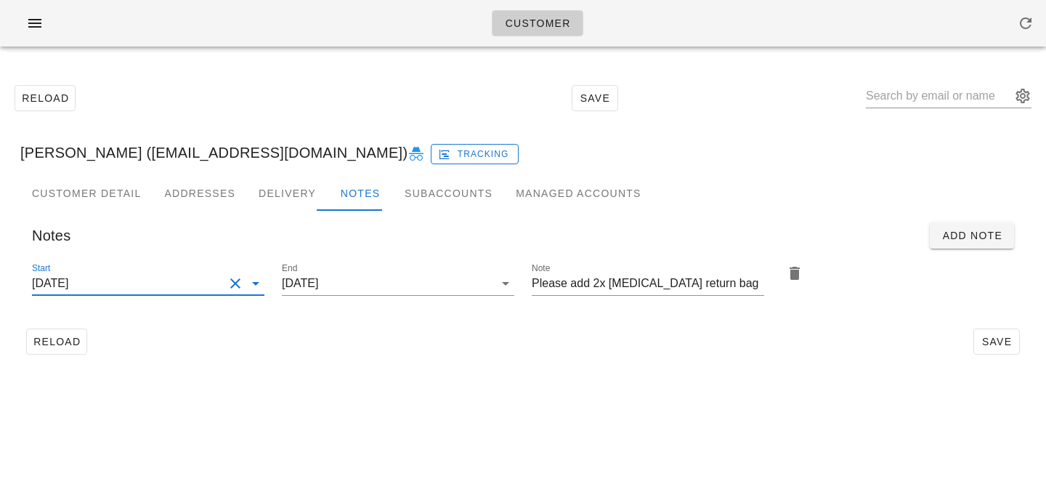
click at [140, 275] on input "2025-08-03" at bounding box center [128, 283] width 192 height 23
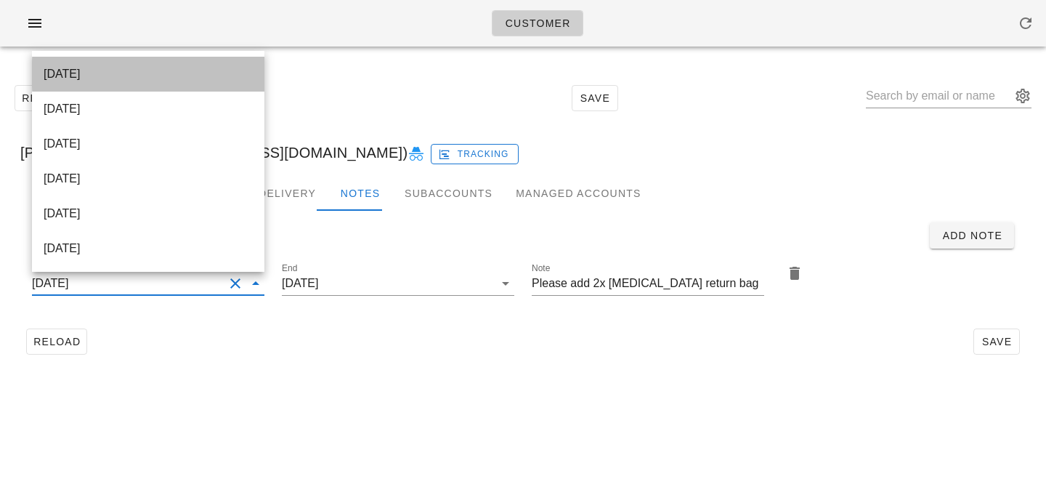
click at [177, 78] on div "2025-09-28" at bounding box center [148, 74] width 209 height 14
type input "2025-09-28"
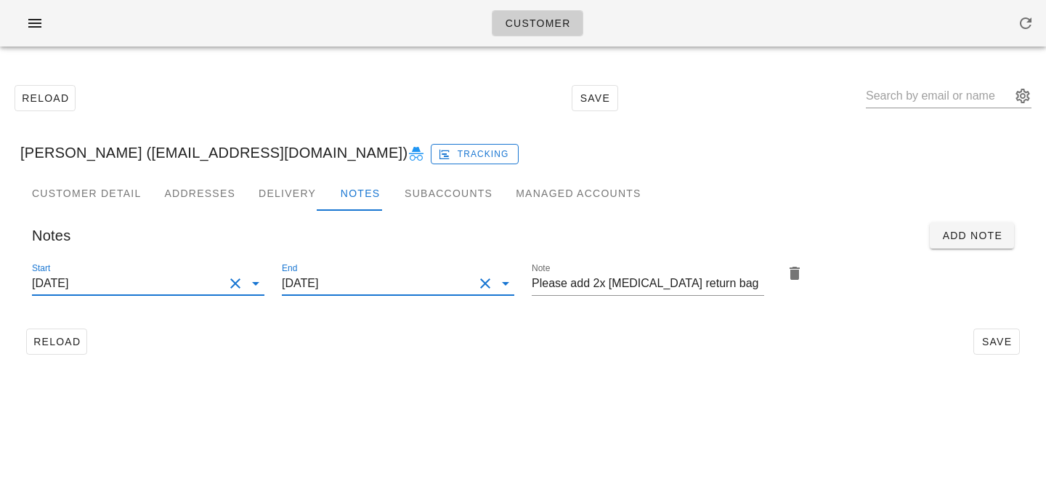
click at [381, 288] on input "2025-09-28" at bounding box center [378, 283] width 192 height 23
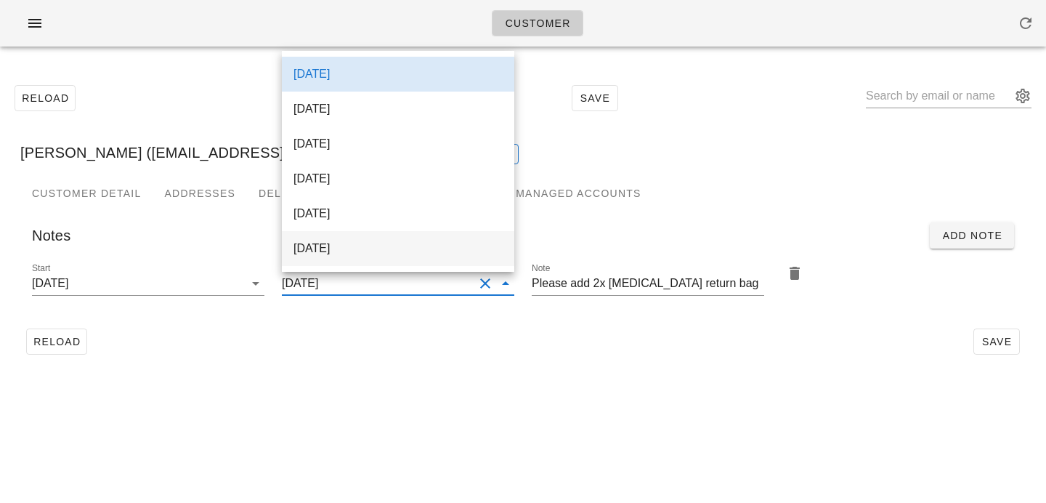
click at [356, 251] on div "2025-10-15" at bounding box center [397, 248] width 209 height 14
type input "2025-10-15"
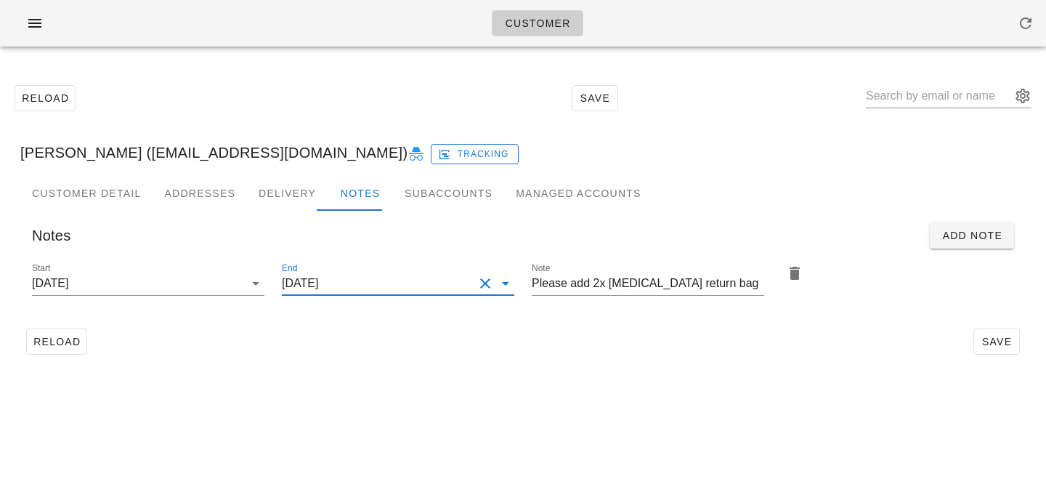
click at [491, 374] on div "Reload Save Mert Gezgin (hazzilhar@gmail.com) Tracking Customer Detail Addresse…" at bounding box center [523, 219] width 1046 height 322
click at [995, 346] on span "Save" at bounding box center [996, 342] width 33 height 12
click at [913, 95] on input "text" at bounding box center [938, 95] width 145 height 23
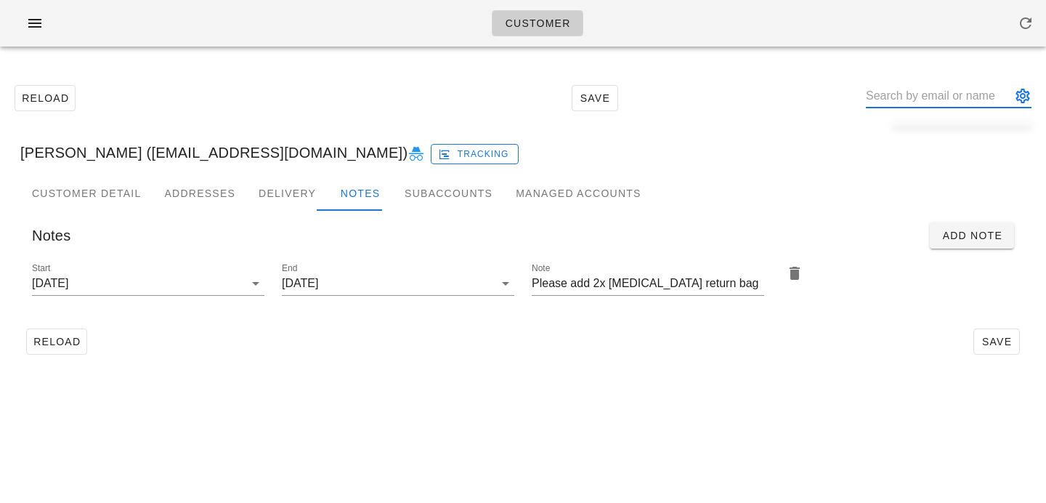
paste input "Andrew Clauson"
type input "Andrew Clauson"
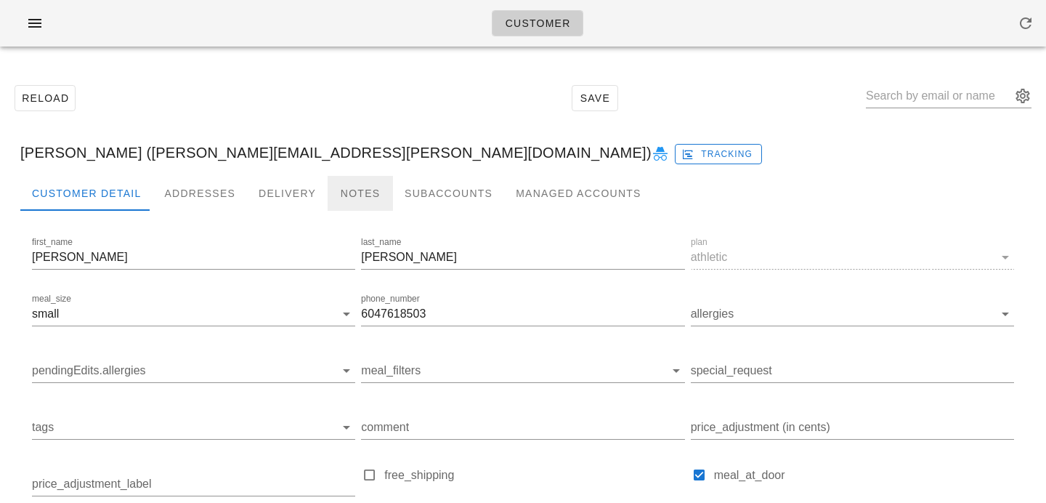
click at [361, 190] on div "Notes" at bounding box center [360, 193] width 65 height 35
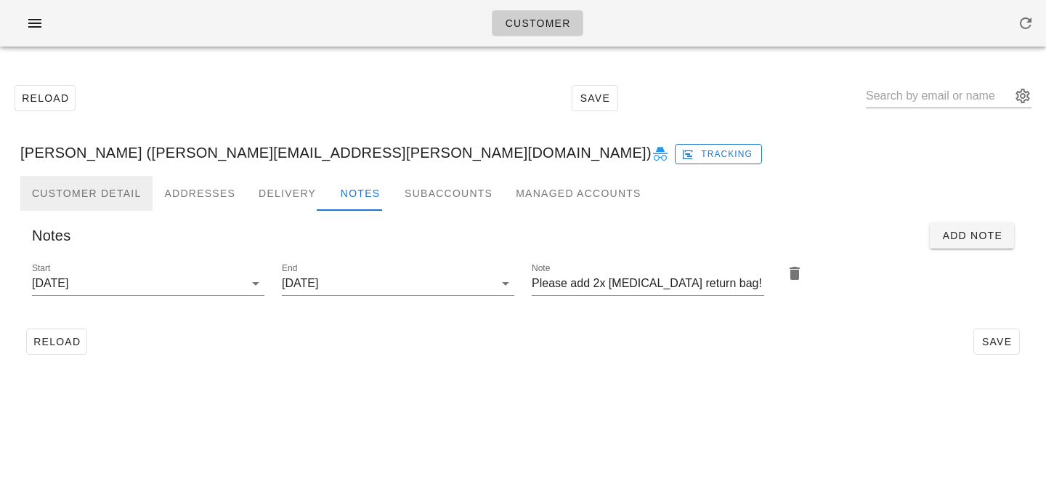
click at [133, 182] on div "Customer Detail" at bounding box center [86, 193] width 132 height 35
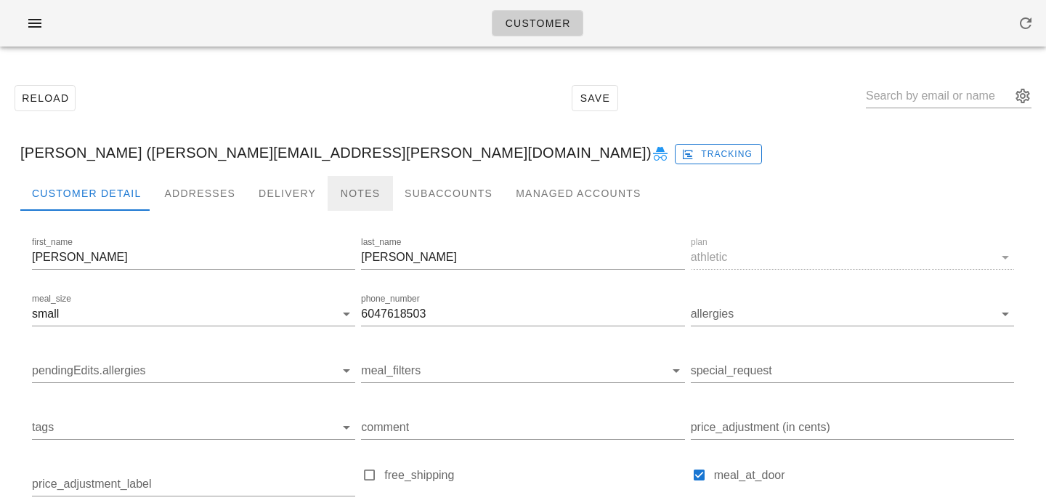
click at [348, 191] on div "Notes" at bounding box center [360, 193] width 65 height 35
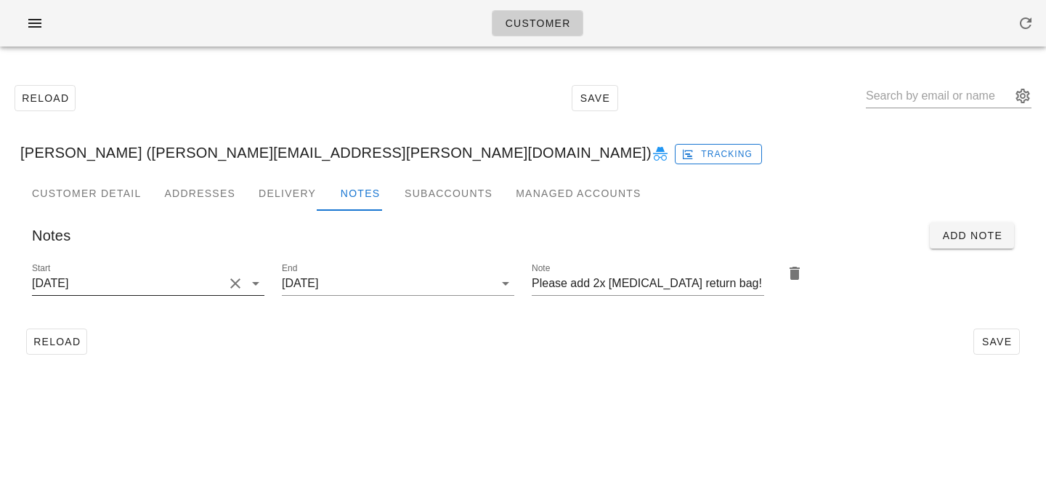
click at [235, 279] on button "Clear Start" at bounding box center [235, 283] width 17 height 17
click at [235, 280] on input "Start" at bounding box center [136, 283] width 209 height 23
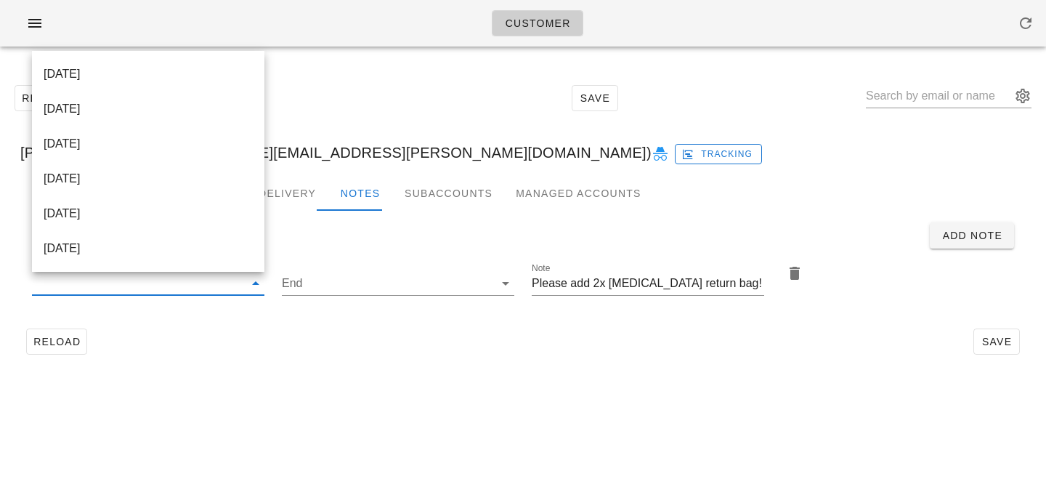
click at [211, 69] on div "2025-09-28" at bounding box center [148, 74] width 209 height 14
type input "2025-09-28"
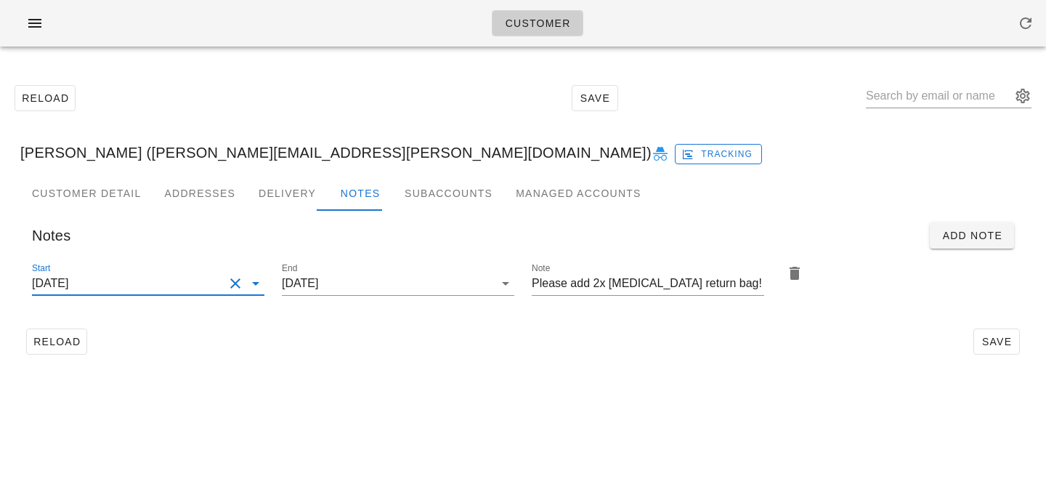
click at [306, 356] on div "Reload Save" at bounding box center [522, 341] width 1005 height 38
click at [458, 416] on div "Customer Reload Save Andrew Clauson (andrew.g.clauson@gmail.com) Tracking Custo…" at bounding box center [523, 251] width 1046 height 503
click at [985, 342] on span "Save" at bounding box center [996, 342] width 33 height 12
click at [761, 389] on div "Customer Reload Save Andrew Clauson (andrew.g.clauson@gmail.com) Tracking Custo…" at bounding box center [523, 251] width 1046 height 503
click at [912, 100] on input "text" at bounding box center [938, 95] width 145 height 23
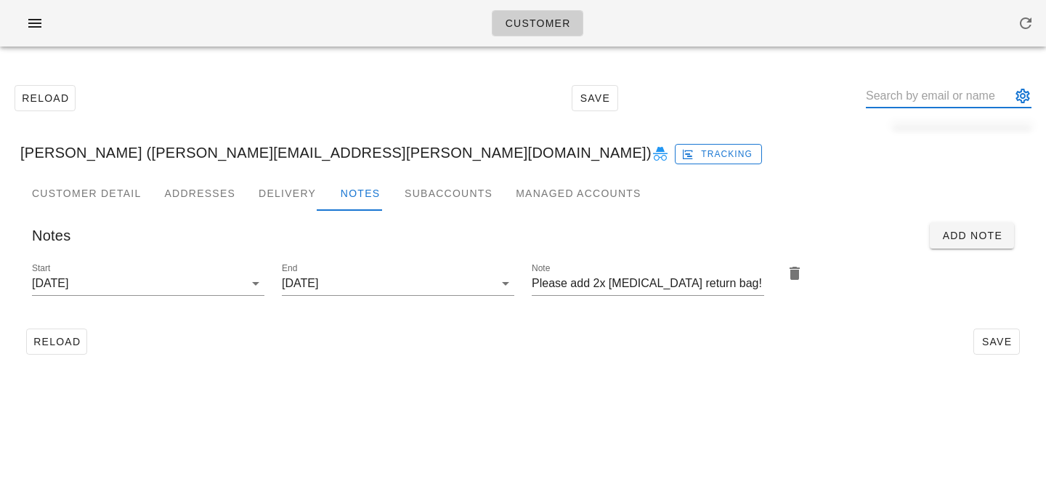
paste input "Jennifer Keefe"
type input "Jennifer Keefe"
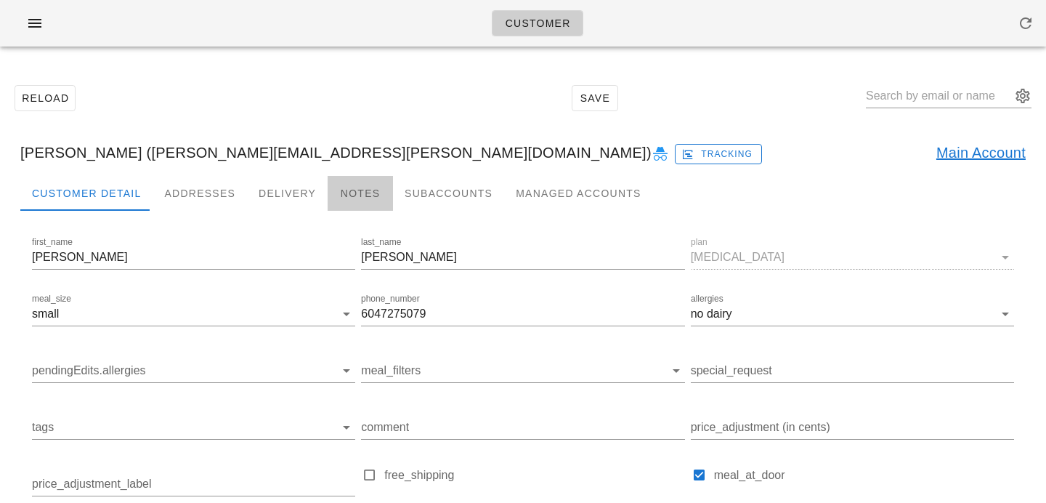
click at [356, 181] on div "Notes" at bounding box center [360, 193] width 65 height 35
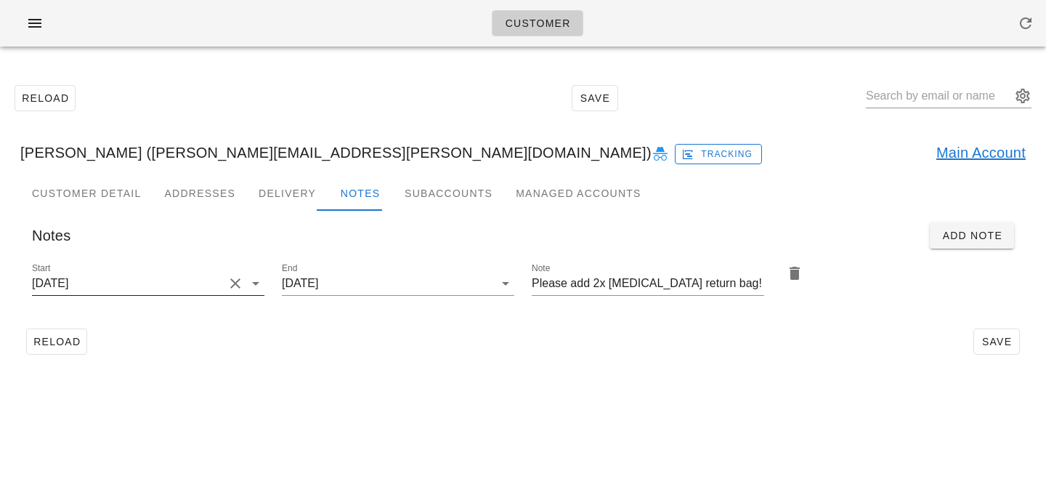
click at [235, 277] on button "Clear Start" at bounding box center [235, 283] width 17 height 17
click at [235, 277] on input "Start" at bounding box center [136, 283] width 209 height 23
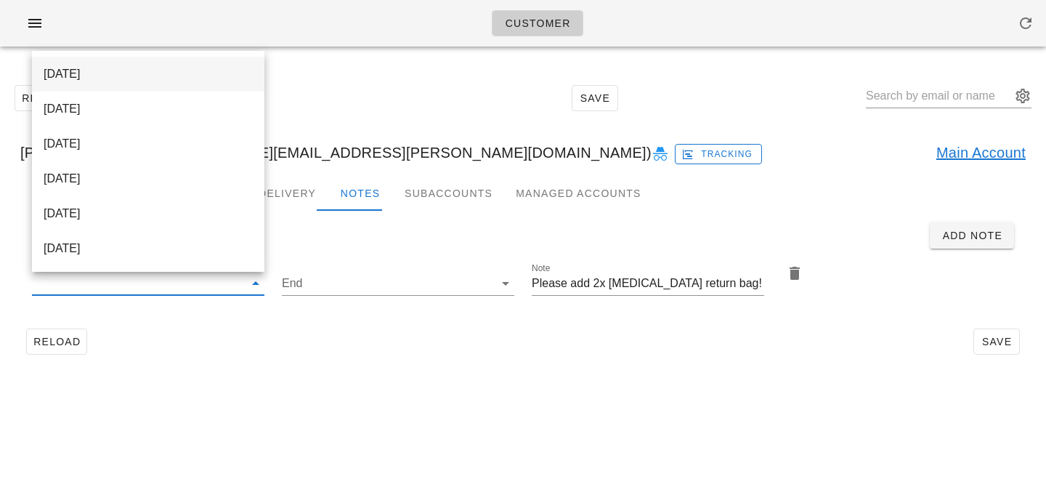
click at [205, 78] on div "2025-09-28" at bounding box center [148, 74] width 209 height 14
type input "2025-09-28"
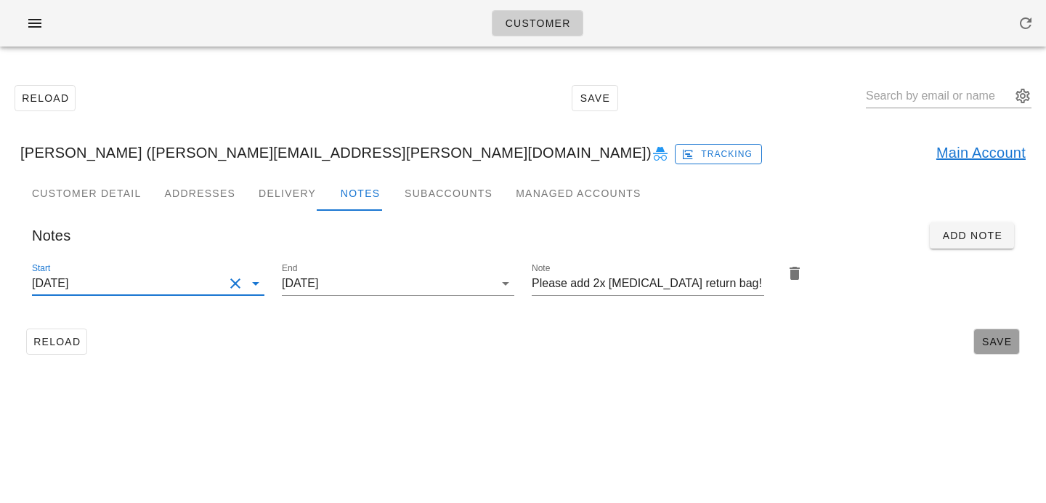
click at [977, 341] on button "Save" at bounding box center [996, 341] width 46 height 26
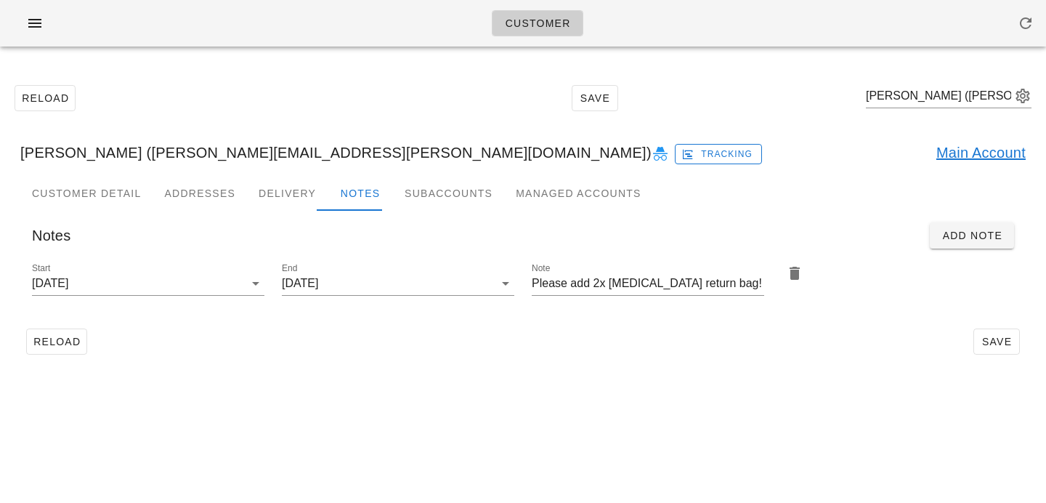
click at [495, 430] on div "Customer Reload Save Jennifer Keefe (jennifer.g.keefe@gmail.com) Jennifer Keefe…" at bounding box center [523, 251] width 1046 height 503
click at [525, 388] on div "Customer Reload Save Jennifer Keefe (jennifer.g.keefe@gmail.com) Jennifer Keefe…" at bounding box center [523, 251] width 1046 height 503
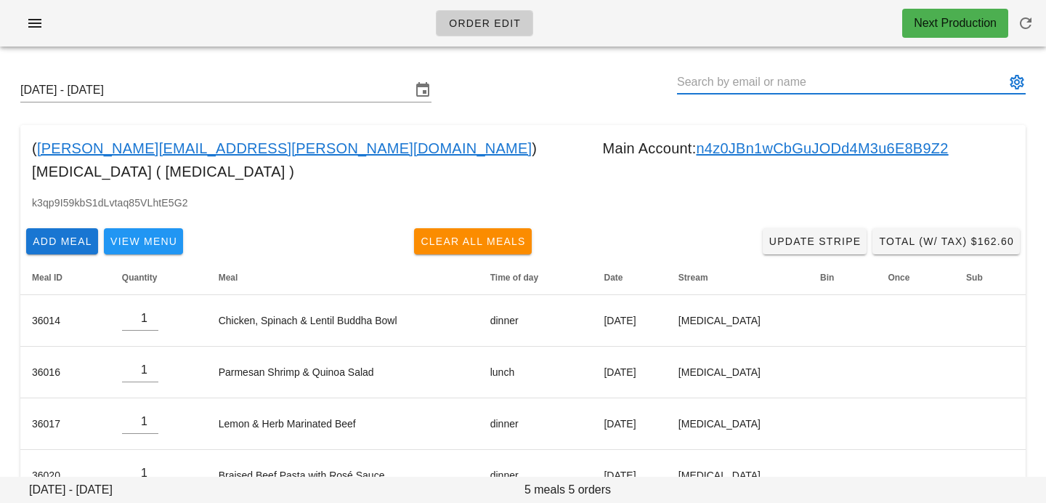
click at [734, 88] on input "text" at bounding box center [841, 81] width 328 height 23
paste input "[PERSON_NAME]. [PERSON_NAME]"
click at [734, 85] on input "[PERSON_NAME]. [PERSON_NAME]" at bounding box center [841, 81] width 328 height 23
click at [746, 85] on input "[PERSON_NAME]. [PERSON_NAME]" at bounding box center [841, 81] width 328 height 23
click at [791, 86] on input "[PERSON_NAME] St [PERSON_NAME]" at bounding box center [841, 81] width 328 height 23
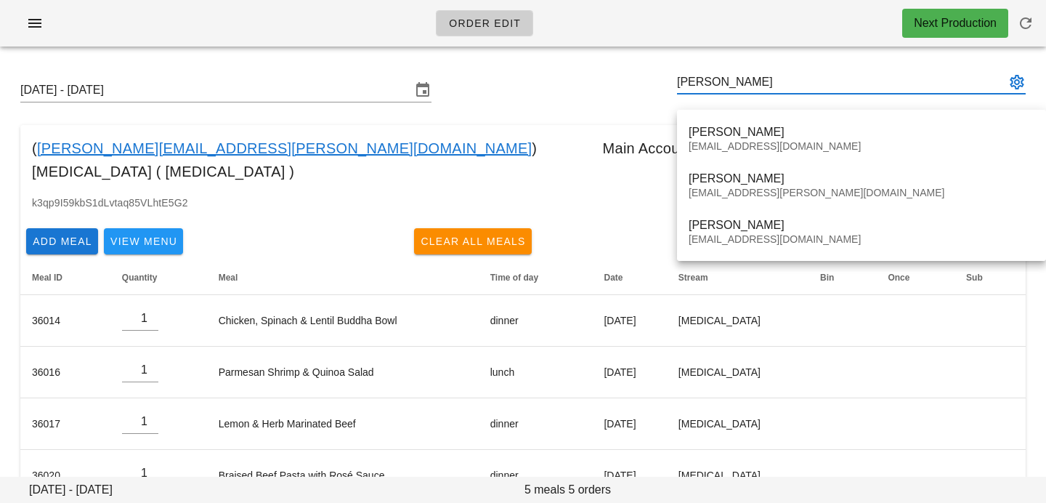
type input "[PERSON_NAME]"
click at [349, 41] on div "Order Edit Next Production" at bounding box center [523, 23] width 1046 height 46
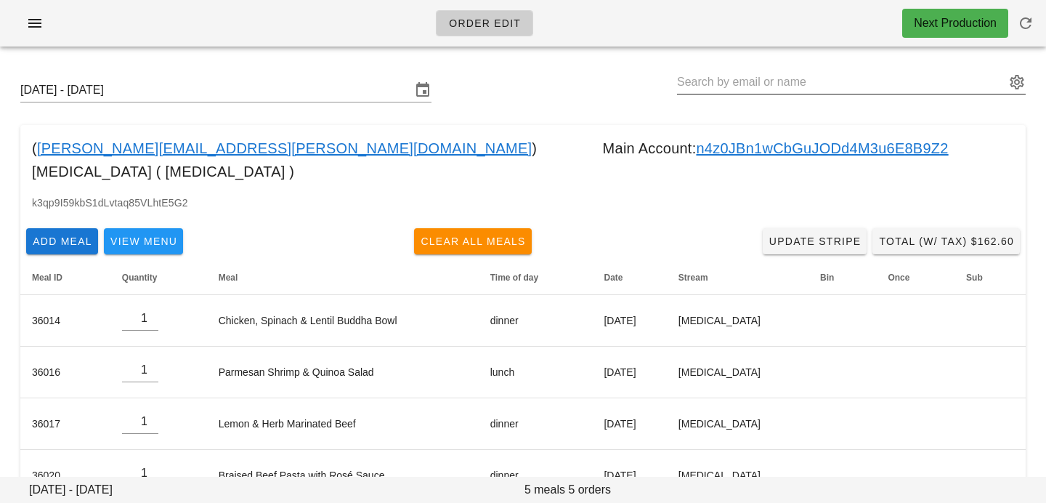
click at [1019, 74] on button "appended action" at bounding box center [1016, 81] width 17 height 17
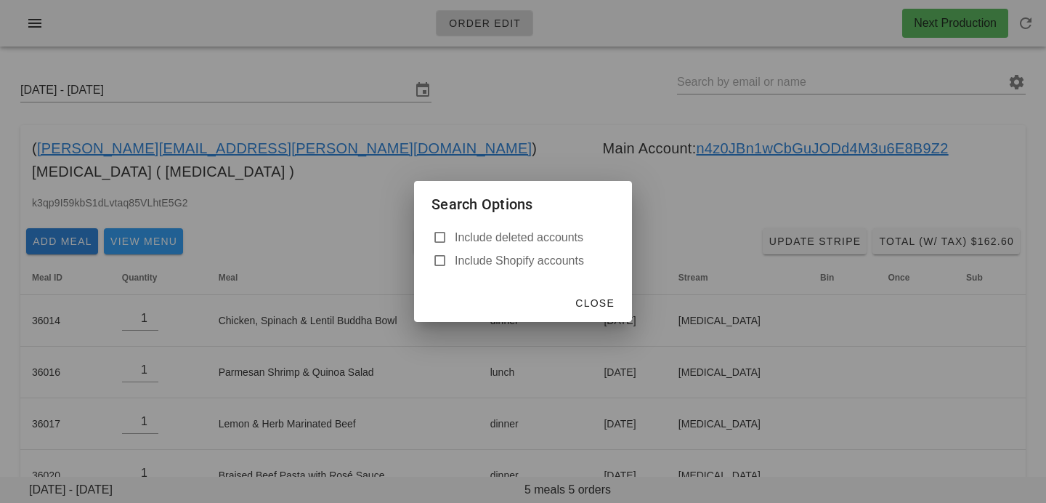
click at [576, 235] on label "Include deleted accounts" at bounding box center [535, 237] width 160 height 15
checkbox input "true"
click at [514, 404] on div at bounding box center [523, 251] width 1046 height 503
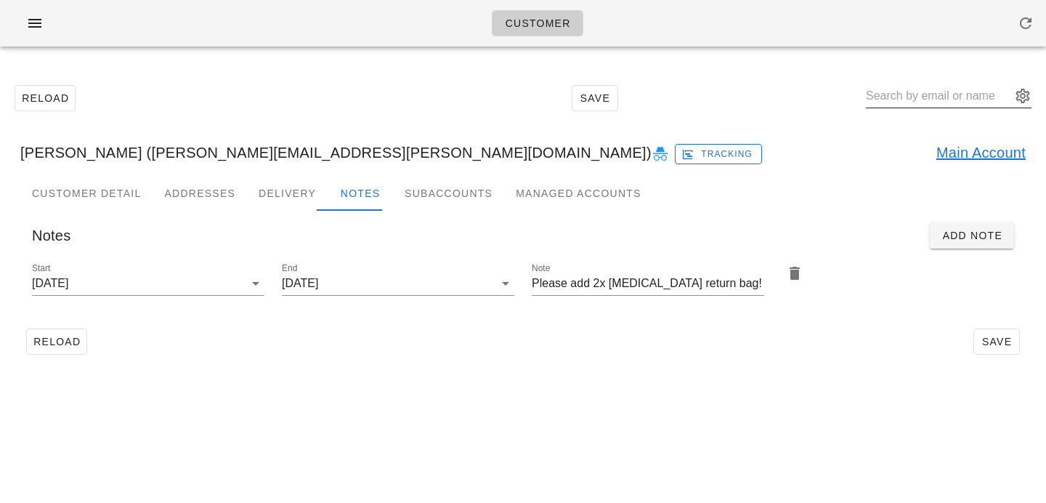
click at [1027, 97] on button "appended action" at bounding box center [1022, 95] width 17 height 17
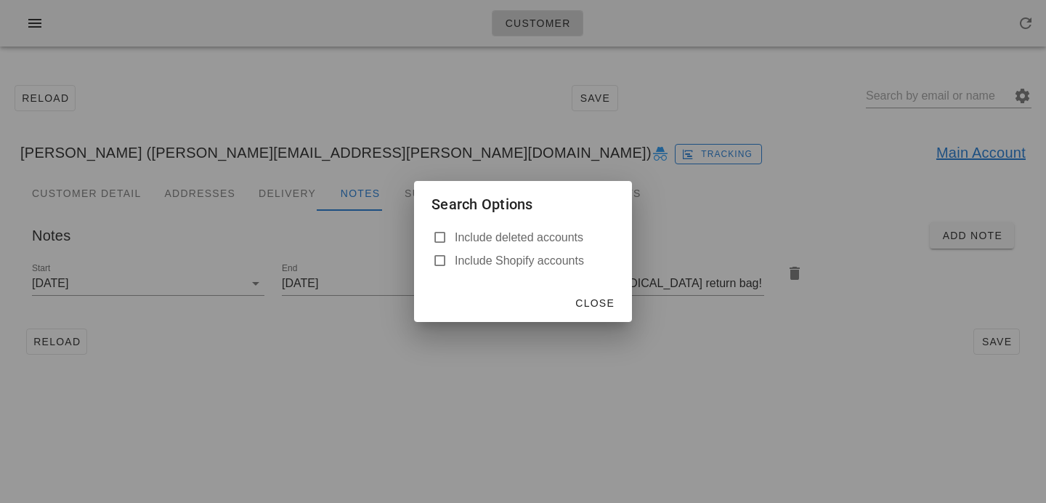
click at [562, 238] on label "Include deleted accounts" at bounding box center [535, 237] width 160 height 15
checkbox input "true"
click at [593, 304] on span "Close" at bounding box center [595, 303] width 40 height 12
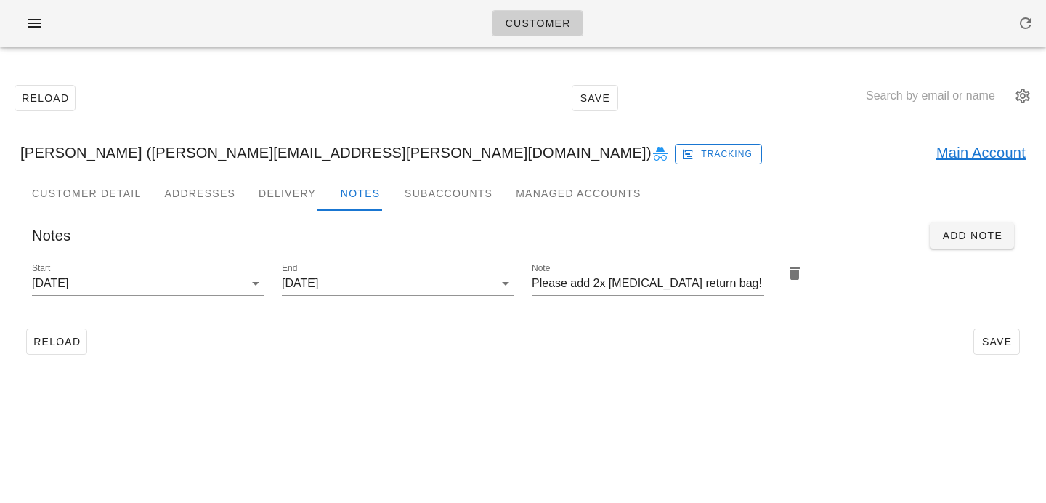
click at [1034, 86] on div "Reload Save" at bounding box center [523, 98] width 1028 height 62
click at [1032, 91] on div "Reload Save" at bounding box center [523, 98] width 1028 height 62
click at [1028, 98] on button "appended action" at bounding box center [1022, 95] width 17 height 17
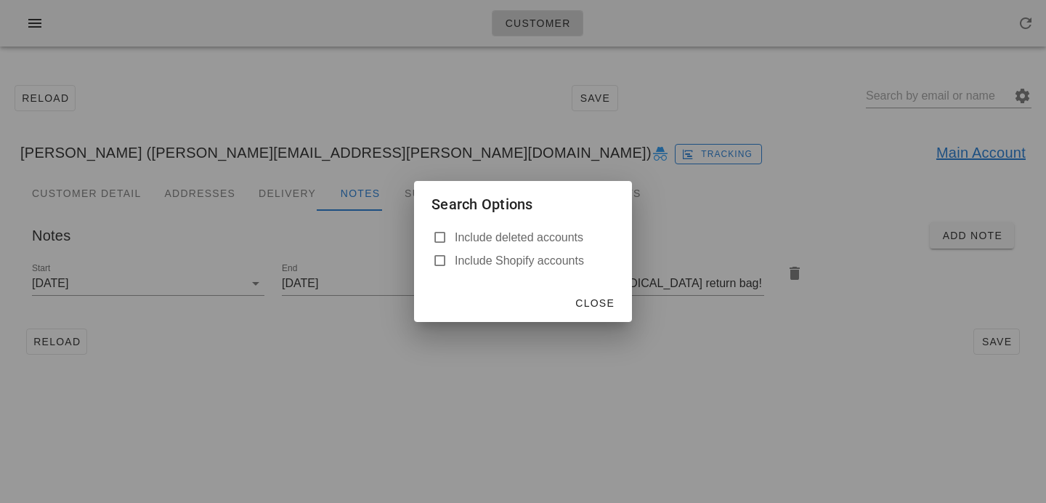
click at [582, 224] on div "Search Options Include deleted accounts Include Shopify accounts Close" at bounding box center [523, 251] width 218 height 141
click at [576, 240] on label "Include deleted accounts" at bounding box center [535, 237] width 160 height 15
checkbox input "true"
click at [589, 297] on span "Close" at bounding box center [595, 303] width 40 height 12
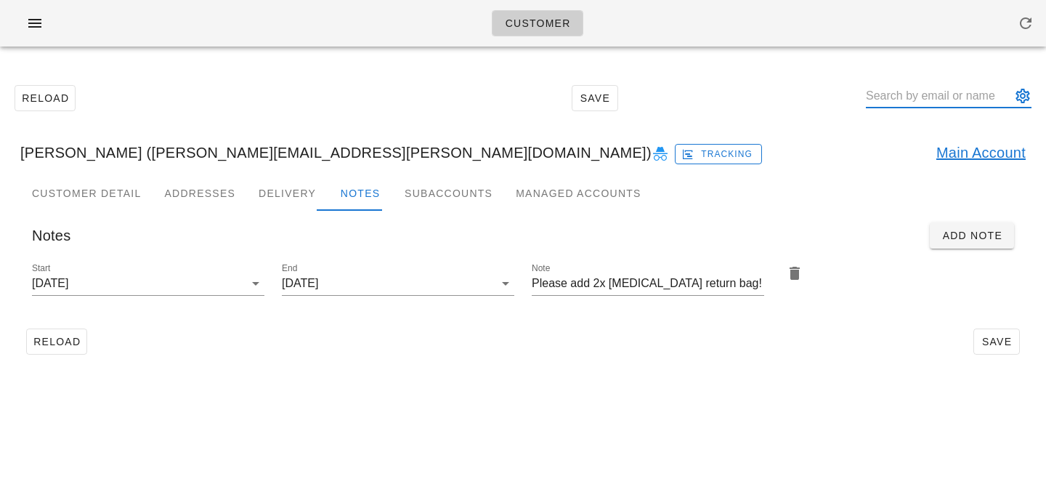
click at [933, 86] on input "text" at bounding box center [938, 95] width 145 height 23
paste input "[EMAIL_ADDRESS][DOMAIN_NAME]"
type input "[EMAIL_ADDRESS][DOMAIN_NAME]"
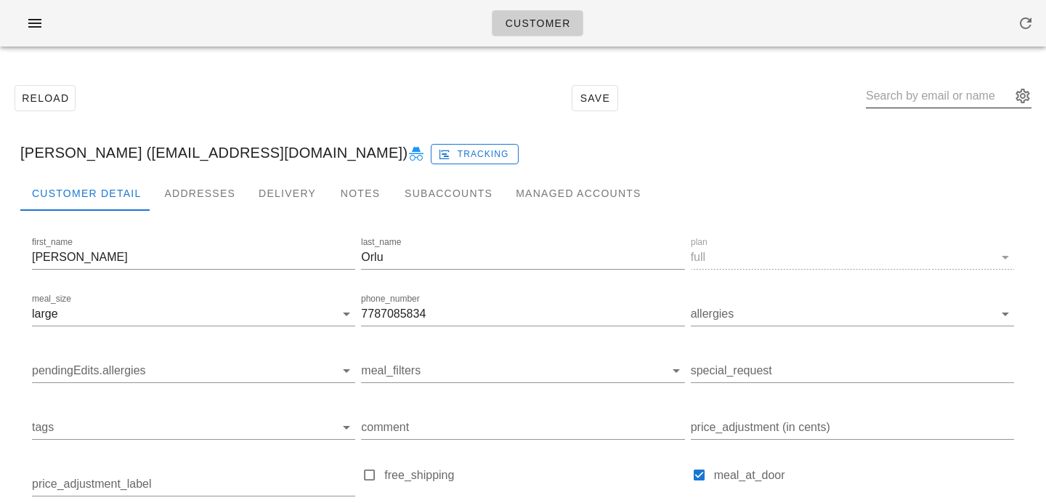
click at [900, 104] on input "text" at bounding box center [938, 95] width 145 height 23
paste input "[EMAIL_ADDRESS][DOMAIN_NAME]"
type input "[PERSON_NAME] ([EMAIL_ADDRESS][DOMAIN_NAME])"
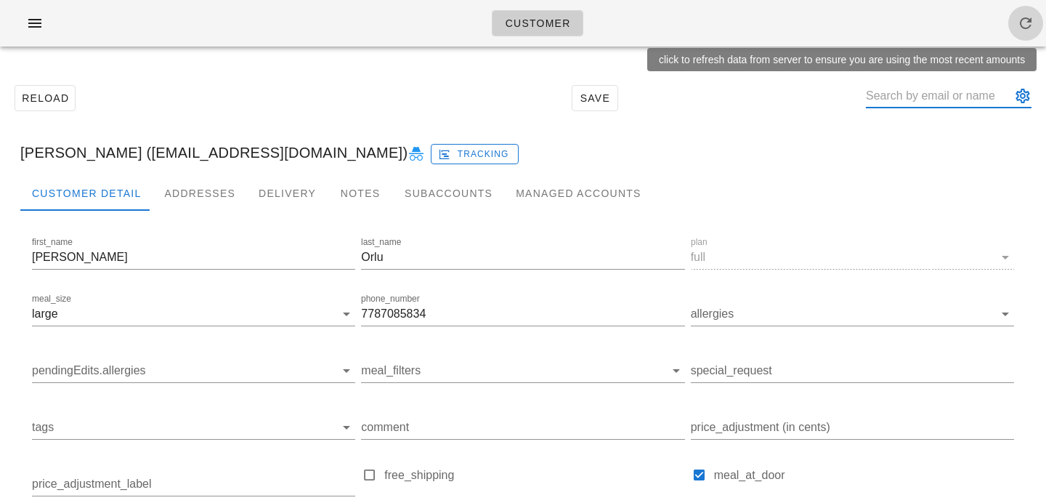
click at [1016, 34] on button "button" at bounding box center [1025, 23] width 35 height 35
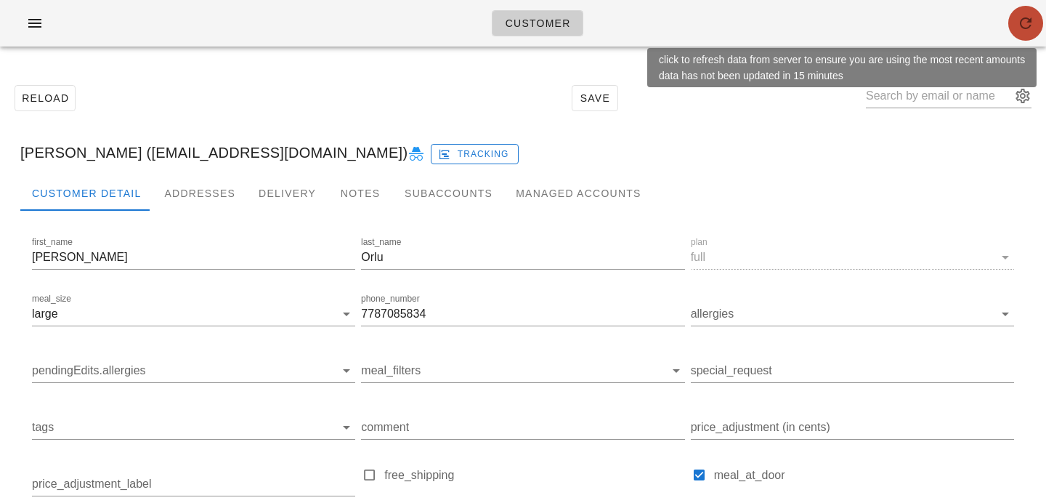
click at [1033, 28] on span "button" at bounding box center [1025, 23] width 35 height 17
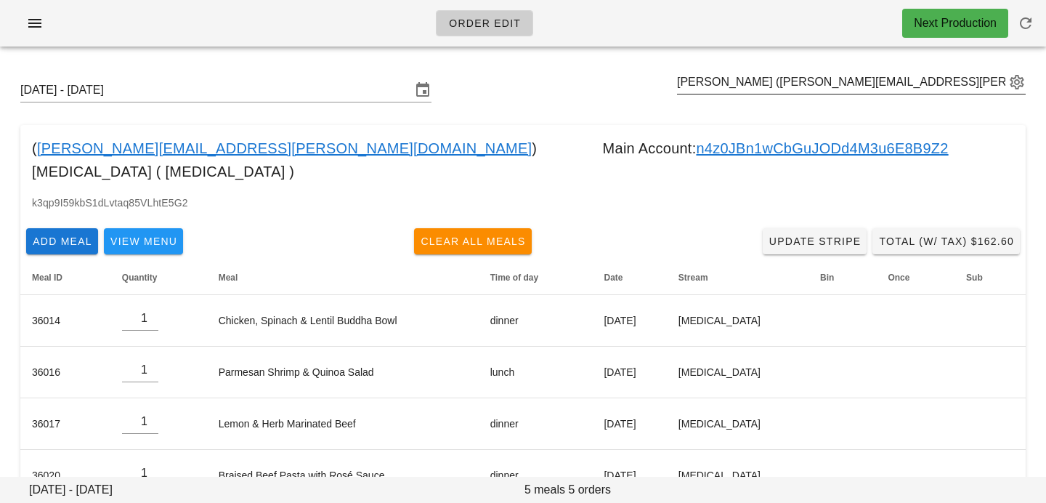
click at [1008, 75] on button "appended action" at bounding box center [1016, 81] width 17 height 17
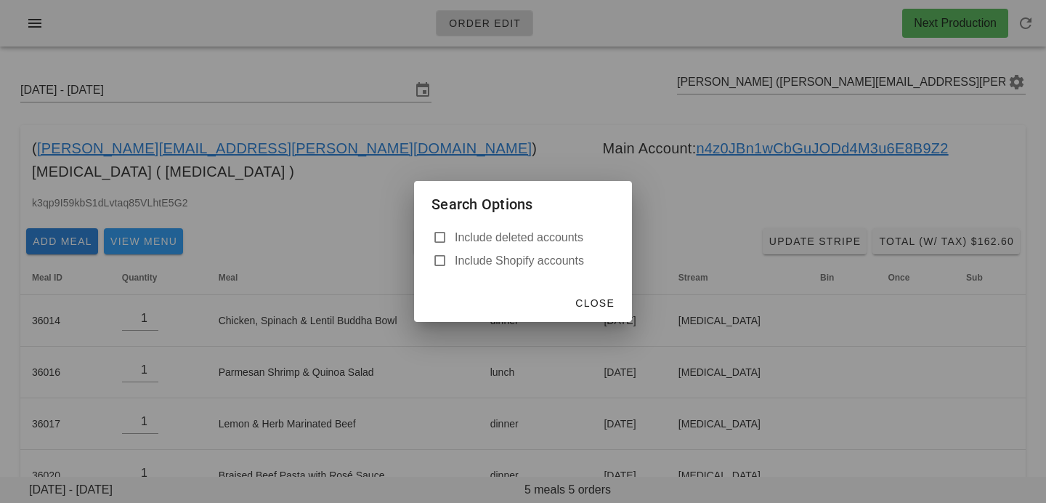
click at [544, 238] on label "Include deleted accounts" at bounding box center [535, 237] width 160 height 15
checkbox input "true"
click at [516, 301] on div "Close" at bounding box center [523, 303] width 218 height 38
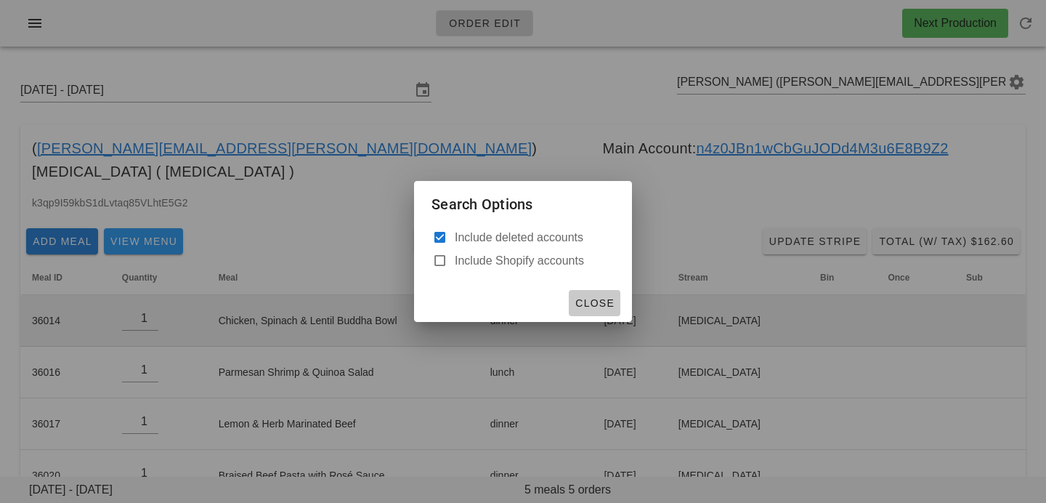
click at [593, 303] on span "Close" at bounding box center [595, 303] width 40 height 12
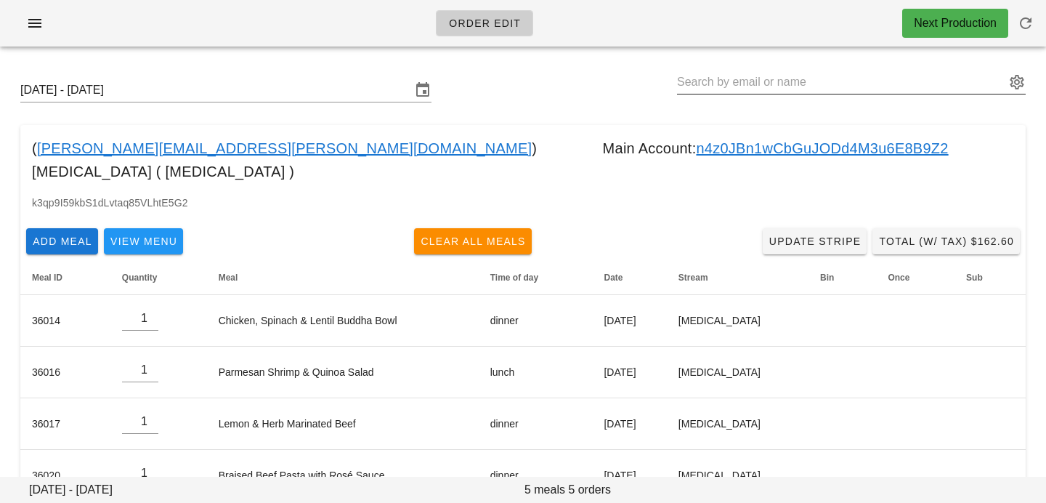
click at [865, 79] on input "text" at bounding box center [841, 81] width 328 height 23
paste input "[EMAIL_ADDRESS][DOMAIN_NAME]"
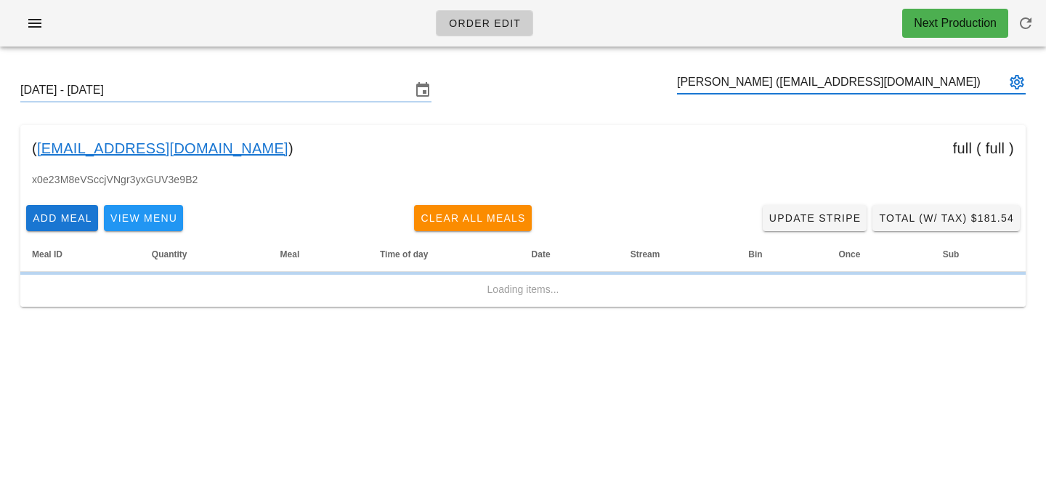
type input "[PERSON_NAME] ([EMAIL_ADDRESS][DOMAIN_NAME])"
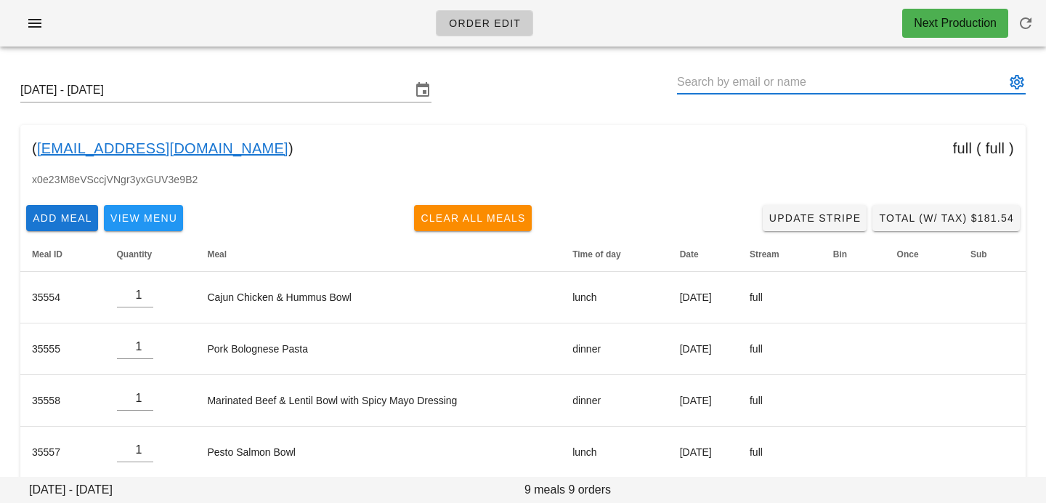
paste input "[EMAIL_ADDRESS][DOMAIN_NAME]"
type input "[PERSON_NAME] ([EMAIL_ADDRESS][DOMAIN_NAME])"
click at [1017, 33] on button "button" at bounding box center [1025, 23] width 35 height 35
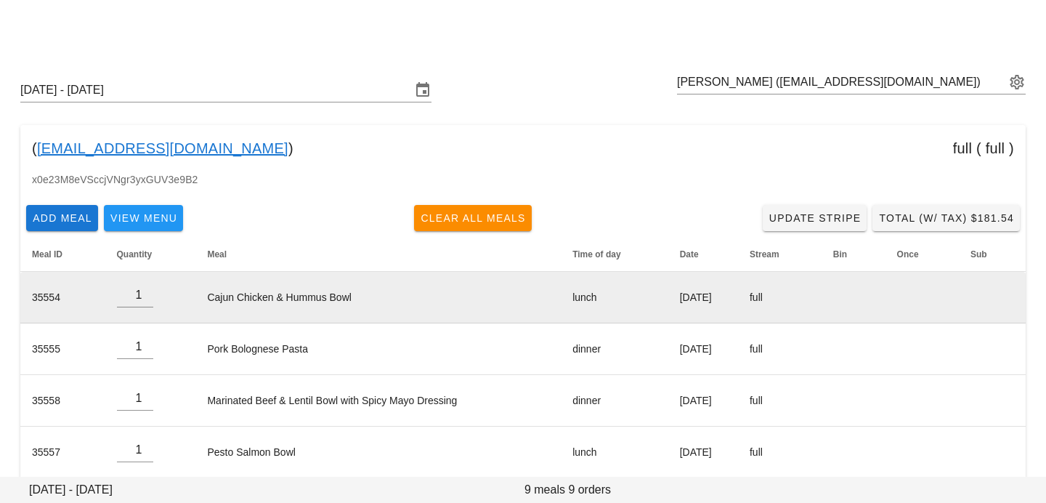
scroll to position [32, 0]
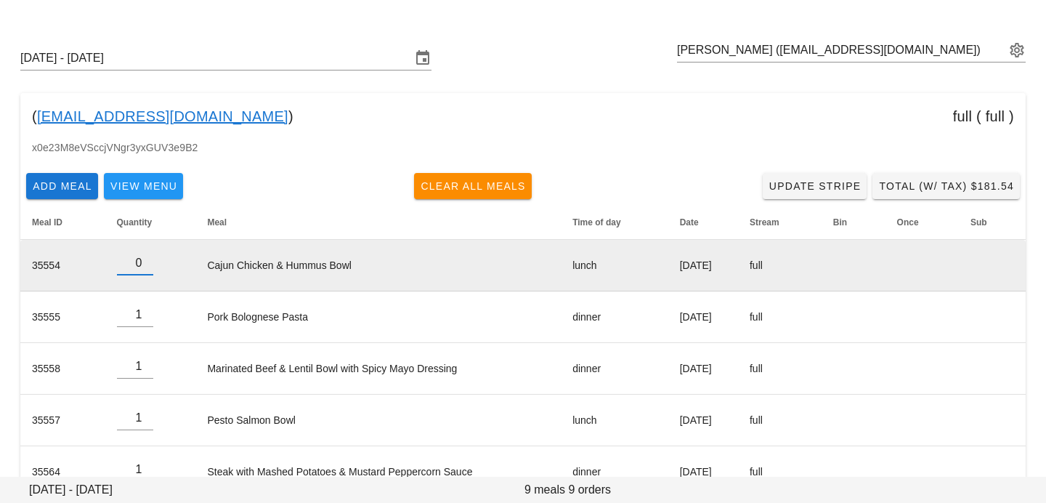
type input "0"
click at [148, 268] on input "0" at bounding box center [135, 262] width 36 height 23
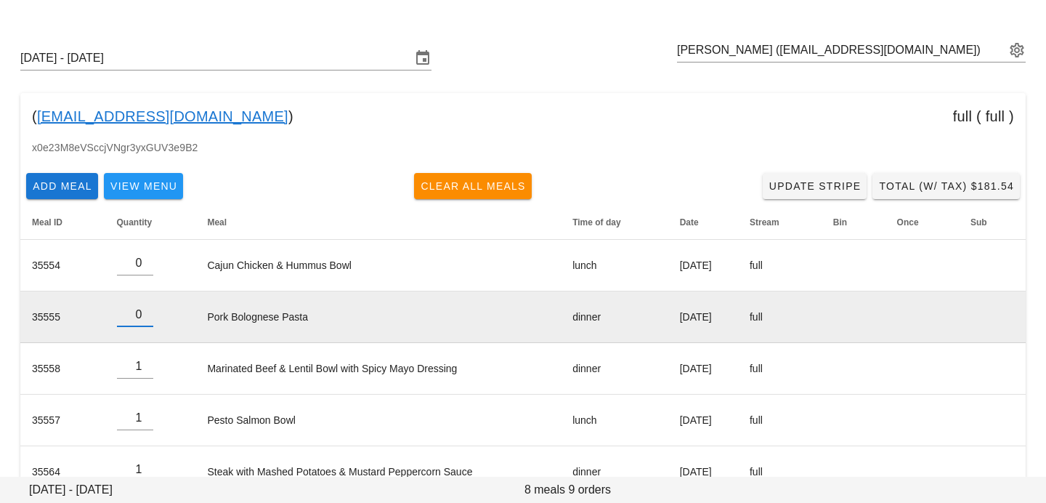
type input "0"
click at [143, 320] on input "0" at bounding box center [135, 314] width 36 height 23
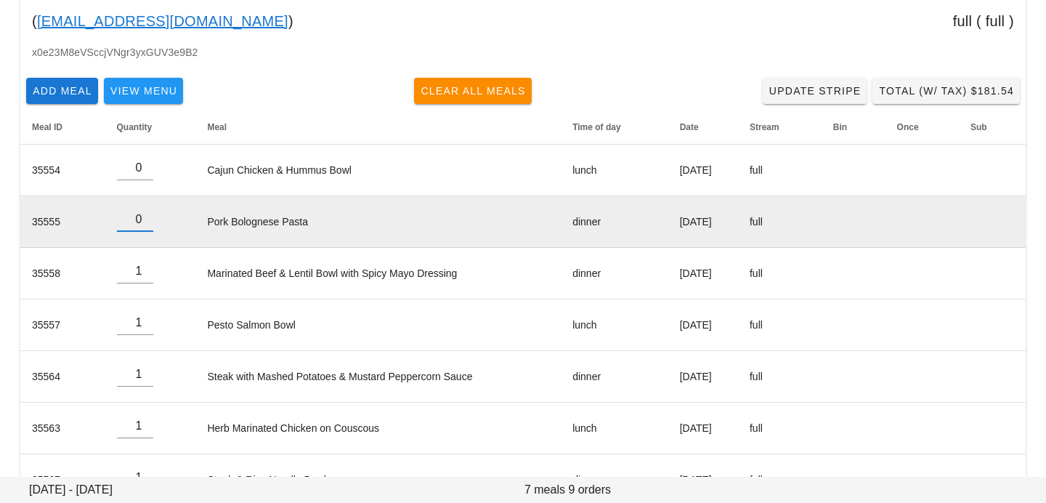
scroll to position [163, 0]
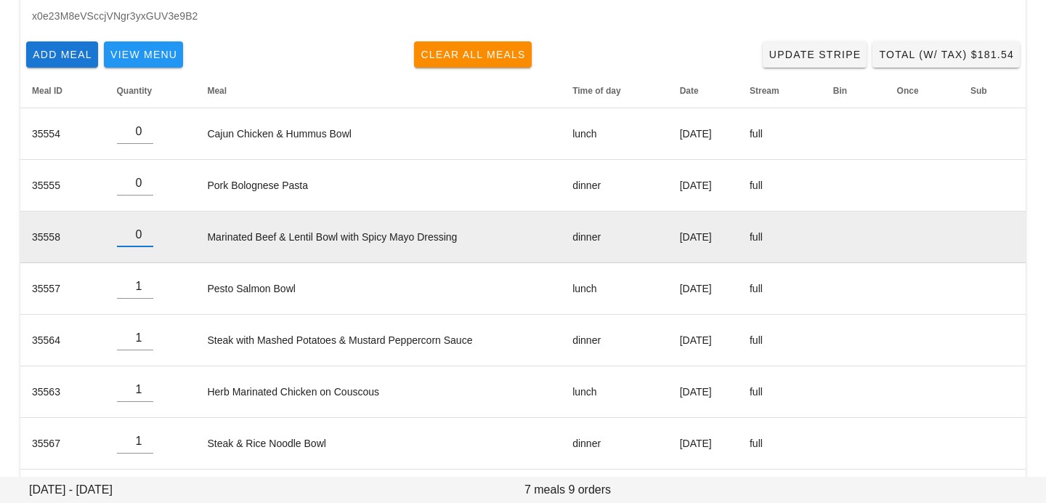
type input "0"
click at [146, 236] on input "0" at bounding box center [135, 234] width 36 height 23
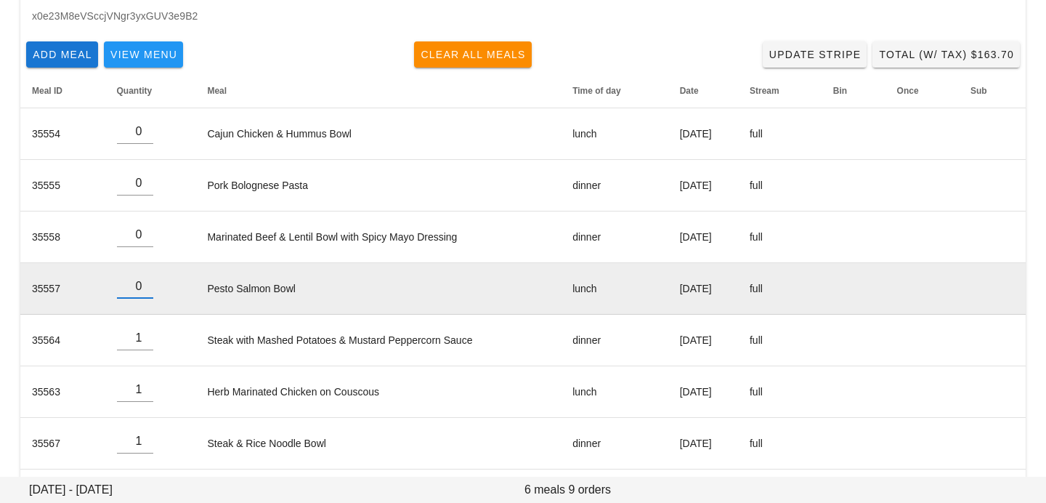
type input "0"
click at [143, 290] on input "0" at bounding box center [135, 286] width 36 height 23
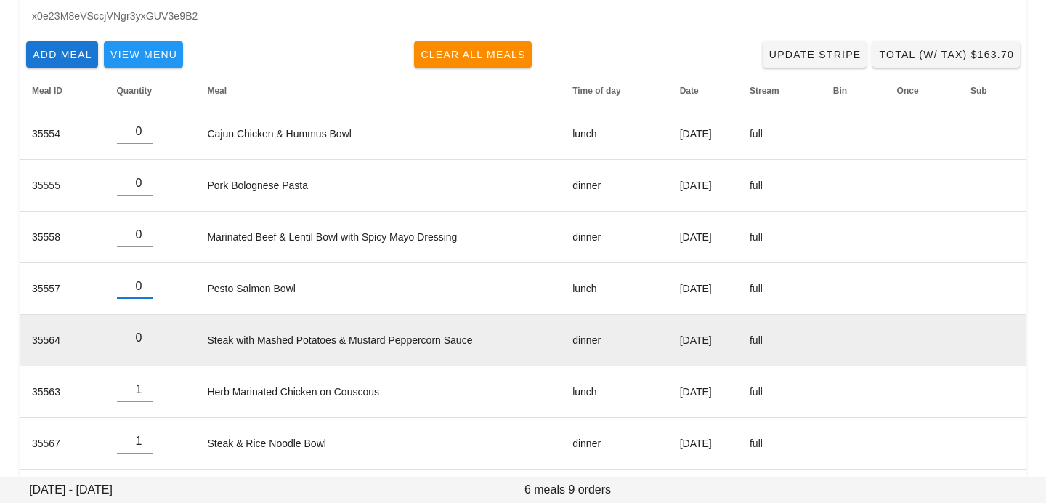
type input "0"
click at [142, 342] on input "0" at bounding box center [135, 337] width 36 height 23
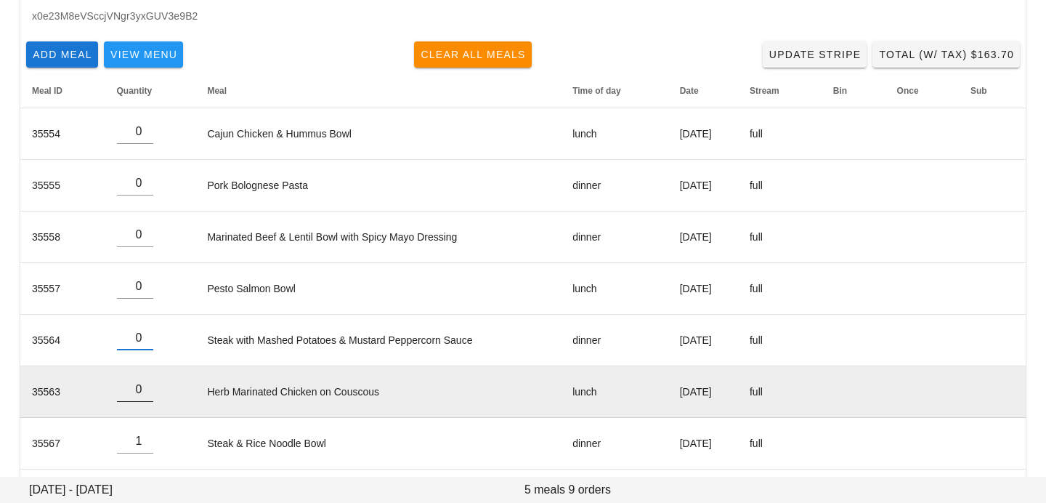
type input "0"
click at [145, 389] on input "0" at bounding box center [135, 389] width 36 height 23
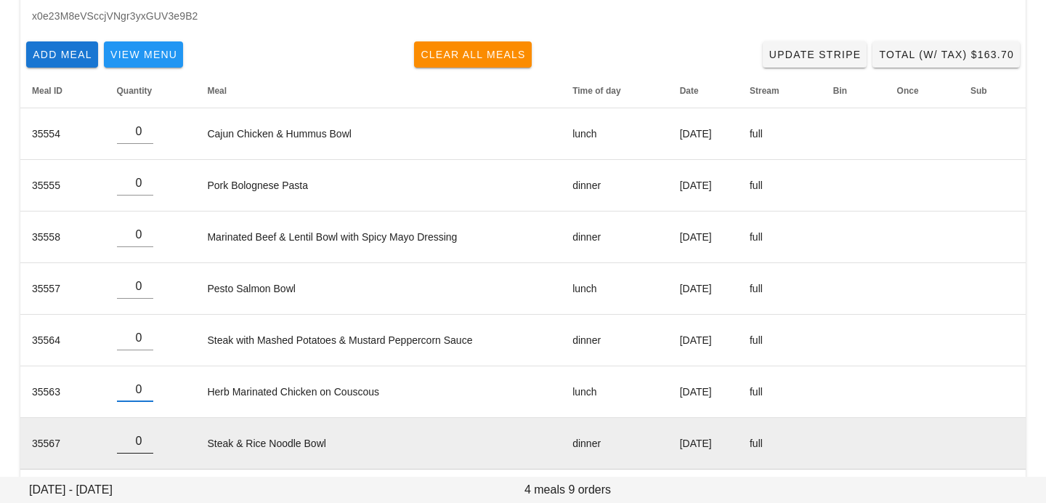
type input "0"
click at [146, 444] on input "0" at bounding box center [135, 440] width 36 height 23
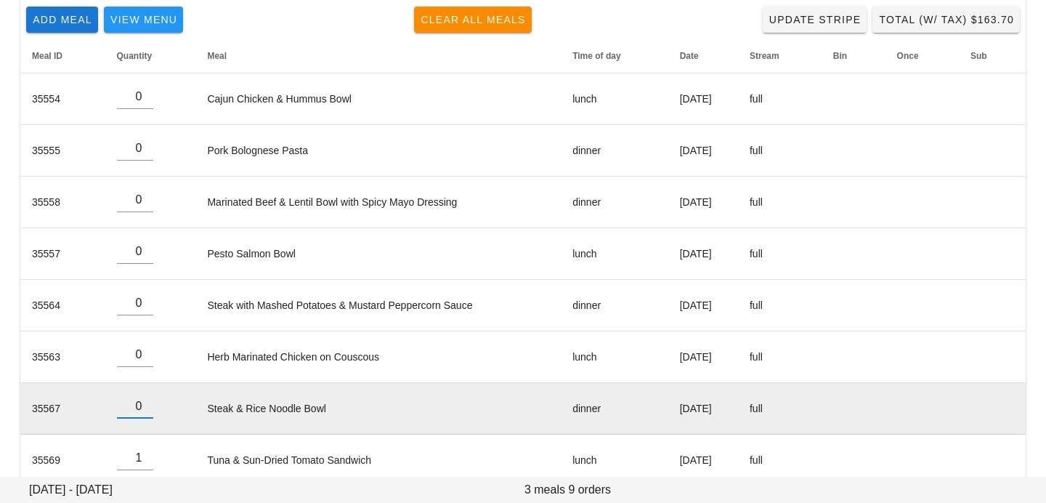
scroll to position [276, 0]
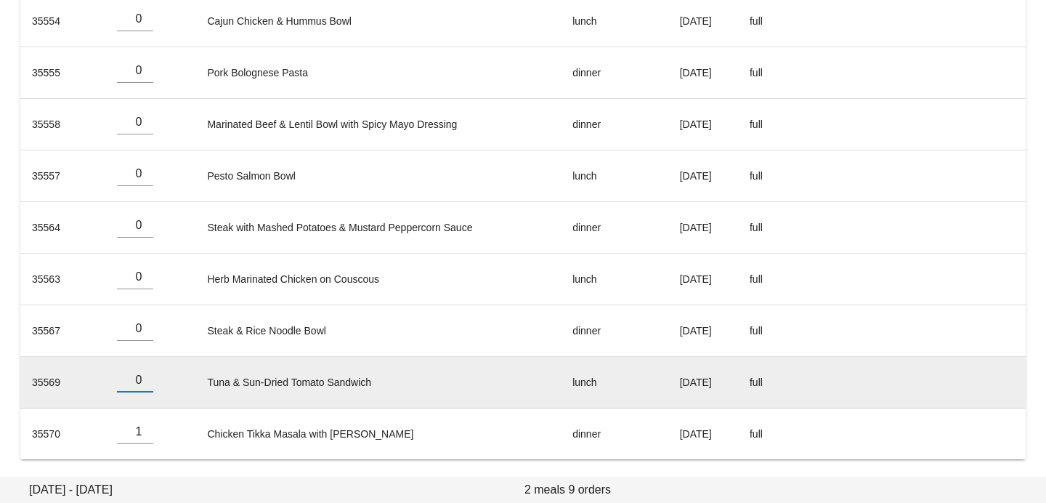
type input "0"
click at [146, 386] on input "0" at bounding box center [135, 379] width 36 height 23
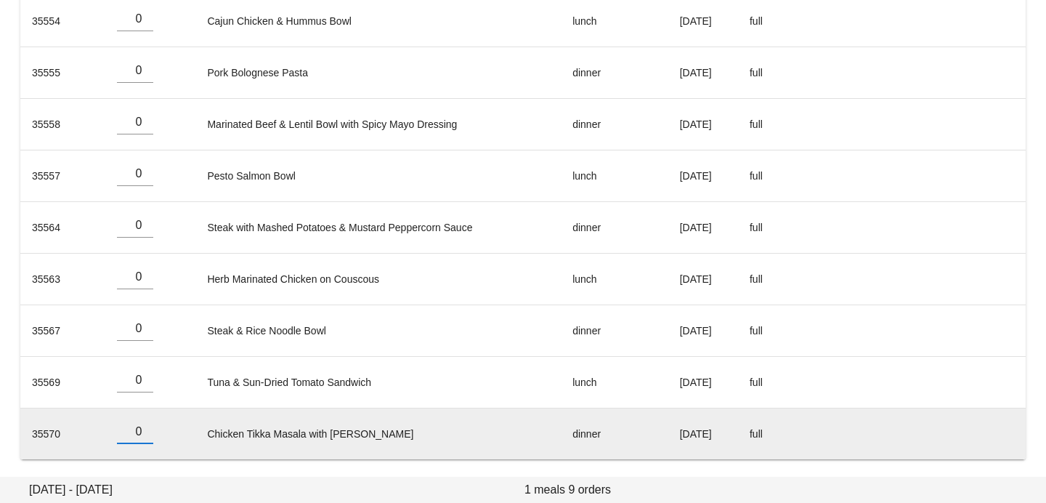
type input "0"
click at [147, 436] on input "0" at bounding box center [135, 431] width 36 height 23
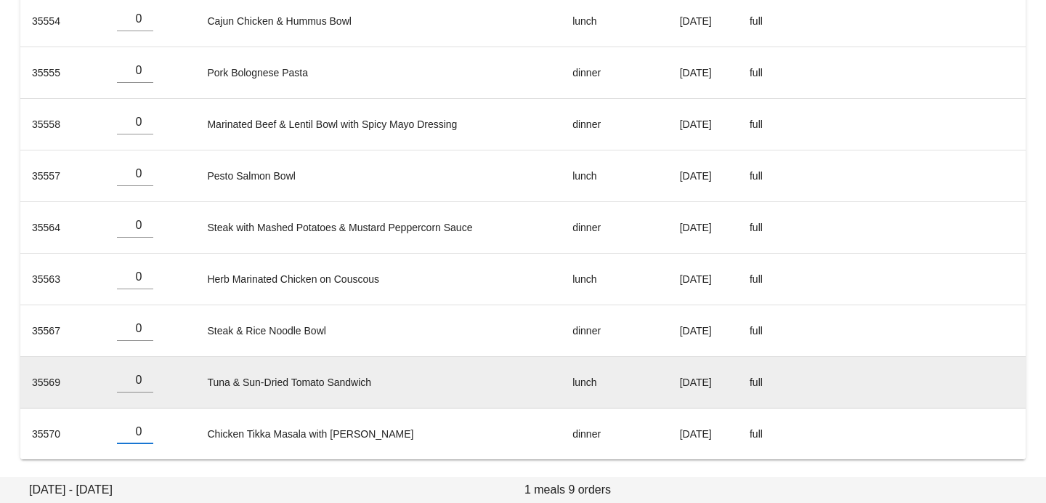
click at [226, 378] on td "Tuna & Sun-Dried Tomato Sandwich" at bounding box center [377, 383] width 365 height 52
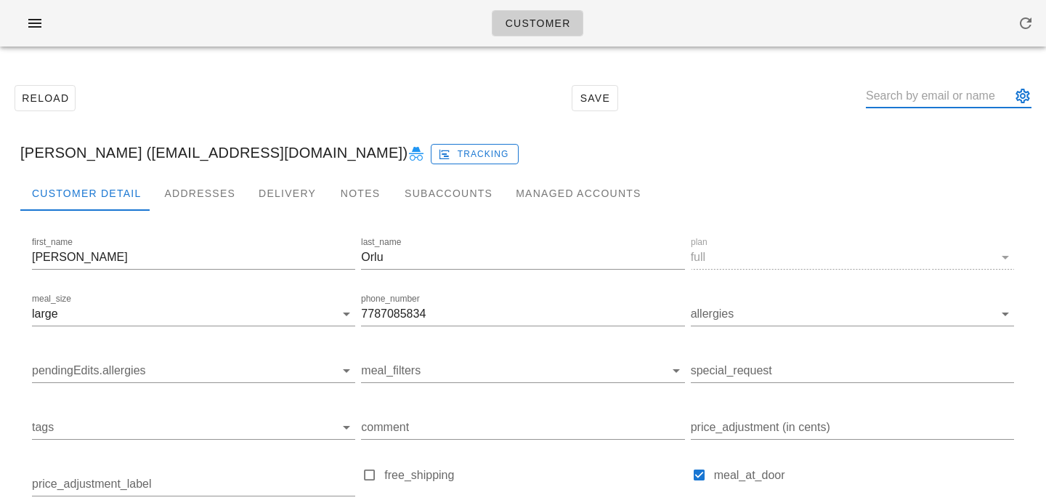
click at [922, 102] on input "text" at bounding box center [938, 95] width 145 height 23
paste input "[EMAIL_ADDRESS][DOMAIN_NAME]"
type input "[EMAIL_ADDRESS][DOMAIN_NAME]"
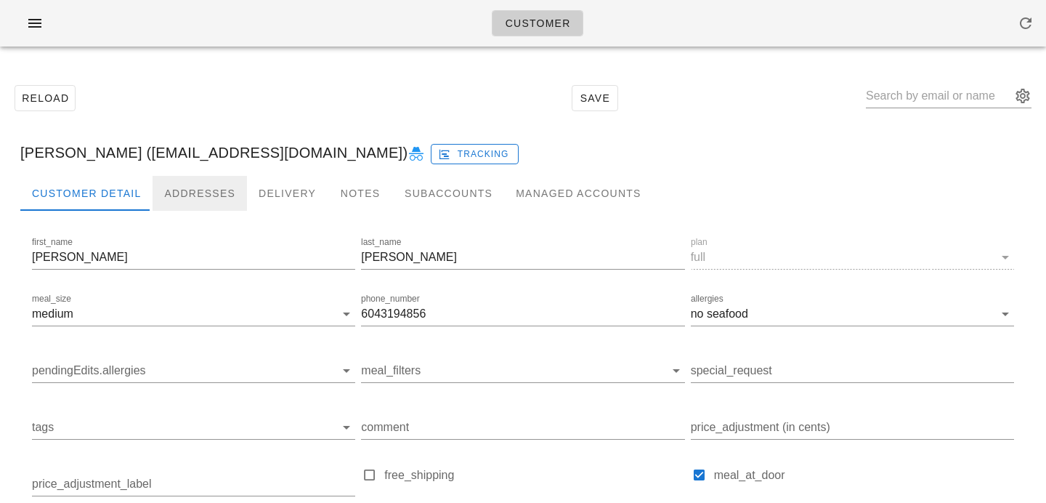
click at [214, 192] on div "Addresses" at bounding box center [200, 193] width 94 height 35
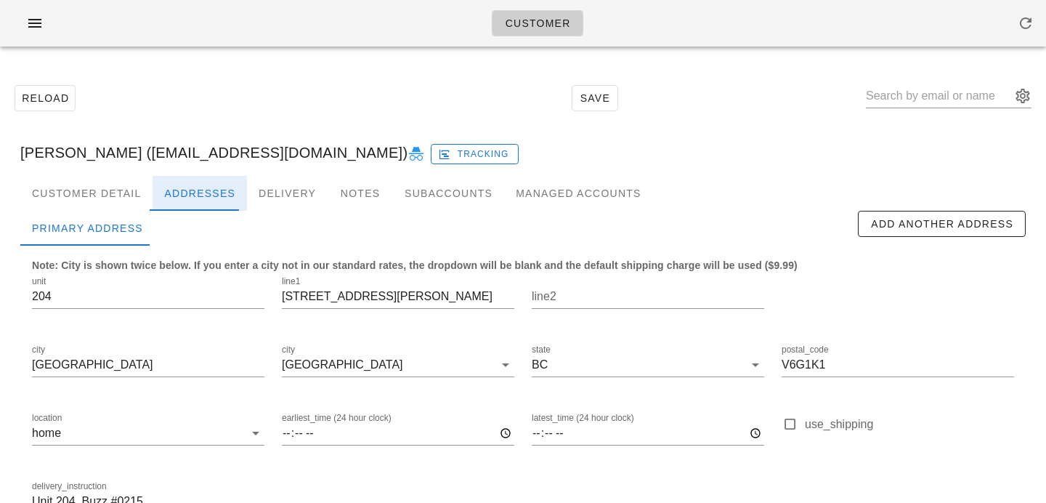
scroll to position [96, 0]
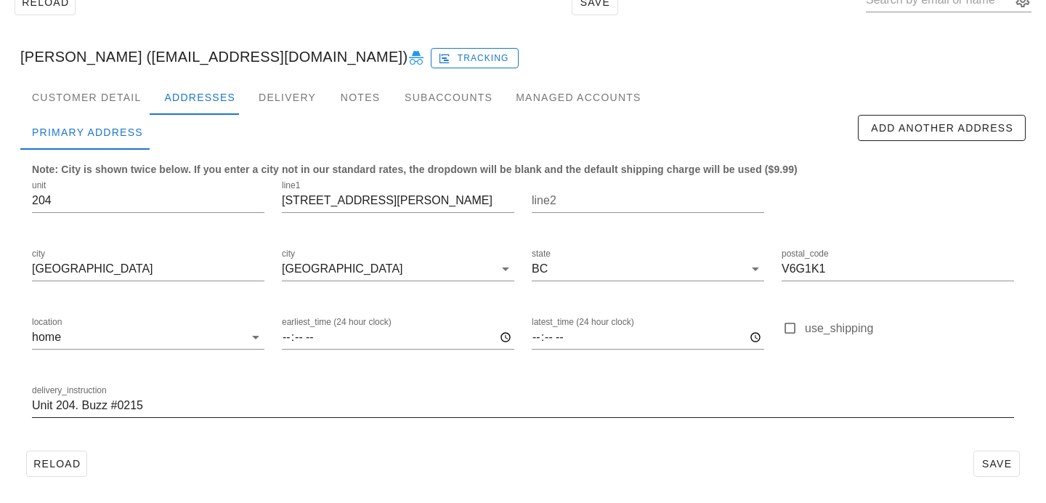
click at [236, 399] on input "Unit 204. Buzz #0215" at bounding box center [523, 405] width 982 height 23
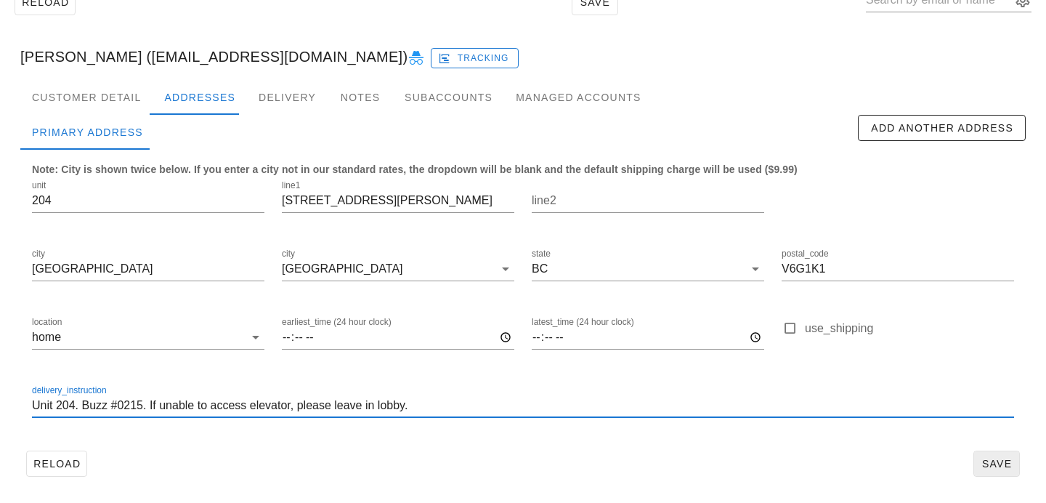
type input "Unit 204. Buzz #0215. If unable to access elevator, please leave in lobby."
click at [987, 463] on span "Save" at bounding box center [996, 464] width 33 height 12
drag, startPoint x: 421, startPoint y: 411, endPoint x: 381, endPoint y: 361, distance: 63.6
click at [381, 361] on div "unit 204 line1 [STREET_ADDRESS][PERSON_NAME] postal_code V6G1K1 location home e…" at bounding box center [522, 305] width 999 height 273
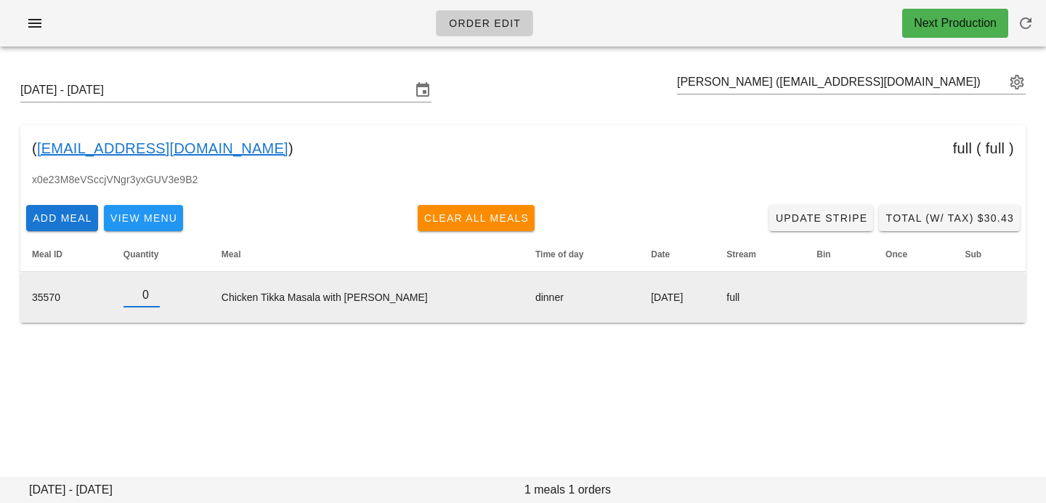
type input "0"
click at [151, 299] on input "0" at bounding box center [141, 294] width 36 height 23
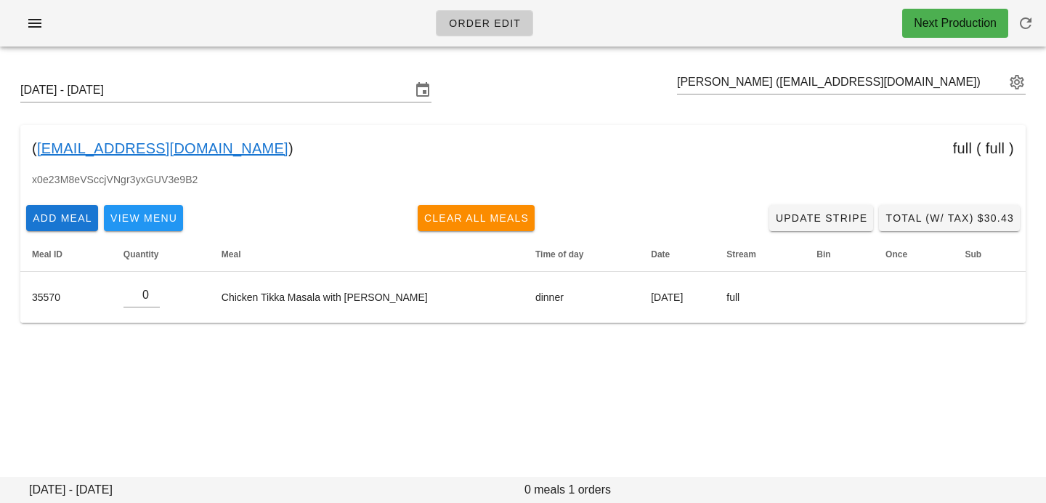
click at [177, 354] on div "[DATE] - [DATE] [PERSON_NAME] ([EMAIL_ADDRESS][DOMAIN_NAME]) ( [EMAIL_ADDRESS][…" at bounding box center [523, 212] width 1046 height 308
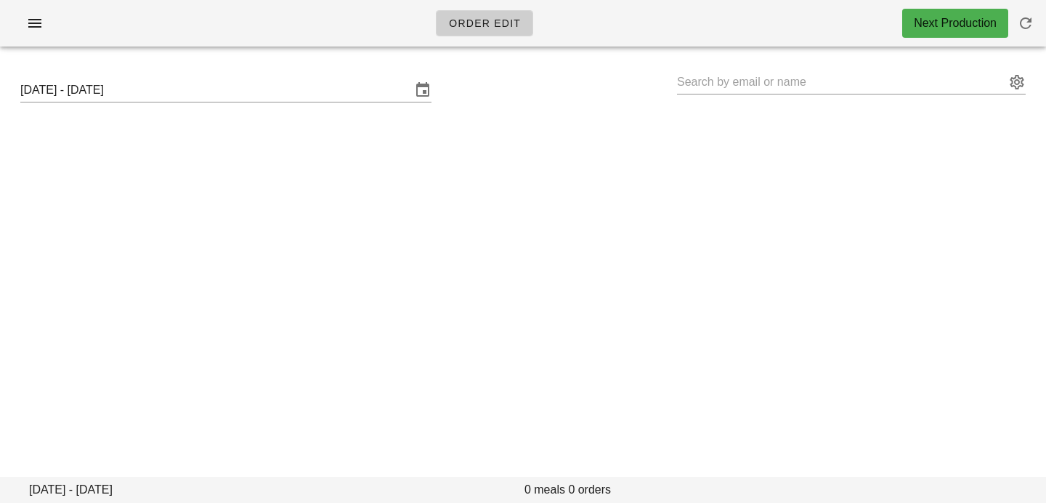
type input "[PERSON_NAME] ([EMAIL_ADDRESS][DOMAIN_NAME])"
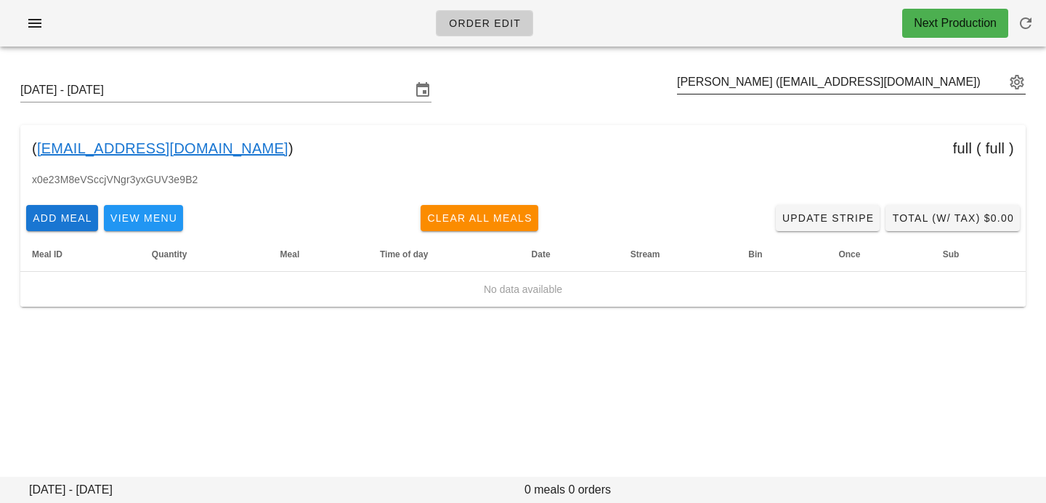
click at [776, 94] on div "[PERSON_NAME] ([EMAIL_ADDRESS][DOMAIN_NAME])" at bounding box center [851, 89] width 349 height 39
